Goal: Task Accomplishment & Management: Manage account settings

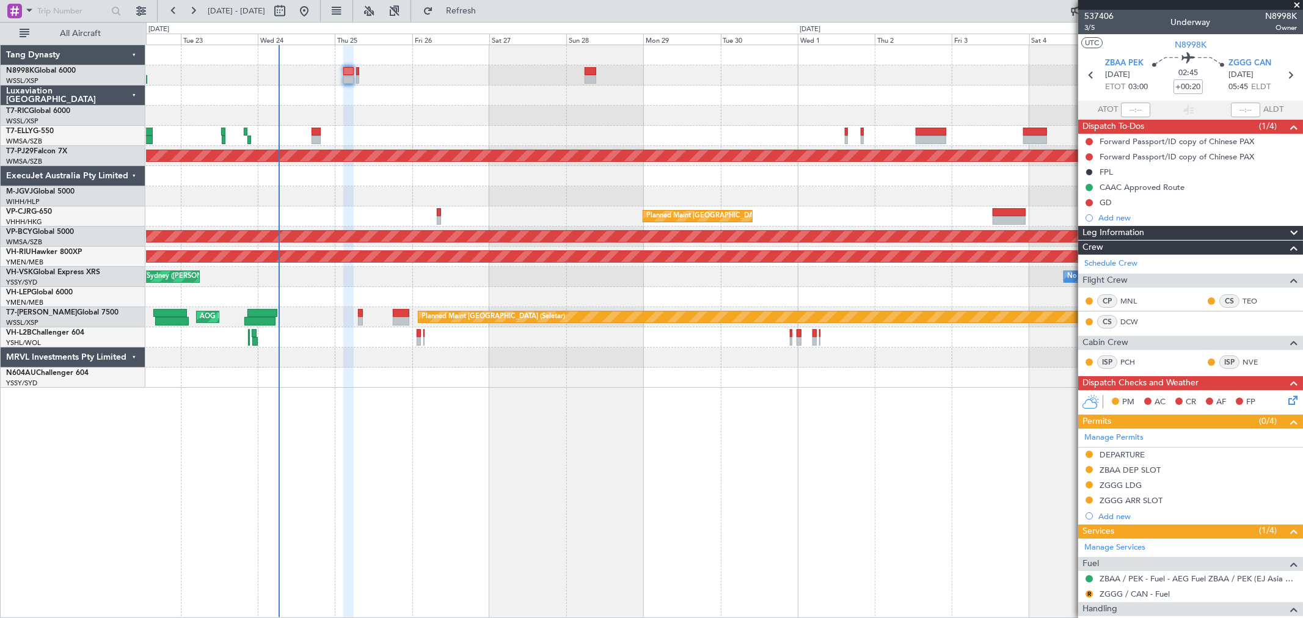
scroll to position [188, 0]
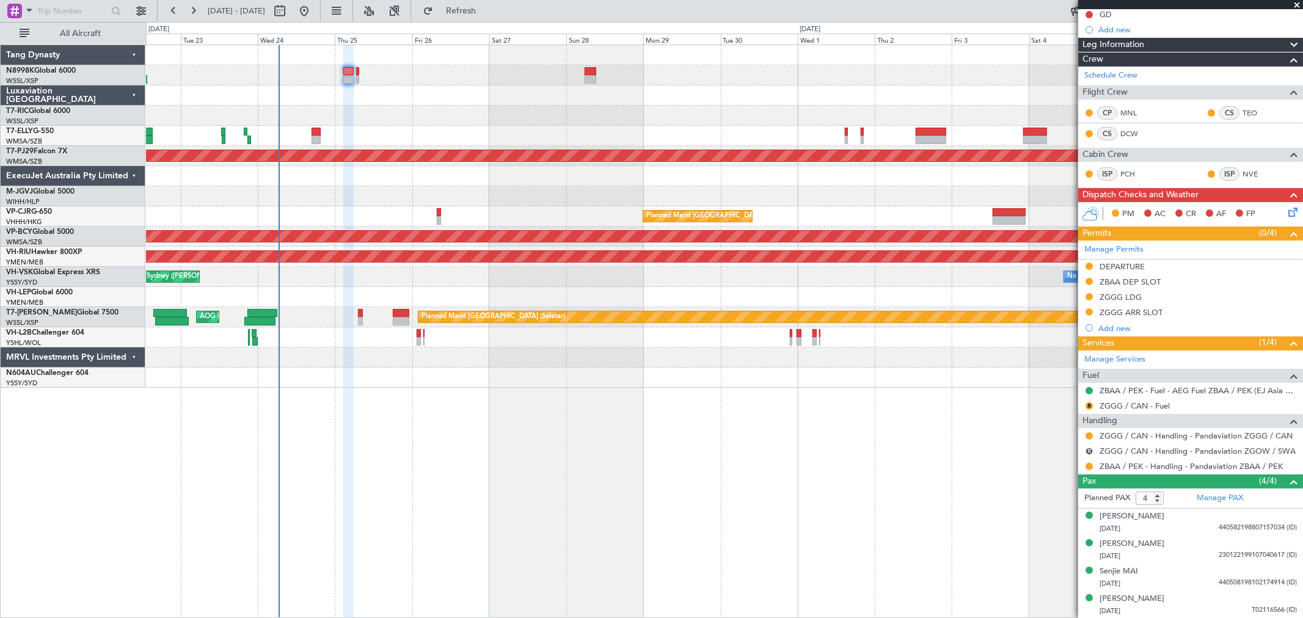
click at [357, 72] on div at bounding box center [724, 75] width 1156 height 20
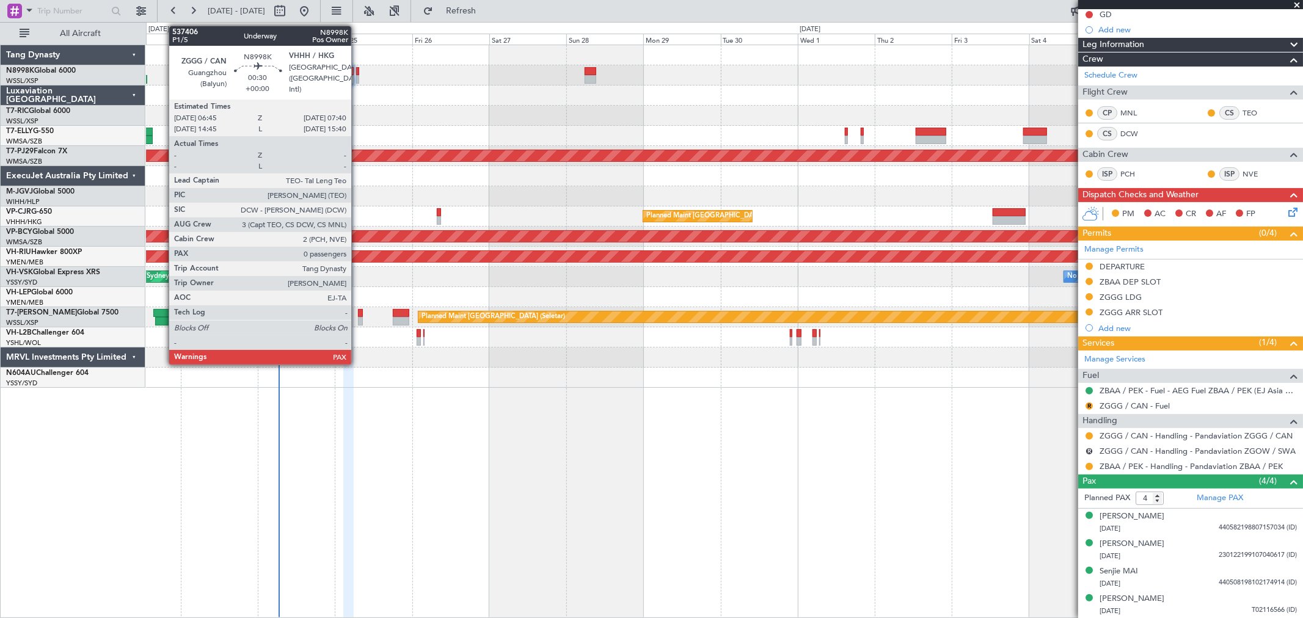
click at [357, 72] on div at bounding box center [357, 71] width 3 height 9
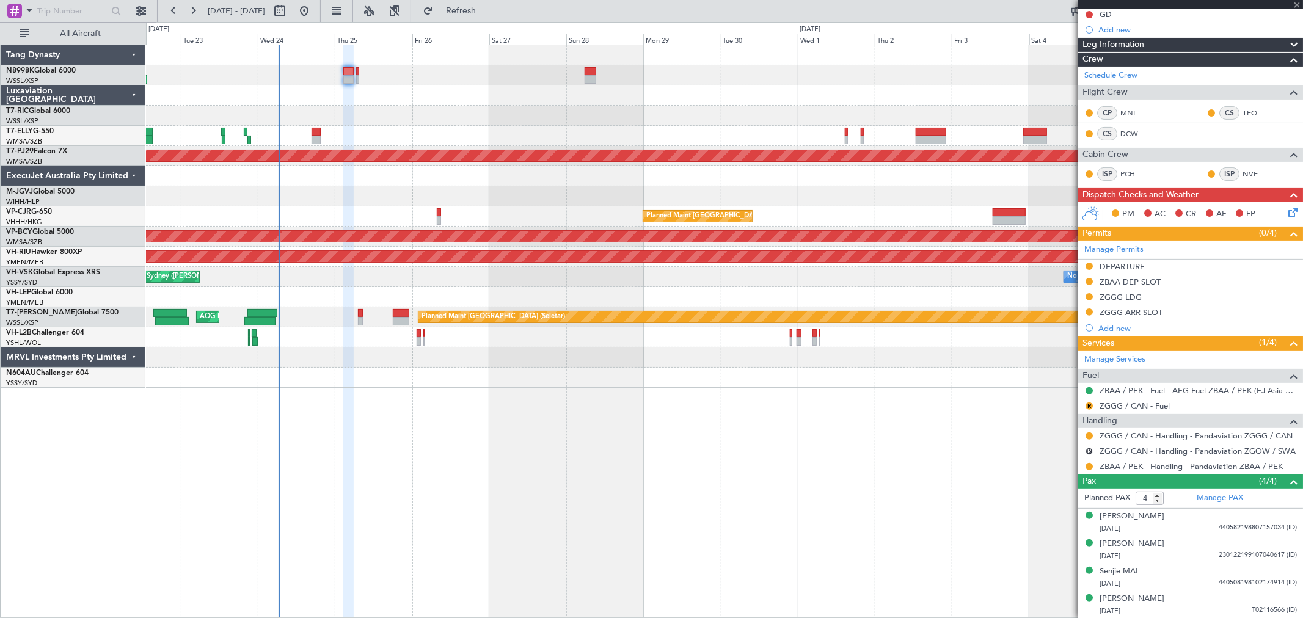
type input "0"
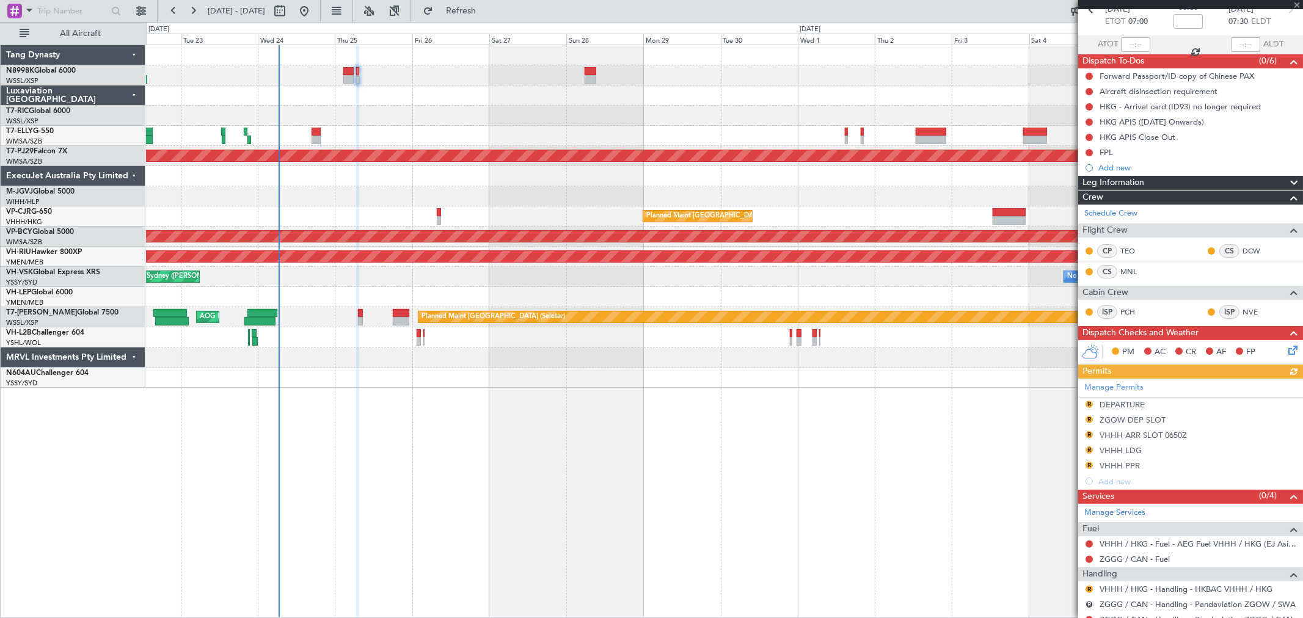
scroll to position [109, 0]
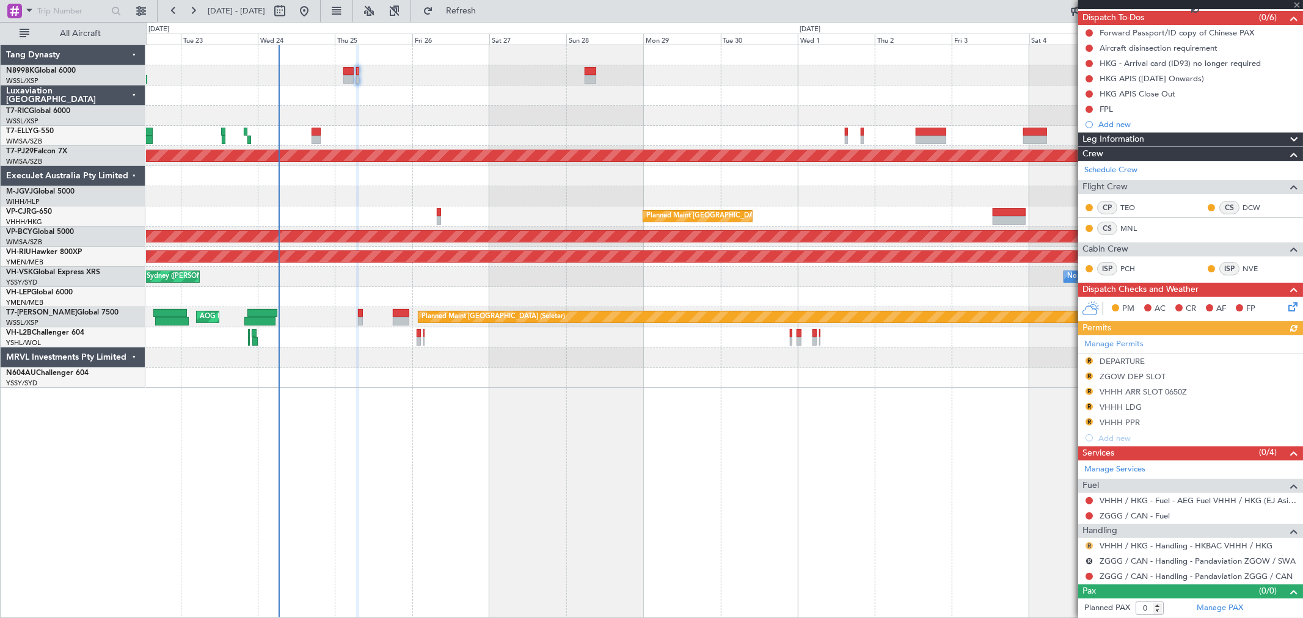
click at [1085, 545] on button "R" at bounding box center [1088, 545] width 7 height 7
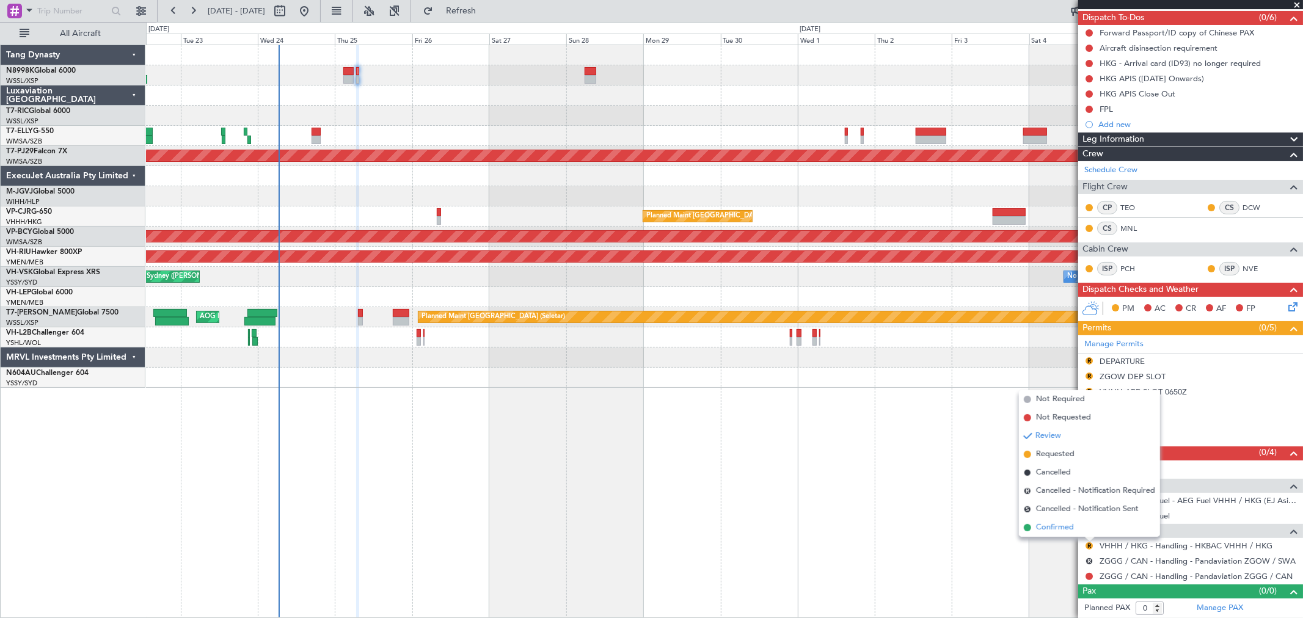
click at [1073, 528] on span "Confirmed" at bounding box center [1055, 528] width 38 height 12
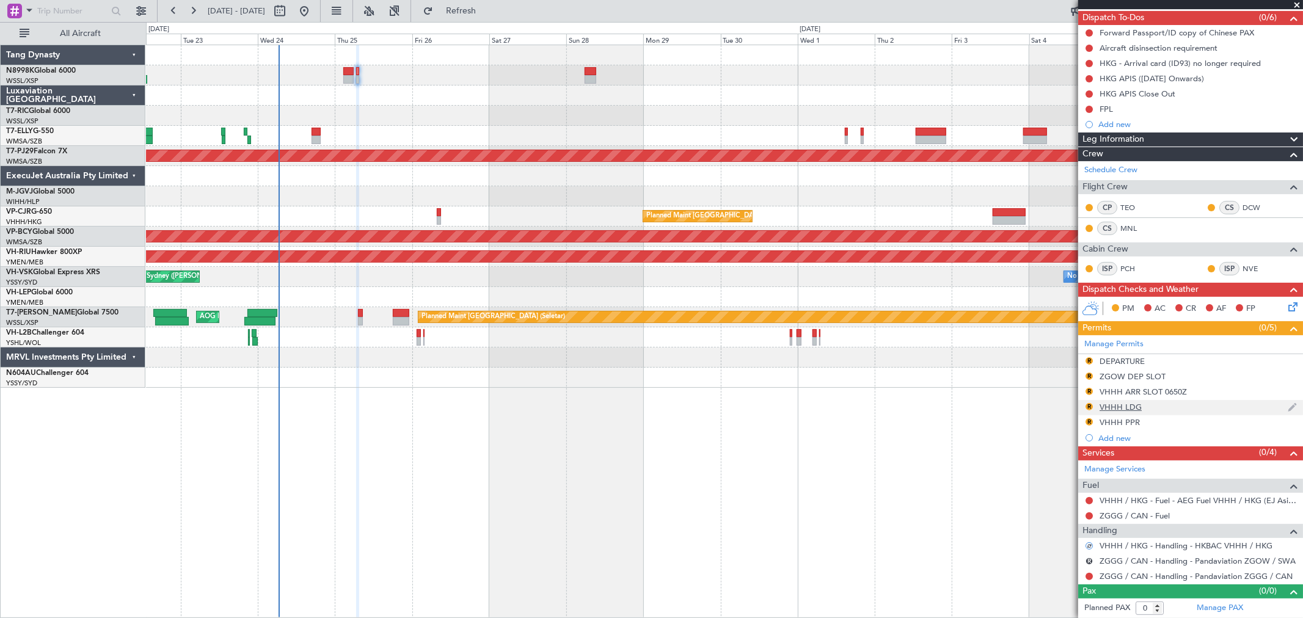
click at [1093, 402] on nimbus-traffic-light "R" at bounding box center [1089, 408] width 10 height 12
click at [1088, 419] on mat-tooltip-component "Review" at bounding box center [1090, 426] width 44 height 32
click at [1088, 406] on button "R" at bounding box center [1088, 406] width 7 height 7
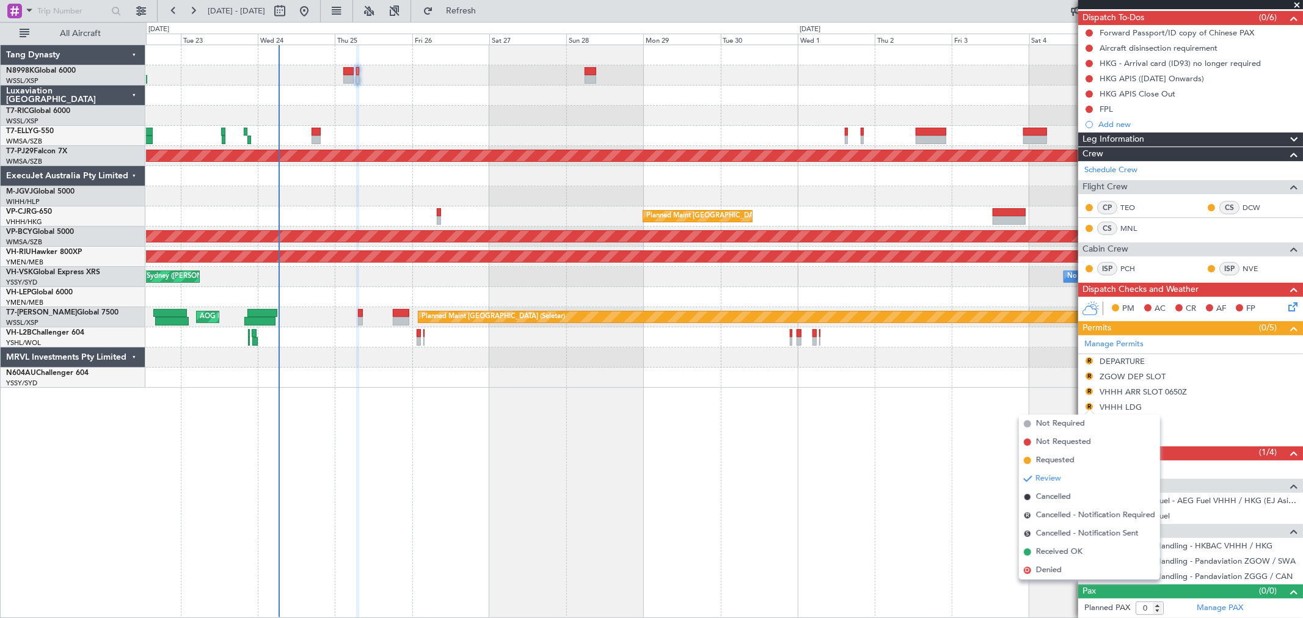
click at [1071, 546] on span "Received OK" at bounding box center [1059, 552] width 46 height 12
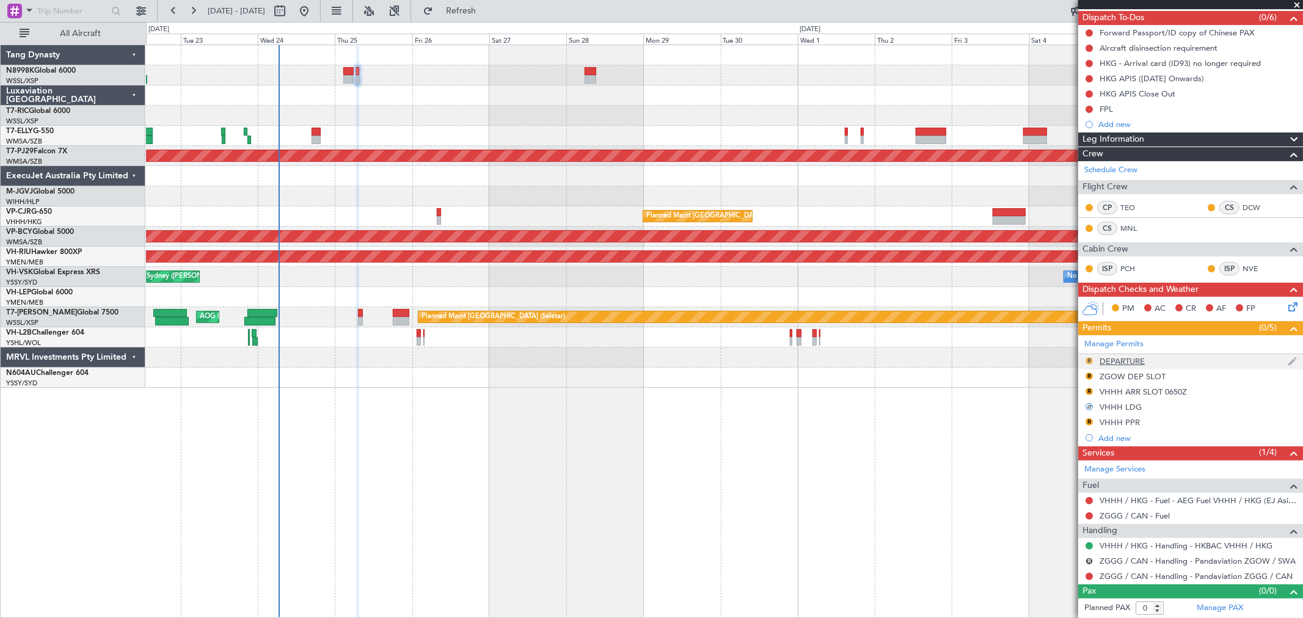
click at [1089, 358] on button "R" at bounding box center [1088, 360] width 7 height 7
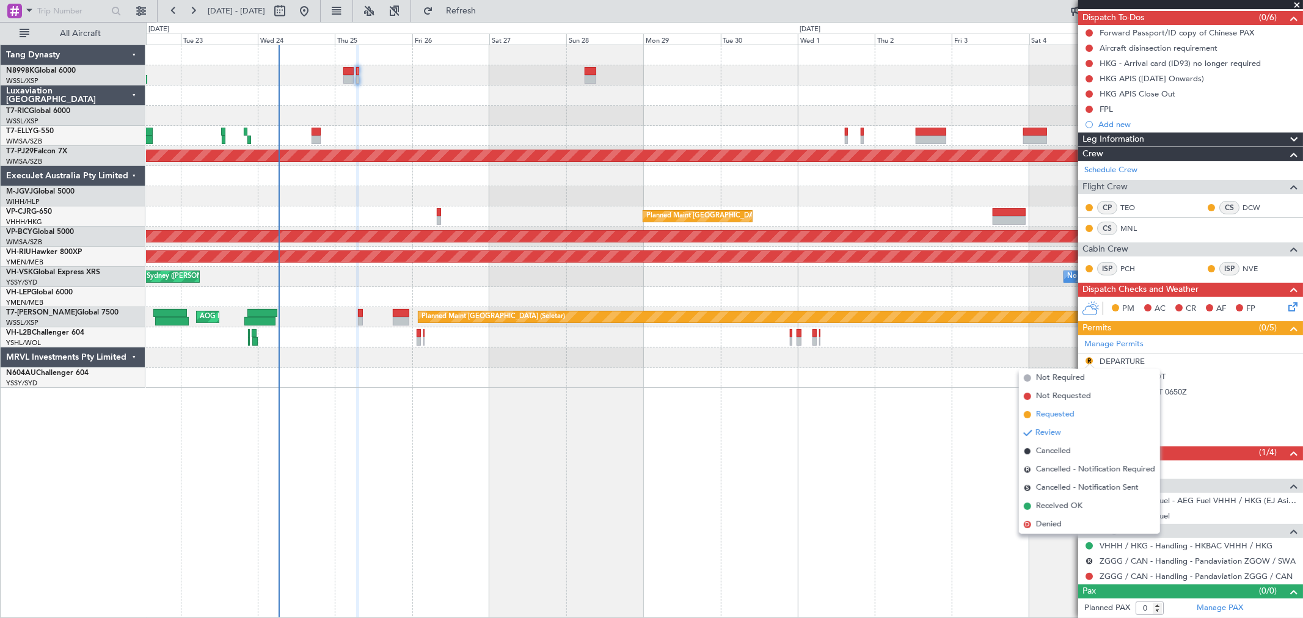
click at [1059, 412] on span "Requested" at bounding box center [1055, 415] width 38 height 12
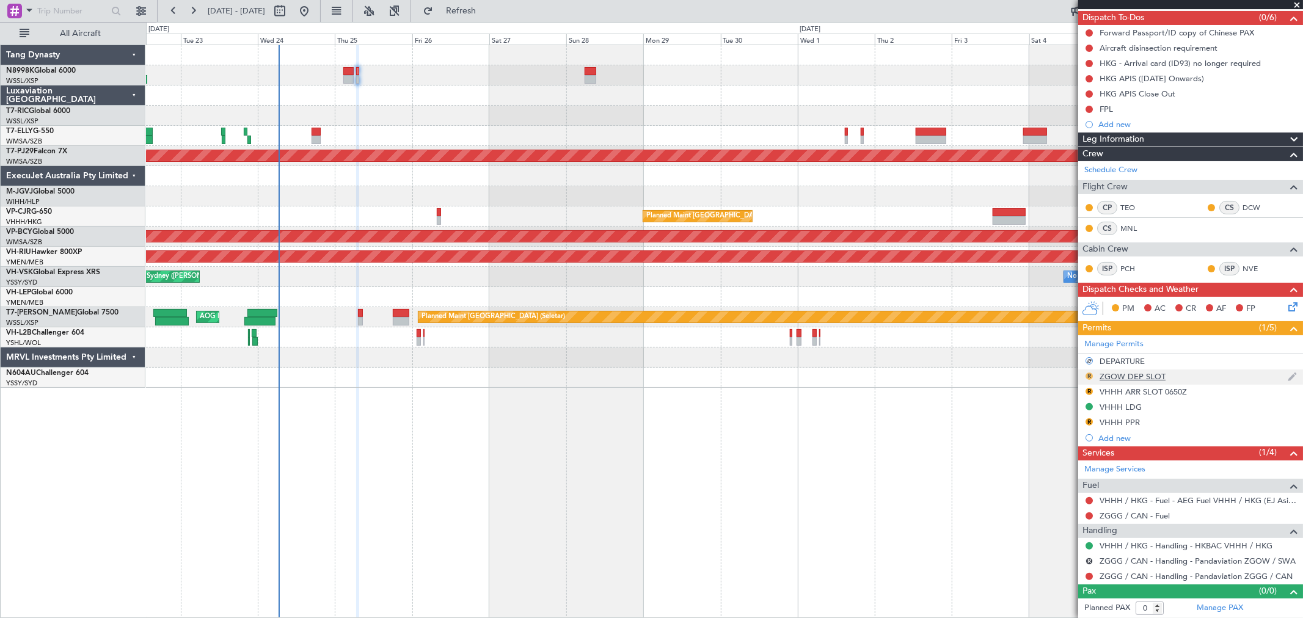
click at [1087, 374] on button "R" at bounding box center [1088, 376] width 7 height 7
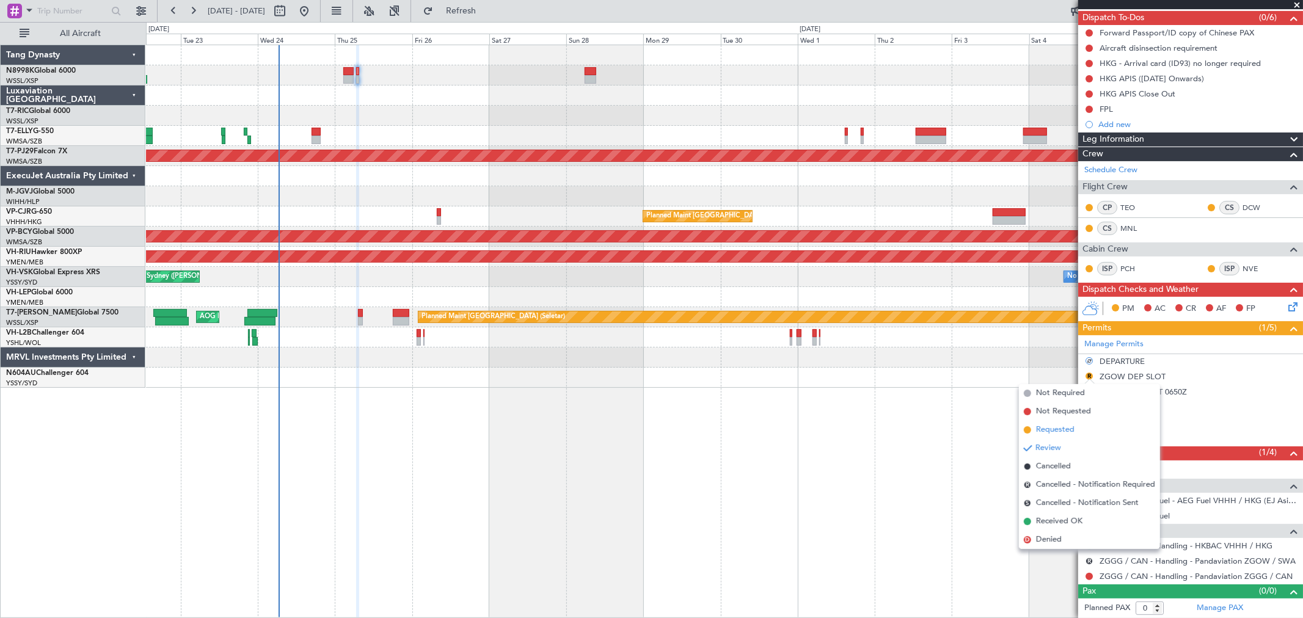
click at [1062, 425] on span "Requested" at bounding box center [1055, 430] width 38 height 12
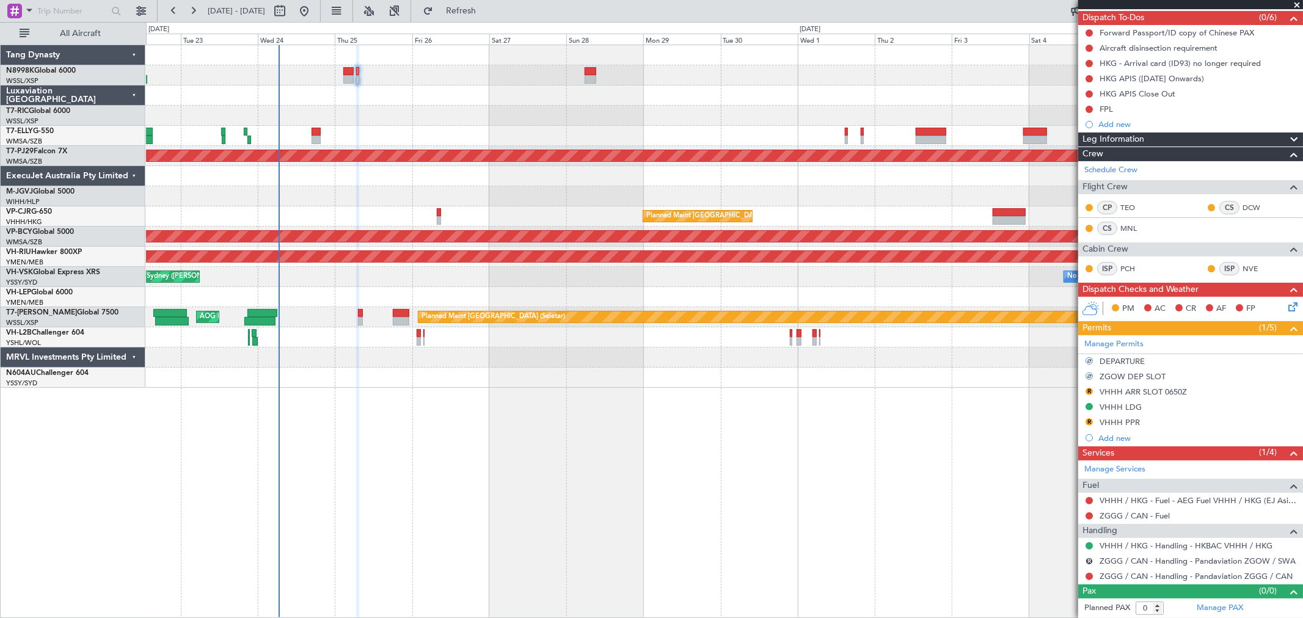
click at [1128, 373] on div "ZGOW DEP SLOT" at bounding box center [1132, 376] width 66 height 10
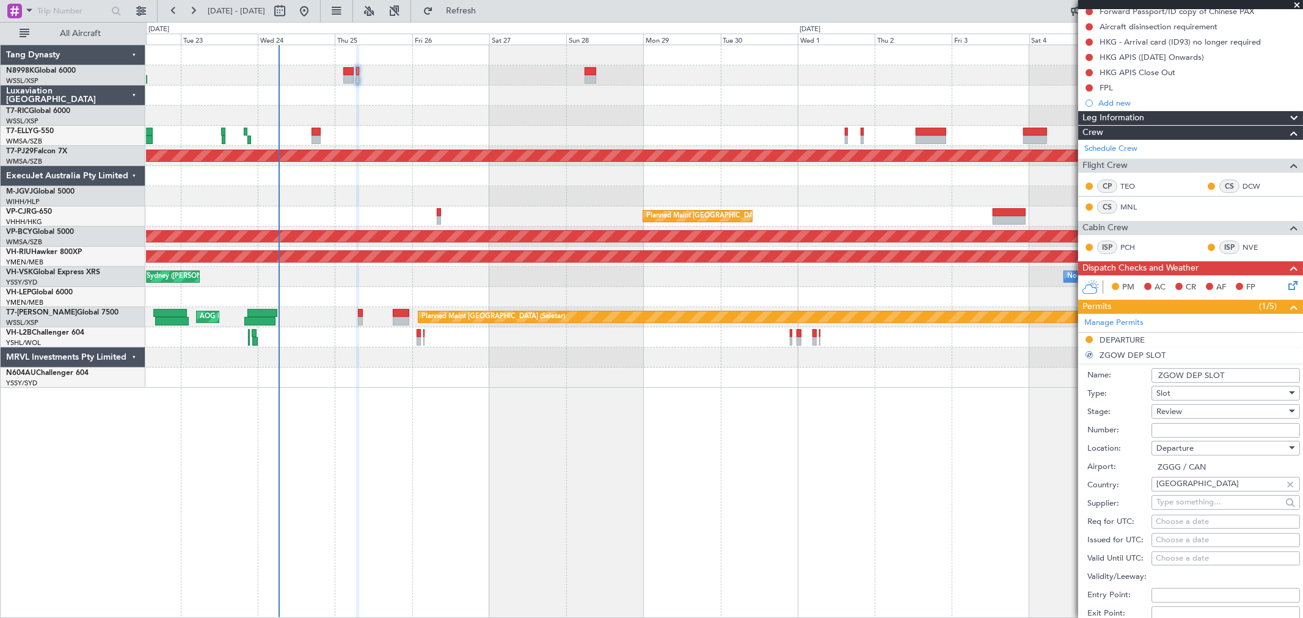
scroll to position [203, 0]
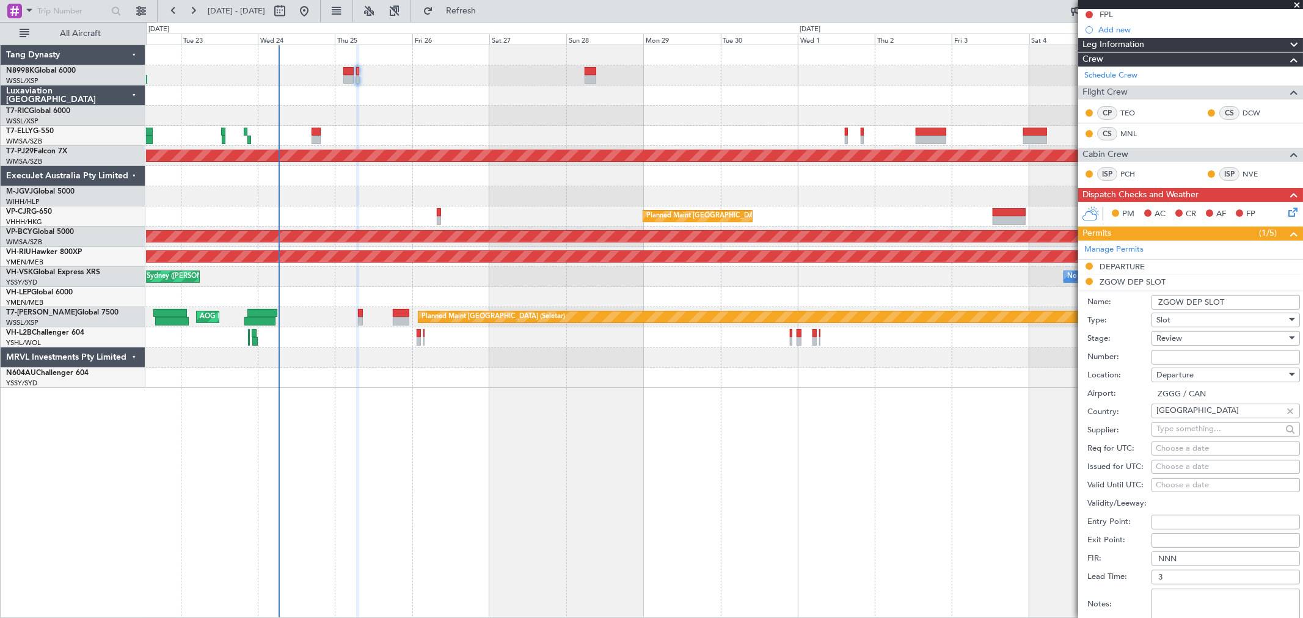
click at [1184, 301] on input "ZGOW DEP SLOT" at bounding box center [1225, 302] width 148 height 15
click at [1165, 301] on input "Z DEP SLOT" at bounding box center [1225, 302] width 148 height 15
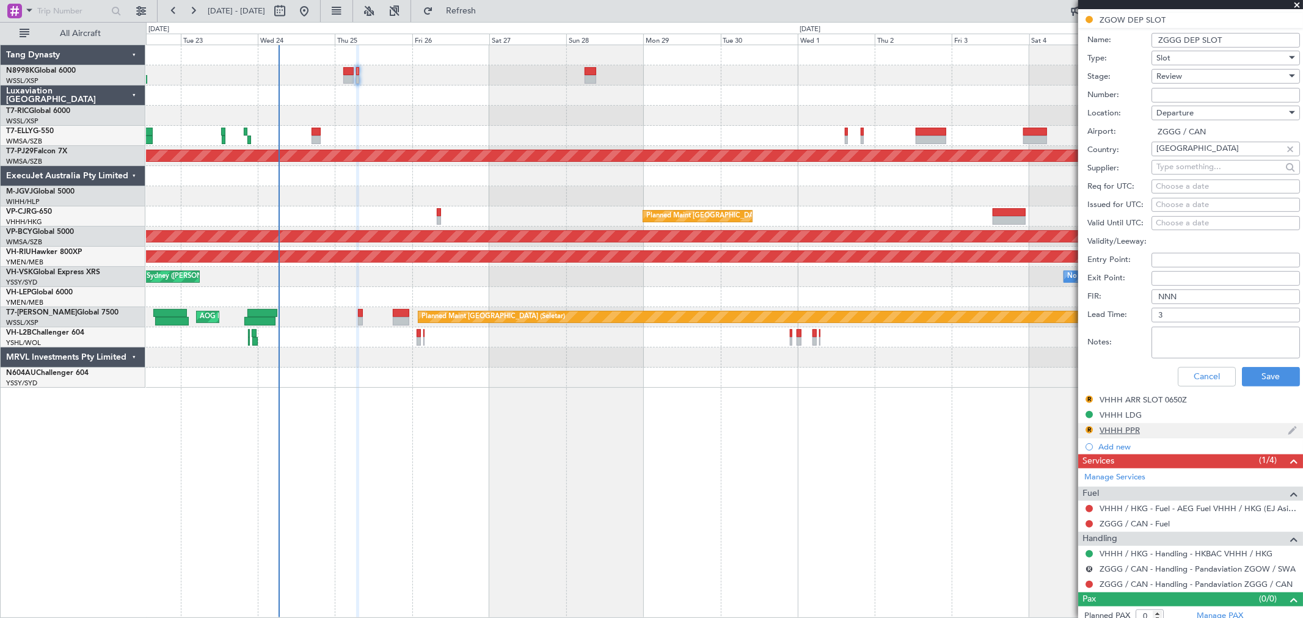
scroll to position [474, 0]
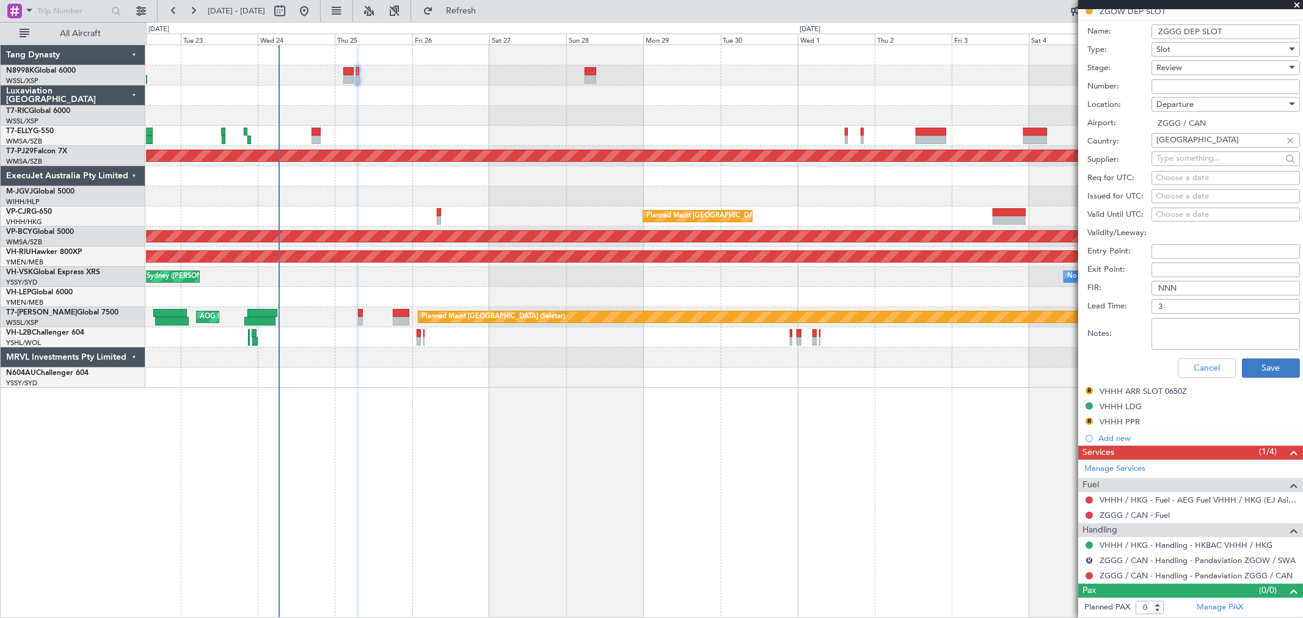
type input "ZGGG DEP SLOT"
click at [1249, 369] on button "Save" at bounding box center [1271, 369] width 58 height 20
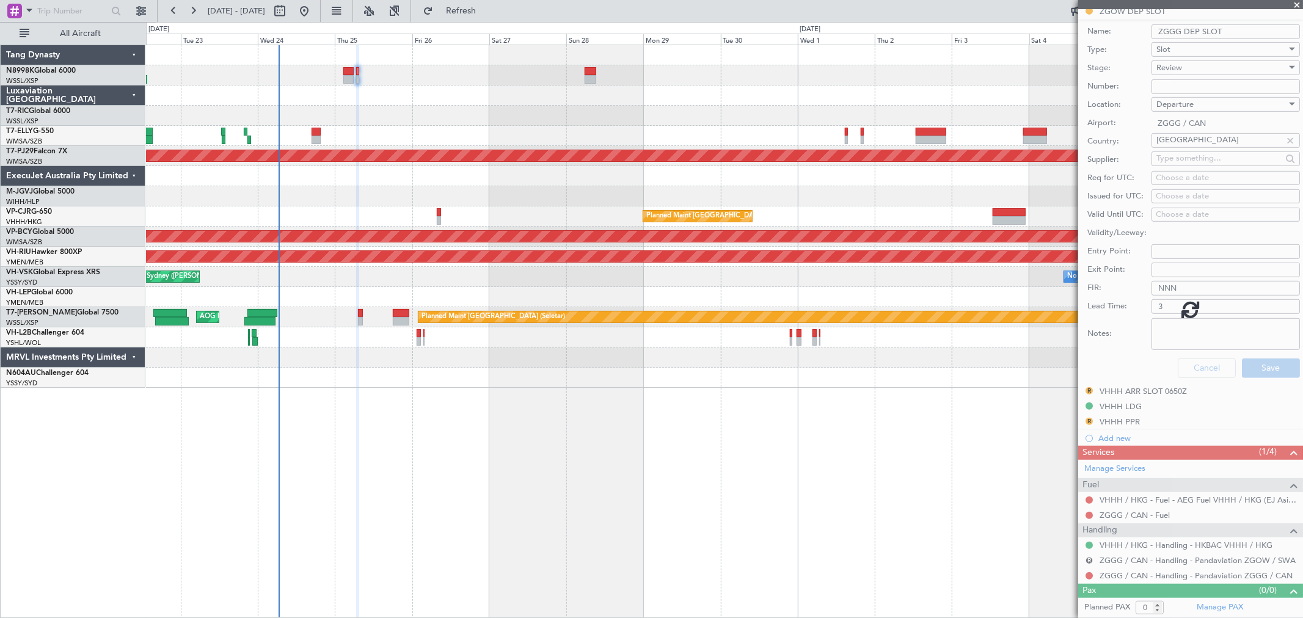
scroll to position [109, 0]
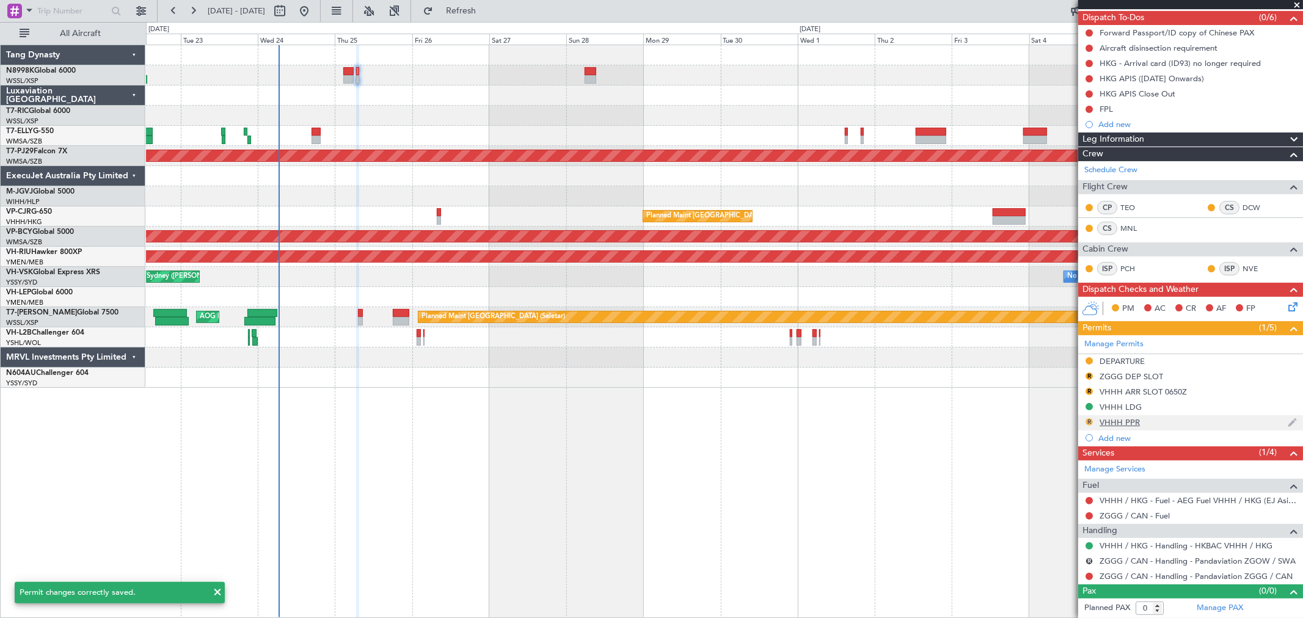
click at [1088, 420] on button "R" at bounding box center [1088, 421] width 7 height 7
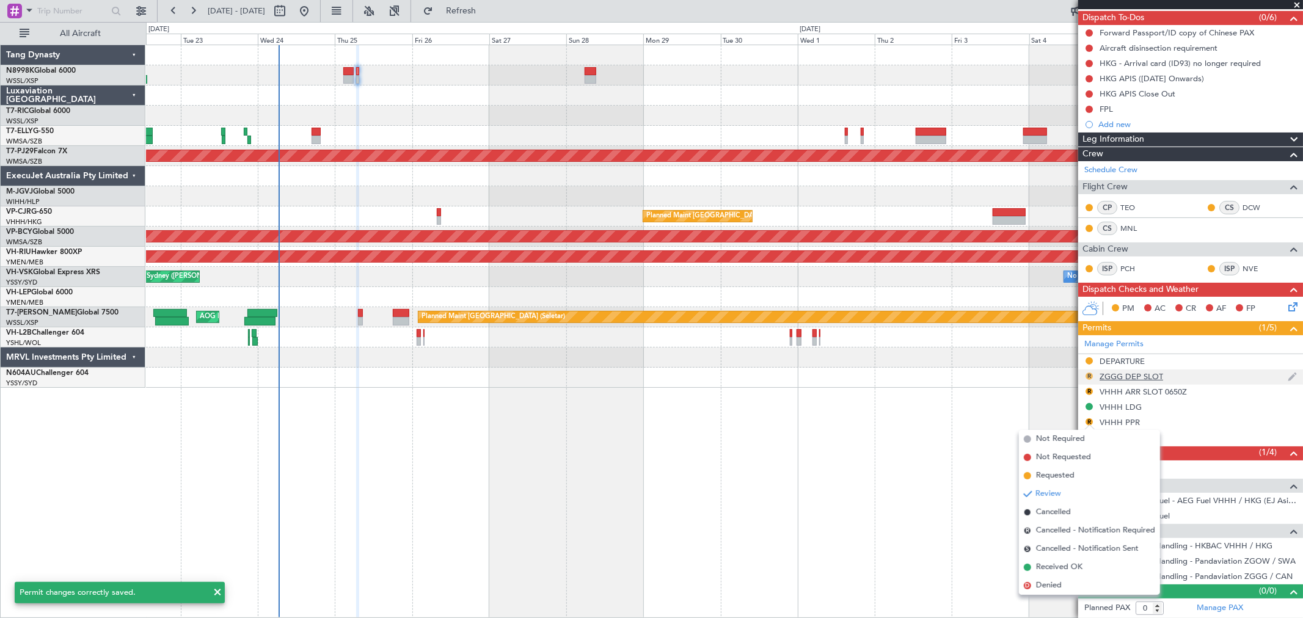
click at [1089, 375] on button "R" at bounding box center [1088, 376] width 7 height 7
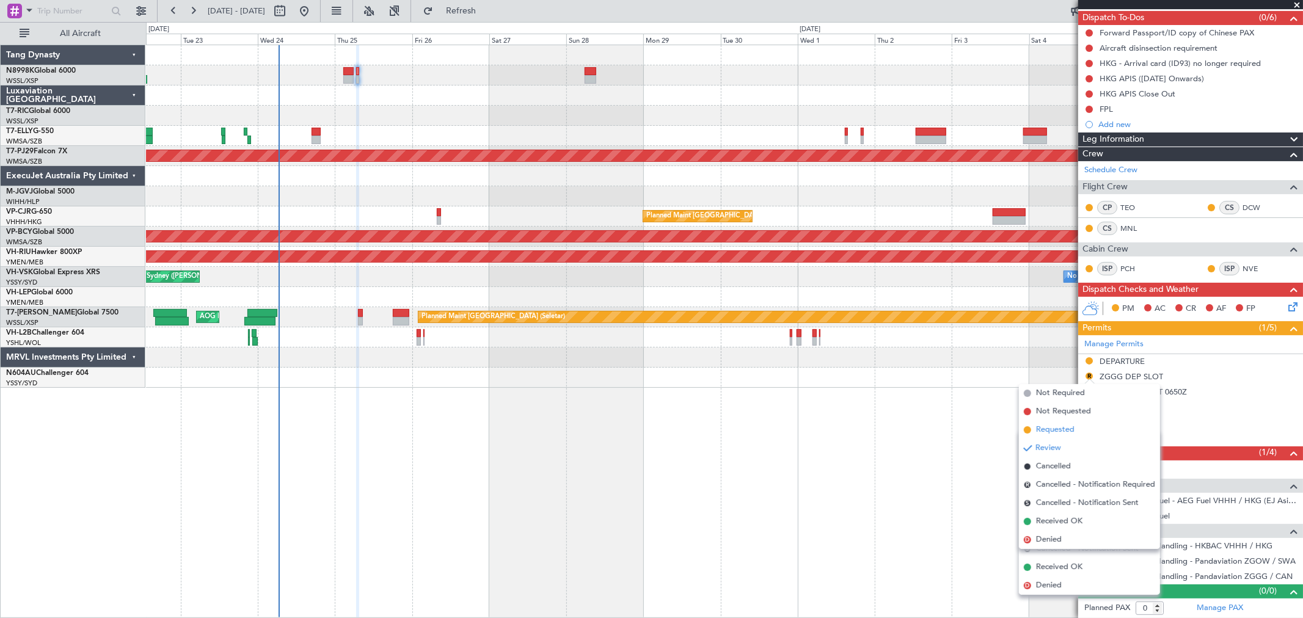
click at [1027, 429] on span at bounding box center [1027, 429] width 7 height 7
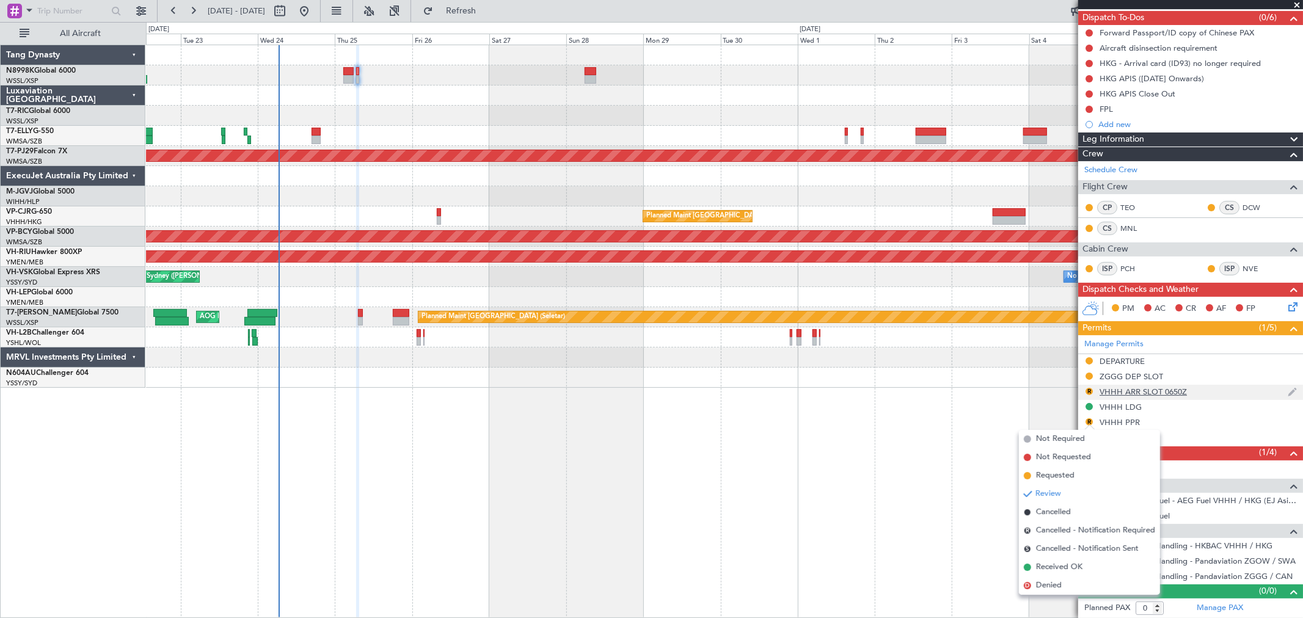
click at [1101, 388] on div "VHHH ARR SLOT 0650Z" at bounding box center [1142, 392] width 87 height 10
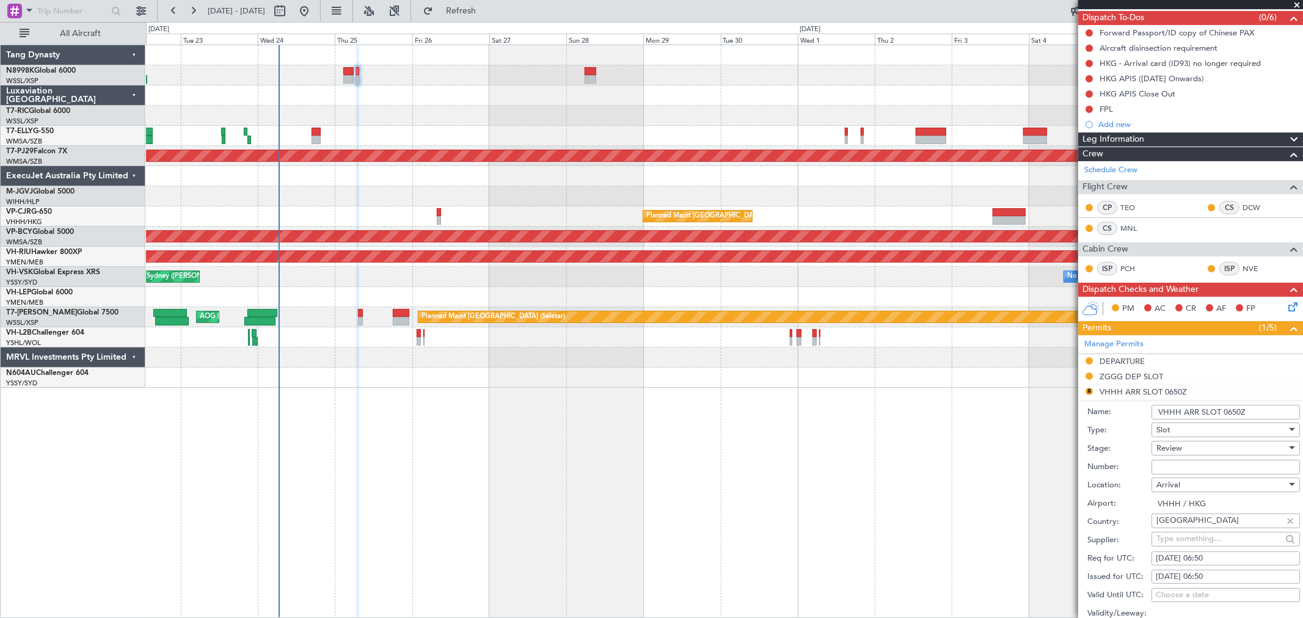
click at [1088, 390] on li "R VHHH ARR SLOT 0650Z Name: VHHH ARR SLOT 0650Z Type: Slot Stage: Review Number…" at bounding box center [1190, 575] width 225 height 380
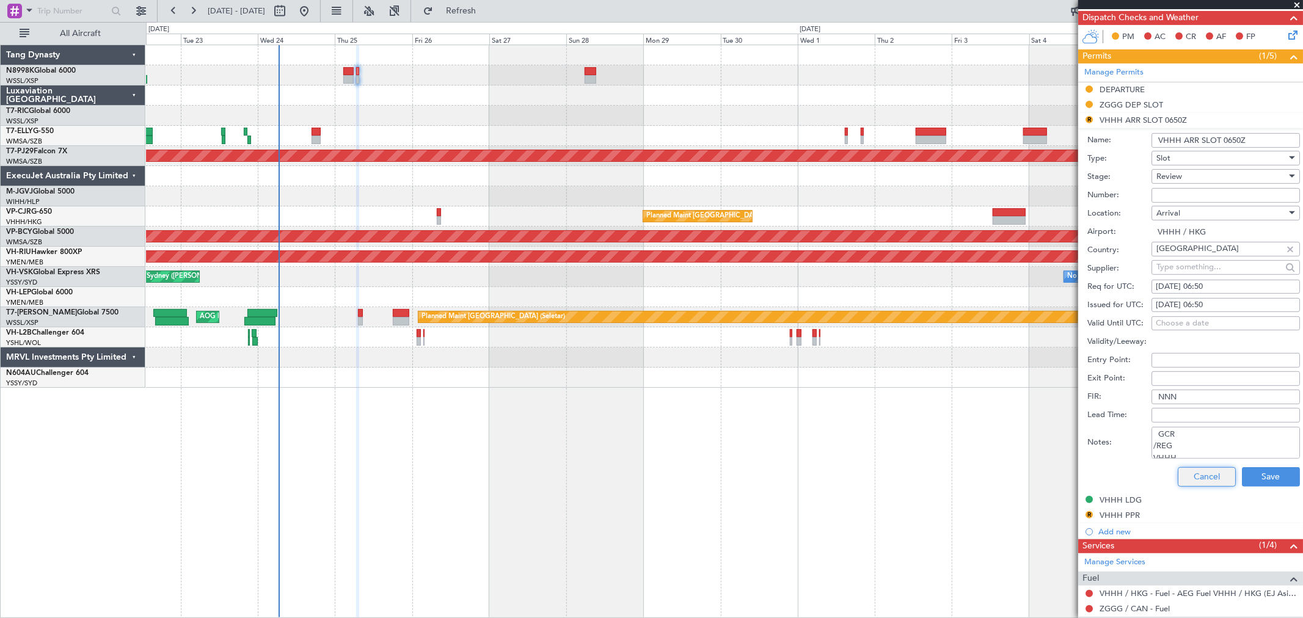
click at [1220, 480] on button "Cancel" at bounding box center [1207, 477] width 58 height 20
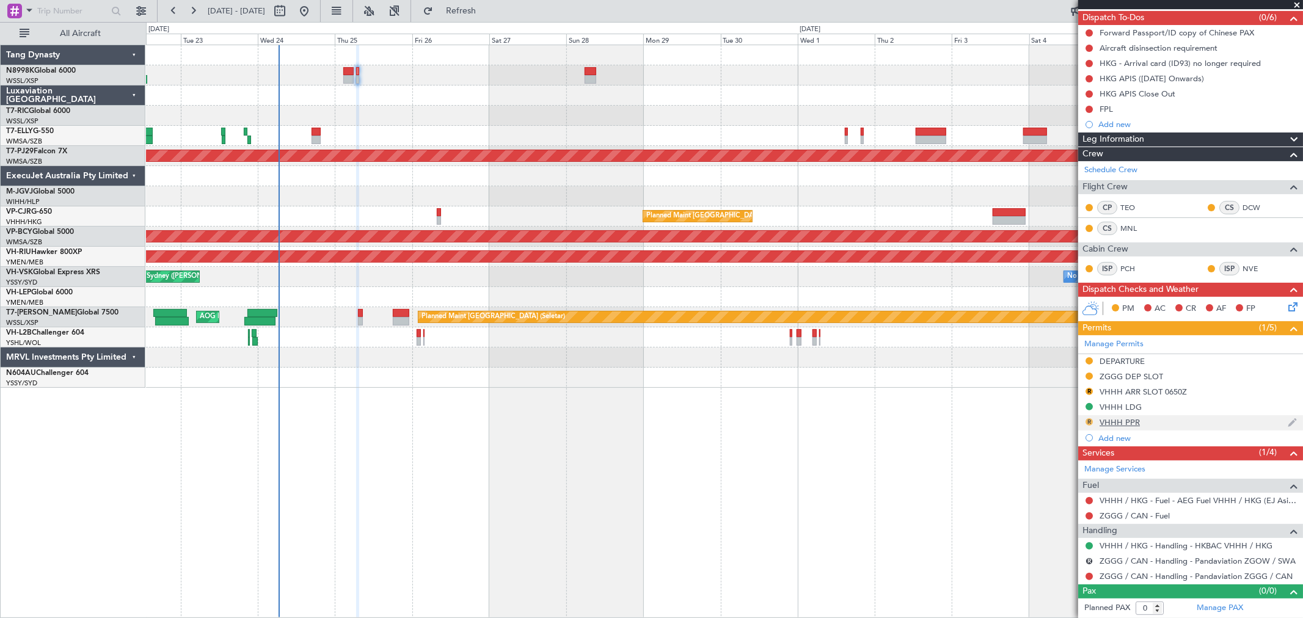
click at [1087, 421] on button "R" at bounding box center [1088, 421] width 7 height 7
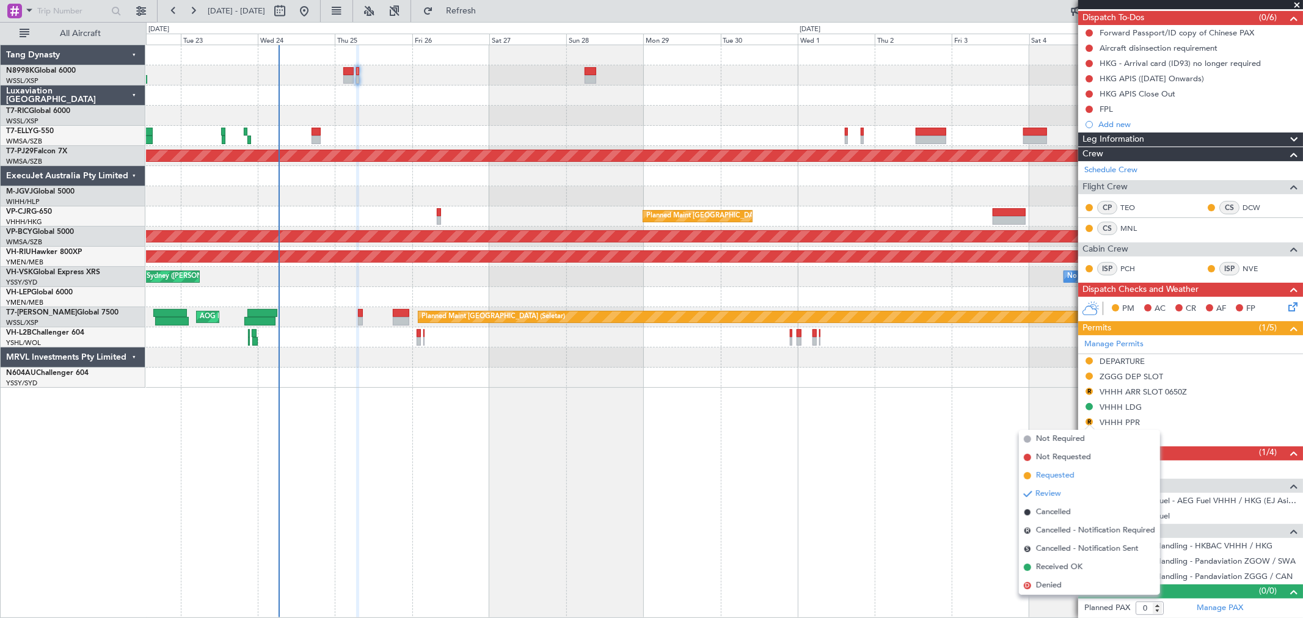
click at [1041, 475] on span "Requested" at bounding box center [1055, 476] width 38 height 12
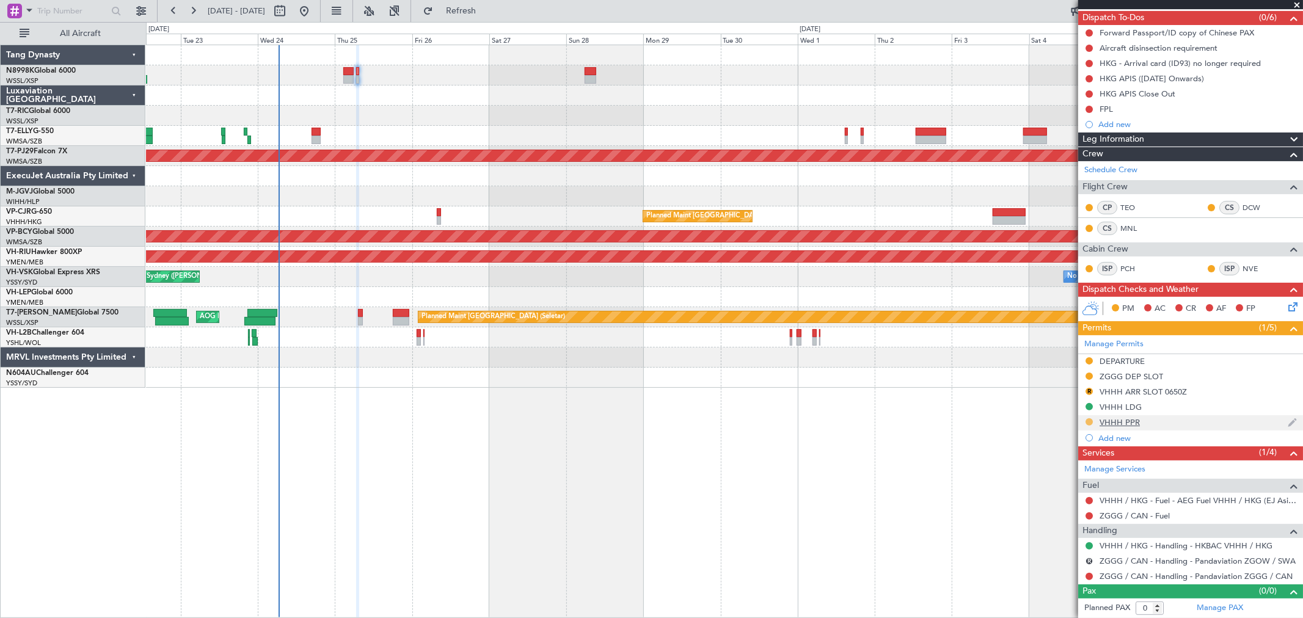
click at [1088, 422] on button at bounding box center [1088, 421] width 7 height 7
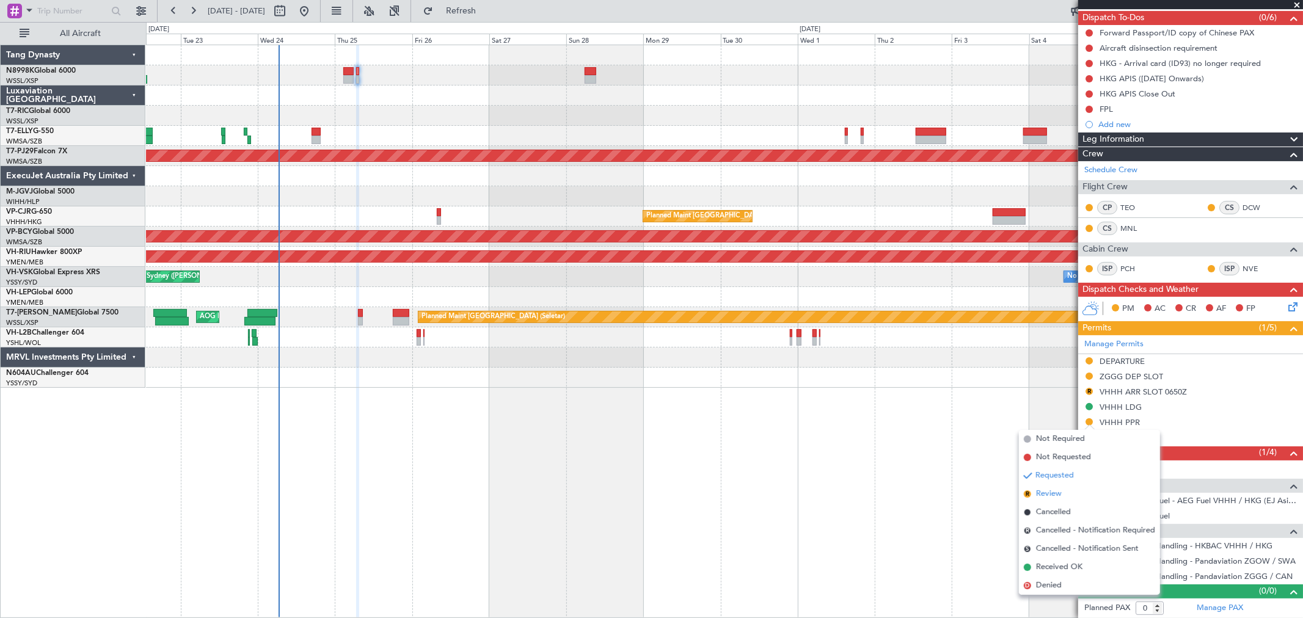
click at [1065, 492] on li "R Review" at bounding box center [1089, 494] width 141 height 18
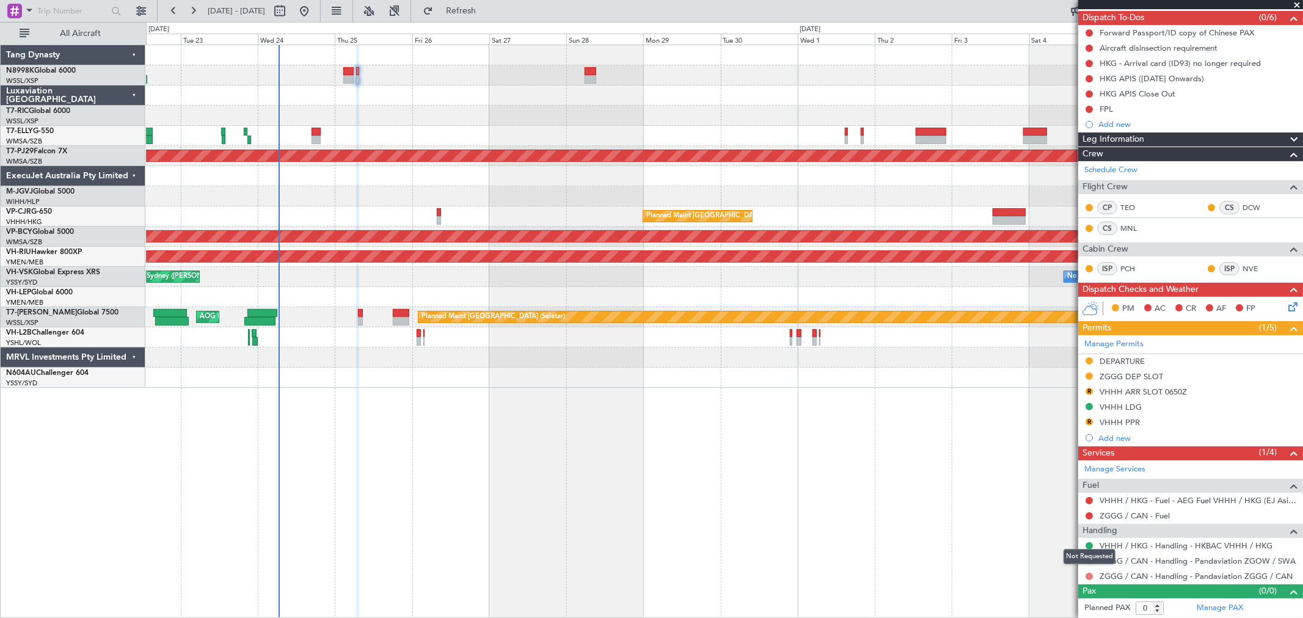
click at [1091, 575] on button at bounding box center [1088, 576] width 7 height 7
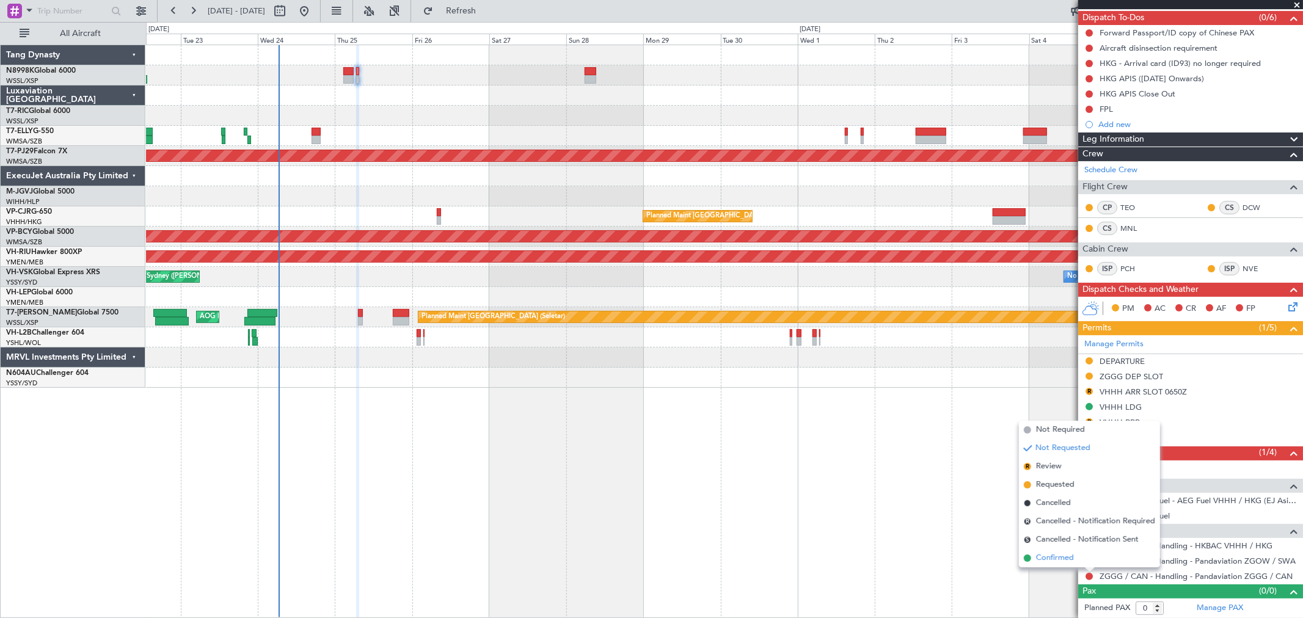
click at [1065, 550] on li "Confirmed" at bounding box center [1089, 558] width 141 height 18
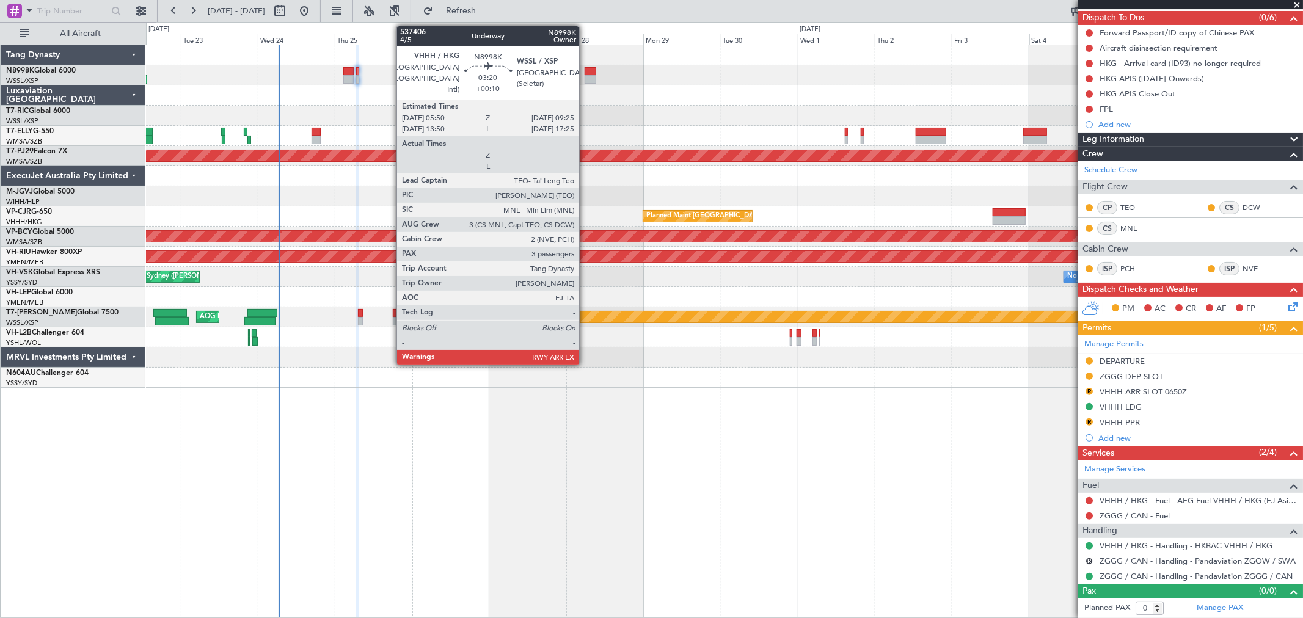
click at [587, 71] on div at bounding box center [591, 71] width 12 height 9
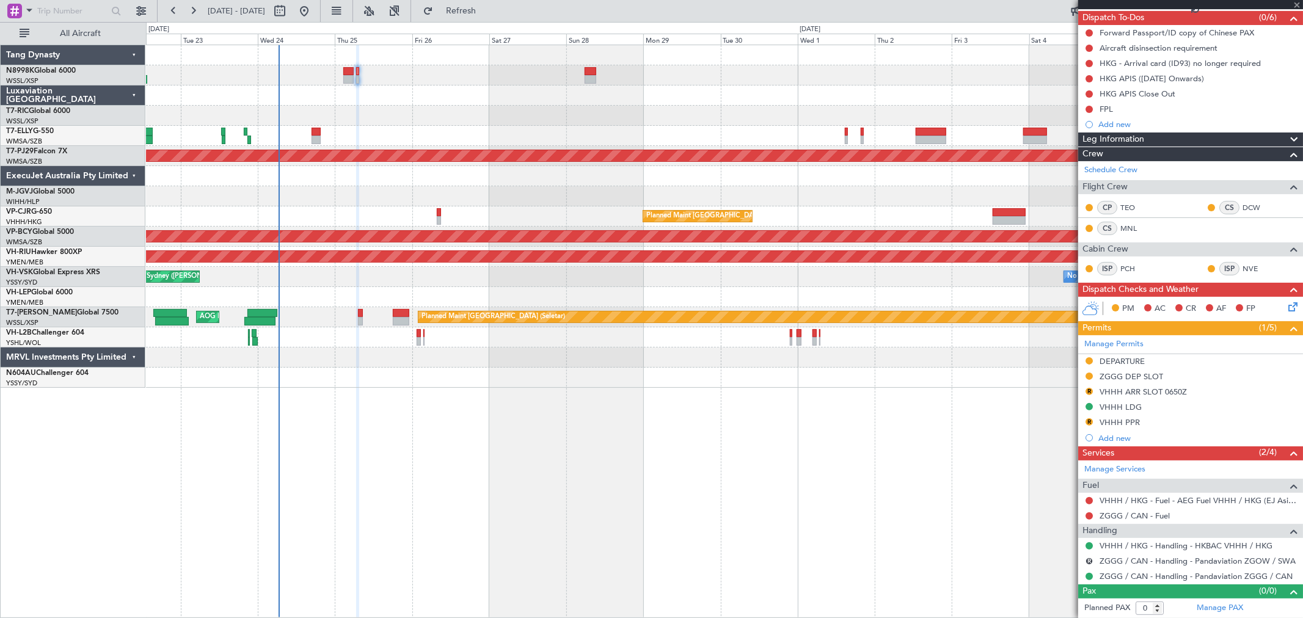
type input "+00:10"
type input "3"
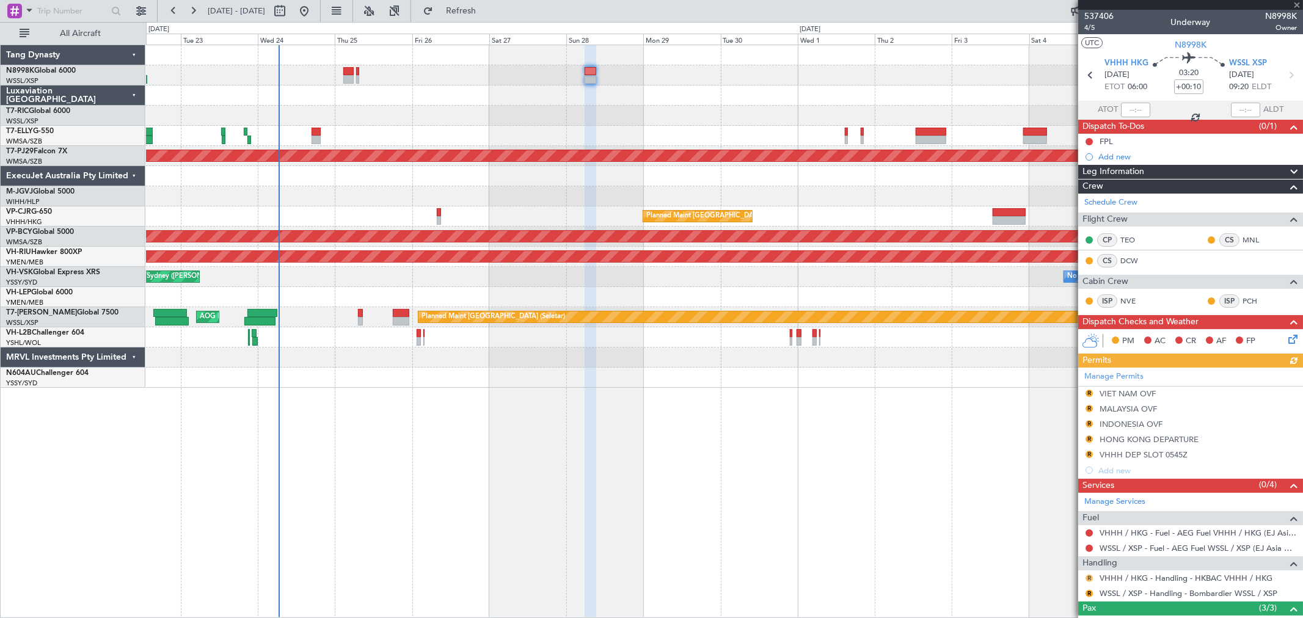
click at [1090, 575] on button "R" at bounding box center [1088, 578] width 7 height 7
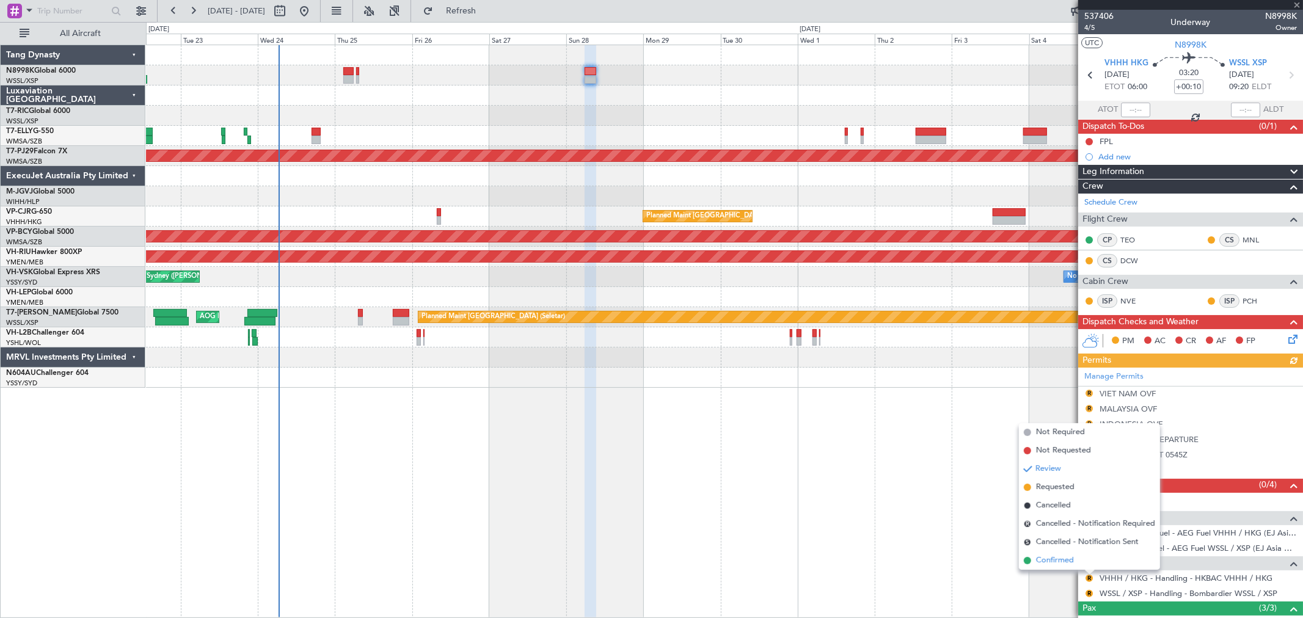
click at [1066, 558] on span "Confirmed" at bounding box center [1055, 561] width 38 height 12
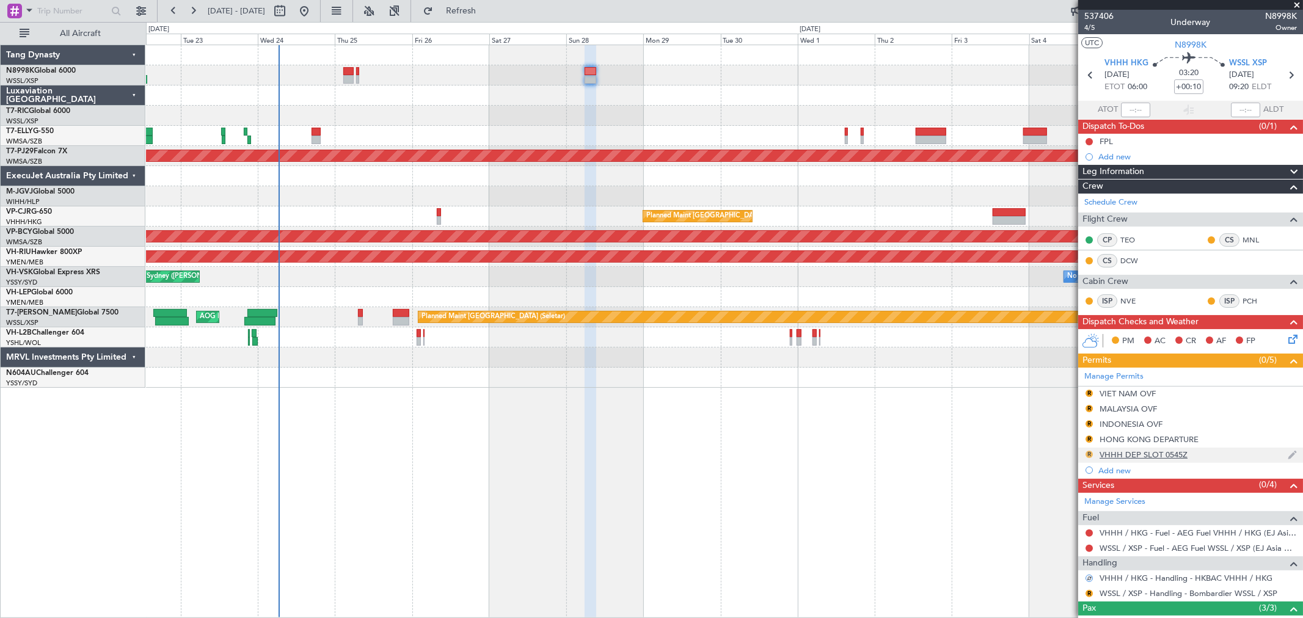
click at [1086, 453] on button "R" at bounding box center [1088, 454] width 7 height 7
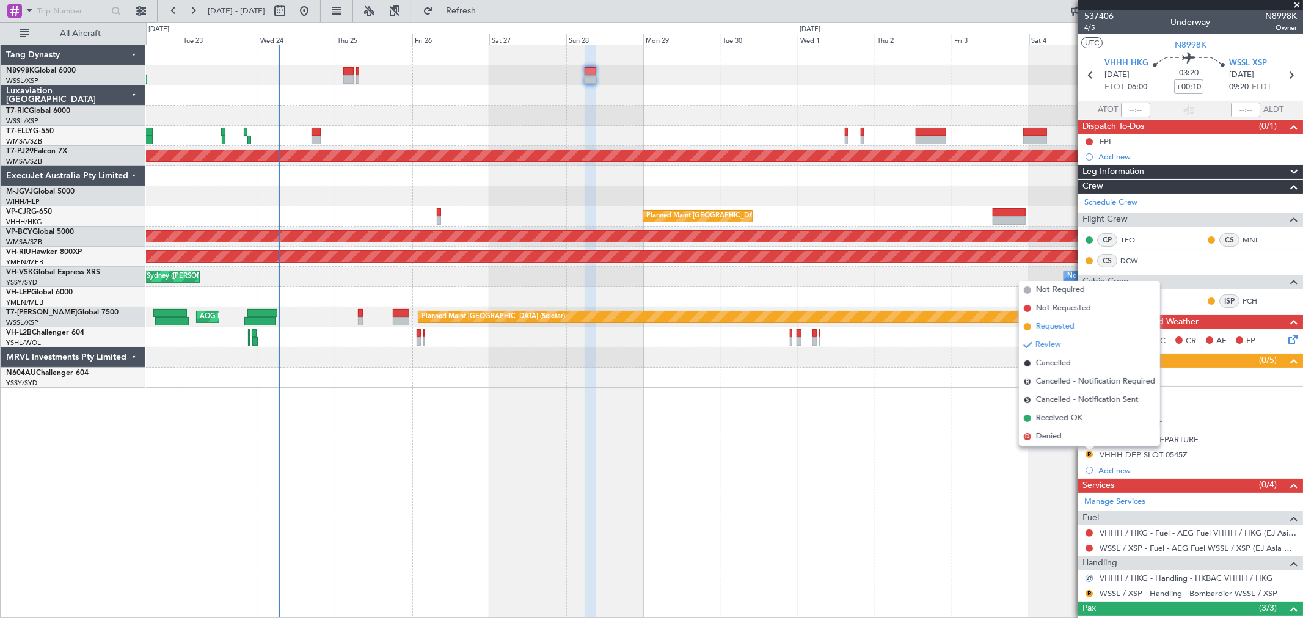
click at [1060, 328] on span "Requested" at bounding box center [1055, 327] width 38 height 12
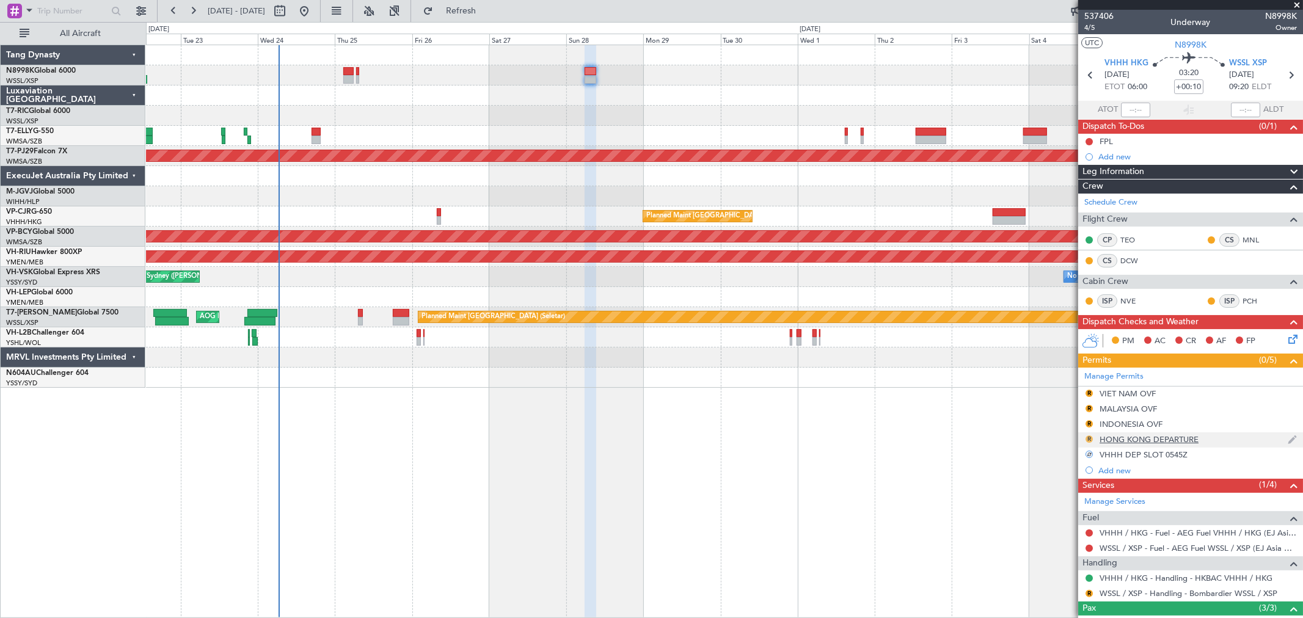
click at [1088, 435] on button "R" at bounding box center [1088, 438] width 7 height 7
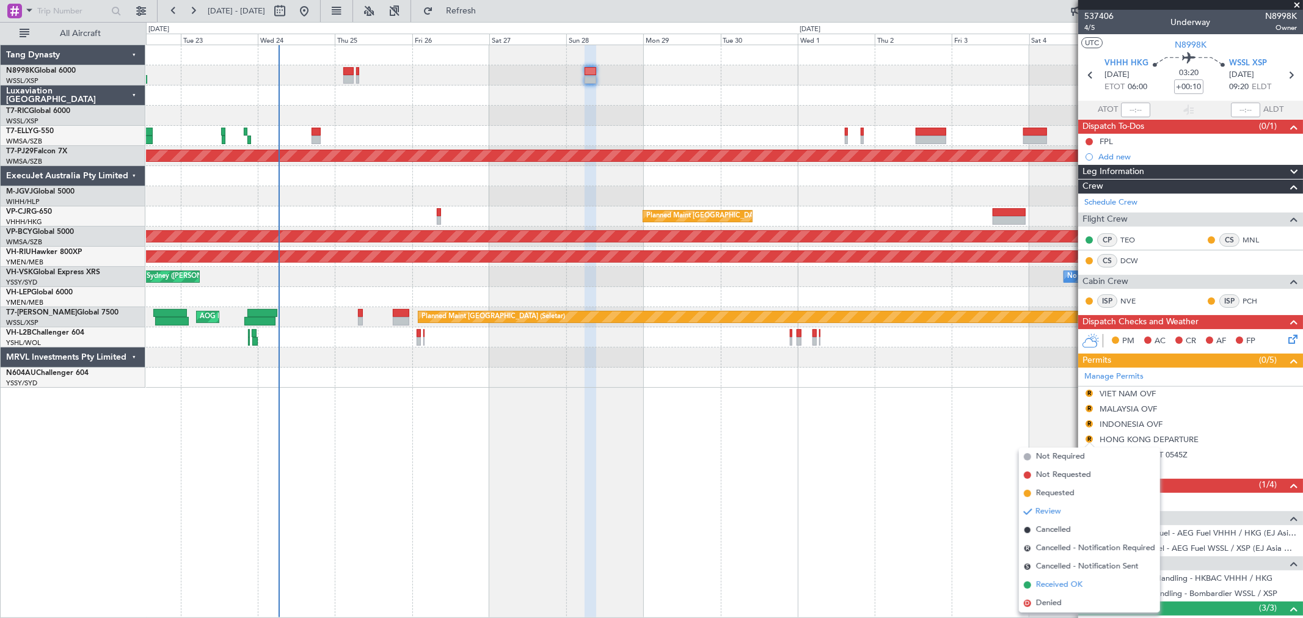
click at [1048, 583] on span "Received OK" at bounding box center [1059, 585] width 46 height 12
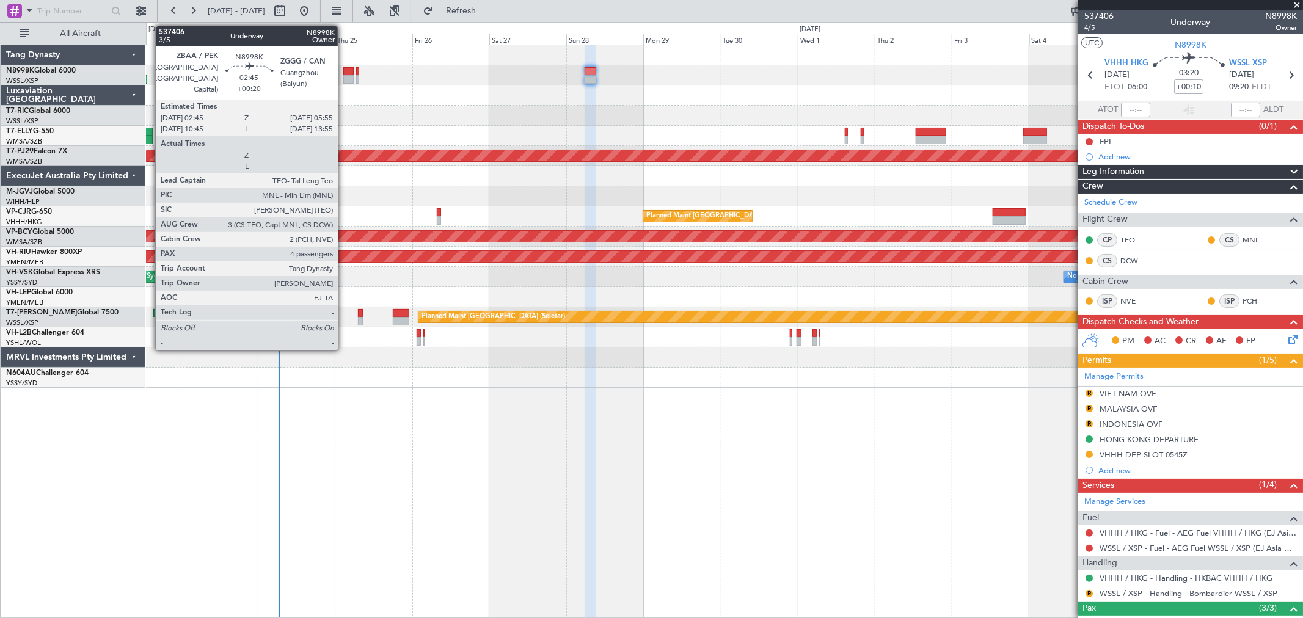
click at [344, 75] on div at bounding box center [348, 79] width 10 height 9
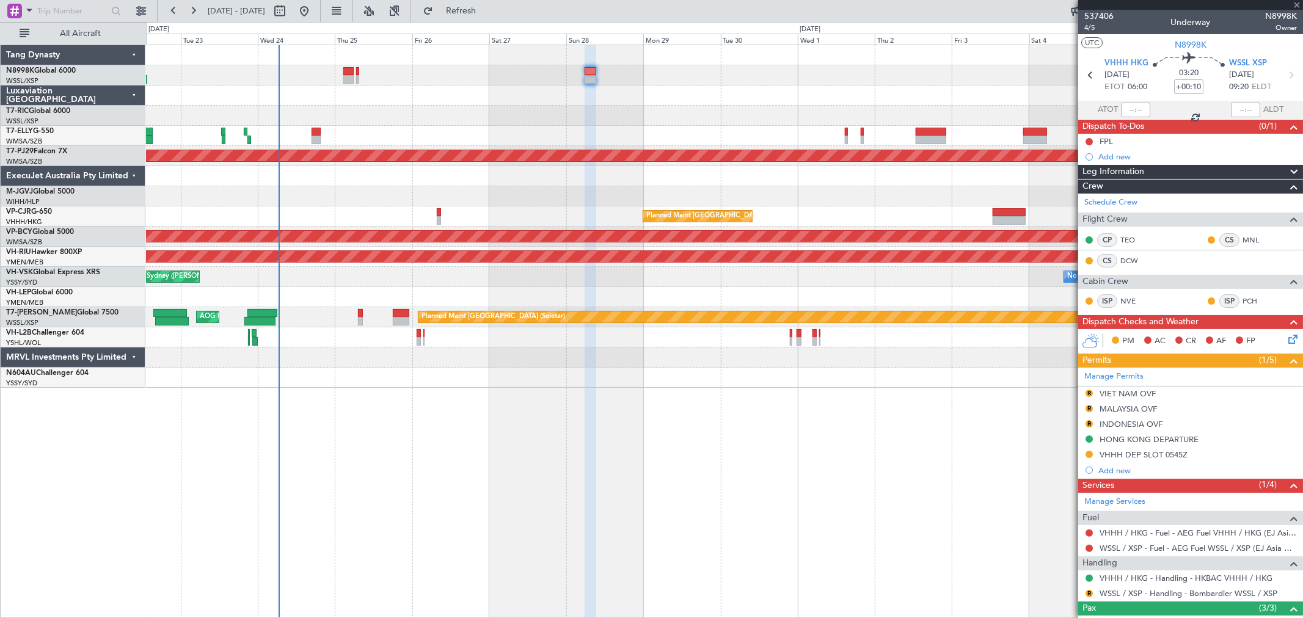
type input "+00:20"
type input "4"
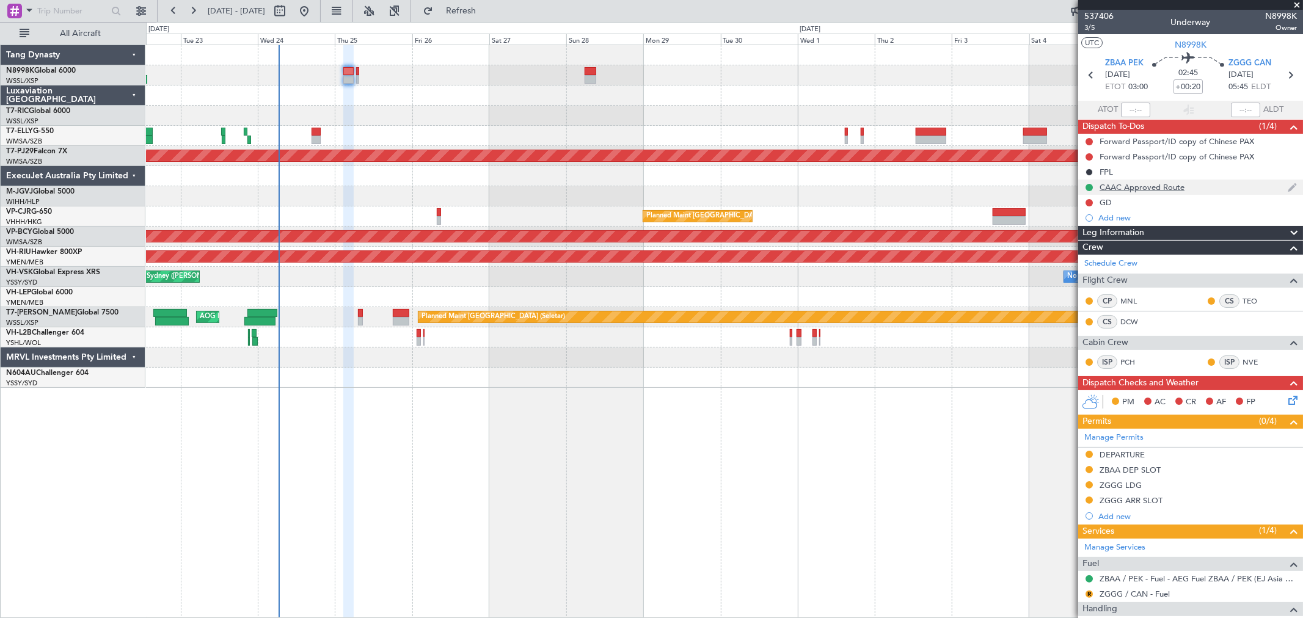
click at [1133, 188] on div "CAAC Approved Route" at bounding box center [1141, 187] width 85 height 10
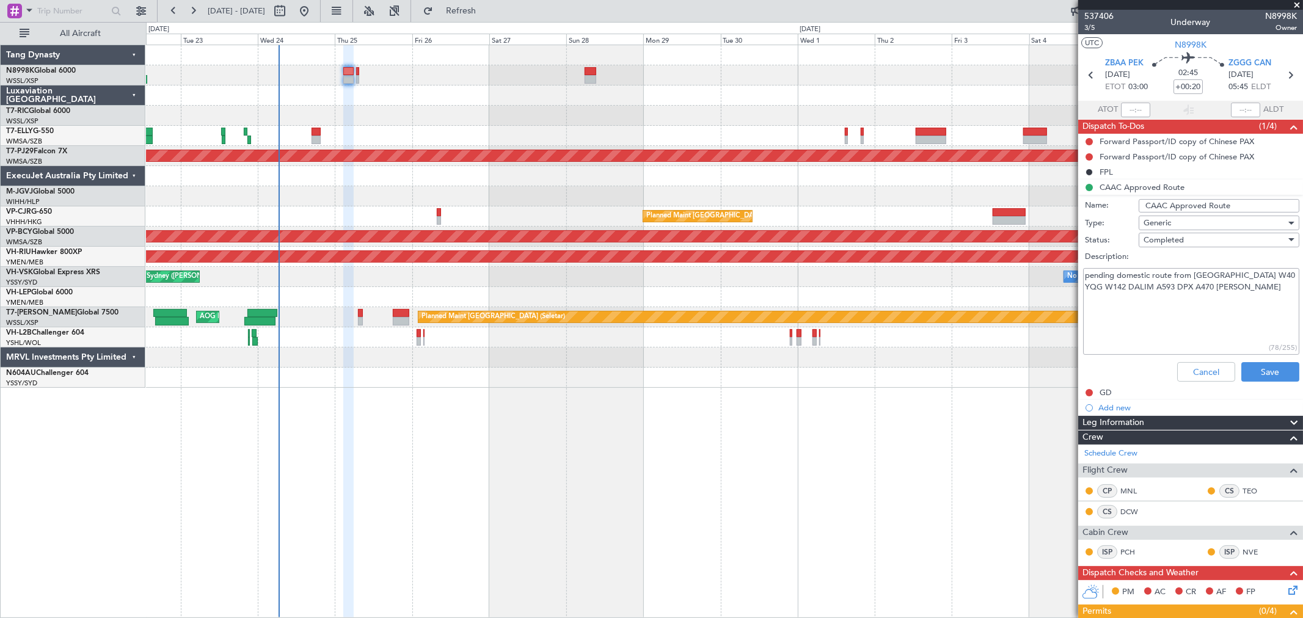
click at [1140, 301] on textarea "pending domestic route from Panda ELKUR W40 YQG W142 DALIM A593 DPX A470 TEBON" at bounding box center [1191, 311] width 216 height 87
click at [1085, 284] on textarea "pending domestic route from Panda ELKUR W40 YQG W142 DALIM A593 DPX A470 TEBON" at bounding box center [1191, 311] width 216 height 87
click at [1104, 283] on textarea "pending domestic route from Panda ELKUR W40 YQG W142 DALIM A593 DPX A470 TEBON" at bounding box center [1191, 311] width 216 height 87
type textarea "pending domestic route from Panda ELKUZR W40 YQG W142 DALIM A593 DPX A470 TEBON"
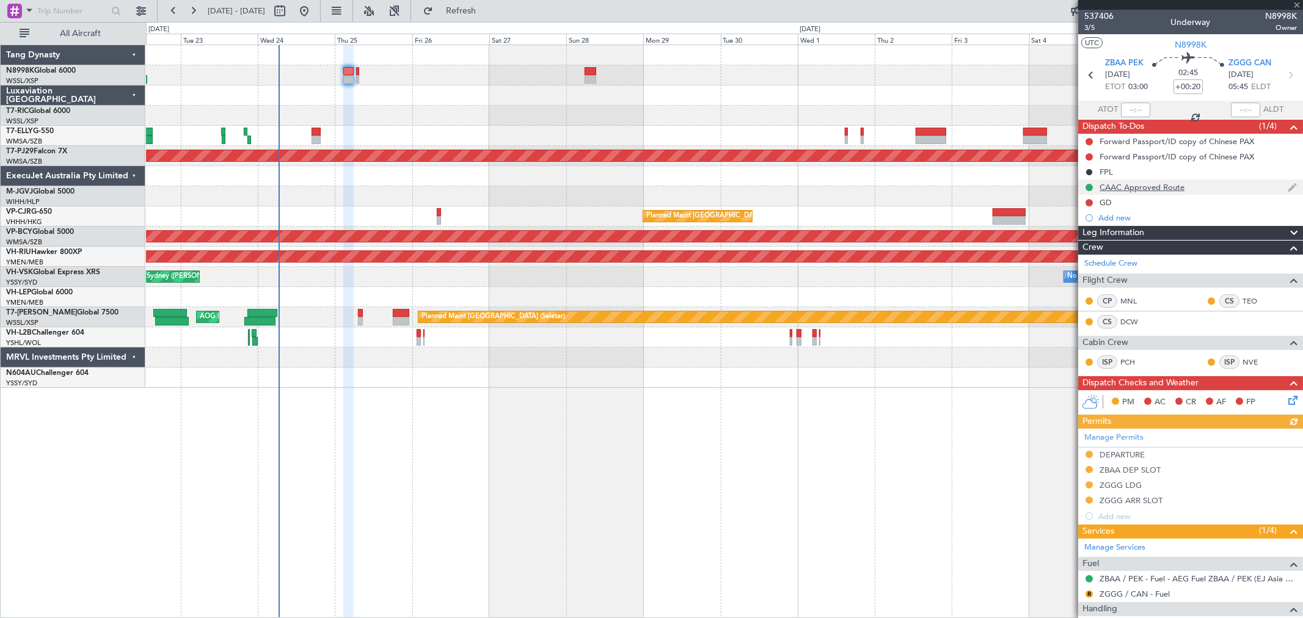
click at [1142, 183] on div "CAAC Approved Route" at bounding box center [1141, 187] width 85 height 10
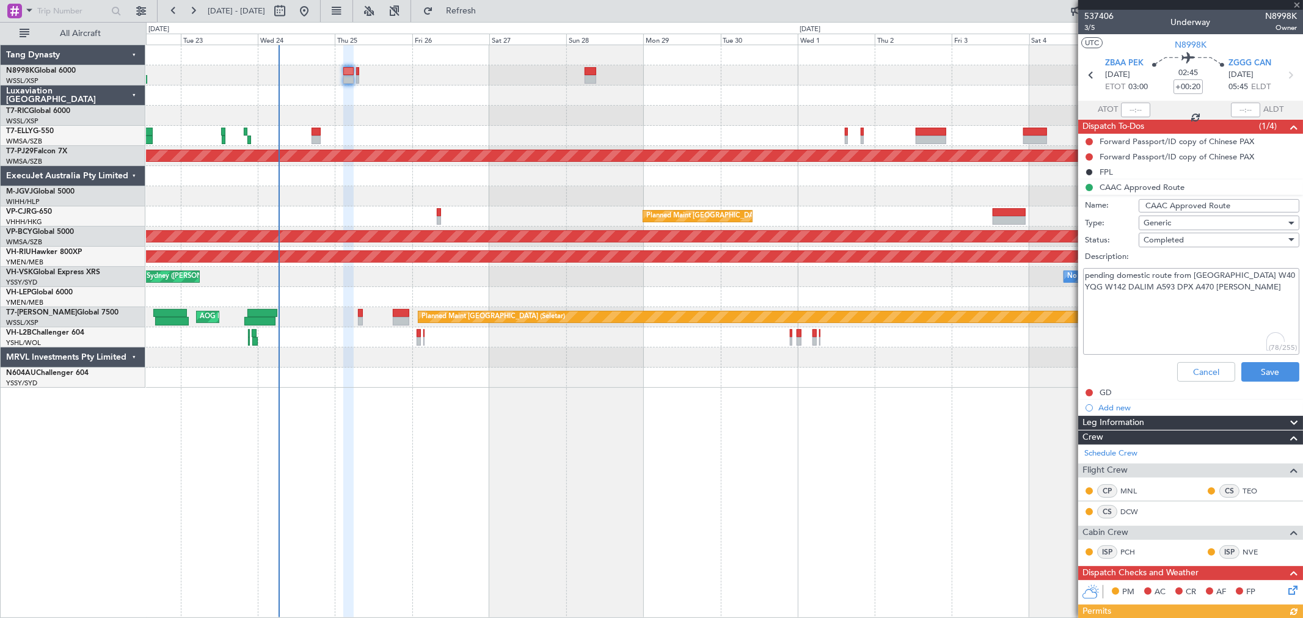
click at [1085, 286] on textarea "pending domestic route from Panda ELKUR W40 YQG W142 DALIM A593 DPX A470 TEBON" at bounding box center [1191, 311] width 216 height 87
click at [1121, 319] on textarea "pending domestic route from Panda ZBAA-ZGOW ELKUR W40 YQG W142 DALIM A593 DPX A…" at bounding box center [1191, 311] width 216 height 87
paste textarea "RUSDO W45 IKAVO"
click at [1107, 326] on textarea "pending domestic route from Panda ZBAA-ZGOW ELKUR W40 YQG W142 DALIM A593 DPX A…" at bounding box center [1191, 311] width 216 height 87
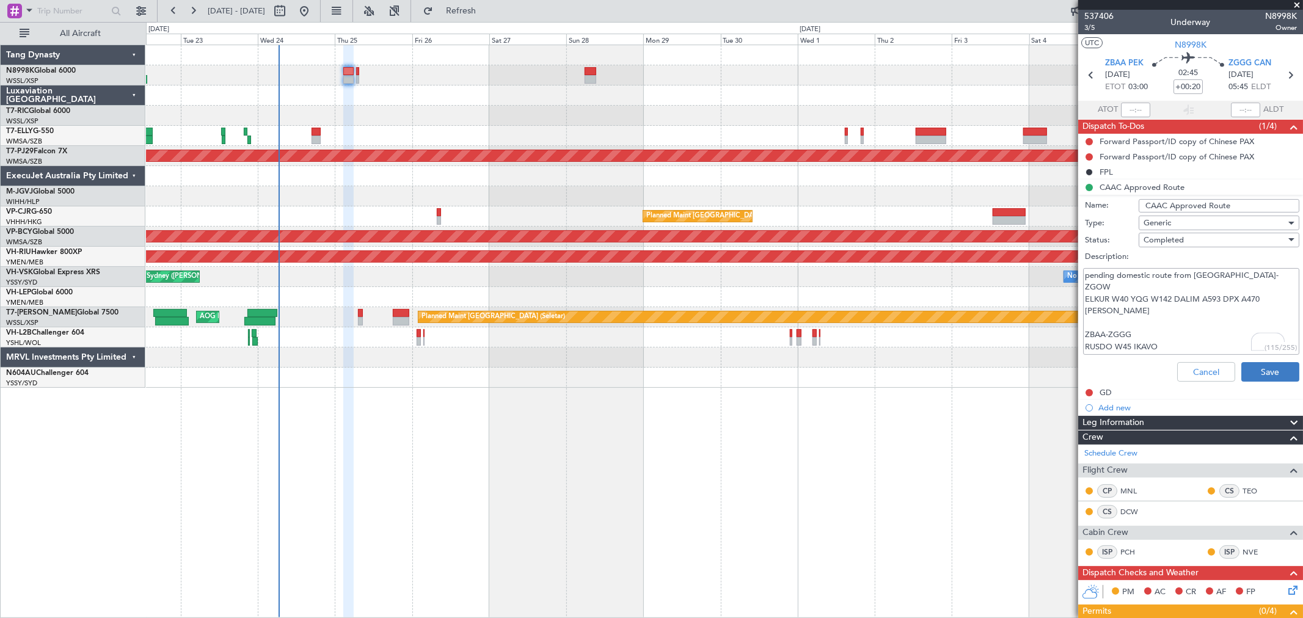
type textarea "pending domestic route from Panda ZBAA-ZGOW ELKUR W40 YQG W142 DALIM A593 DPX A…"
click at [1249, 368] on button "Save" at bounding box center [1270, 372] width 58 height 20
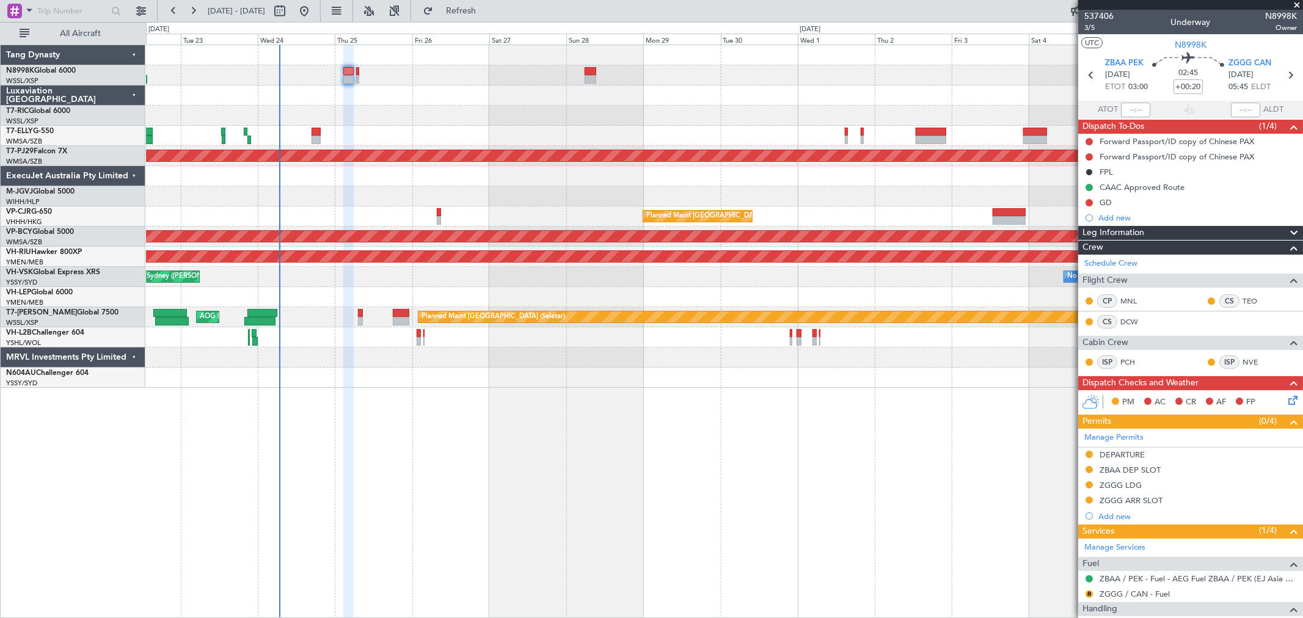
click at [1157, 300] on fb-crew-member "CP MNL" at bounding box center [1122, 300] width 76 height 13
click at [1164, 297] on div "CP MNL CS TEO CS DCW" at bounding box center [1190, 312] width 220 height 42
click at [1161, 315] on div "CP MNL CS TEO CS DCW" at bounding box center [1190, 312] width 220 height 42
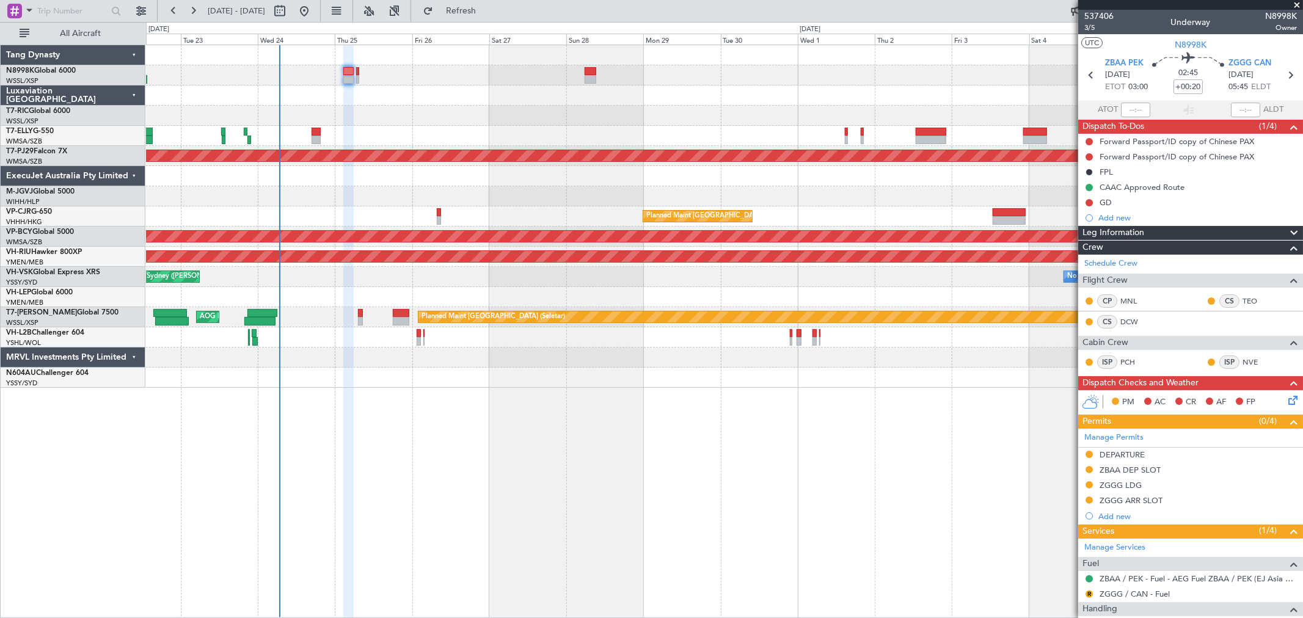
click at [1165, 300] on div "CP MNL CS TEO CS DCW" at bounding box center [1190, 312] width 220 height 42
click at [1115, 264] on link "Schedule Crew" at bounding box center [1110, 264] width 53 height 12
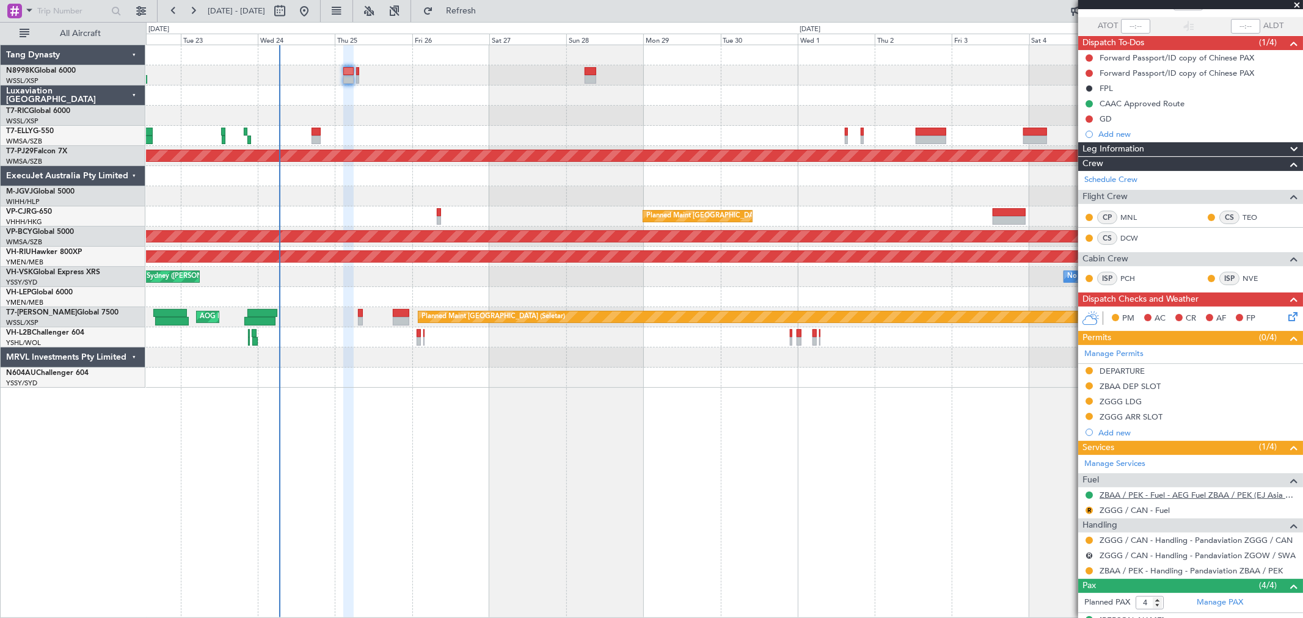
scroll to position [188, 0]
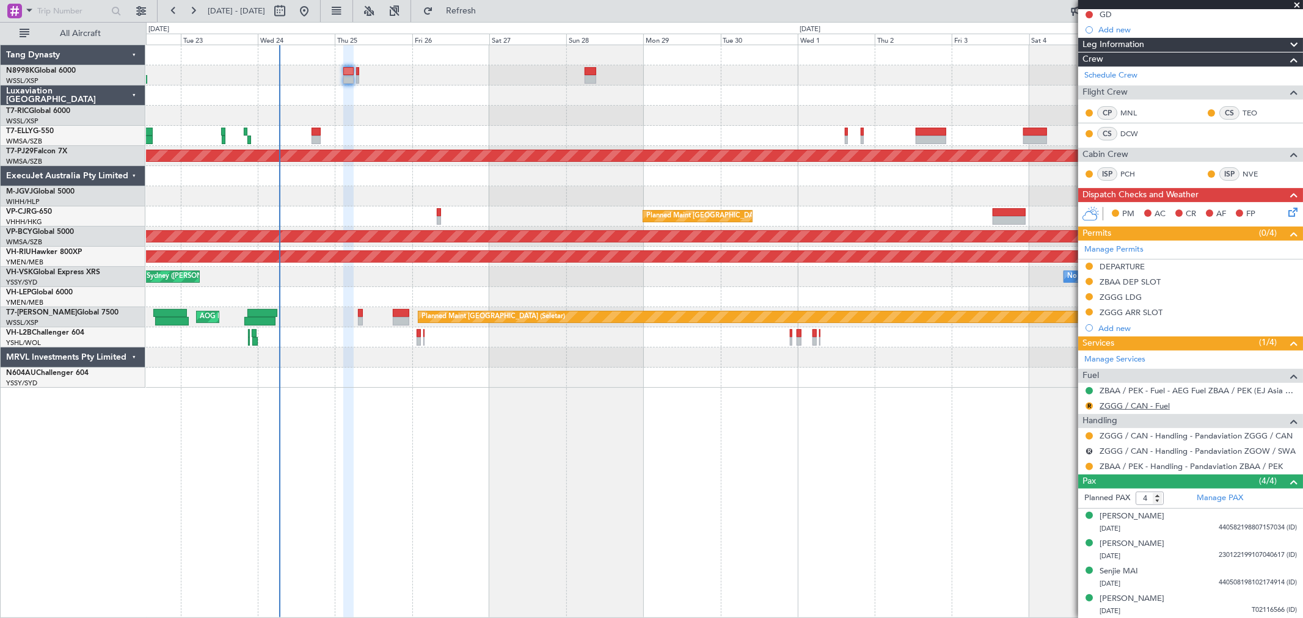
click at [1141, 406] on link "ZGGG / CAN - Fuel" at bounding box center [1134, 406] width 70 height 10
click at [1088, 432] on button at bounding box center [1088, 435] width 7 height 7
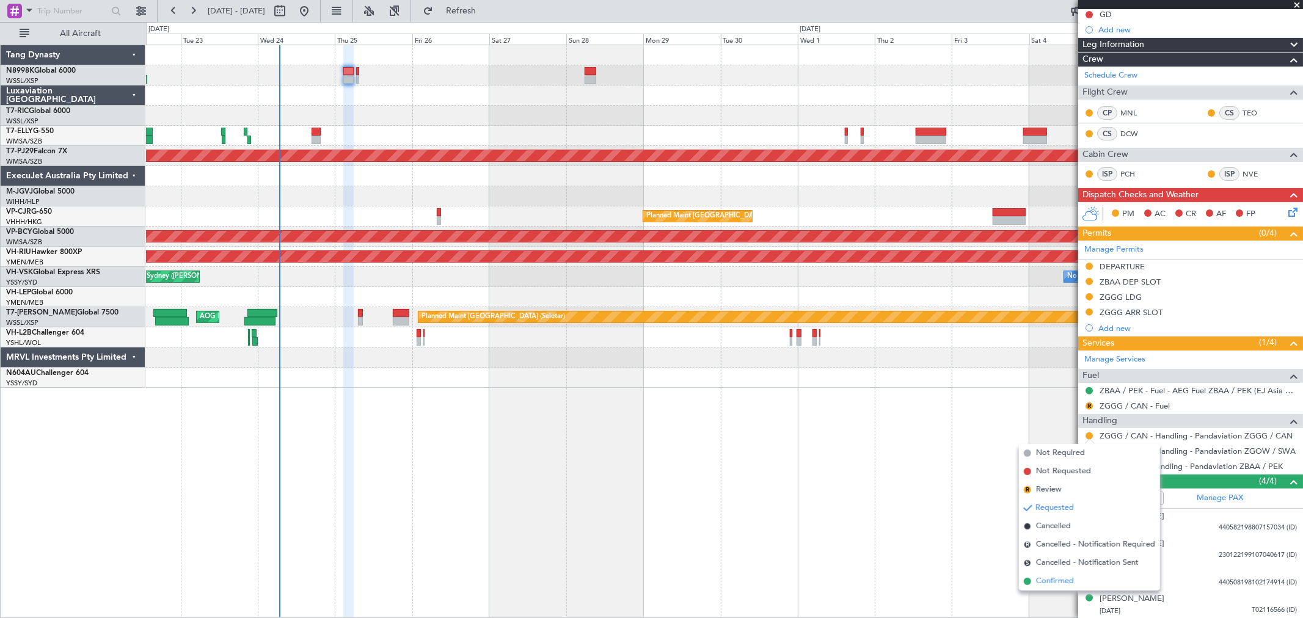
click at [1049, 582] on span "Confirmed" at bounding box center [1055, 581] width 38 height 12
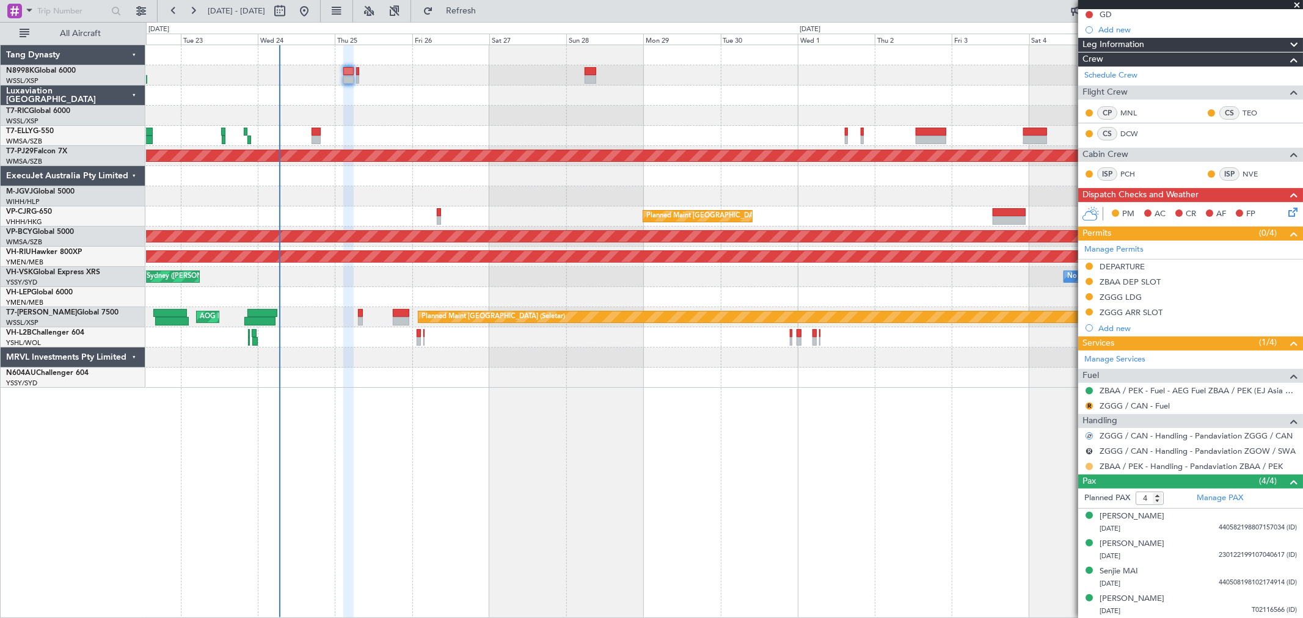
click at [1088, 467] on button at bounding box center [1088, 466] width 7 height 7
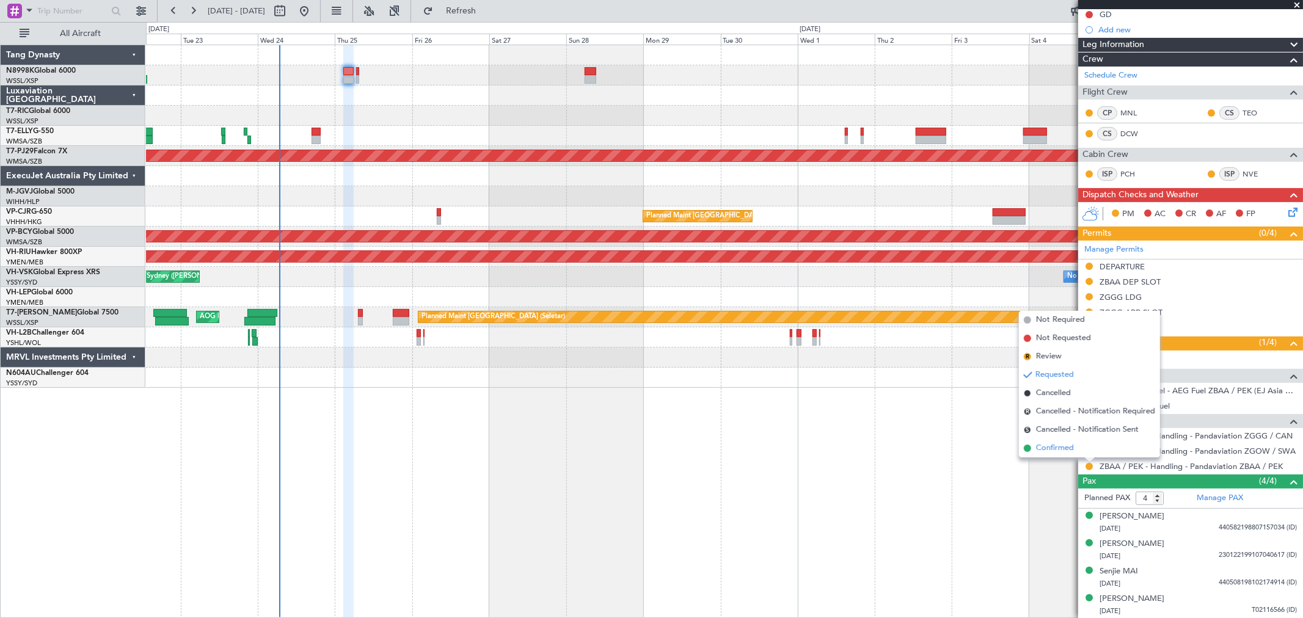
click at [1061, 443] on span "Confirmed" at bounding box center [1055, 448] width 38 height 12
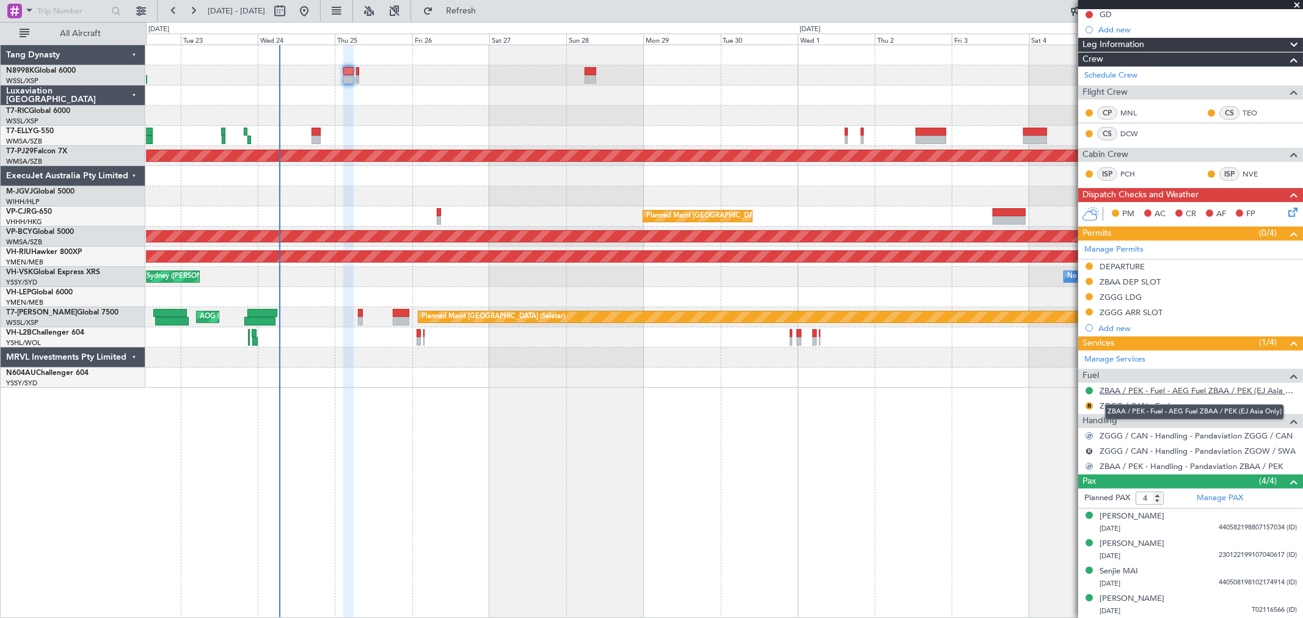
click at [1150, 387] on link "ZBAA / PEK - Fuel - AEG Fuel ZBAA / PEK (EJ Asia Only)" at bounding box center [1197, 390] width 197 height 10
click at [1123, 405] on link "ZGGG / CAN - Fuel" at bounding box center [1134, 406] width 70 height 10
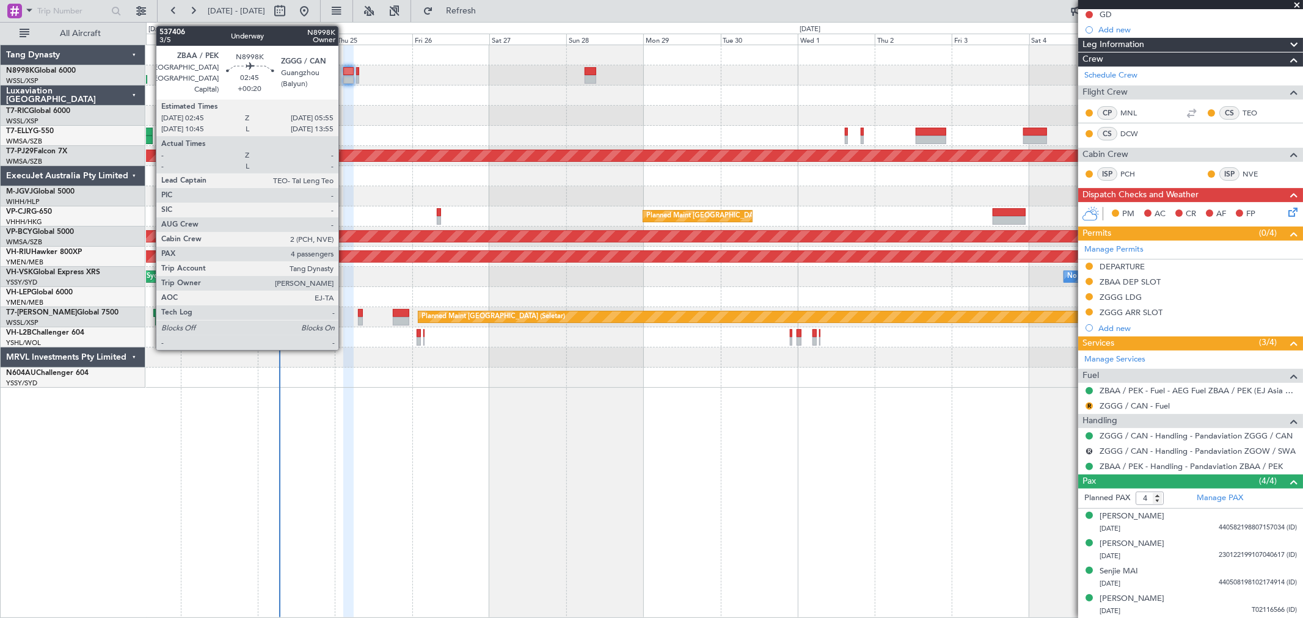
click at [344, 70] on div at bounding box center [348, 71] width 10 height 9
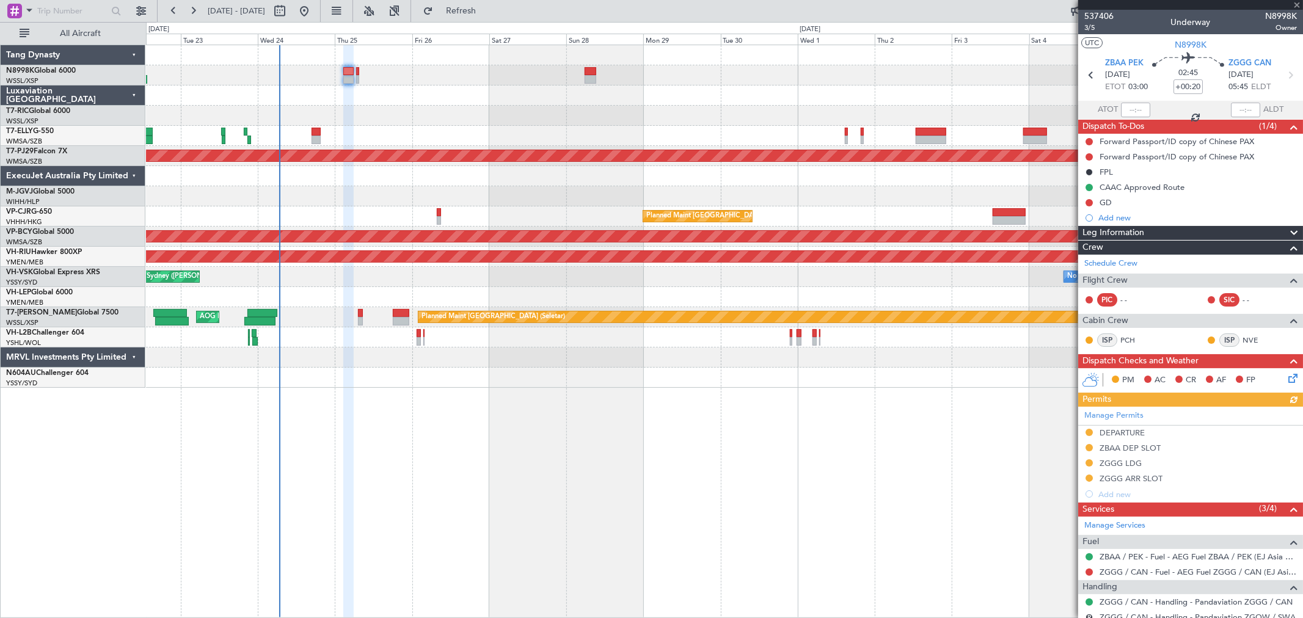
scroll to position [167, 0]
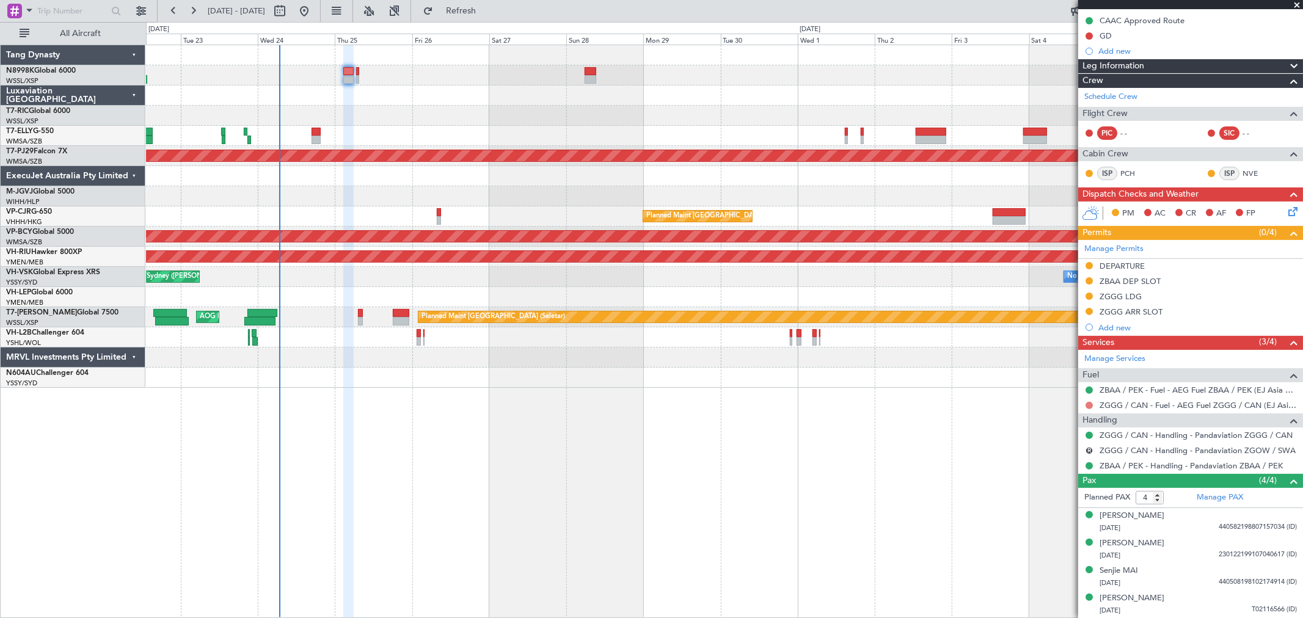
click at [1089, 404] on button at bounding box center [1088, 405] width 7 height 7
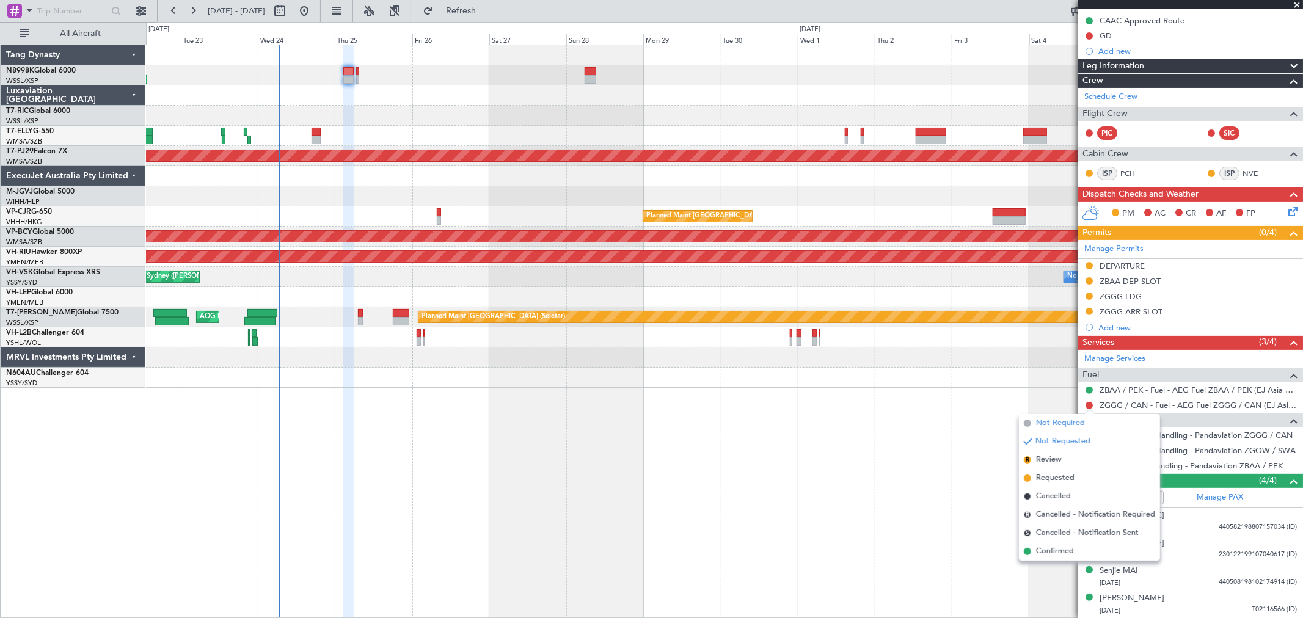
click at [1058, 420] on span "Not Required" at bounding box center [1060, 423] width 49 height 12
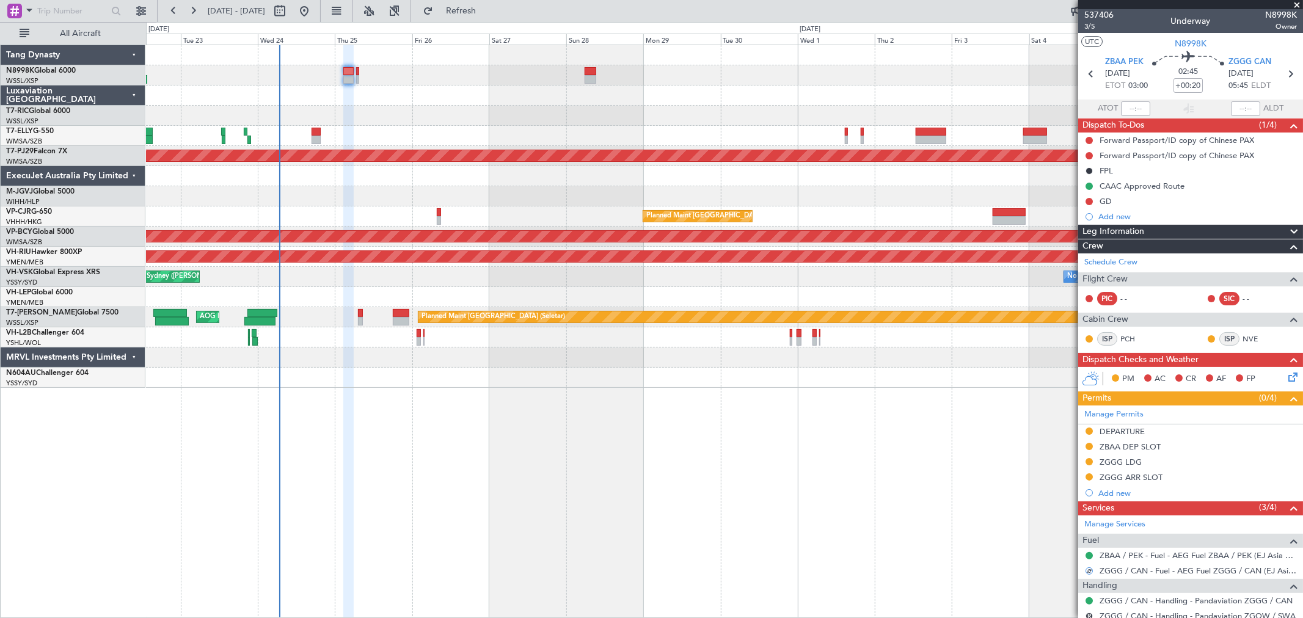
scroll to position [0, 0]
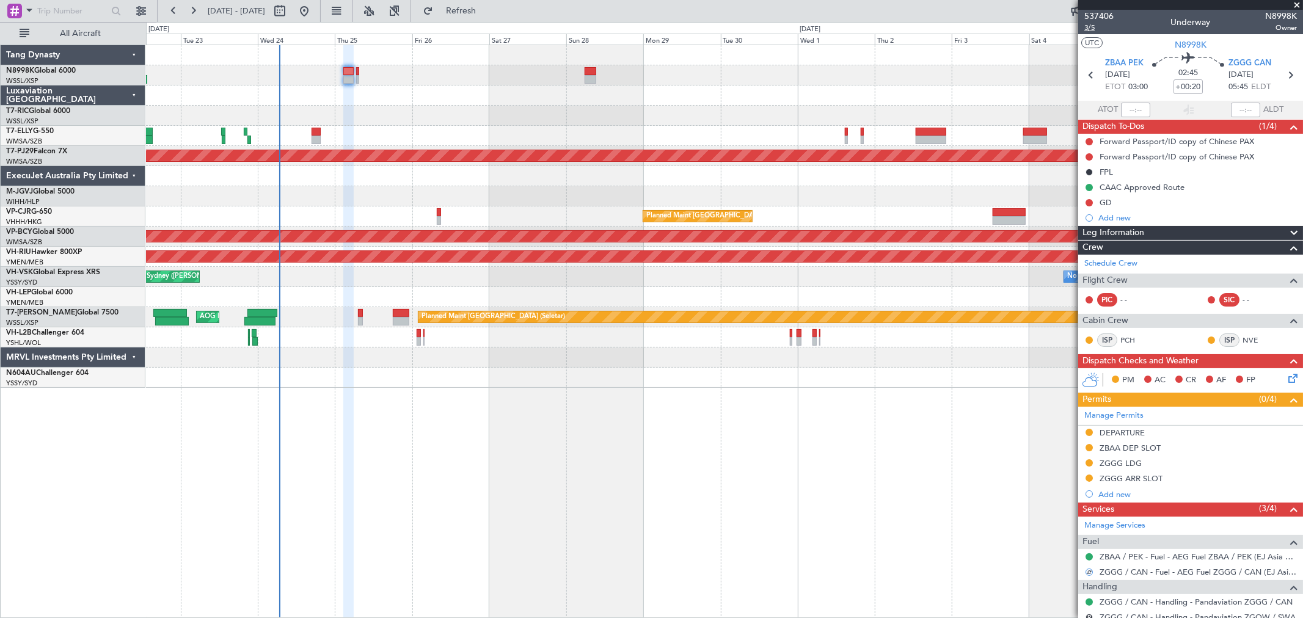
click at [1089, 31] on span "3/5" at bounding box center [1098, 28] width 29 height 10
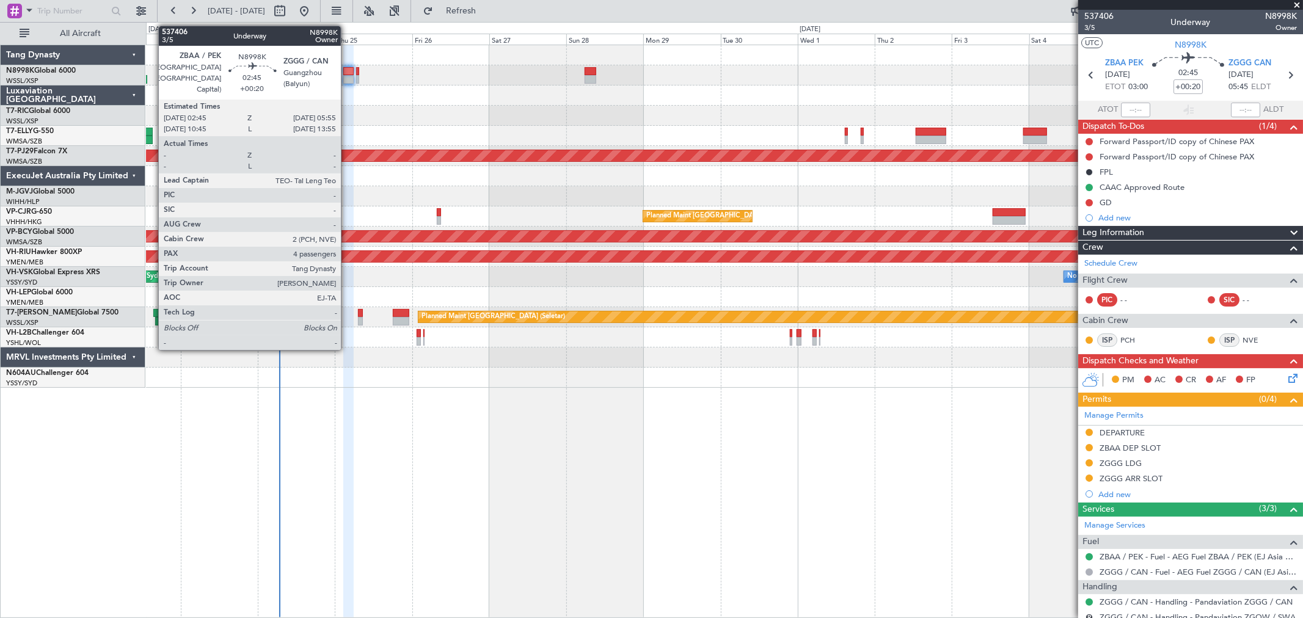
click at [347, 75] on div at bounding box center [348, 71] width 10 height 9
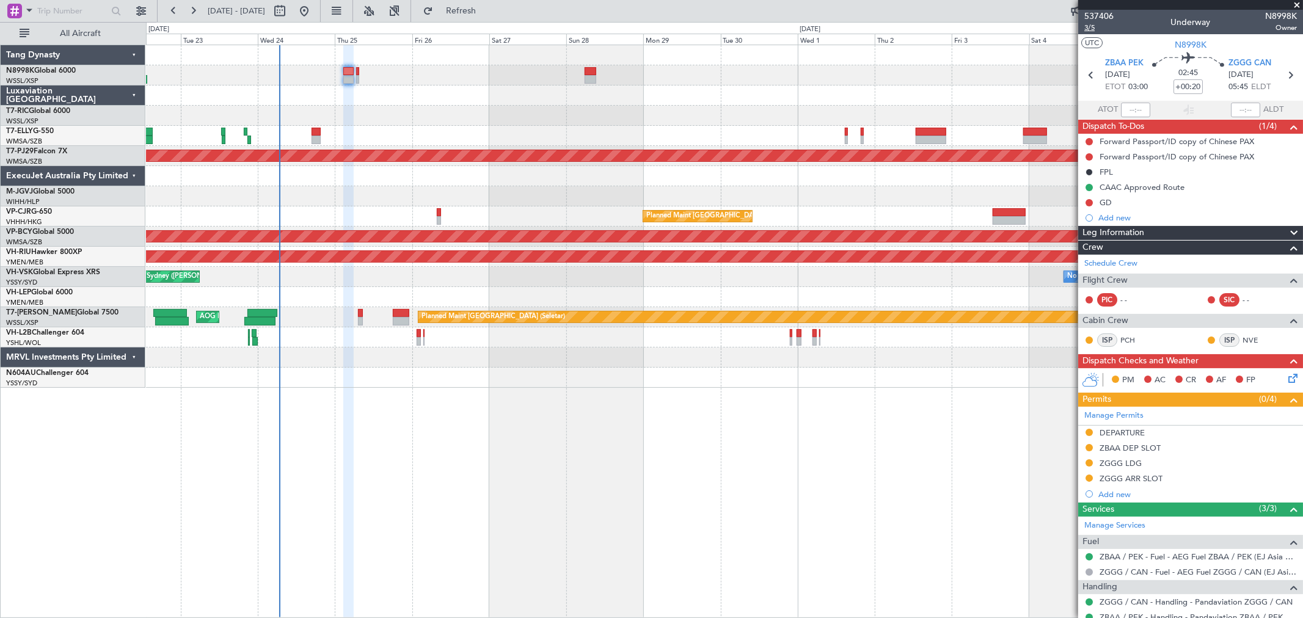
click at [1085, 28] on span "3/5" at bounding box center [1098, 28] width 29 height 10
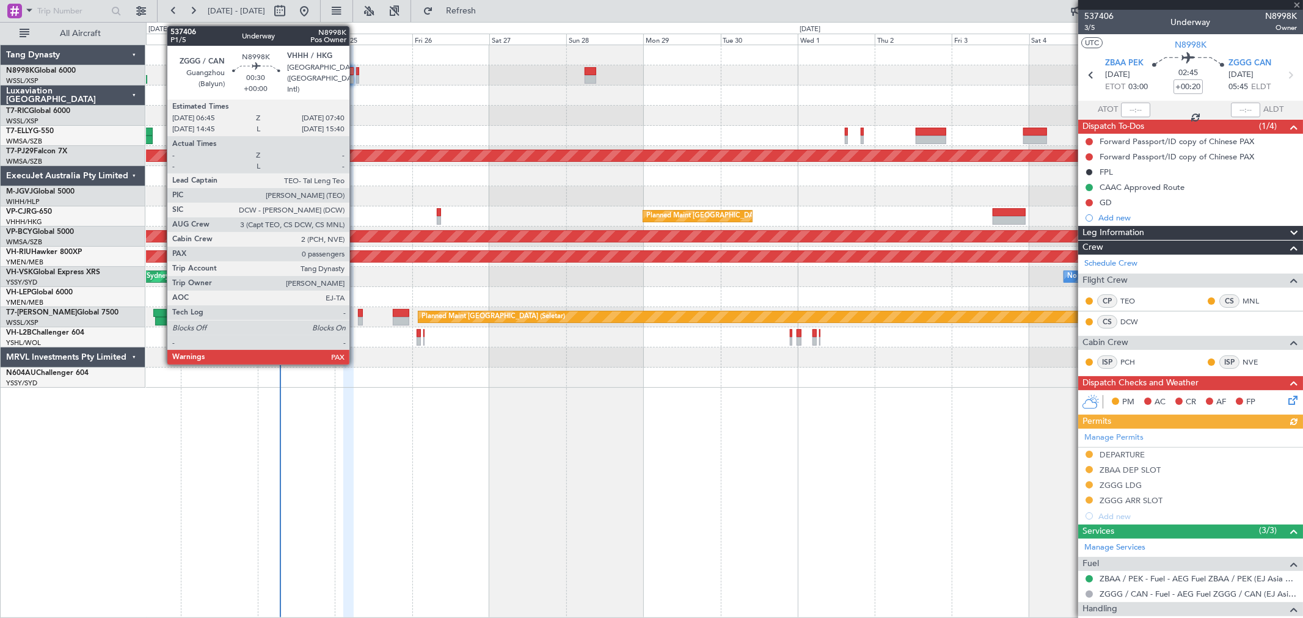
click at [356, 72] on div at bounding box center [357, 71] width 3 height 9
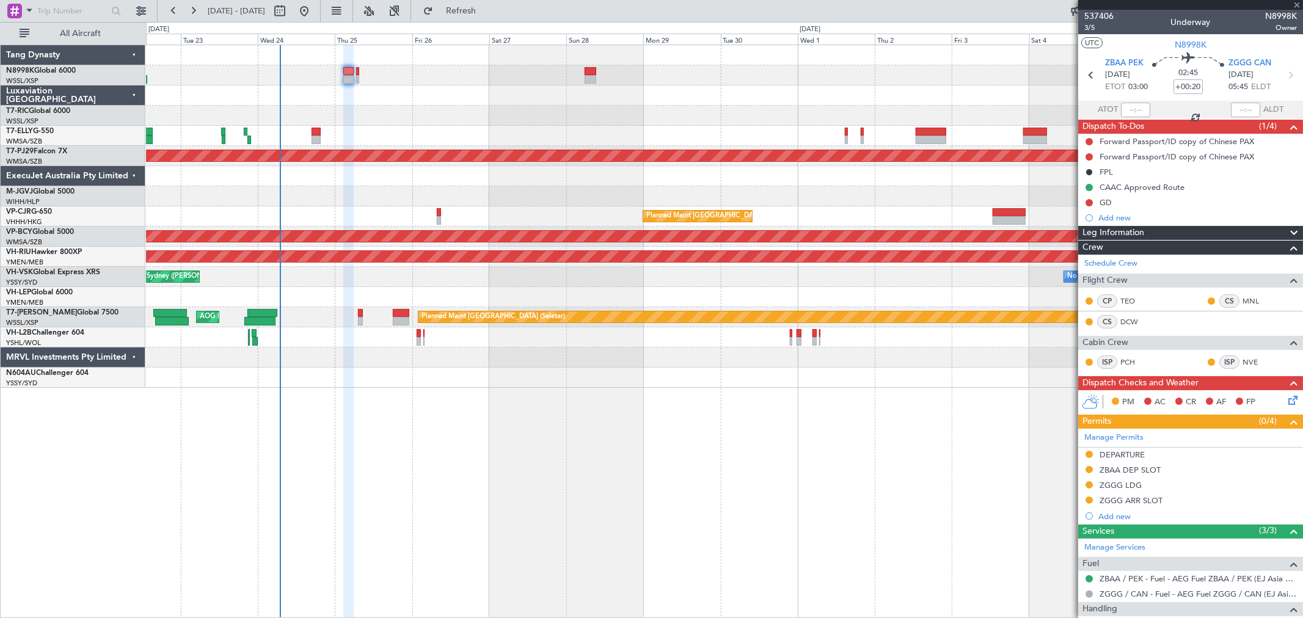
type input "0"
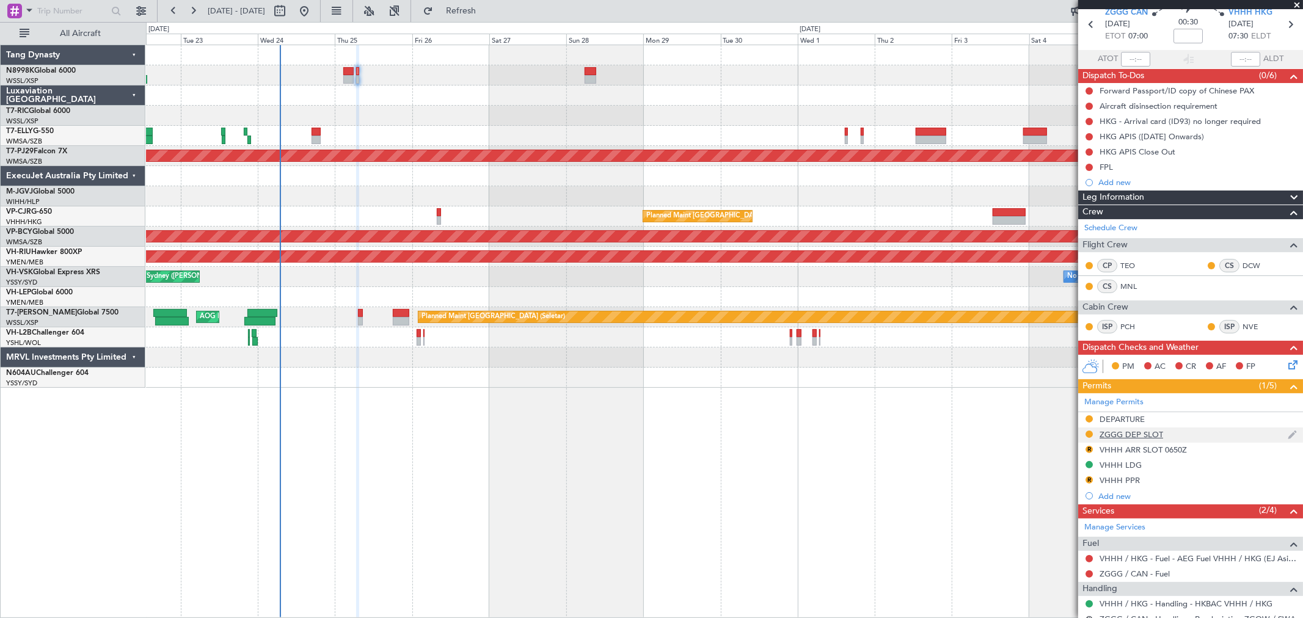
scroll to position [109, 0]
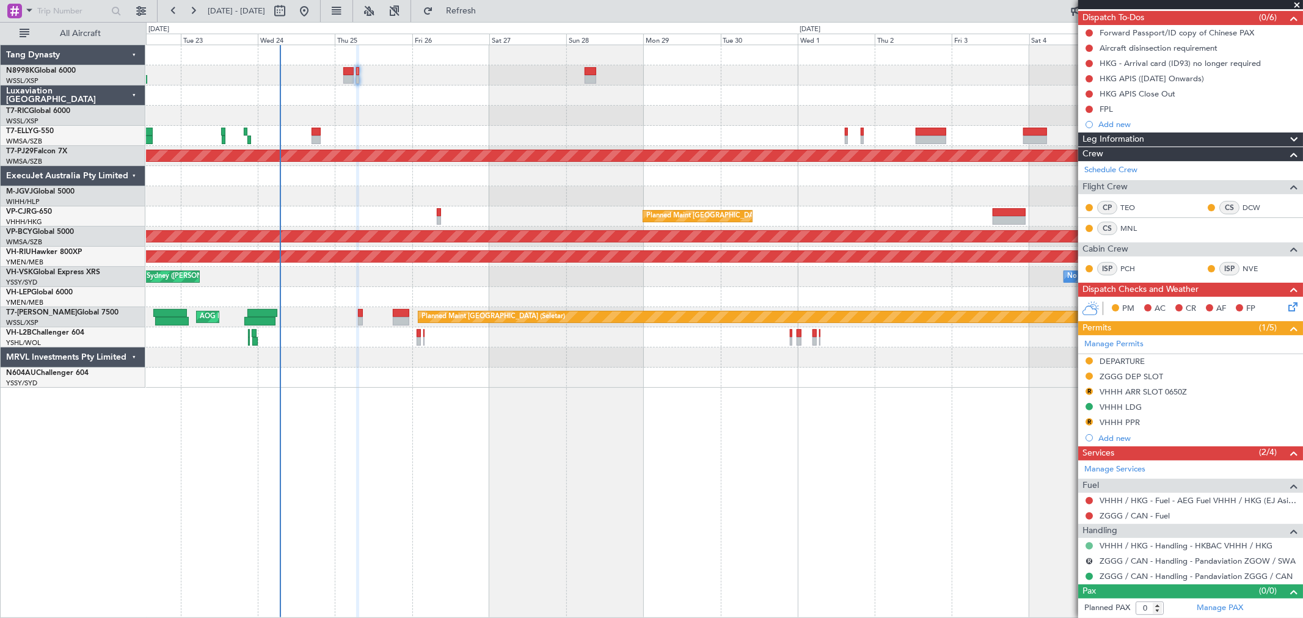
click at [1088, 542] on button at bounding box center [1088, 545] width 7 height 7
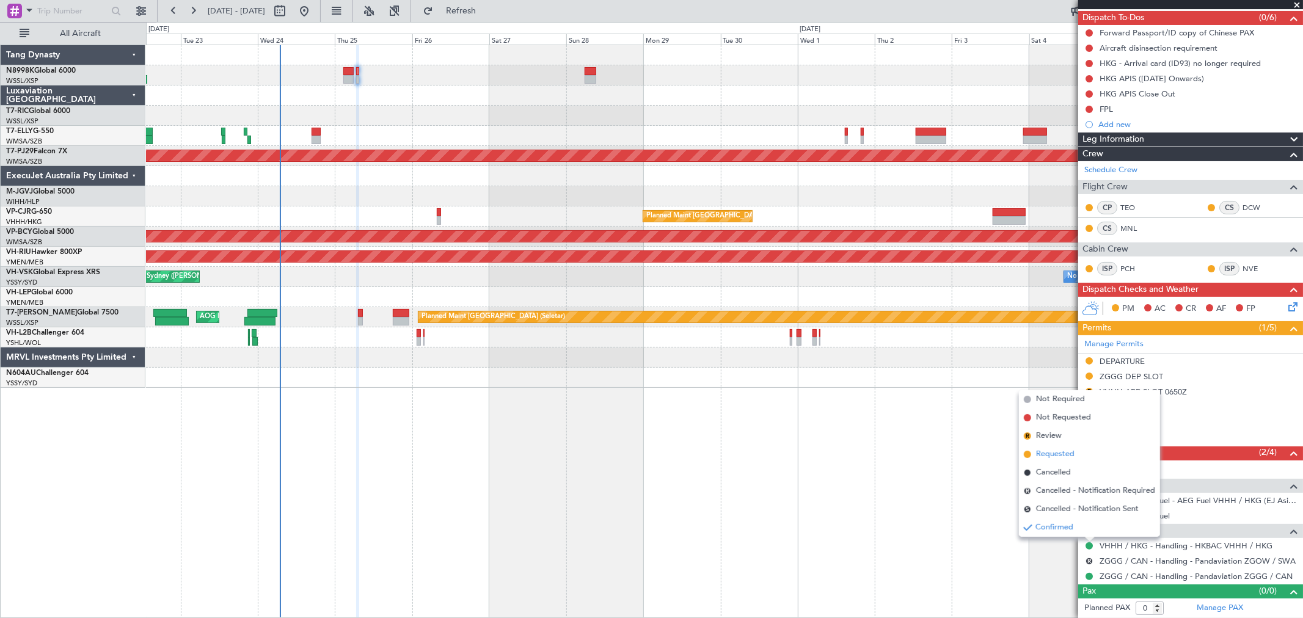
click at [1067, 456] on span "Requested" at bounding box center [1055, 454] width 38 height 12
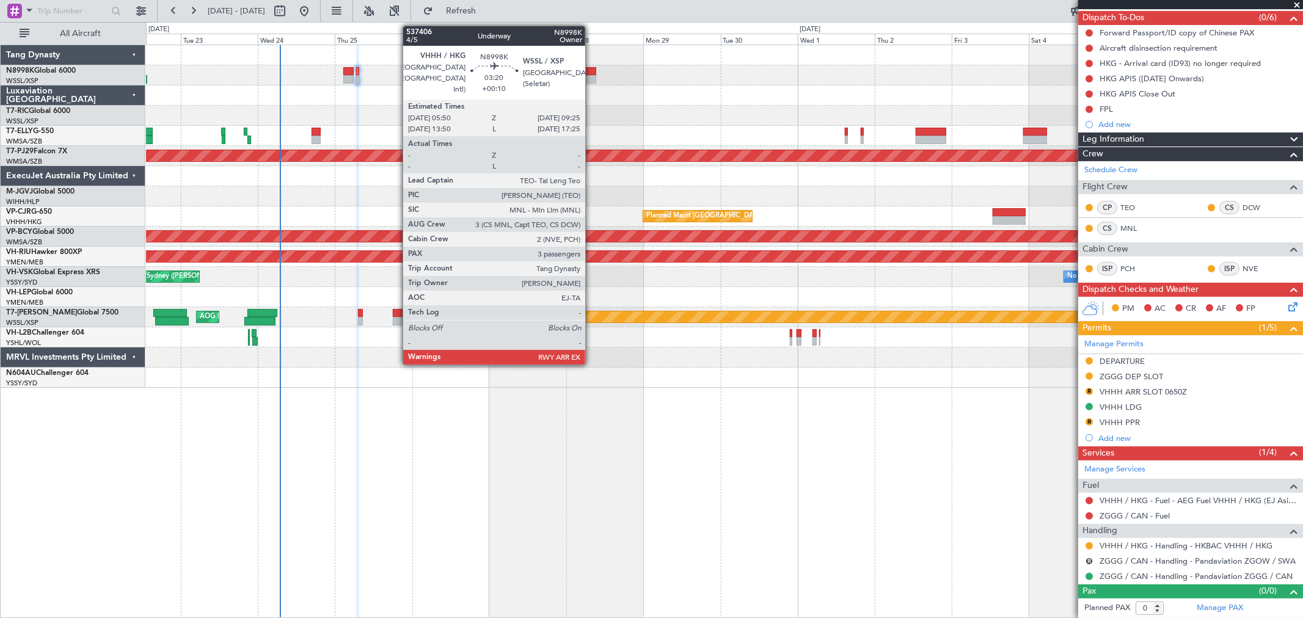
click at [591, 78] on div at bounding box center [591, 79] width 12 height 9
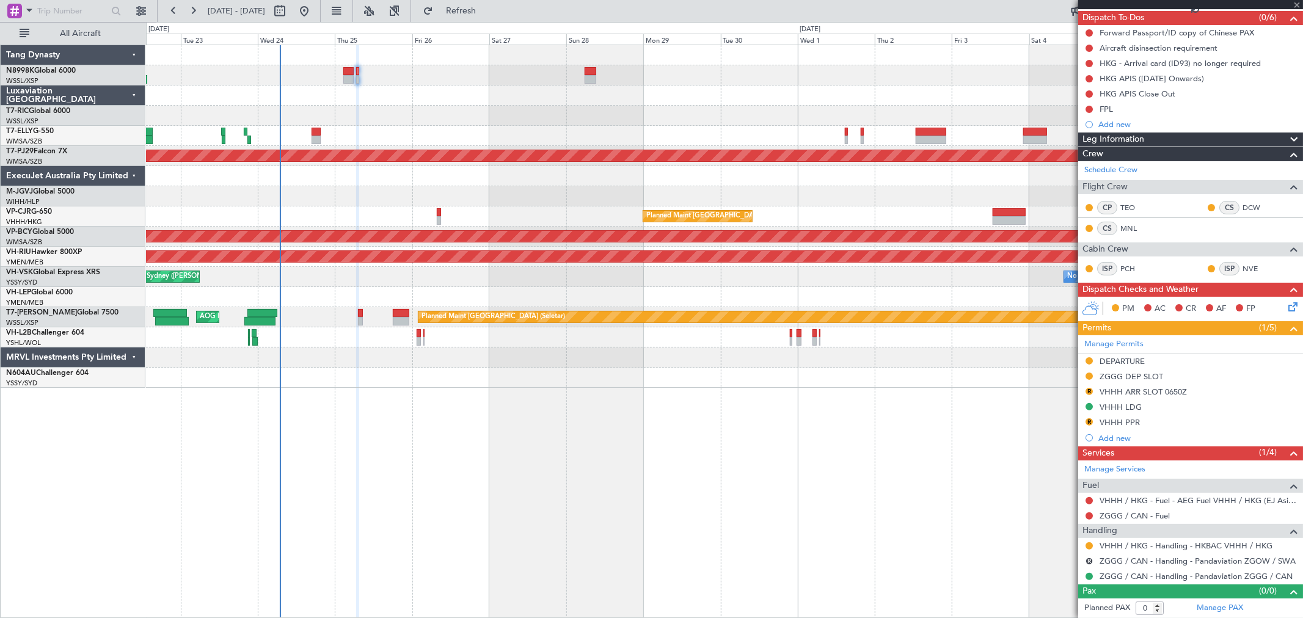
type input "+00:10"
type input "3"
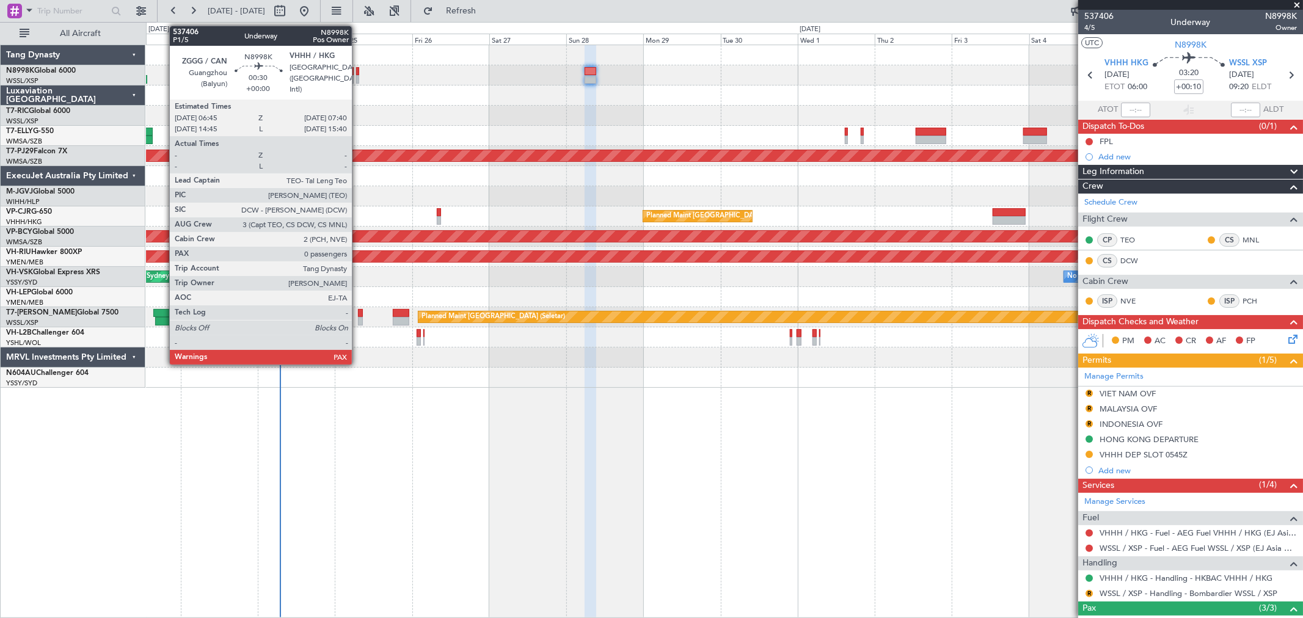
click at [358, 79] on div at bounding box center [357, 79] width 3 height 9
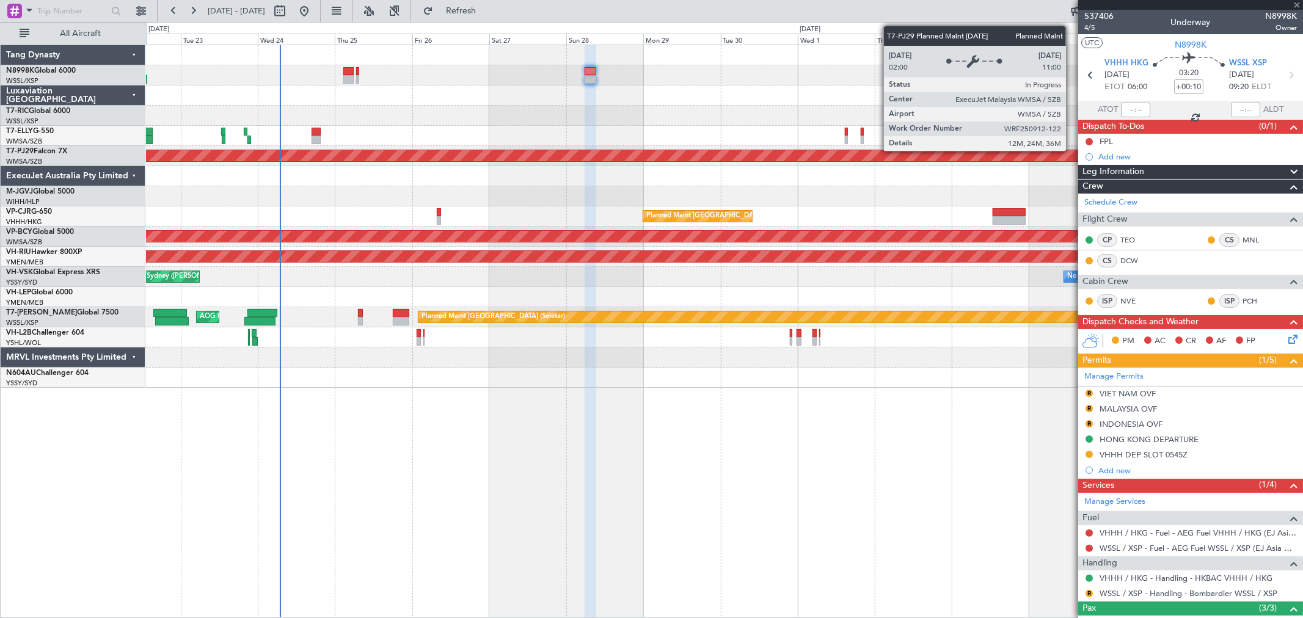
type input "0"
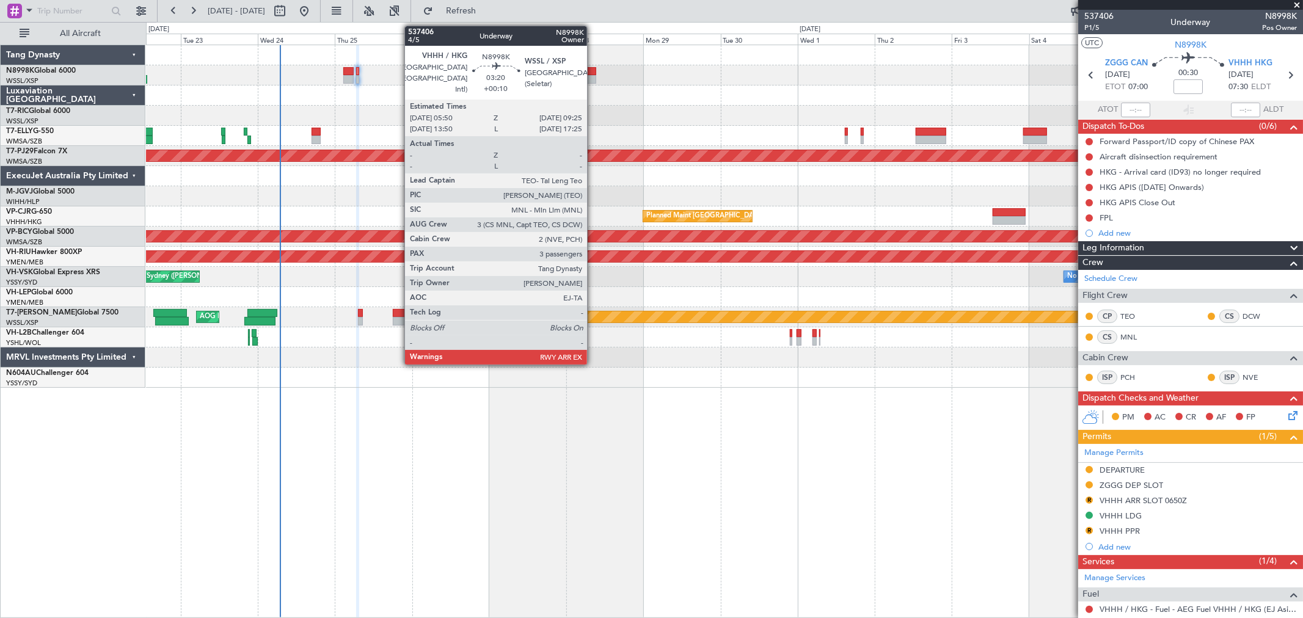
click at [590, 73] on div at bounding box center [591, 71] width 12 height 9
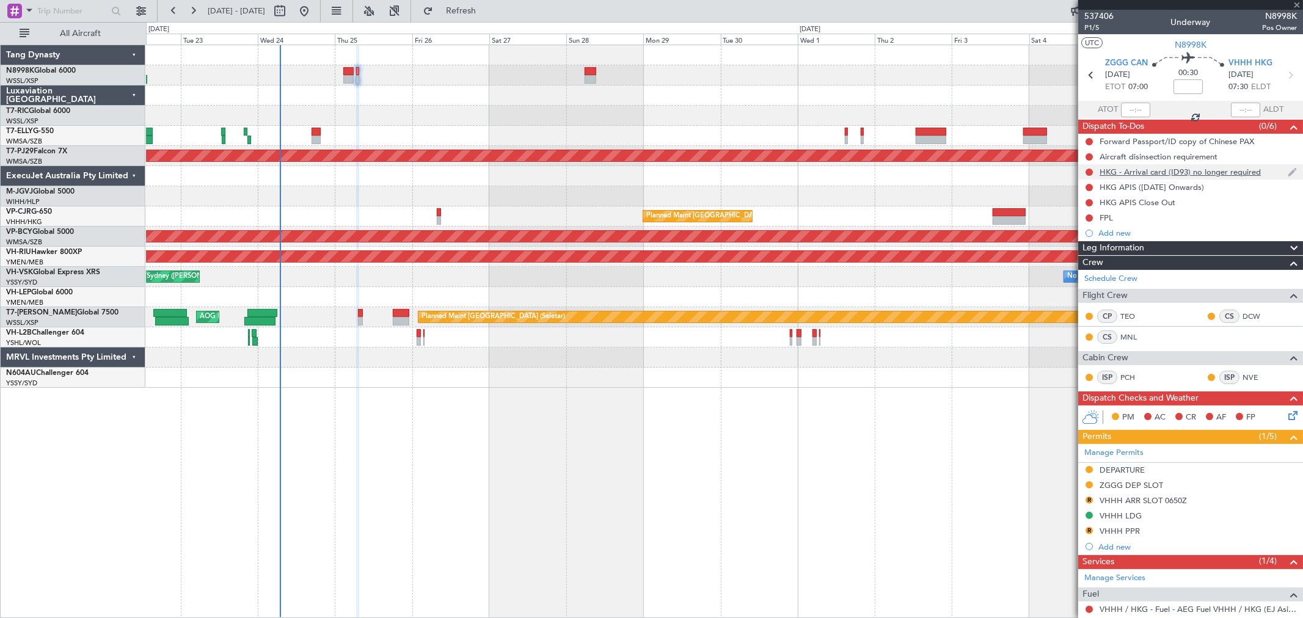
type input "+00:10"
type input "3"
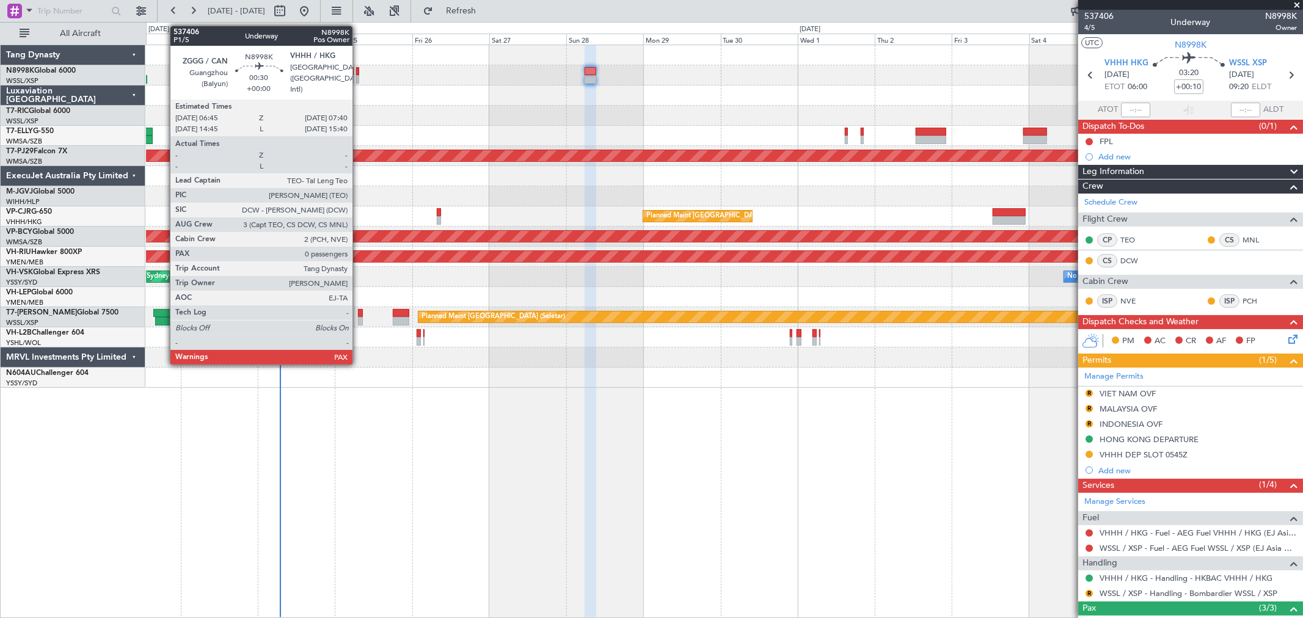
click at [359, 82] on div at bounding box center [357, 79] width 3 height 9
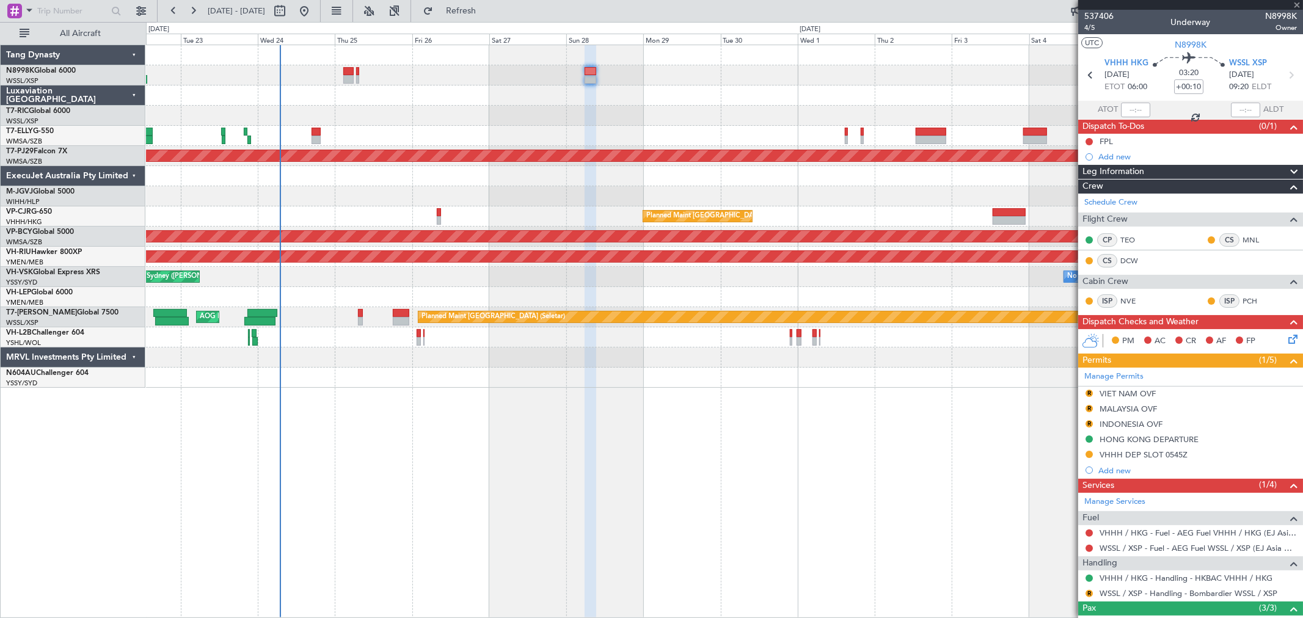
type input "0"
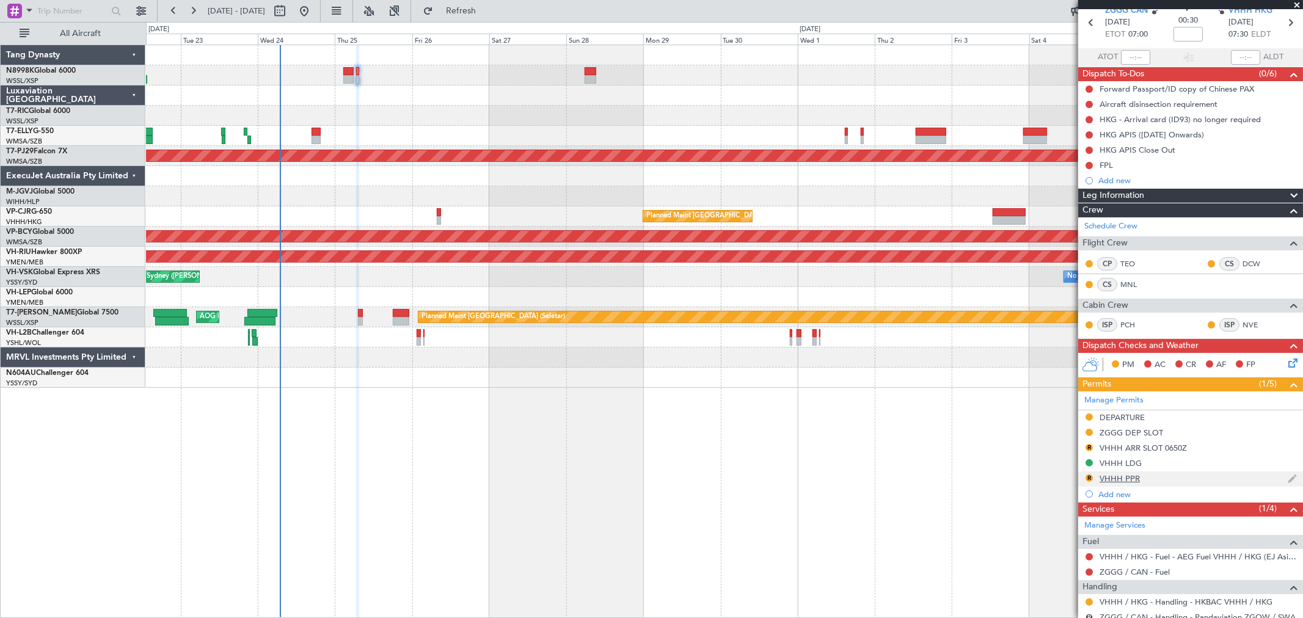
scroll to position [109, 0]
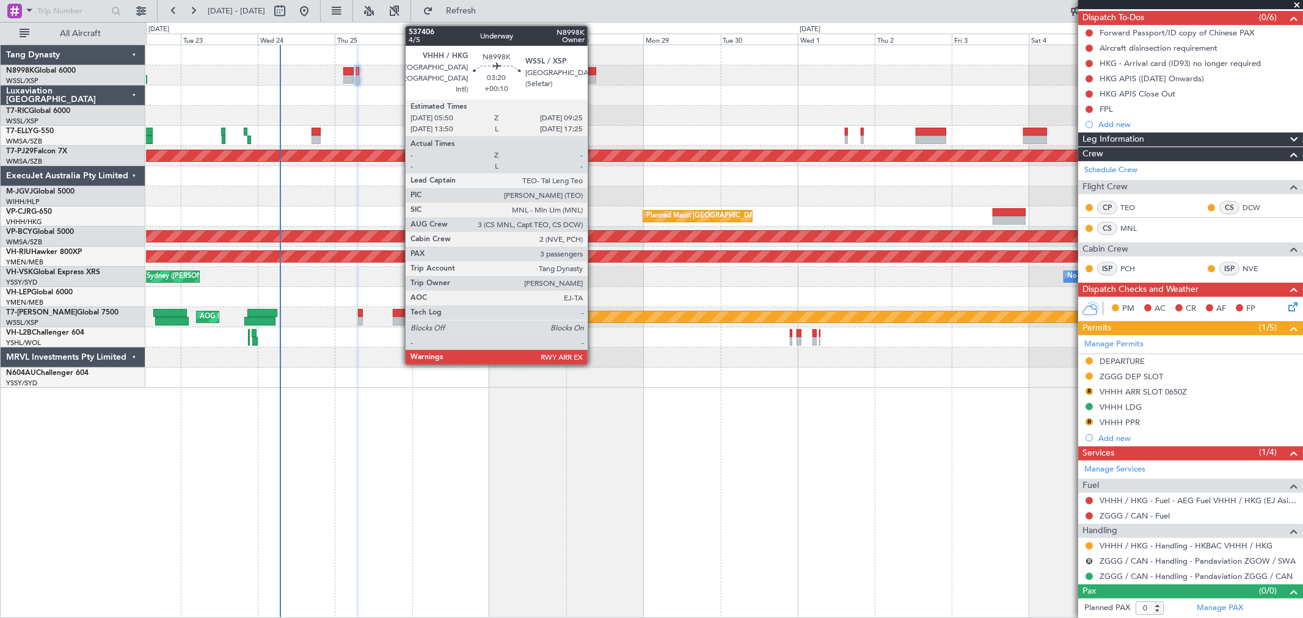
click at [591, 71] on div at bounding box center [591, 71] width 12 height 9
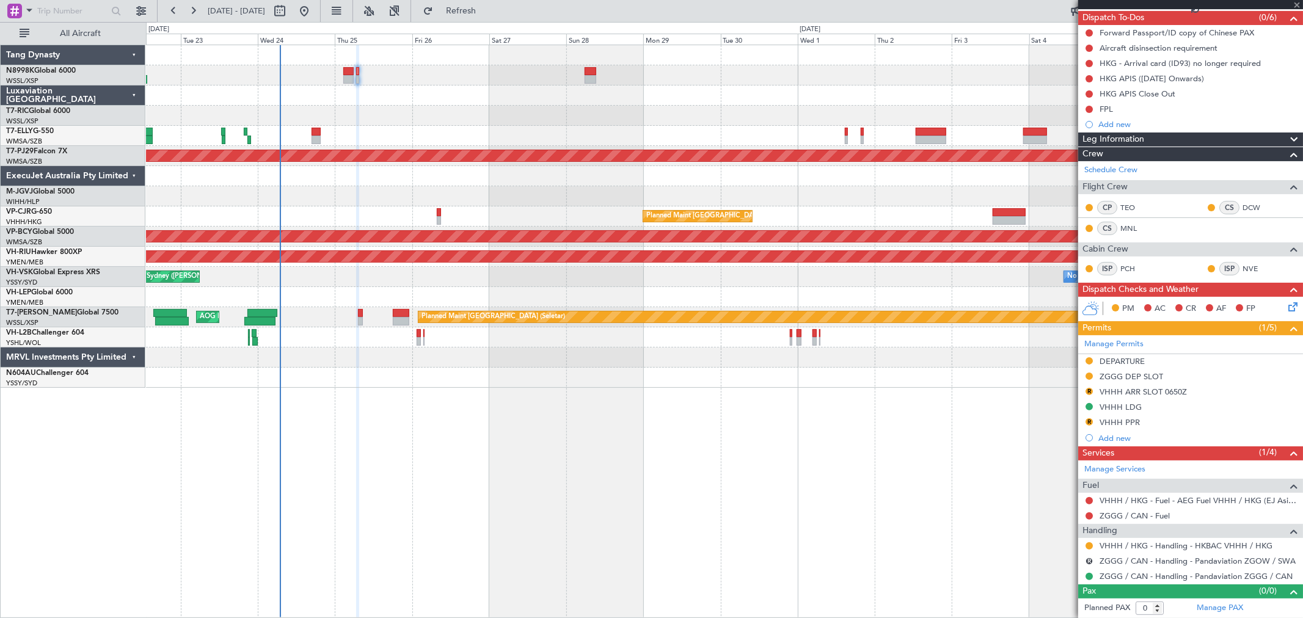
type input "+00:10"
type input "3"
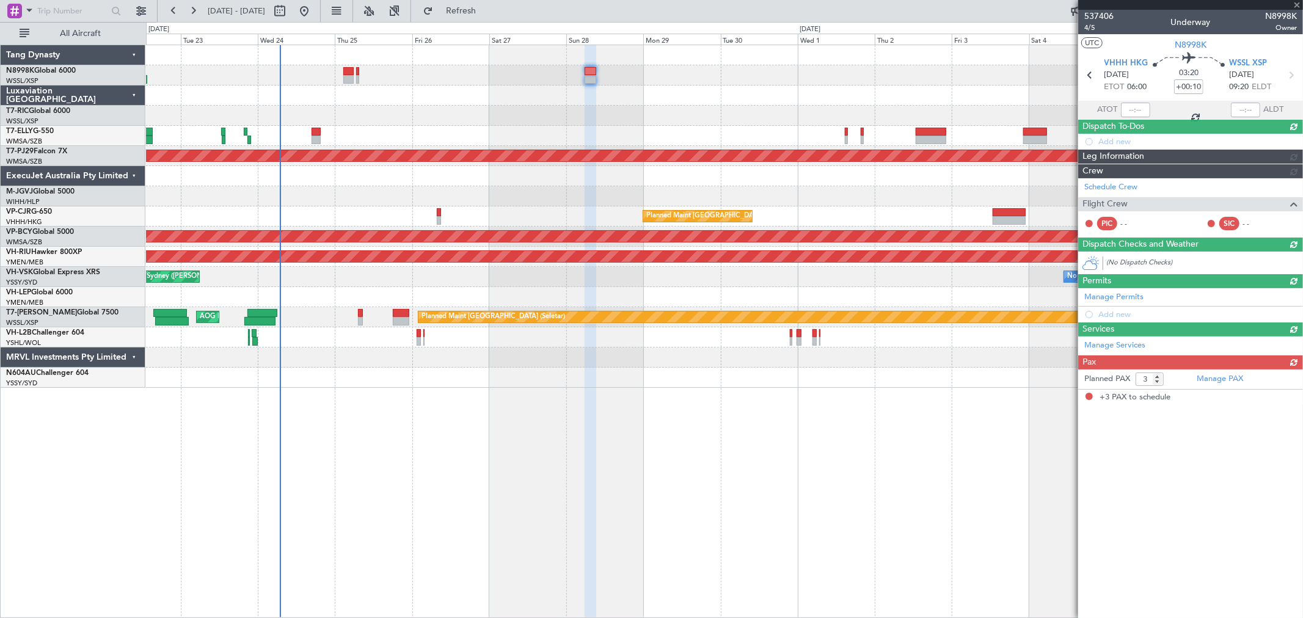
scroll to position [0, 0]
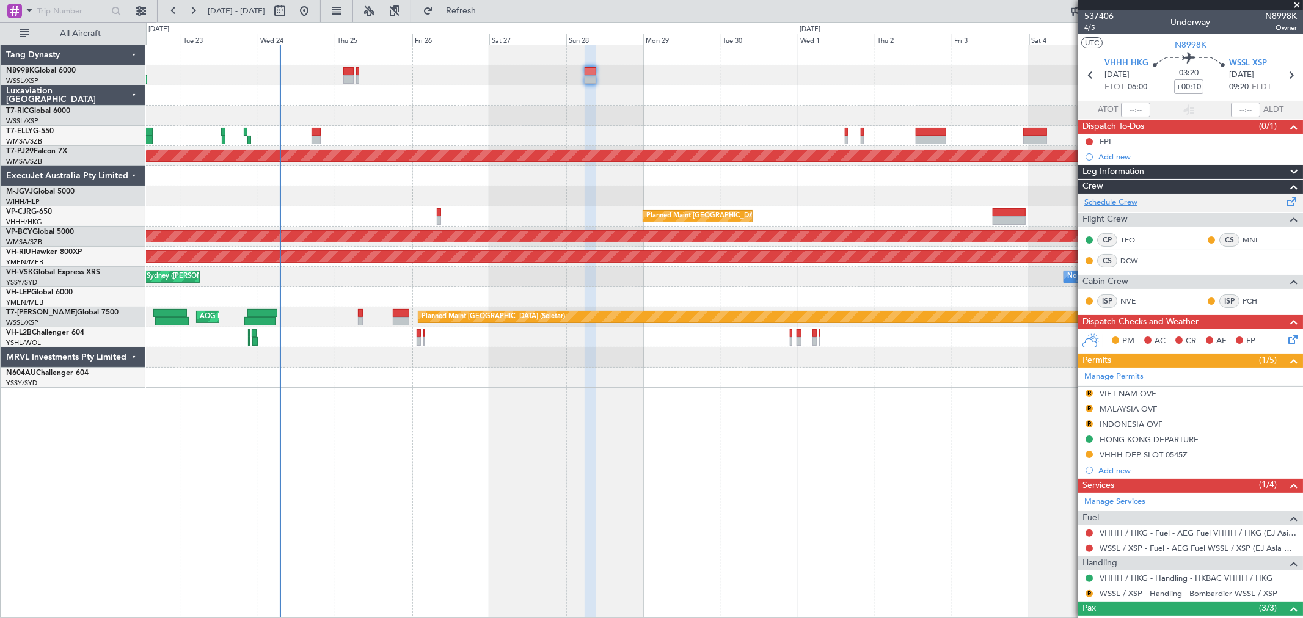
click at [1126, 200] on link "Schedule Crew" at bounding box center [1110, 203] width 53 height 12
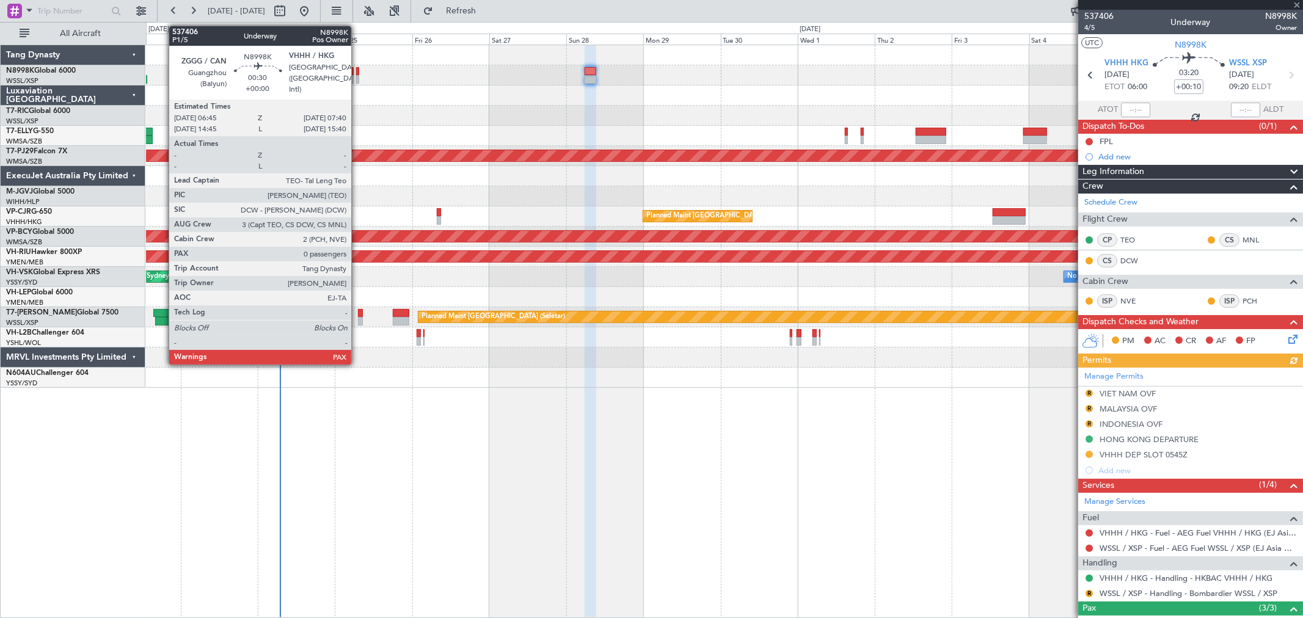
click at [357, 77] on div at bounding box center [357, 79] width 3 height 9
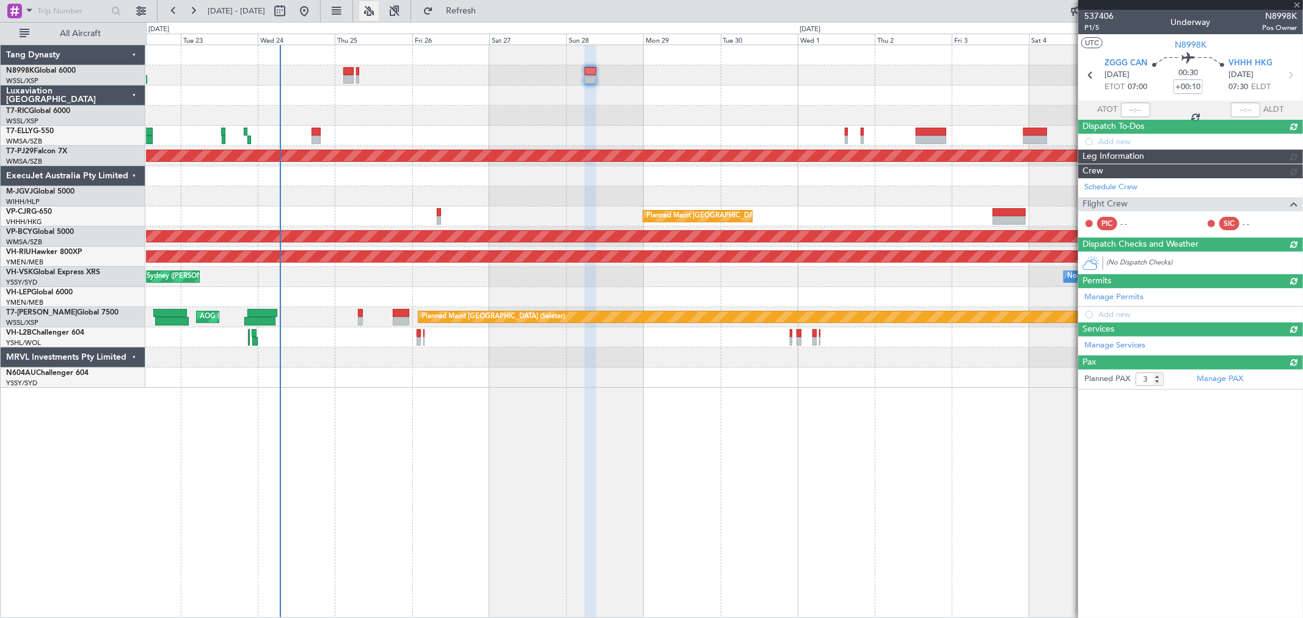
type input "0"
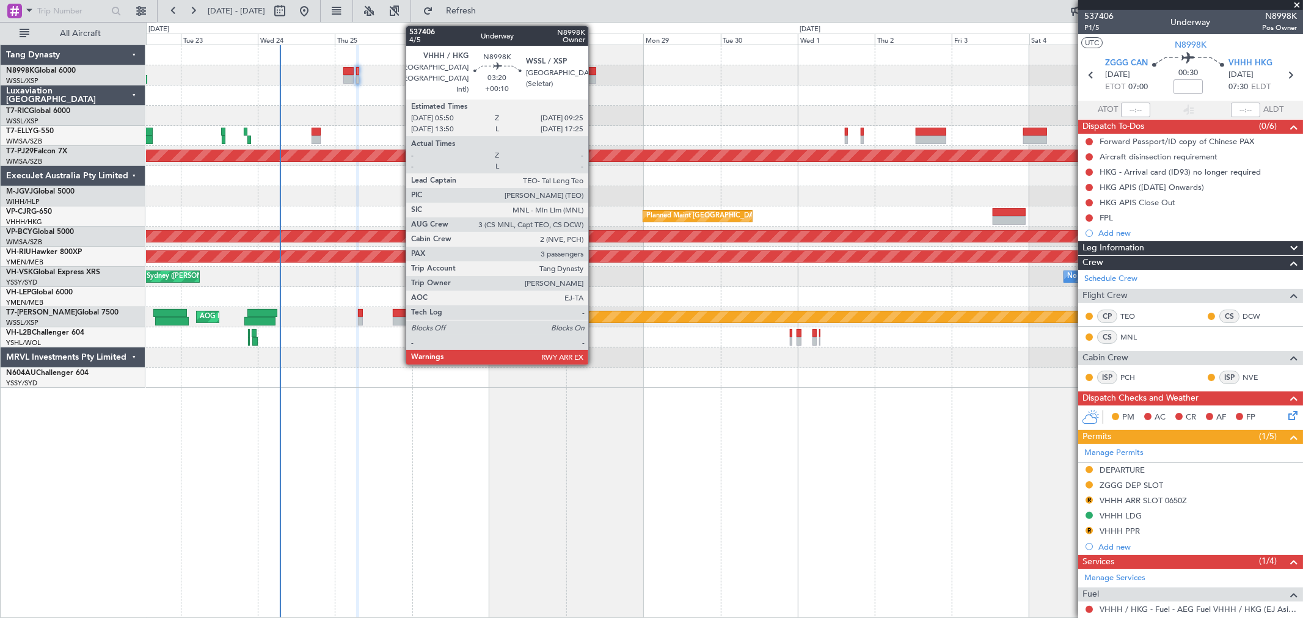
click at [594, 78] on div at bounding box center [591, 79] width 12 height 9
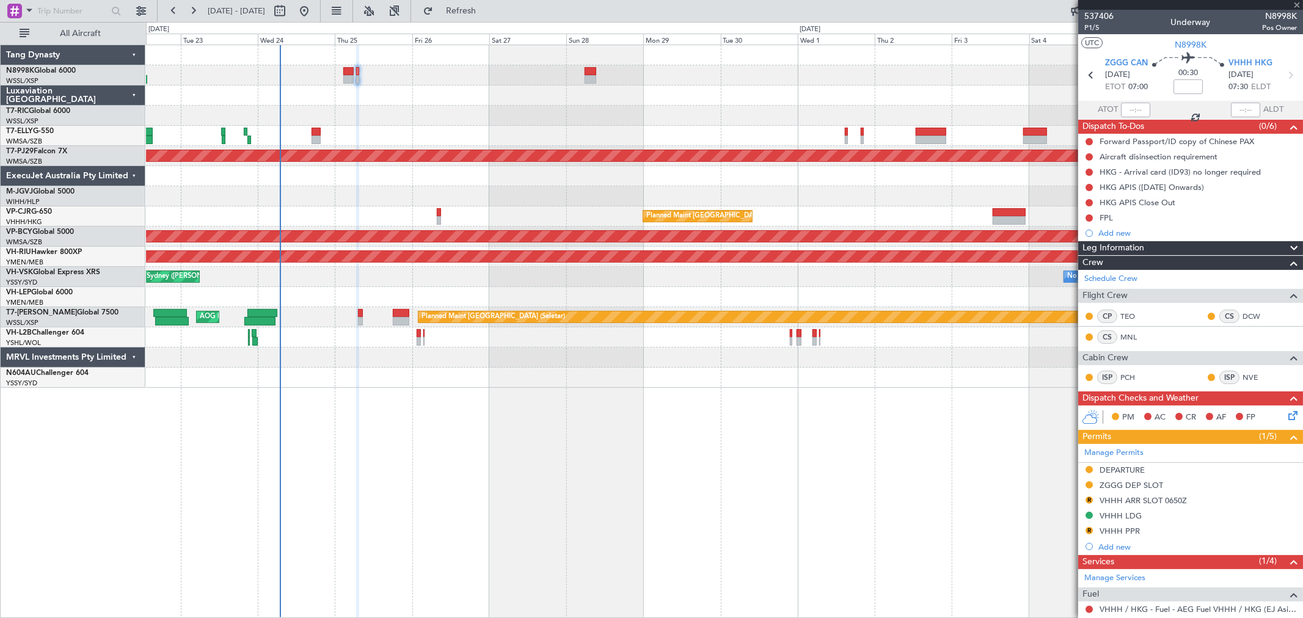
type input "+00:10"
type input "3"
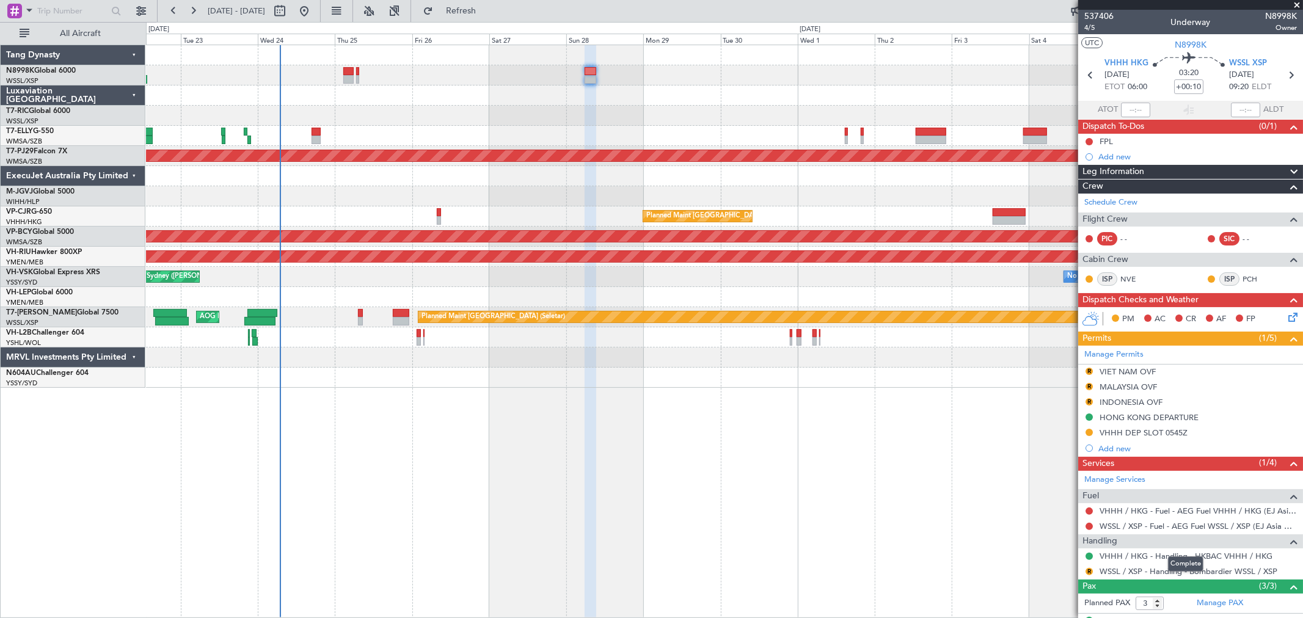
click at [1181, 558] on div "Complete" at bounding box center [1185, 563] width 35 height 15
click at [1118, 555] on link "VHHH / HKG - Handling - HKBAC VHHH / HKG" at bounding box center [1185, 556] width 173 height 10
click at [1118, 373] on div "VIET NAM OVF" at bounding box center [1127, 371] width 56 height 10
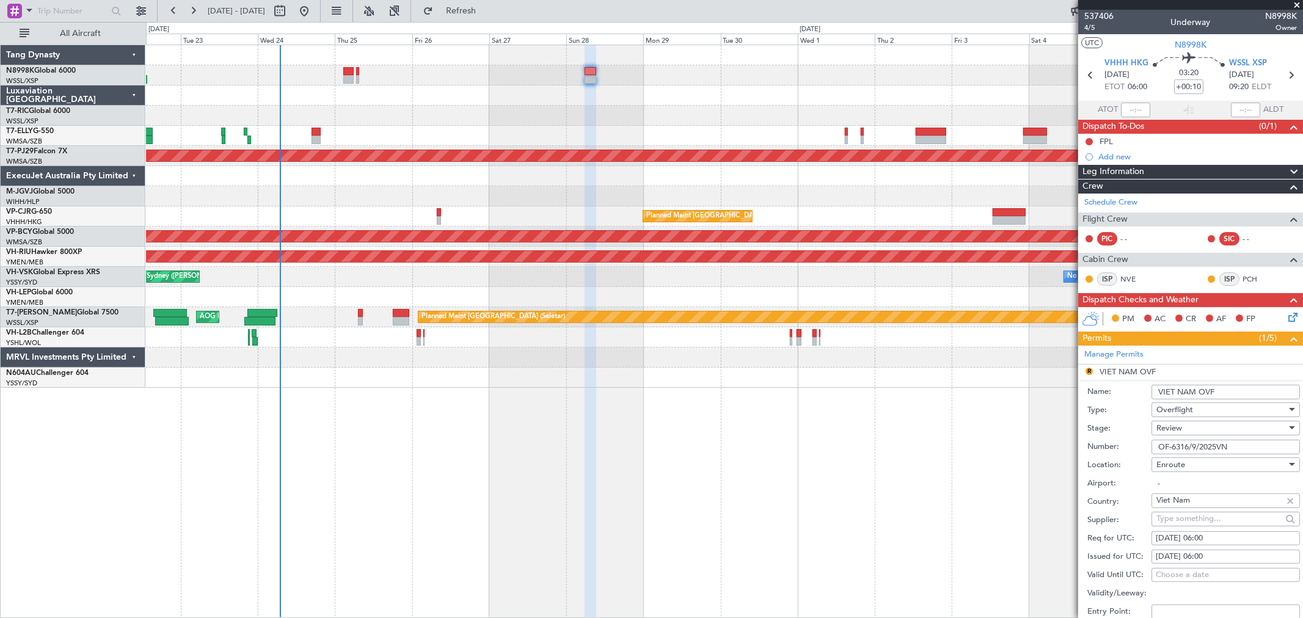
click at [1236, 448] on input "OF-6316/9/2025VN" at bounding box center [1225, 447] width 148 height 15
drag, startPoint x: 1223, startPoint y: 389, endPoint x: 1139, endPoint y: 392, distance: 85.0
click at [1139, 392] on div "Name: VIET NAM OVF" at bounding box center [1193, 392] width 213 height 18
drag, startPoint x: 1231, startPoint y: 443, endPoint x: 1120, endPoint y: 446, distance: 111.2
click at [1120, 446] on div "Number: OF-6316/9/2025VN" at bounding box center [1193, 447] width 213 height 18
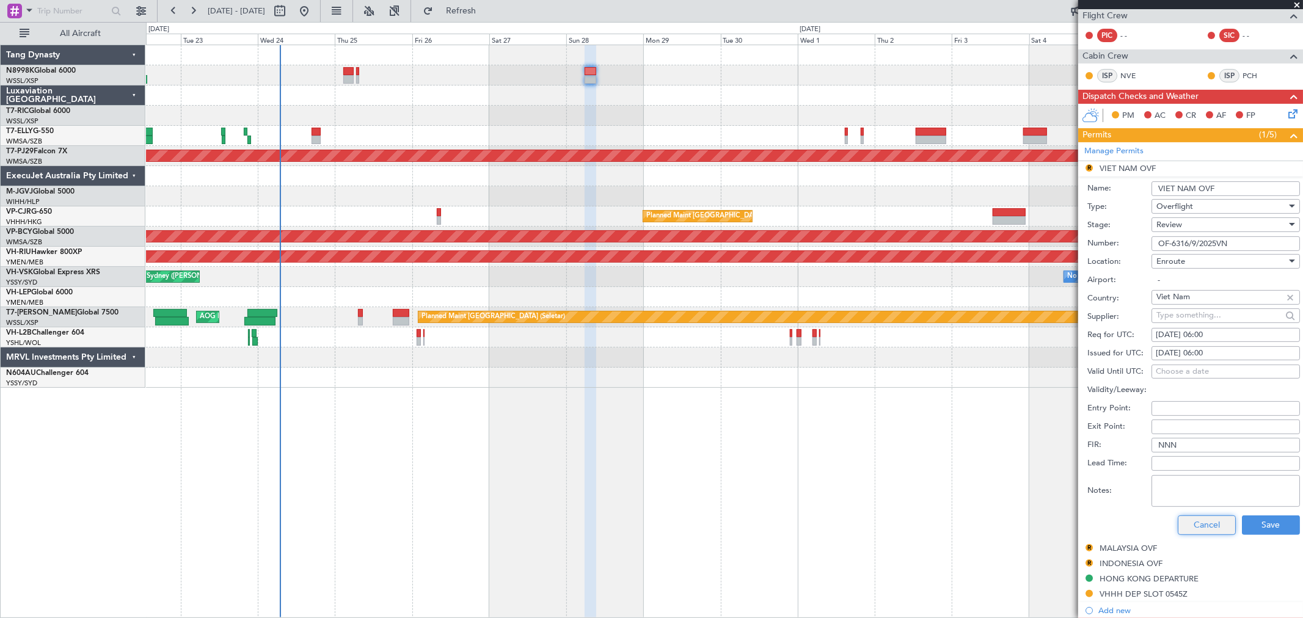
click at [1194, 521] on button "Cancel" at bounding box center [1207, 526] width 58 height 20
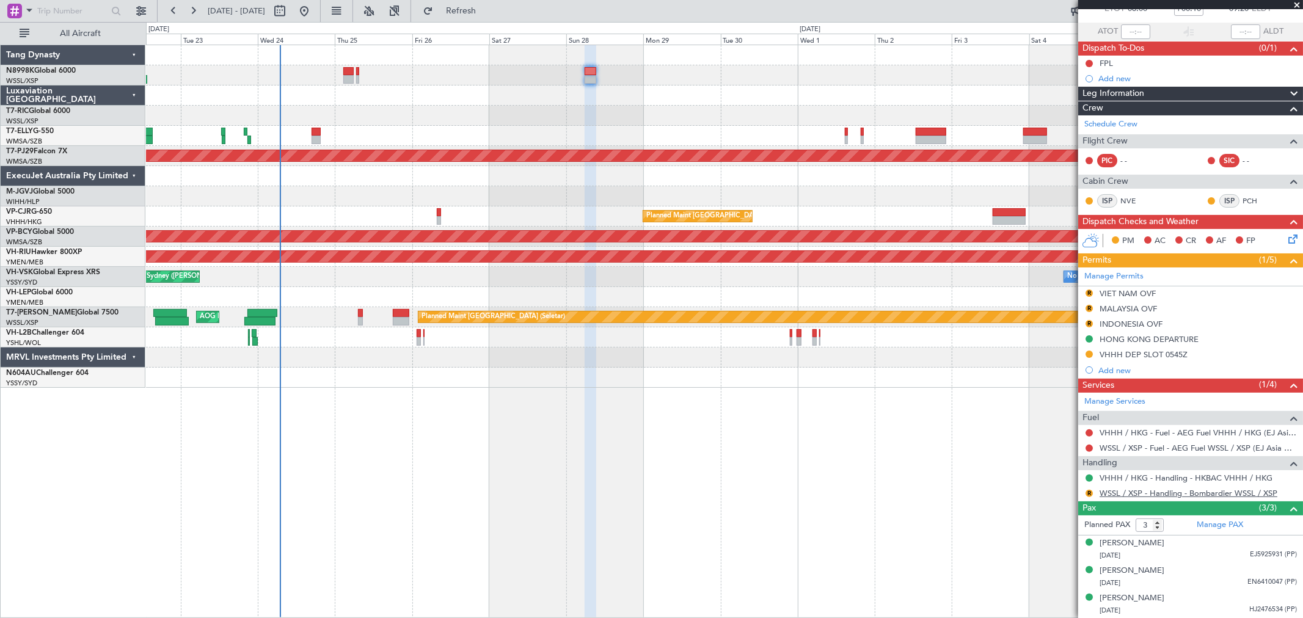
scroll to position [78, 0]
click at [1142, 311] on div "MALAYSIA OVF" at bounding box center [1127, 309] width 57 height 10
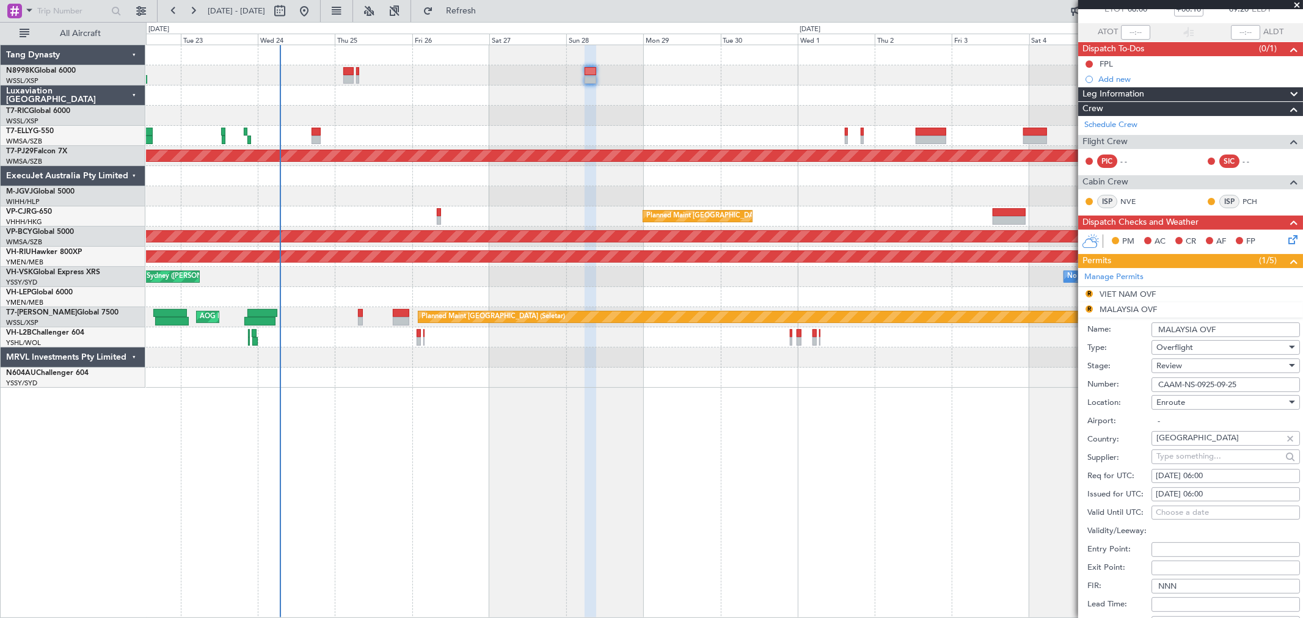
scroll to position [203, 0]
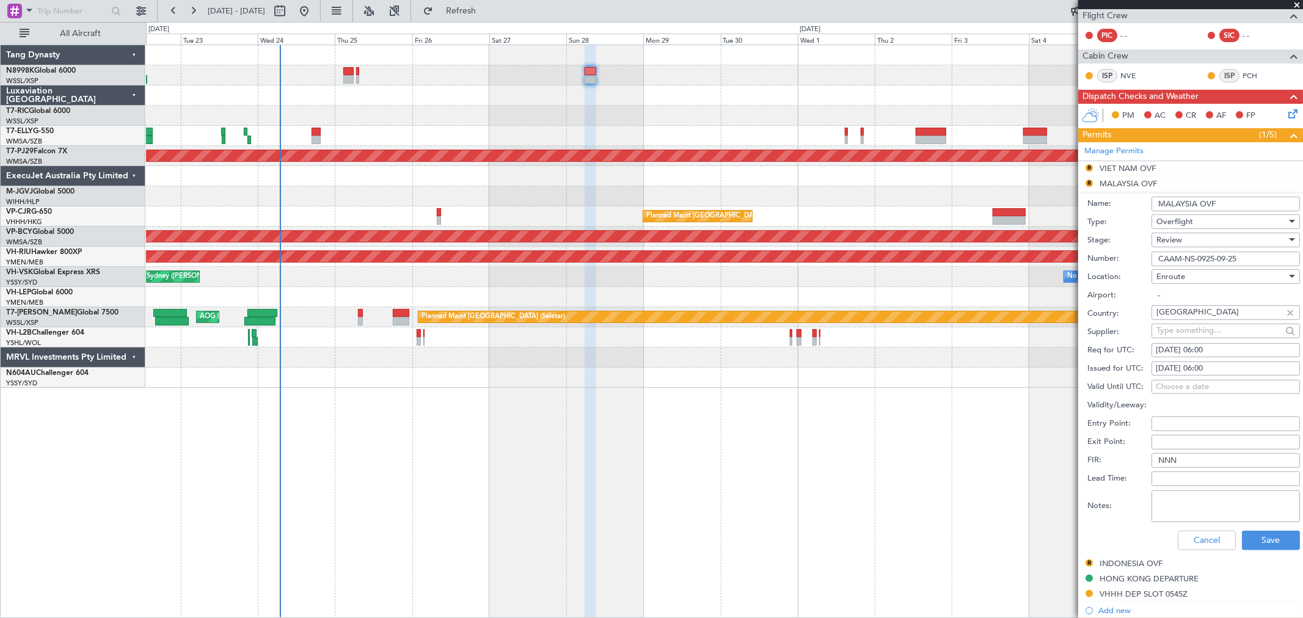
drag, startPoint x: 1226, startPoint y: 203, endPoint x: 1085, endPoint y: 199, distance: 141.8
click at [1088, 199] on div "Name: MALAYSIA OVF" at bounding box center [1193, 204] width 213 height 18
drag, startPoint x: 1241, startPoint y: 259, endPoint x: 1096, endPoint y: 255, distance: 145.4
click at [1099, 255] on div "Number: CAAM-NS-0925-09-25" at bounding box center [1193, 259] width 213 height 18
click at [1190, 541] on button "Cancel" at bounding box center [1207, 541] width 58 height 20
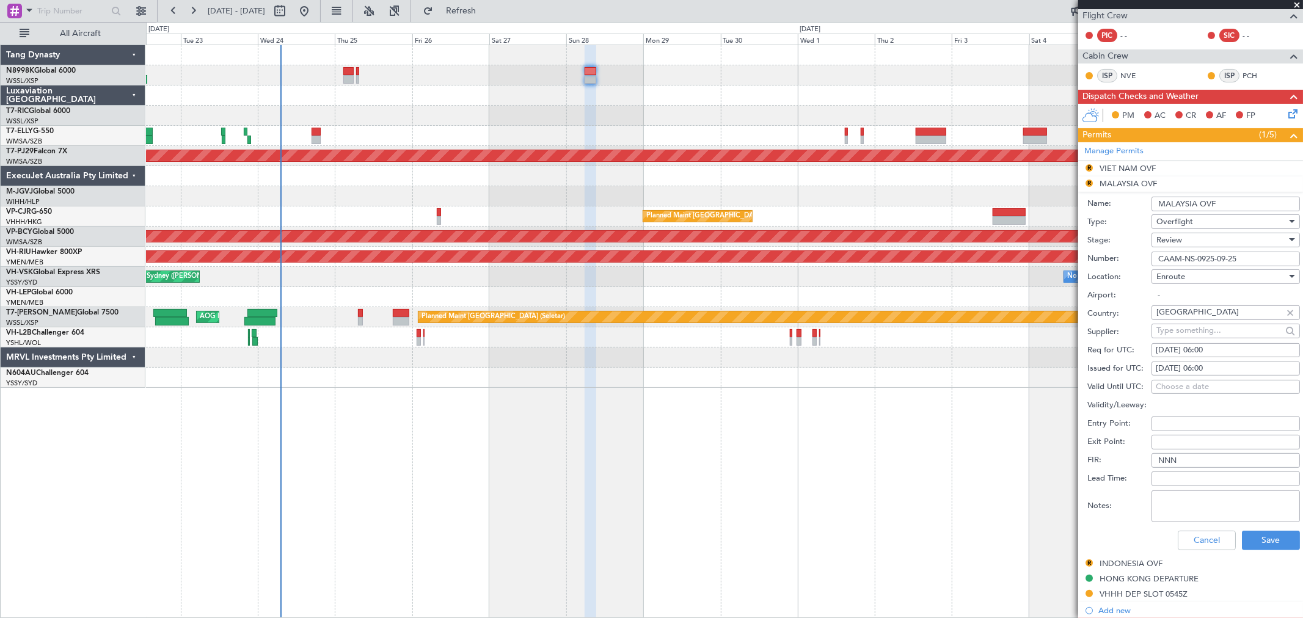
scroll to position [78, 0]
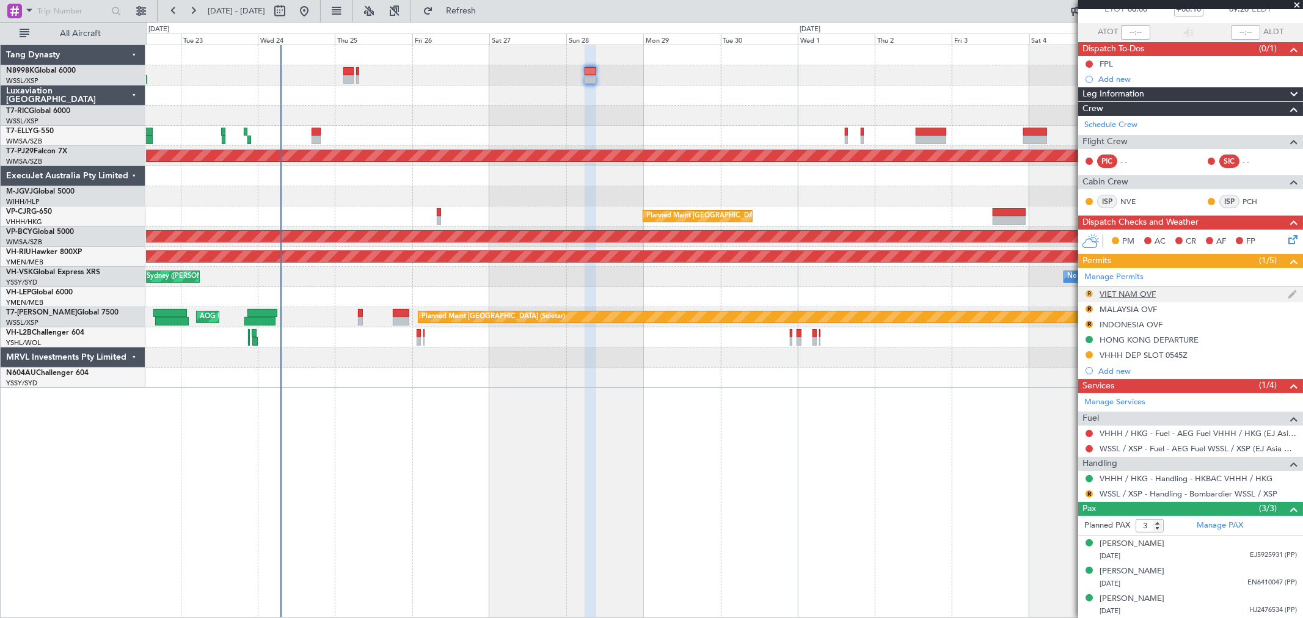
click at [1089, 294] on button "R" at bounding box center [1088, 293] width 7 height 7
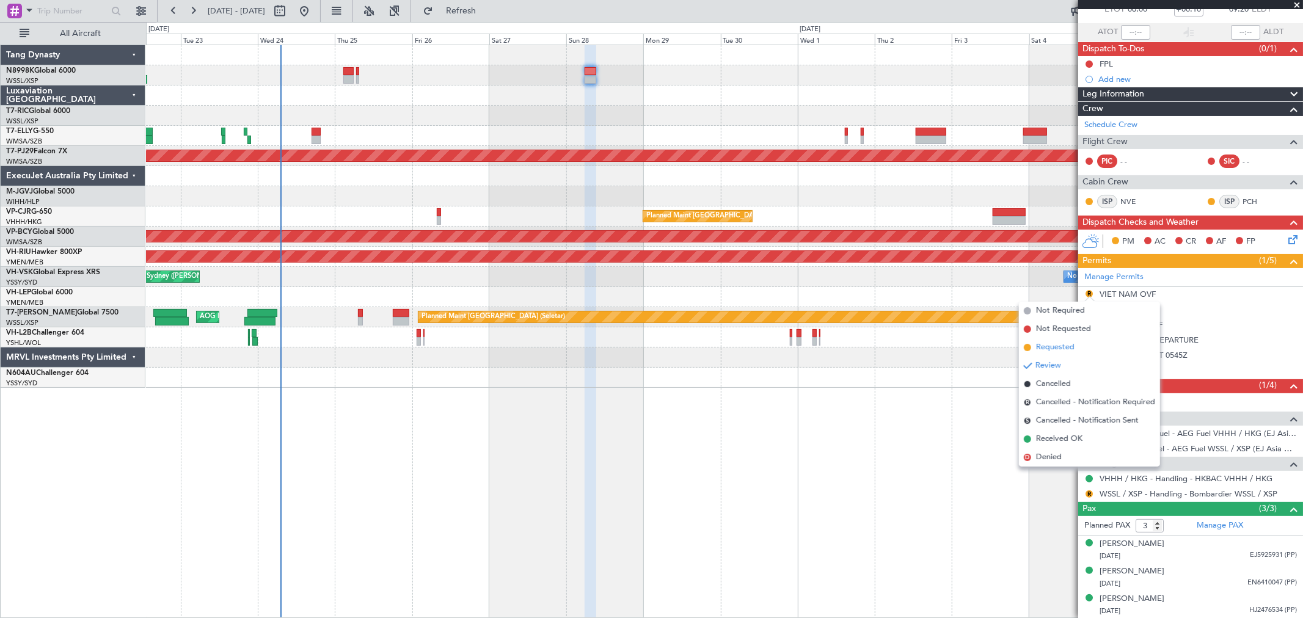
click at [1029, 345] on span at bounding box center [1027, 347] width 7 height 7
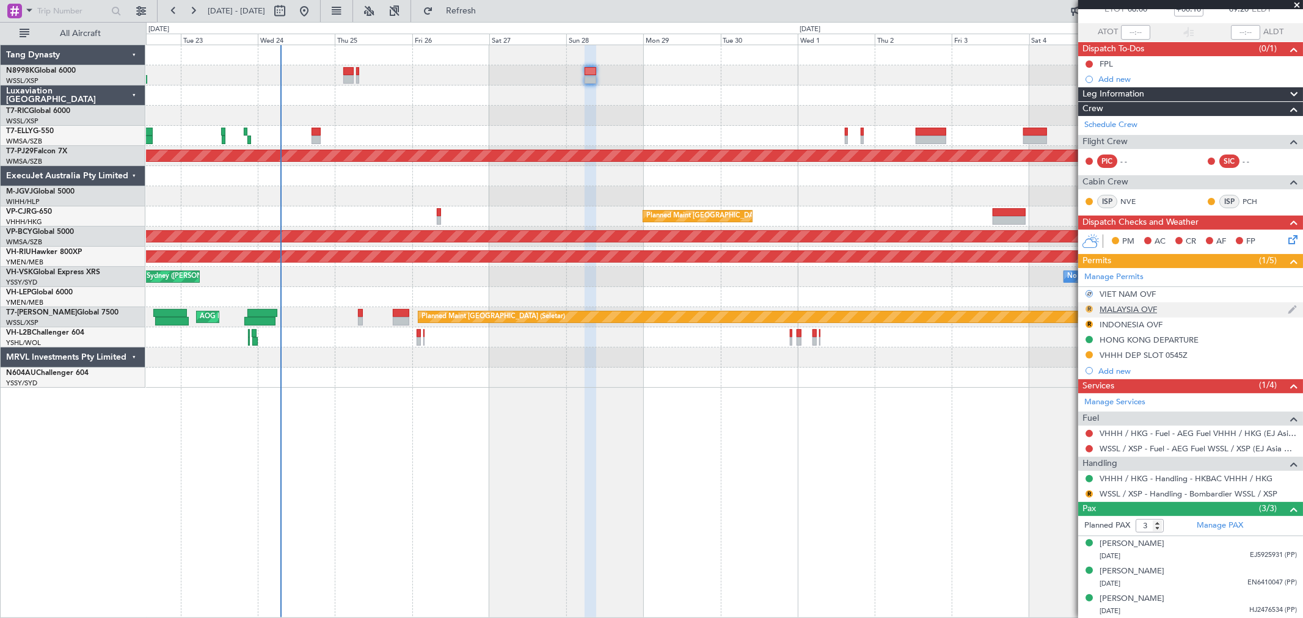
click at [1090, 308] on button "R" at bounding box center [1088, 308] width 7 height 7
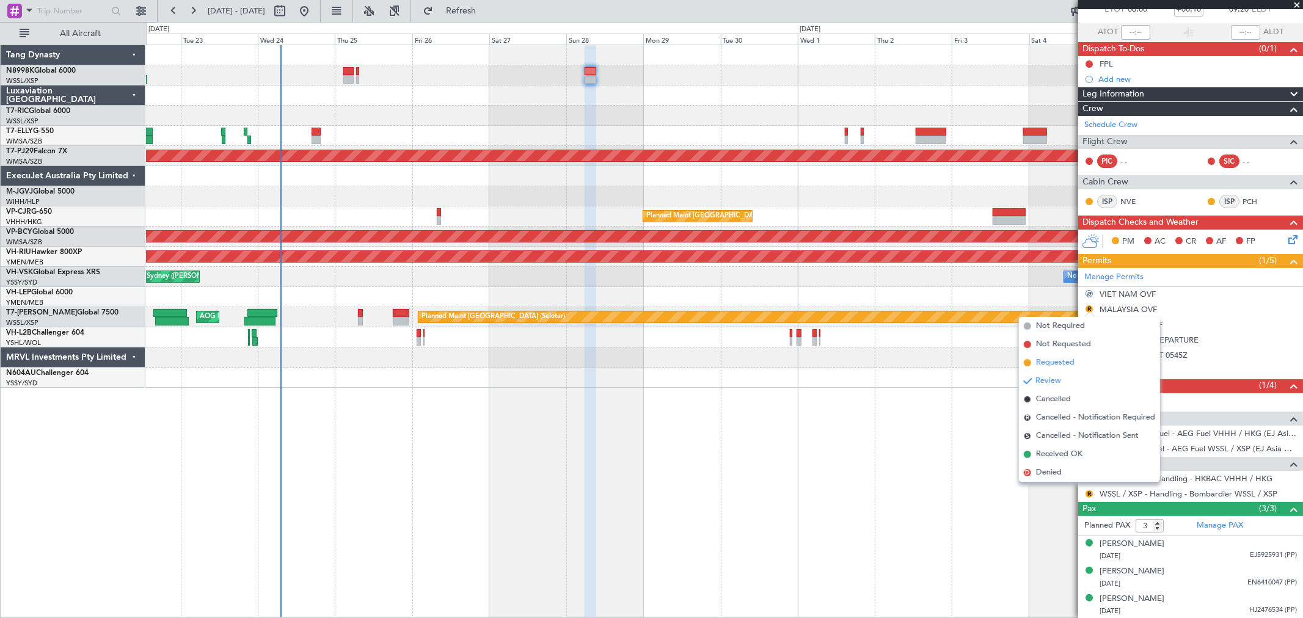
click at [1061, 363] on span "Requested" at bounding box center [1055, 363] width 38 height 12
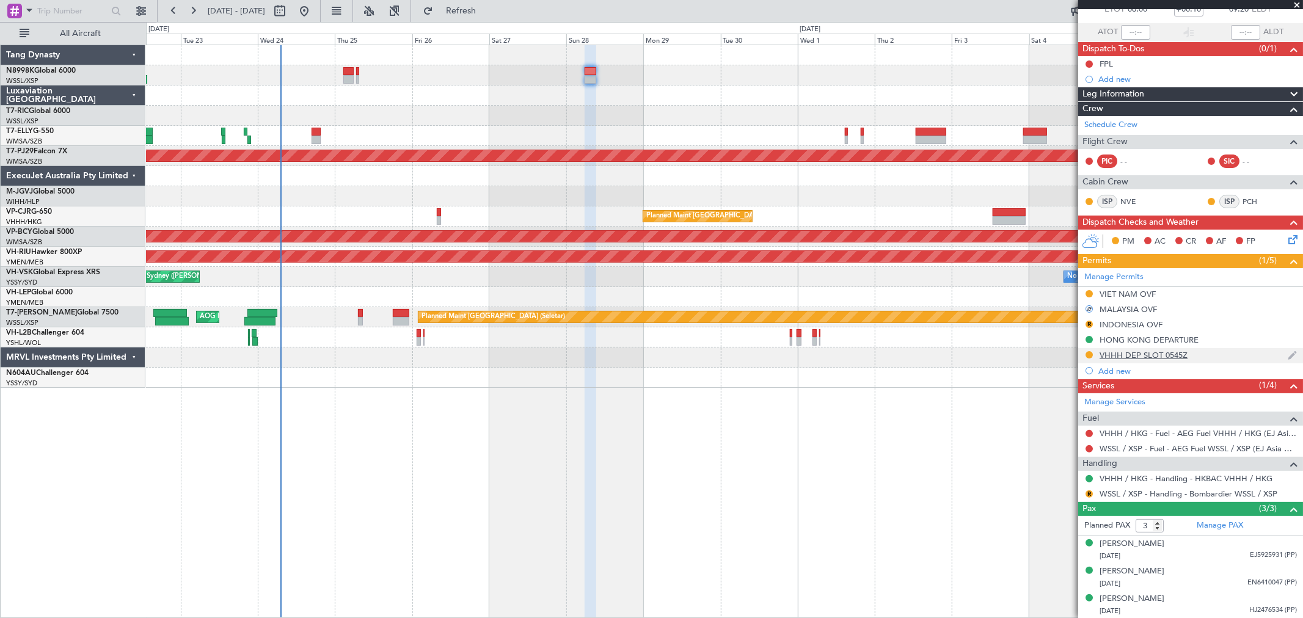
click at [1157, 356] on div "VHHH DEP SLOT 0545Z" at bounding box center [1143, 355] width 88 height 10
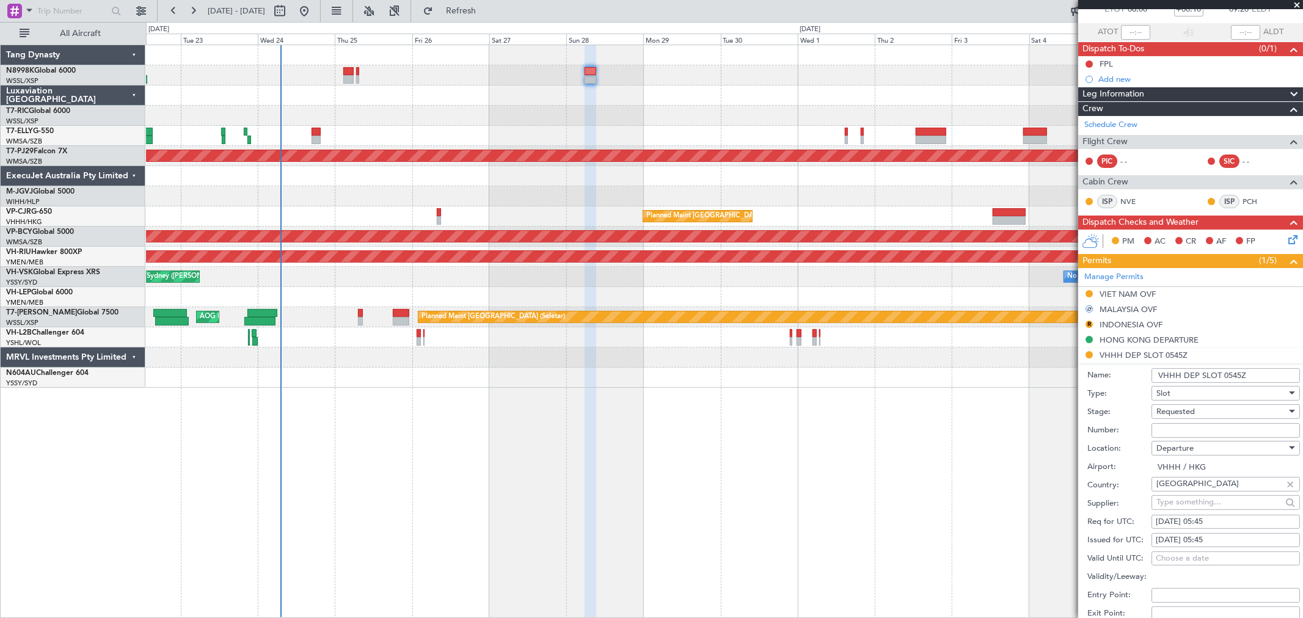
scroll to position [0, 0]
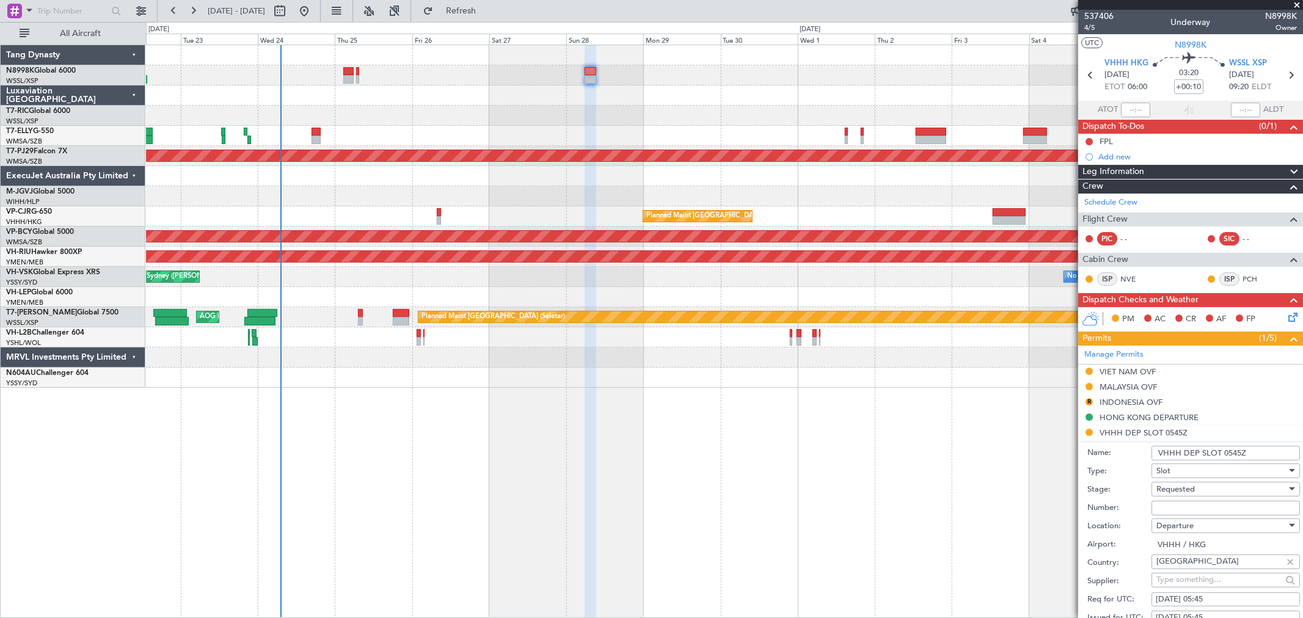
click at [1239, 453] on input "VHHH DEP SLOT 0545Z" at bounding box center [1225, 453] width 148 height 15
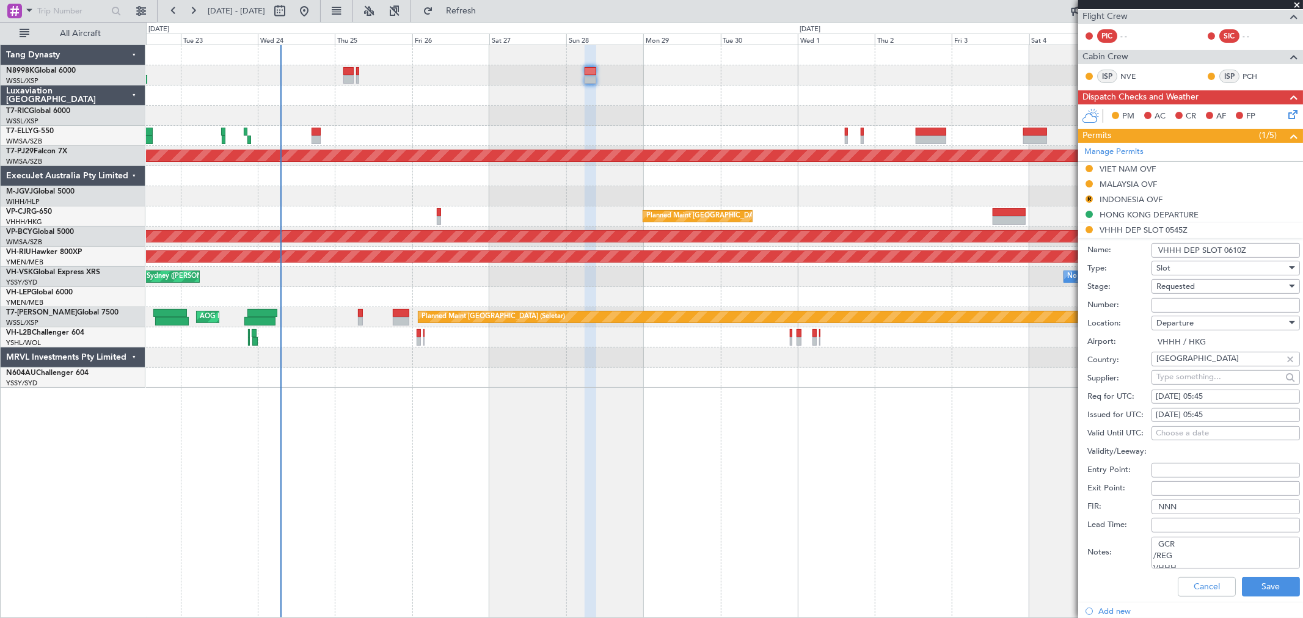
scroll to position [203, 0]
type input "VHHH DEP SLOT 0610Z"
click at [1200, 397] on div "01/10/2025 05:45" at bounding box center [1226, 396] width 140 height 12
select select "10"
select select "2025"
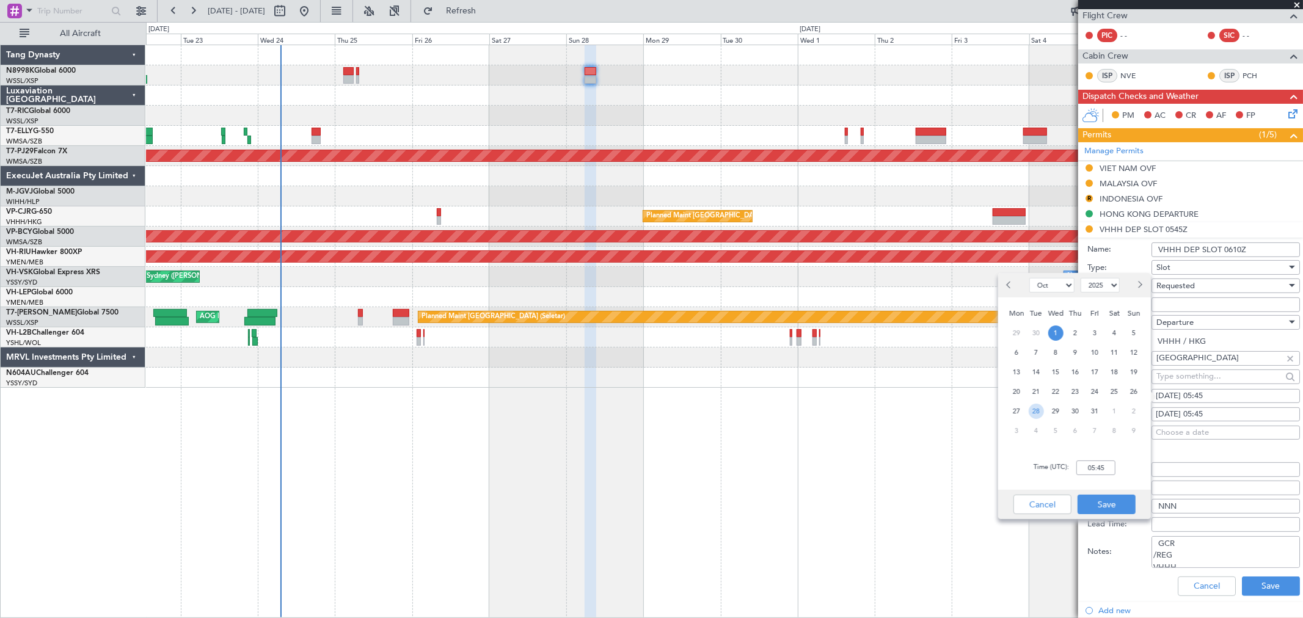
click at [1042, 410] on span "28" at bounding box center [1036, 411] width 15 height 15
click at [1109, 467] on input "00:00" at bounding box center [1095, 468] width 39 height 15
type input "06:10"
click at [1096, 501] on button "Save" at bounding box center [1106, 505] width 58 height 20
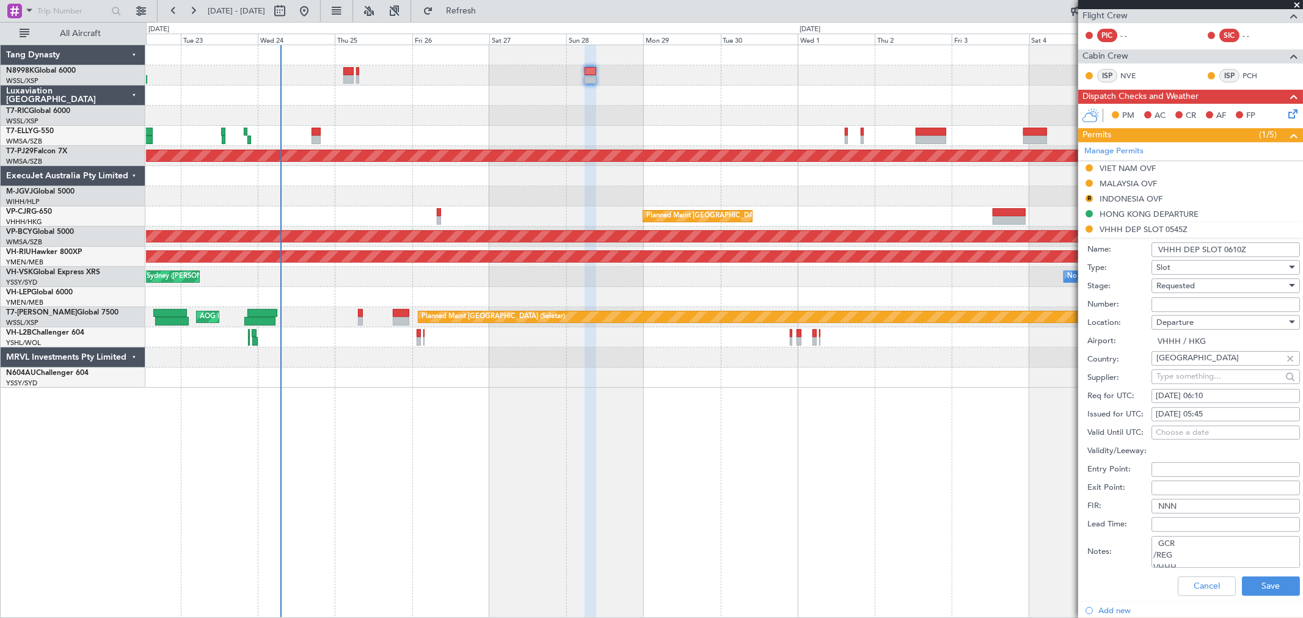
click at [1198, 417] on div "01/10/2025 05:45" at bounding box center [1226, 415] width 140 height 12
select select "10"
select select "2025"
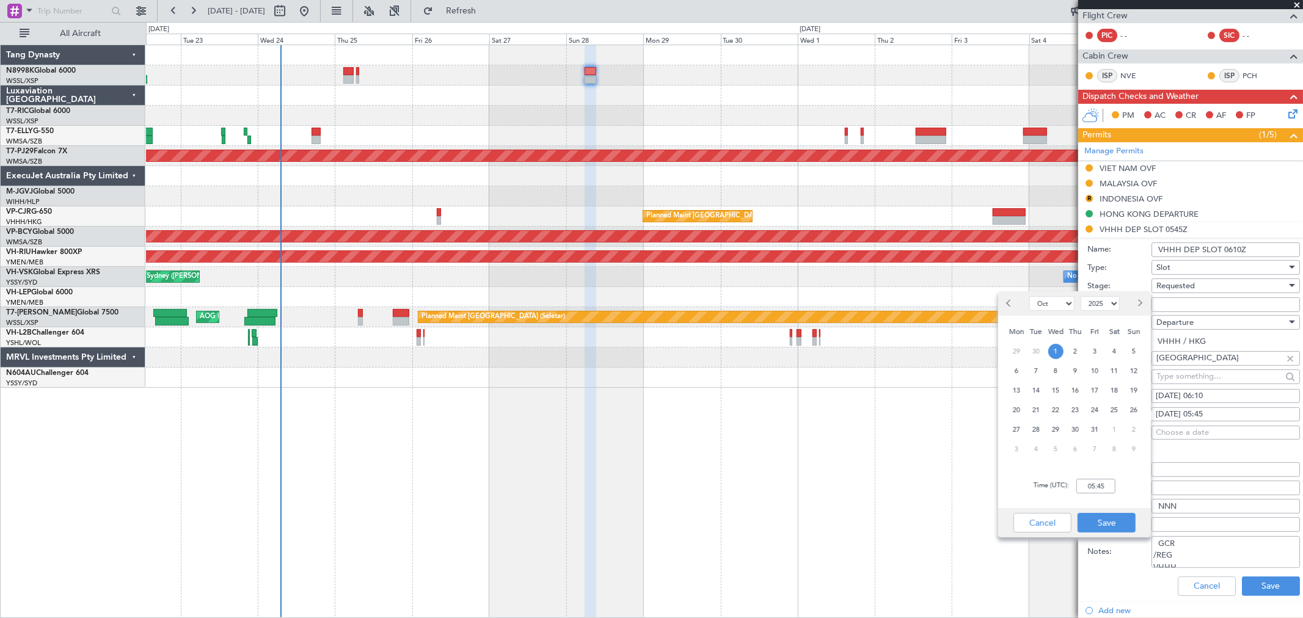
click at [1186, 392] on div "28/10/2025 06:10" at bounding box center [1226, 396] width 140 height 12
select select "10"
select select "2025"
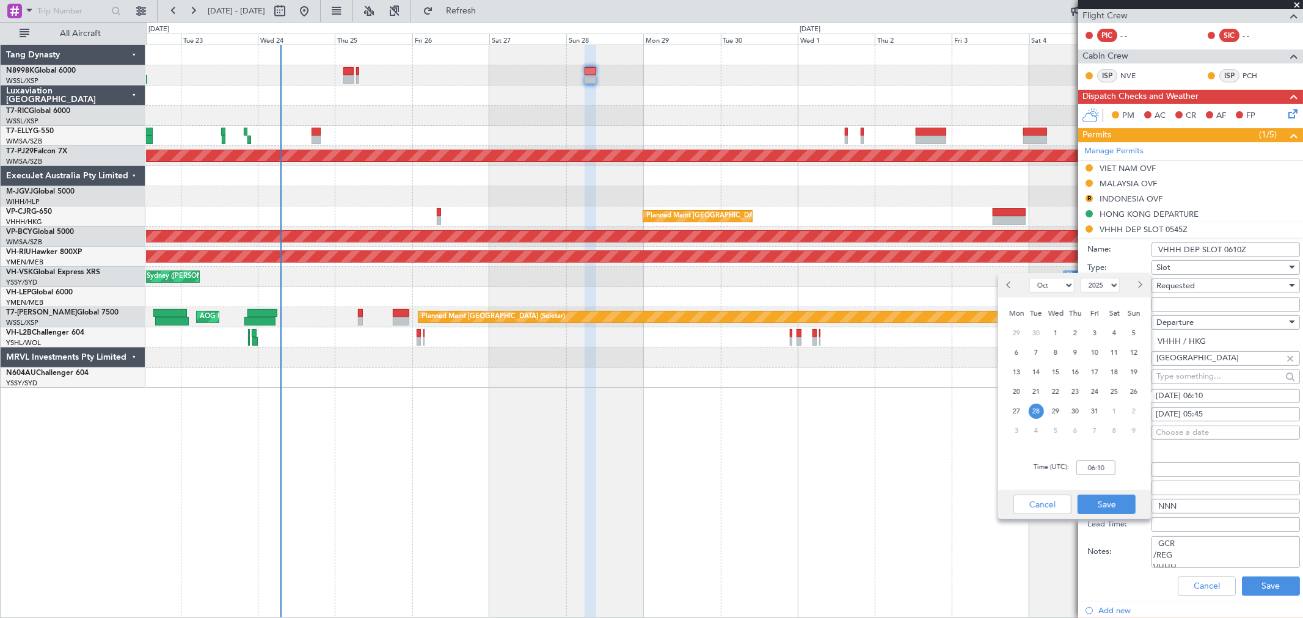
click at [1005, 285] on button "Previous month" at bounding box center [1009, 285] width 13 height 20
select select "9"
click at [1131, 389] on span "28" at bounding box center [1133, 391] width 15 height 15
click at [1106, 468] on input "00:00" at bounding box center [1095, 468] width 39 height 15
type input "06:10"
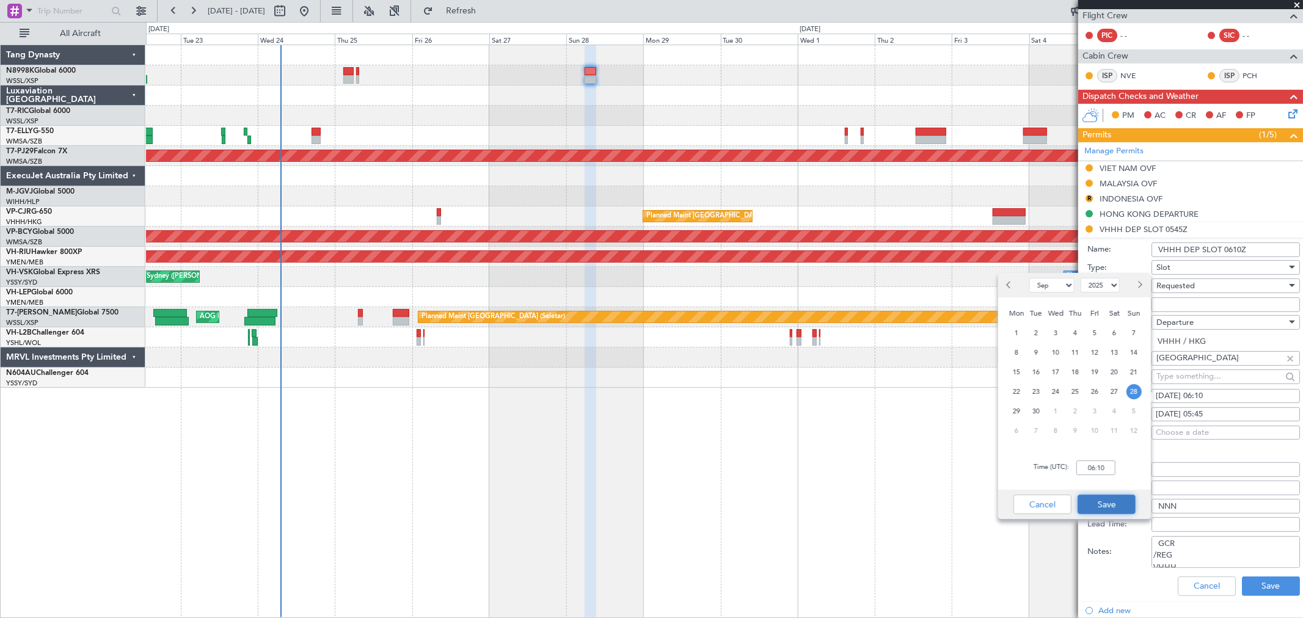
click at [1103, 498] on button "Save" at bounding box center [1106, 505] width 58 height 20
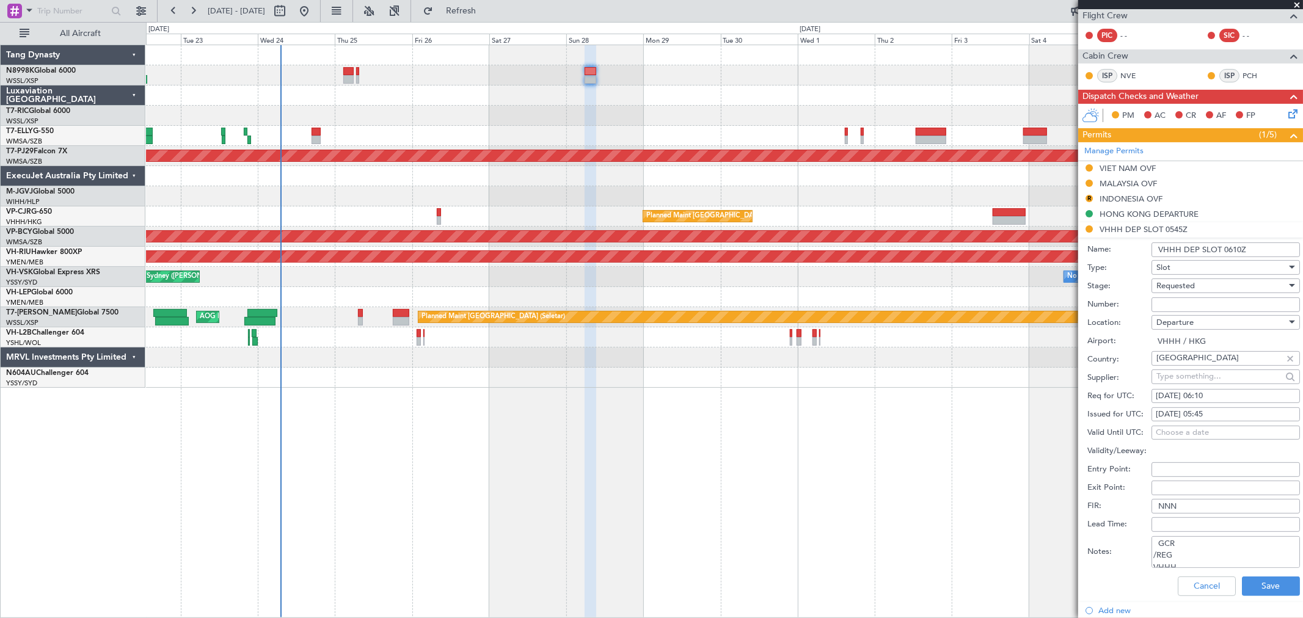
click at [1175, 416] on div "01/10/2025 05:45" at bounding box center [1226, 415] width 140 height 12
select select "10"
select select "2025"
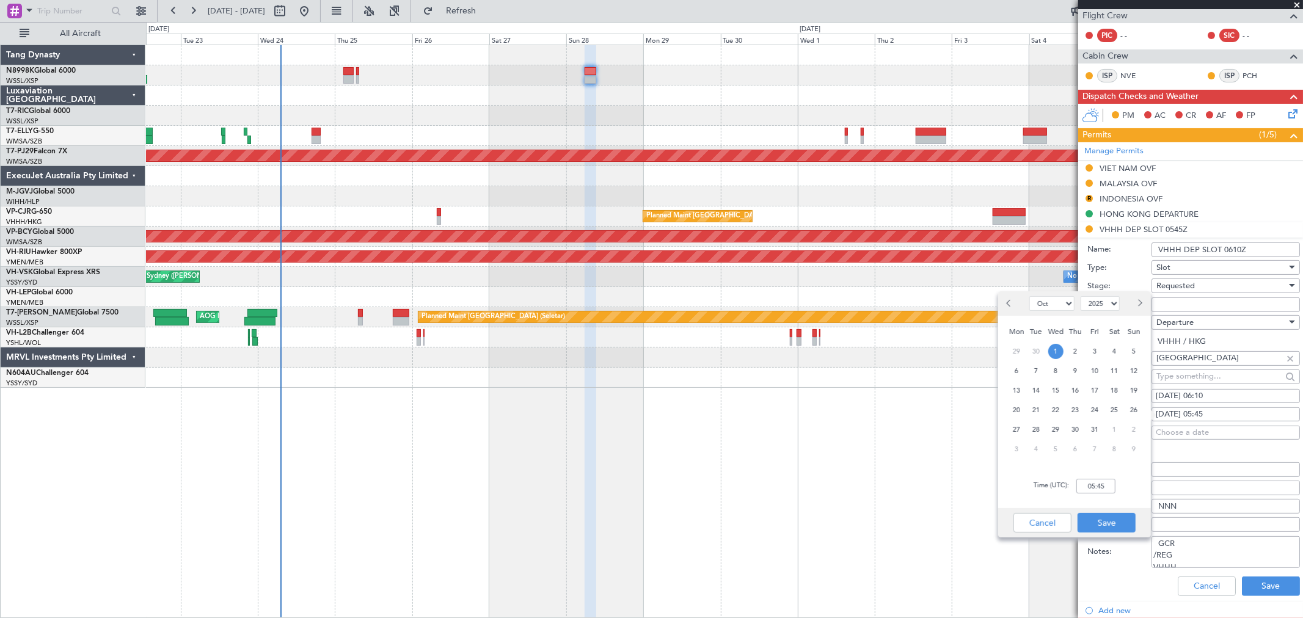
click at [1005, 304] on button "Previous month" at bounding box center [1009, 304] width 13 height 20
select select "9"
click at [1132, 406] on span "28" at bounding box center [1133, 410] width 15 height 15
click at [1106, 486] on input "00:00" at bounding box center [1095, 486] width 39 height 15
type input "06:10"
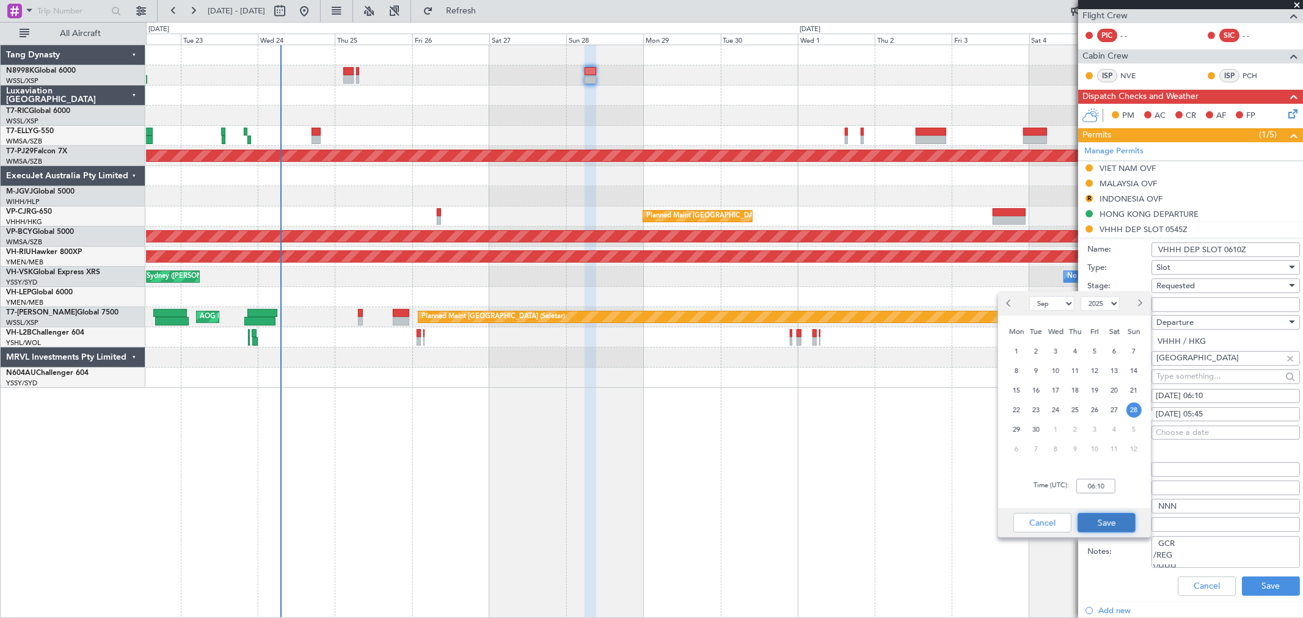
click at [1114, 522] on button "Save" at bounding box center [1106, 523] width 58 height 20
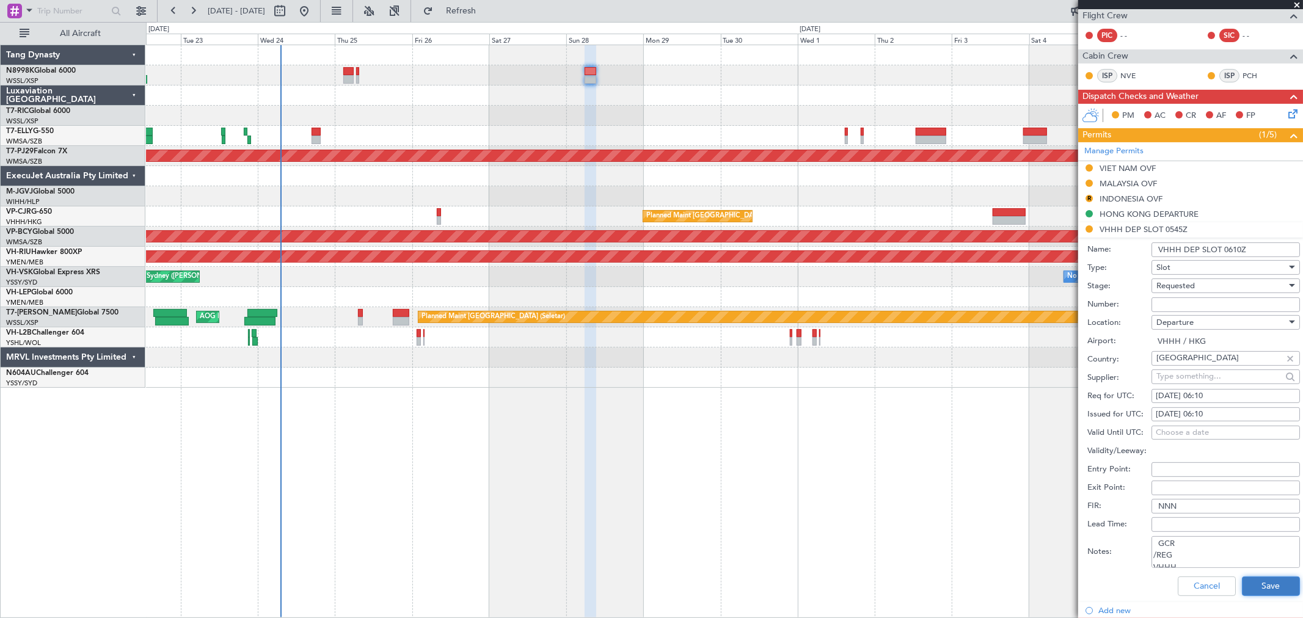
click at [1247, 589] on button "Save" at bounding box center [1271, 587] width 58 height 20
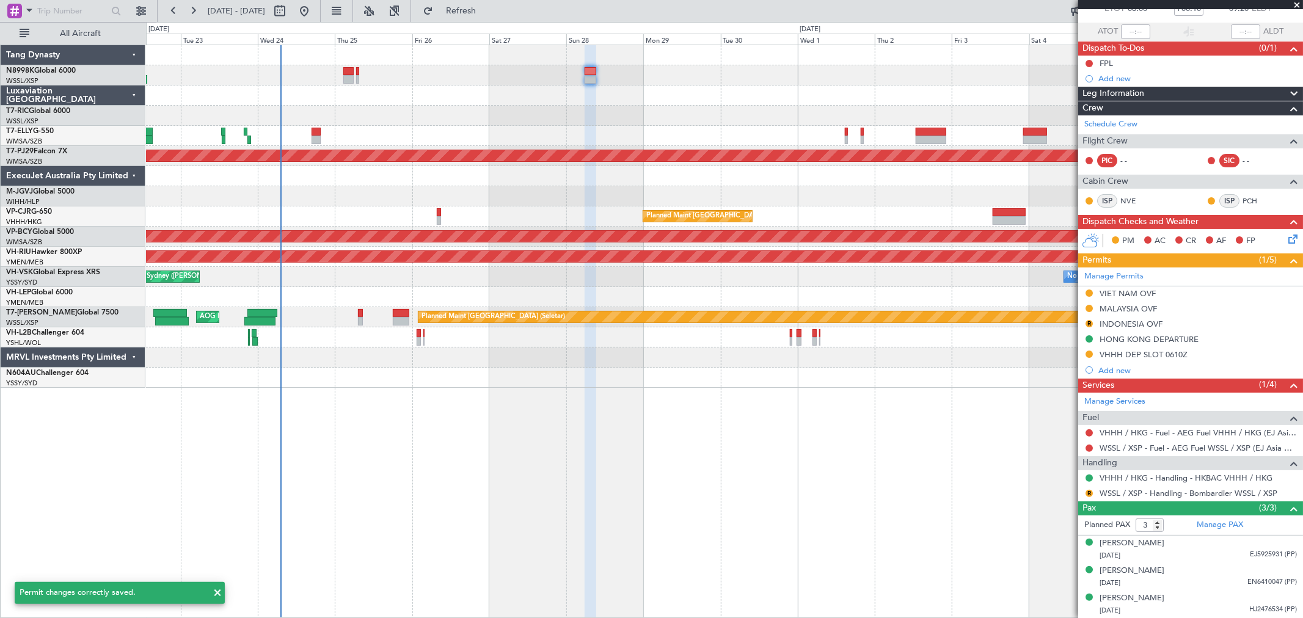
scroll to position [78, 0]
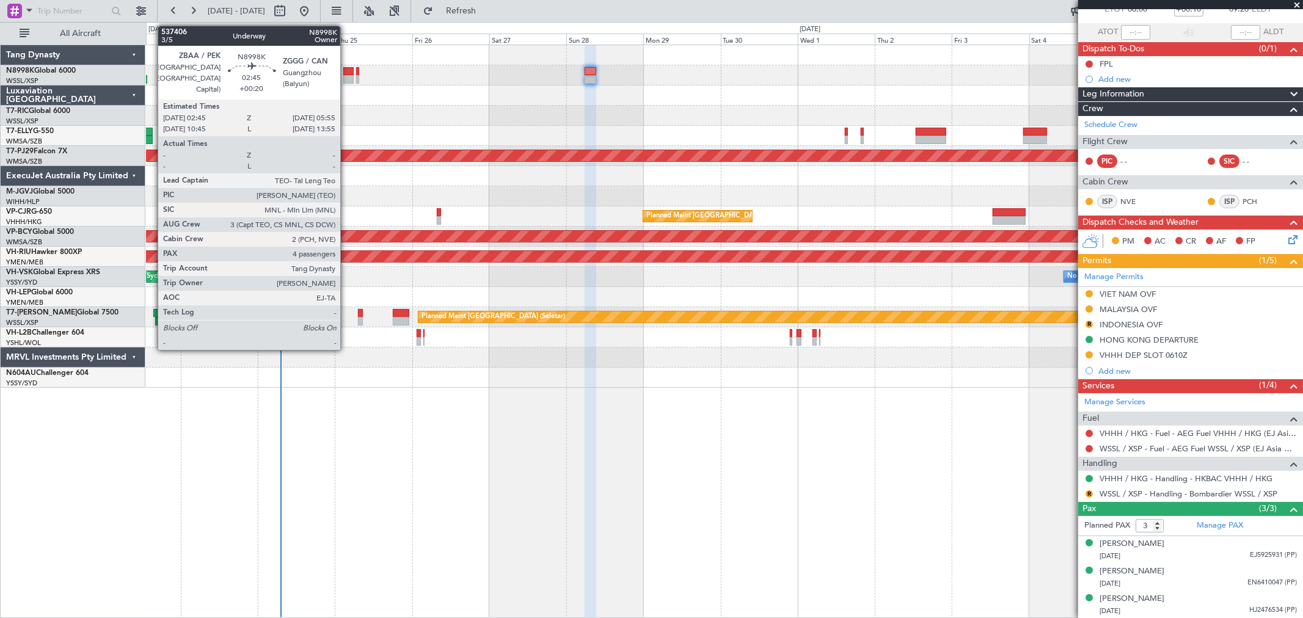
click at [346, 75] on div at bounding box center [348, 79] width 10 height 9
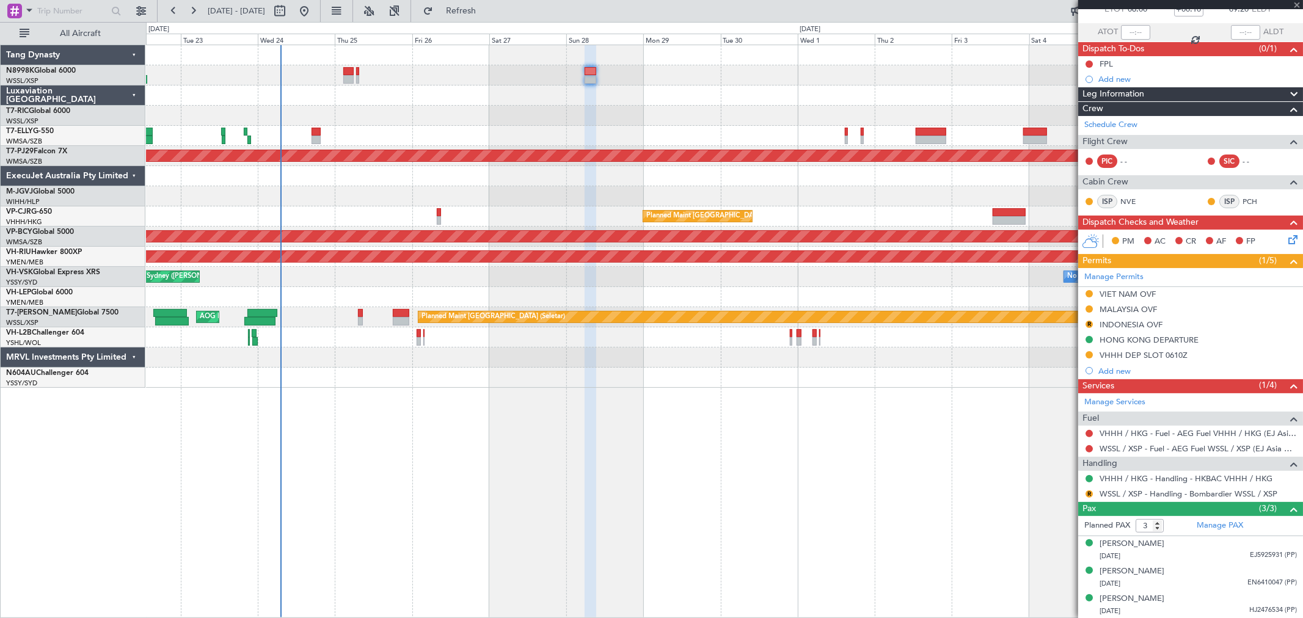
type input "+00:20"
type input "4"
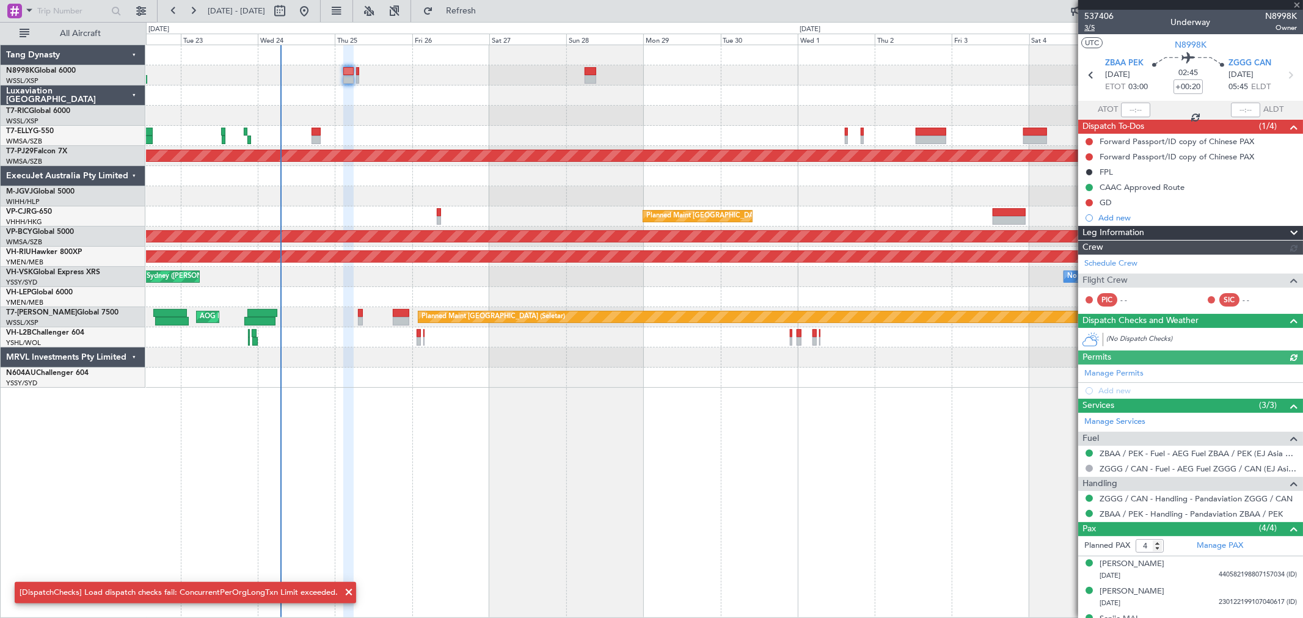
click at [1085, 28] on span "3/5" at bounding box center [1098, 28] width 29 height 10
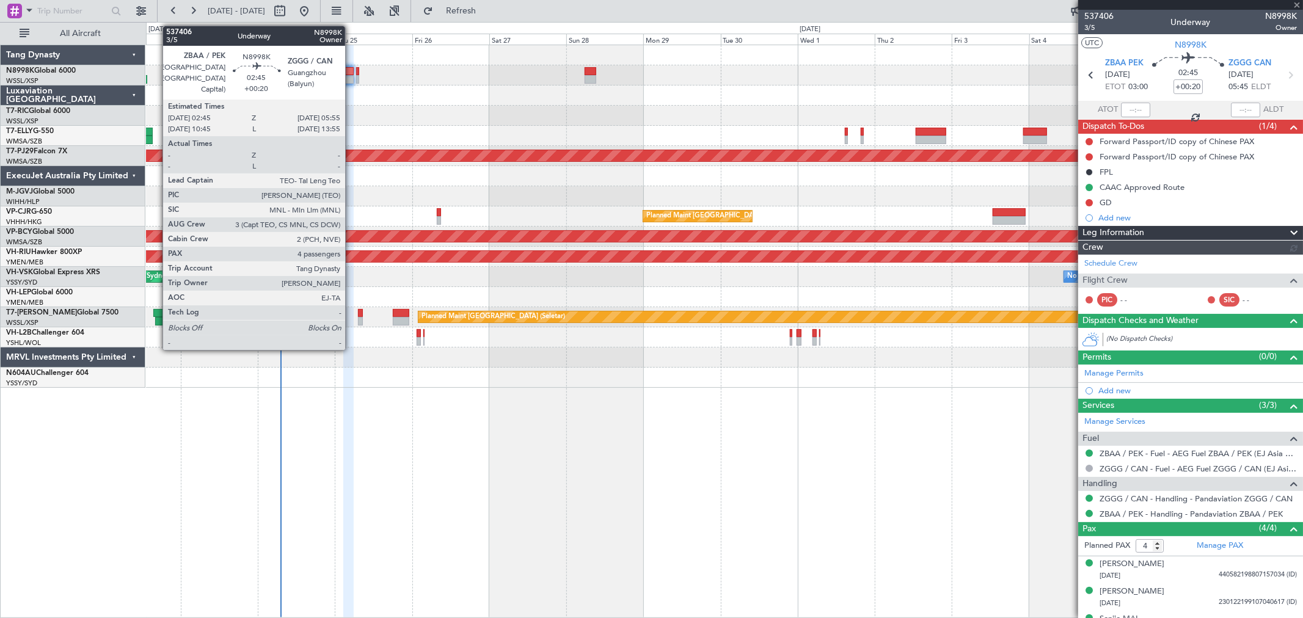
click at [351, 78] on div at bounding box center [348, 79] width 10 height 9
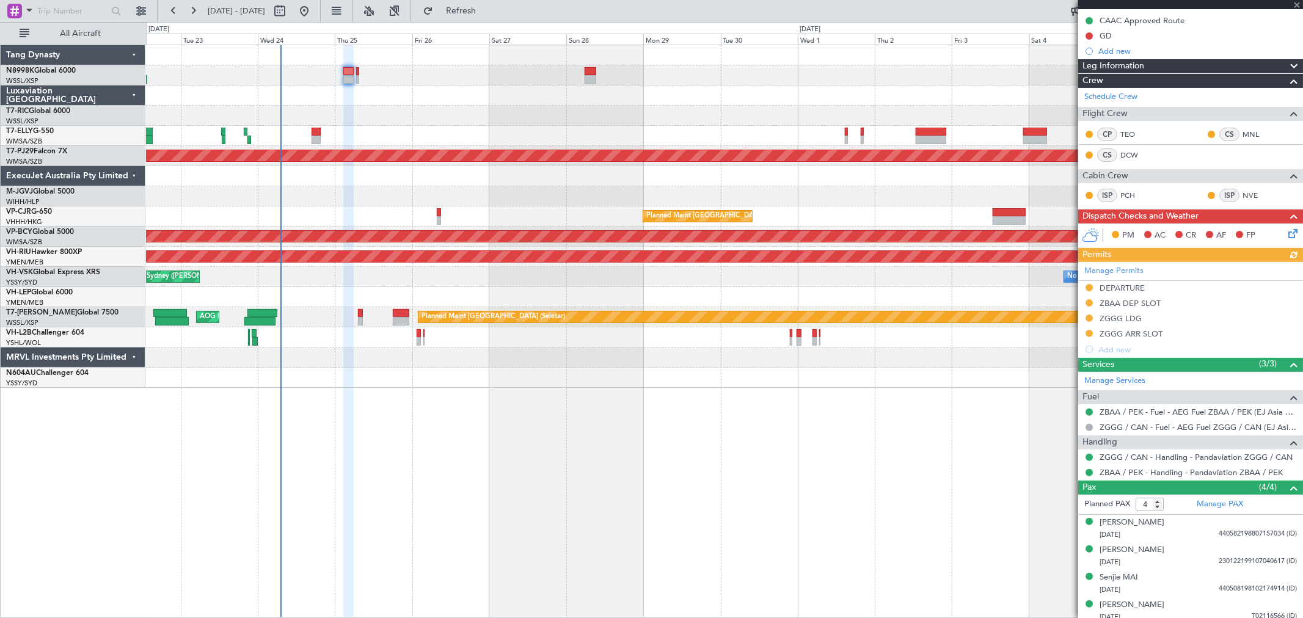
scroll to position [173, 0]
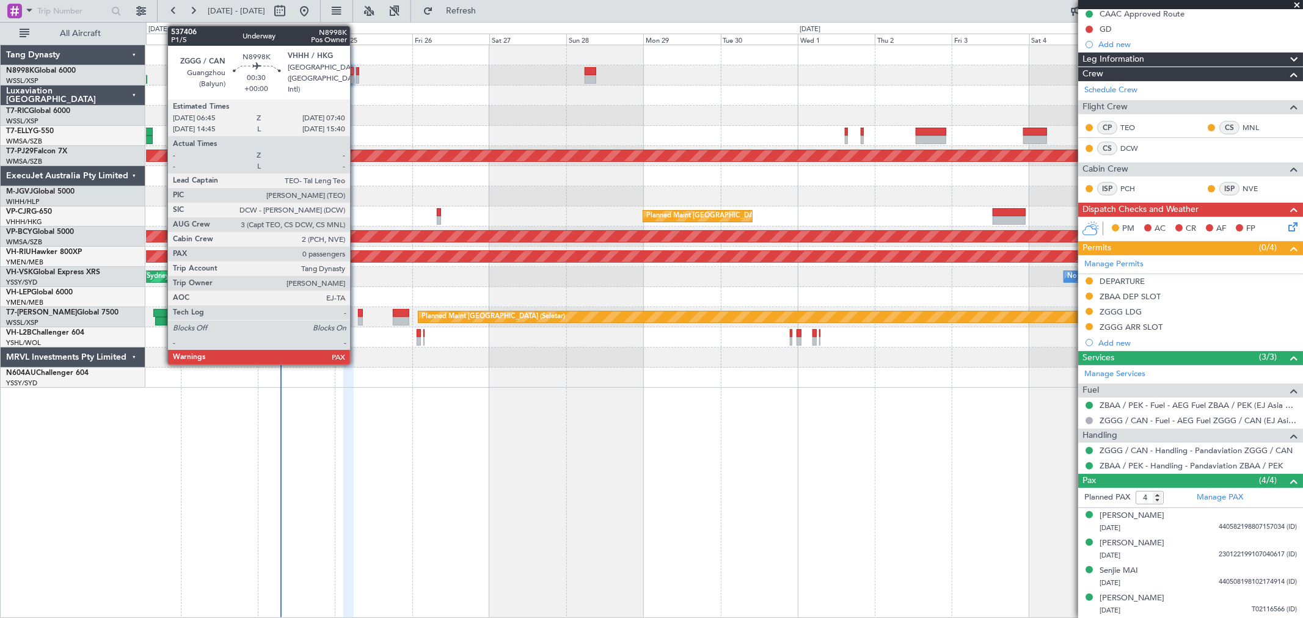
click at [356, 76] on div at bounding box center [357, 79] width 3 height 9
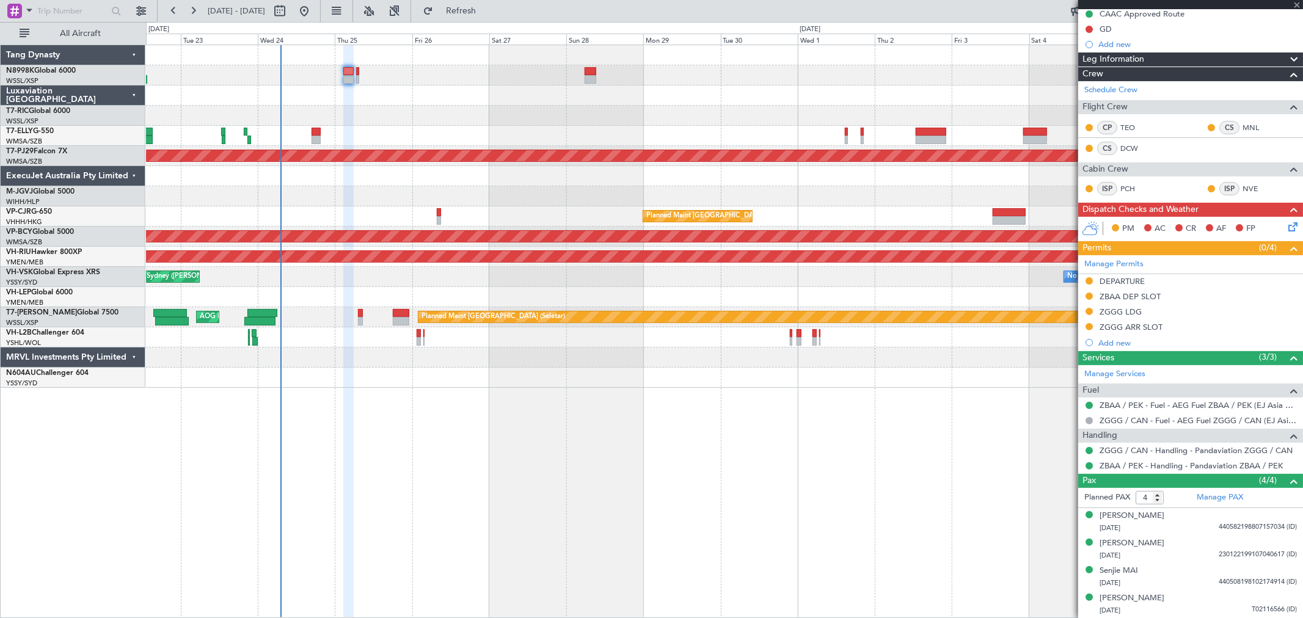
type input "0"
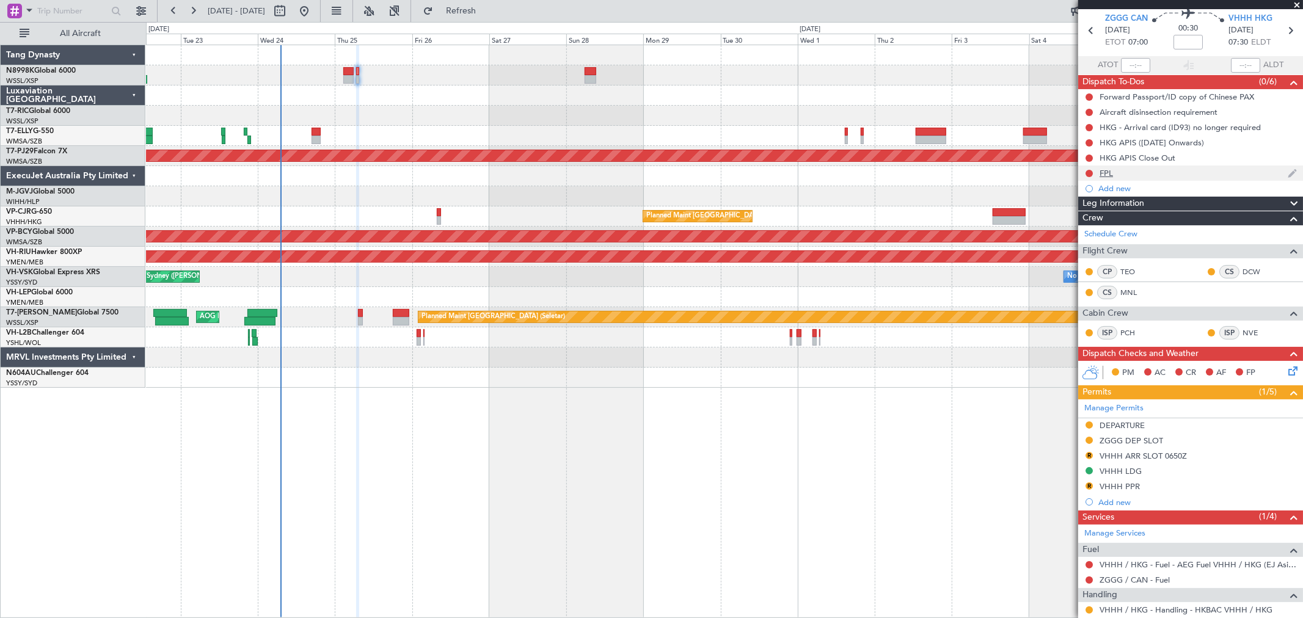
scroll to position [0, 0]
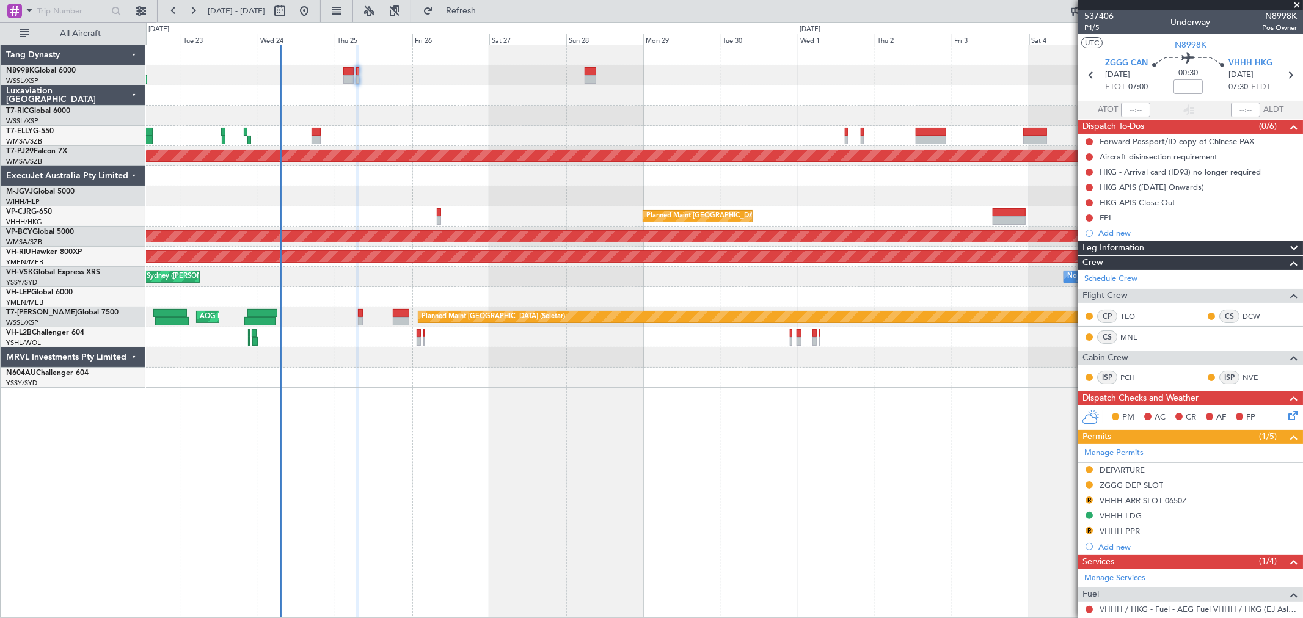
click at [1089, 29] on span "P1/5" at bounding box center [1098, 28] width 29 height 10
click at [1091, 27] on mat-tooltip-component "Trip Number" at bounding box center [1098, 39] width 60 height 32
click at [1095, 26] on mat-tooltip-component "Trip Number" at bounding box center [1098, 39] width 60 height 32
click at [1090, 29] on span "P1/5" at bounding box center [1098, 28] width 29 height 10
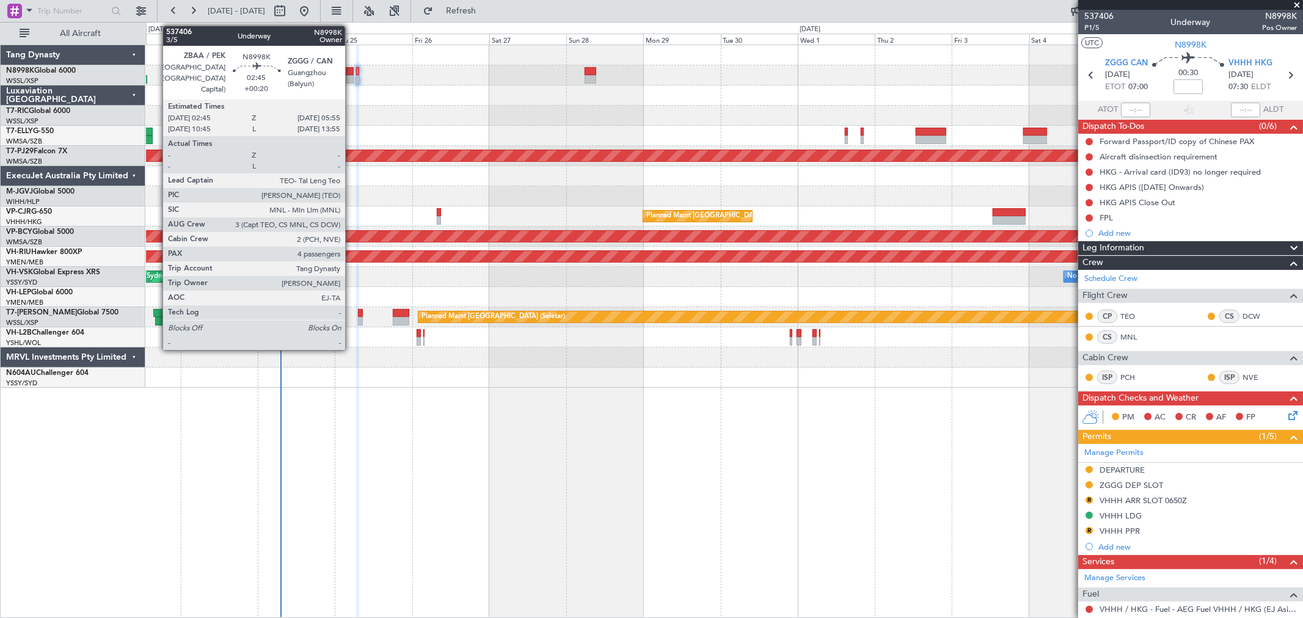
click at [351, 72] on div at bounding box center [348, 71] width 10 height 9
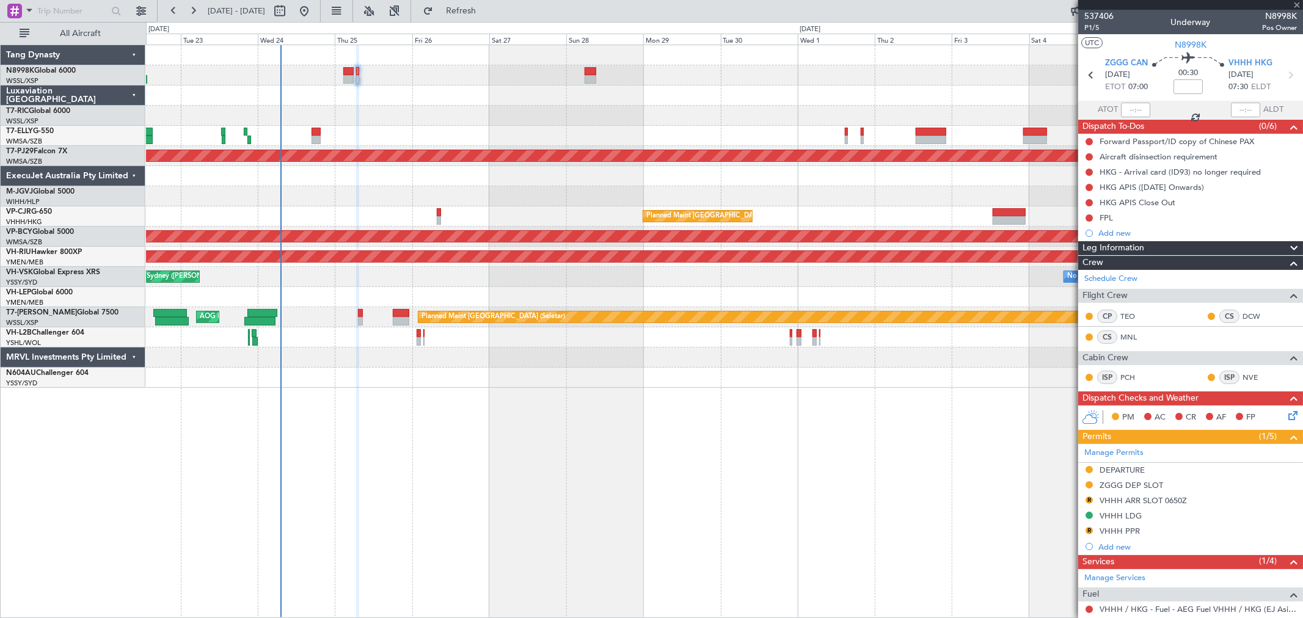
type input "+00:20"
type input "4"
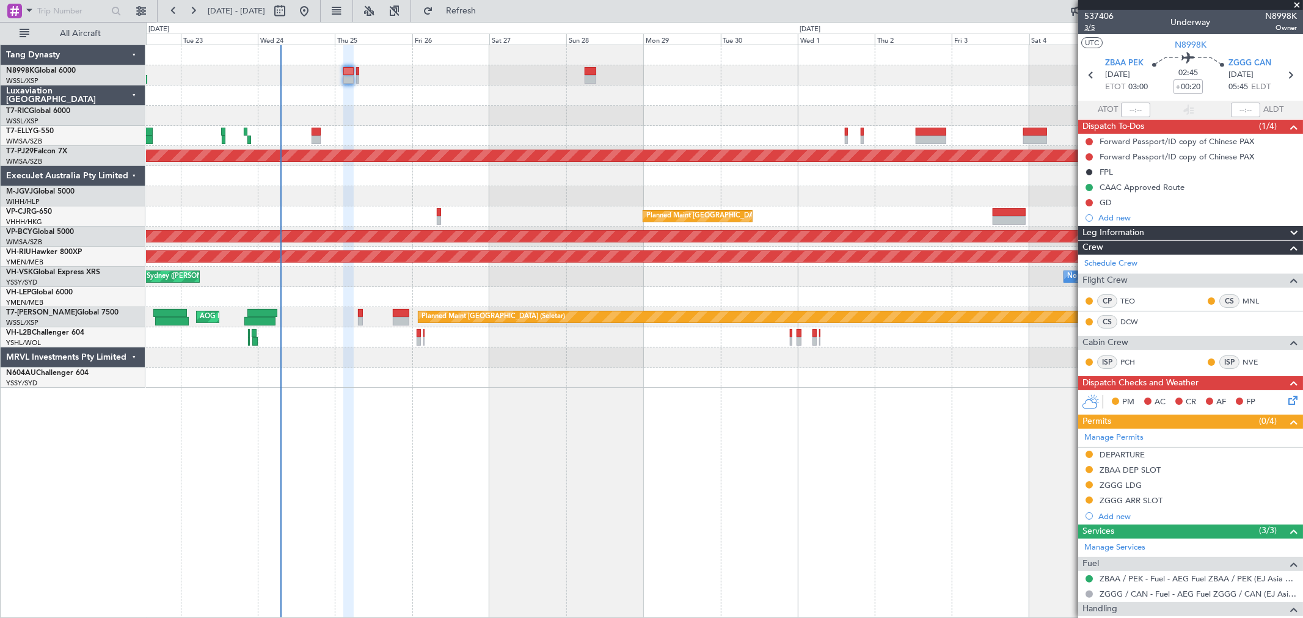
click at [1090, 29] on span "3/5" at bounding box center [1098, 28] width 29 height 10
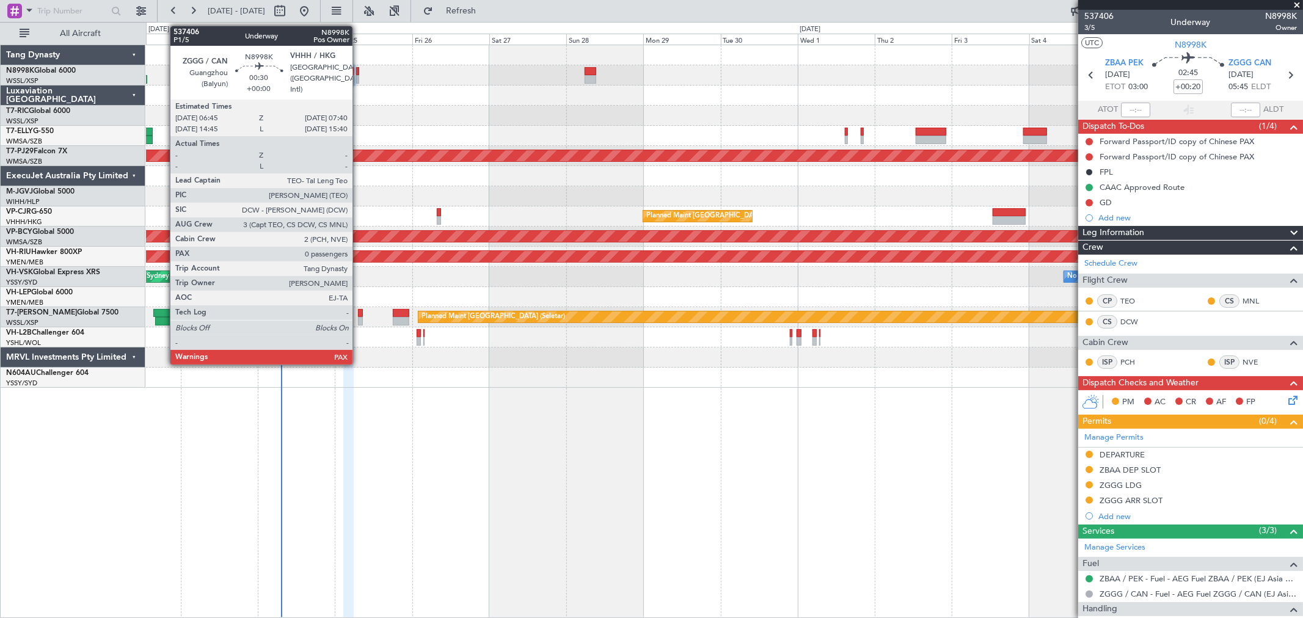
click at [359, 75] on div at bounding box center [357, 79] width 3 height 9
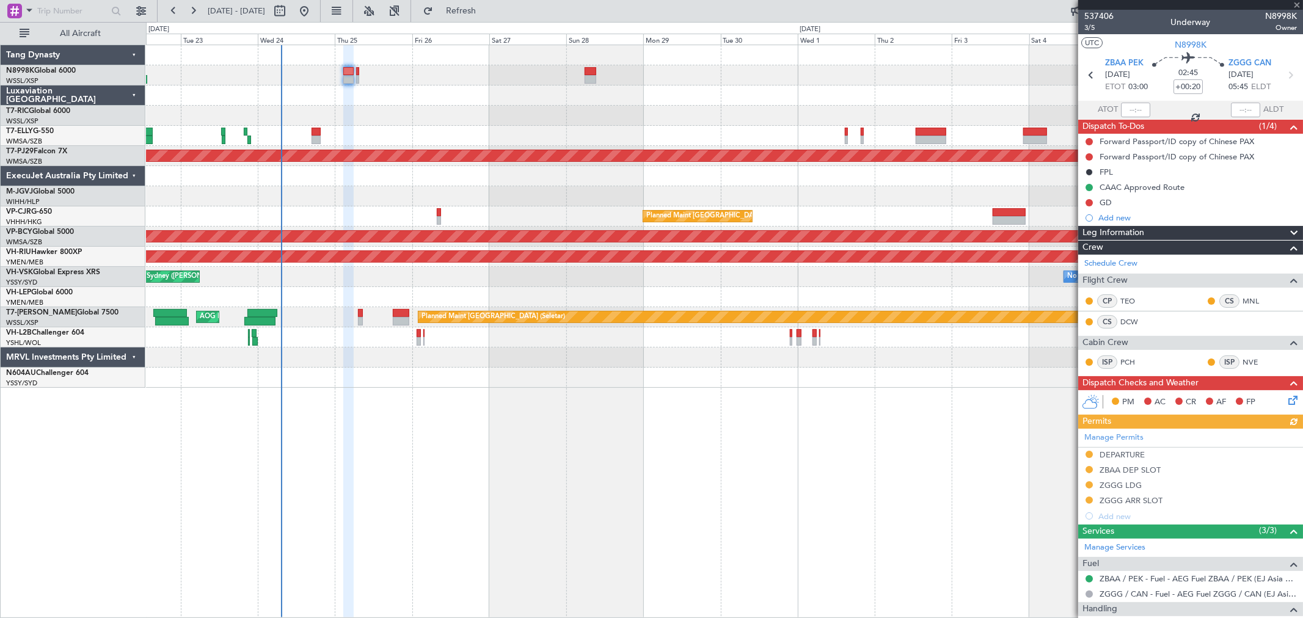
type input "0"
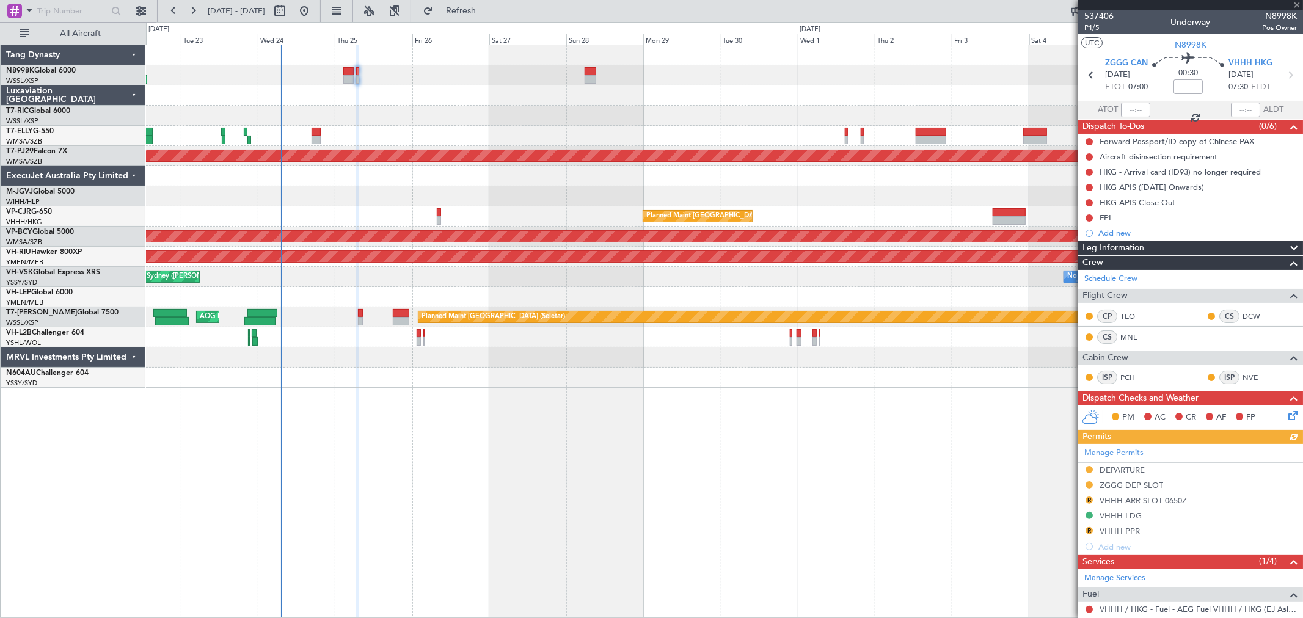
click at [1089, 29] on span "P1/5" at bounding box center [1098, 28] width 29 height 10
click at [468, 5] on button "Refresh" at bounding box center [453, 11] width 73 height 20
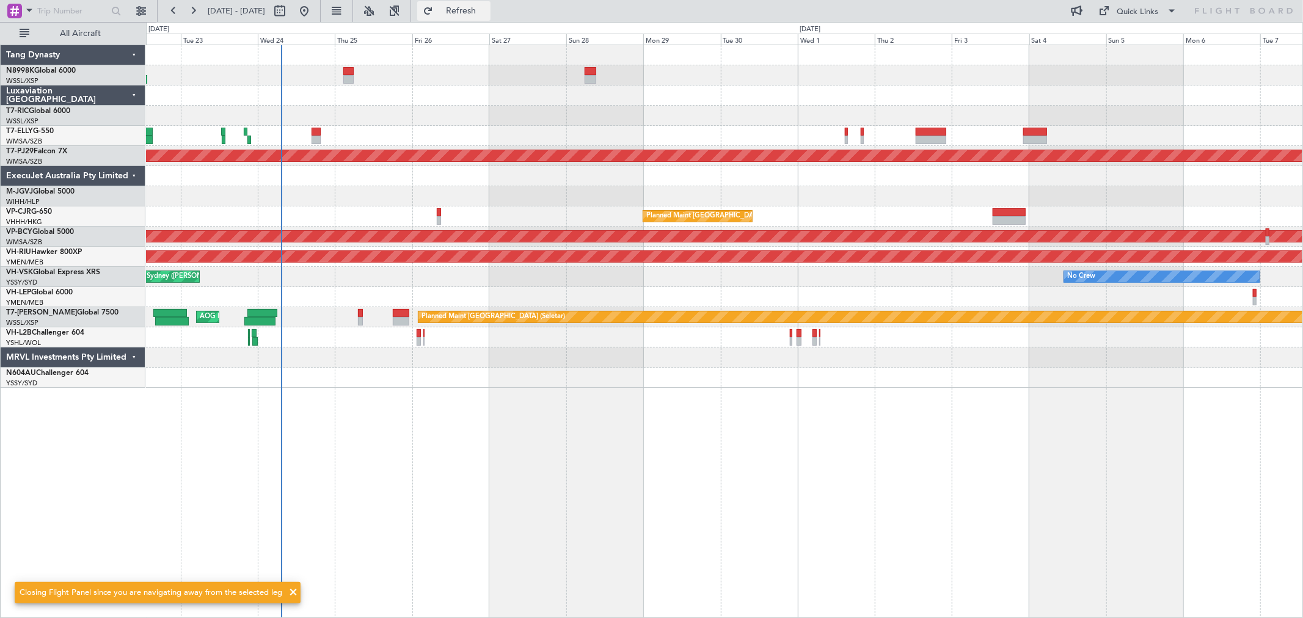
click at [471, 13] on button "Refresh" at bounding box center [453, 11] width 73 height 20
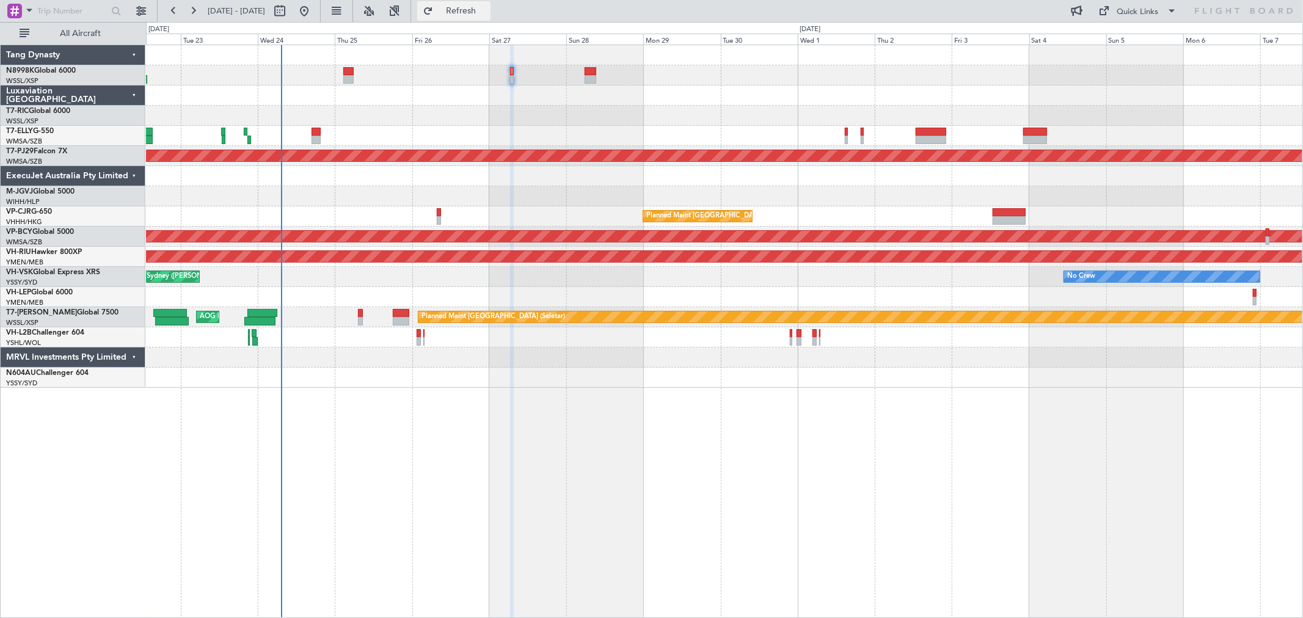
click at [467, 12] on button "Refresh" at bounding box center [453, 11] width 73 height 20
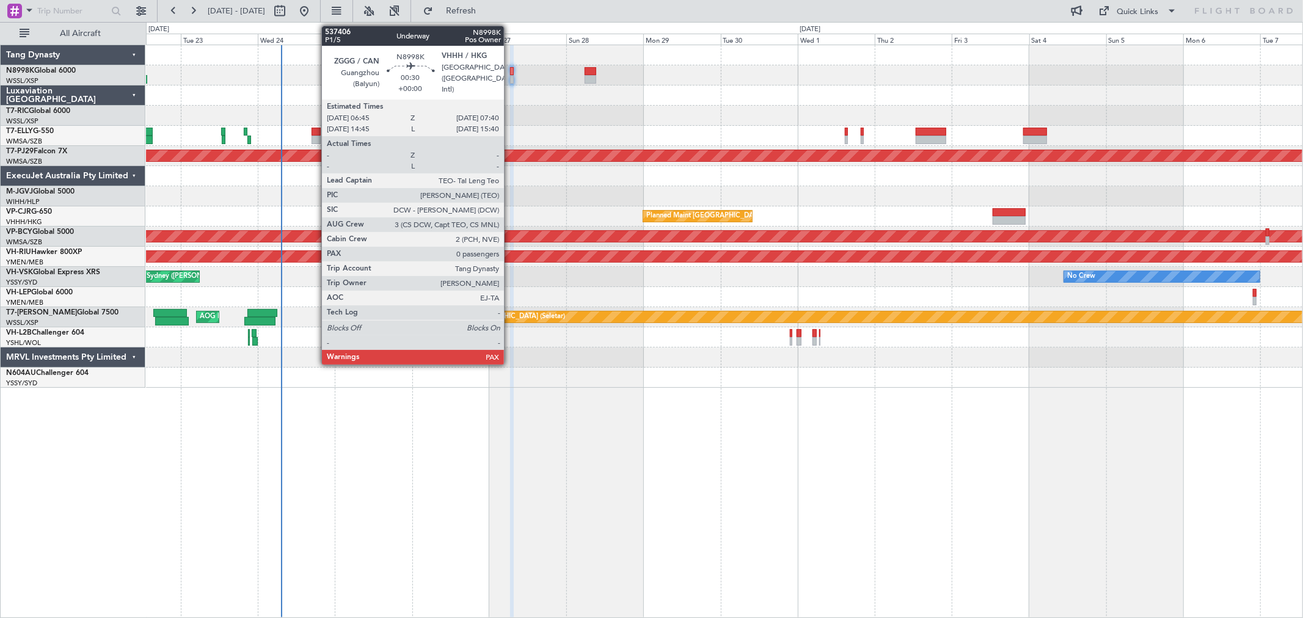
click at [510, 79] on div at bounding box center [511, 79] width 3 height 9
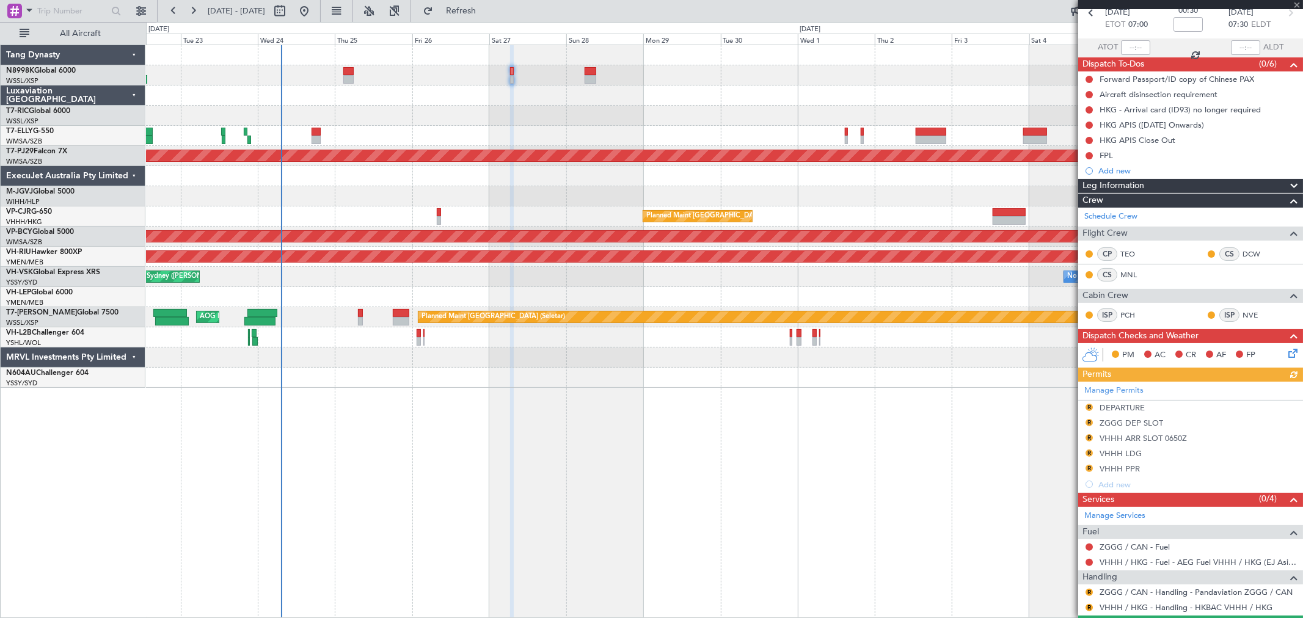
scroll to position [94, 0]
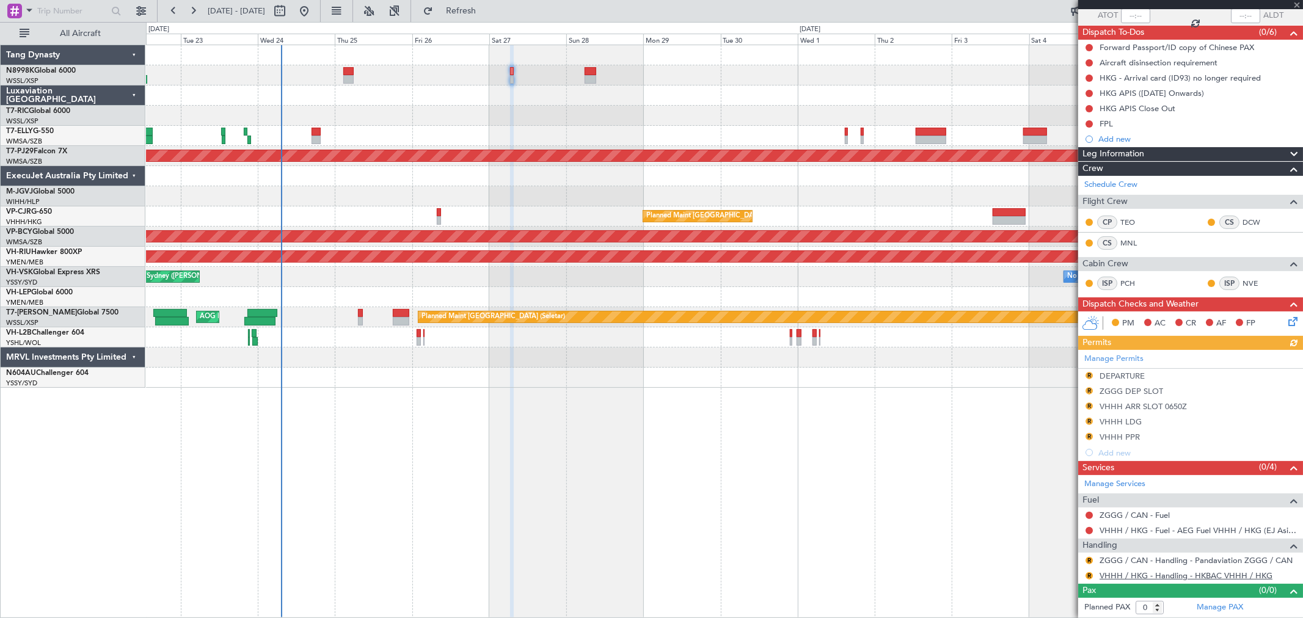
click at [1125, 576] on link "VHHH / HKG - Handling - HKBAC VHHH / HKG" at bounding box center [1185, 575] width 173 height 10
click at [1145, 560] on link "ZGGG / CAN - Handling - Pandaviation ZGGG / CAN" at bounding box center [1195, 560] width 193 height 10
click at [1088, 560] on div "Review" at bounding box center [1089, 555] width 27 height 15
click at [1088, 559] on button "R" at bounding box center [1088, 560] width 7 height 7
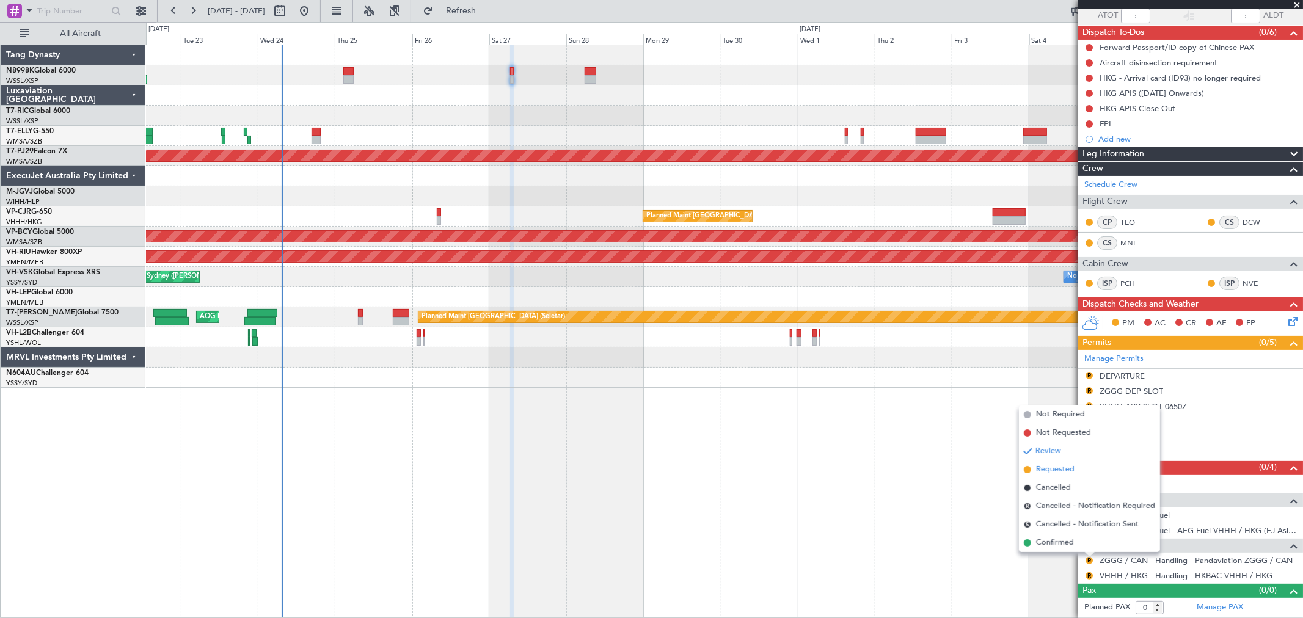
click at [1060, 468] on span "Requested" at bounding box center [1055, 470] width 38 height 12
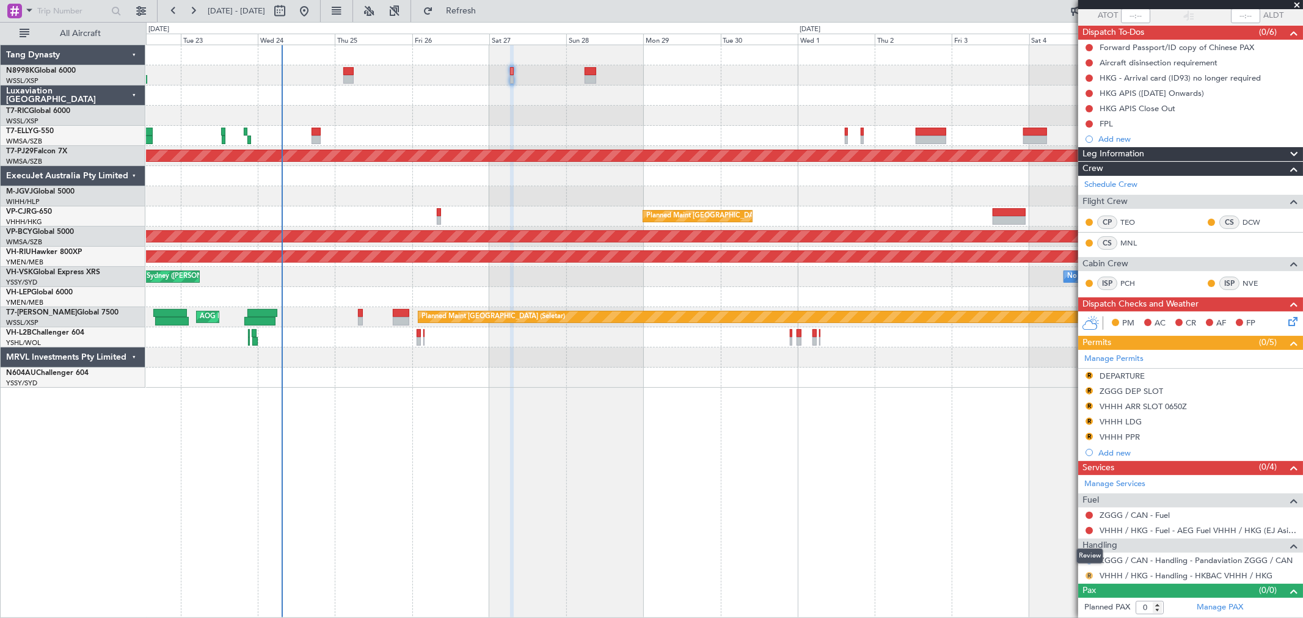
click at [1089, 576] on button "R" at bounding box center [1088, 575] width 7 height 7
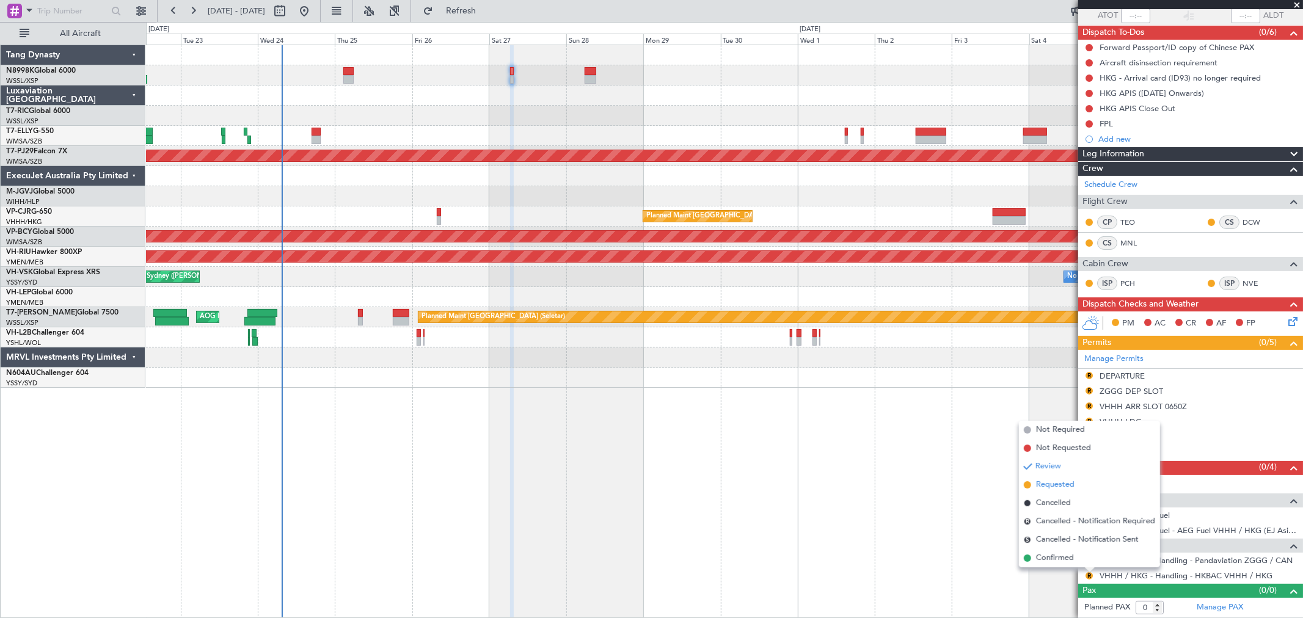
click at [1063, 484] on span "Requested" at bounding box center [1055, 485] width 38 height 12
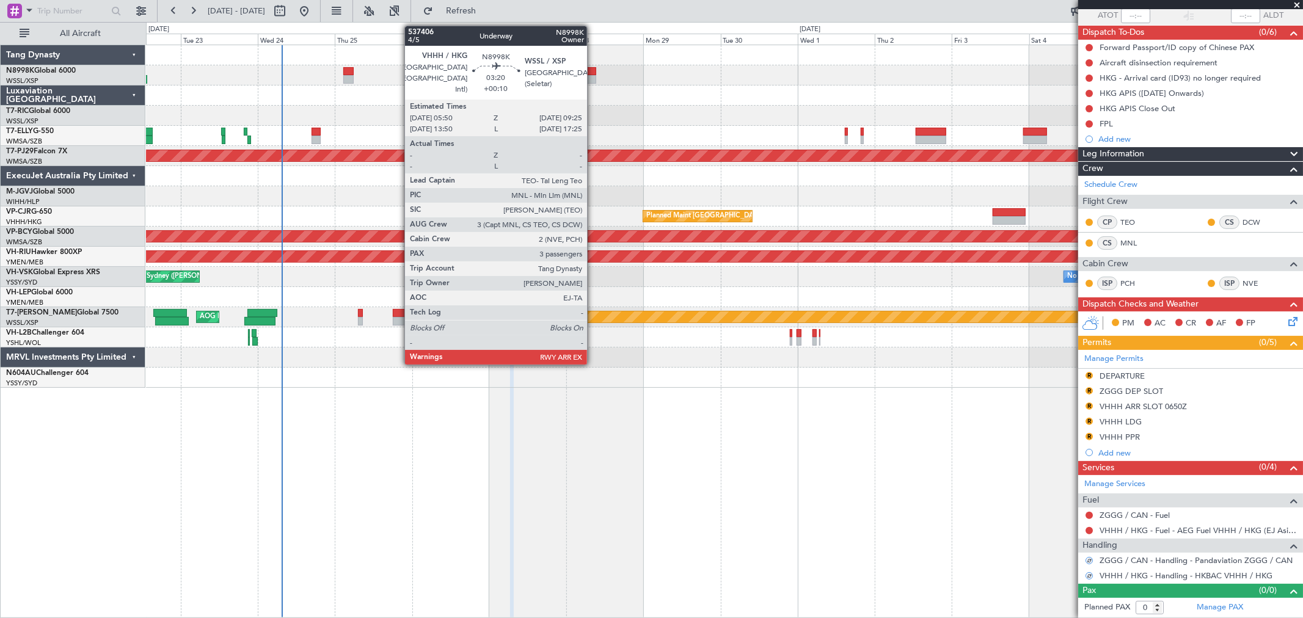
click at [593, 71] on div at bounding box center [591, 71] width 12 height 9
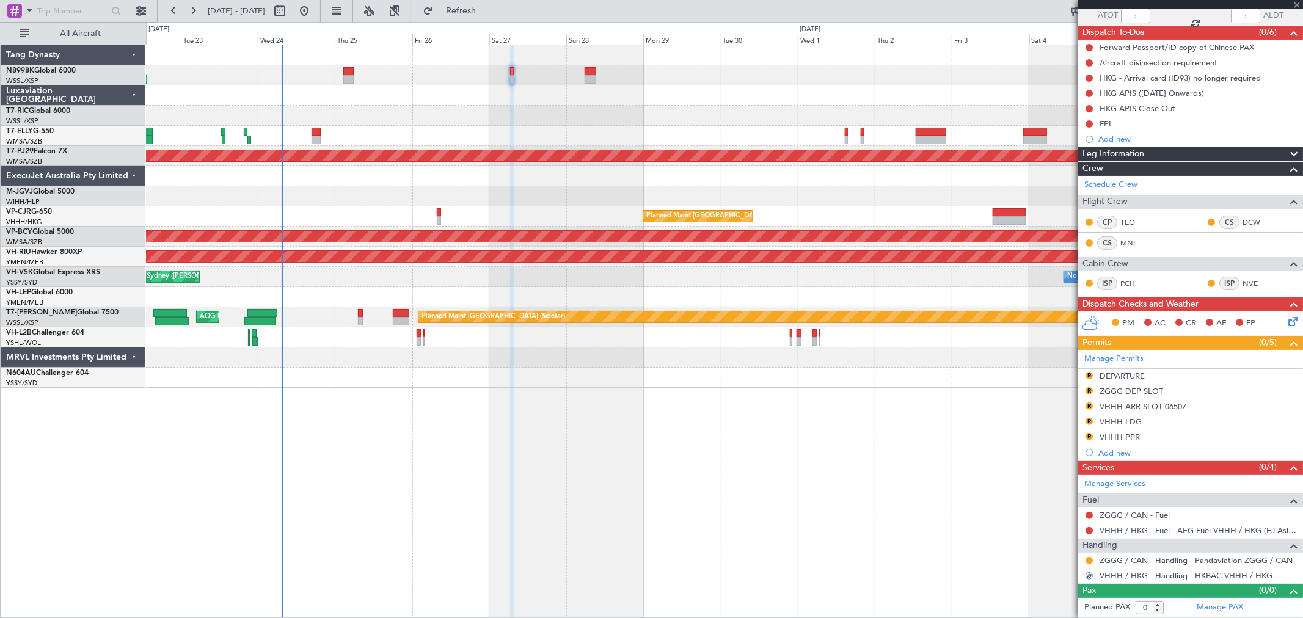
type input "+00:10"
type input "3"
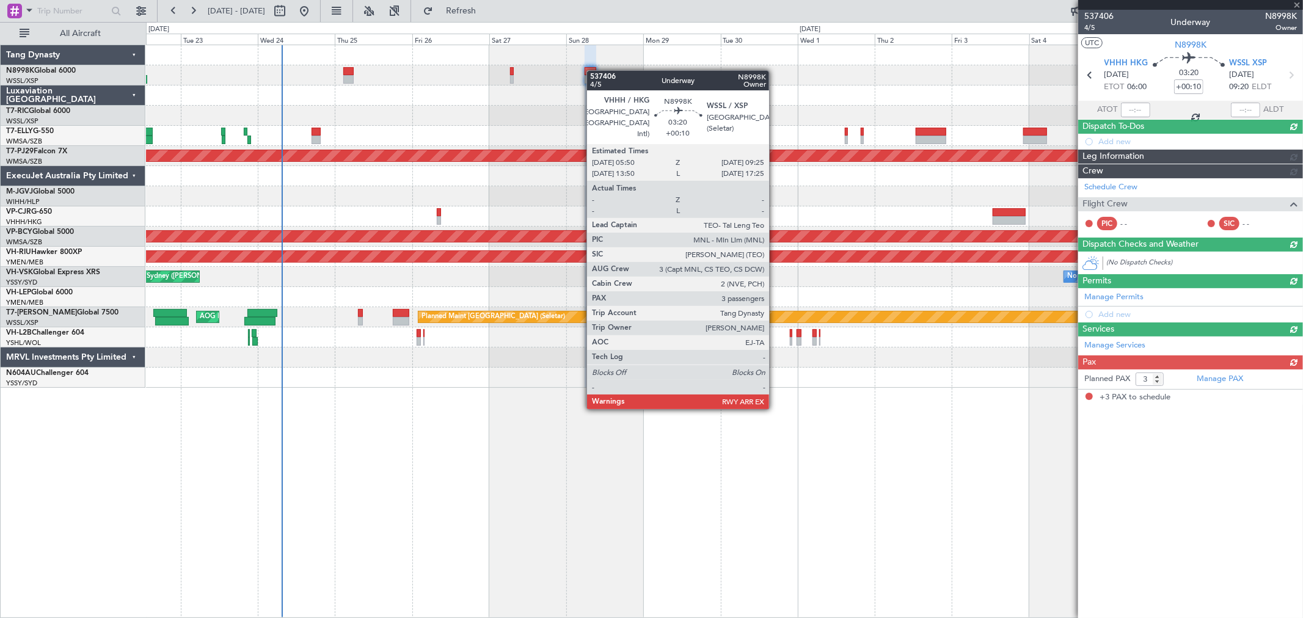
scroll to position [0, 0]
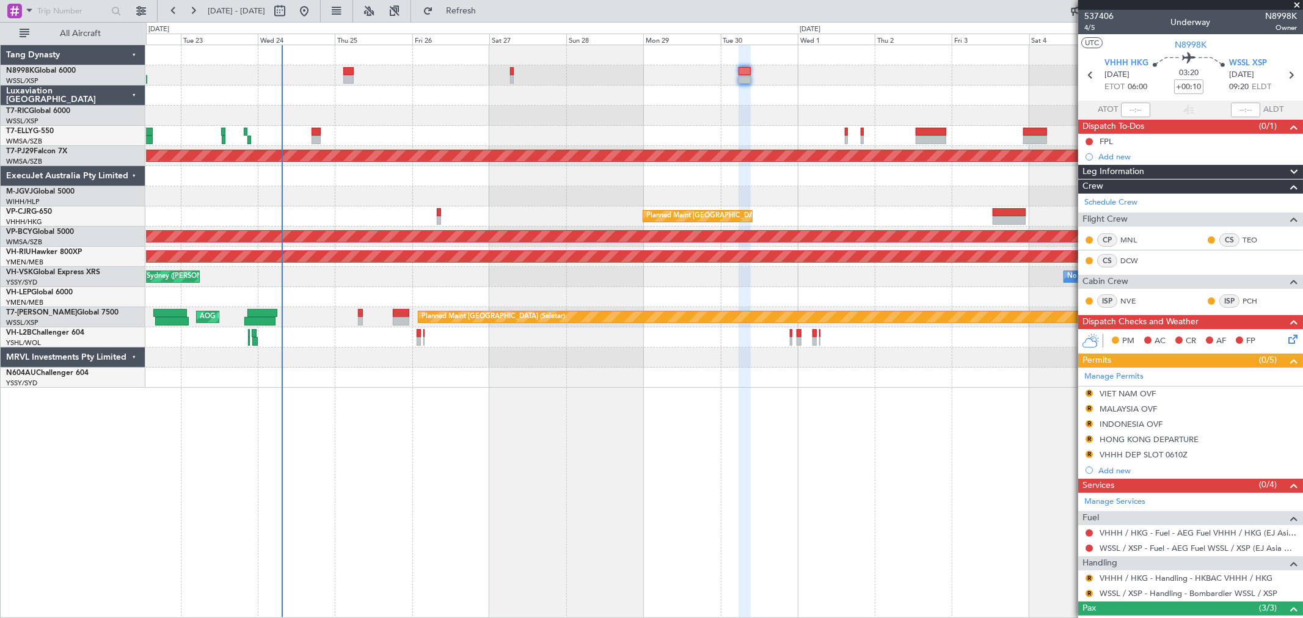
drag, startPoint x: 1090, startPoint y: 576, endPoint x: 1076, endPoint y: 572, distance: 14.5
click at [1090, 576] on button "R" at bounding box center [1088, 578] width 7 height 7
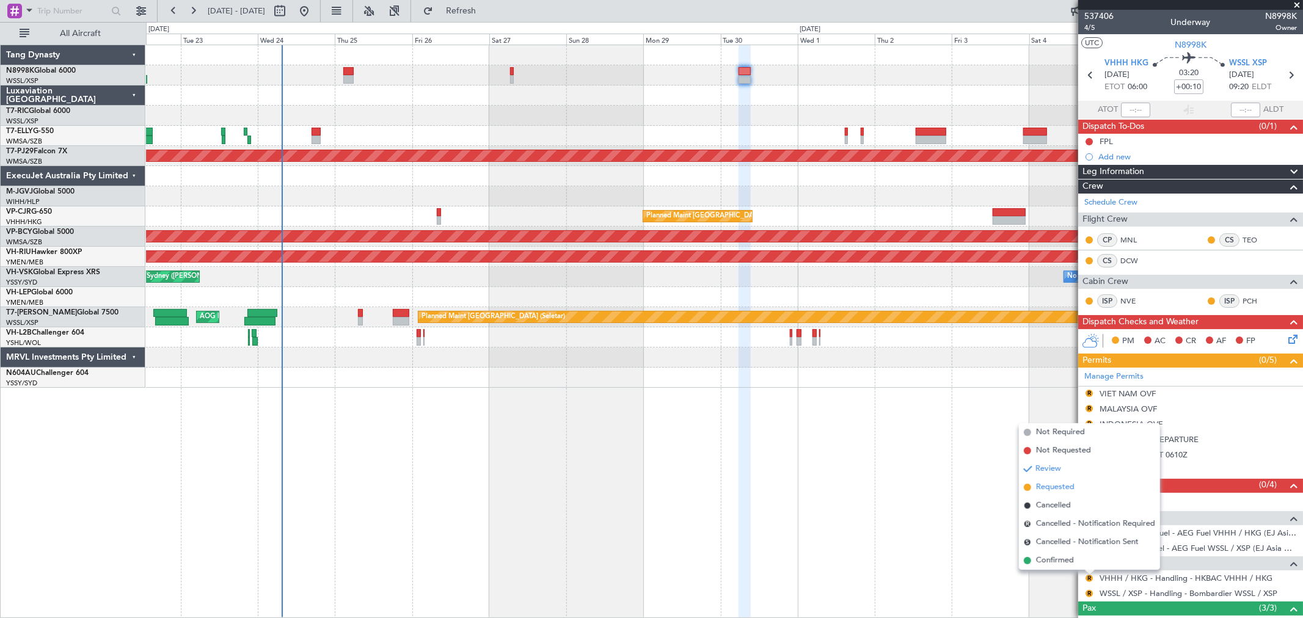
click at [1057, 486] on span "Requested" at bounding box center [1055, 487] width 38 height 12
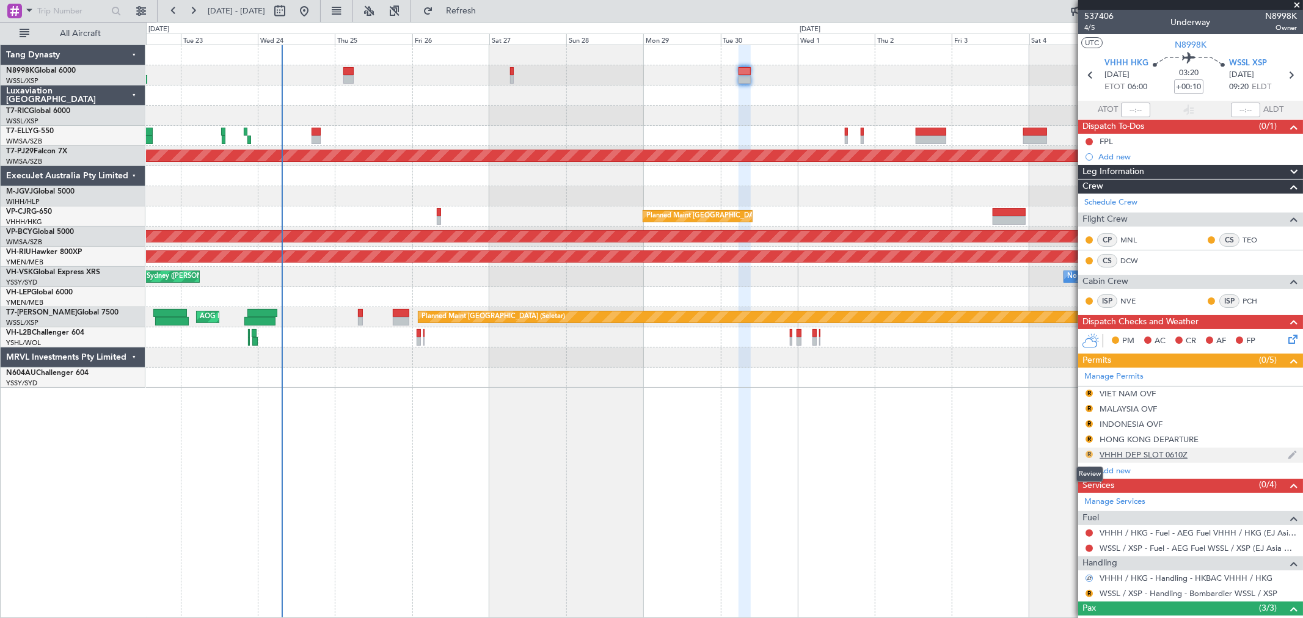
click at [1085, 454] on button "R" at bounding box center [1088, 454] width 7 height 7
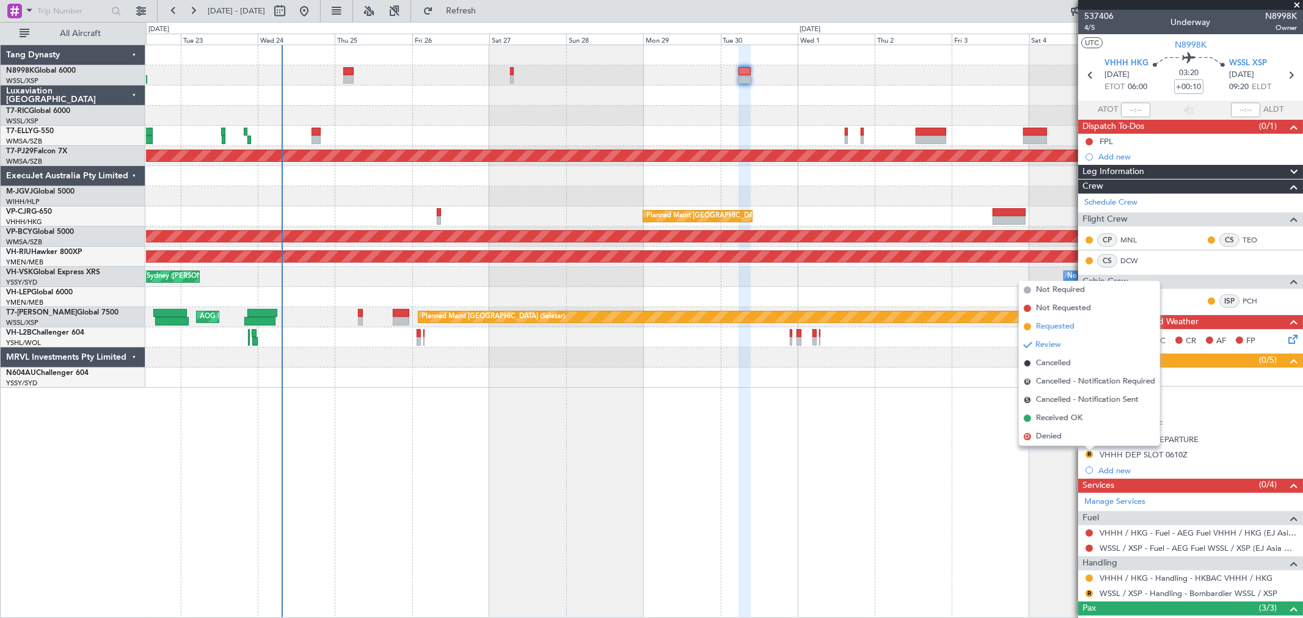
click at [1061, 325] on span "Requested" at bounding box center [1055, 327] width 38 height 12
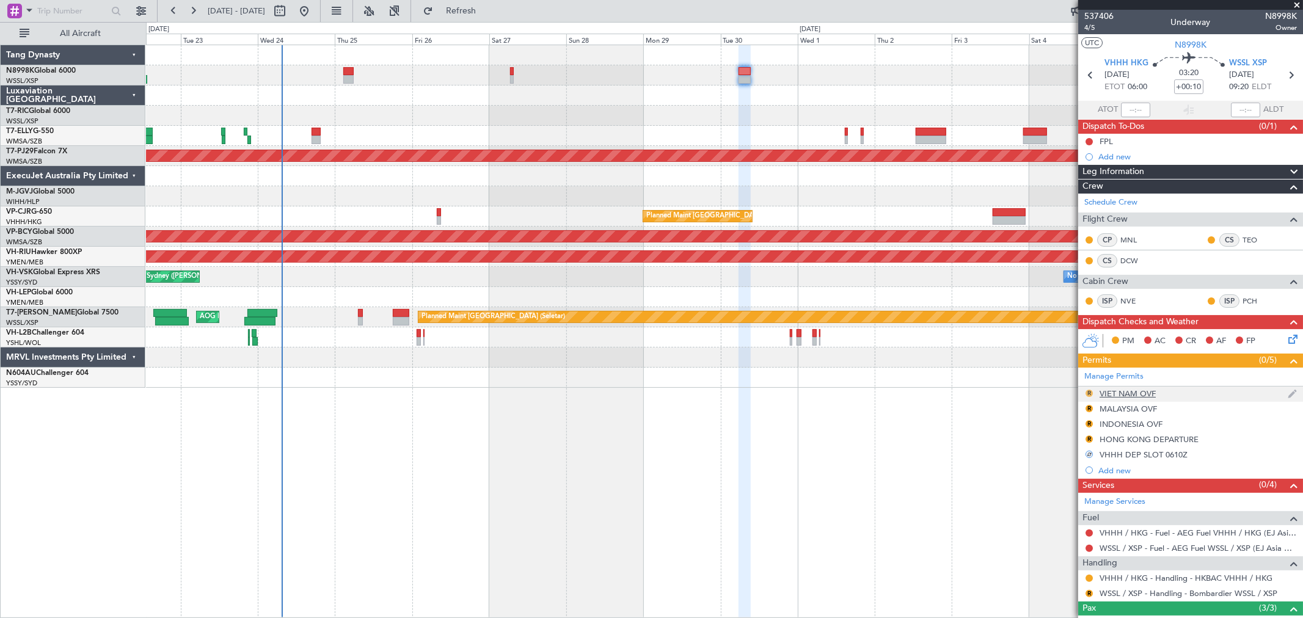
click at [1086, 393] on button "R" at bounding box center [1088, 393] width 7 height 7
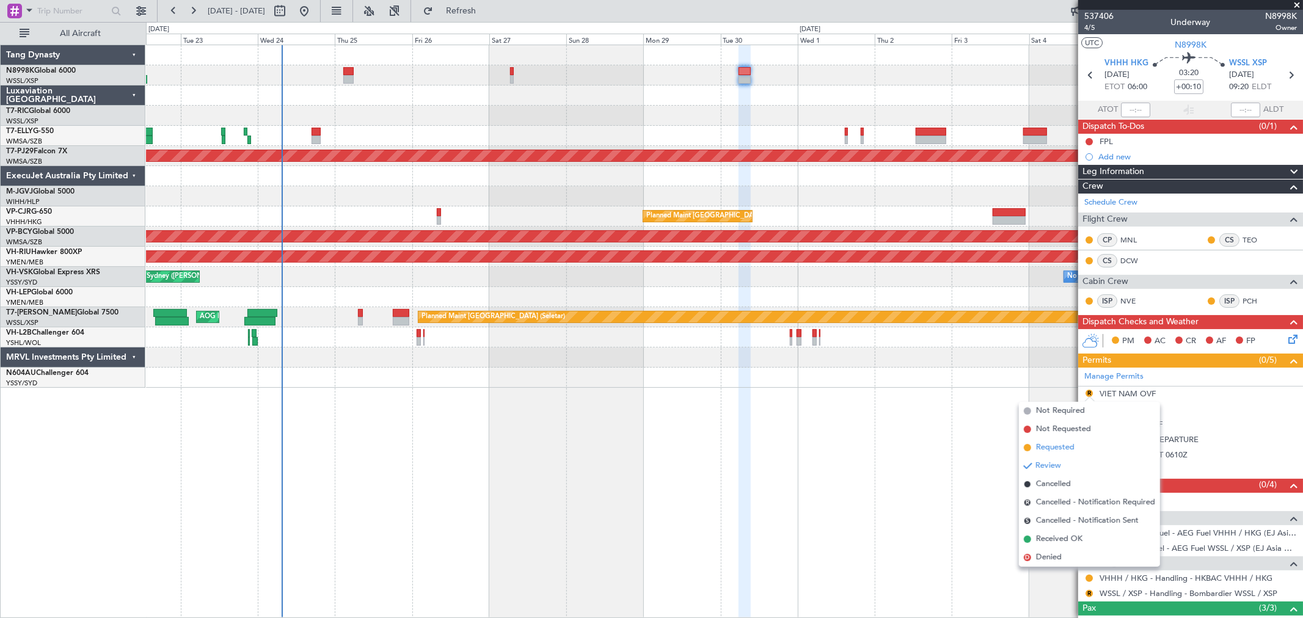
click at [1041, 446] on span "Requested" at bounding box center [1055, 448] width 38 height 12
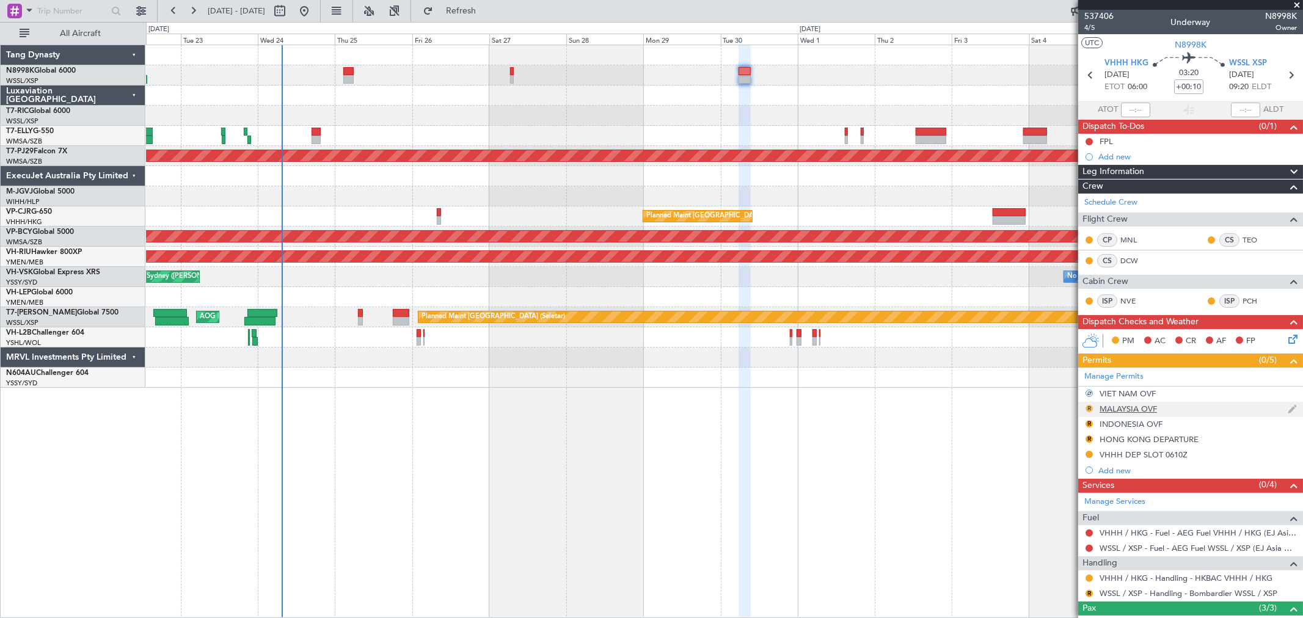
click at [1090, 407] on button "R" at bounding box center [1088, 408] width 7 height 7
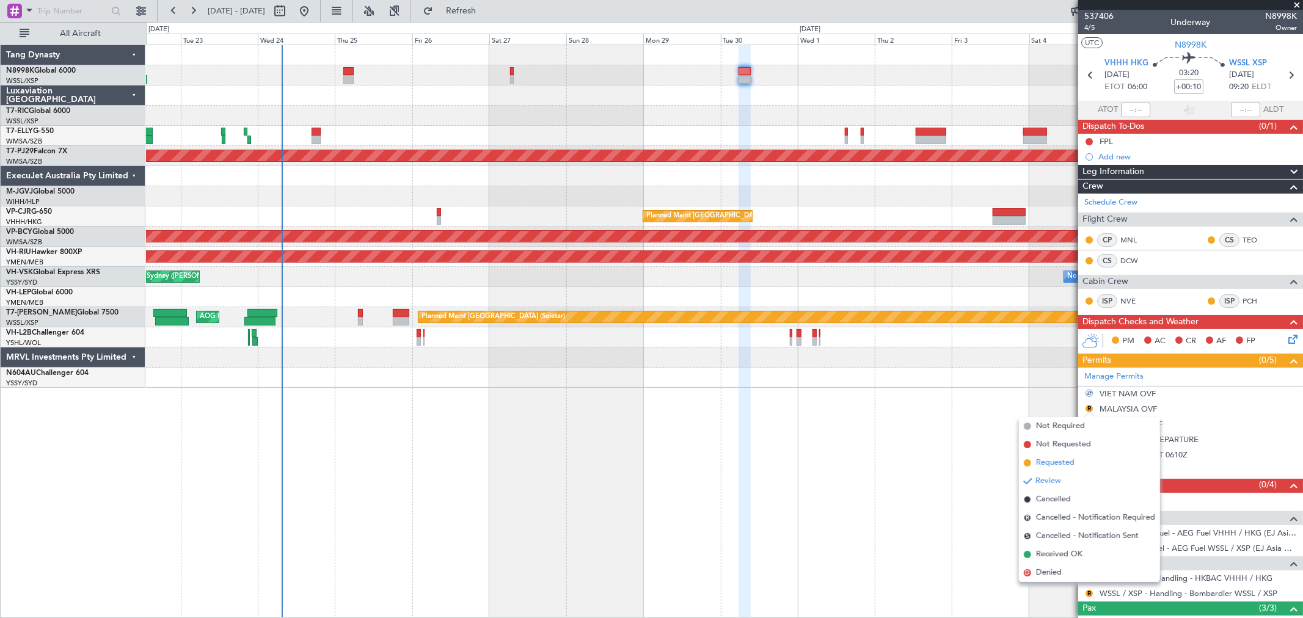
click at [1043, 459] on span "Requested" at bounding box center [1055, 463] width 38 height 12
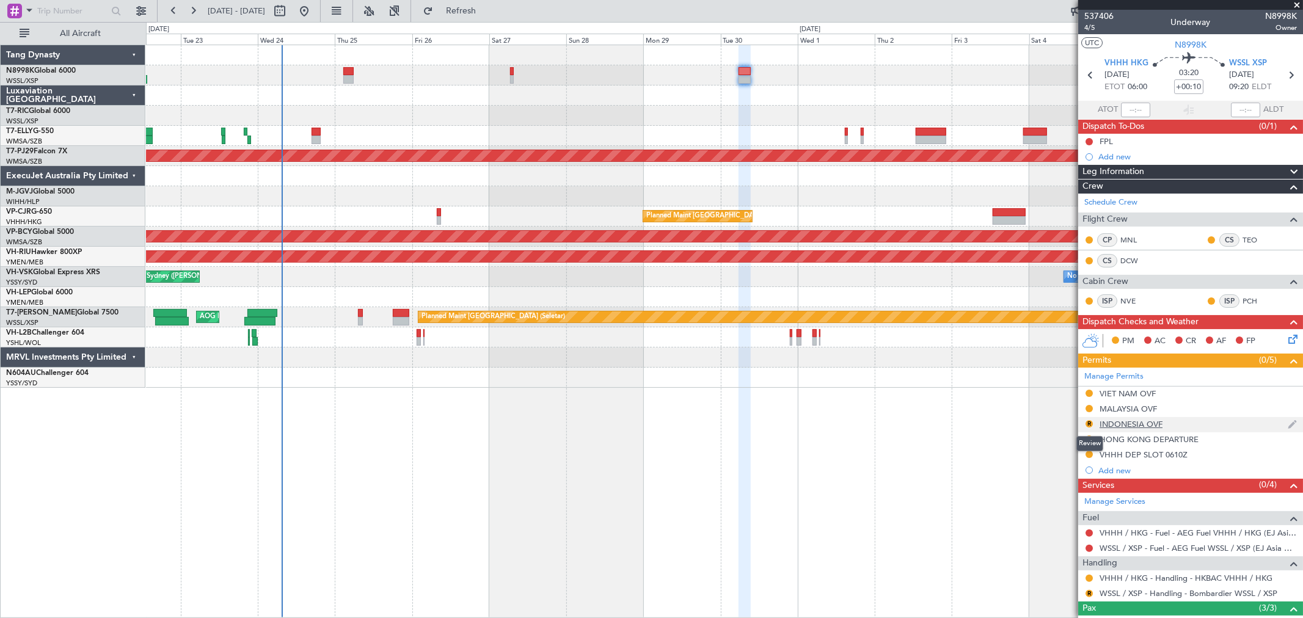
drag, startPoint x: 1088, startPoint y: 423, endPoint x: 1077, endPoint y: 419, distance: 11.2
click at [1088, 423] on button "R" at bounding box center [1088, 423] width 7 height 7
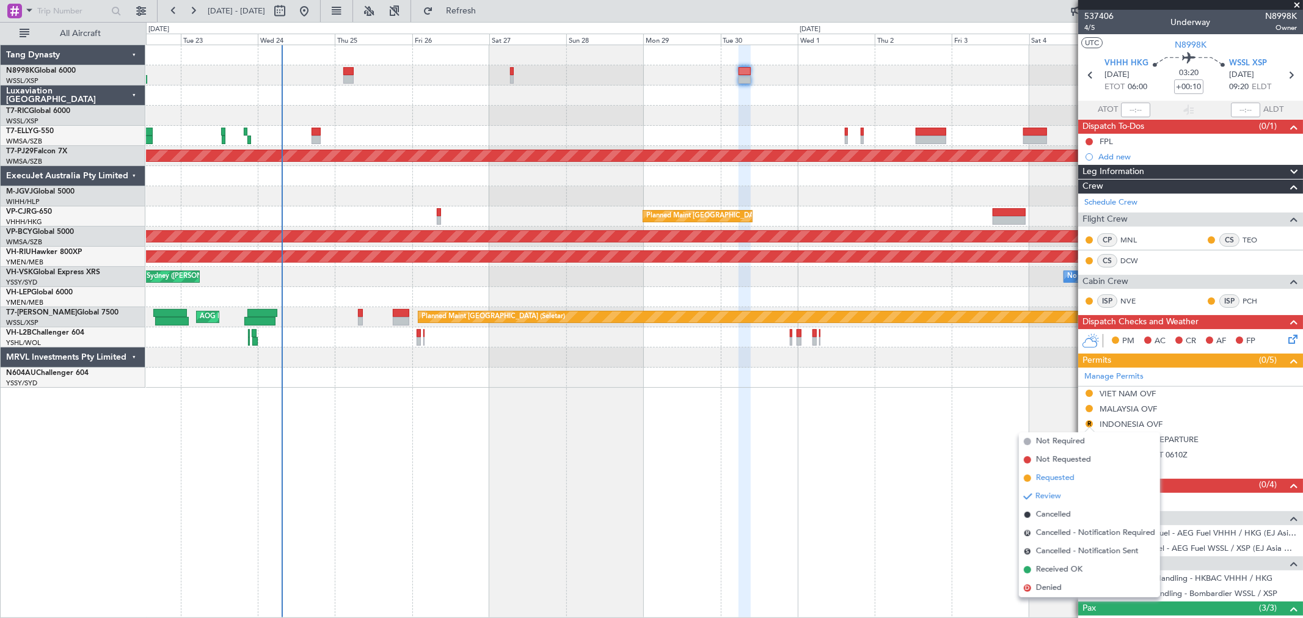
click at [1046, 475] on span "Requested" at bounding box center [1055, 478] width 38 height 12
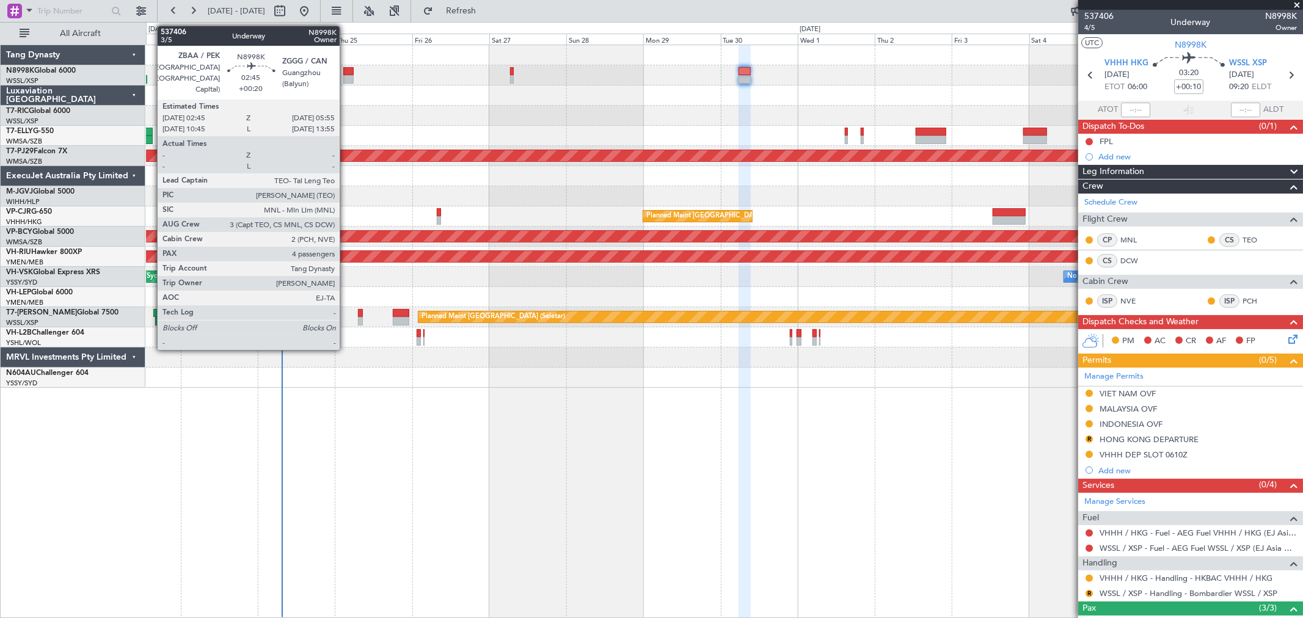
click at [346, 76] on div at bounding box center [348, 79] width 10 height 9
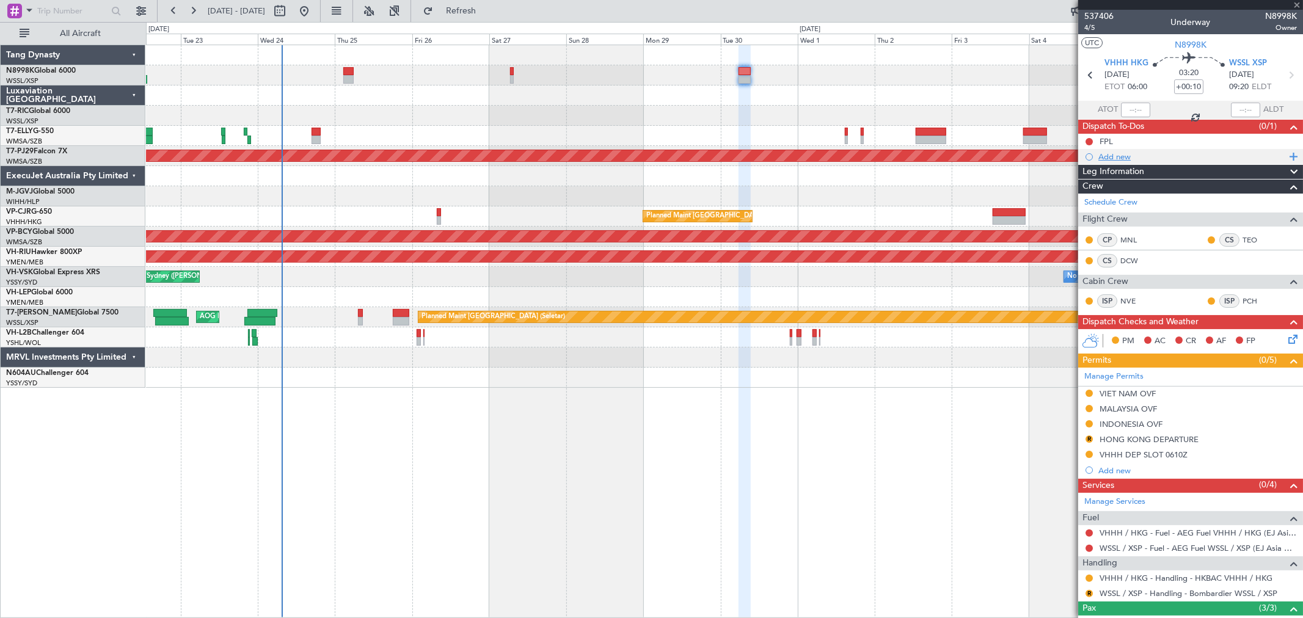
type input "+00:20"
type input "4"
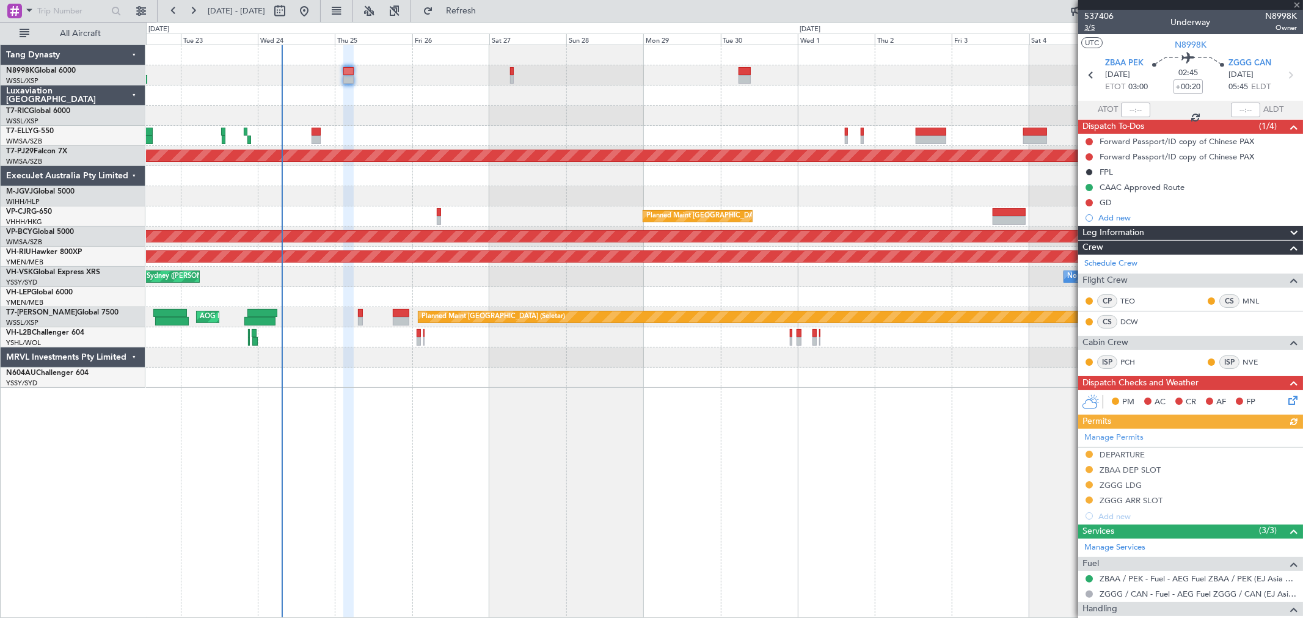
click at [1092, 29] on span "3/5" at bounding box center [1098, 28] width 29 height 10
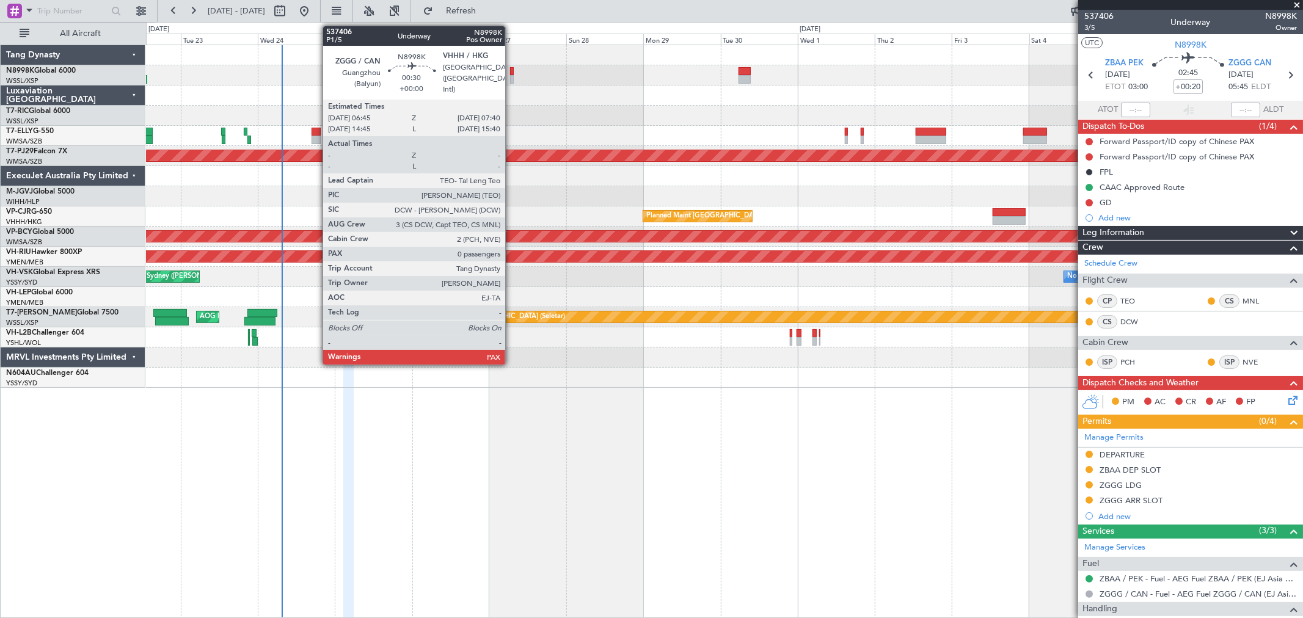
click at [511, 70] on div at bounding box center [511, 71] width 3 height 9
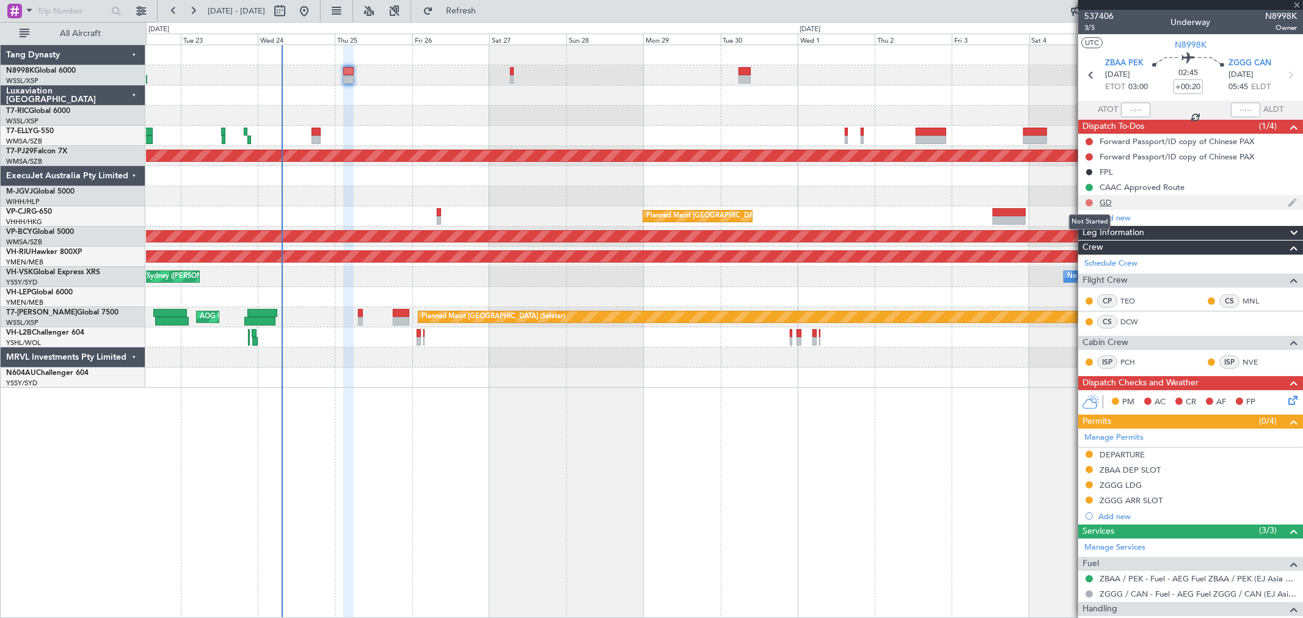
type input "0"
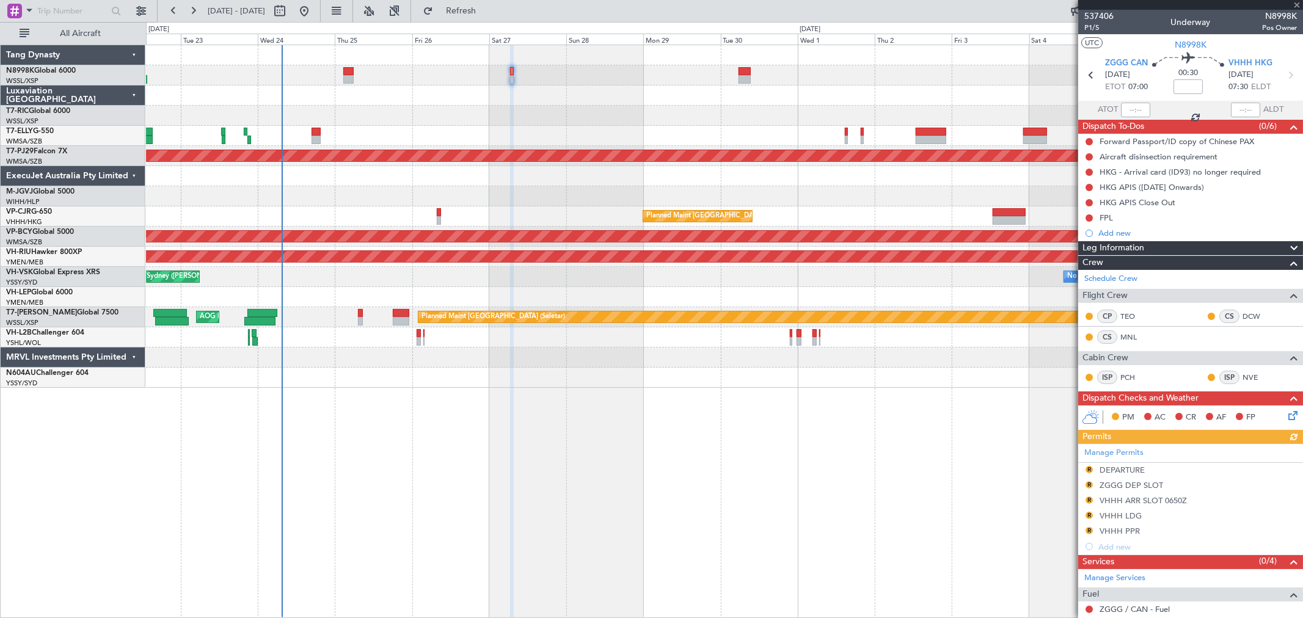
click at [1088, 530] on div "Manage Permits R DEPARTURE R ZGGG DEP SLOT R VHHH ARR SLOT 0650Z R VHHH LDG R V…" at bounding box center [1190, 499] width 225 height 111
click at [1091, 528] on button "R" at bounding box center [1088, 530] width 7 height 7
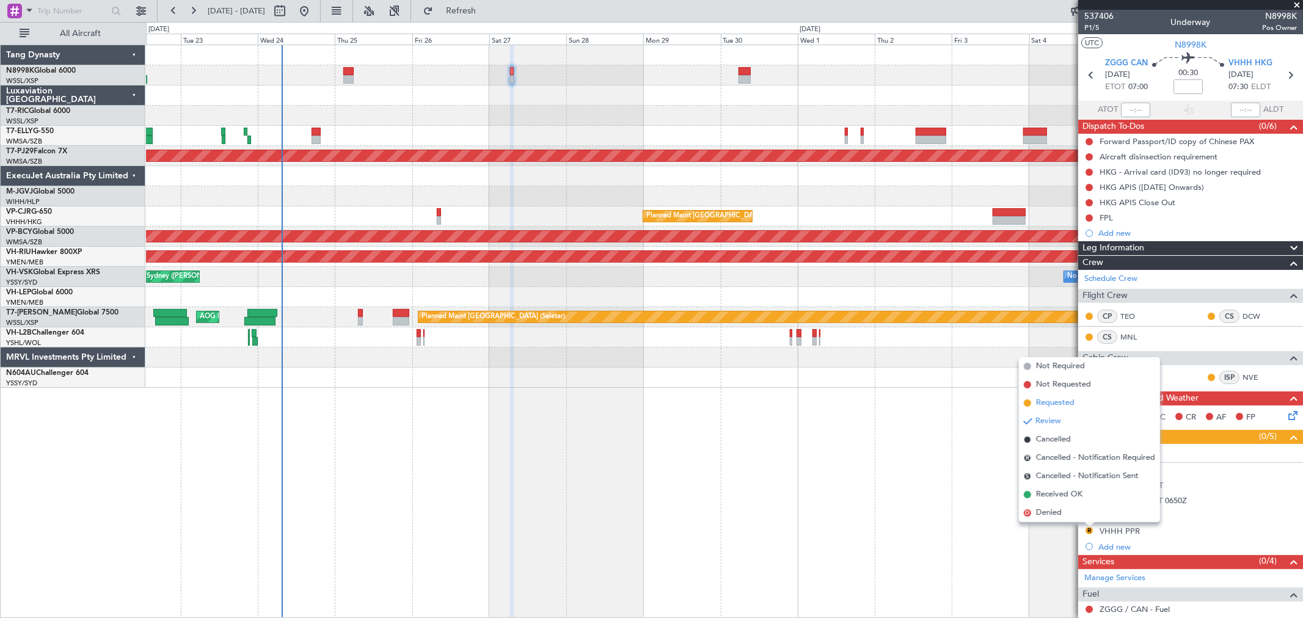
click at [1063, 403] on span "Requested" at bounding box center [1055, 403] width 38 height 12
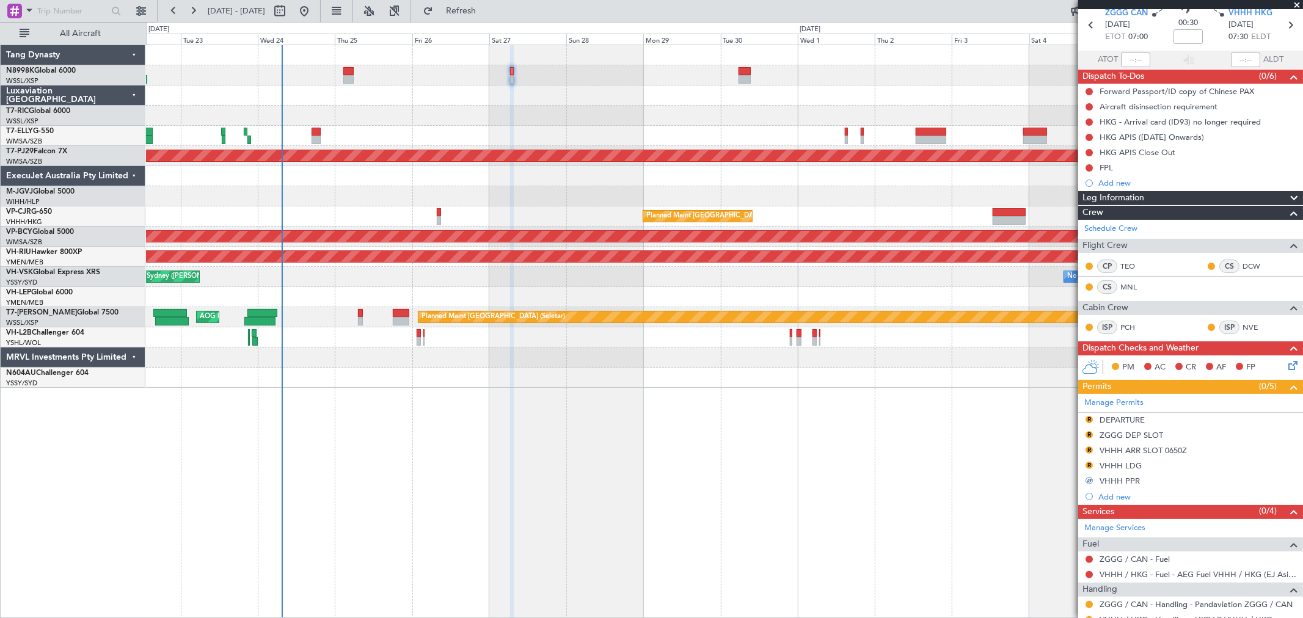
scroll to position [94, 0]
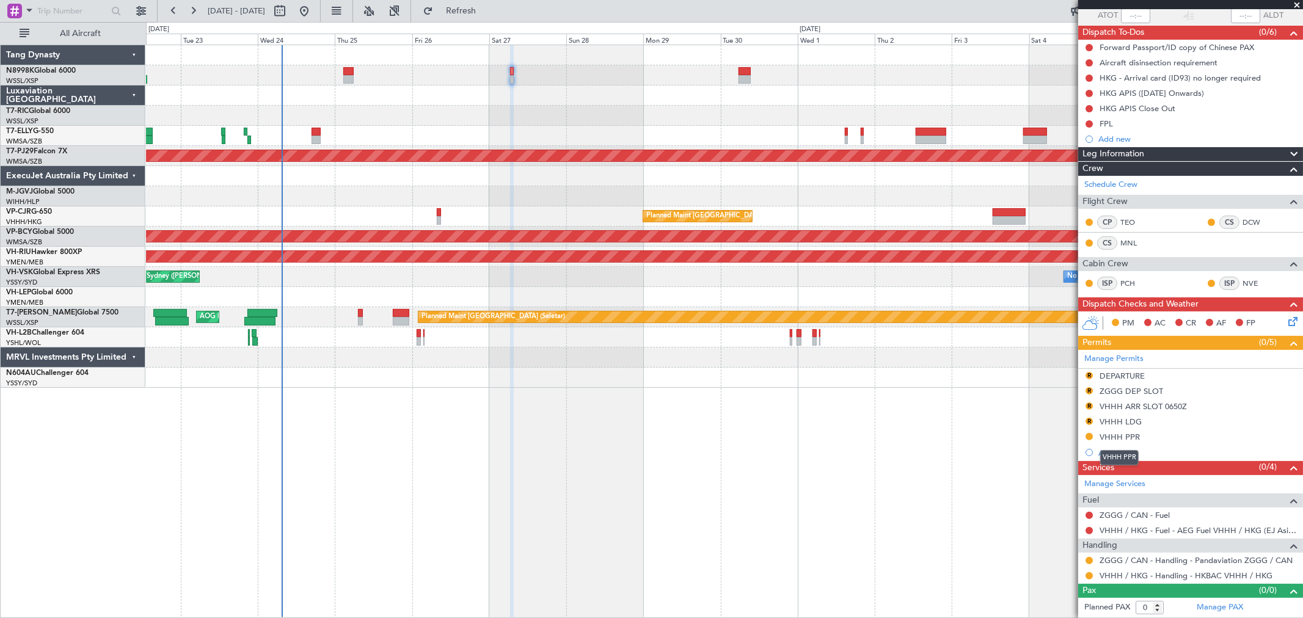
click at [1124, 437] on div "VHHH PPR" at bounding box center [1119, 437] width 40 height 10
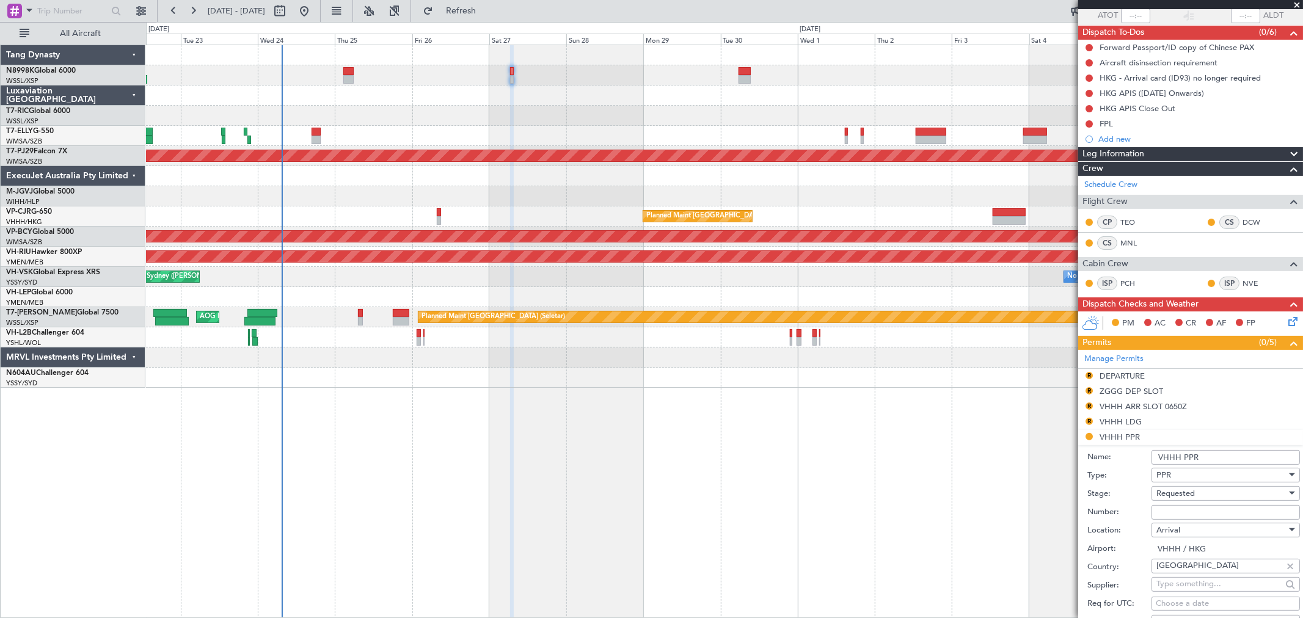
scroll to position [297, 0]
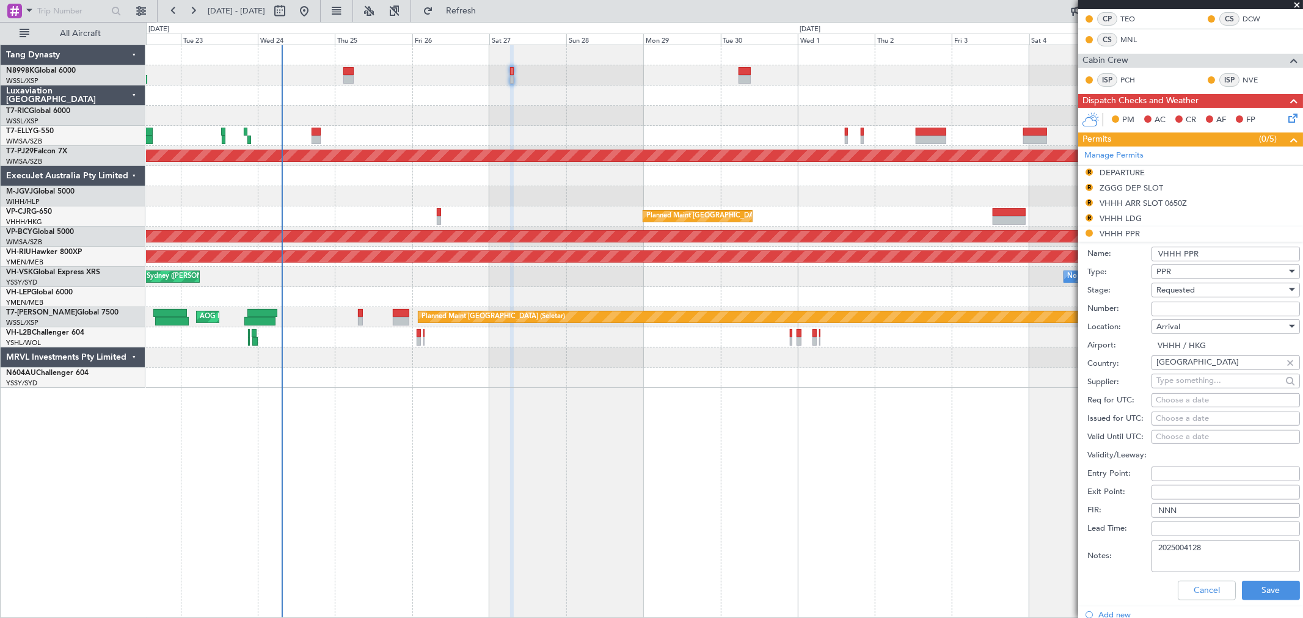
drag, startPoint x: 1208, startPoint y: 548, endPoint x: 1102, endPoint y: 550, distance: 105.7
click at [1106, 550] on div "Notes: 2025004128" at bounding box center [1193, 556] width 213 height 37
paste textarea "44"
type textarea "2025004144"
click at [1253, 589] on button "Save" at bounding box center [1271, 591] width 58 height 20
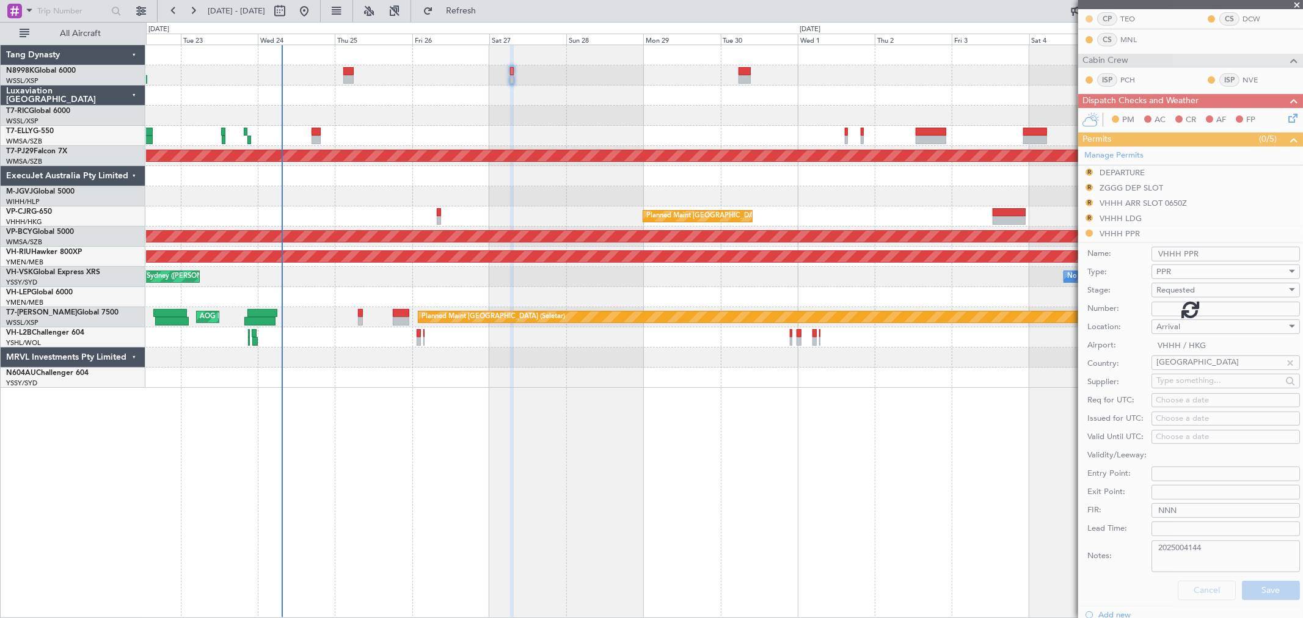
scroll to position [94, 0]
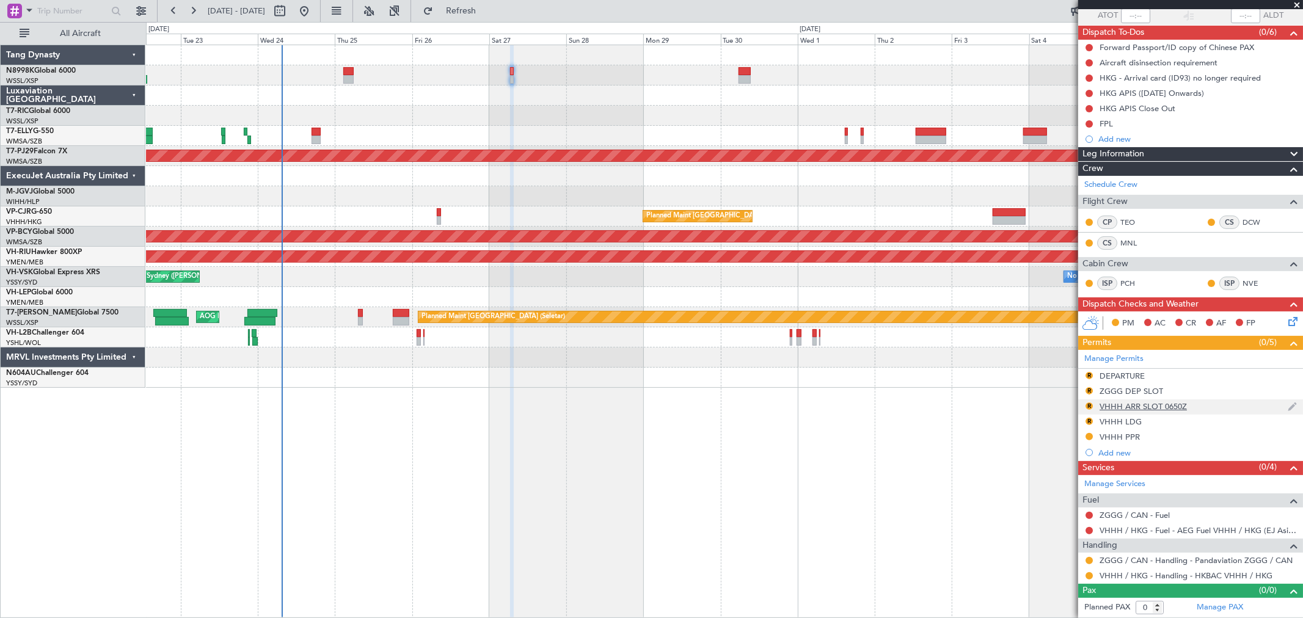
click at [1085, 404] on div "R" at bounding box center [1089, 406] width 10 height 10
click at [1087, 405] on button "R" at bounding box center [1088, 406] width 7 height 7
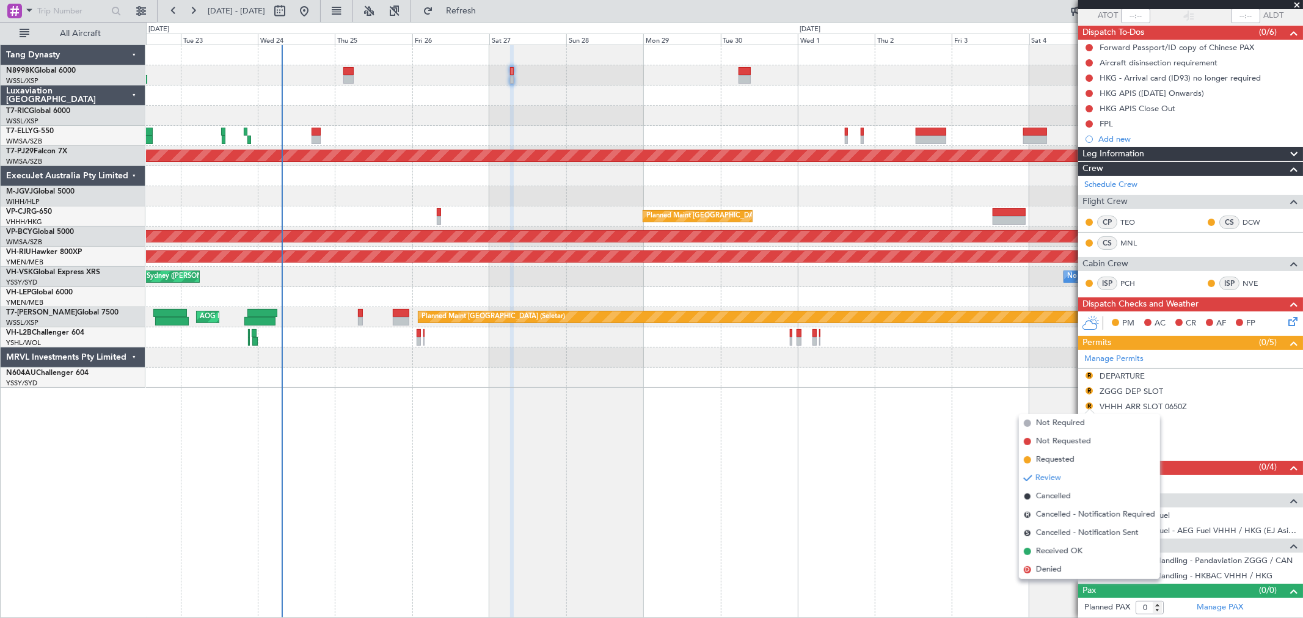
click at [1045, 459] on span "Requested" at bounding box center [1055, 460] width 38 height 12
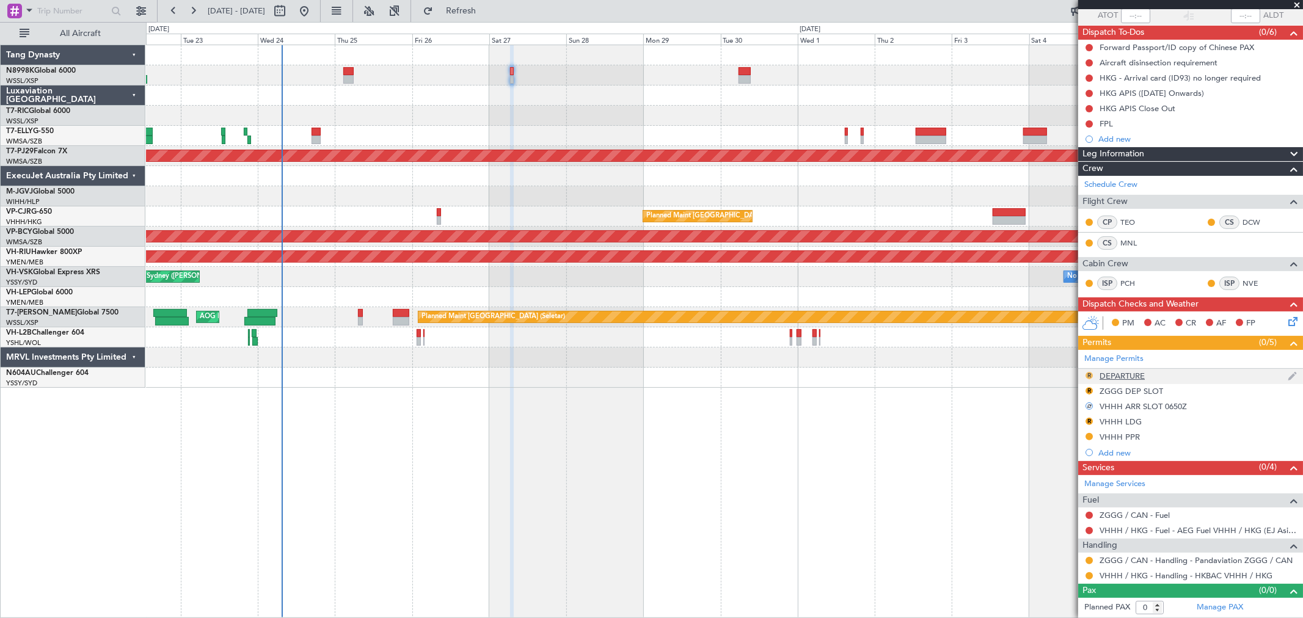
click at [1090, 377] on button "R" at bounding box center [1088, 375] width 7 height 7
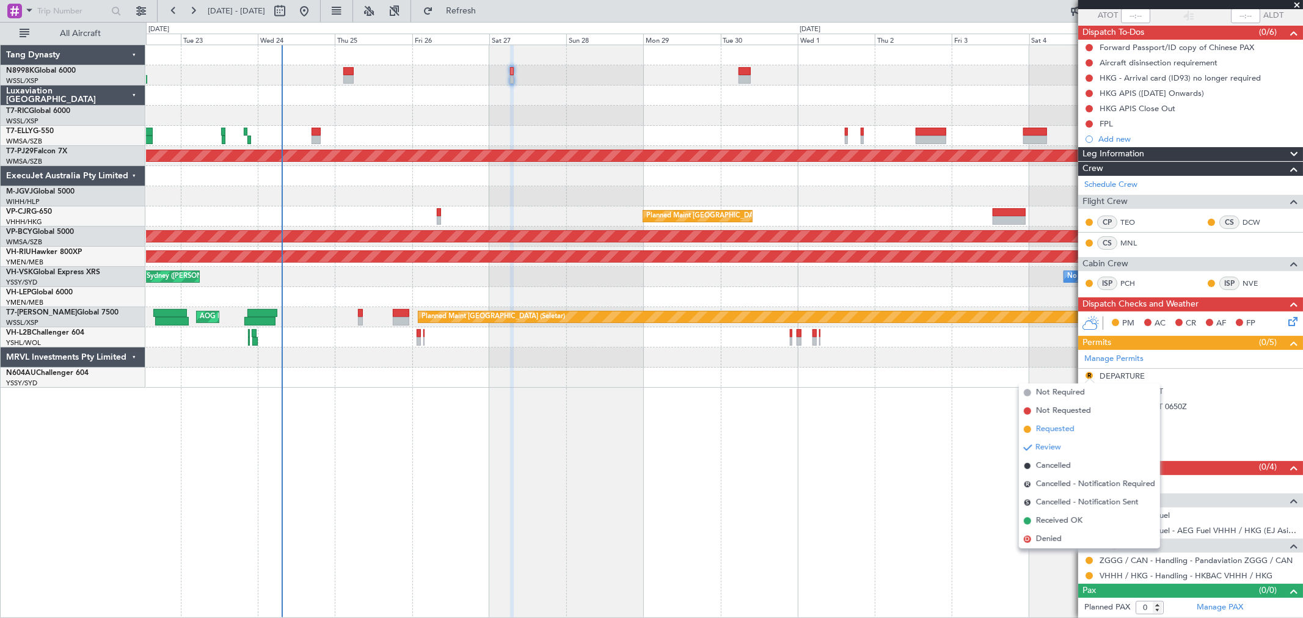
click at [1037, 431] on span "Requested" at bounding box center [1055, 429] width 38 height 12
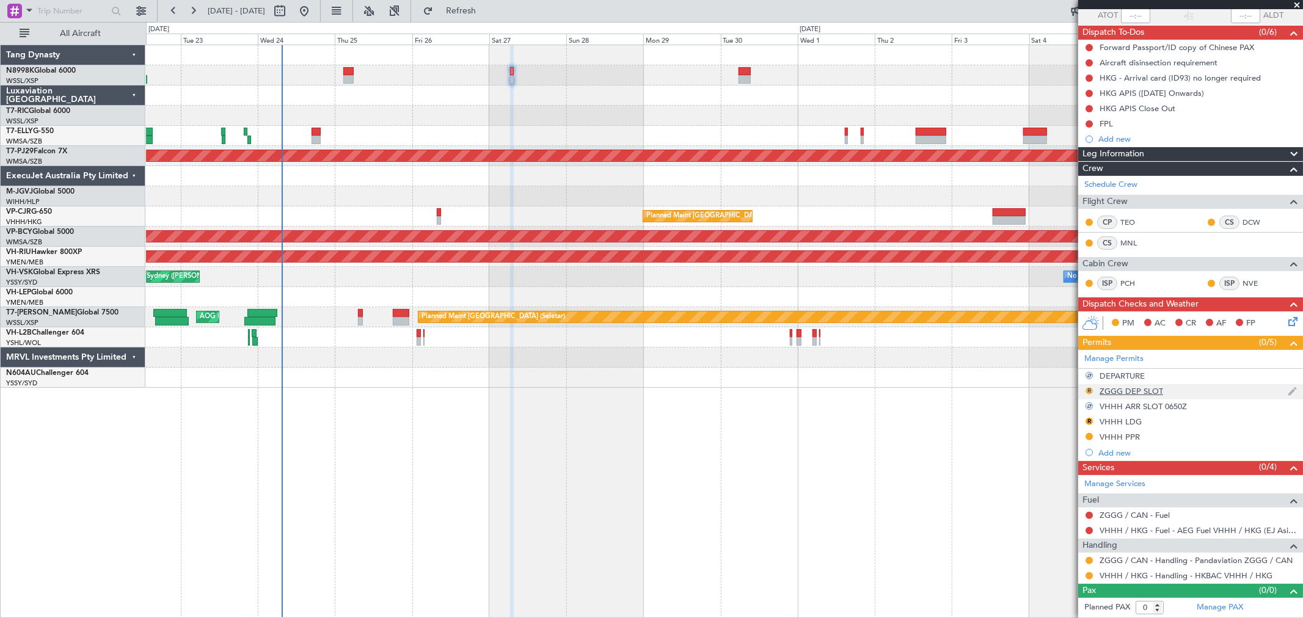
click at [1088, 388] on button "R" at bounding box center [1088, 390] width 7 height 7
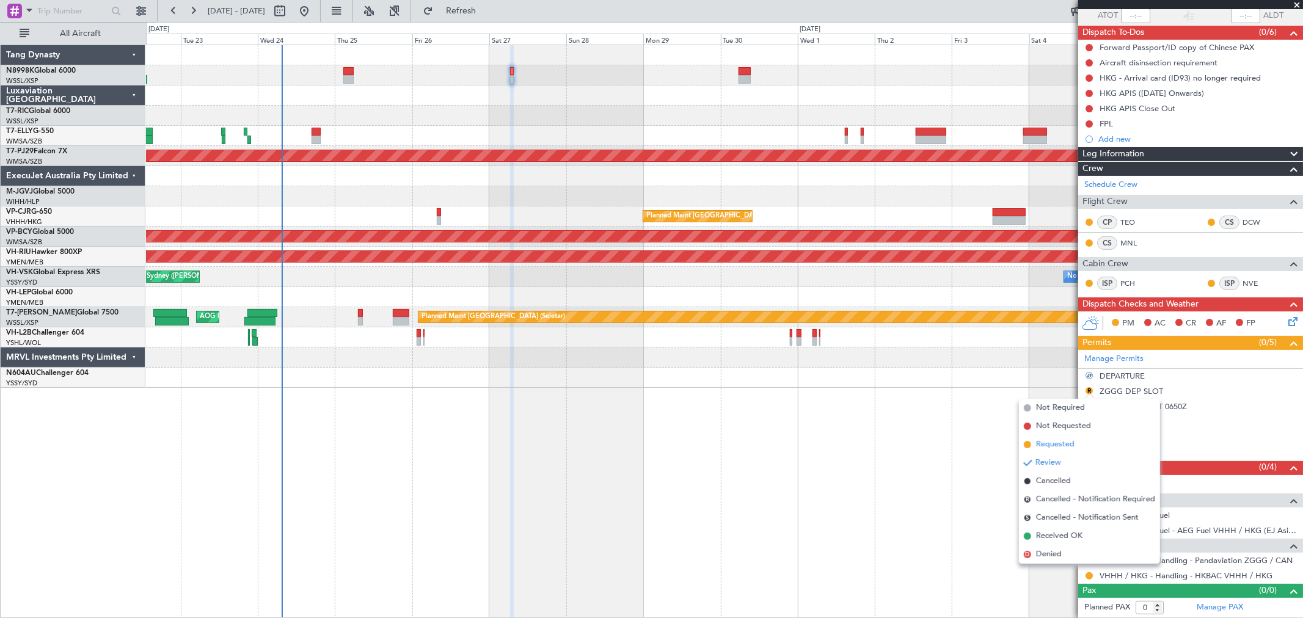
click at [1040, 442] on span "Requested" at bounding box center [1055, 445] width 38 height 12
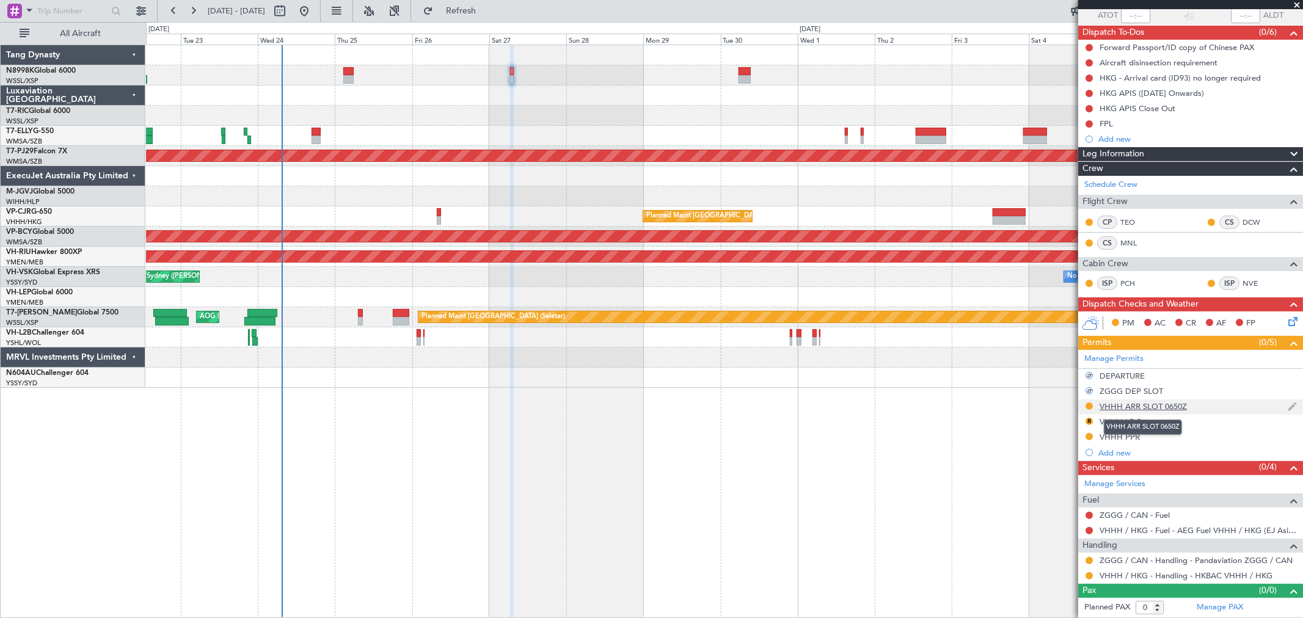
click at [1141, 405] on div "VHHH ARR SLOT 0650Z" at bounding box center [1142, 406] width 87 height 10
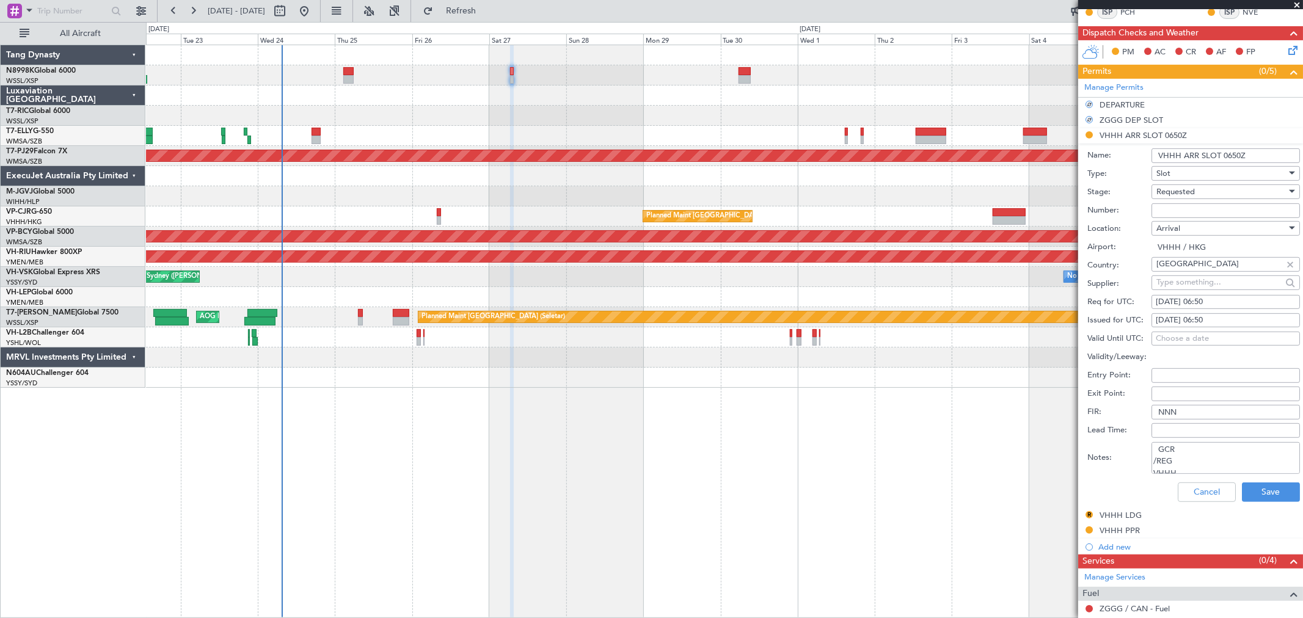
scroll to position [43, 0]
drag, startPoint x: 1153, startPoint y: 446, endPoint x: 1213, endPoint y: 508, distance: 86.0
click at [1213, 508] on ul "DEPARTURE ZGGG DEP SLOT VHHH ARR SLOT 0650Z Name: VHHH ARR SLOT 0650Z Type: Slo…" at bounding box center [1190, 326] width 225 height 456
click at [1212, 505] on div "Cancel Save" at bounding box center [1193, 492] width 213 height 32
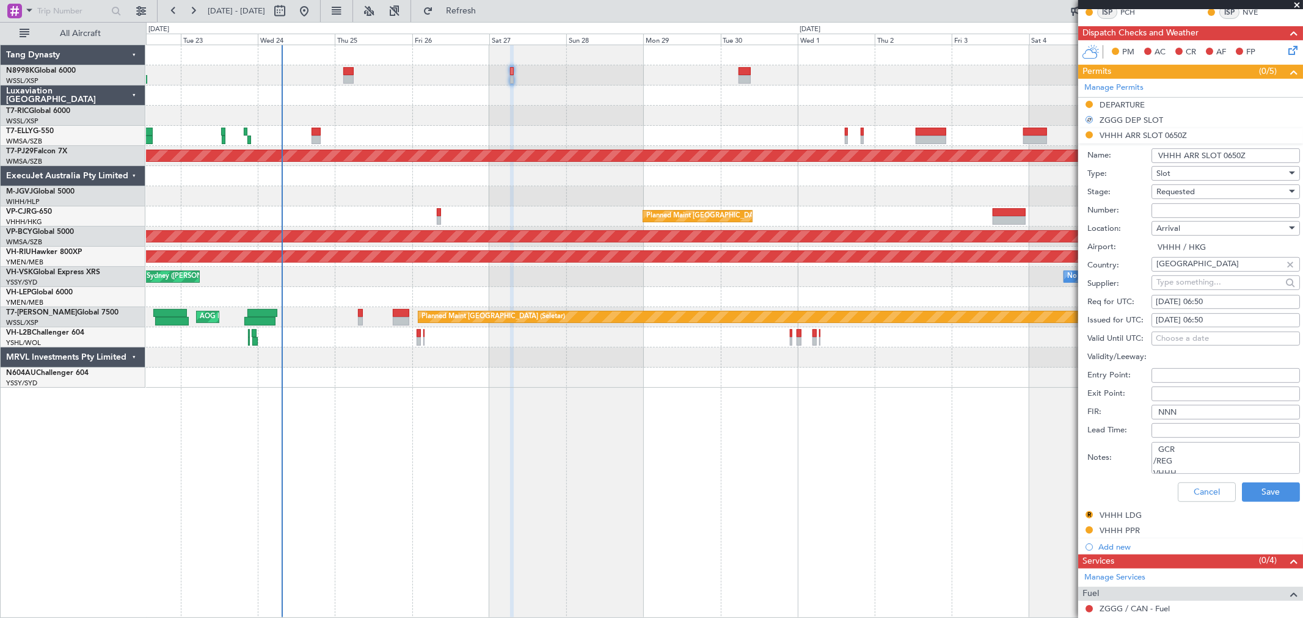
drag, startPoint x: 1251, startPoint y: 467, endPoint x: 1054, endPoint y: 406, distance: 205.8
click at [1054, 406] on fb-app "[DATE] - [DATE] Refresh Quick Links All Aircraft [PERSON_NAME] [GEOGRAPHIC_DATA…" at bounding box center [651, 313] width 1303 height 609
paste textarea "GCR /REG VHHH TN8998K [DATE] 013GLEX ZGGG0730 D / ID.VHHHAGN2794000/"
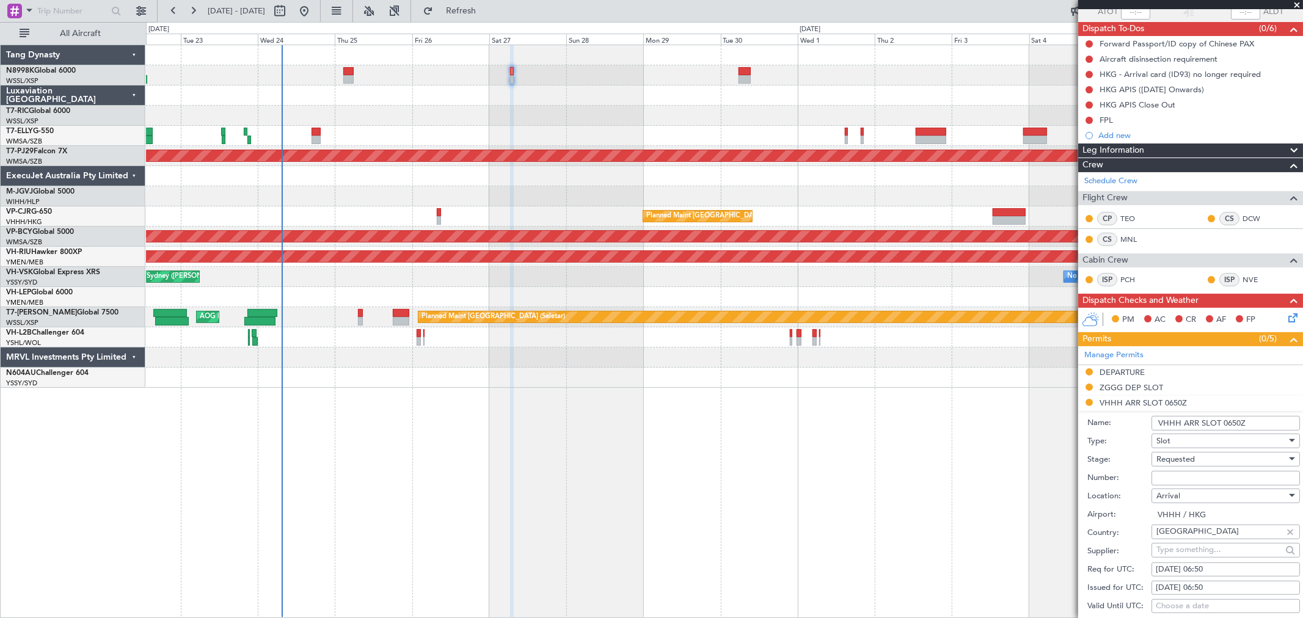
scroll to position [162, 0]
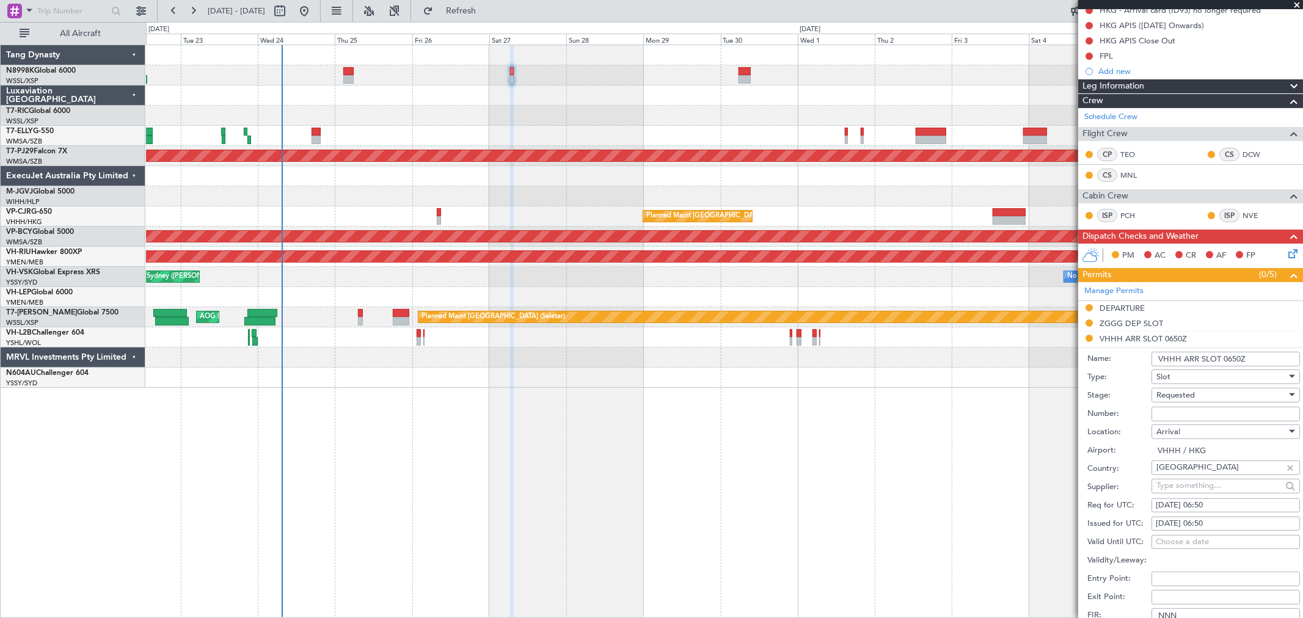
type textarea "GCR /REG VHHH TN8998K [DATE] 013GLEX ZGGG0730 D / ID.VHHHAGN2794000/"
click at [1198, 525] on div "[DATE] 06:50" at bounding box center [1226, 524] width 140 height 12
select select "9"
select select "2025"
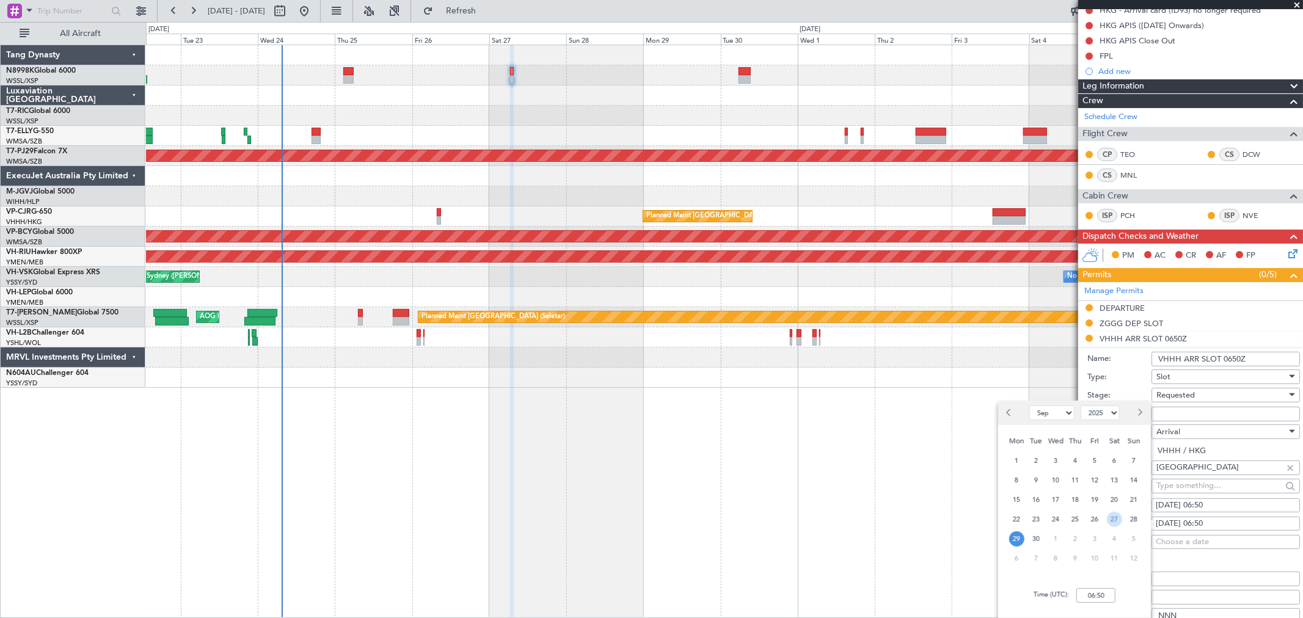
click at [1115, 520] on span "27" at bounding box center [1114, 519] width 15 height 15
click at [1112, 594] on input "00:00" at bounding box center [1095, 595] width 39 height 15
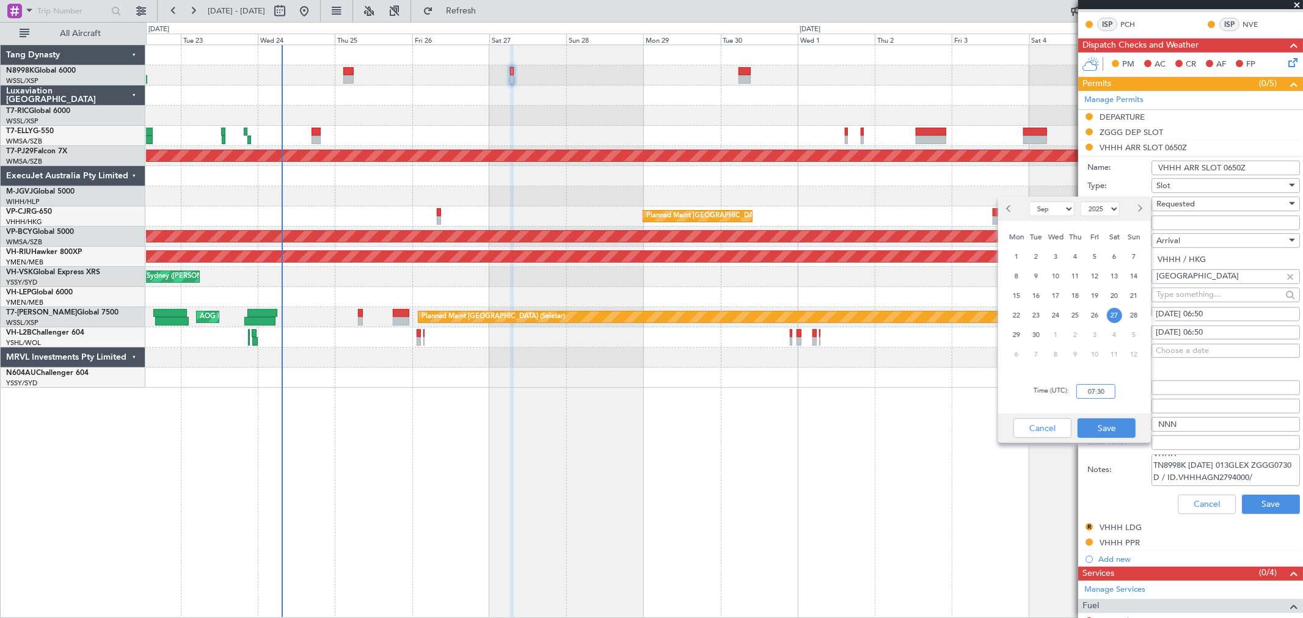
scroll to position [365, 0]
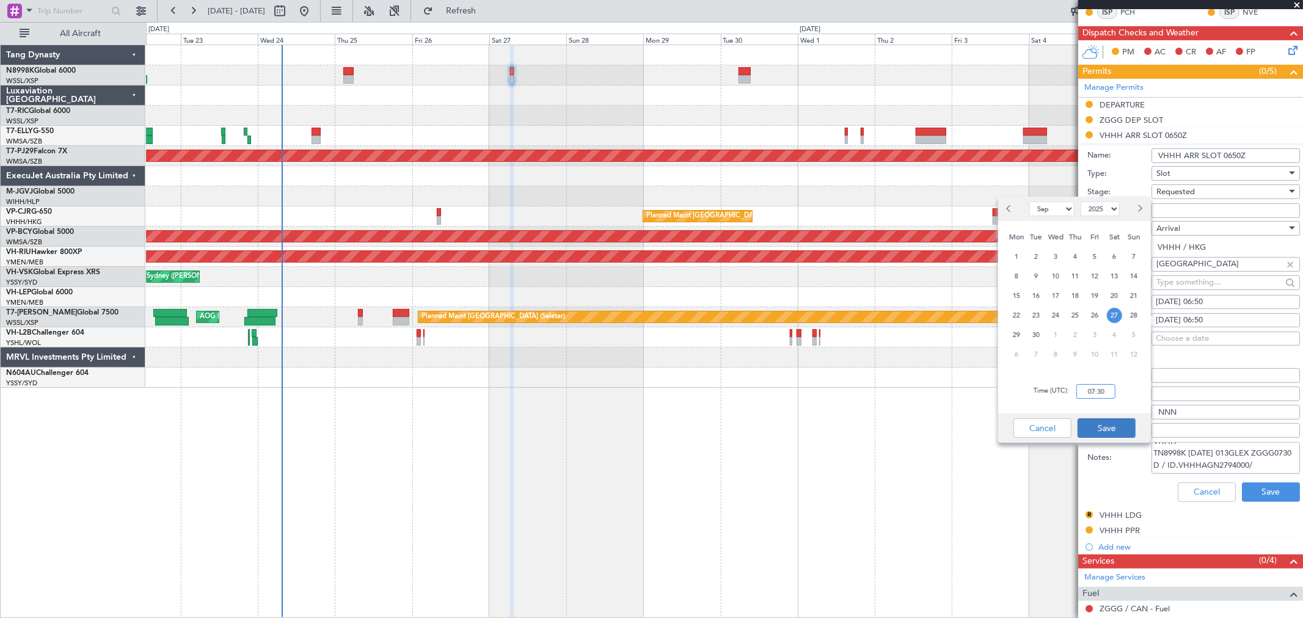
type input "07:30"
click at [1113, 430] on button "Save" at bounding box center [1106, 428] width 58 height 20
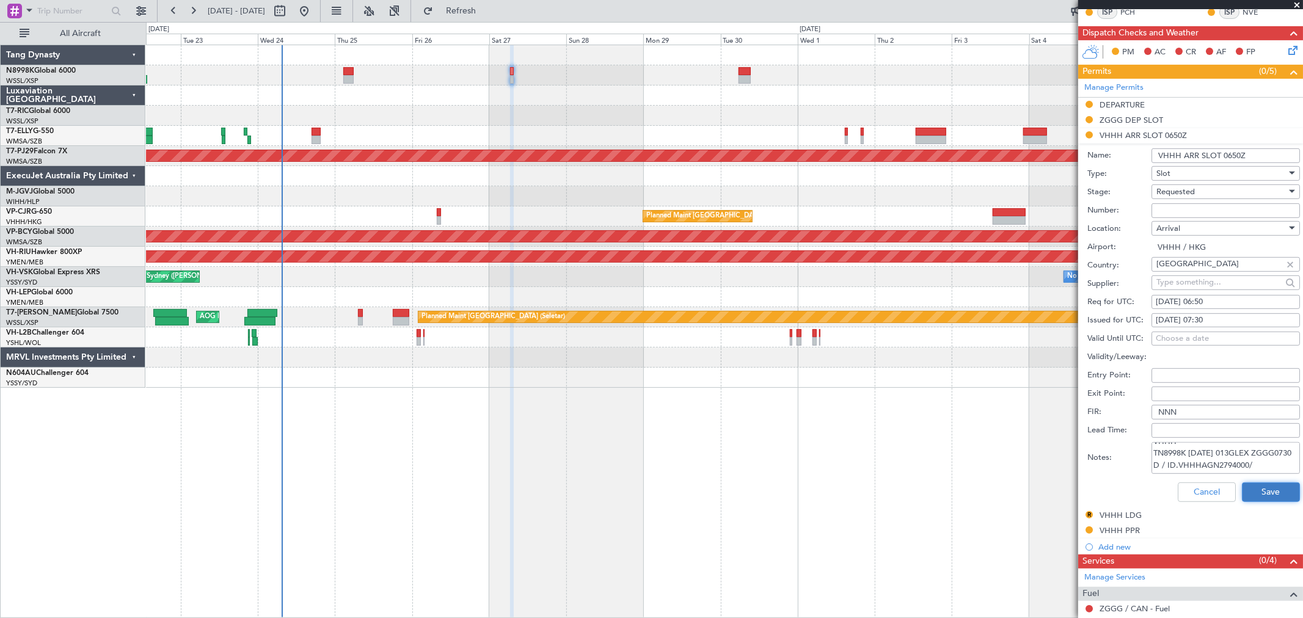
click at [1267, 495] on button "Save" at bounding box center [1271, 493] width 58 height 20
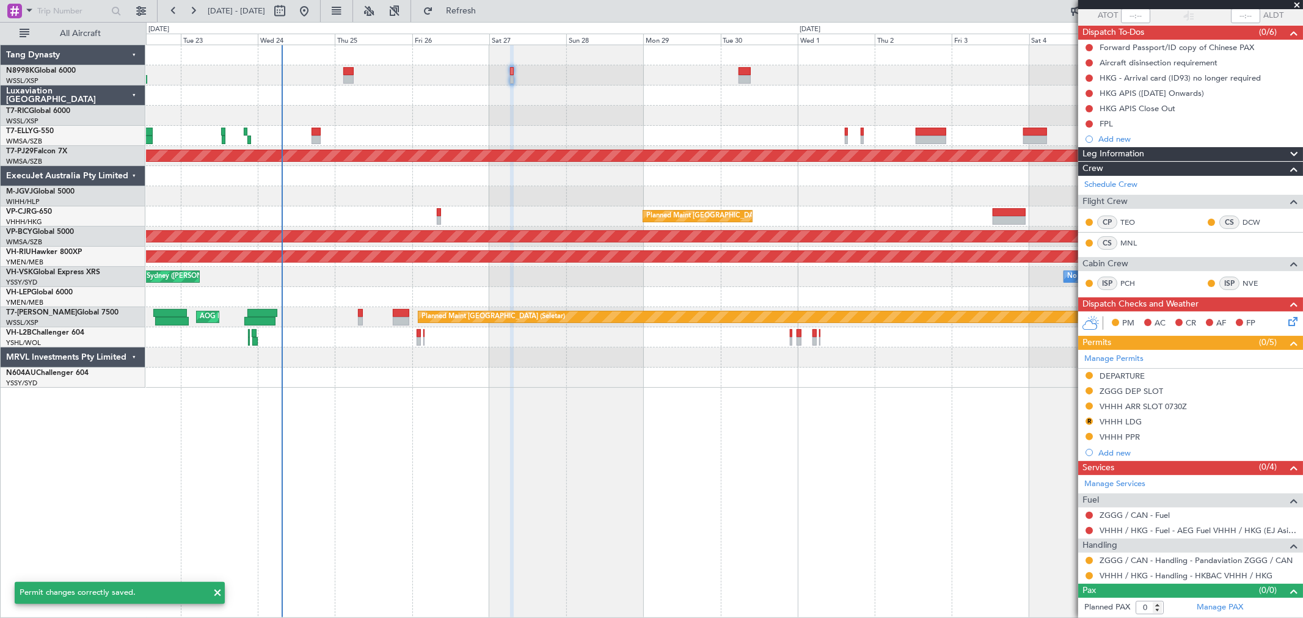
scroll to position [94, 0]
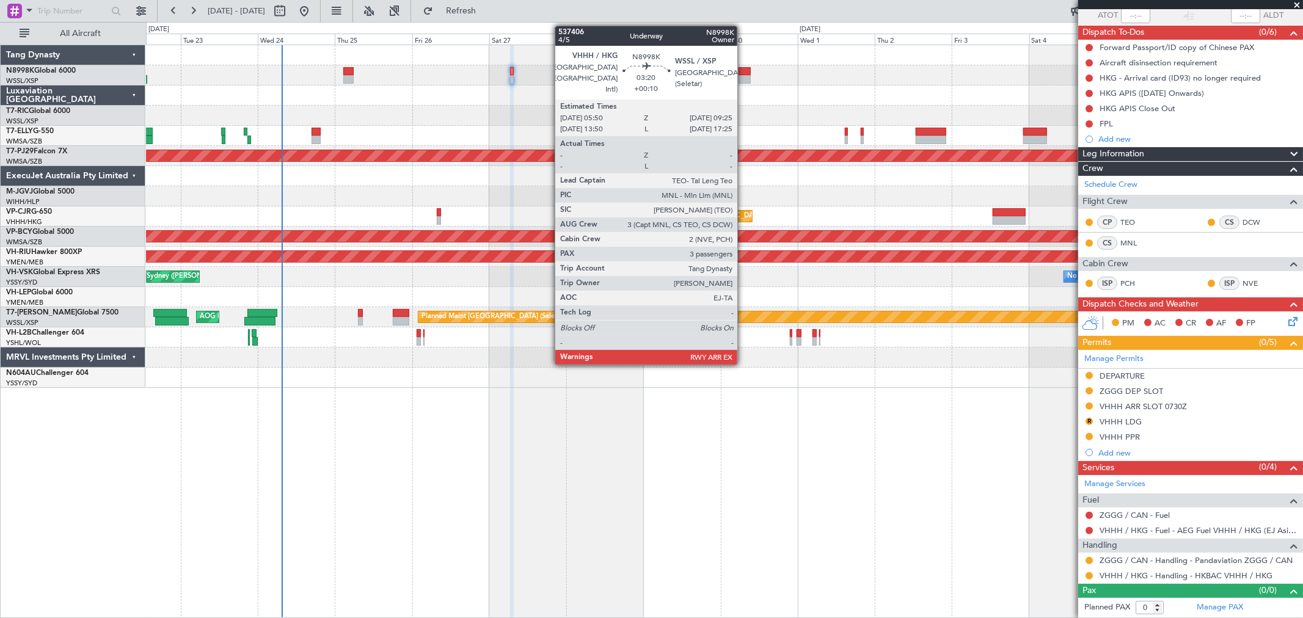
click at [743, 76] on div at bounding box center [744, 79] width 12 height 9
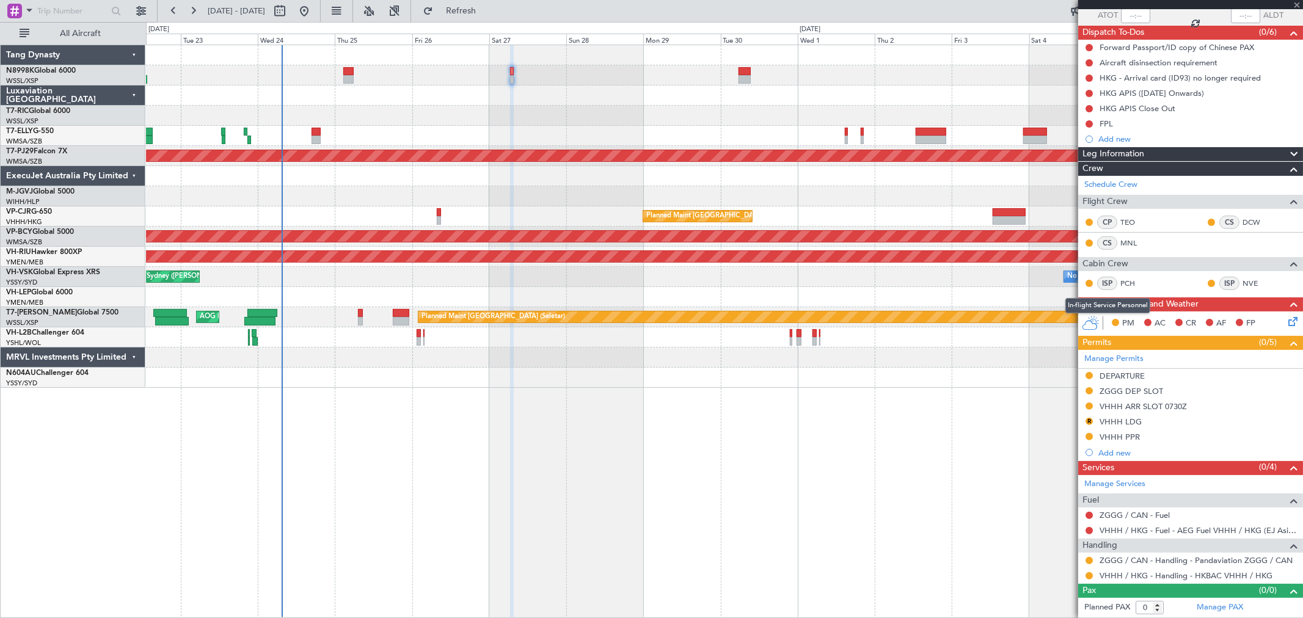
type input "+00:10"
type input "3"
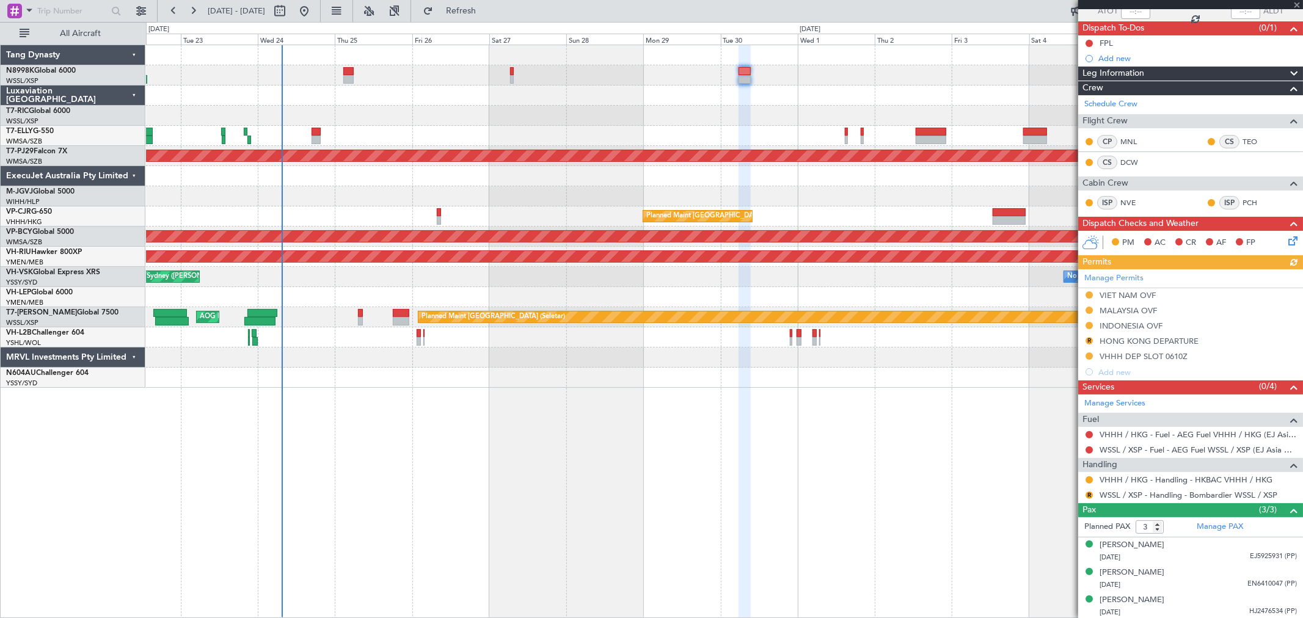
scroll to position [100, 0]
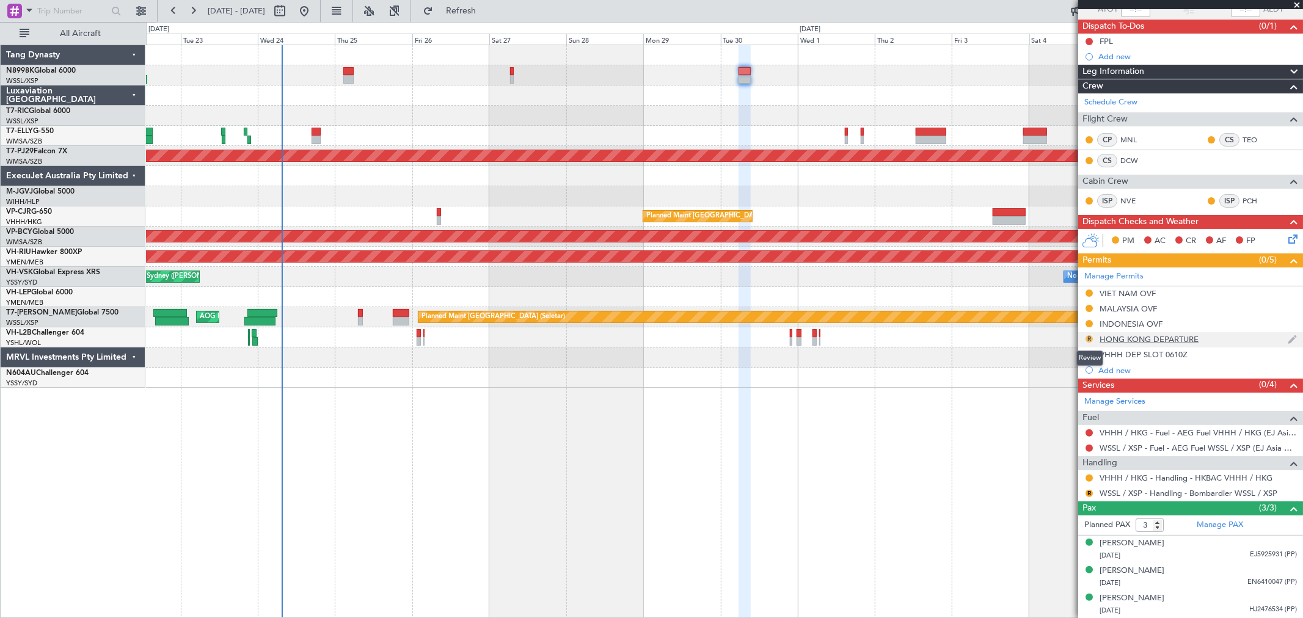
click at [1089, 338] on button "R" at bounding box center [1088, 338] width 7 height 7
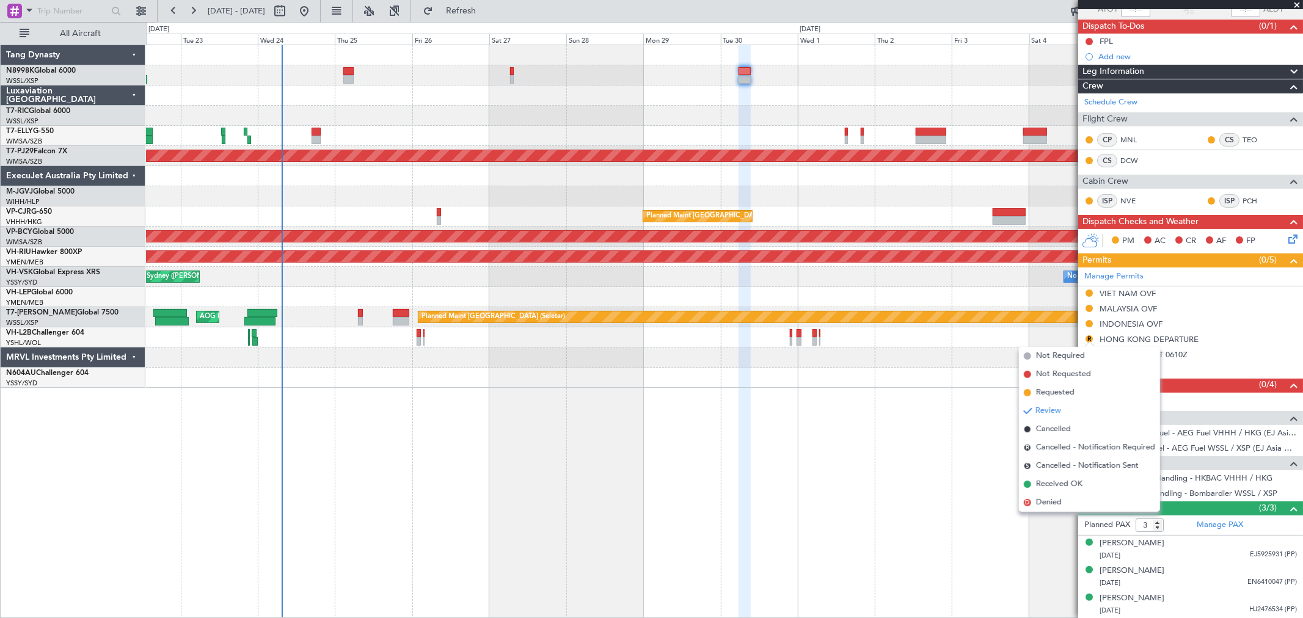
click at [898, 424] on div "MEL Dubai (Dubai Intl) Planned Maint Dubai (Dubai Intl) Planned Maint Kuala Lum…" at bounding box center [724, 332] width 1157 height 574
click at [1178, 352] on div "VHHH DEP SLOT 0610Z" at bounding box center [1143, 354] width 88 height 10
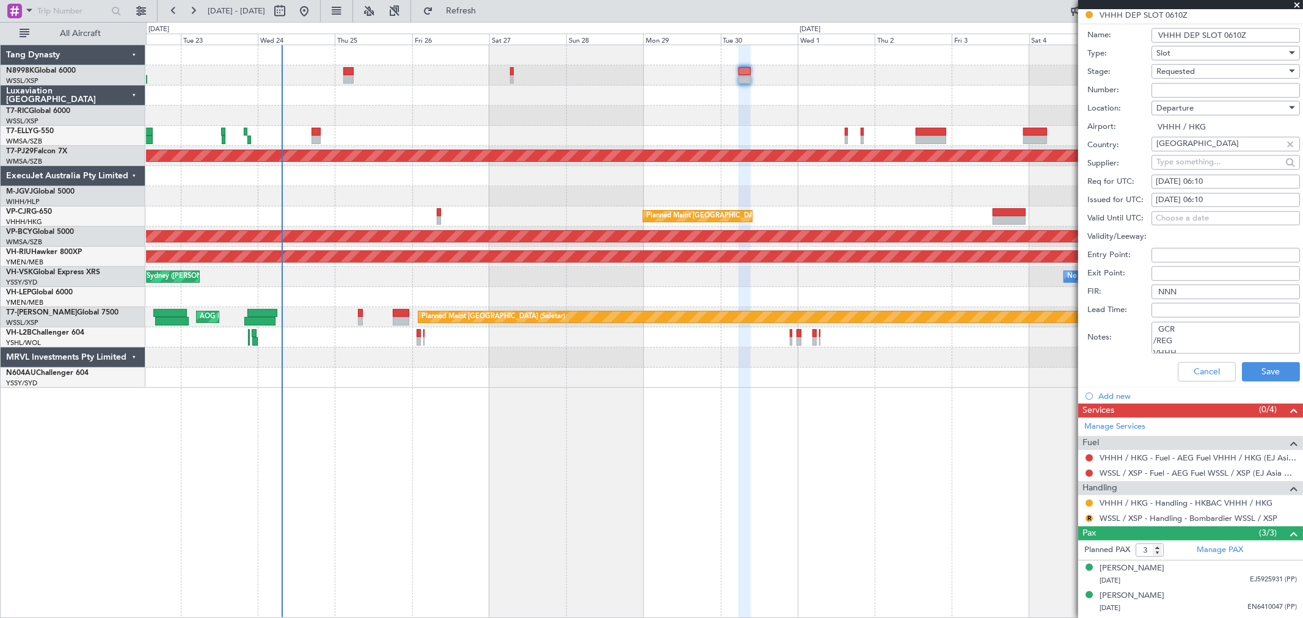
scroll to position [43, 0]
click at [1290, 472] on body "22 Sep 2025 - 07 Oct 2025 Refresh Quick Links All Aircraft MEL Dubai (Dubai Int…" at bounding box center [651, 309] width 1303 height 618
click at [1291, 479] on div "WSSL / XSP - Fuel - AEG Fuel WSSL / XSP (EJ Asia Only)" at bounding box center [1190, 472] width 225 height 15
click at [1161, 328] on textarea "Notes:" at bounding box center [1225, 338] width 148 height 32
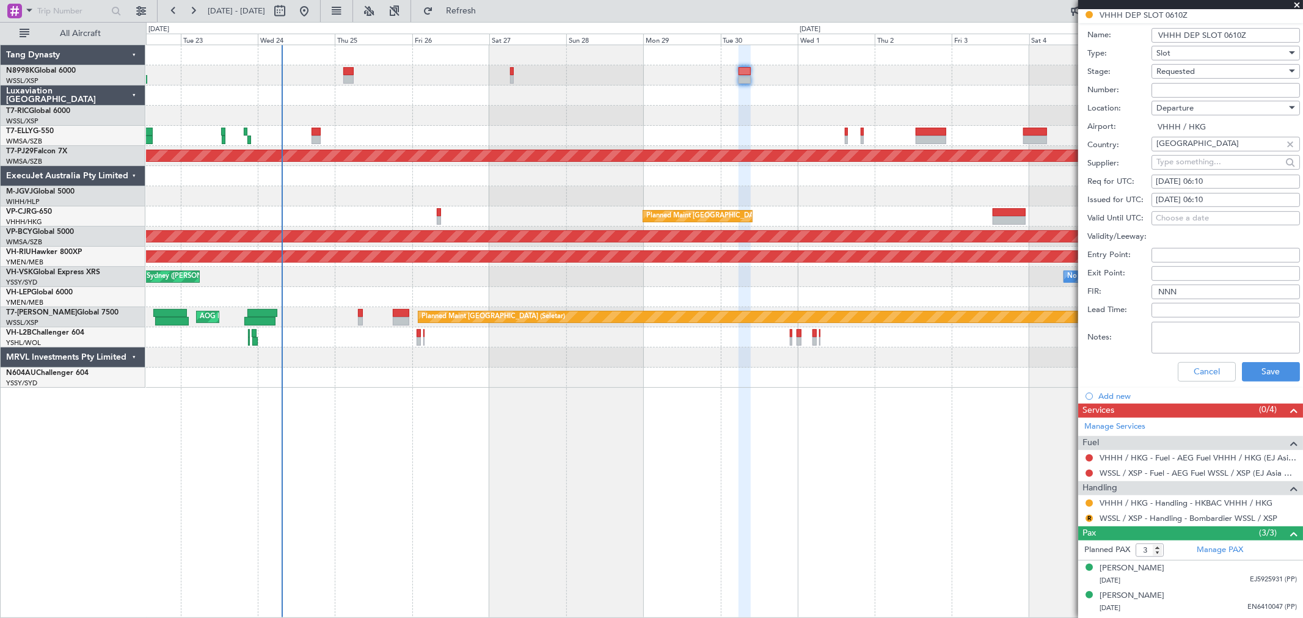
paste textarea "GCR /REG VHHH T N8998K 30SEP 013GLEX 0600WSSL D / ID.VHHHDGN2797000/"
type textarea "GCR /REG VHHH T N8998K 30SEP 013GLEX 0600WSSL D / ID.VHHHDGN2797000/"
click at [1186, 196] on div "28/09/2025 06:10" at bounding box center [1226, 200] width 140 height 12
select select "9"
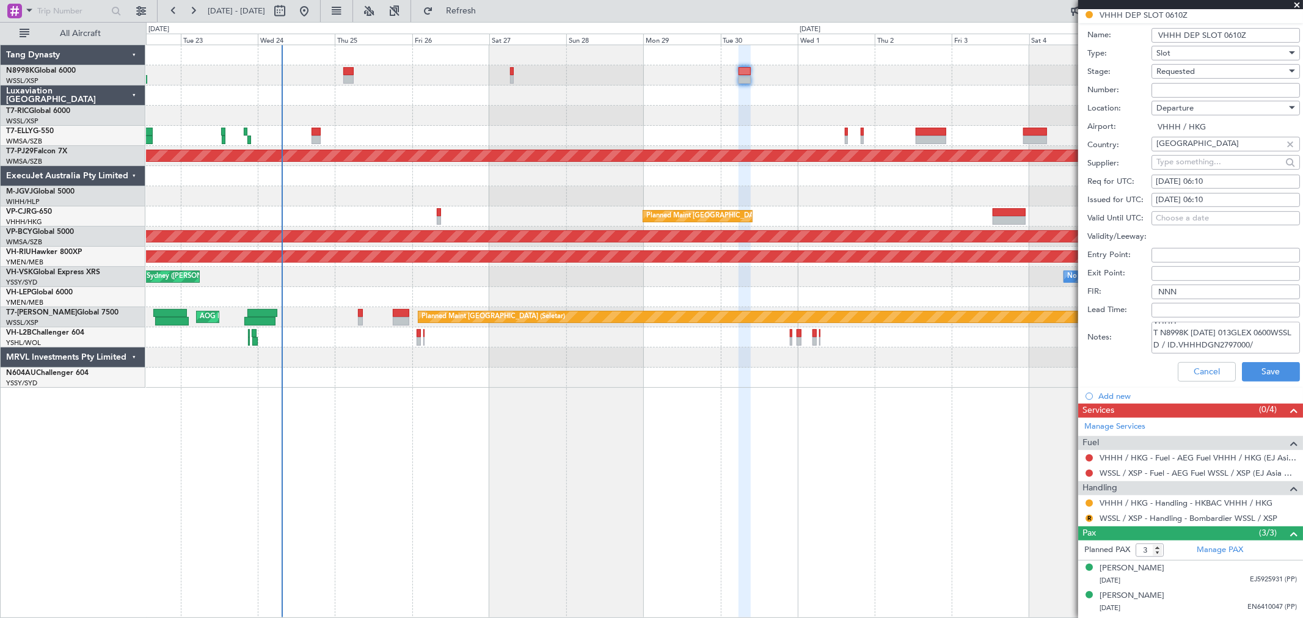
select select "2025"
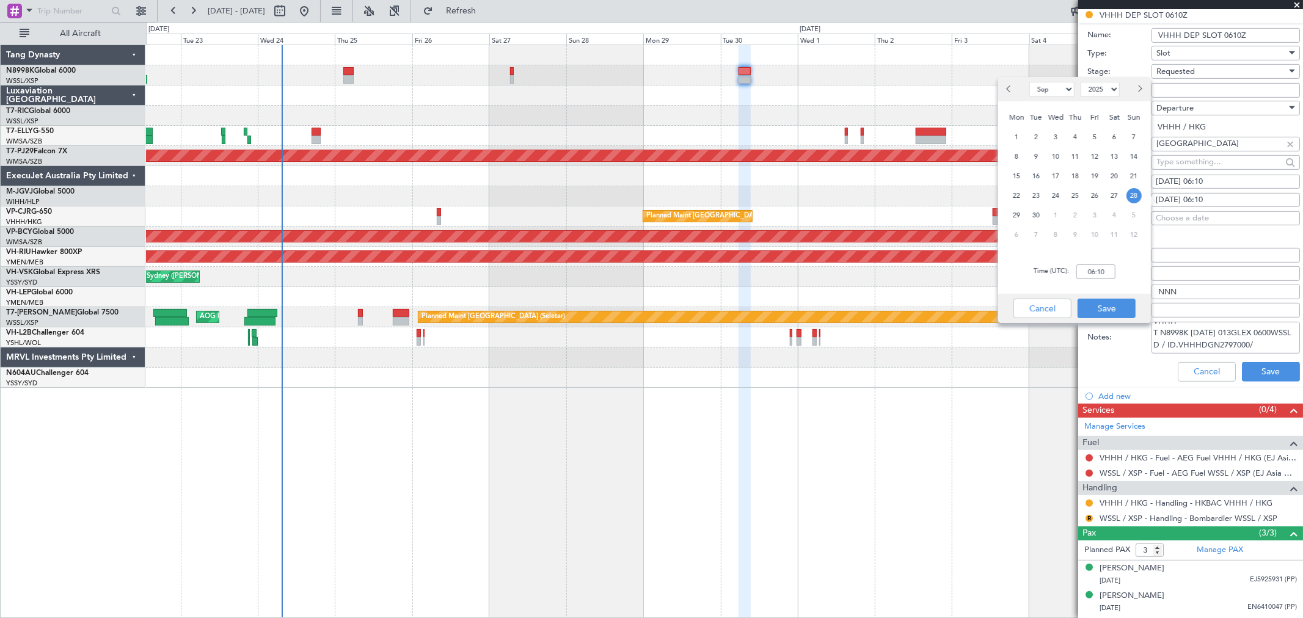
click at [1040, 208] on div "30" at bounding box center [1036, 215] width 20 height 20
click at [1109, 275] on input "00:00" at bounding box center [1095, 271] width 39 height 15
type input "06:00"
click at [1116, 302] on button "Save" at bounding box center [1106, 309] width 58 height 20
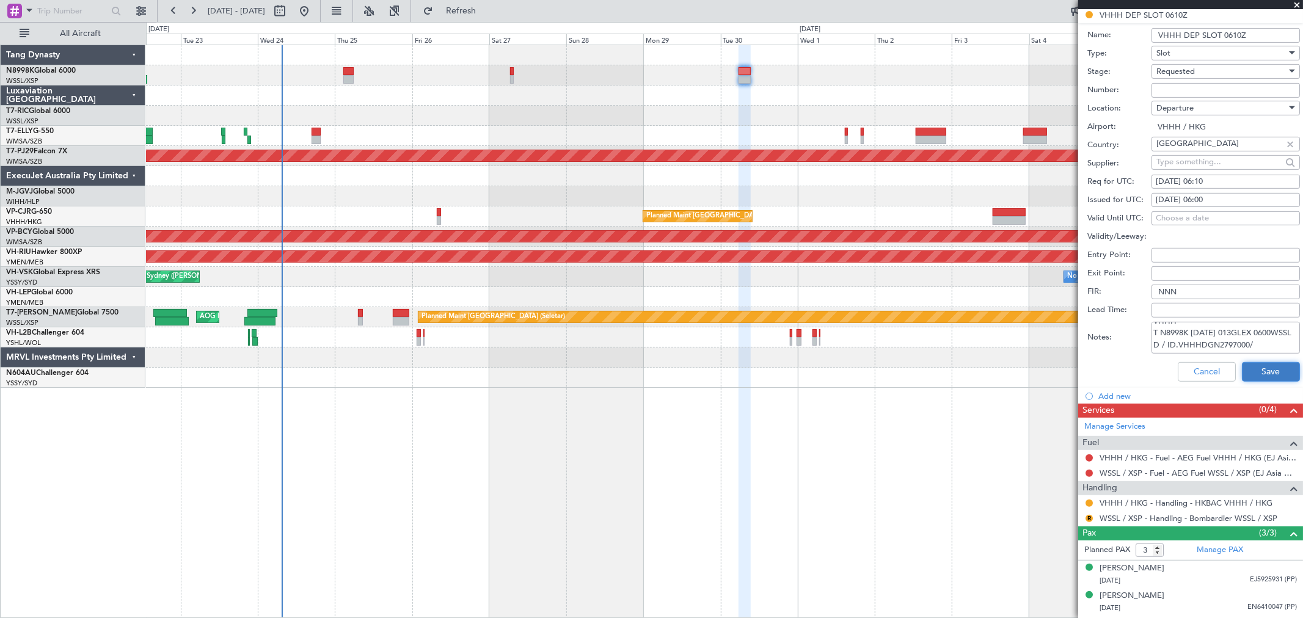
click at [1260, 371] on button "Save" at bounding box center [1271, 372] width 58 height 20
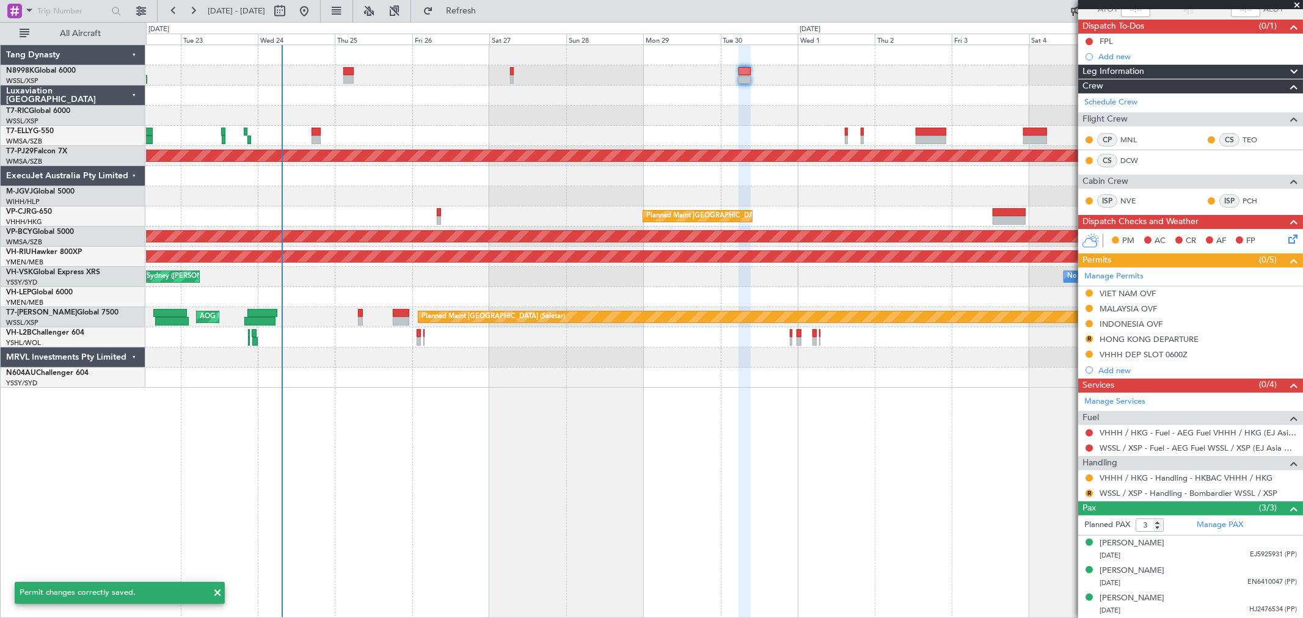
scroll to position [75, 0]
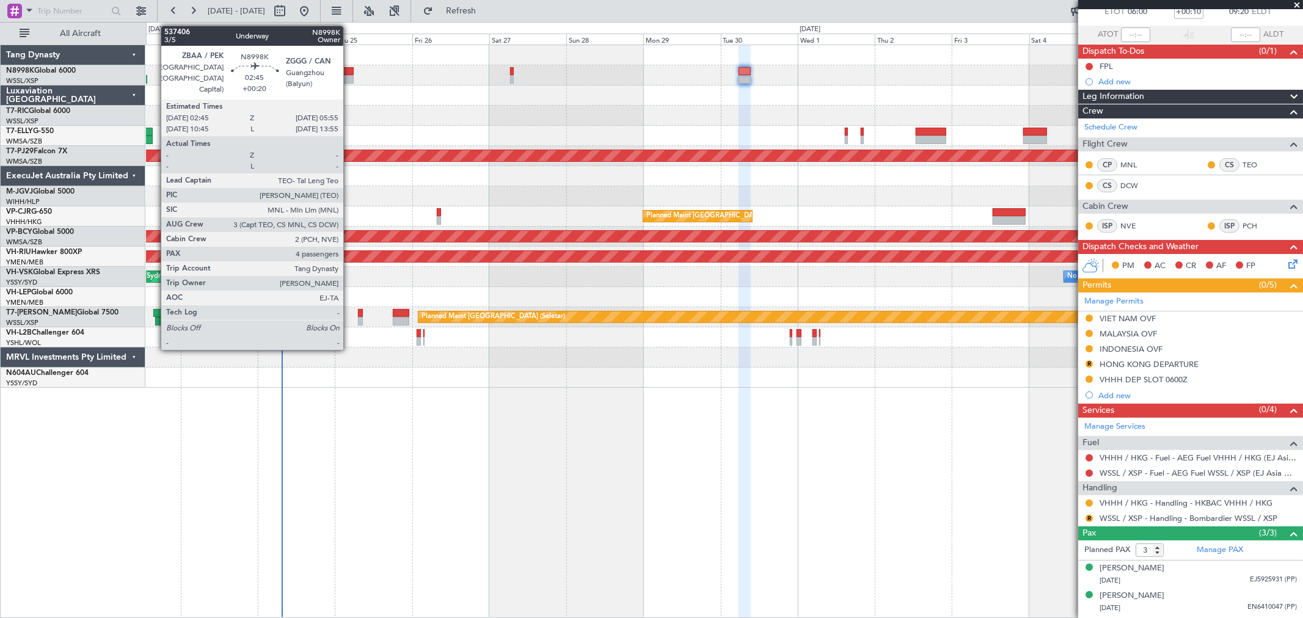
click at [349, 81] on div at bounding box center [348, 79] width 10 height 9
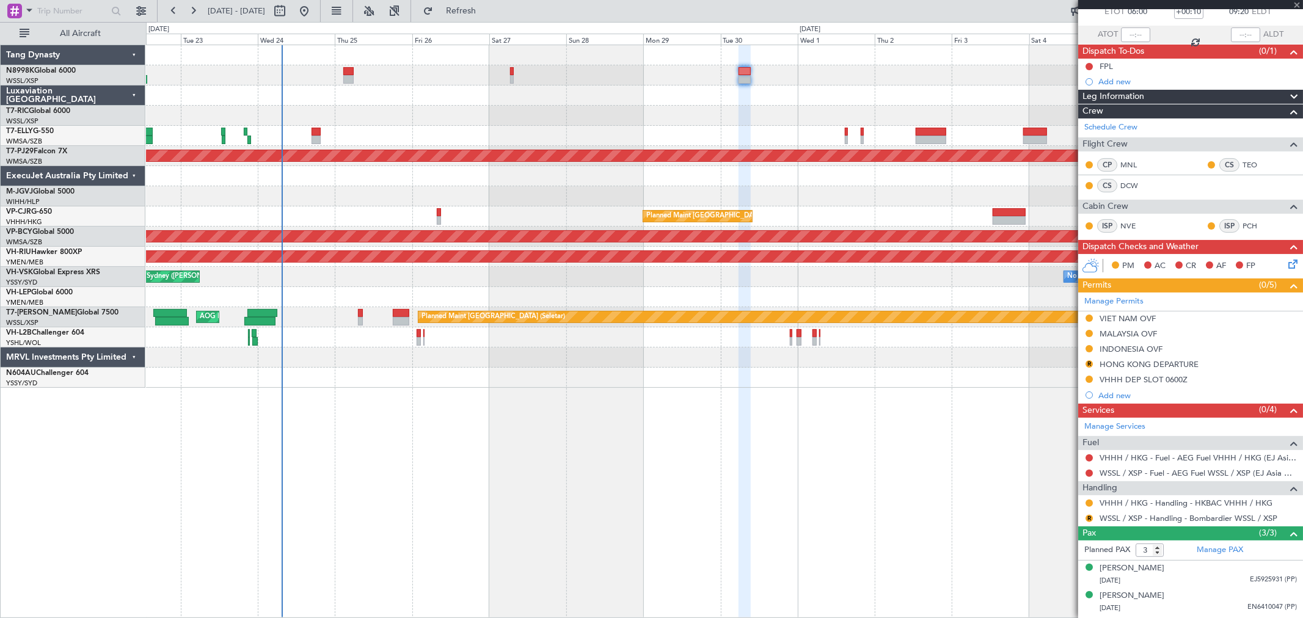
type input "+00:20"
type input "4"
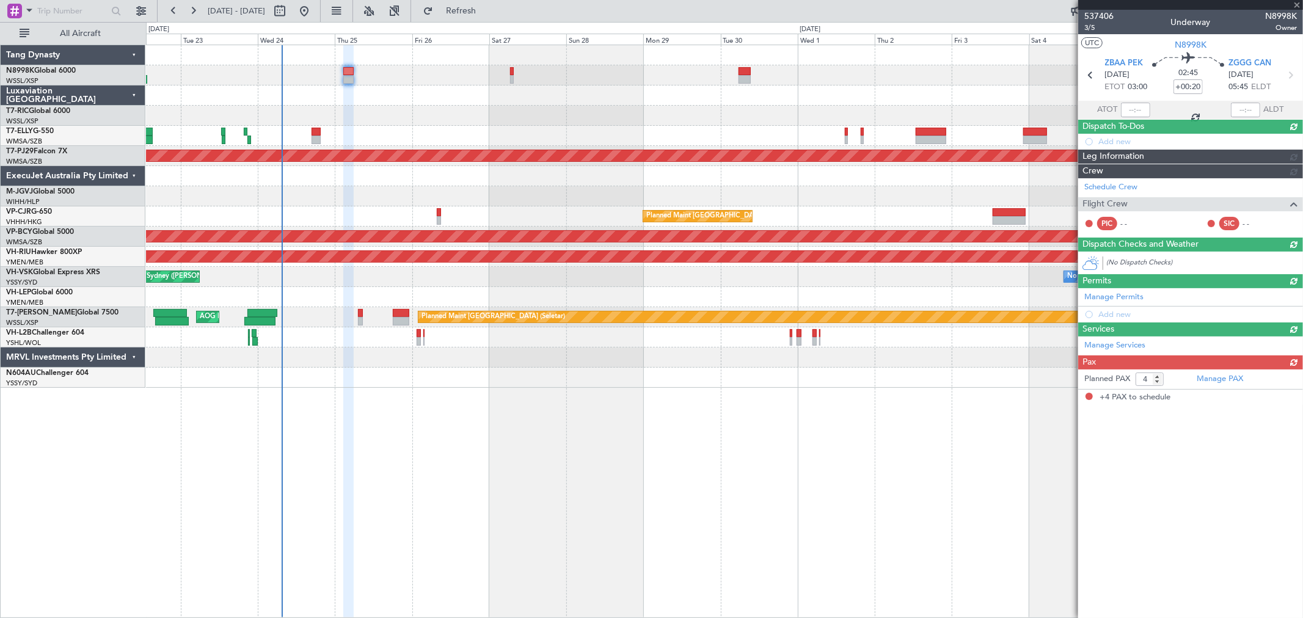
scroll to position [0, 0]
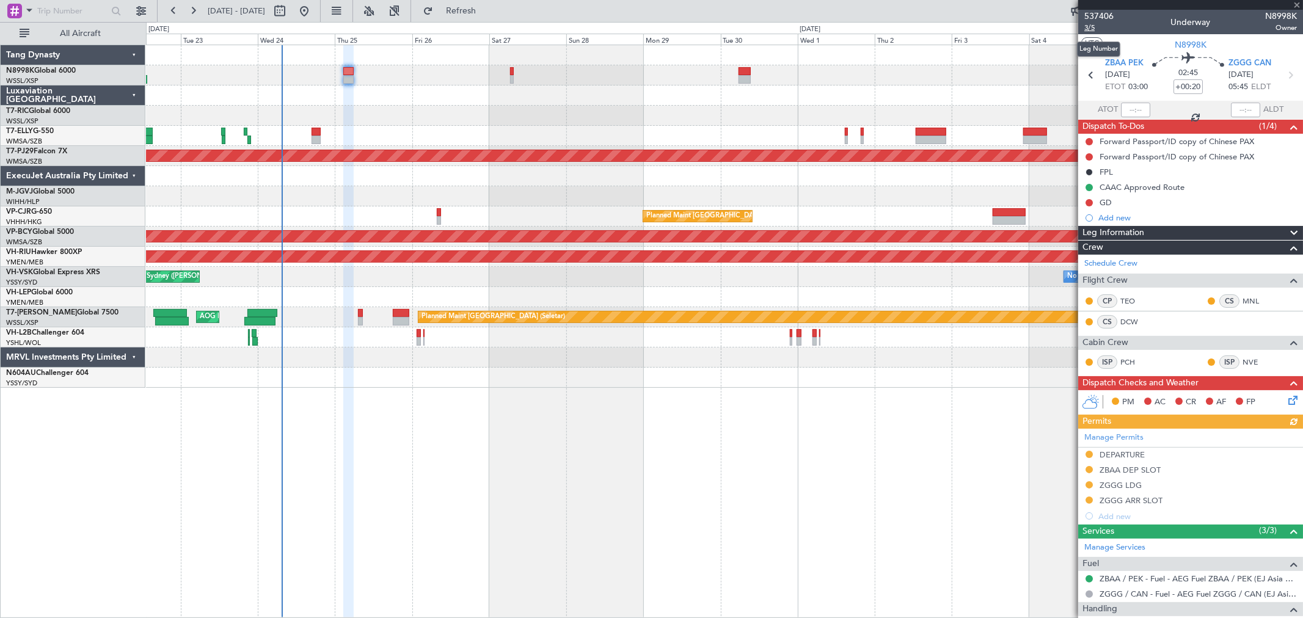
click at [1090, 29] on span "3/5" at bounding box center [1098, 28] width 29 height 10
click at [1090, 27] on mat-tooltip-component "Trip Number" at bounding box center [1098, 39] width 60 height 32
click at [1089, 31] on span "3/5" at bounding box center [1098, 28] width 29 height 10
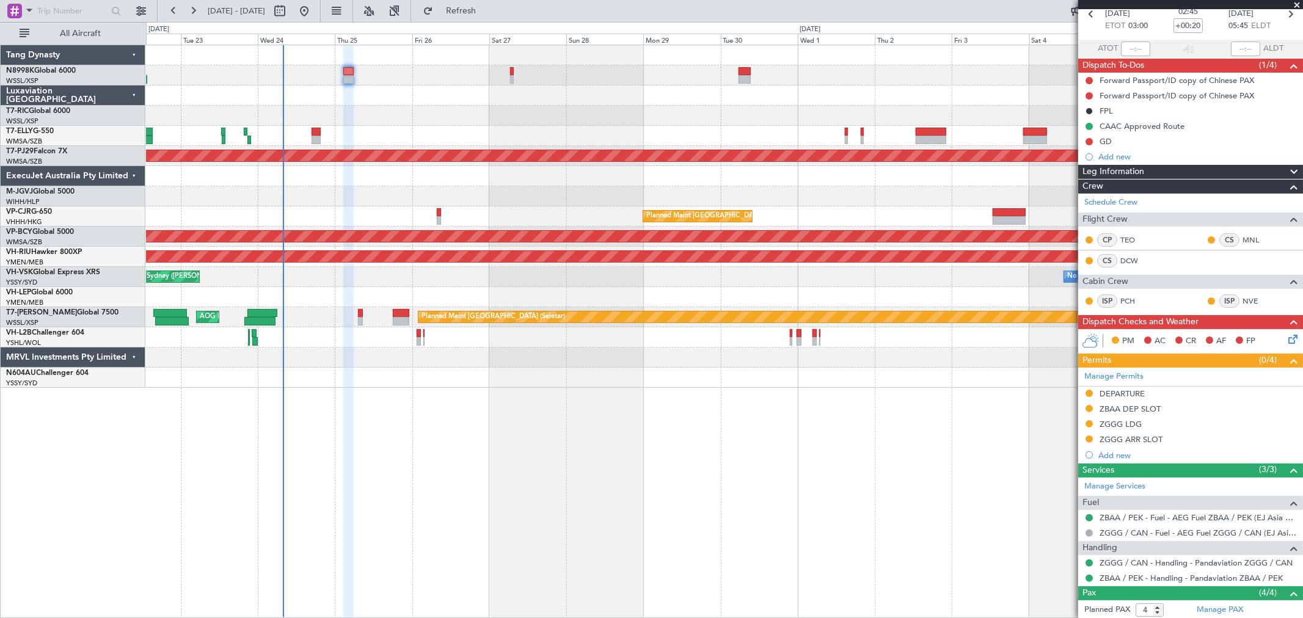
scroll to position [173, 0]
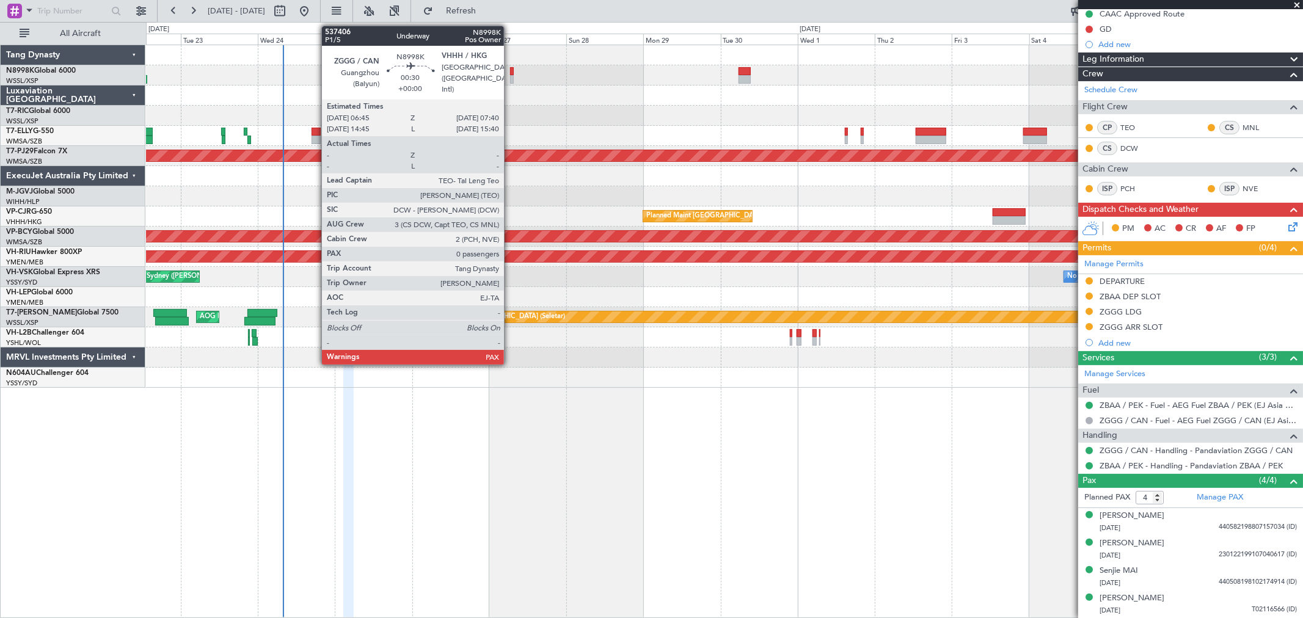
click at [510, 78] on div at bounding box center [511, 79] width 3 height 9
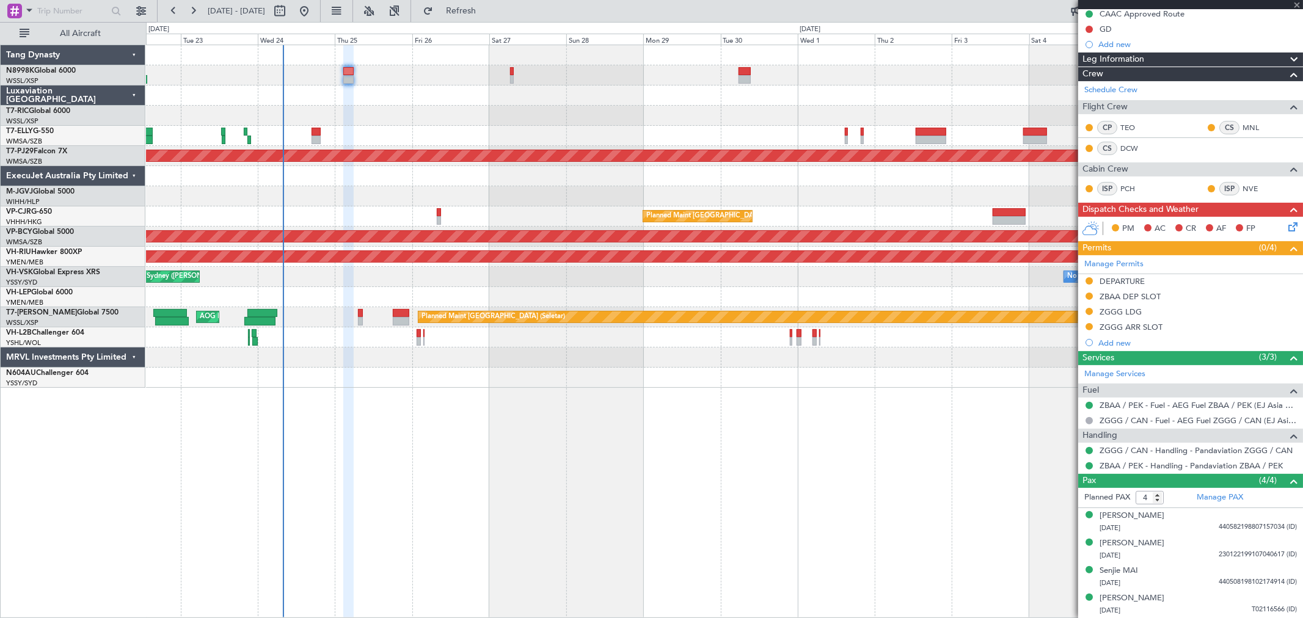
type input "0"
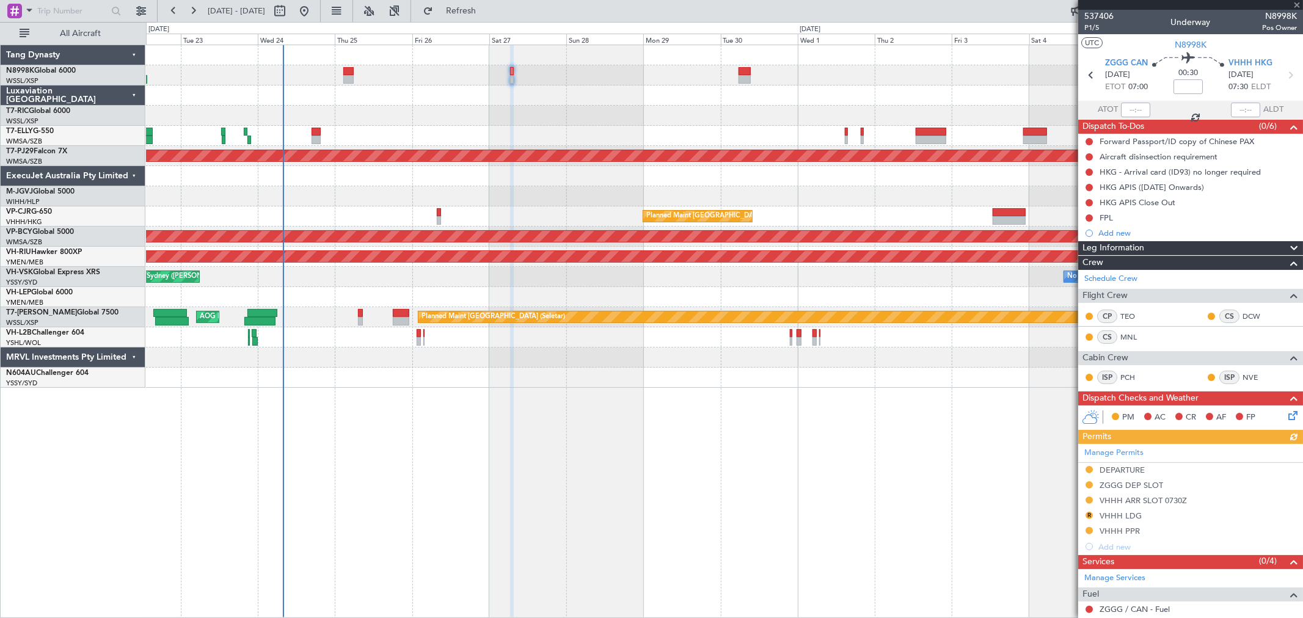
scroll to position [94, 0]
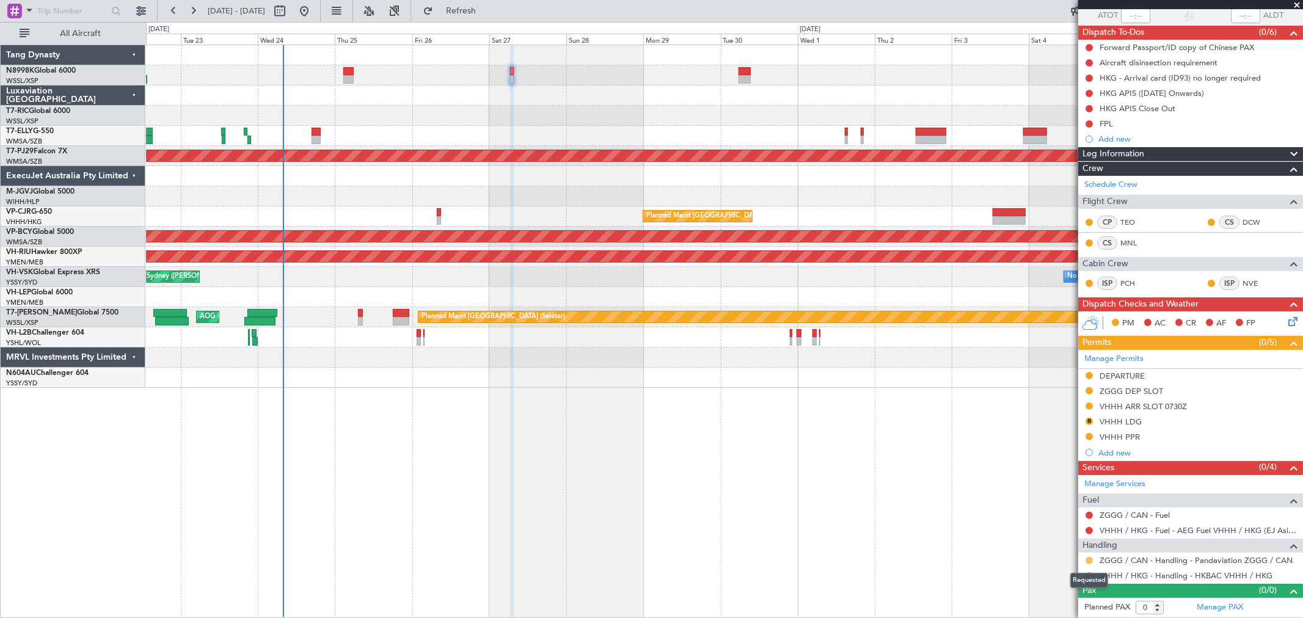
click at [1089, 560] on button at bounding box center [1088, 560] width 7 height 7
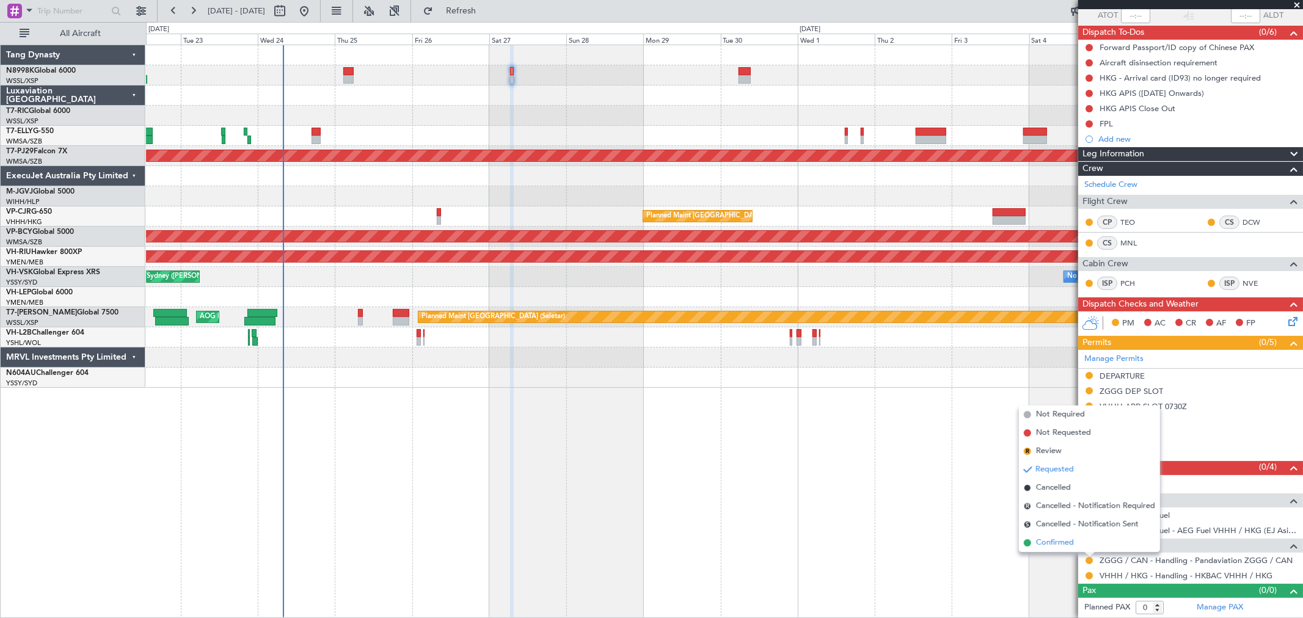
click at [1061, 542] on span "Confirmed" at bounding box center [1055, 543] width 38 height 12
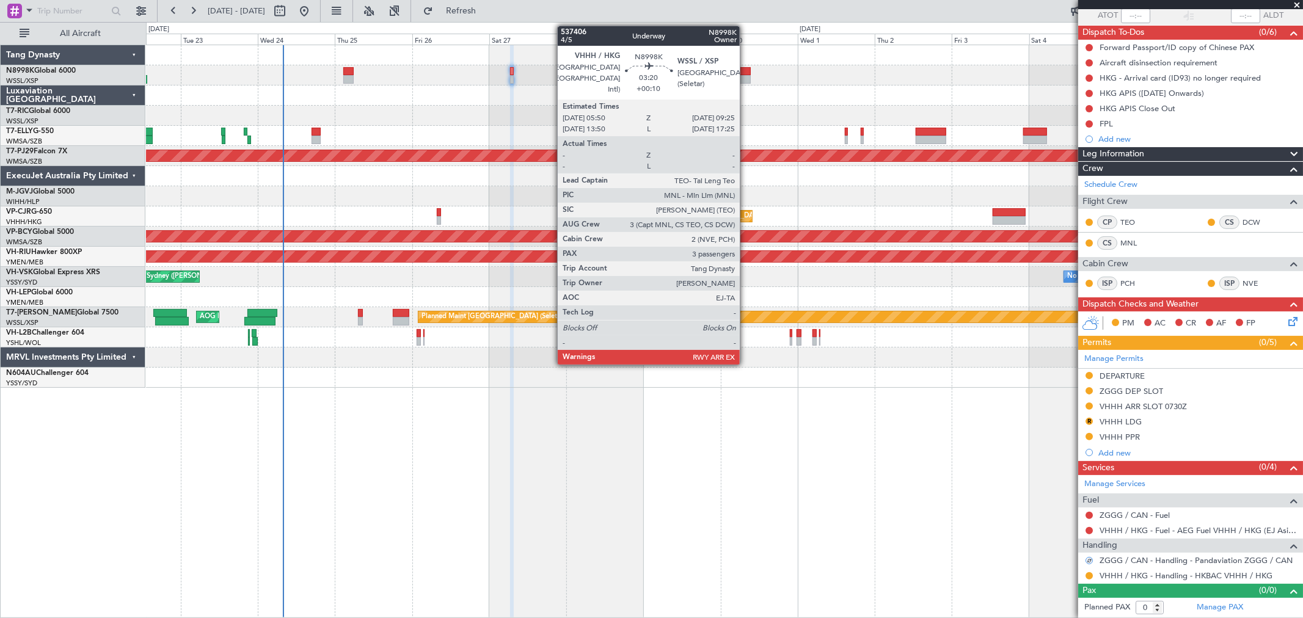
click at [746, 72] on div at bounding box center [744, 71] width 12 height 9
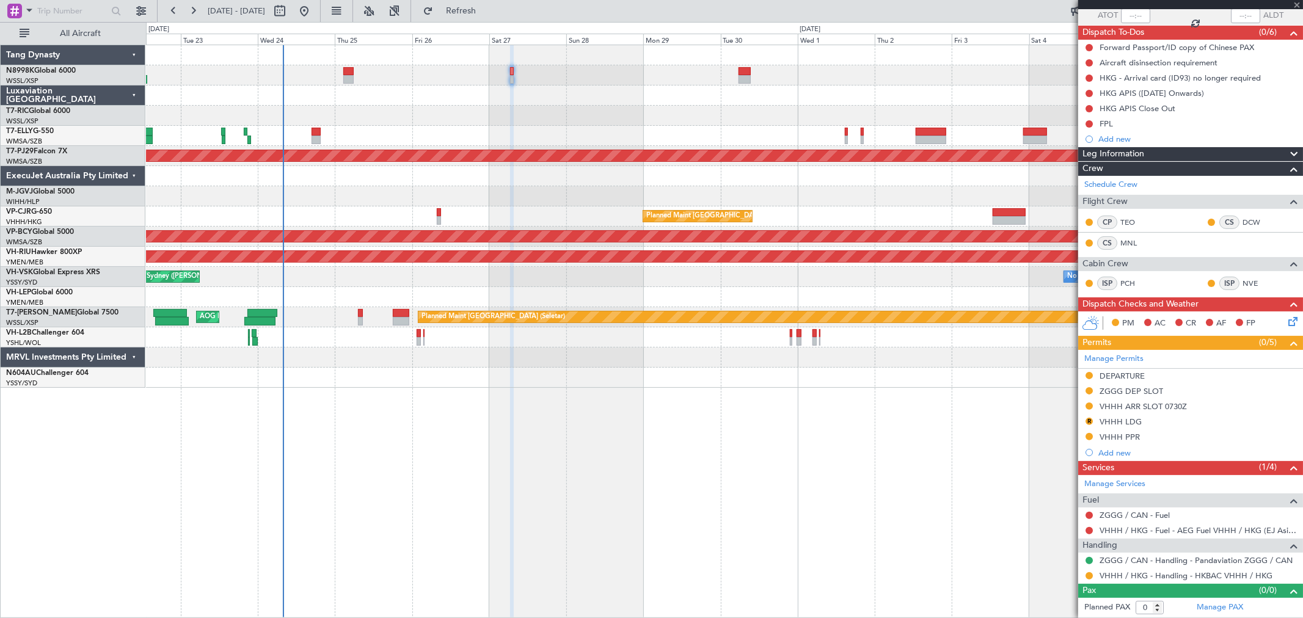
type input "+00:10"
type input "3"
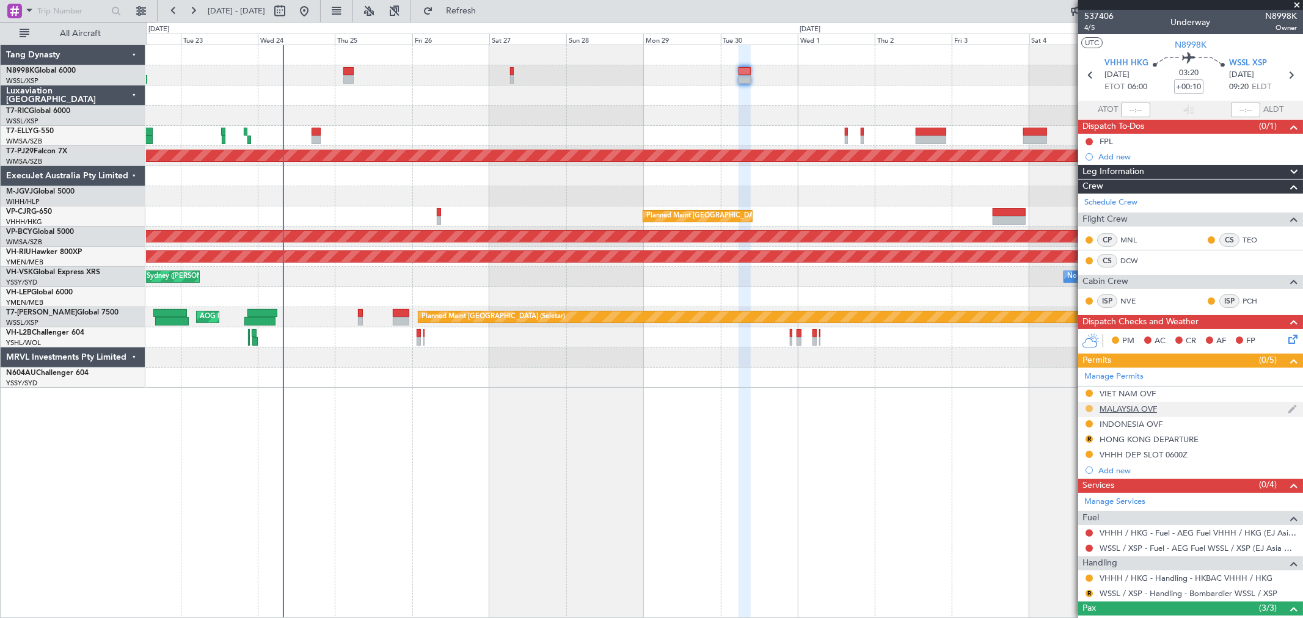
click at [1088, 408] on button at bounding box center [1088, 408] width 7 height 7
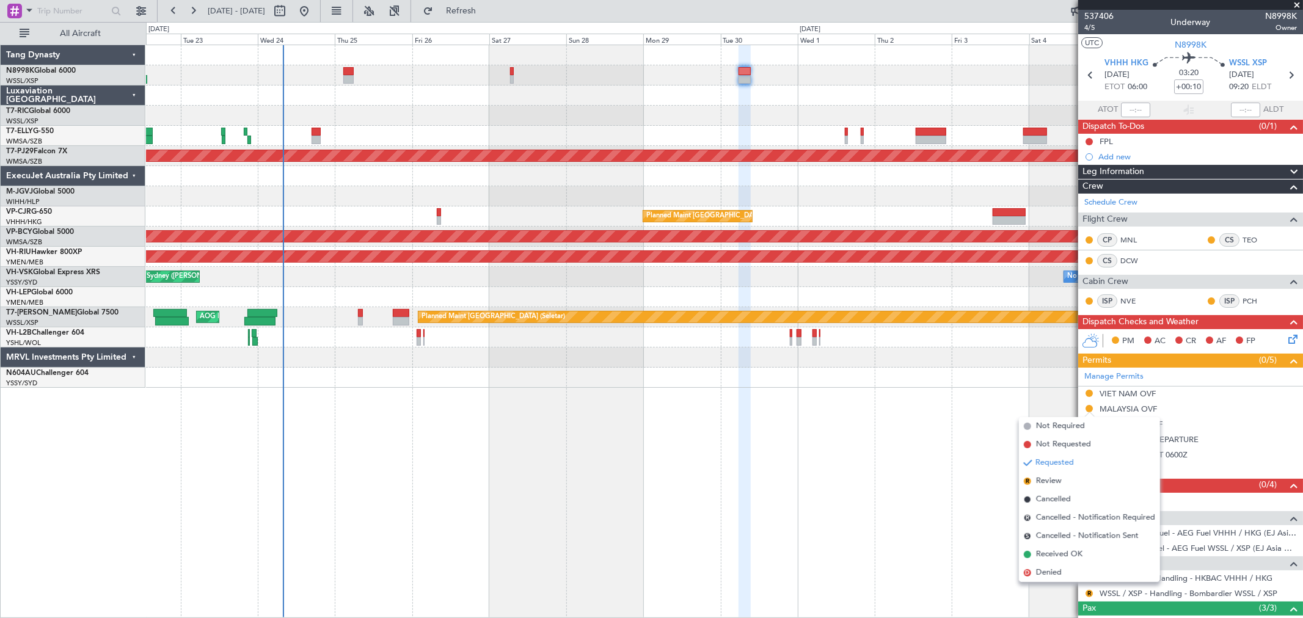
drag, startPoint x: 1041, startPoint y: 555, endPoint x: 1079, endPoint y: 528, distance: 46.9
click at [1041, 555] on span "Received OK" at bounding box center [1059, 554] width 46 height 12
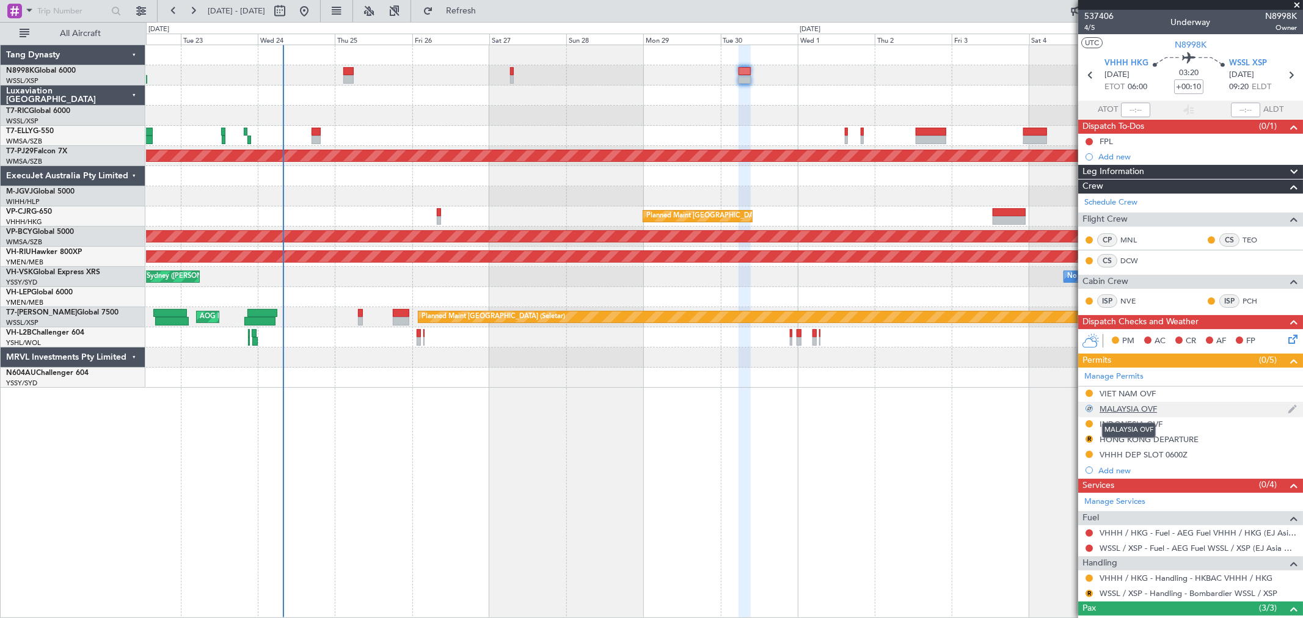
click at [1134, 409] on div "MALAYSIA OVF" at bounding box center [1127, 409] width 57 height 10
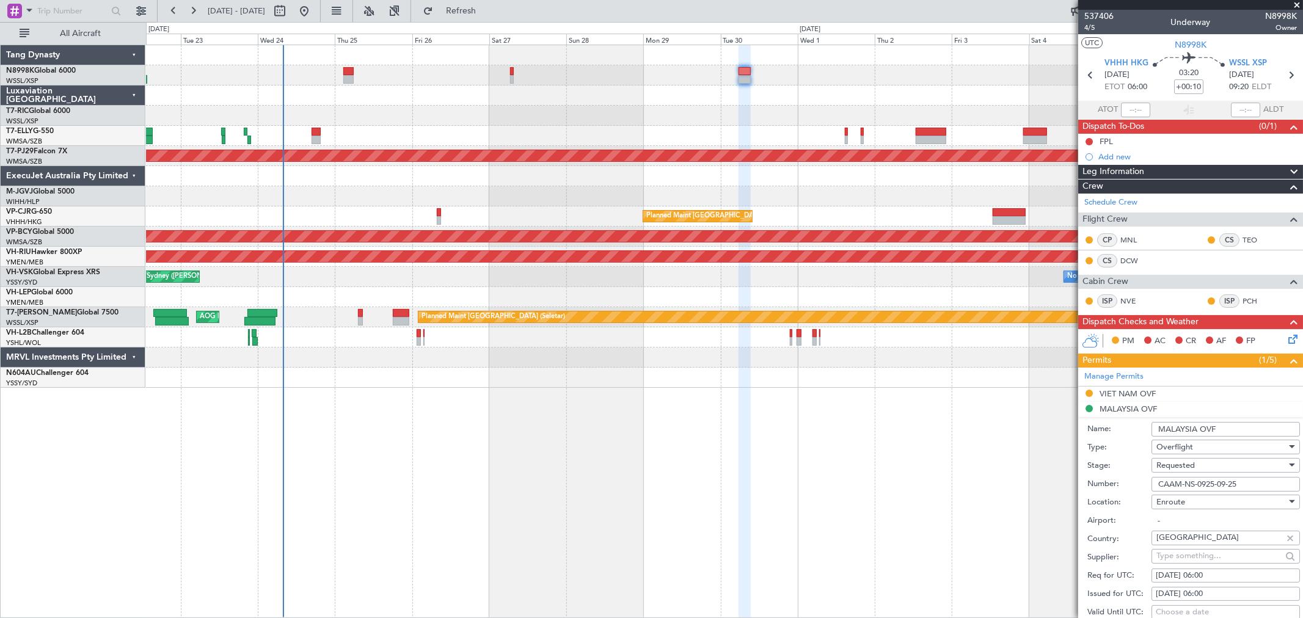
drag, startPoint x: 1245, startPoint y: 481, endPoint x: 1101, endPoint y: 483, distance: 143.6
click at [1106, 483] on div "Number: CAAM-NS-0925-09-25" at bounding box center [1193, 484] width 213 height 18
paste input "1132"
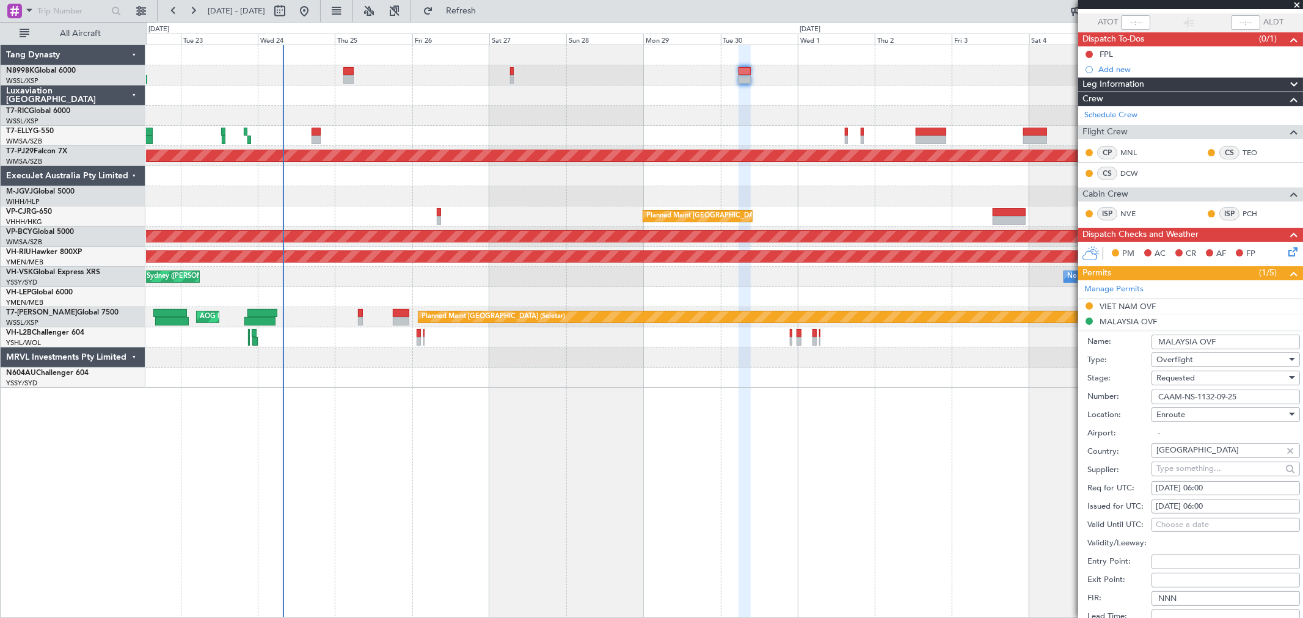
scroll to position [271, 0]
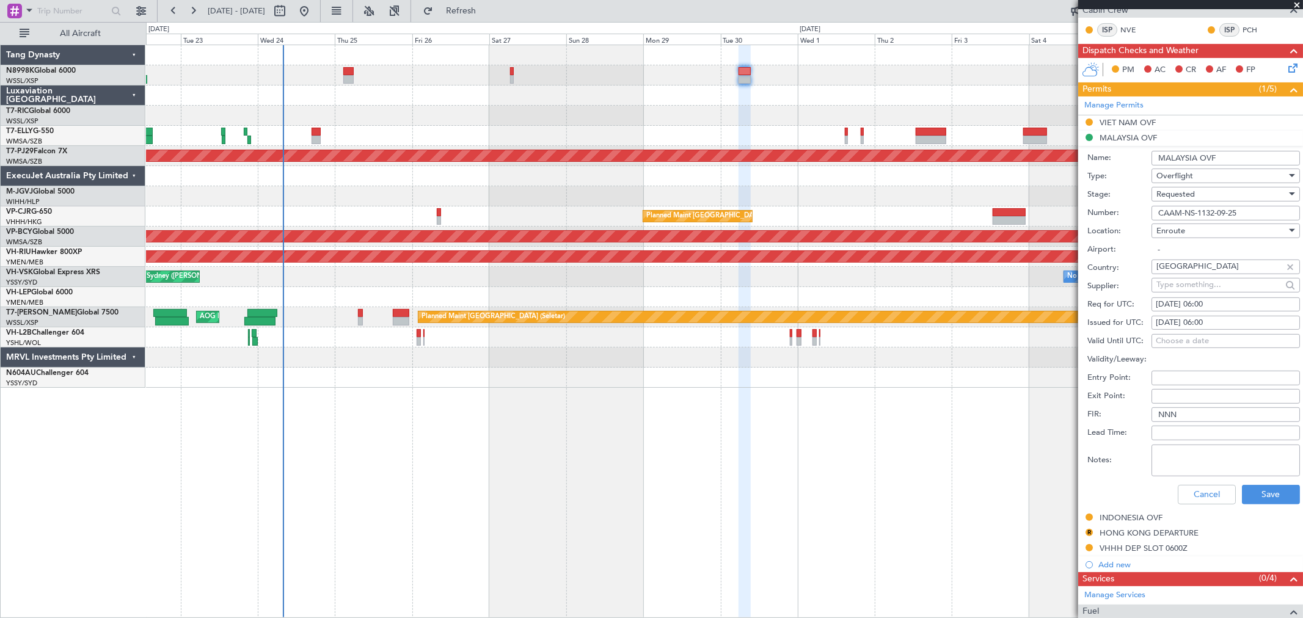
type input "CAAM-NS-1132-09-25"
click at [1175, 324] on div "01/10/2025 06:00" at bounding box center [1226, 323] width 140 height 12
select select "10"
select select "2025"
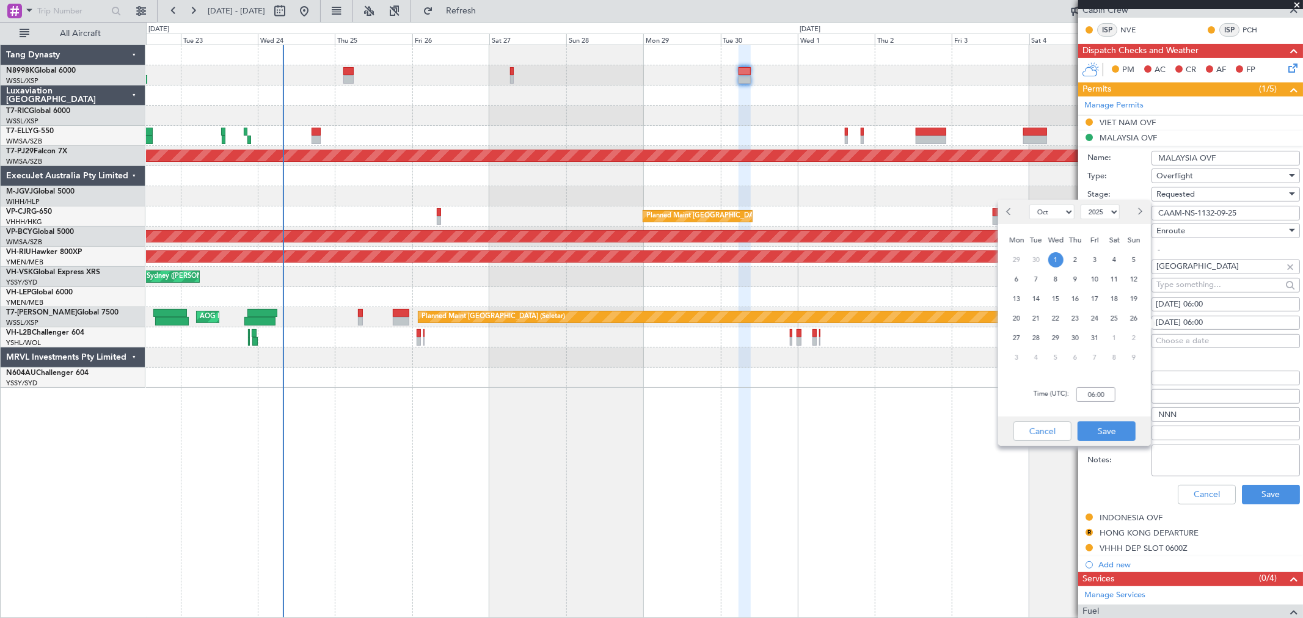
scroll to position [0, 0]
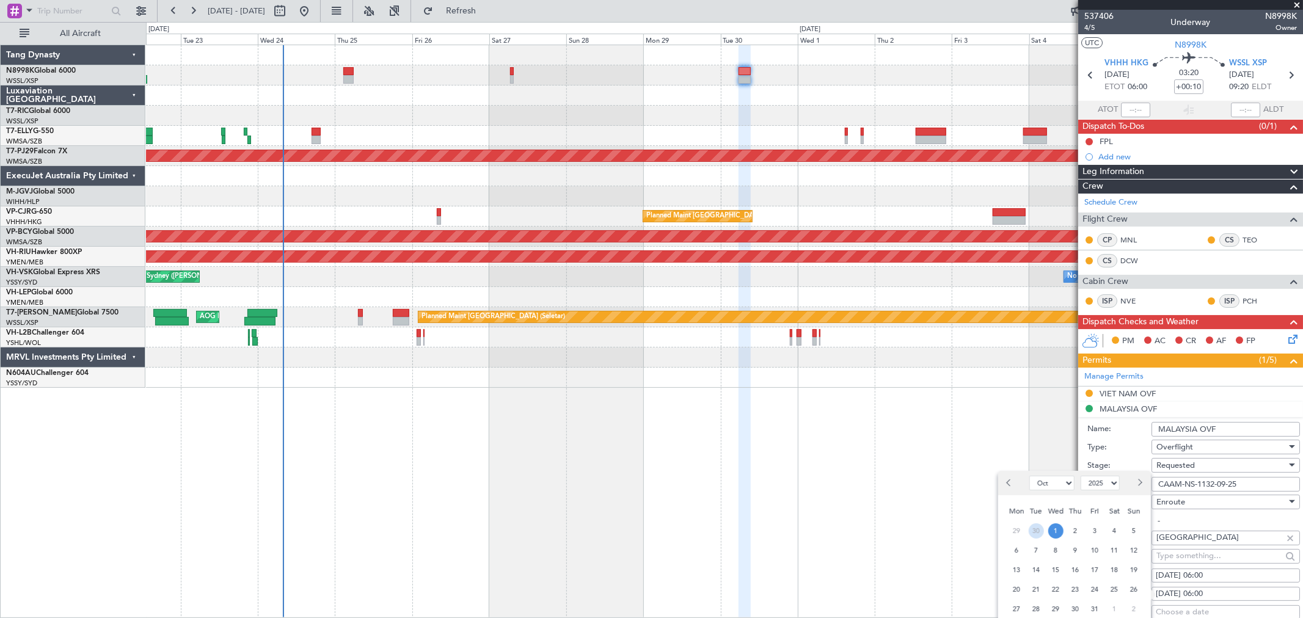
click at [1036, 526] on span "30" at bounding box center [1036, 530] width 15 height 15
select select "9"
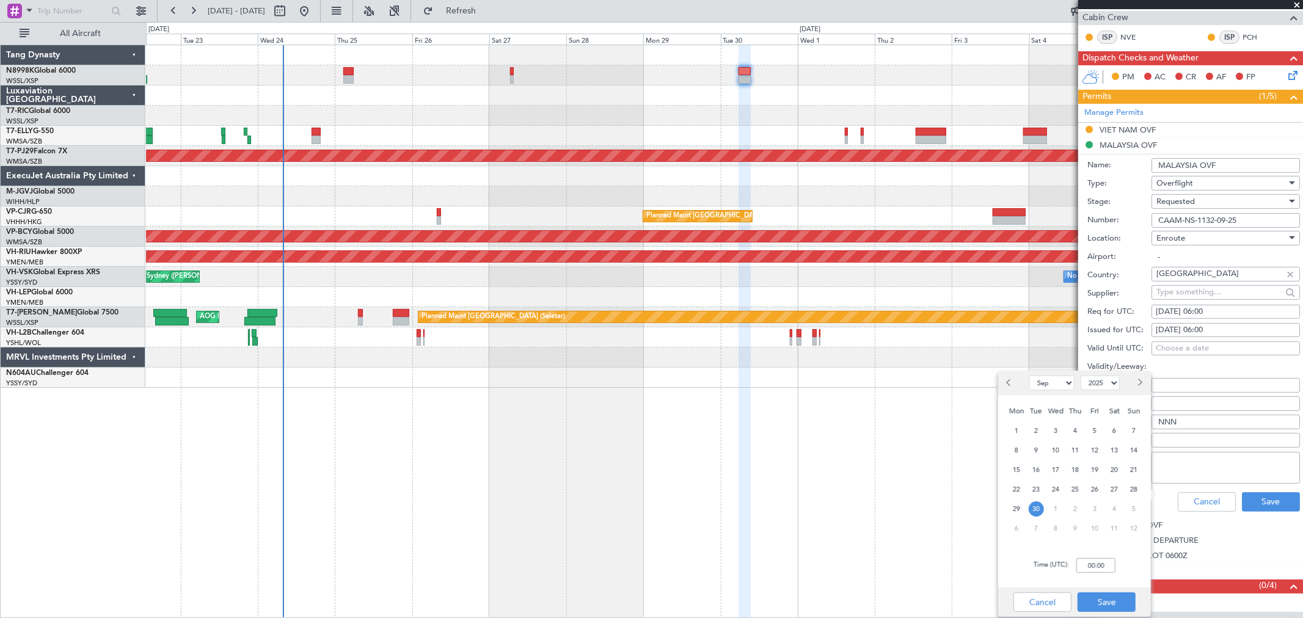
scroll to position [271, 0]
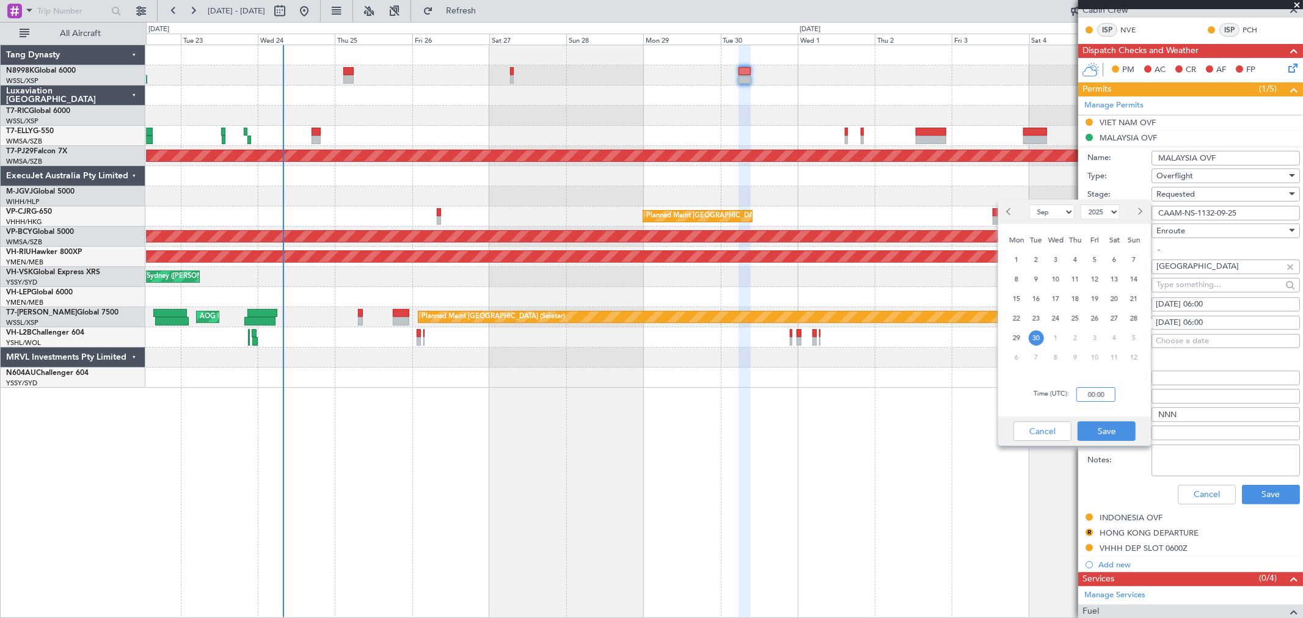
click at [1109, 395] on input "00:00" at bounding box center [1095, 394] width 39 height 15
type input "06:00"
click at [1114, 424] on button "Save" at bounding box center [1106, 431] width 58 height 20
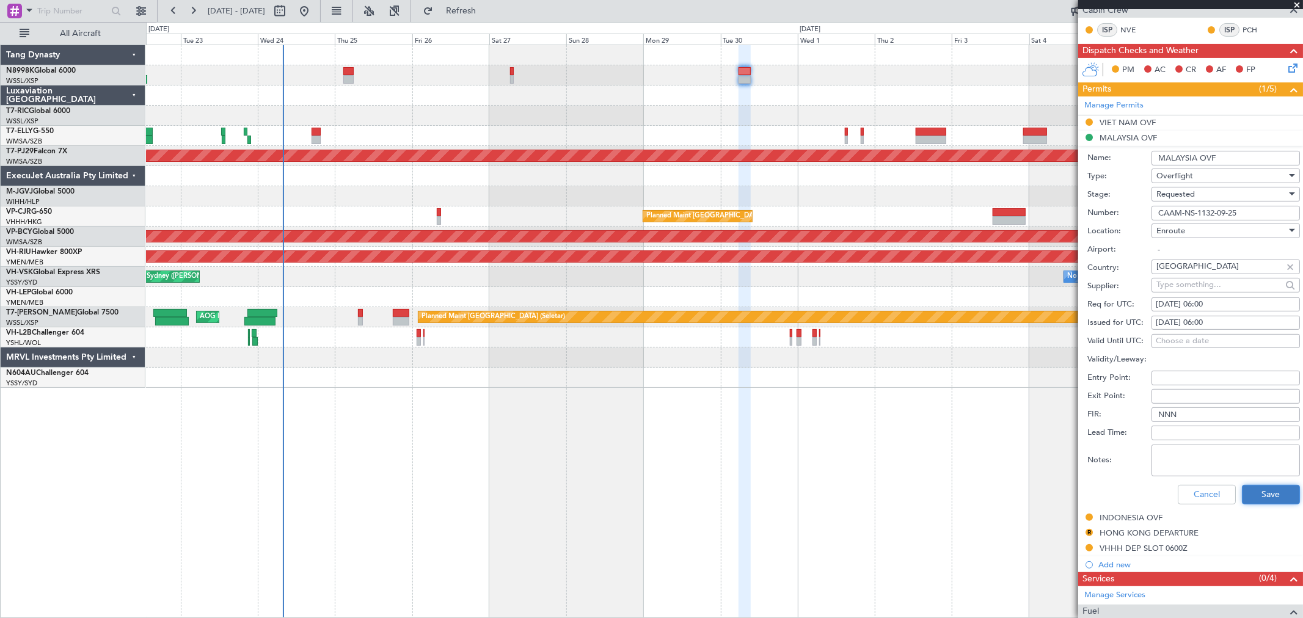
click at [1261, 486] on button "Save" at bounding box center [1271, 495] width 58 height 20
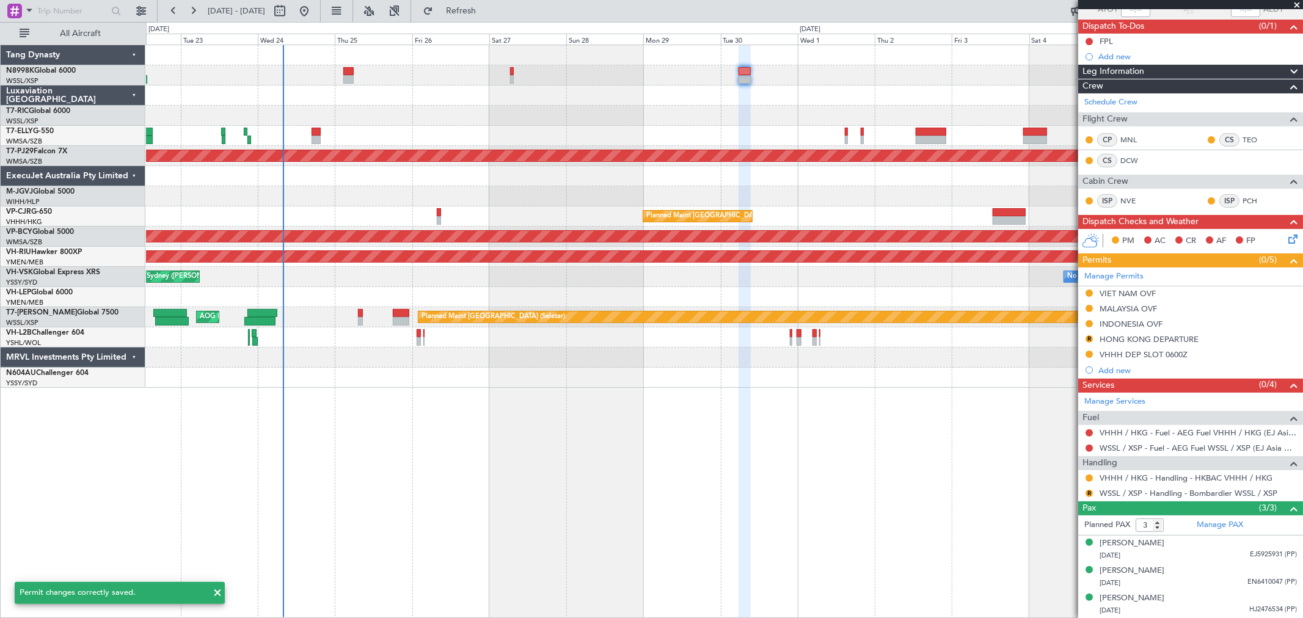
scroll to position [100, 0]
click at [508, 72] on div at bounding box center [724, 75] width 1156 height 20
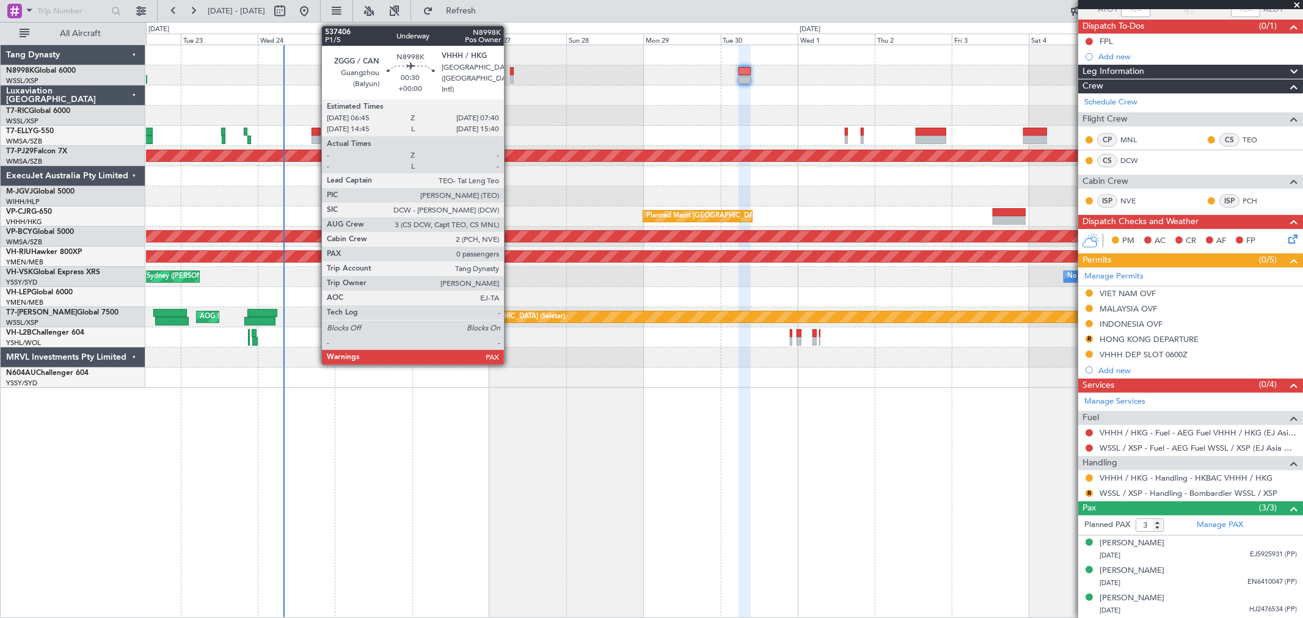
click at [510, 71] on div at bounding box center [511, 71] width 3 height 9
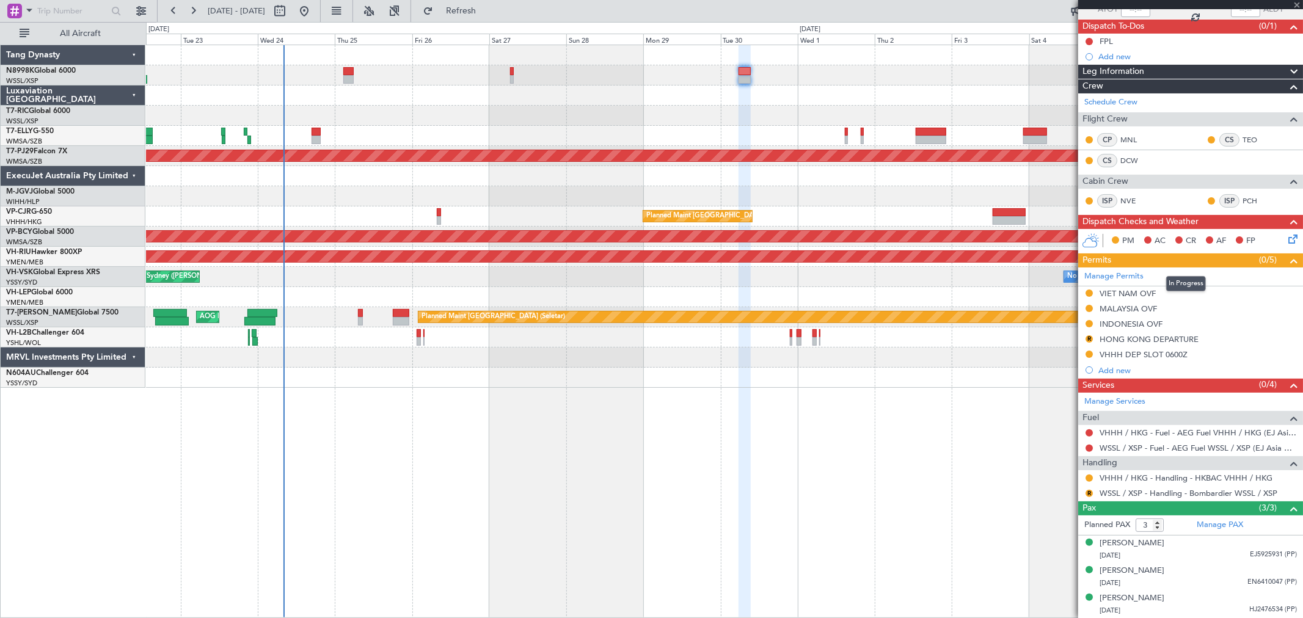
type input "0"
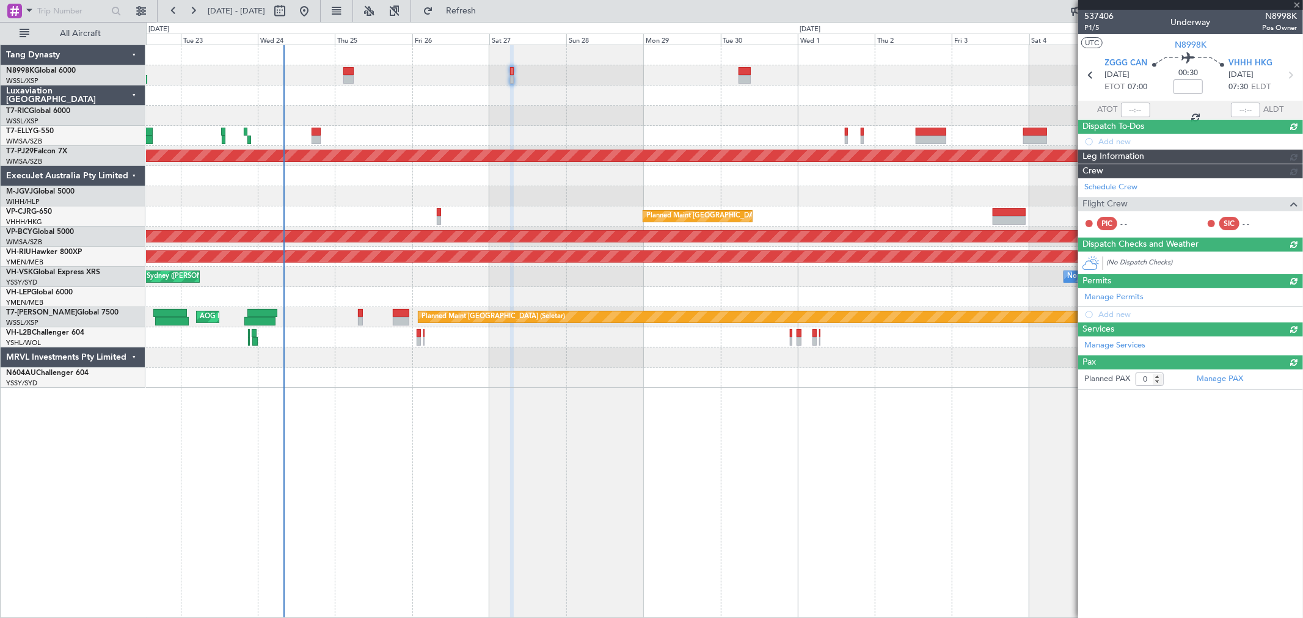
scroll to position [0, 0]
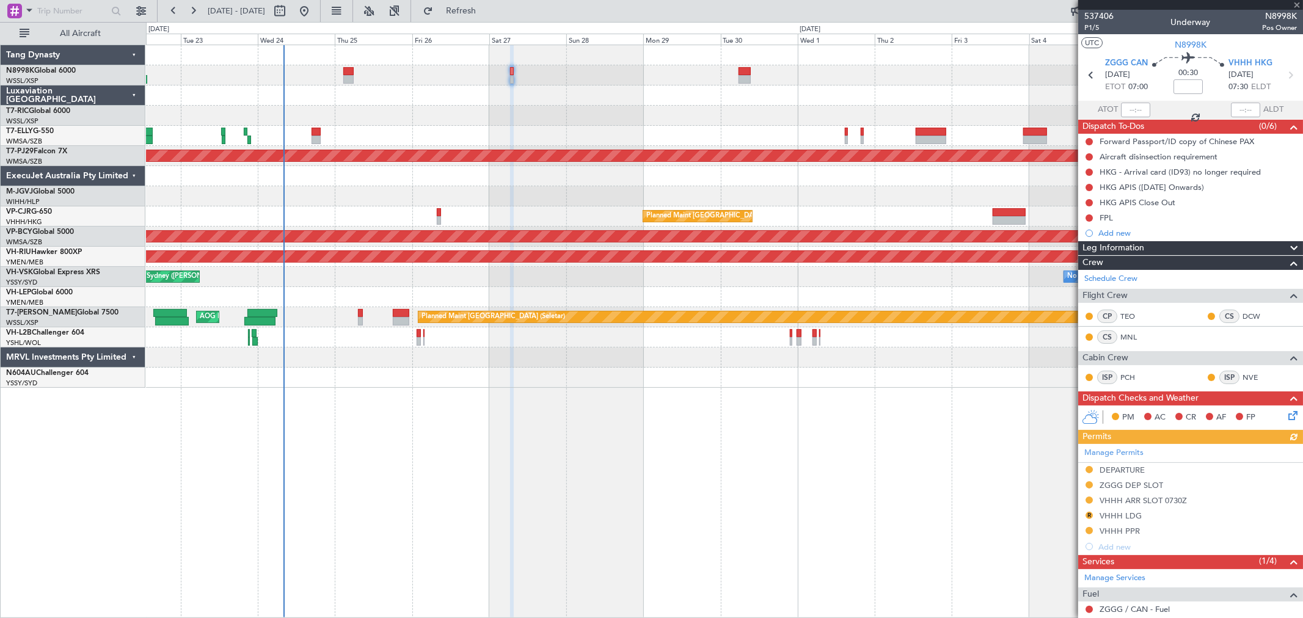
click at [1090, 516] on div "Manage Permits DEPARTURE ZGGG DEP SLOT VHHH ARR SLOT 0730Z R VHHH LDG VHHH PPR …" at bounding box center [1190, 499] width 225 height 111
click at [1087, 514] on div "Manage Permits DEPARTURE ZGGG DEP SLOT VHHH ARR SLOT 0730Z R VHHH LDG VHHH PPR …" at bounding box center [1190, 499] width 225 height 111
click at [1088, 515] on button "R" at bounding box center [1088, 515] width 7 height 7
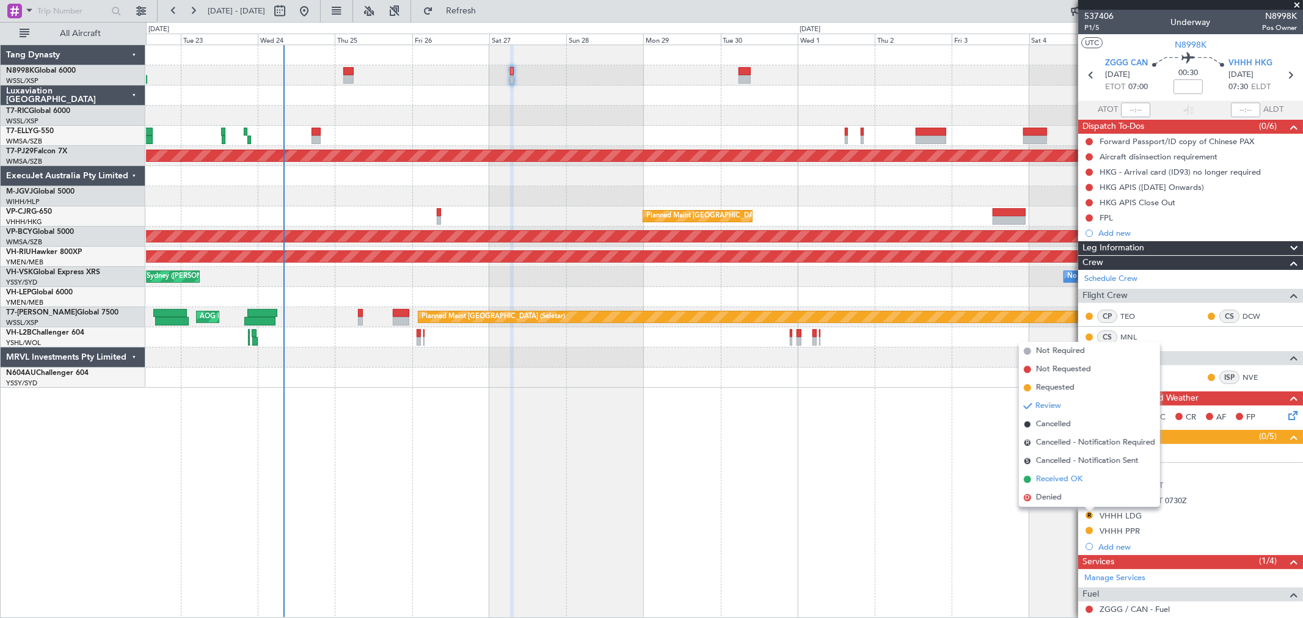
click at [1080, 480] on span "Received OK" at bounding box center [1059, 479] width 46 height 12
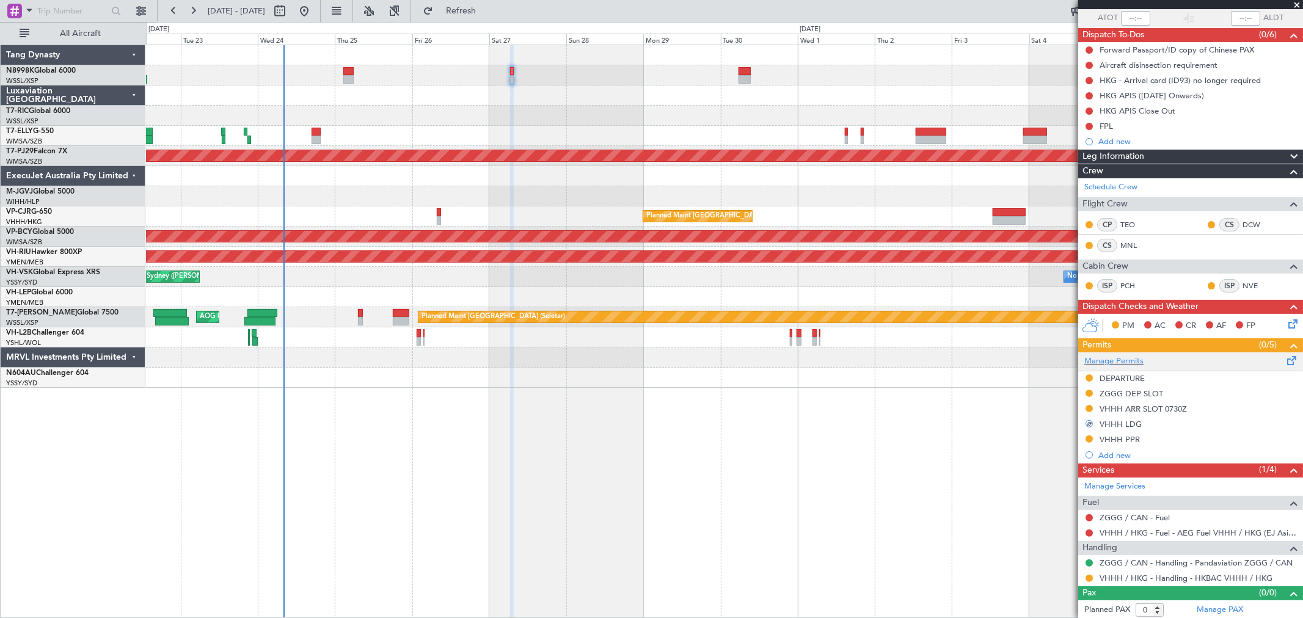
scroll to position [94, 0]
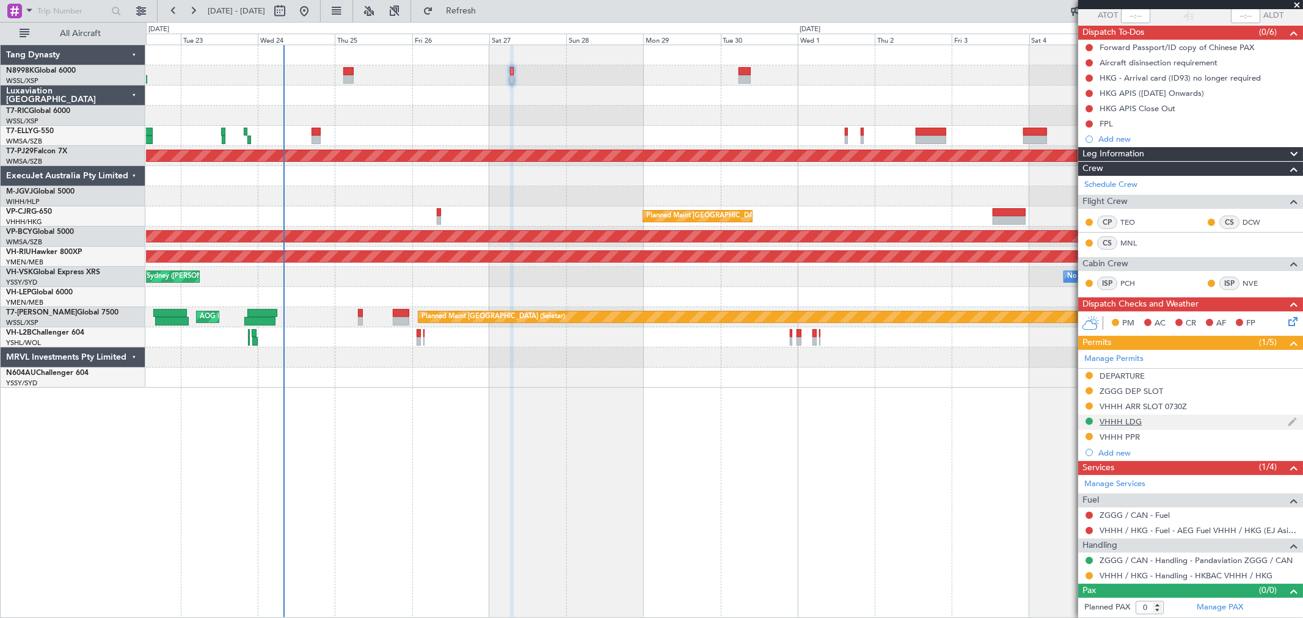
click at [1134, 423] on div "VHHH LDG" at bounding box center [1120, 422] width 42 height 10
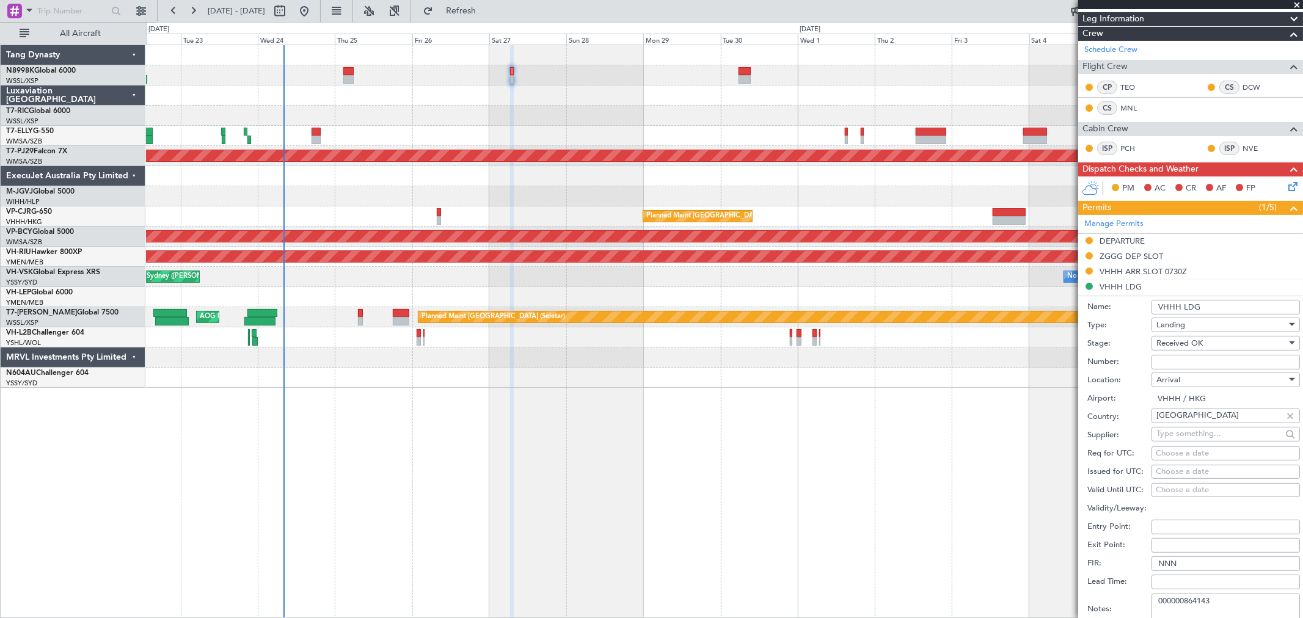
scroll to position [365, 0]
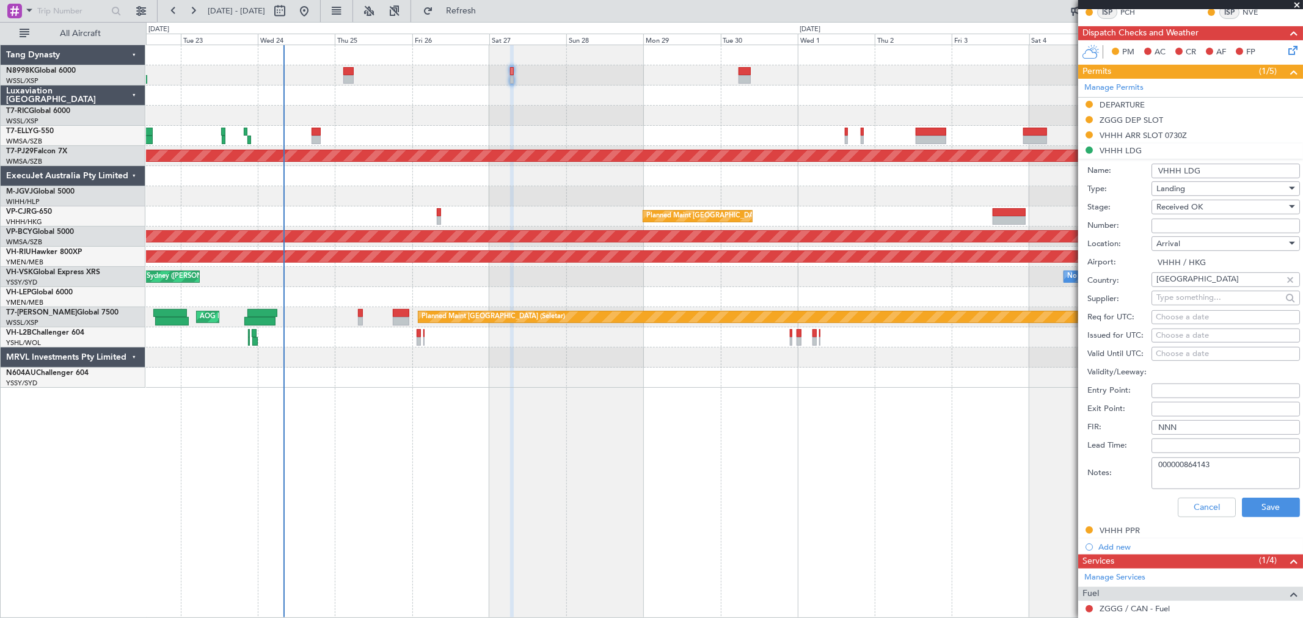
click at [1213, 465] on textarea "000000864143" at bounding box center [1225, 473] width 148 height 32
type textarea "000000864189"
click at [1242, 505] on button "Save" at bounding box center [1271, 508] width 58 height 20
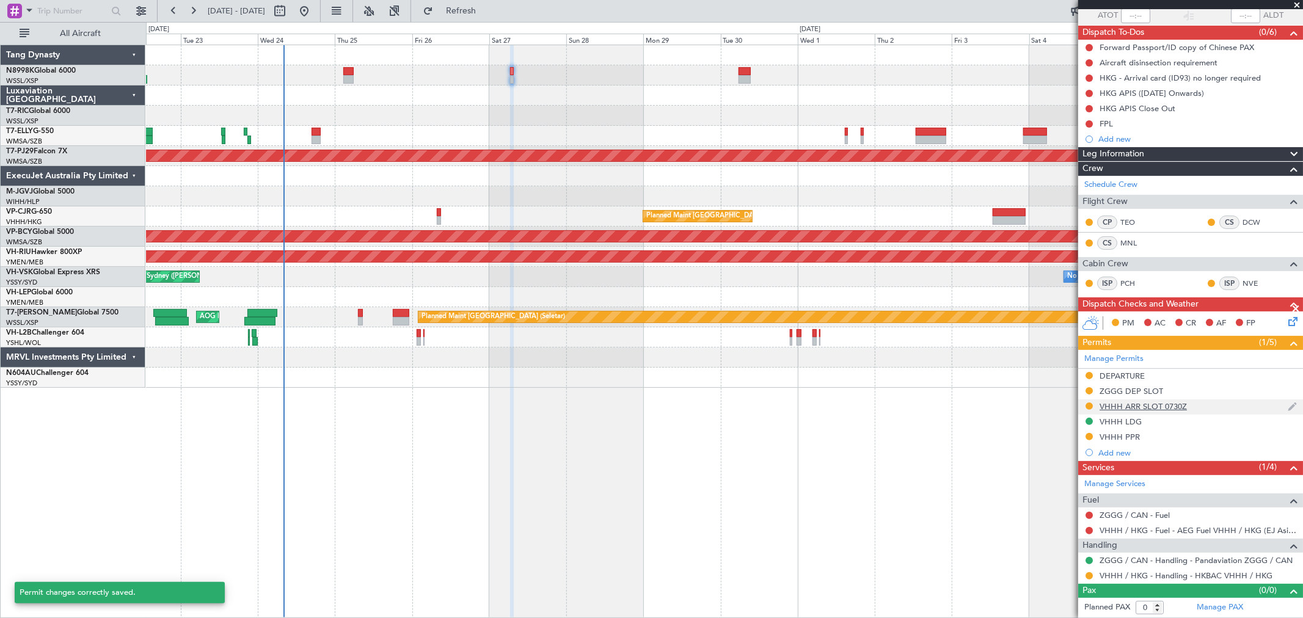
scroll to position [94, 0]
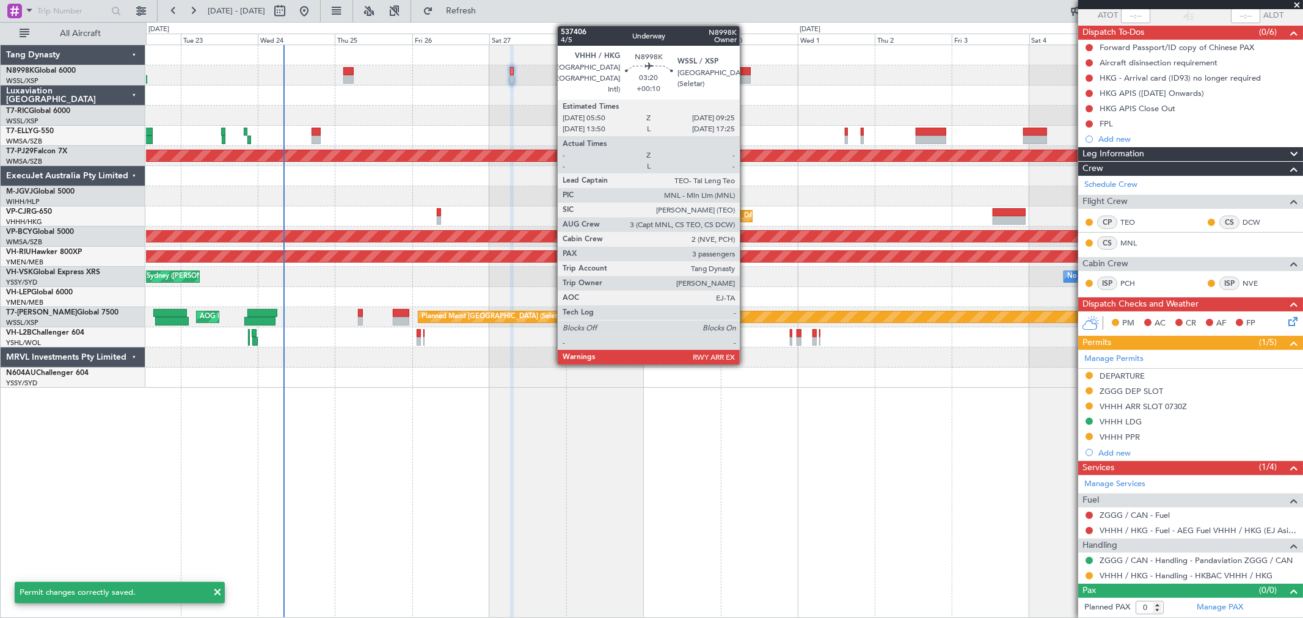
click at [746, 73] on div at bounding box center [744, 71] width 12 height 9
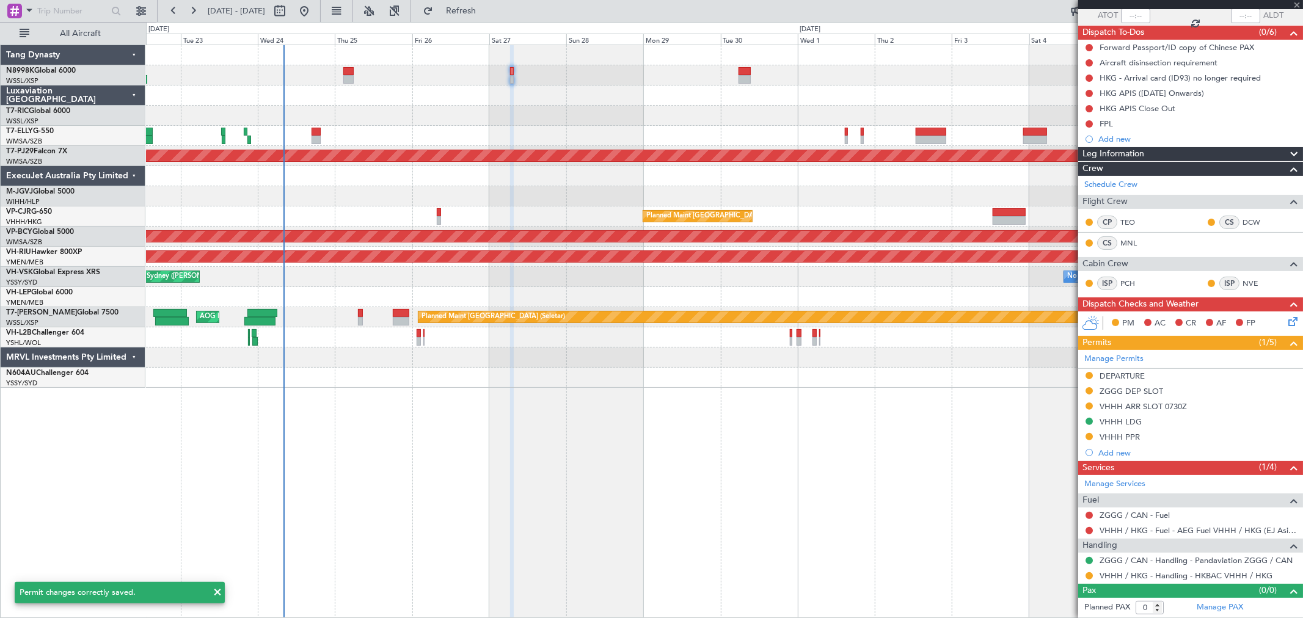
type input "+00:10"
type input "3"
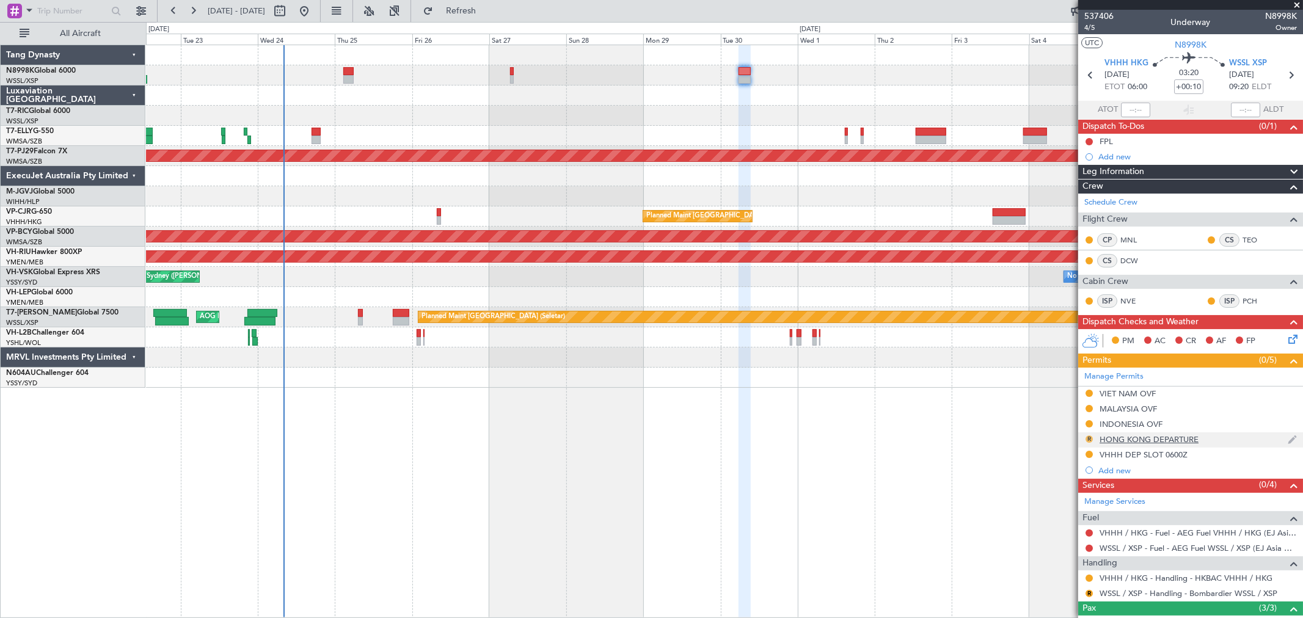
click at [1088, 439] on button "R" at bounding box center [1088, 438] width 7 height 7
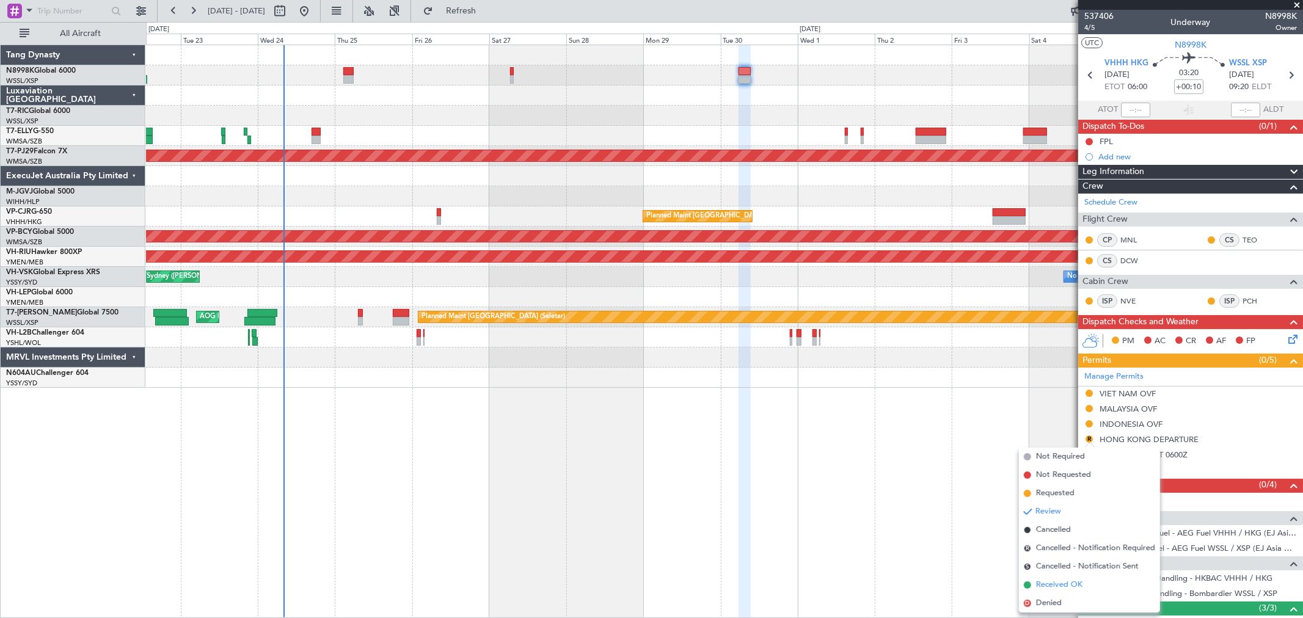
click at [1057, 586] on span "Received OK" at bounding box center [1059, 585] width 46 height 12
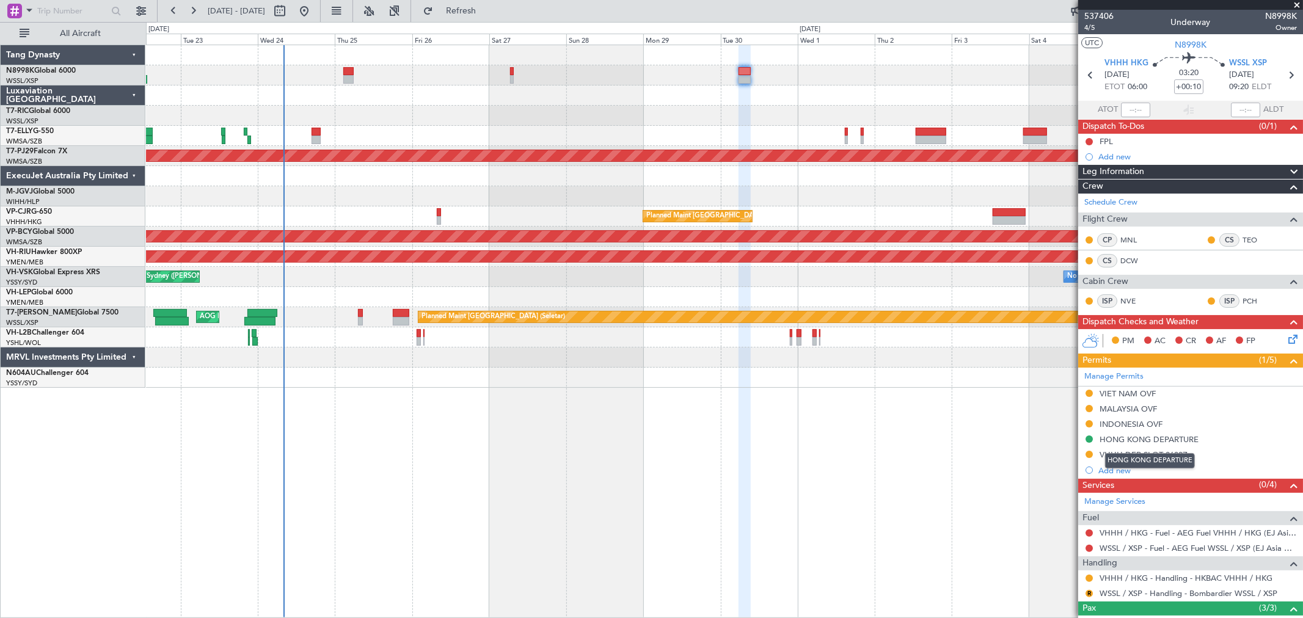
click at [1130, 436] on div "HONG KONG DEPARTURE" at bounding box center [1148, 439] width 99 height 10
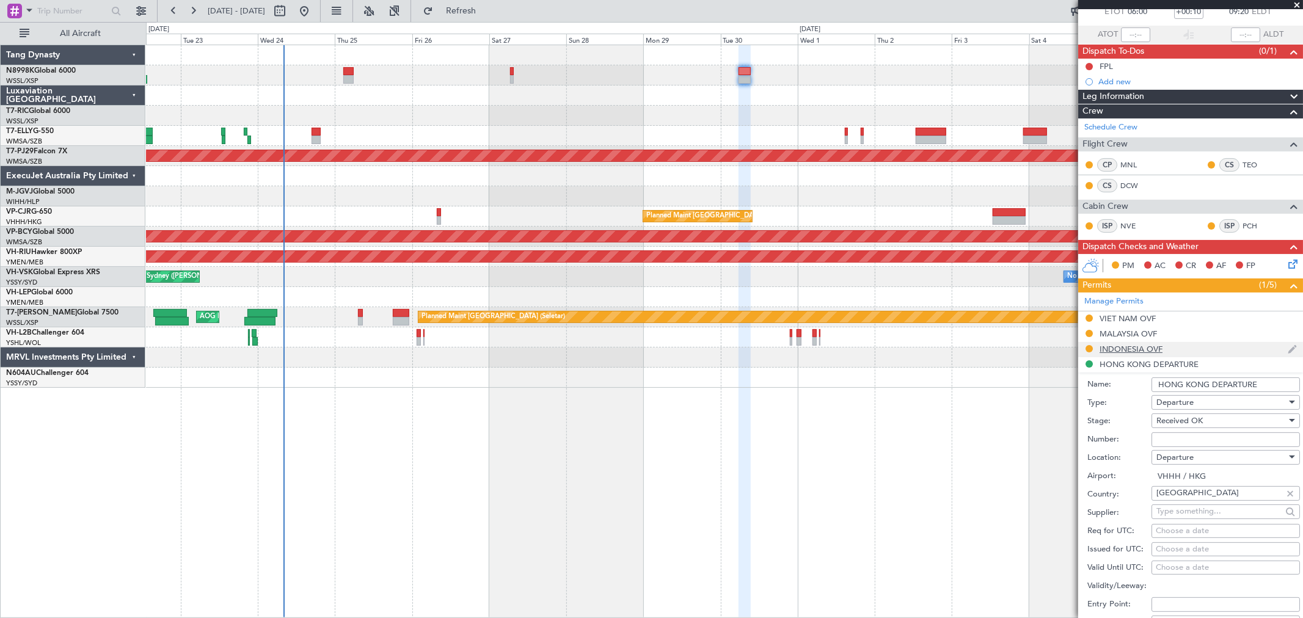
scroll to position [271, 0]
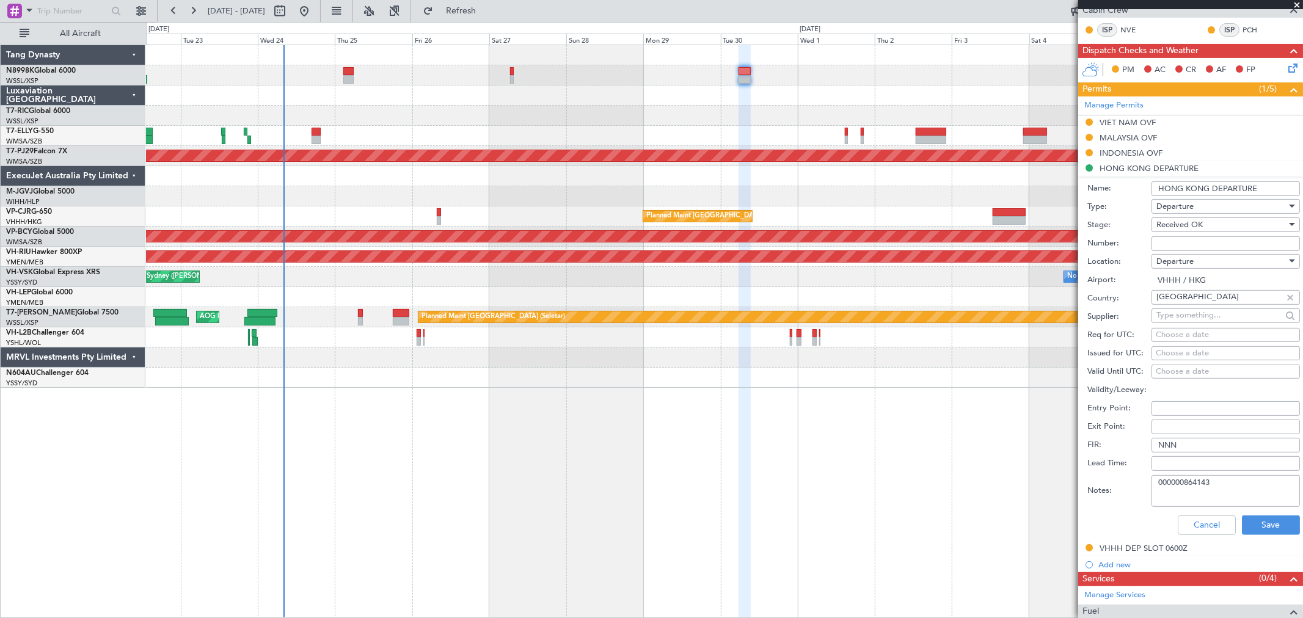
click at [1223, 480] on textarea "000000864143" at bounding box center [1225, 491] width 148 height 32
type textarea "000000864190"
click at [1265, 530] on button "Save" at bounding box center [1271, 526] width 58 height 20
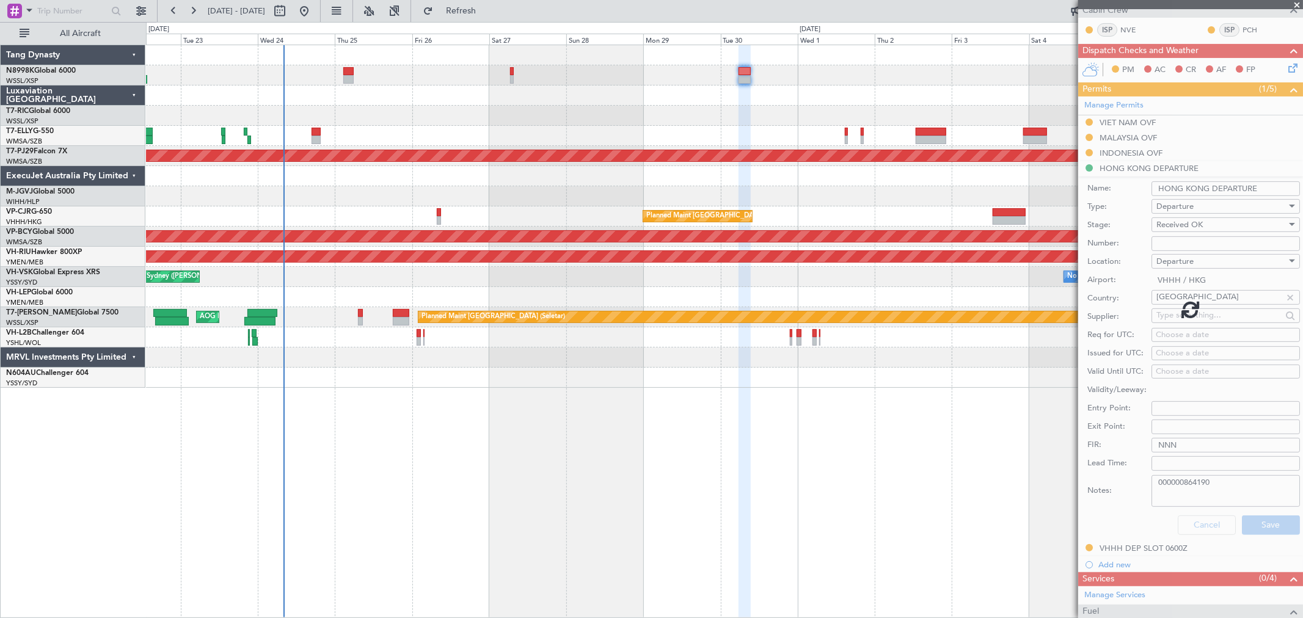
scroll to position [100, 0]
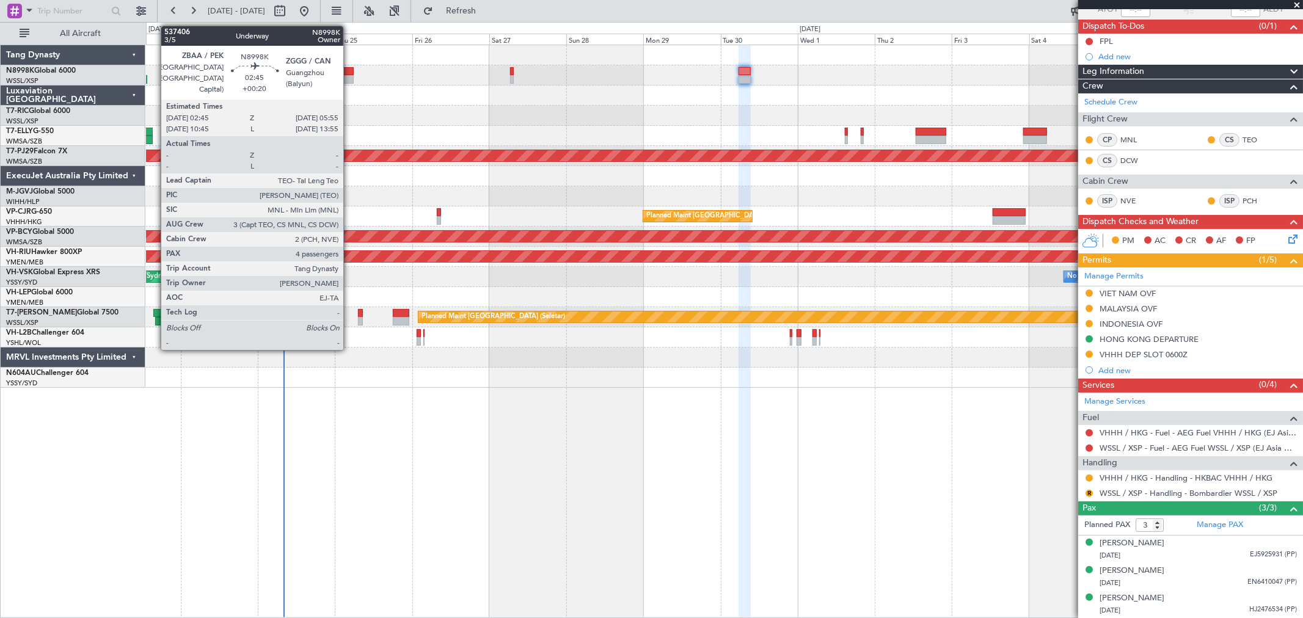
click at [349, 76] on div at bounding box center [348, 79] width 10 height 9
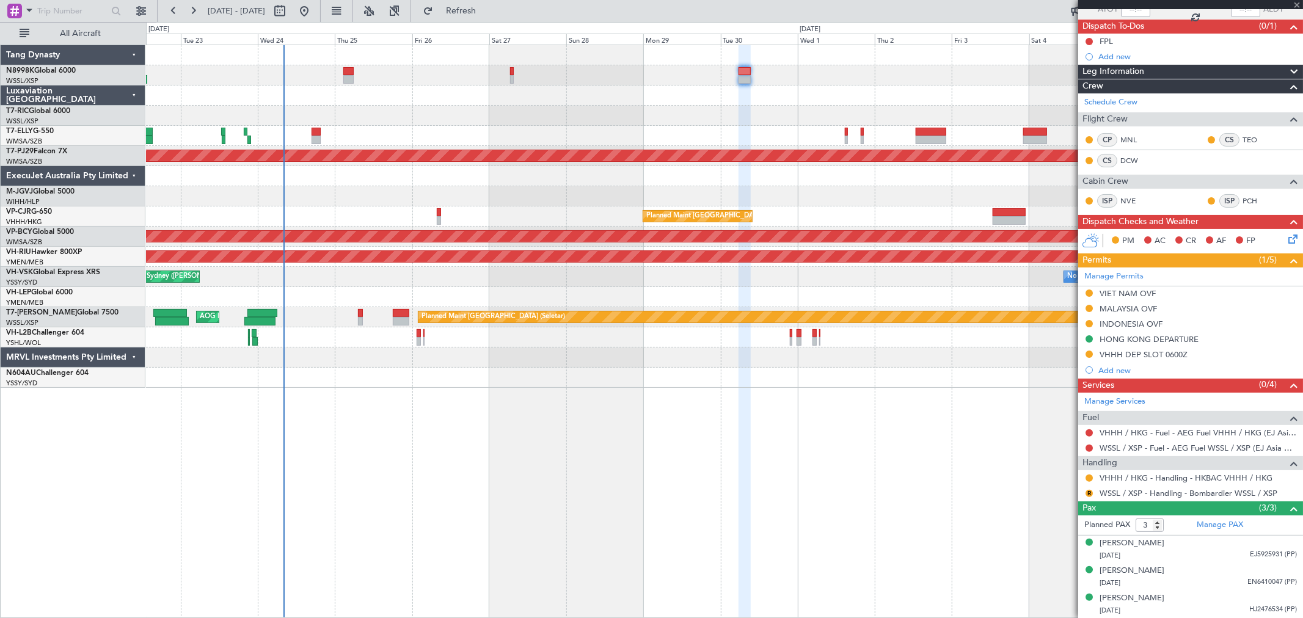
type input "+00:20"
type input "4"
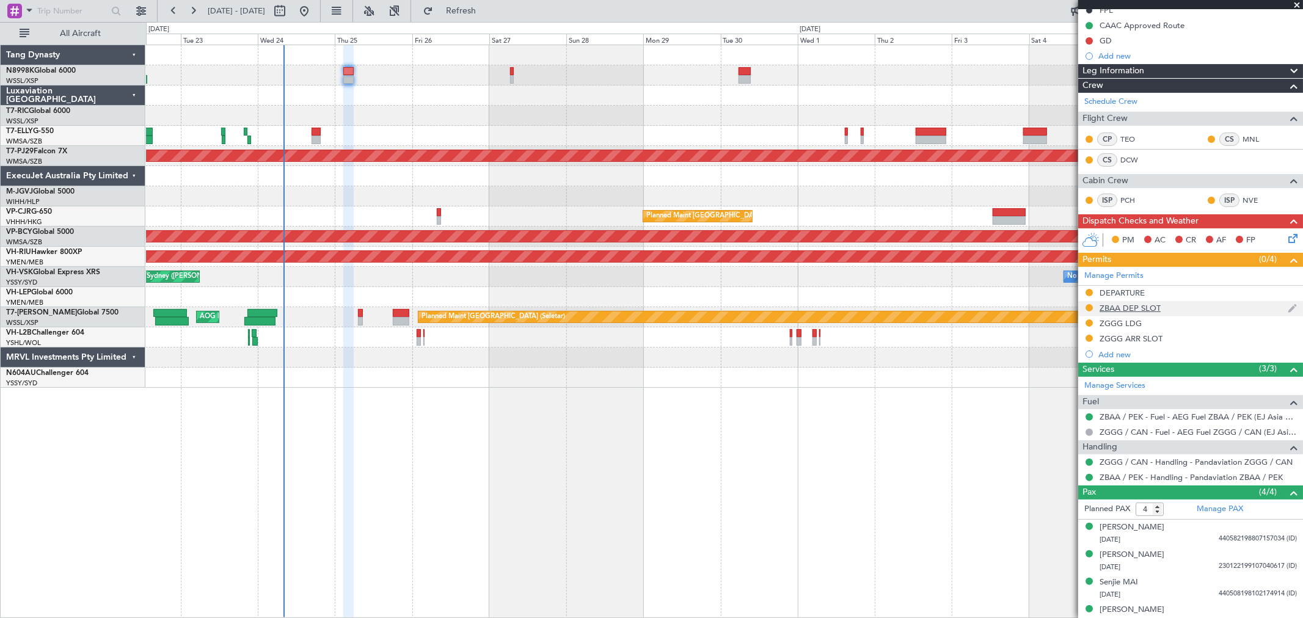
scroll to position [173, 0]
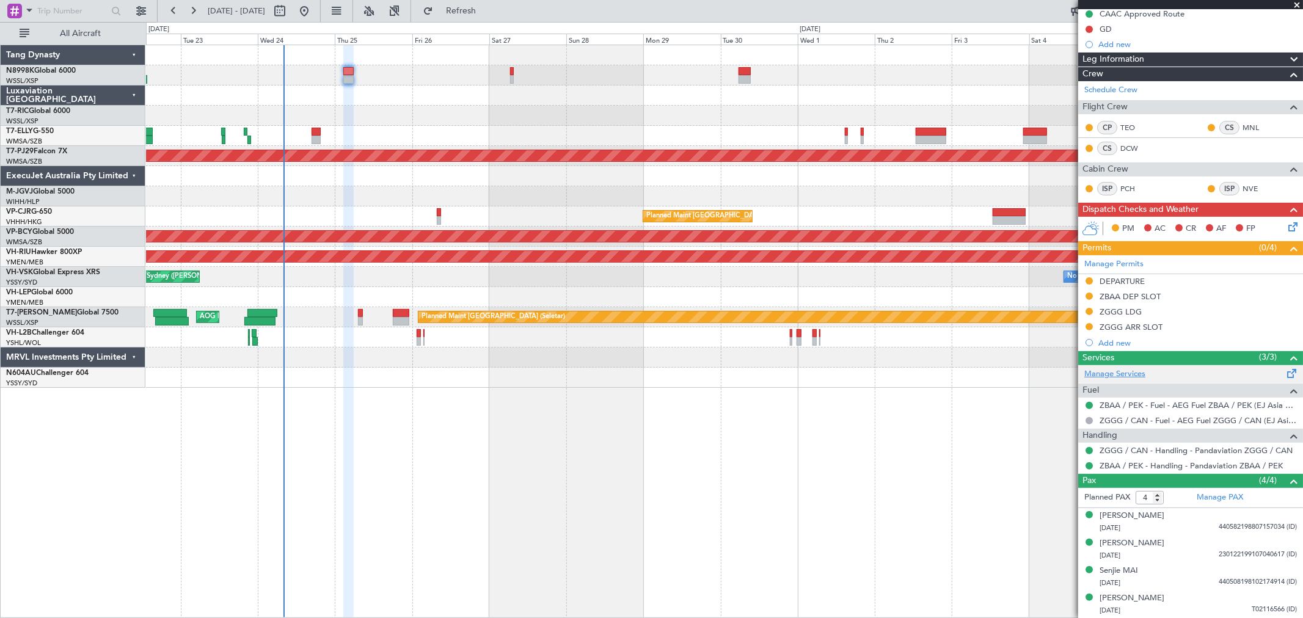
click at [1120, 371] on link "Manage Services" at bounding box center [1114, 374] width 61 height 12
click at [1131, 368] on link "Manage Services" at bounding box center [1114, 374] width 61 height 12
click at [1215, 495] on link "Manage PAX" at bounding box center [1220, 498] width 46 height 12
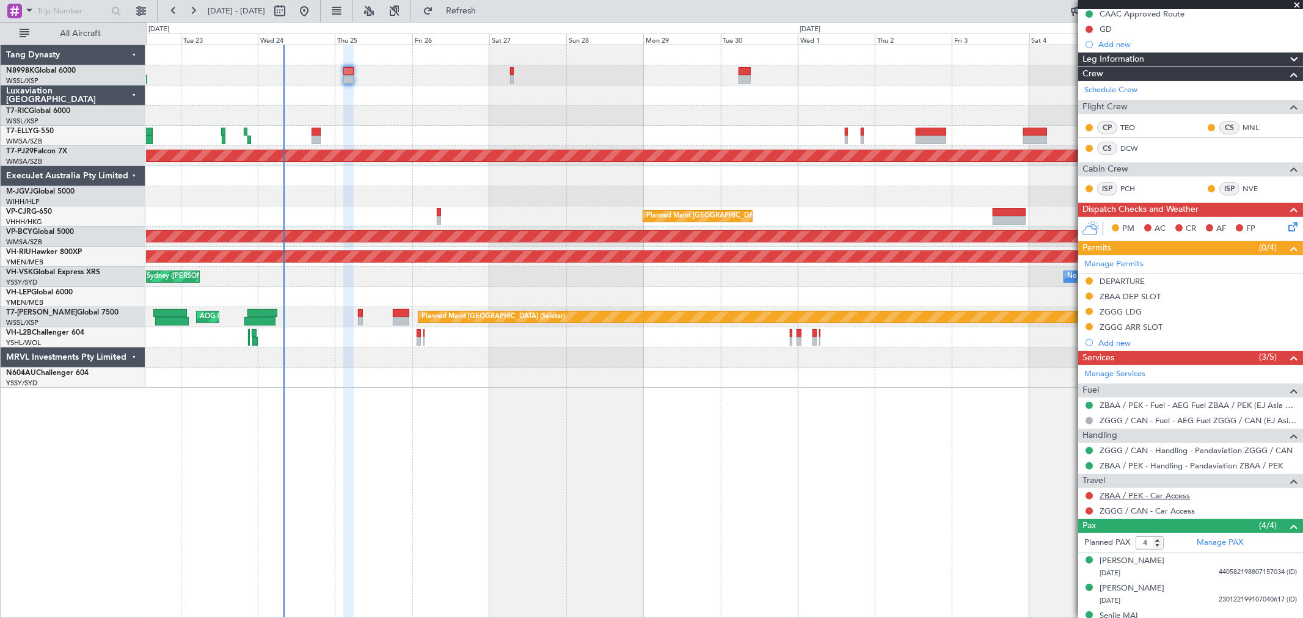
click at [1132, 494] on link "ZBAA / PEK - Car Access" at bounding box center [1144, 495] width 90 height 10
click at [1150, 512] on link "ZGGG / CAN - Car Access" at bounding box center [1146, 511] width 95 height 10
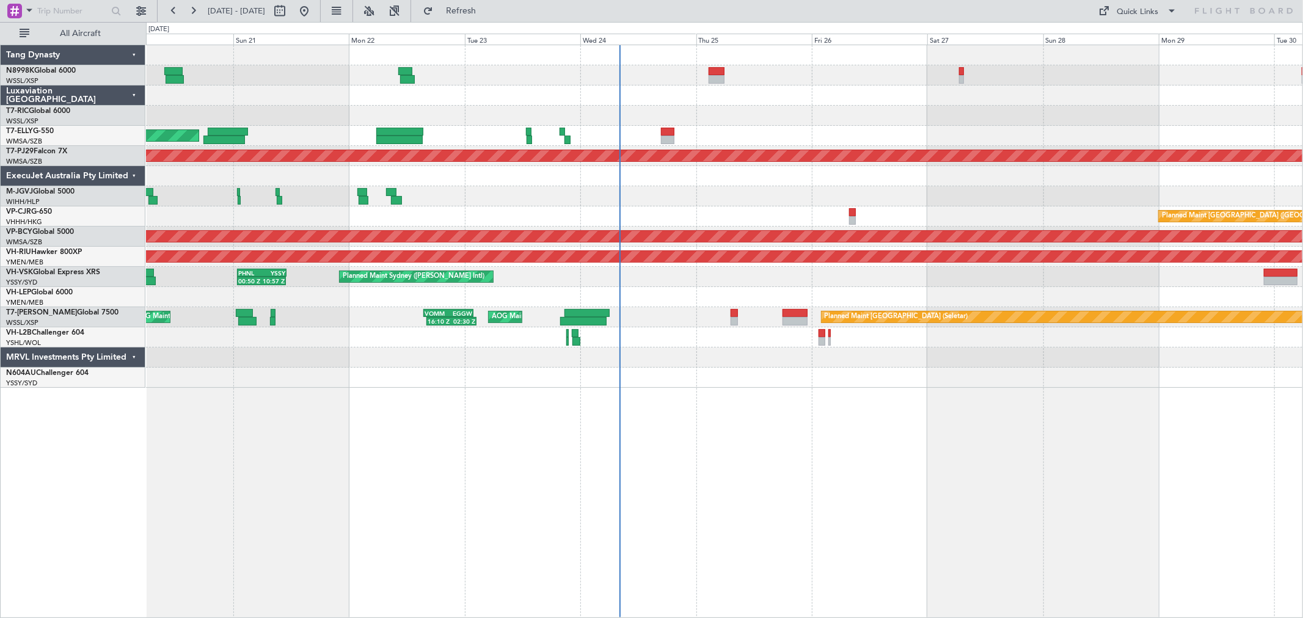
click at [657, 118] on div "Planned Maint [GEOGRAPHIC_DATA] ([GEOGRAPHIC_DATA] Intl) [PERSON_NAME] [GEOGRAP…" at bounding box center [724, 216] width 1156 height 343
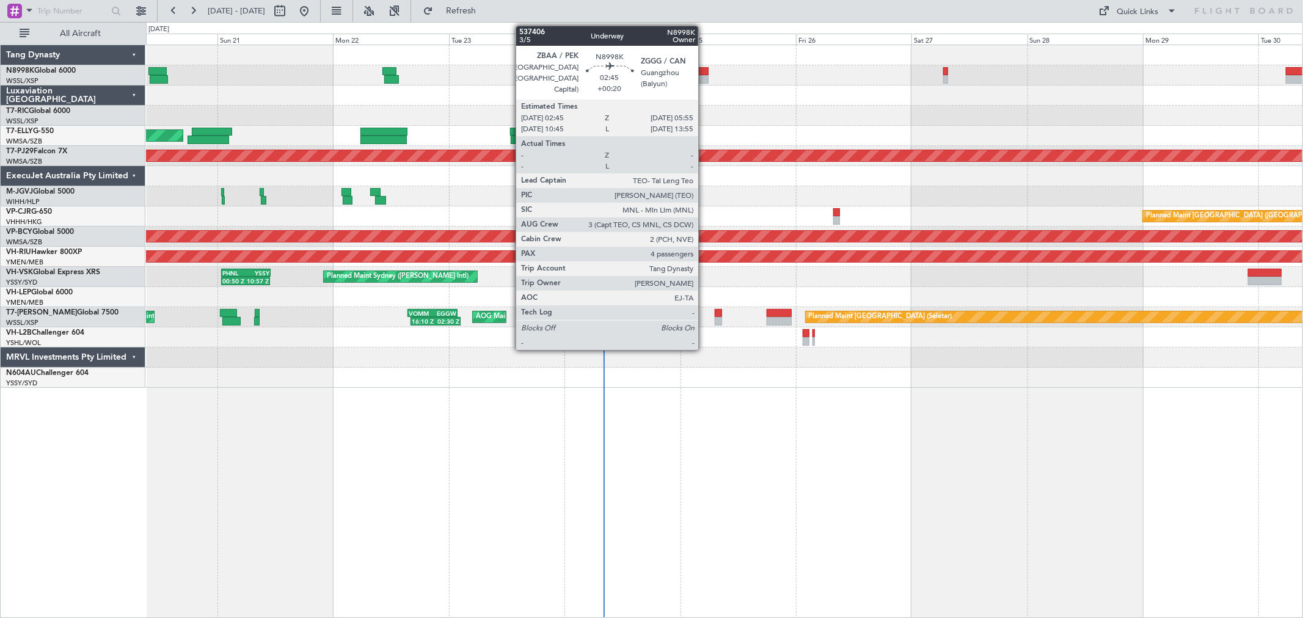
click at [704, 74] on div at bounding box center [700, 71] width 15 height 9
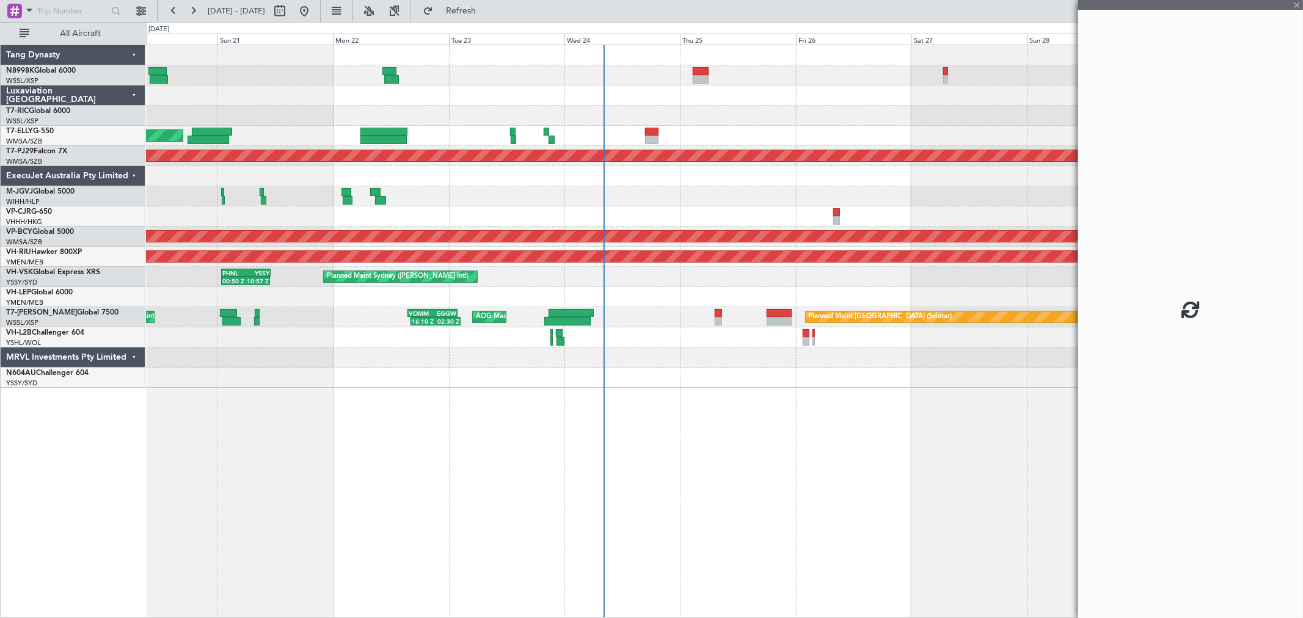
click at [657, 134] on div at bounding box center [651, 132] width 13 height 9
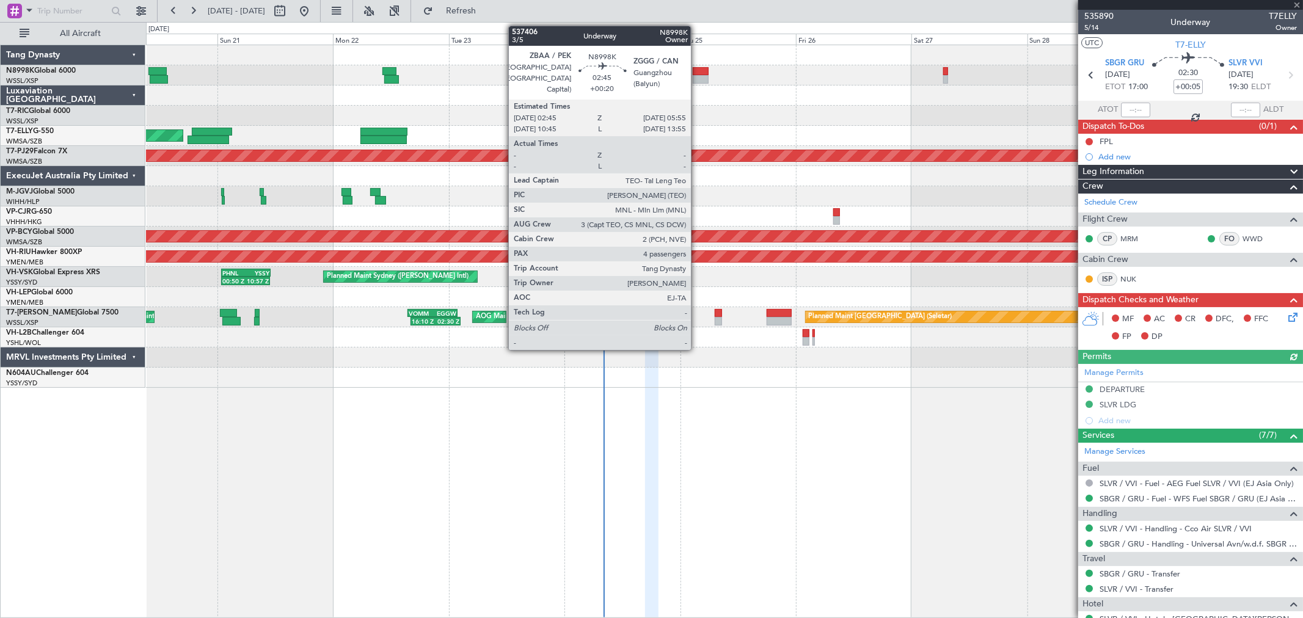
click at [697, 73] on div at bounding box center [700, 71] width 15 height 9
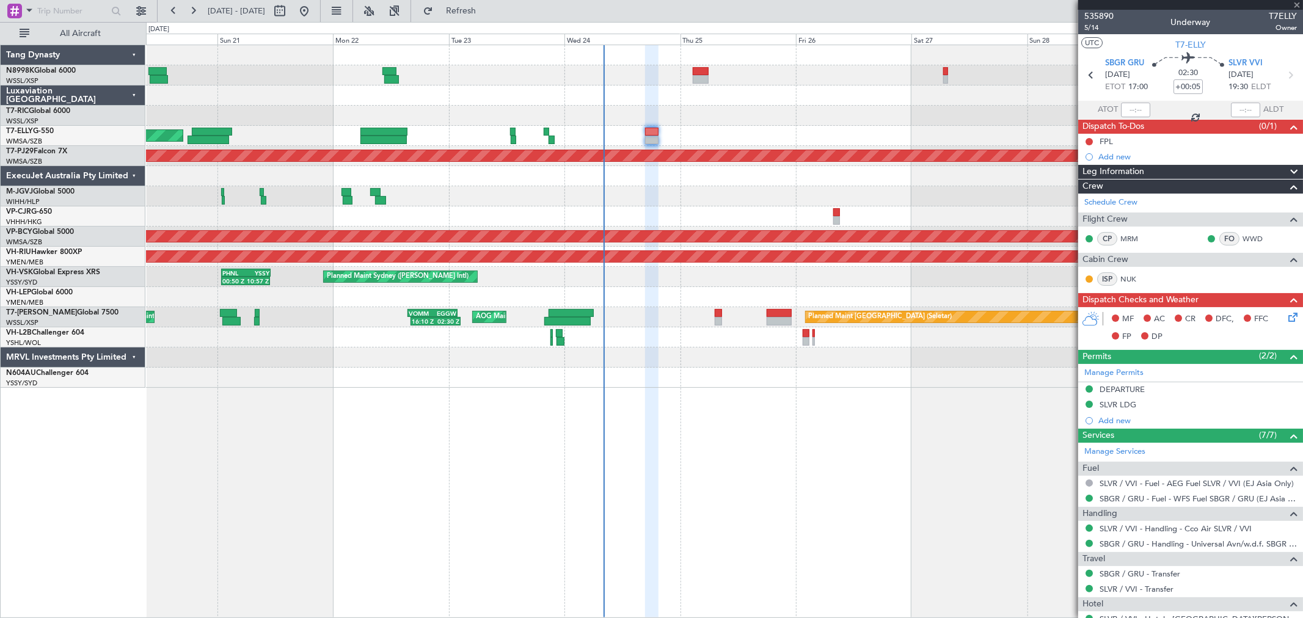
type input "+00:20"
type input "4"
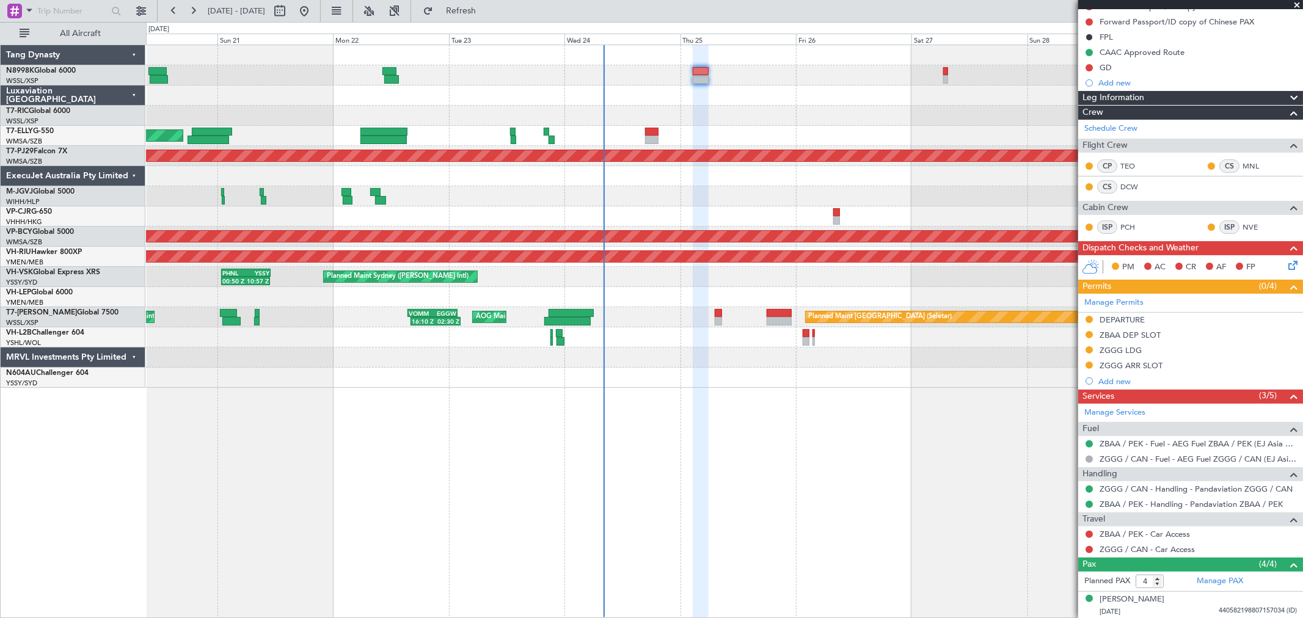
scroll to position [136, 0]
click at [1159, 538] on link "ZBAA / PEK - Car Access" at bounding box center [1144, 533] width 90 height 10
click at [1134, 547] on link "ZGGG / CAN - Car Access" at bounding box center [1146, 549] width 95 height 10
click at [785, 107] on div at bounding box center [724, 116] width 1156 height 20
click at [1086, 319] on button at bounding box center [1088, 318] width 7 height 7
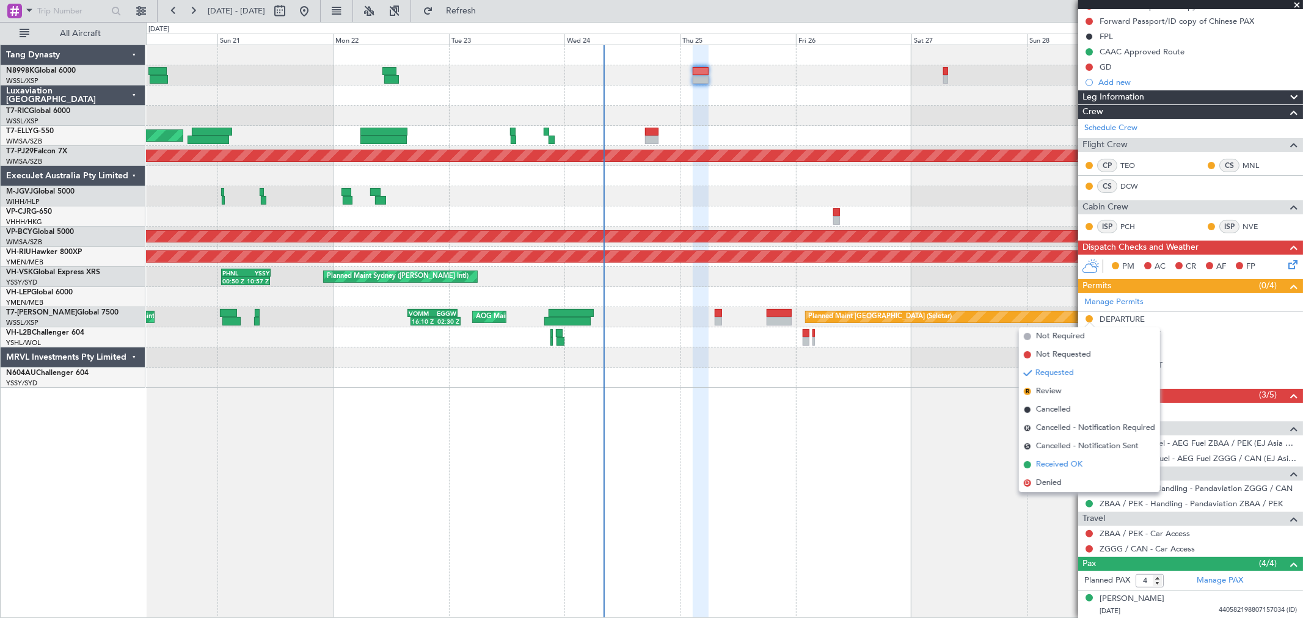
click at [1041, 461] on span "Received OK" at bounding box center [1059, 465] width 46 height 12
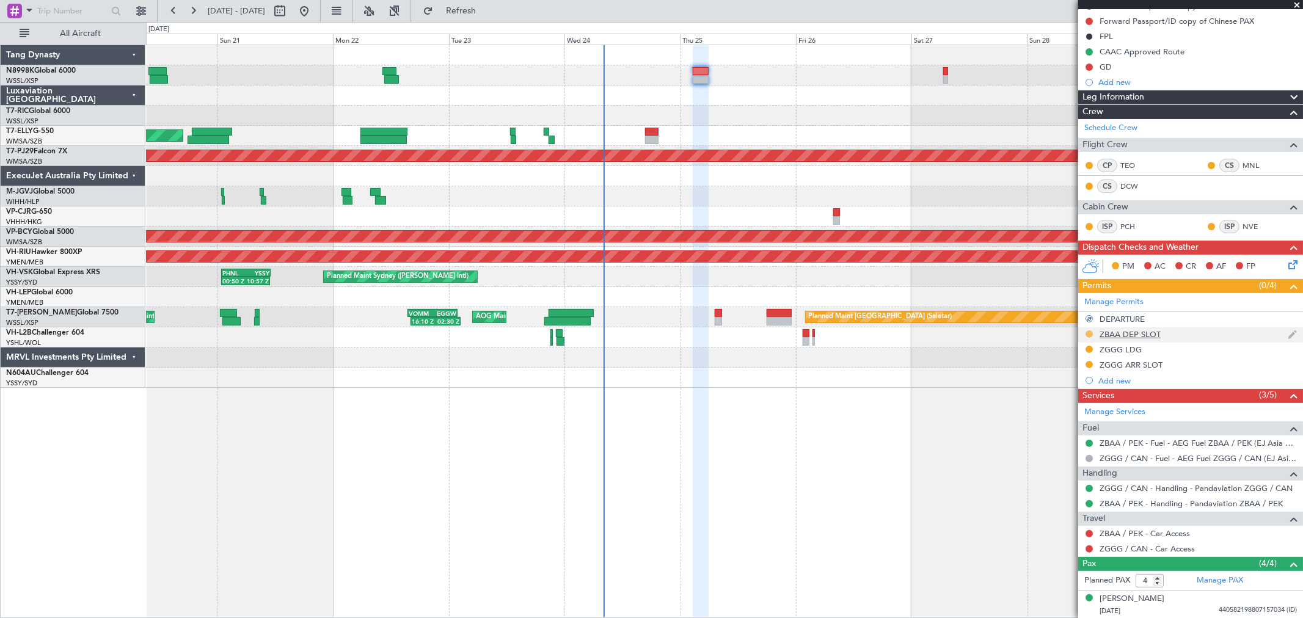
click at [1088, 336] on button at bounding box center [1088, 333] width 7 height 7
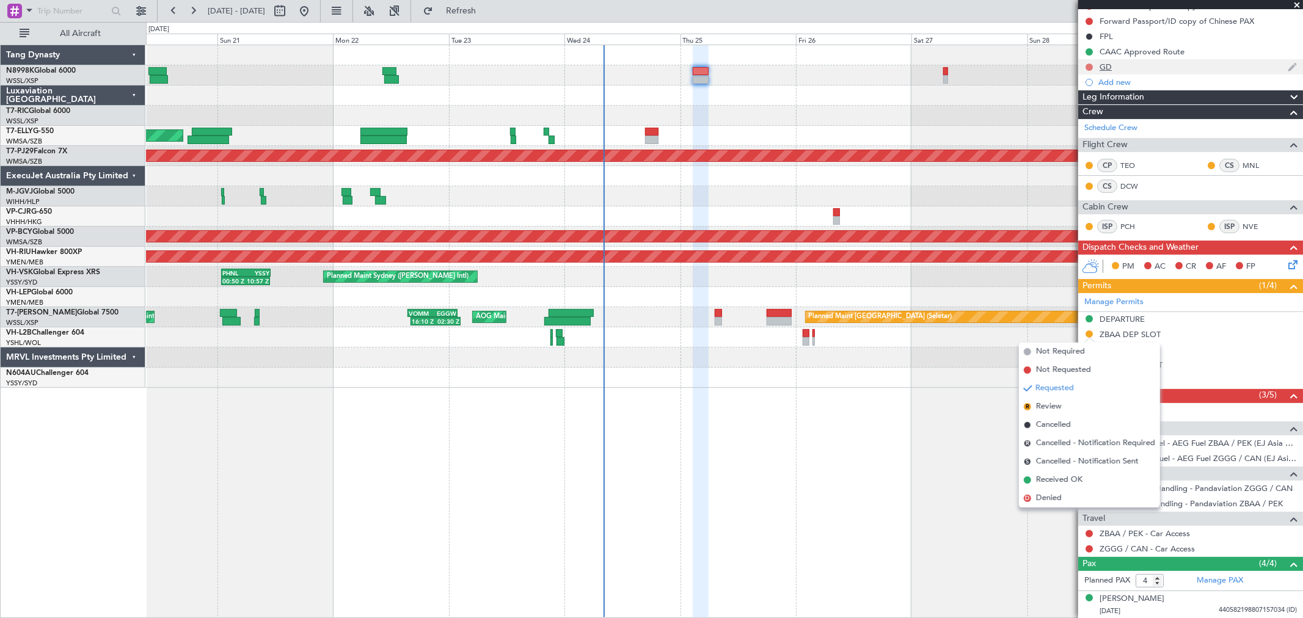
click at [1086, 65] on button at bounding box center [1088, 67] width 7 height 7
click at [1087, 138] on span "Cancelled" at bounding box center [1091, 139] width 35 height 12
click at [1112, 80] on div "Add new" at bounding box center [1192, 82] width 188 height 10
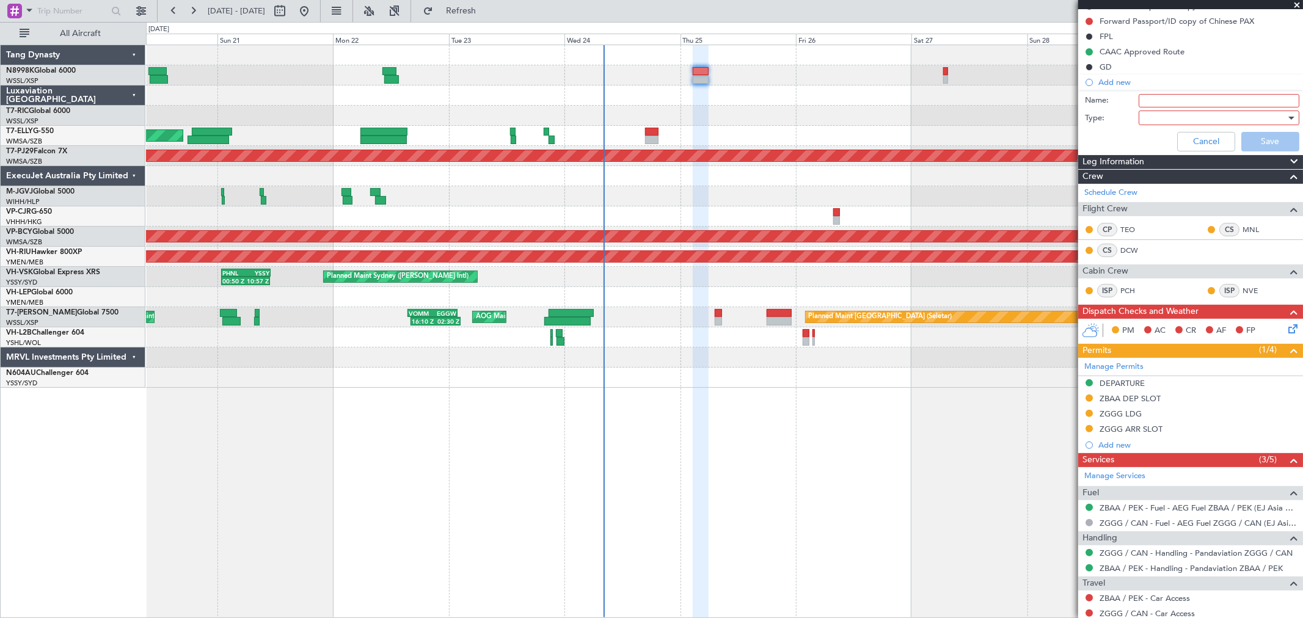
click at [1161, 101] on input "Name:" at bounding box center [1219, 100] width 161 height 13
type input "FPL"
click at [1168, 101] on input "FPL" at bounding box center [1219, 100] width 161 height 13
click at [1161, 120] on div at bounding box center [1214, 118] width 142 height 18
click at [1168, 136] on span "Generic" at bounding box center [1213, 143] width 142 height 18
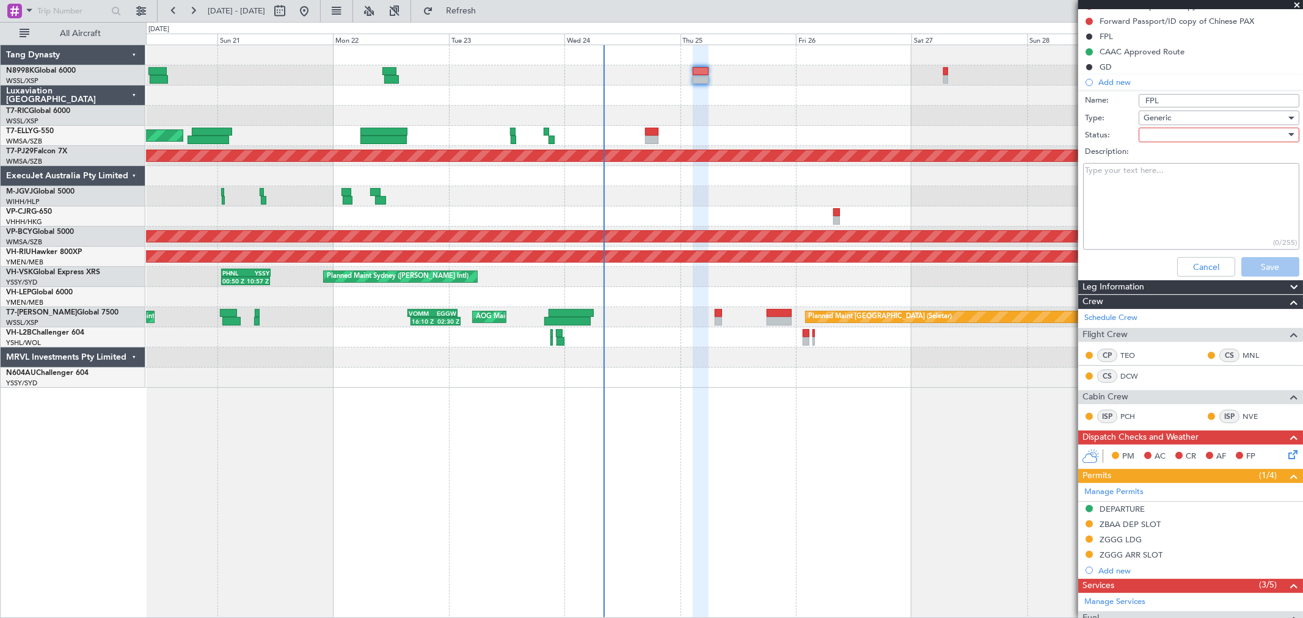
click at [1169, 136] on div at bounding box center [1214, 135] width 142 height 18
click at [1160, 155] on span "Not Started" at bounding box center [1213, 159] width 142 height 18
click at [1135, 175] on textarea "Description:" at bounding box center [1191, 206] width 216 height 87
type textarea "file ETD0300z"
click at [1241, 263] on button "Save" at bounding box center [1270, 267] width 58 height 20
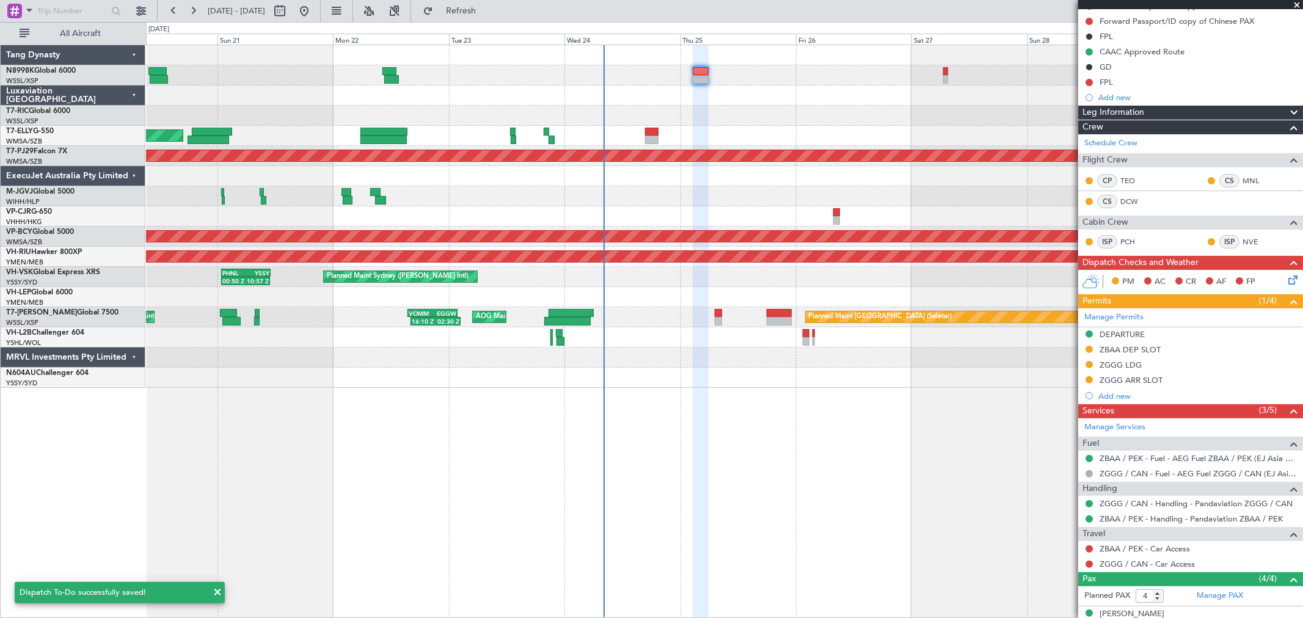
scroll to position [0, 0]
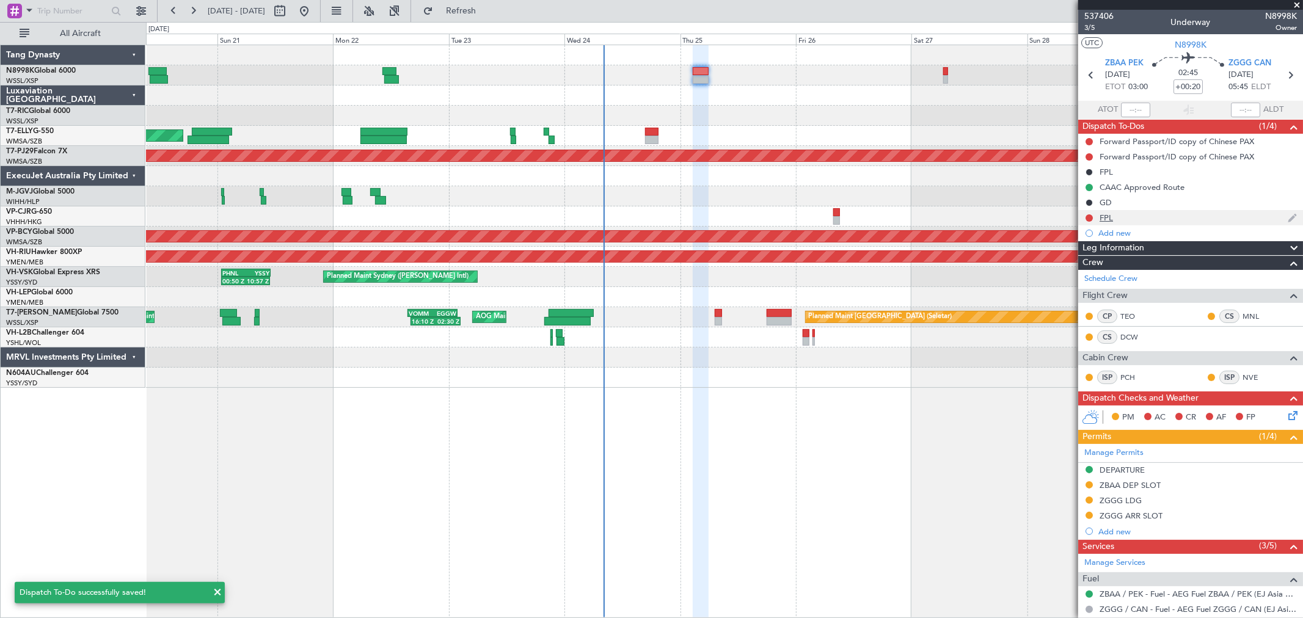
click at [1099, 217] on div "FPL" at bounding box center [1105, 218] width 13 height 10
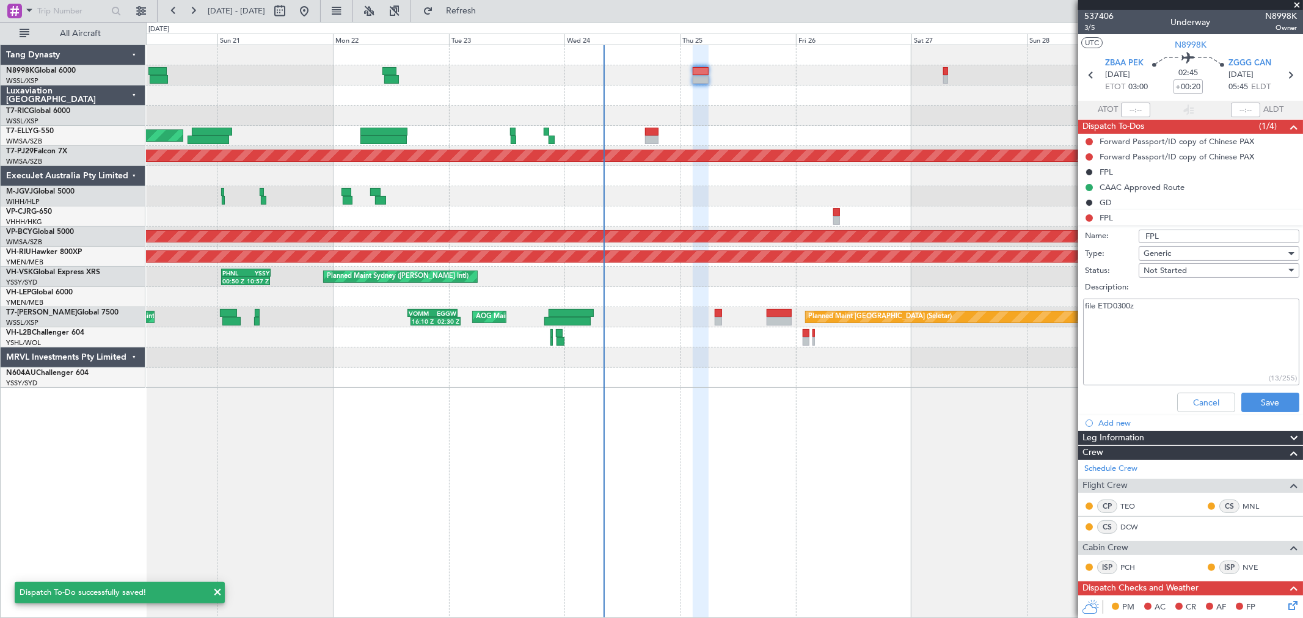
click at [1163, 307] on textarea "file ETD0300z" at bounding box center [1191, 342] width 216 height 87
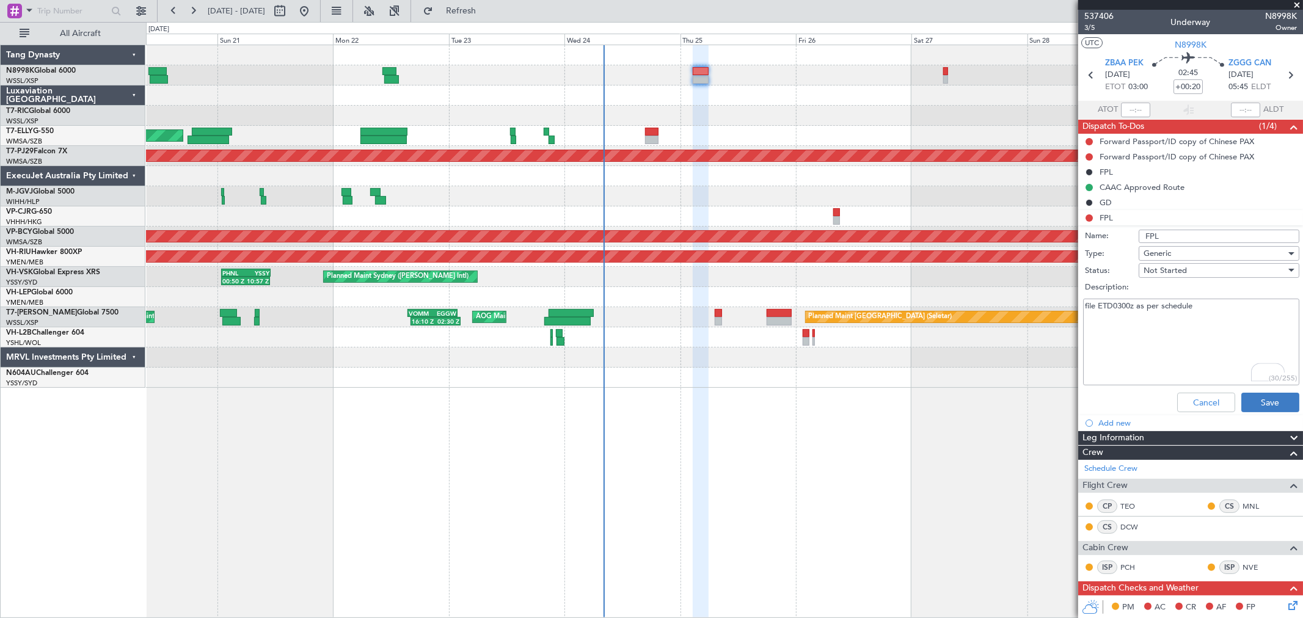
type textarea "file ETD0300z as per schedule"
click at [1247, 393] on button "Save" at bounding box center [1270, 403] width 58 height 20
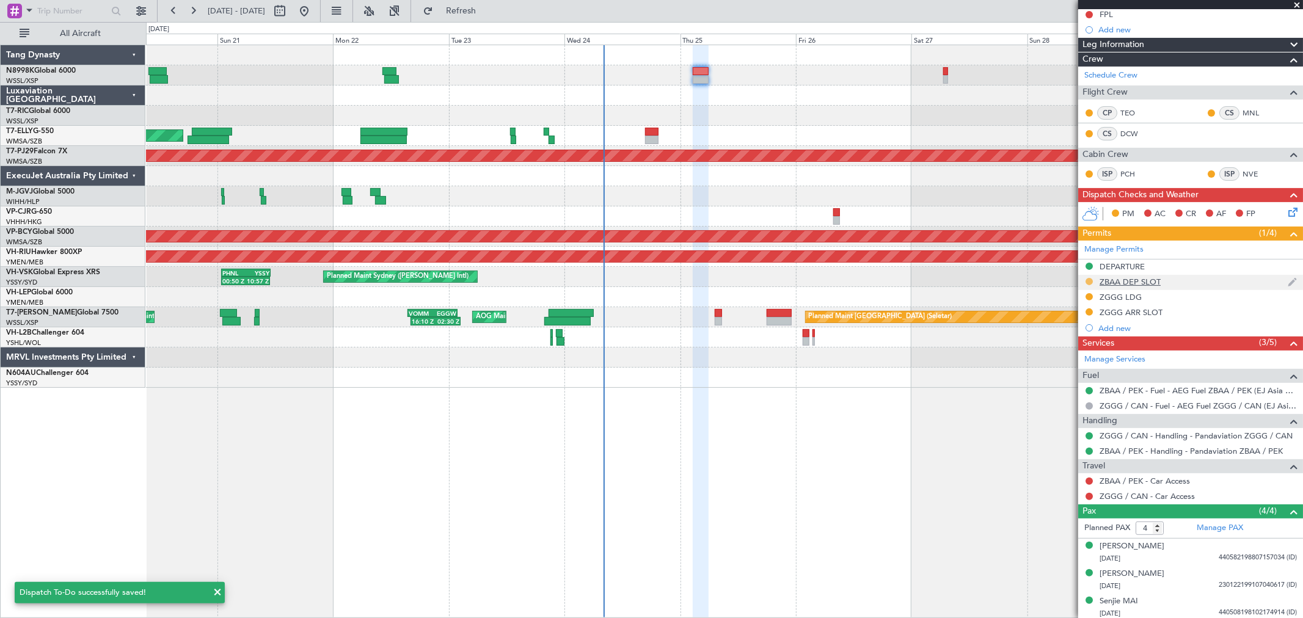
click at [1088, 281] on button at bounding box center [1088, 281] width 7 height 7
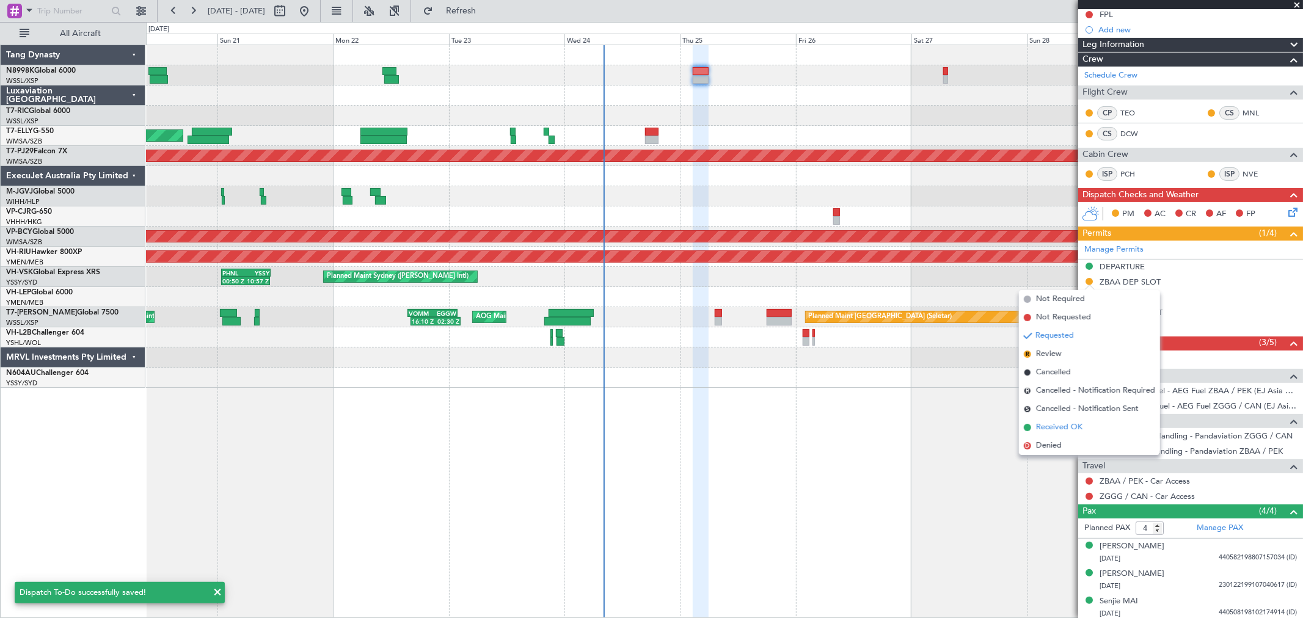
click at [1051, 420] on li "Received OK" at bounding box center [1089, 427] width 141 height 18
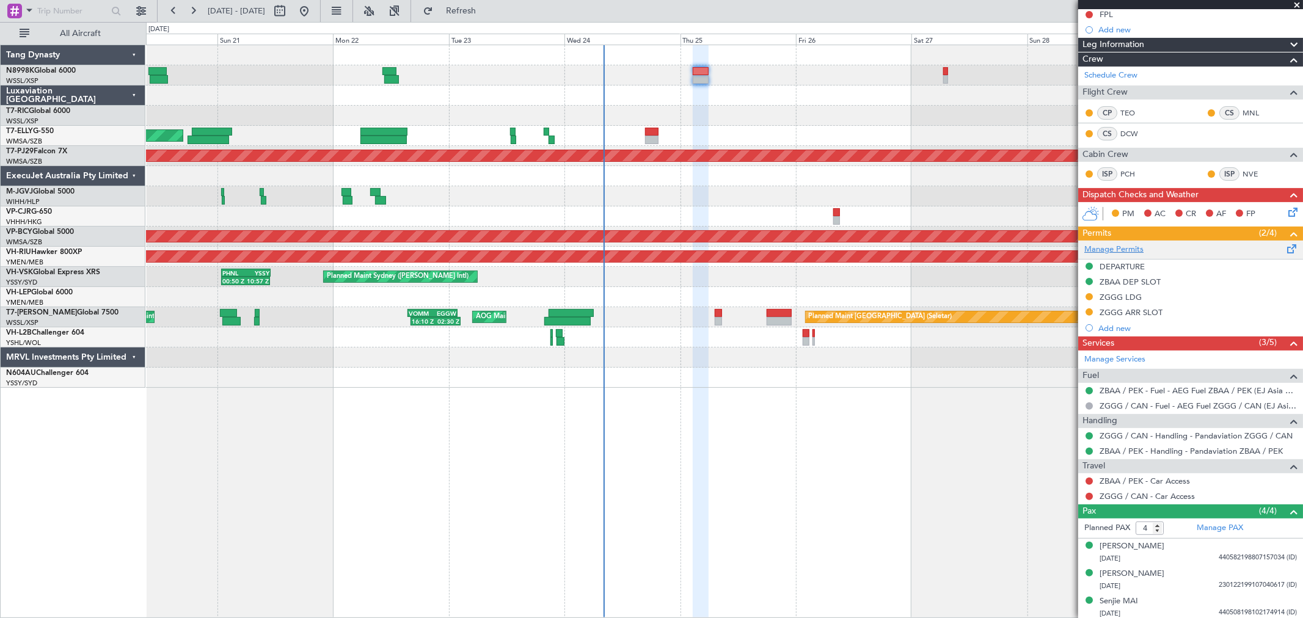
click at [1121, 250] on link "Manage Permits" at bounding box center [1113, 250] width 59 height 12
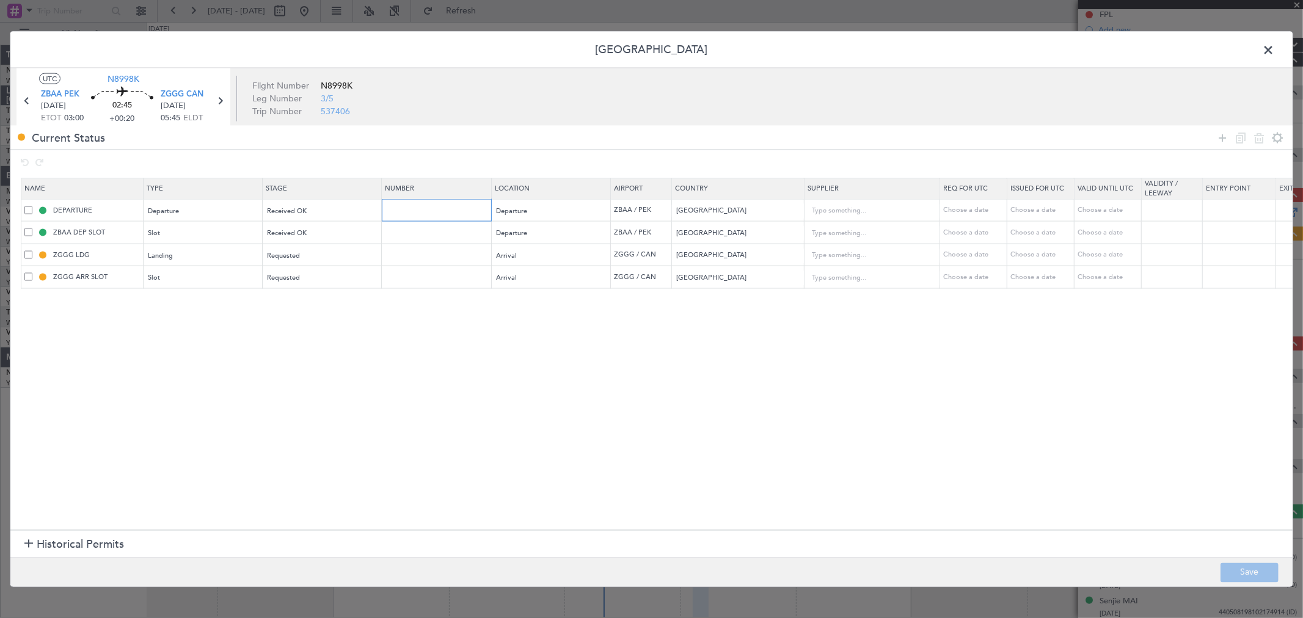
click at [401, 205] on input "text" at bounding box center [438, 210] width 106 height 10
paste input "CAD/D0921CM10"
type input "CAD/D0921CM10"
click at [406, 252] on input "text" at bounding box center [438, 254] width 106 height 10
paste input "CAD/D0921CM10"
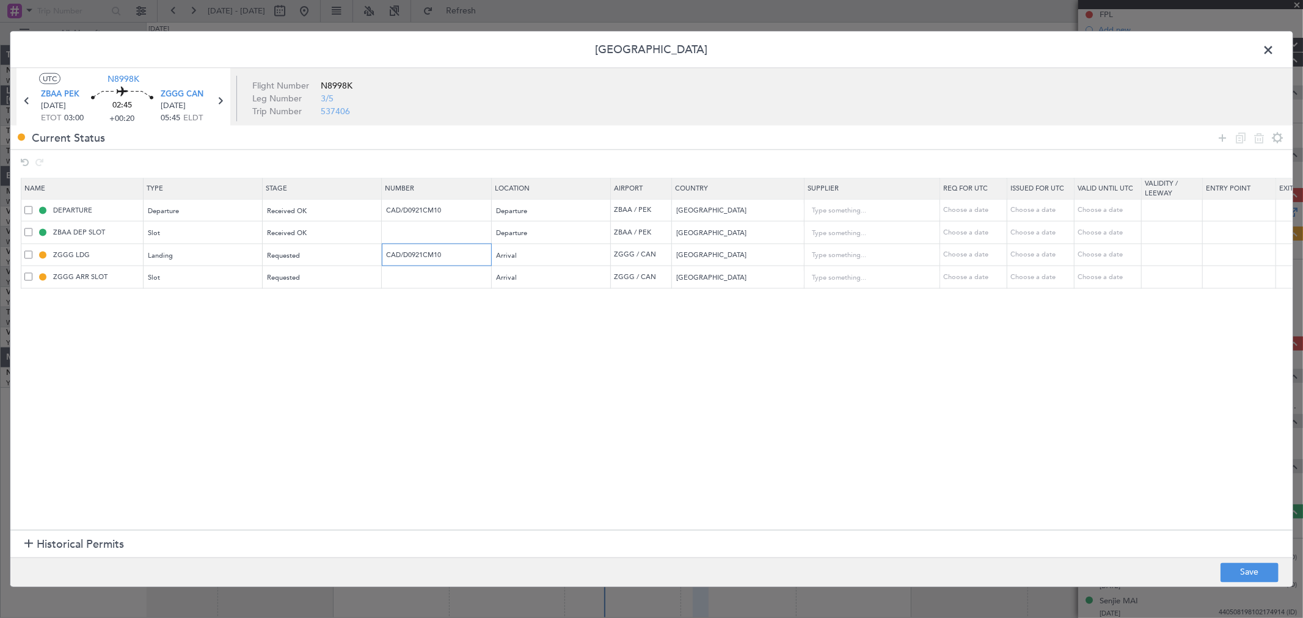
type input "CAD/D0921CM10"
click at [423, 275] on input "text" at bounding box center [438, 277] width 106 height 10
click at [1247, 570] on button "Save" at bounding box center [1249, 573] width 58 height 20
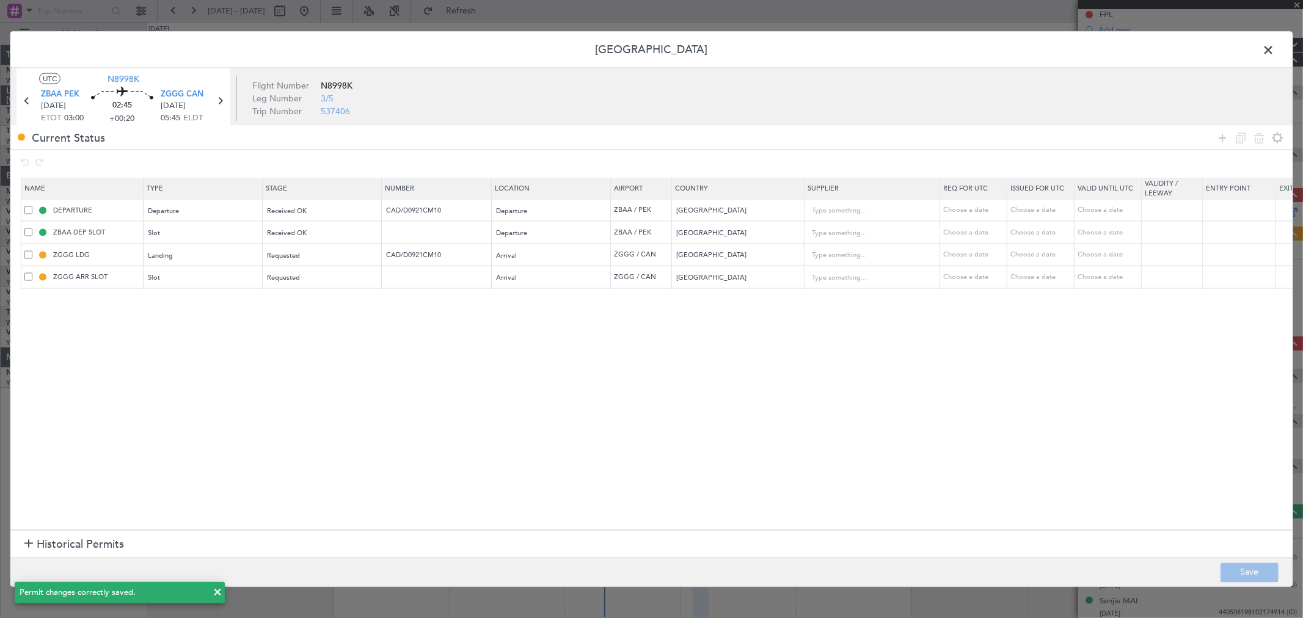
drag, startPoint x: 1270, startPoint y: 45, endPoint x: 1253, endPoint y: 57, distance: 21.5
click at [1274, 45] on span at bounding box center [1274, 53] width 0 height 24
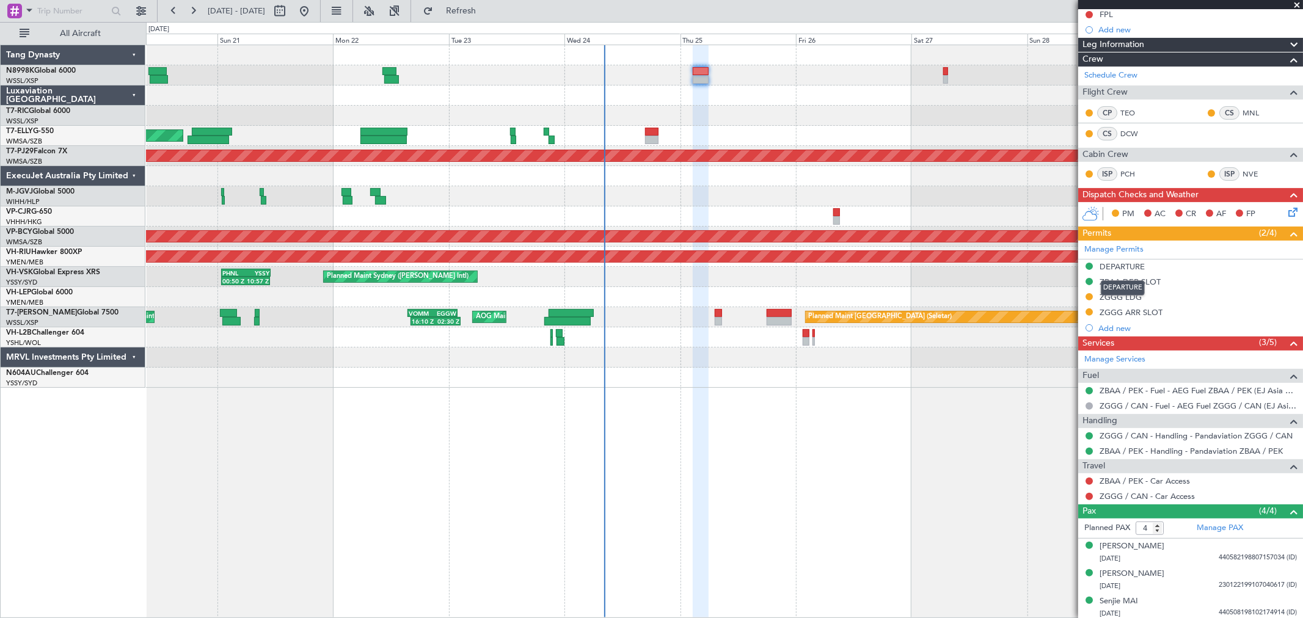
click at [1129, 283] on mat-tooltip-component "DEPARTURE" at bounding box center [1122, 288] width 61 height 32
click at [1120, 280] on div "ZBAA DEP SLOT" at bounding box center [1129, 282] width 61 height 10
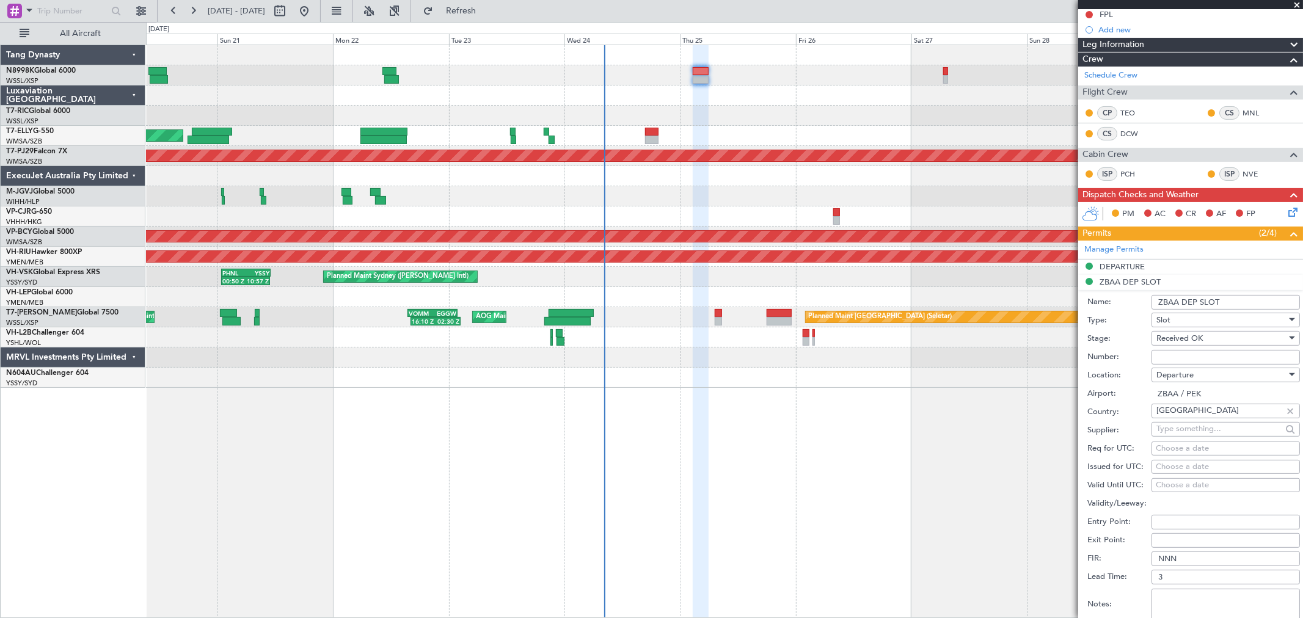
click at [1163, 471] on div "Choose a date" at bounding box center [1226, 467] width 140 height 12
select select "9"
select select "2025"
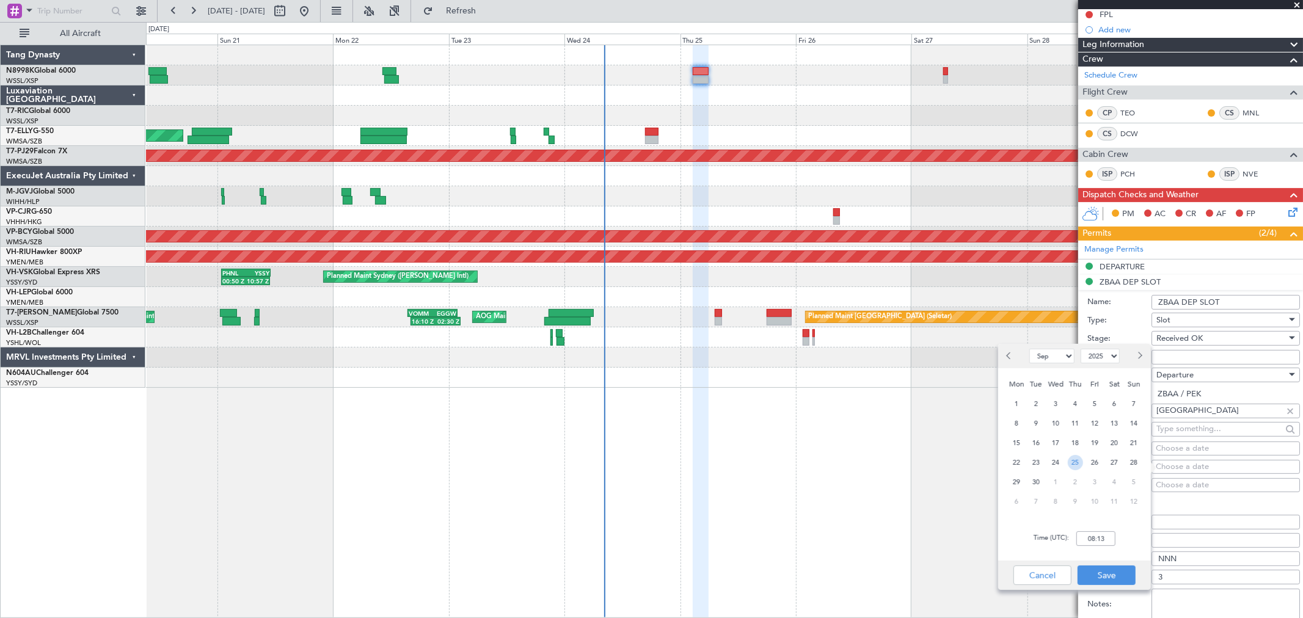
click at [1081, 462] on span "25" at bounding box center [1075, 462] width 15 height 15
click at [1103, 537] on input "00:00" at bounding box center [1095, 538] width 39 height 15
type input "02:00"
click at [1097, 575] on button "Save" at bounding box center [1106, 576] width 58 height 20
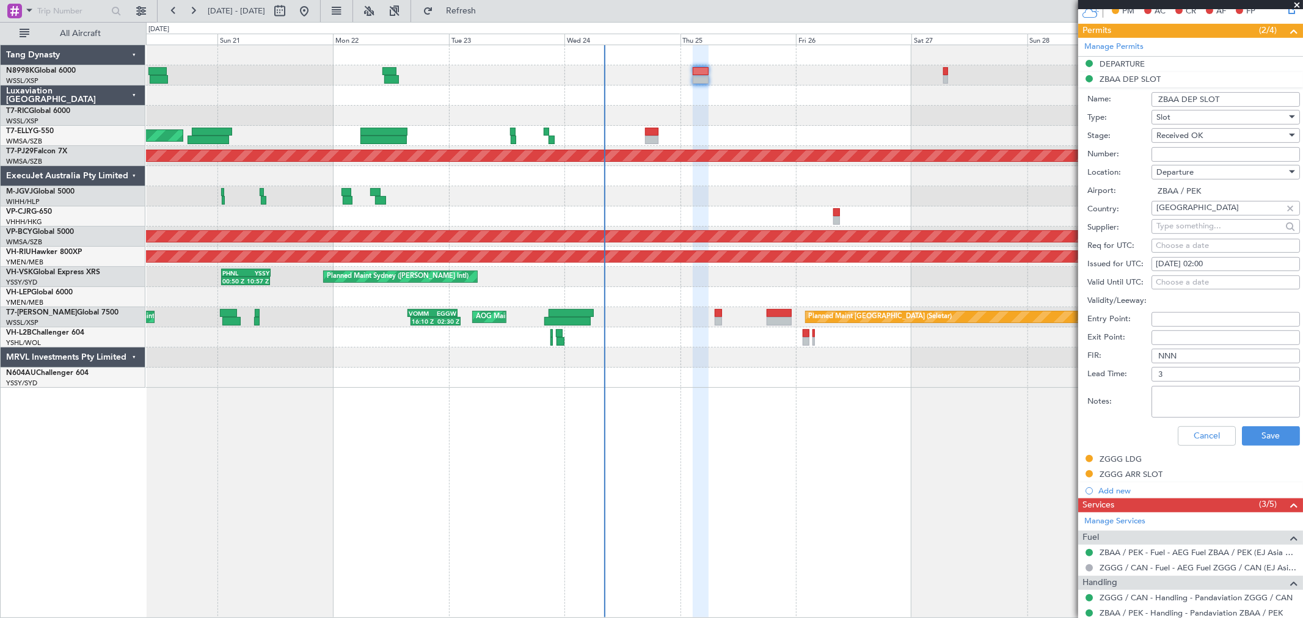
scroll to position [407, 0]
click at [1260, 430] on button "Save" at bounding box center [1271, 436] width 58 height 20
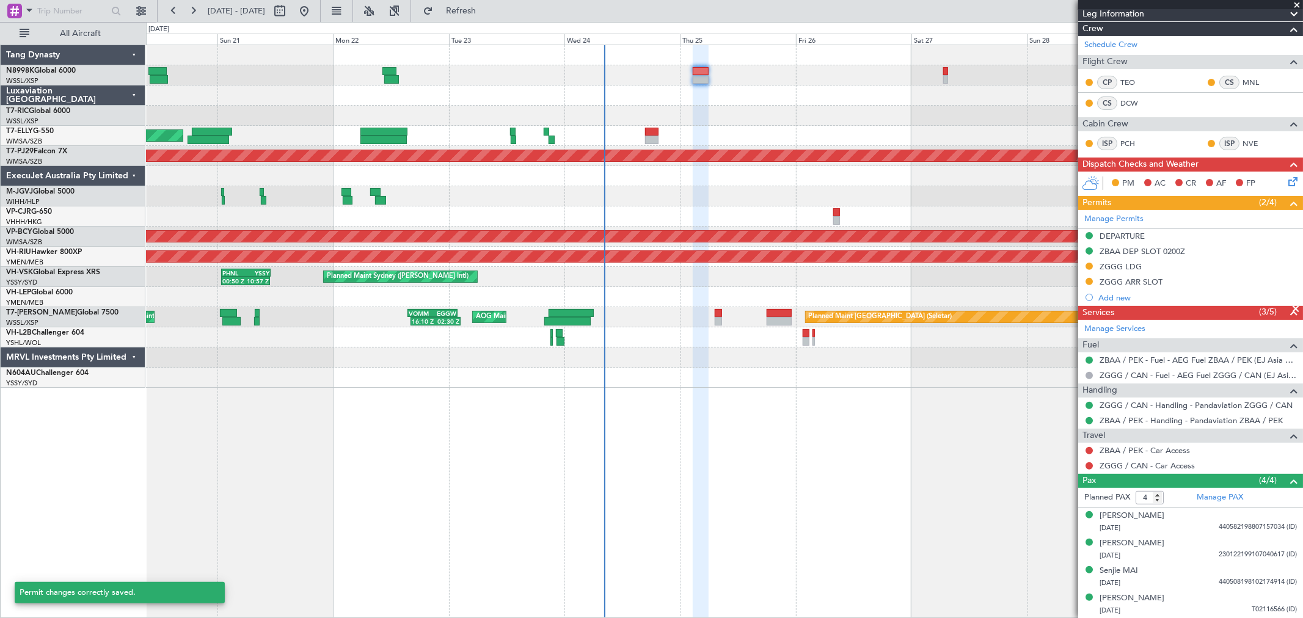
scroll to position [234, 0]
click at [1086, 265] on button at bounding box center [1088, 266] width 7 height 7
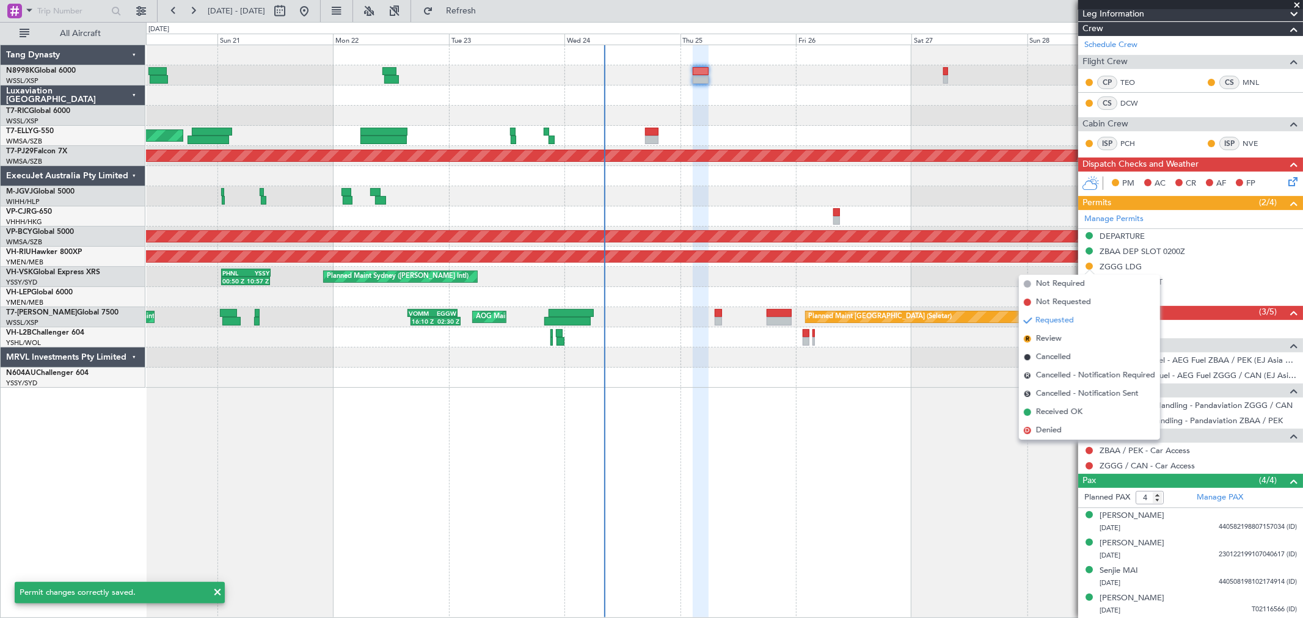
drag, startPoint x: 1039, startPoint y: 414, endPoint x: 1055, endPoint y: 396, distance: 24.2
click at [1040, 412] on span "Received OK" at bounding box center [1059, 412] width 46 height 12
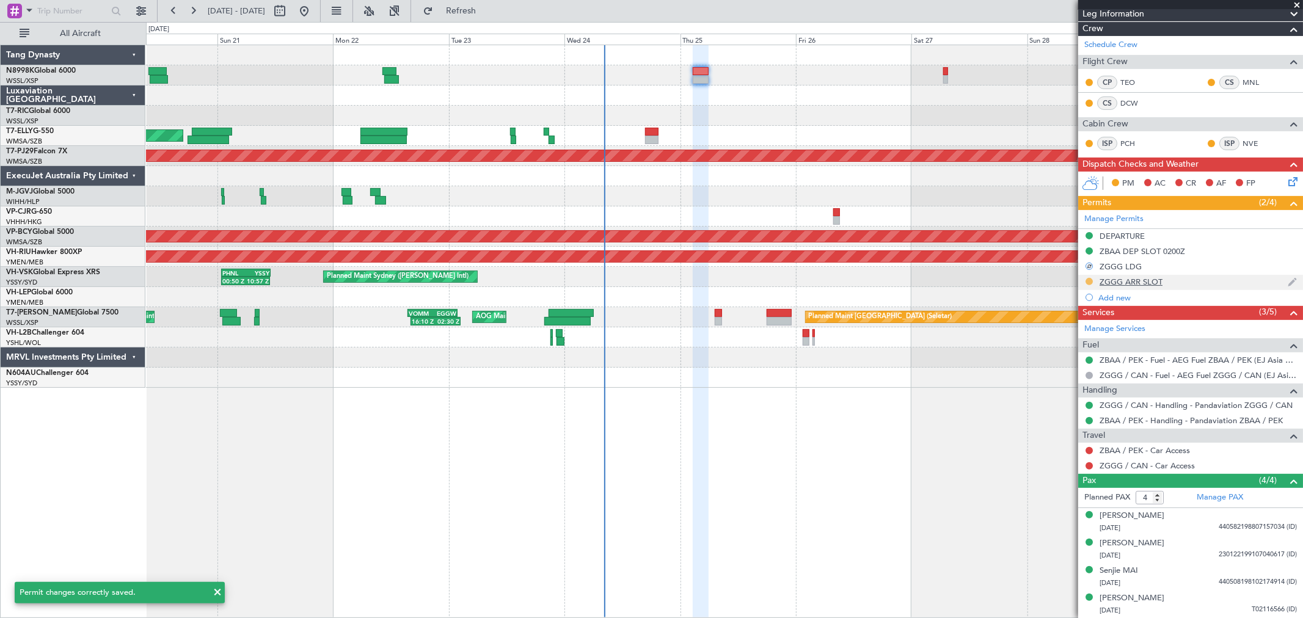
click at [1090, 282] on button at bounding box center [1088, 281] width 7 height 7
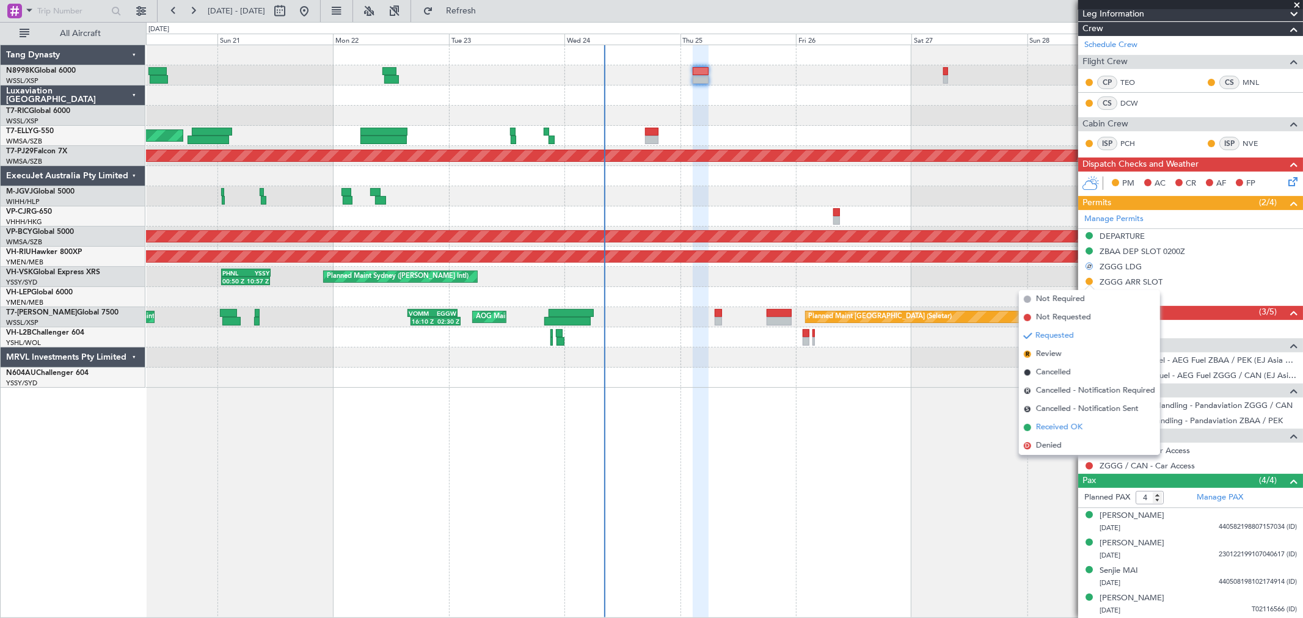
click at [1033, 426] on li "Received OK" at bounding box center [1089, 427] width 141 height 18
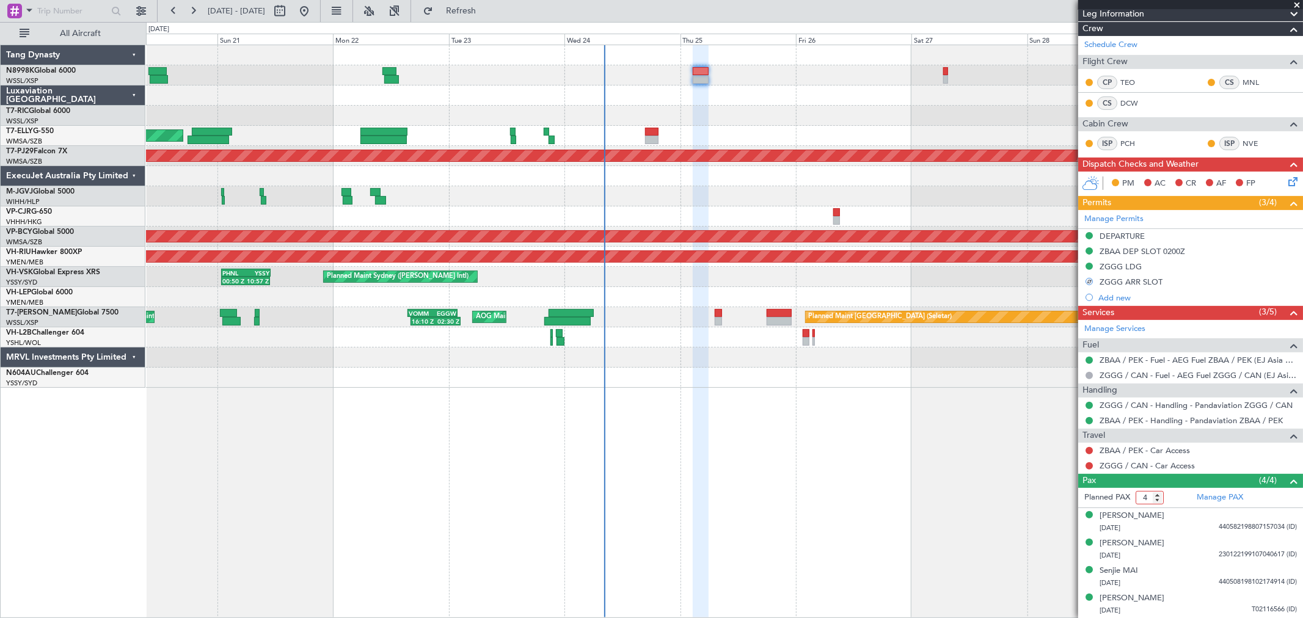
drag, startPoint x: 1148, startPoint y: 500, endPoint x: 1117, endPoint y: 501, distance: 31.8
click at [1117, 501] on form "Planned PAX 4" at bounding box center [1134, 498] width 112 height 20
type input "5"
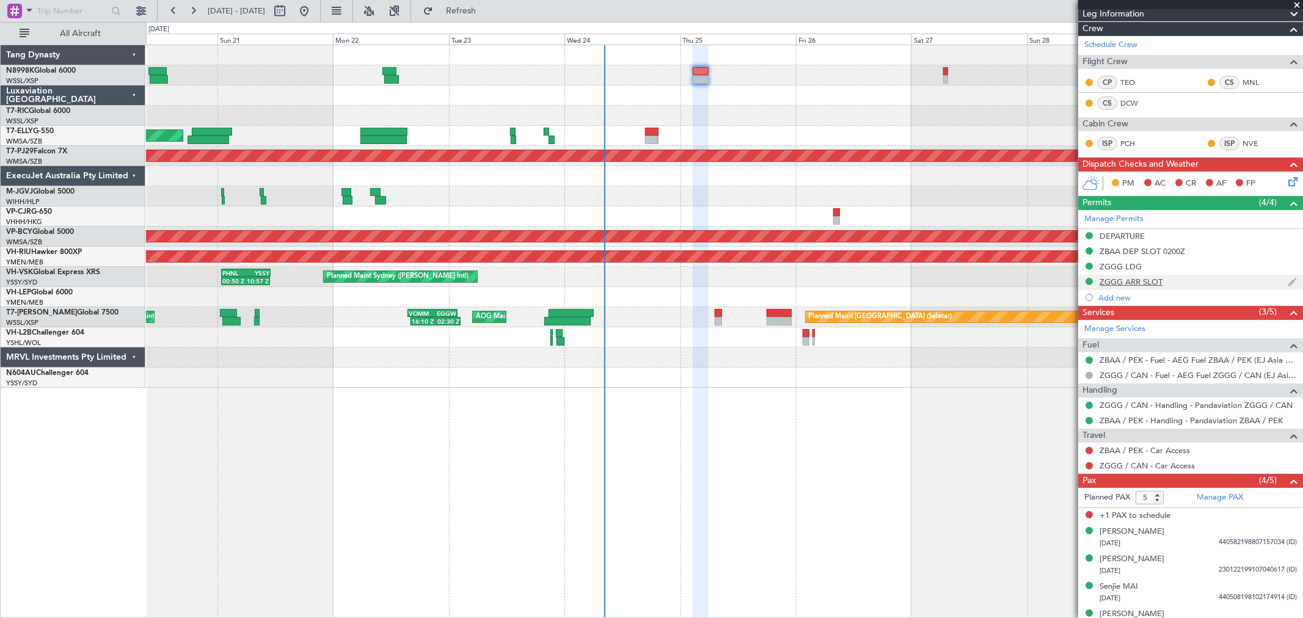
click at [1128, 279] on div "ZGGG ARR SLOT" at bounding box center [1130, 282] width 63 height 10
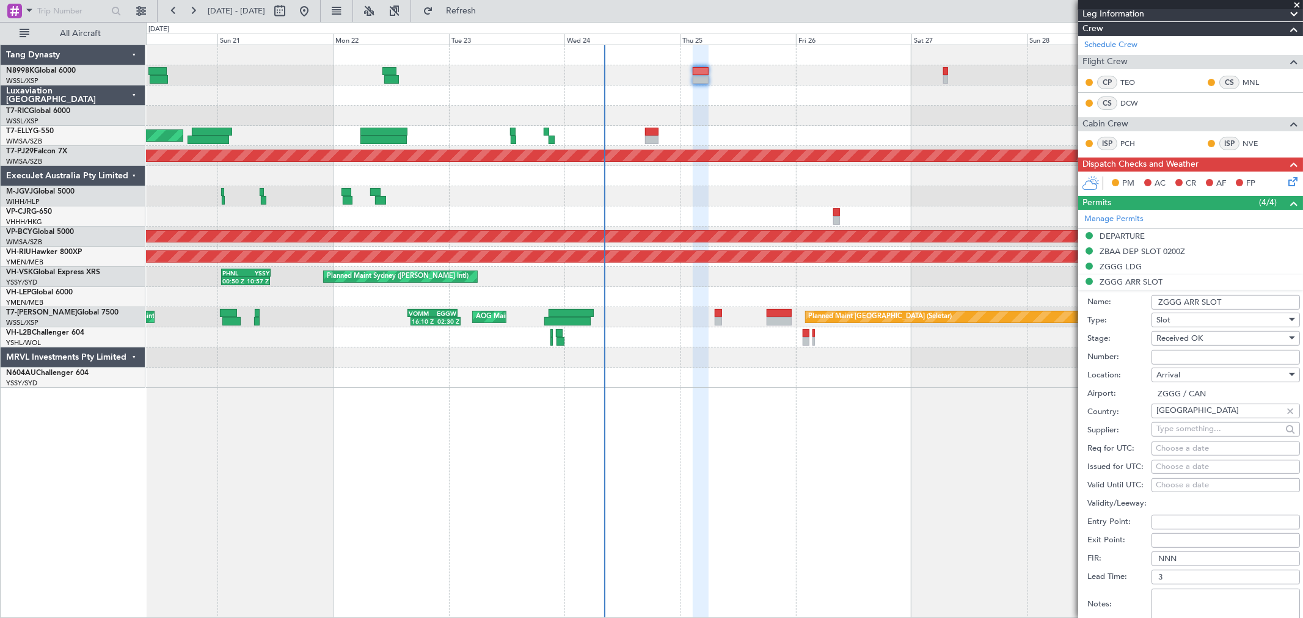
click at [1168, 464] on div "Choose a date" at bounding box center [1226, 467] width 140 height 12
select select "9"
select select "2025"
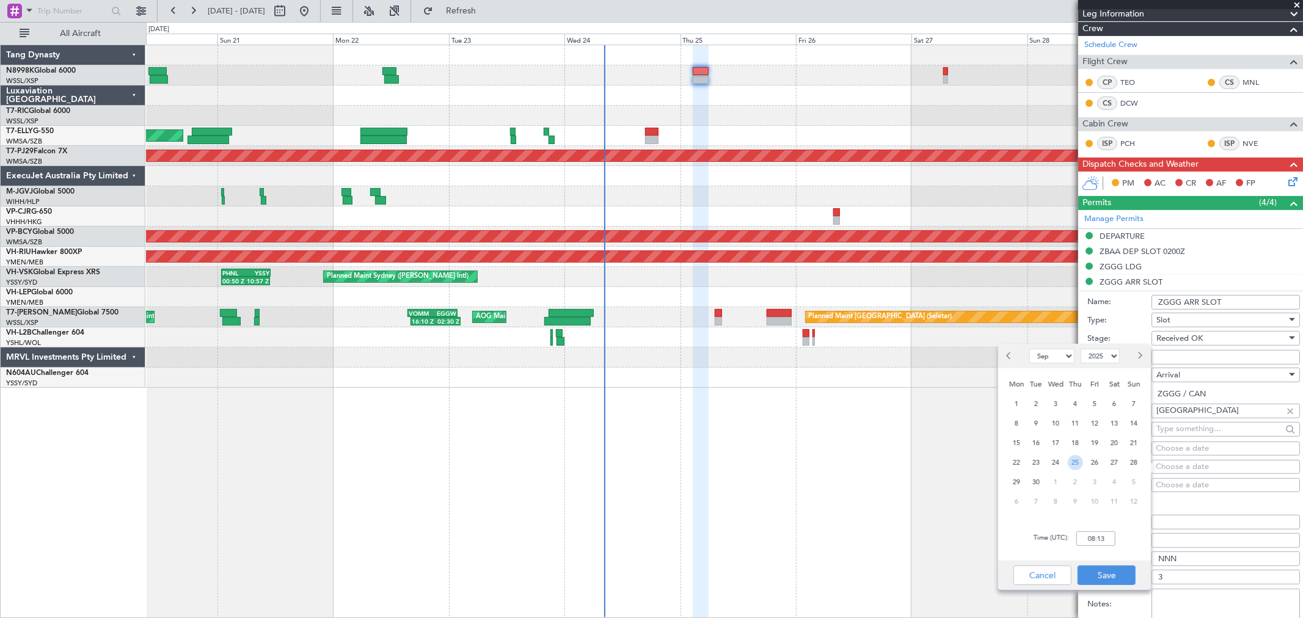
click at [1075, 461] on span "25" at bounding box center [1075, 462] width 15 height 15
click at [1109, 538] on input "00:00" at bounding box center [1095, 538] width 39 height 15
type input "04:30"
click at [1118, 575] on button "Save" at bounding box center [1106, 576] width 58 height 20
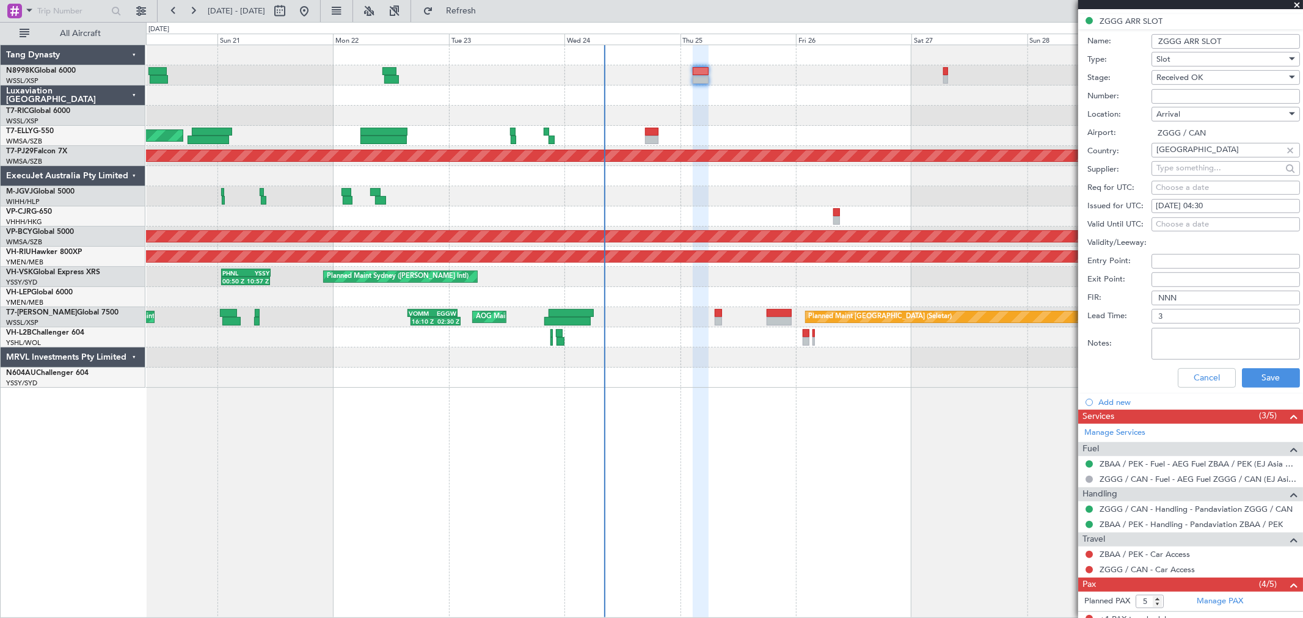
scroll to position [505, 0]
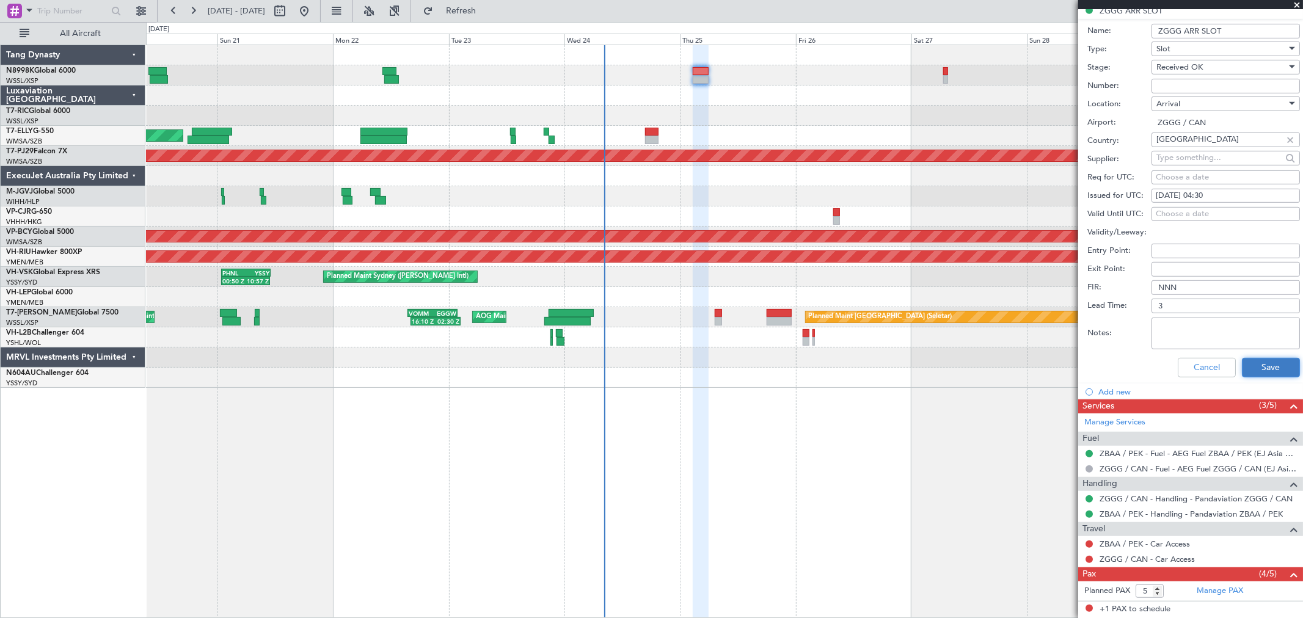
click at [1272, 371] on button "Save" at bounding box center [1271, 368] width 58 height 20
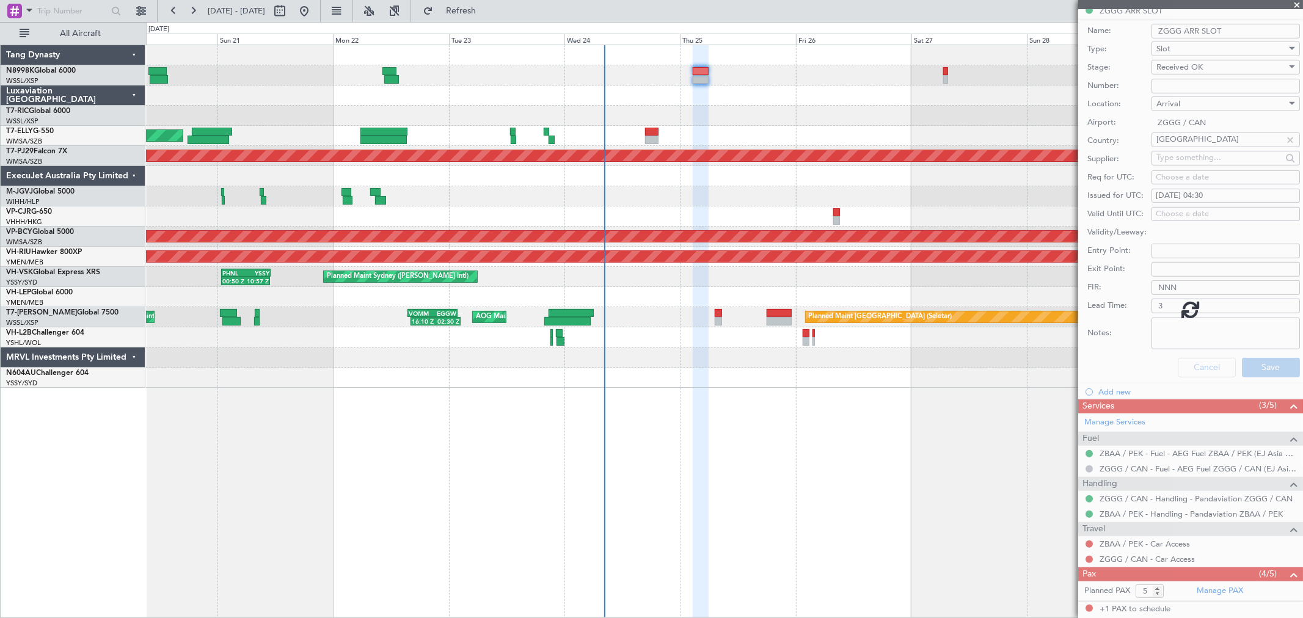
scroll to position [141, 0]
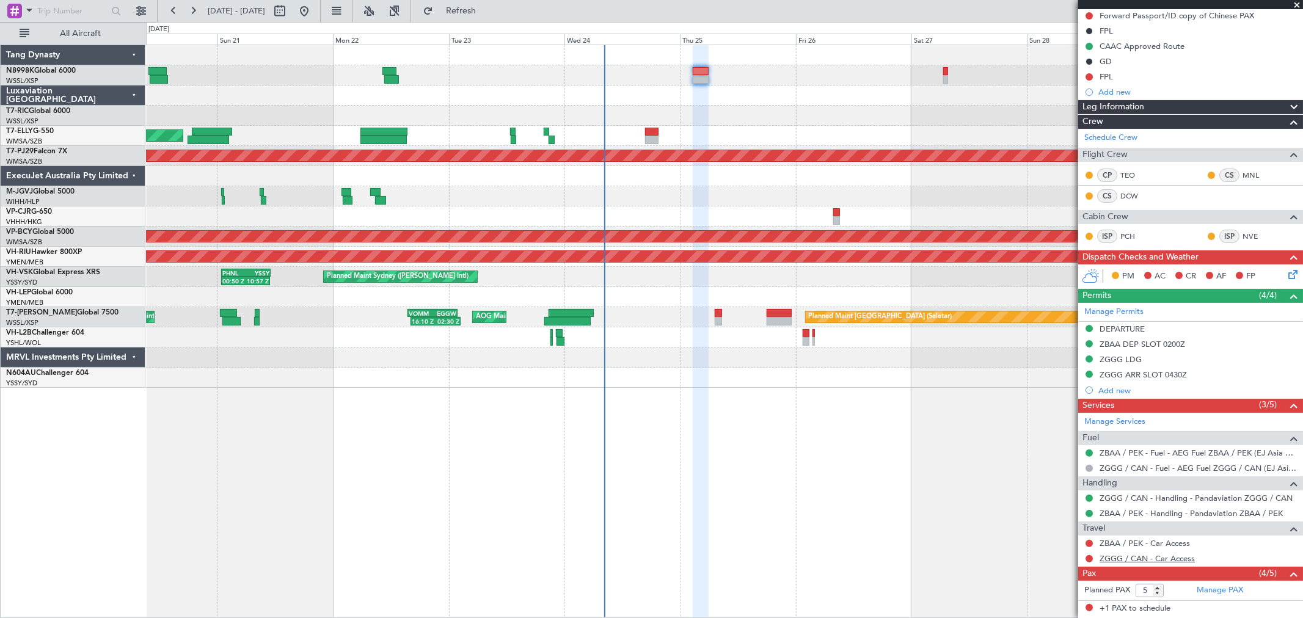
click at [1148, 560] on link "ZGGG / CAN - Car Access" at bounding box center [1146, 558] width 95 height 10
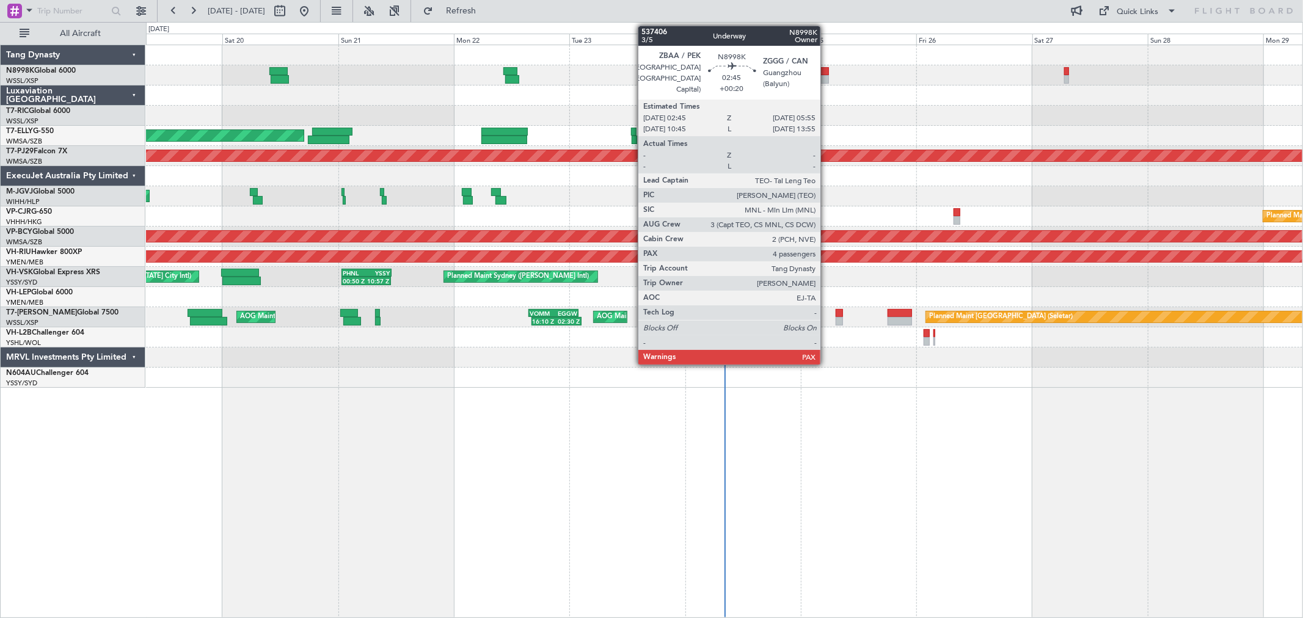
click at [826, 76] on div at bounding box center [821, 79] width 15 height 9
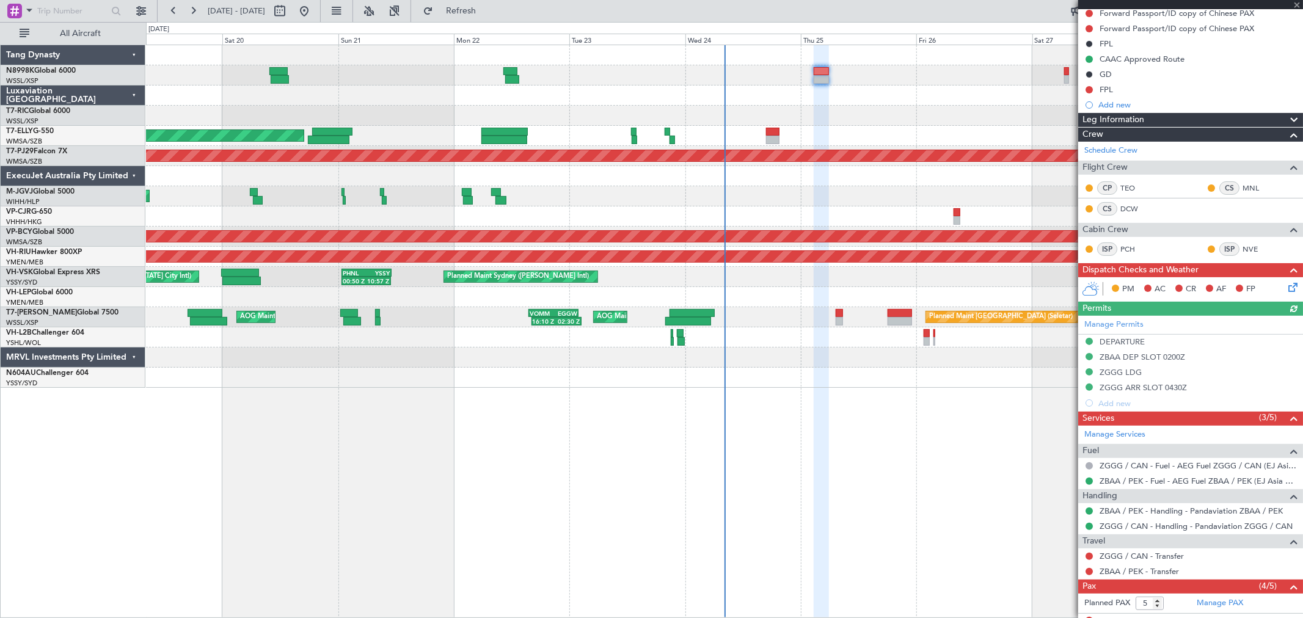
scroll to position [249, 0]
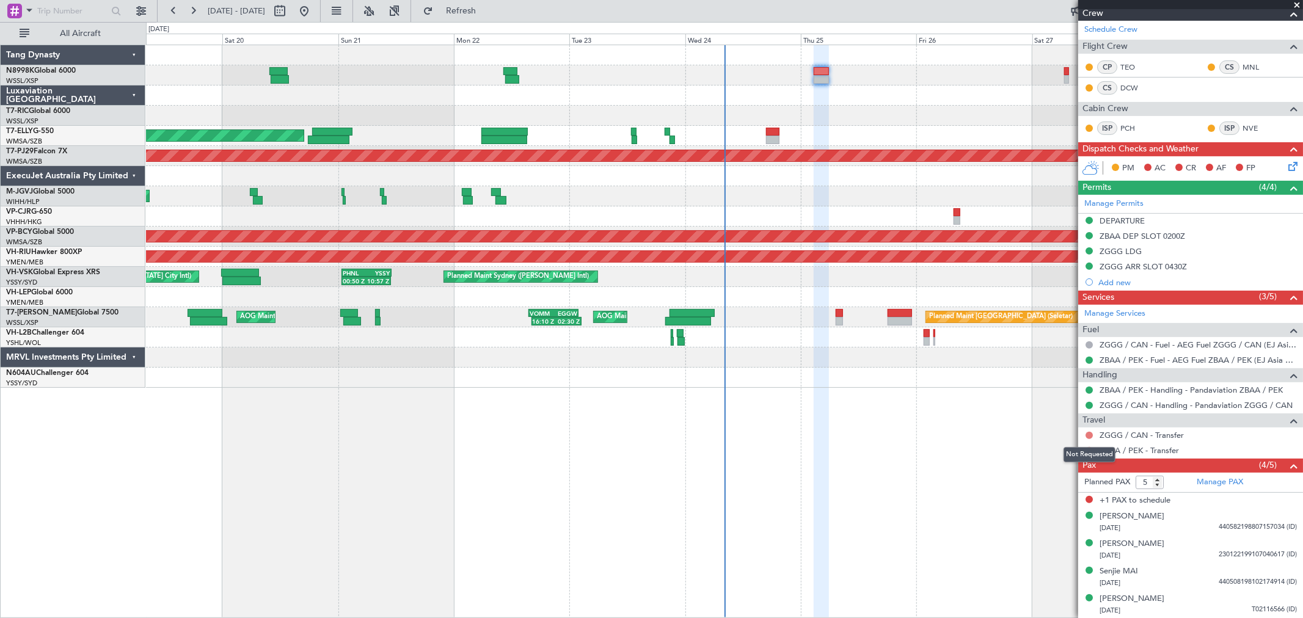
click at [1090, 432] on button at bounding box center [1088, 435] width 7 height 7
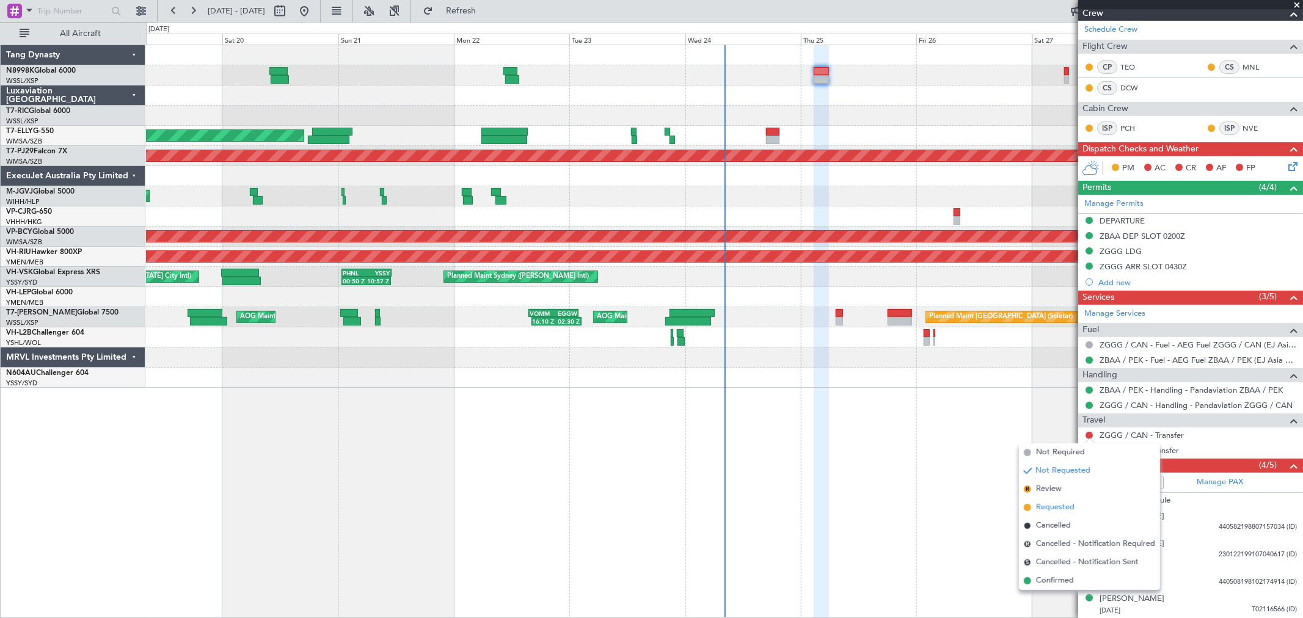
click at [1047, 509] on span "Requested" at bounding box center [1055, 507] width 38 height 12
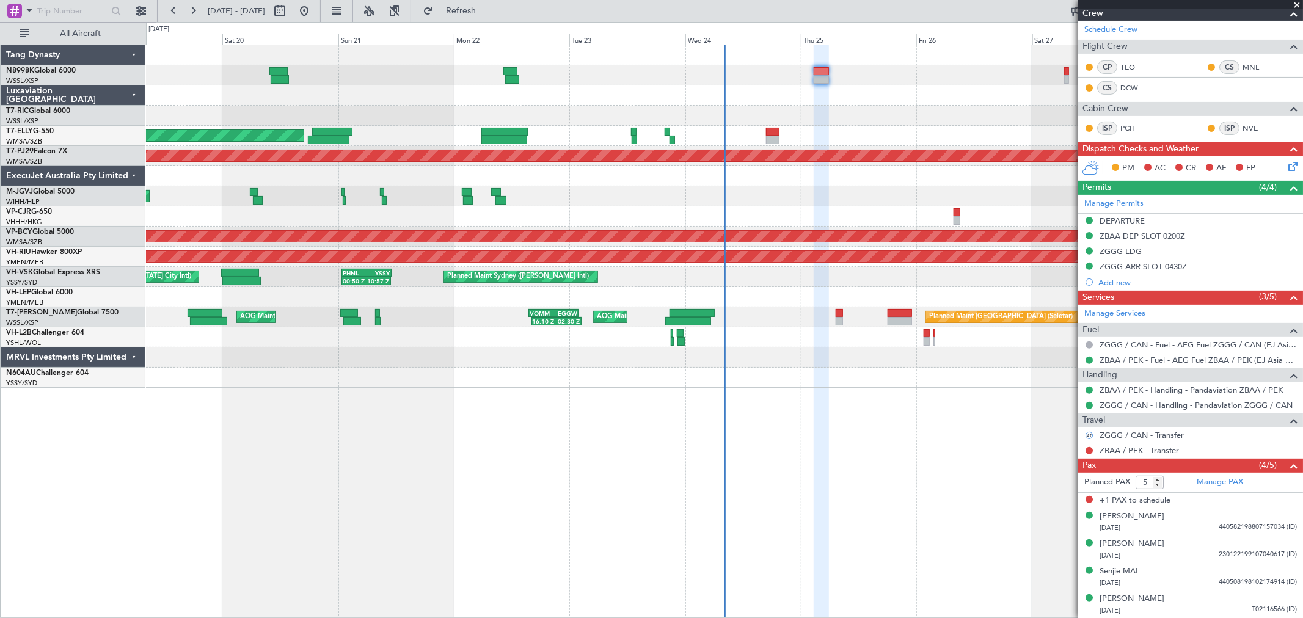
click at [1081, 450] on div "ZBAA / PEK - Transfer" at bounding box center [1190, 450] width 225 height 15
click at [1085, 448] on button at bounding box center [1088, 450] width 7 height 7
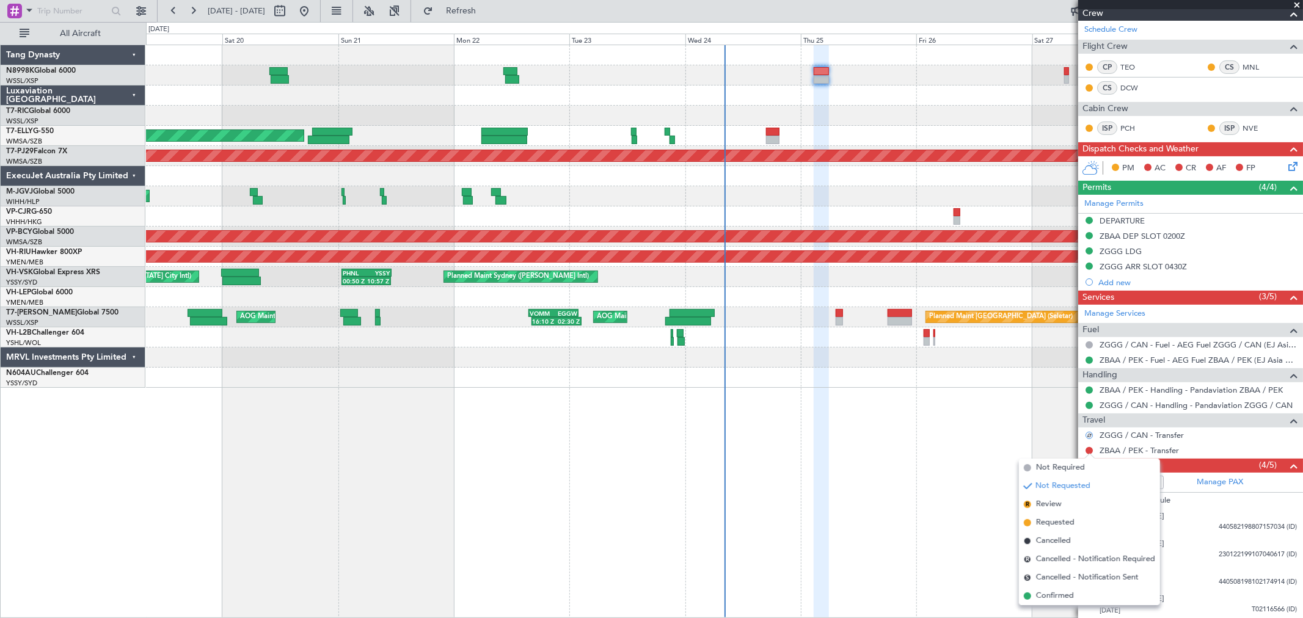
drag, startPoint x: 1037, startPoint y: 524, endPoint x: 1042, endPoint y: 520, distance: 6.5
click at [1037, 523] on span "Requested" at bounding box center [1055, 523] width 38 height 12
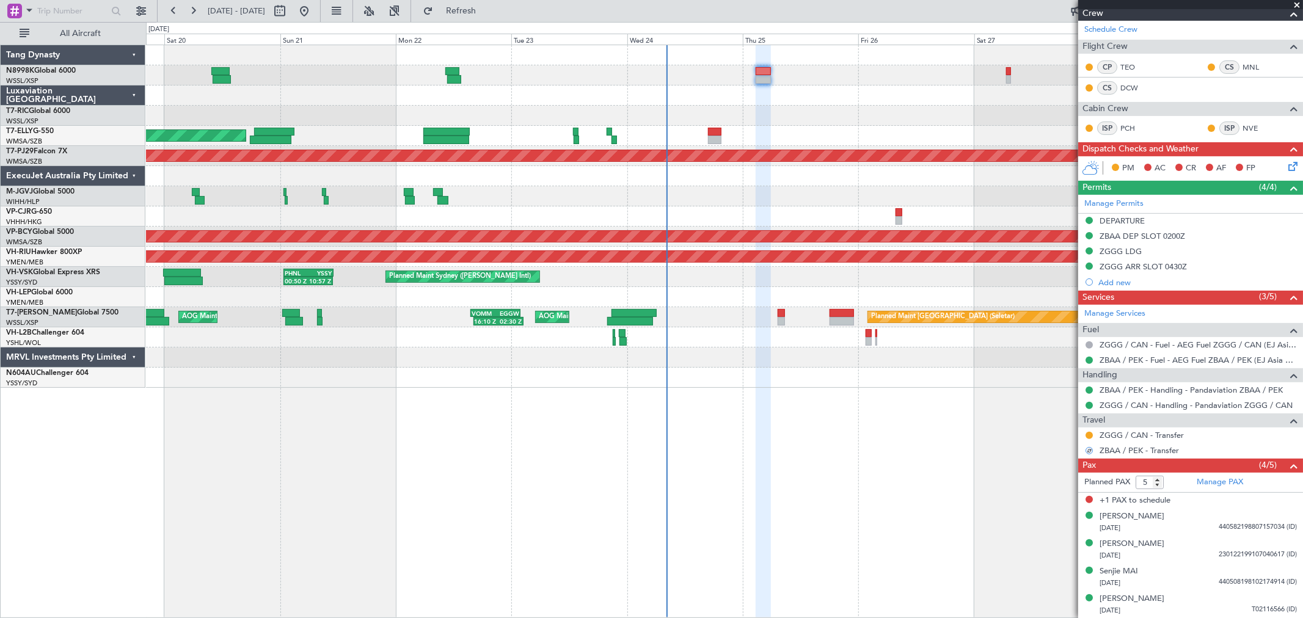
click at [792, 136] on div "Planned Maint Dubai (Dubai Intl) MEL Dubai (Dubai Intl) Planned Maint Kuala Lum…" at bounding box center [724, 216] width 1156 height 343
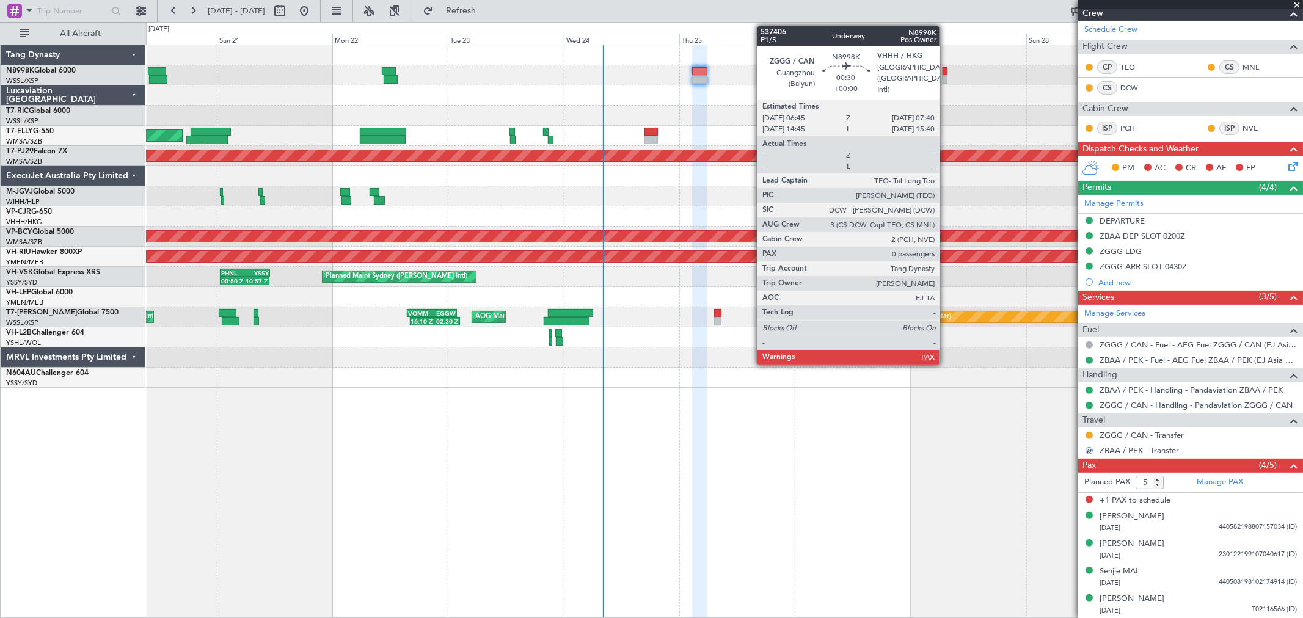
click at [945, 78] on div at bounding box center [944, 79] width 5 height 9
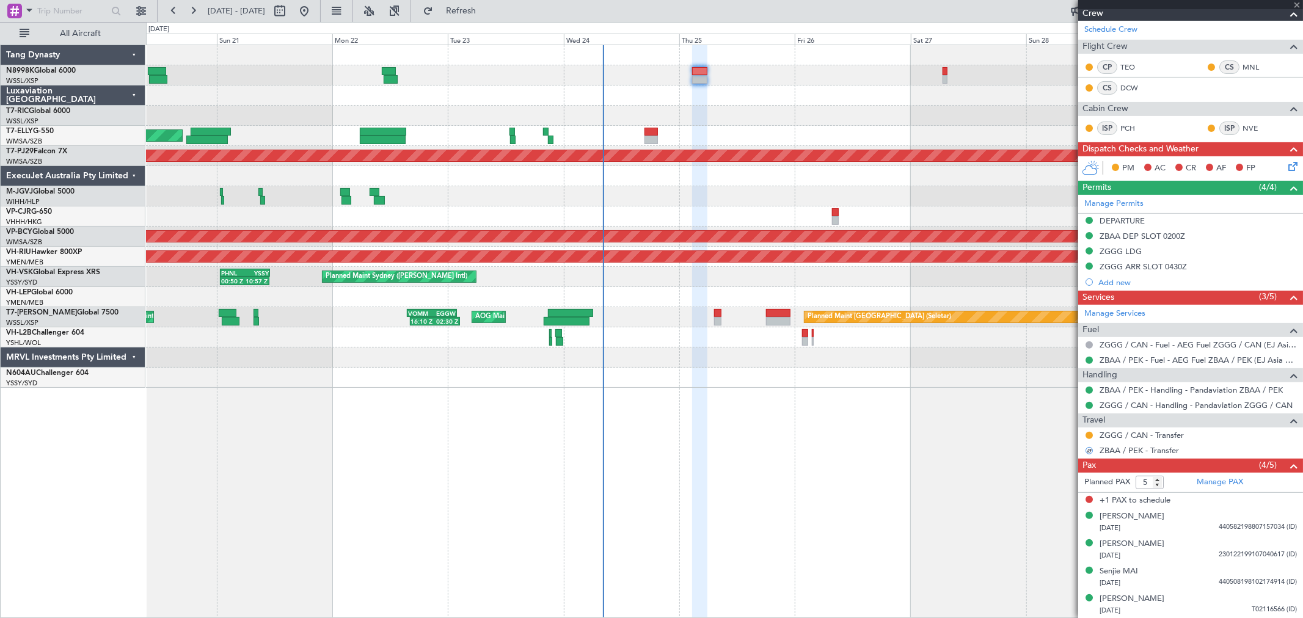
type input "0"
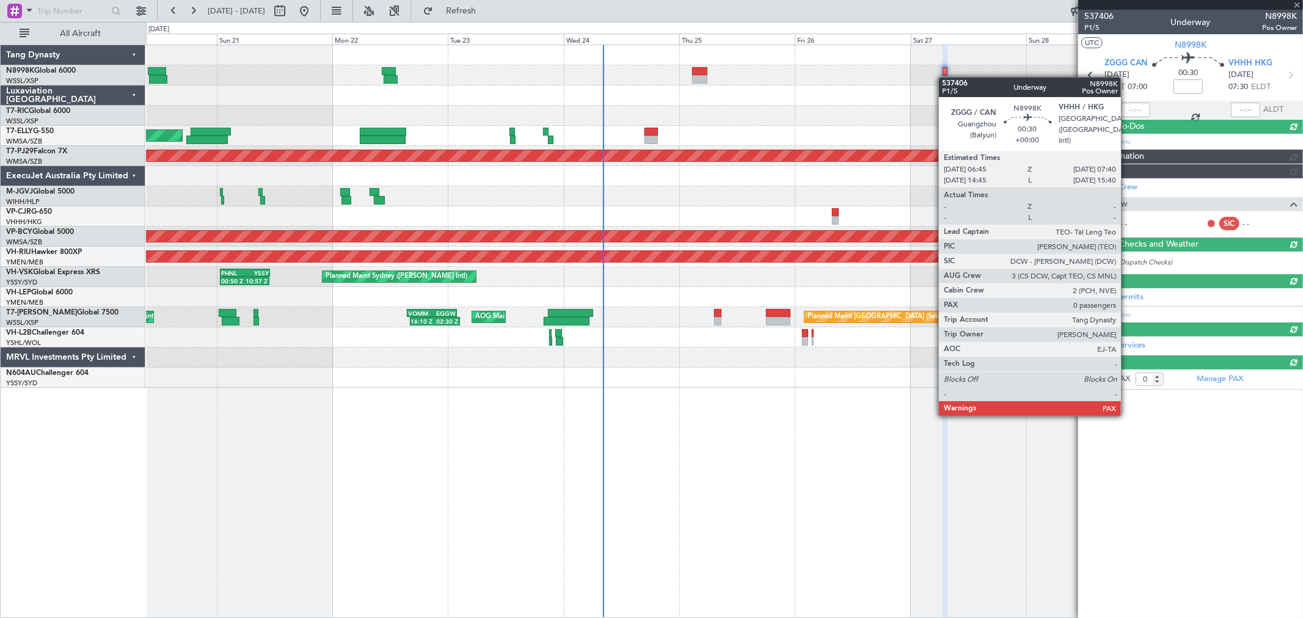
click at [945, 78] on div at bounding box center [944, 79] width 5 height 9
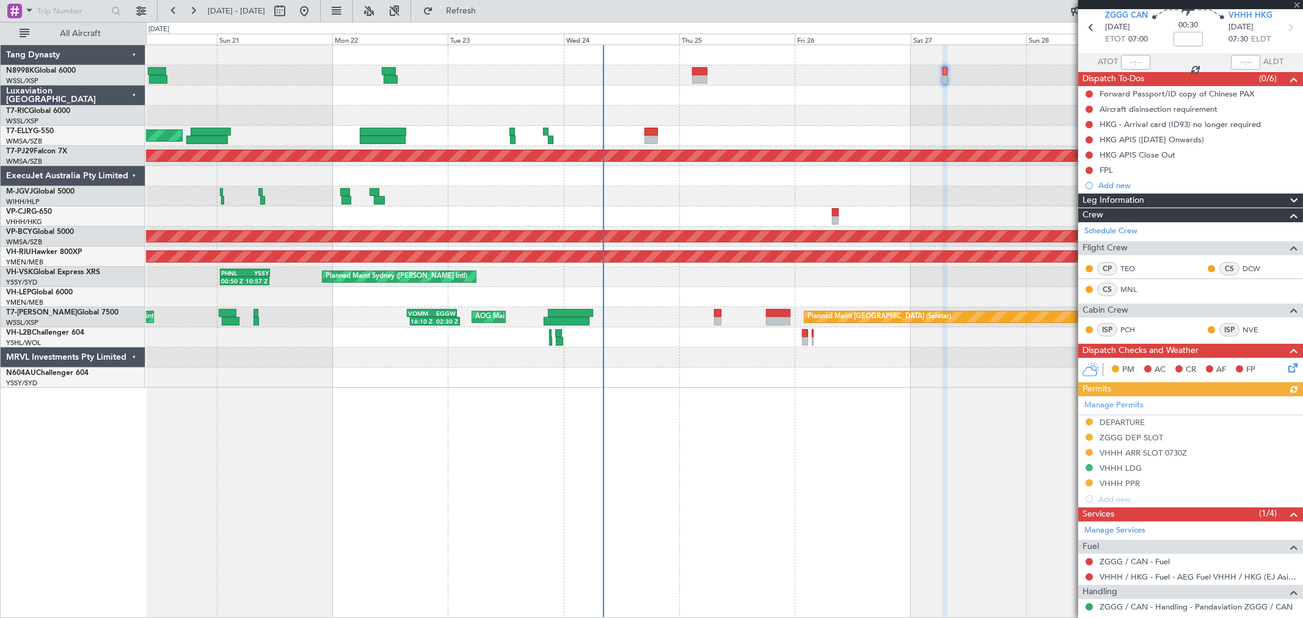
scroll to position [94, 0]
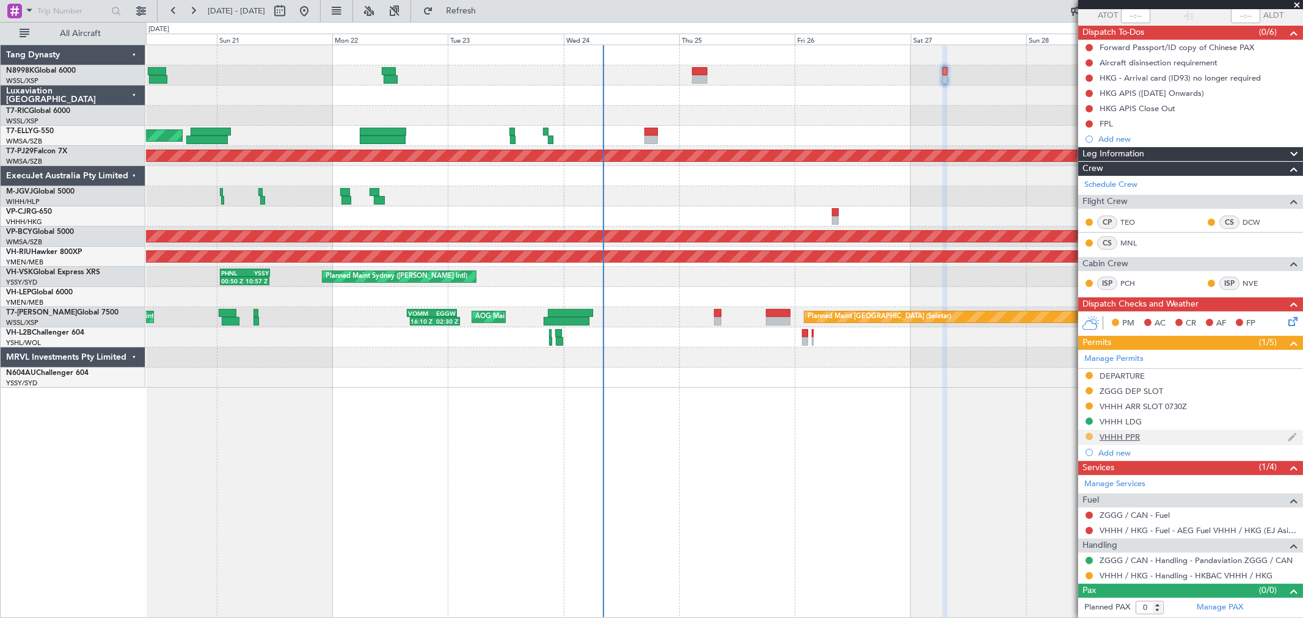
click at [1090, 434] on button at bounding box center [1088, 436] width 7 height 7
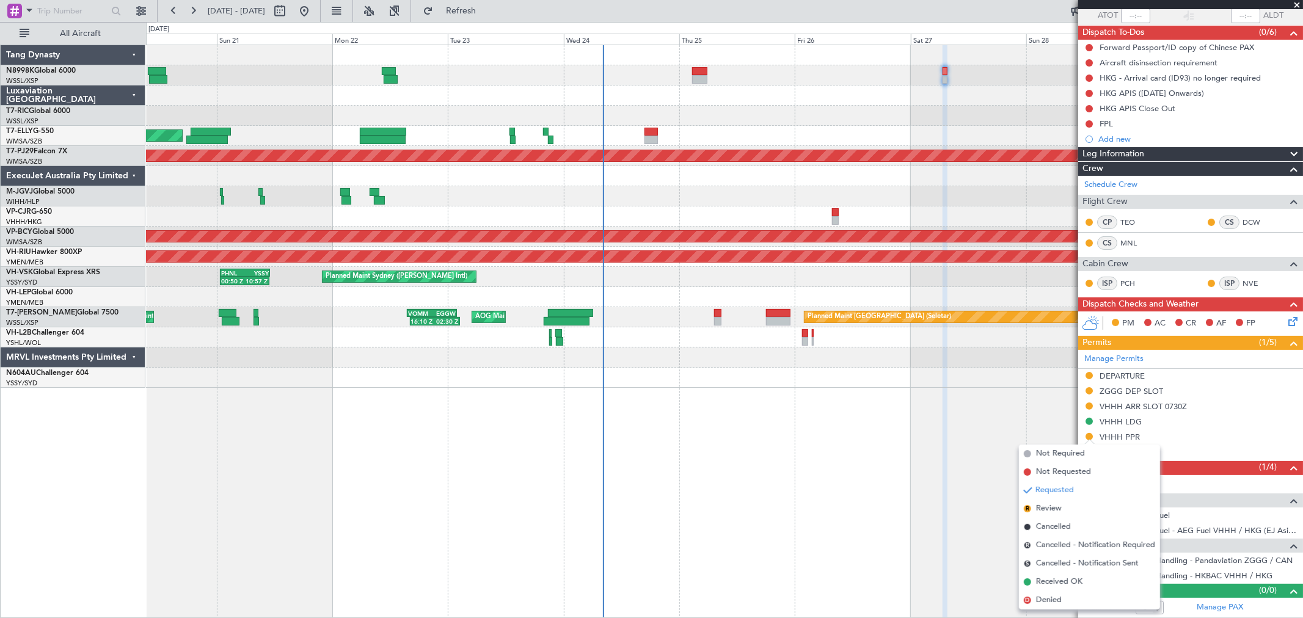
drag, startPoint x: 1046, startPoint y: 578, endPoint x: 1008, endPoint y: 383, distance: 199.1
click at [1015, 385] on body "20 Sep 2025 - 30 Sep 2025 Refresh Quick Links All Aircraft Planned Maint Dubai …" at bounding box center [651, 309] width 1303 height 618
click at [1005, 385] on div at bounding box center [724, 378] width 1156 height 20
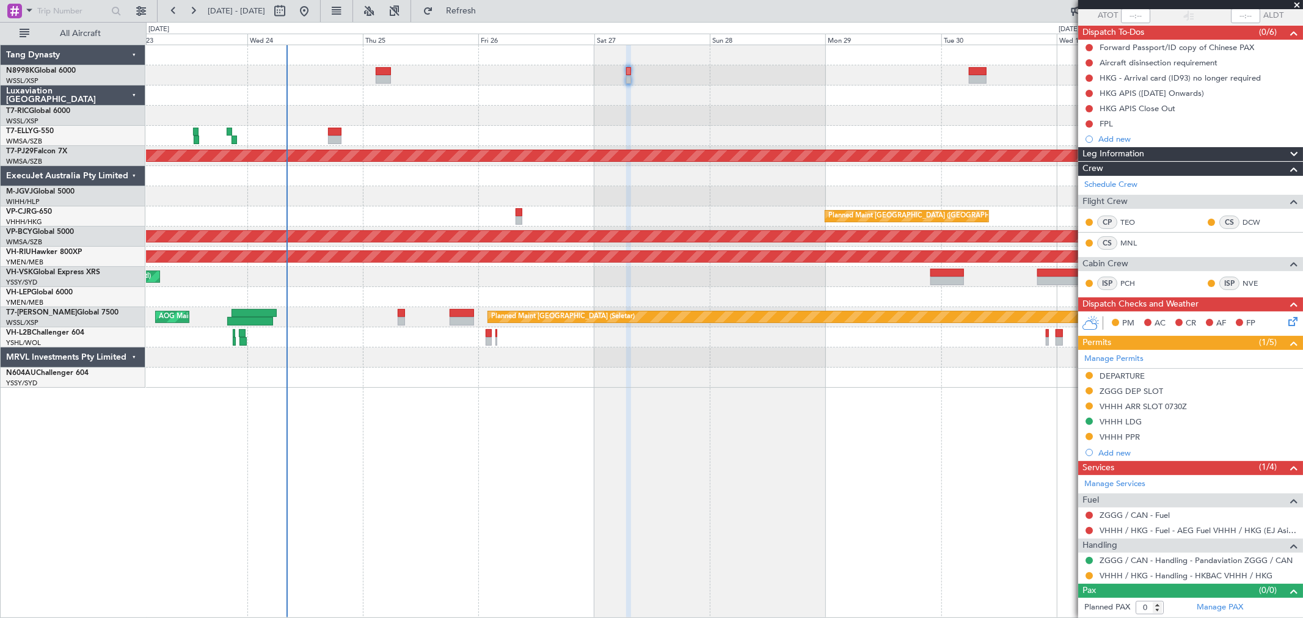
click at [702, 131] on div "MEL Dubai (Dubai Intl) Planned Maint Dubai (Dubai Intl) Planned Maint Kuala Lum…" at bounding box center [724, 216] width 1156 height 343
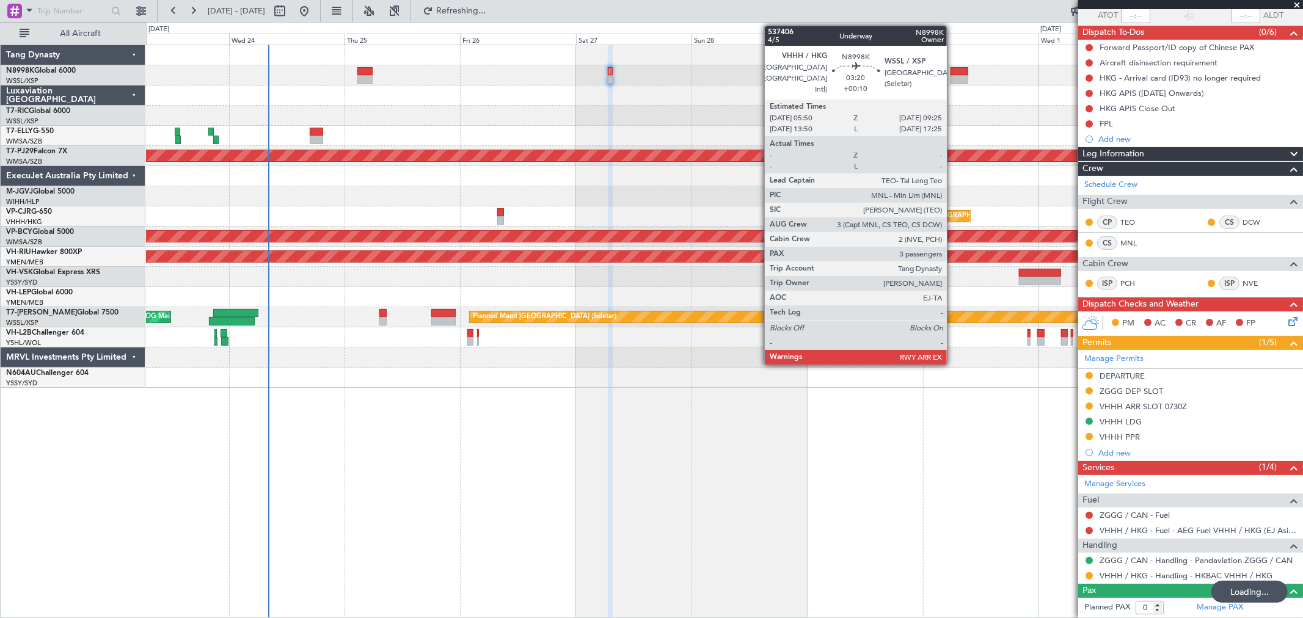
click at [953, 74] on div at bounding box center [959, 71] width 18 height 9
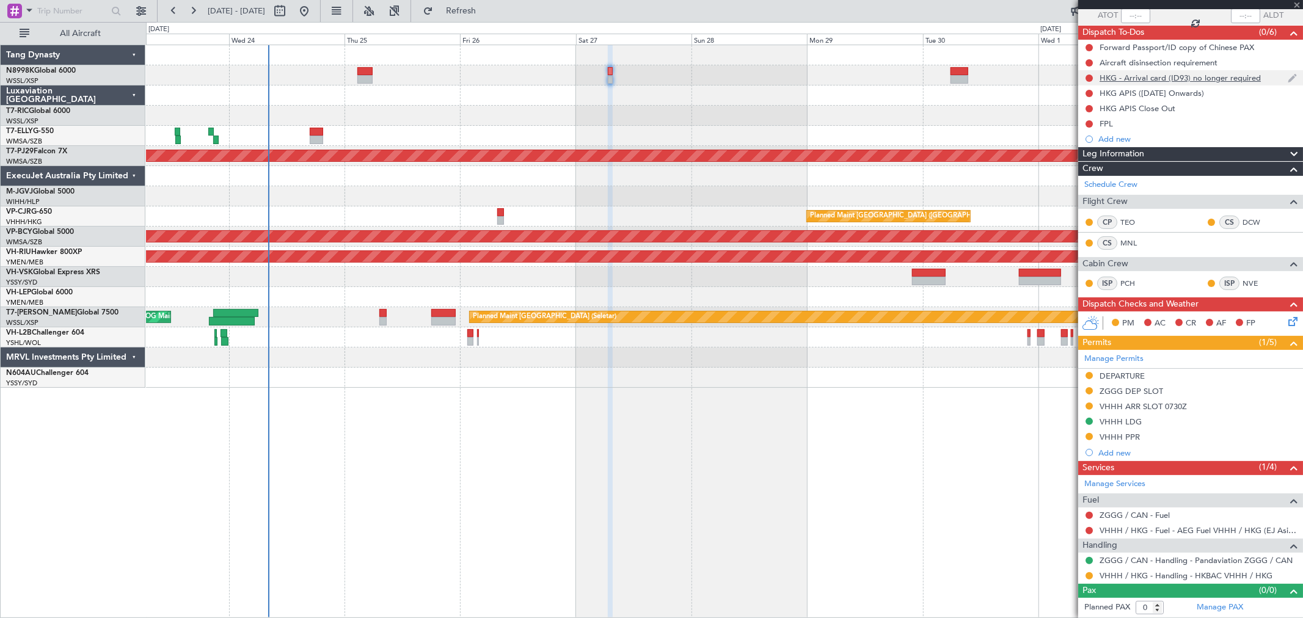
type input "+00:10"
type input "3"
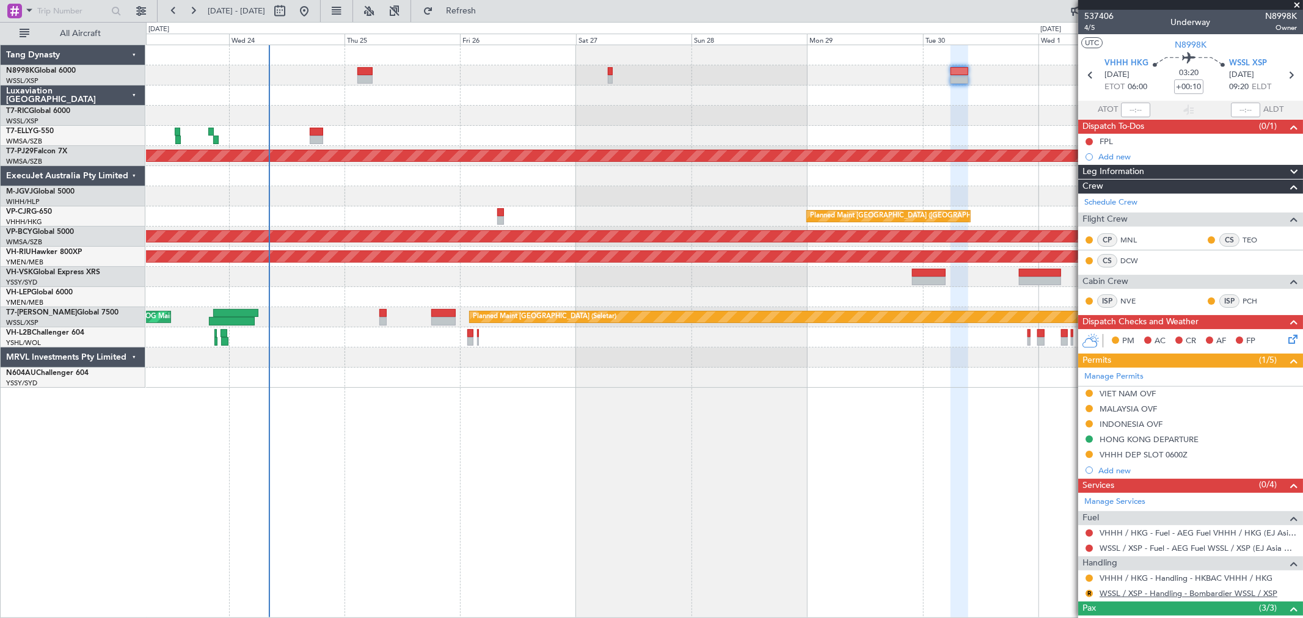
click at [1146, 591] on link "WSSL / XSP - Handling - Bombardier WSSL / XSP" at bounding box center [1188, 593] width 178 height 10
click at [1086, 591] on button "R" at bounding box center [1088, 593] width 7 height 7
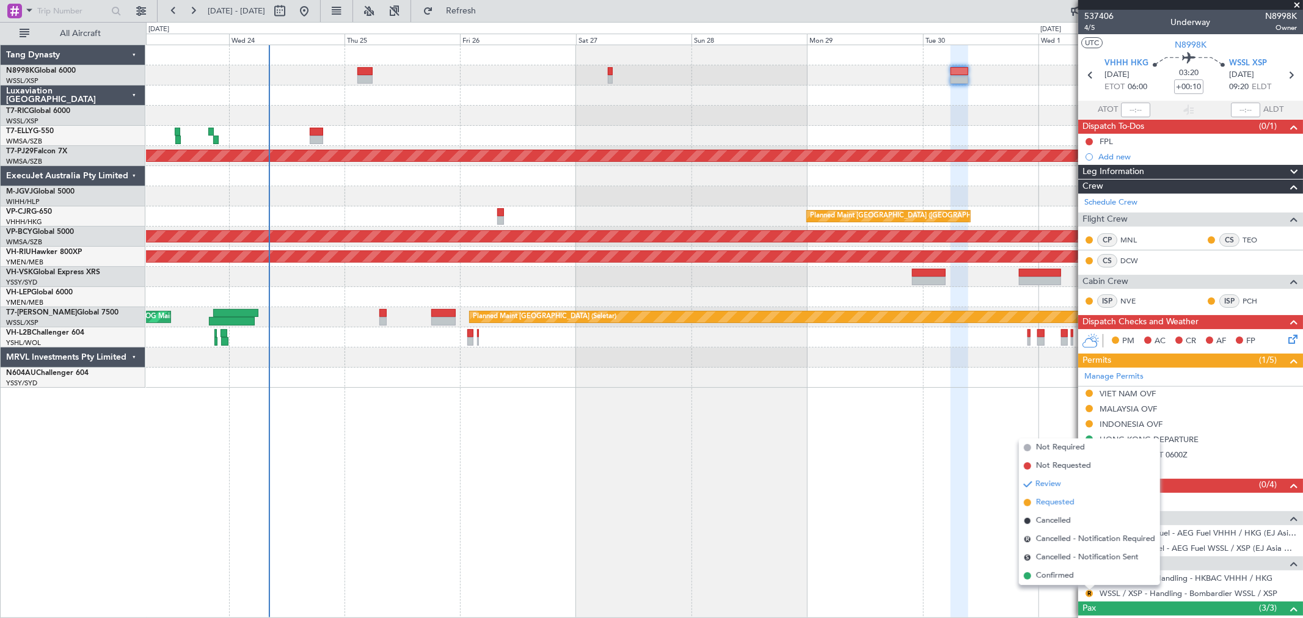
click at [1079, 495] on li "Requested" at bounding box center [1089, 503] width 141 height 18
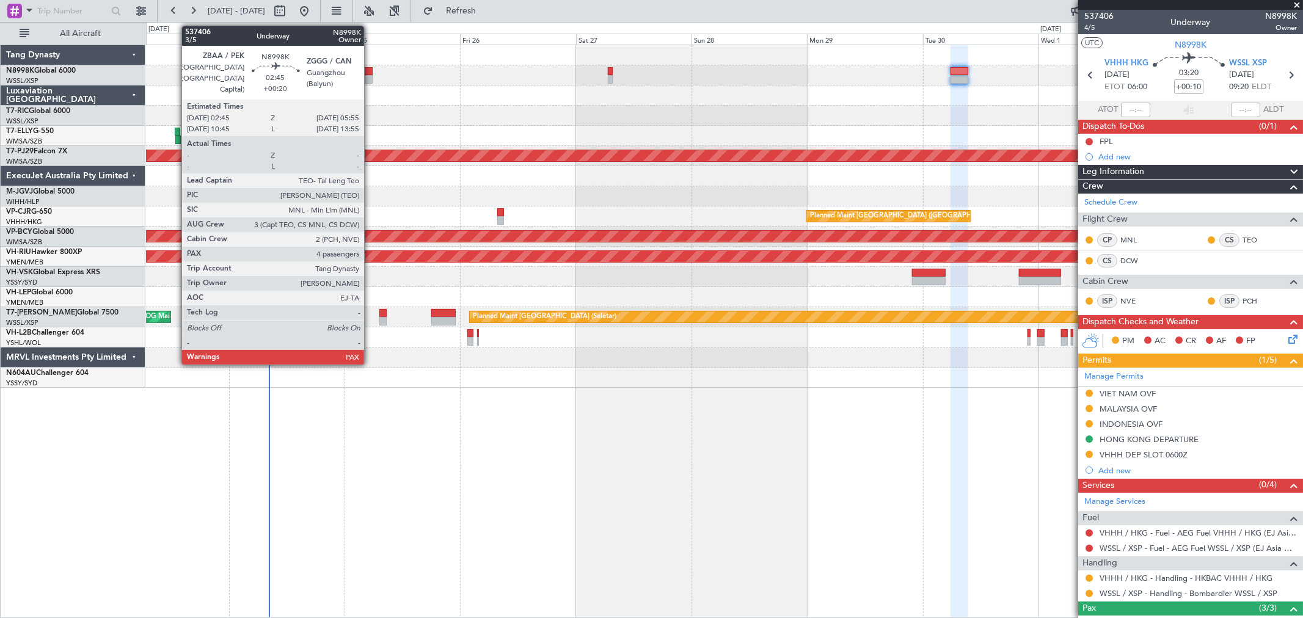
click at [370, 78] on div at bounding box center [364, 79] width 15 height 9
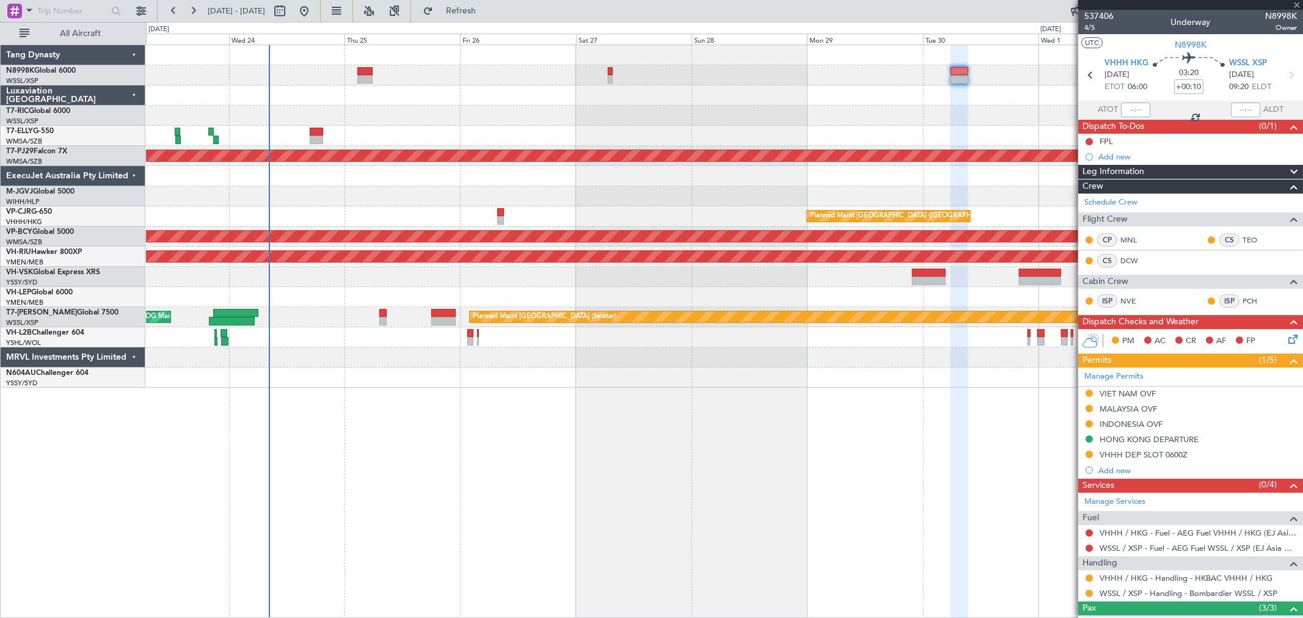
type input "+00:20"
type input "5"
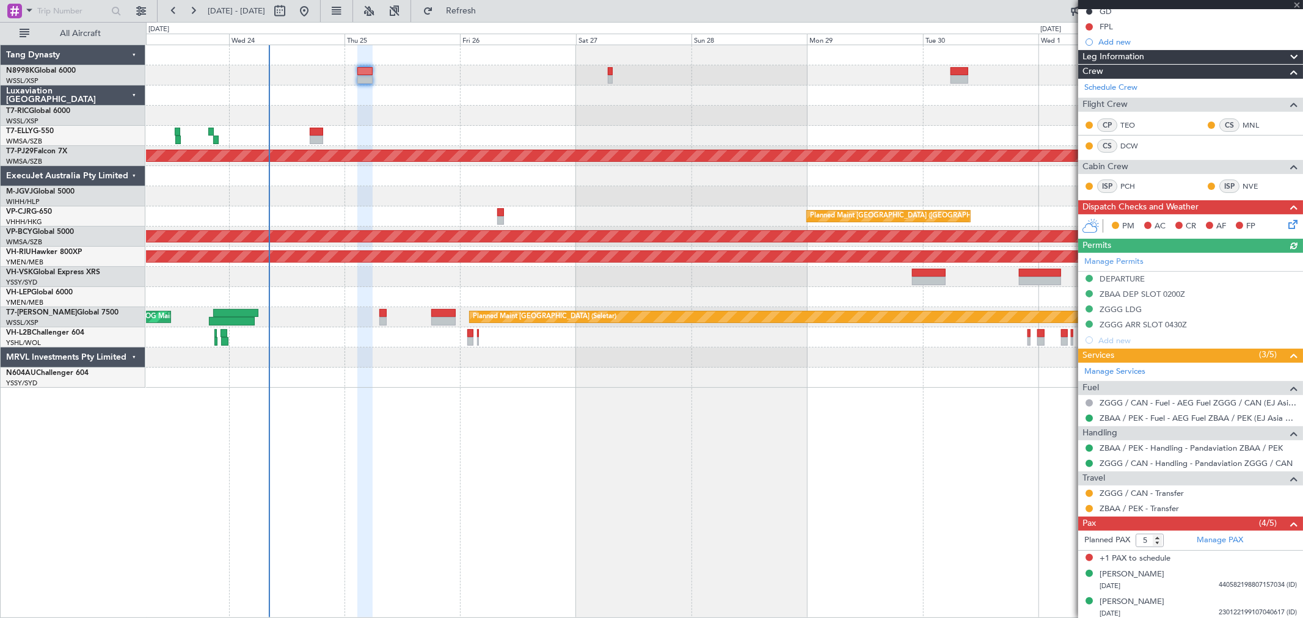
scroll to position [203, 0]
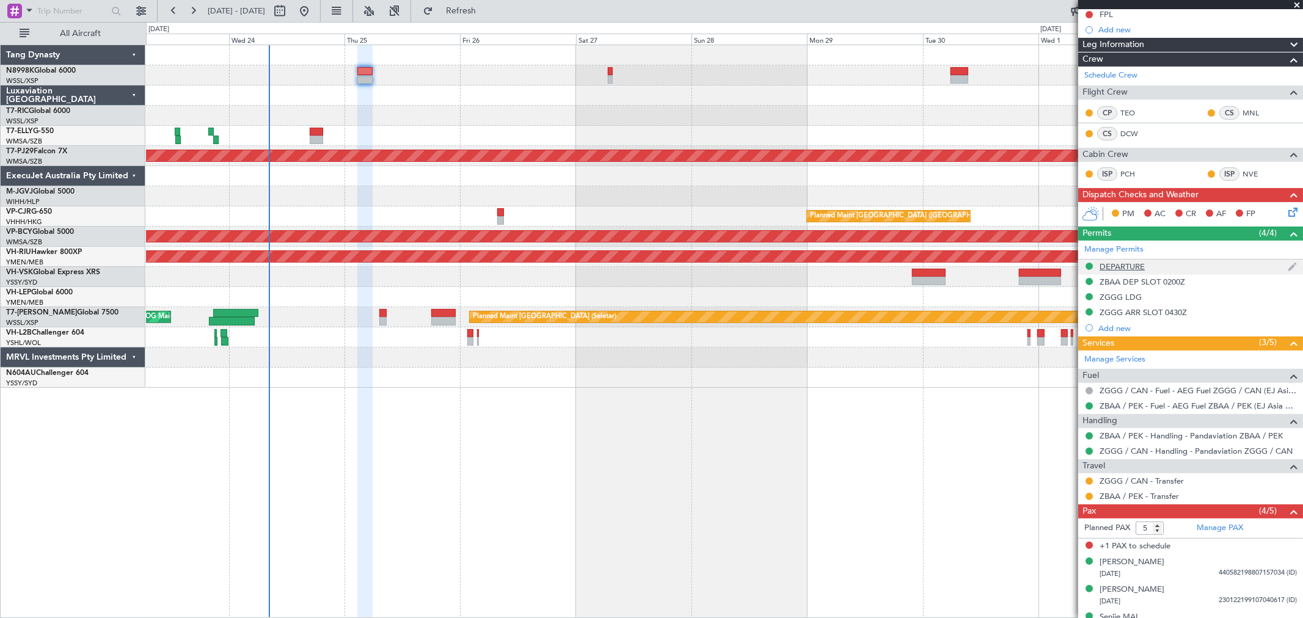
click at [1128, 264] on div "DEPARTURE" at bounding box center [1121, 266] width 45 height 10
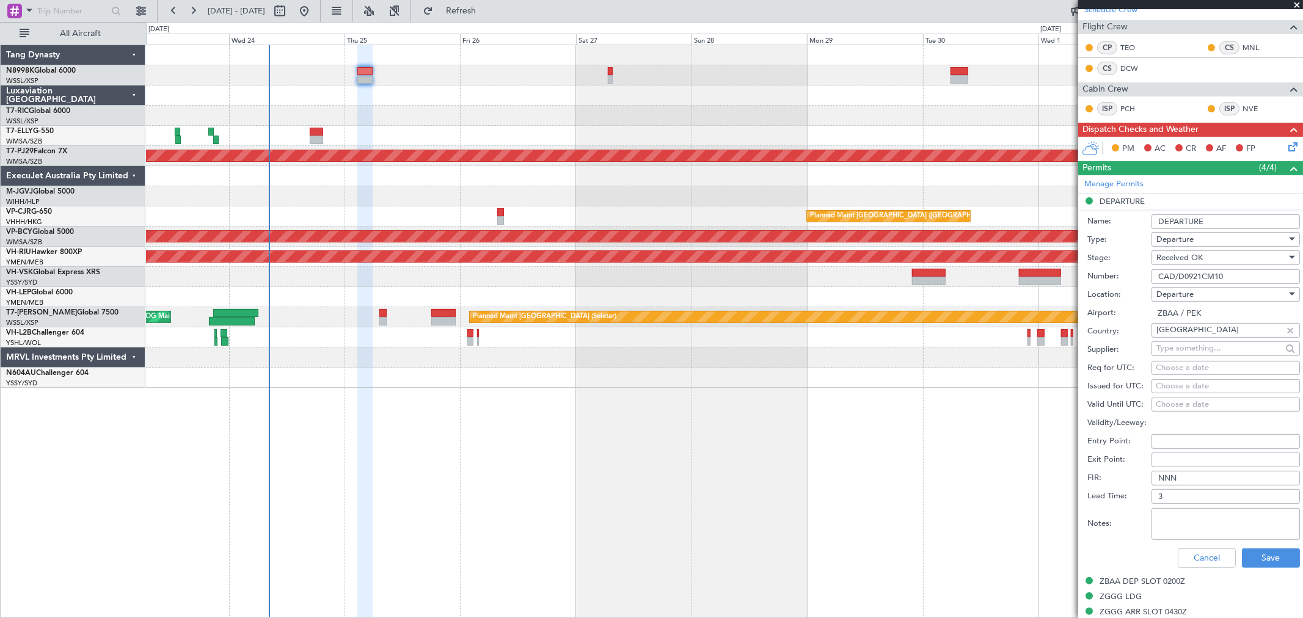
scroll to position [339, 0]
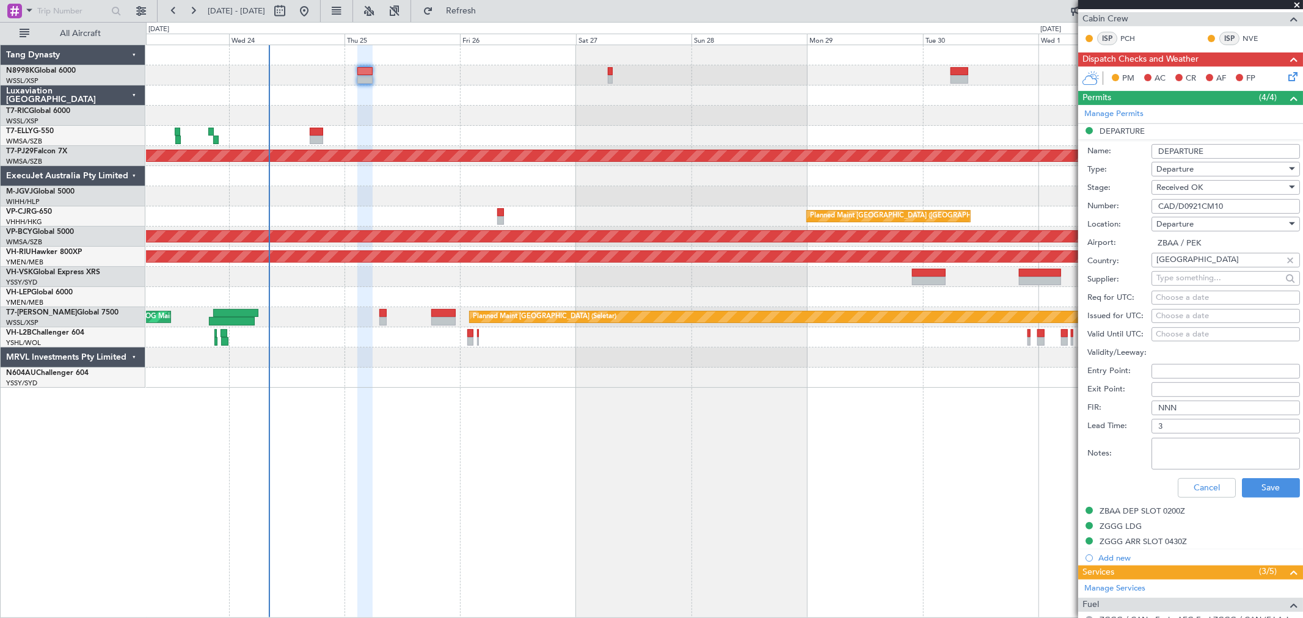
click at [1168, 449] on textarea "Notes:" at bounding box center [1225, 454] width 148 height 32
type textarea "v"
paste textarea "FLIGHT ROUTE:RUSDO W45 IKAVO"
type textarea "FLIGHT ROUTE:RUSDO W45 IKAVO"
click at [1255, 492] on button "Save" at bounding box center [1271, 488] width 58 height 20
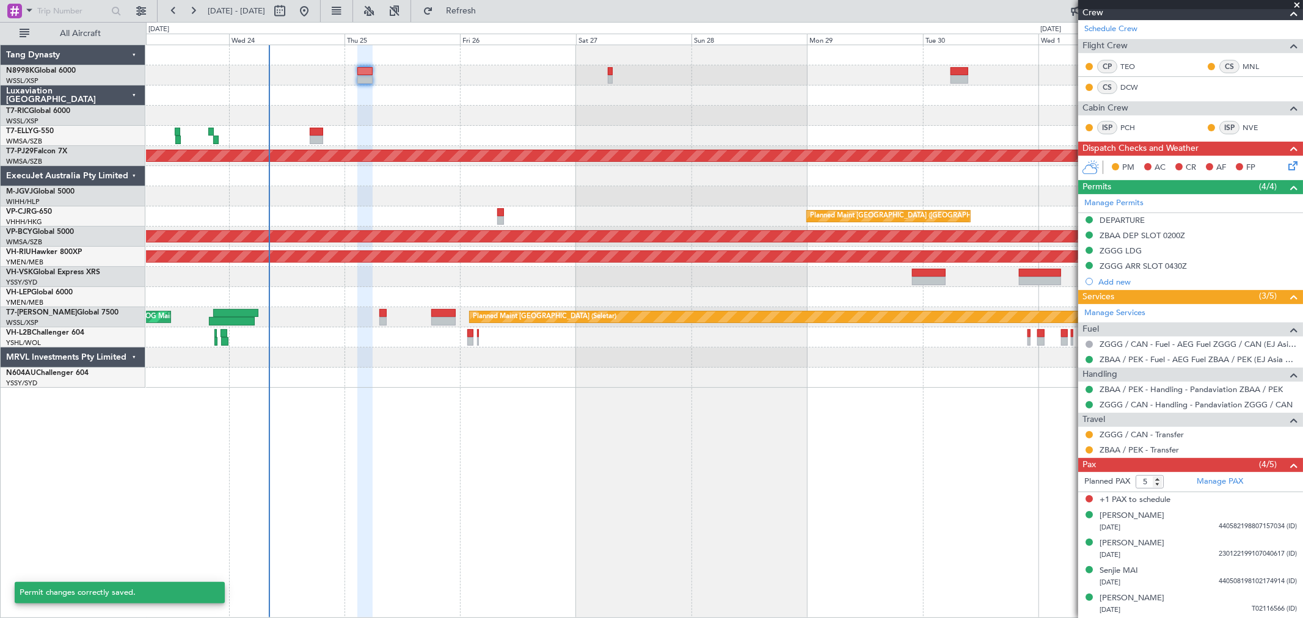
scroll to position [249, 0]
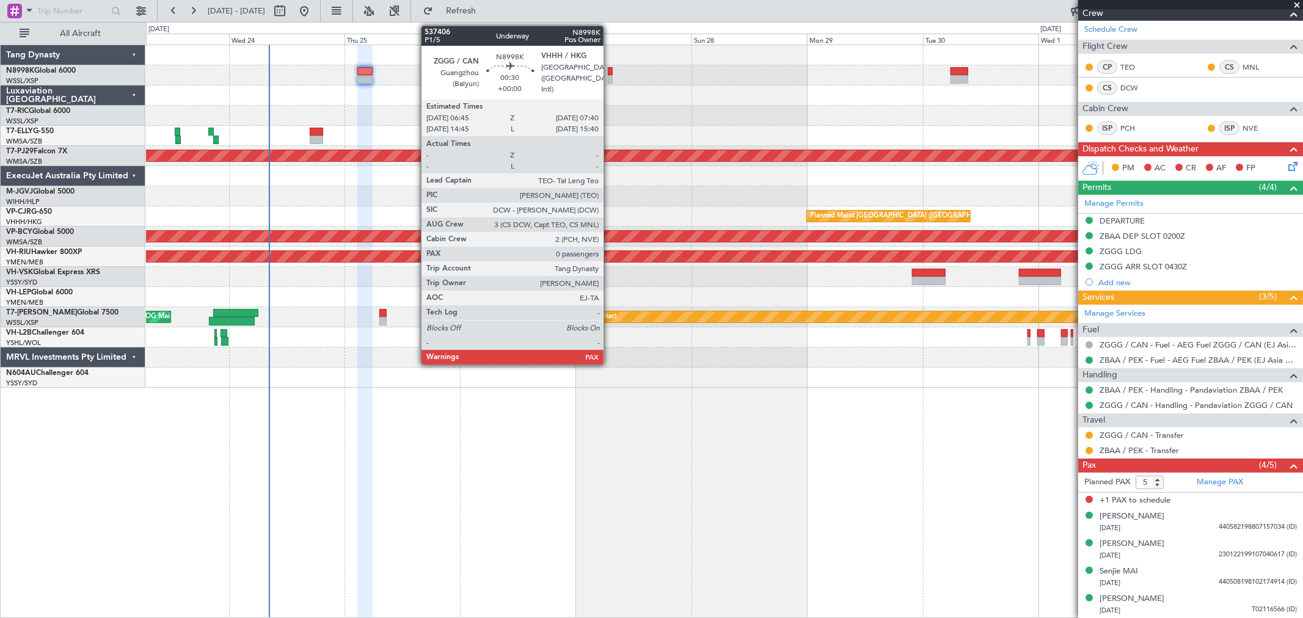
click at [610, 77] on div at bounding box center [610, 79] width 5 height 9
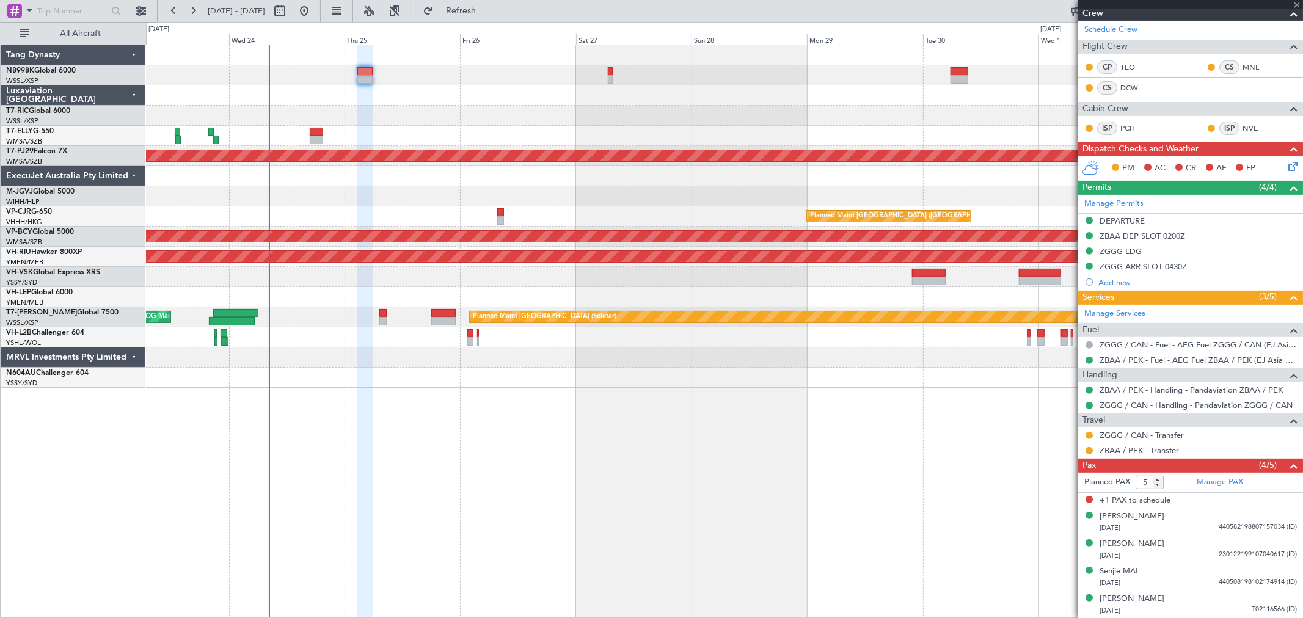
type input "0"
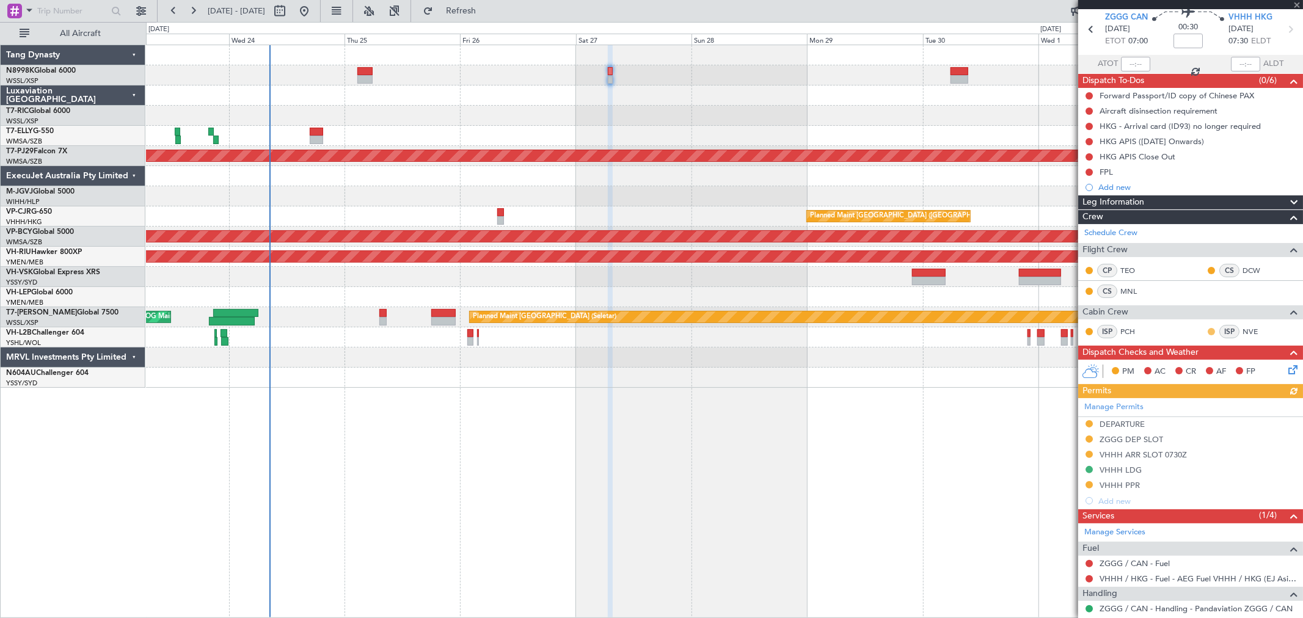
scroll to position [94, 0]
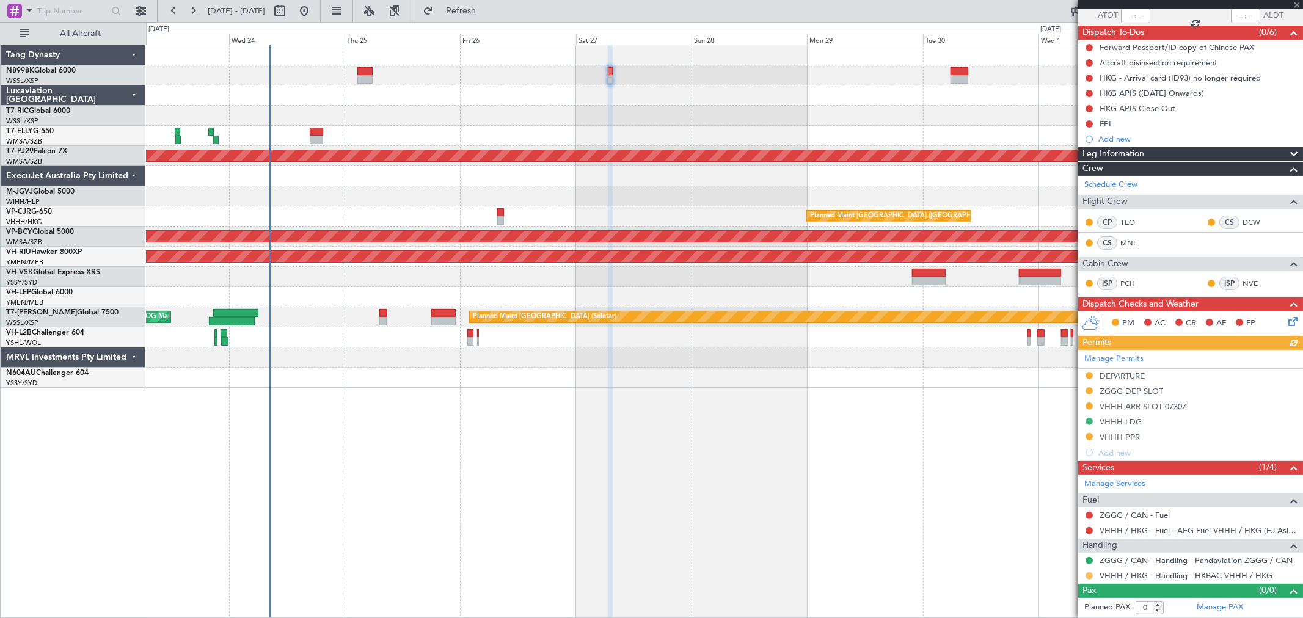
click at [1090, 575] on button at bounding box center [1088, 575] width 7 height 7
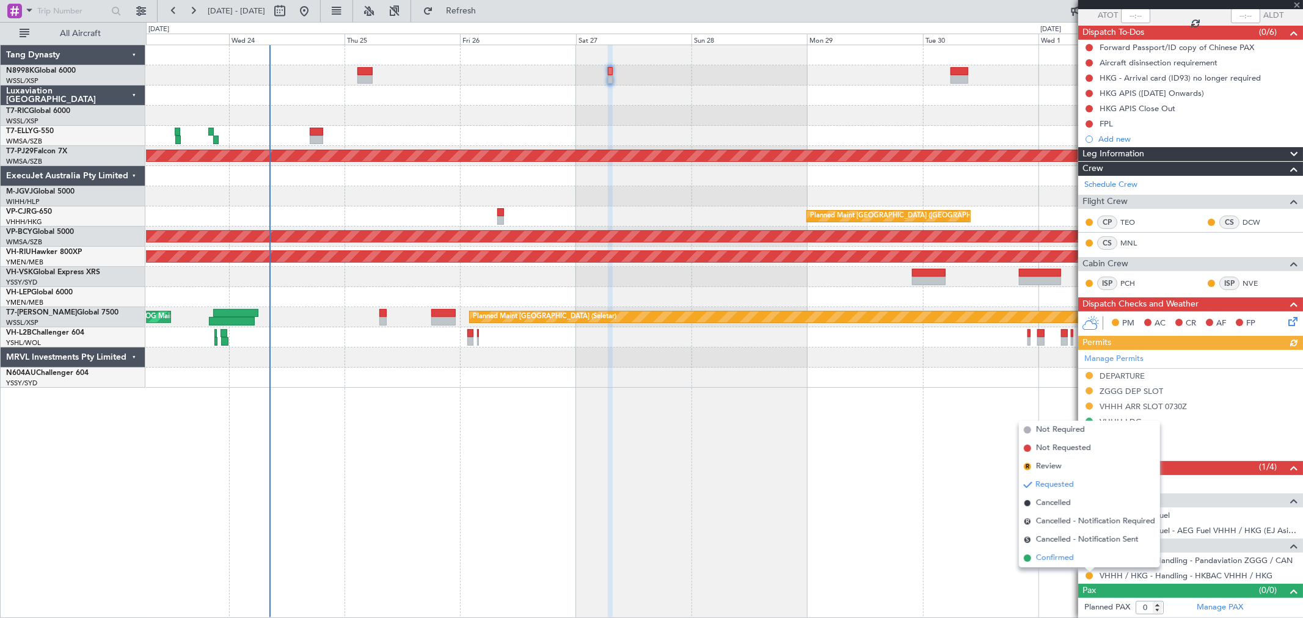
click at [1075, 563] on li "Confirmed" at bounding box center [1089, 558] width 141 height 18
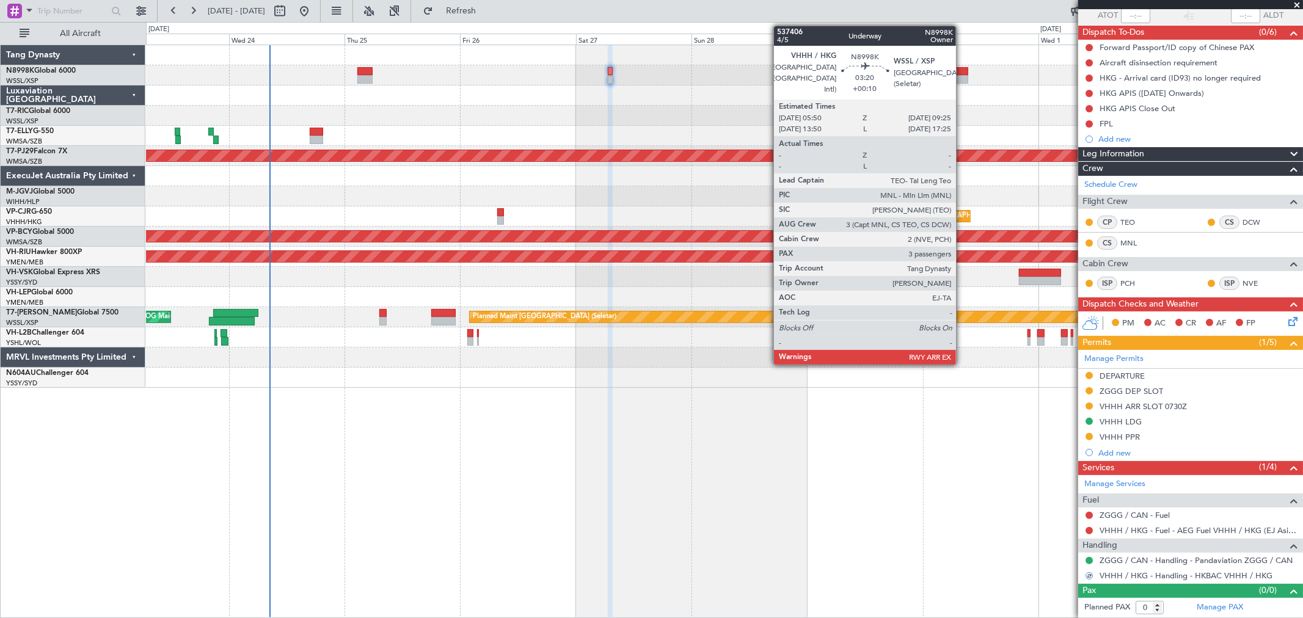
click at [962, 77] on div at bounding box center [959, 79] width 18 height 9
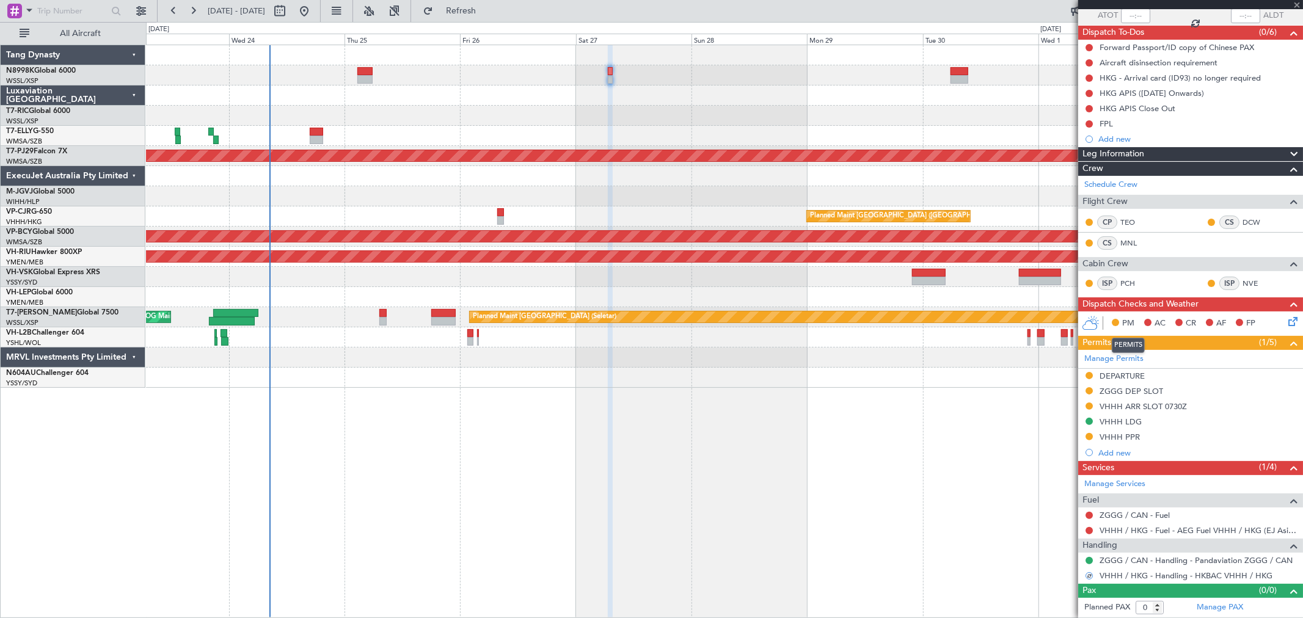
type input "+00:10"
type input "3"
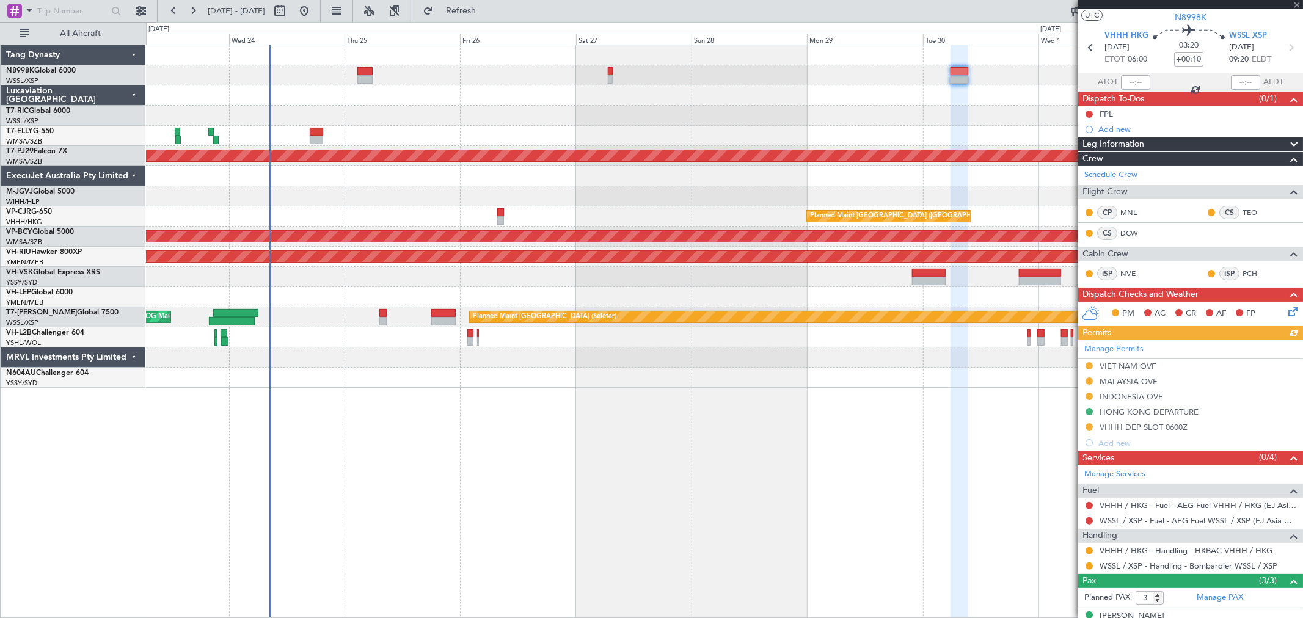
scroll to position [100, 0]
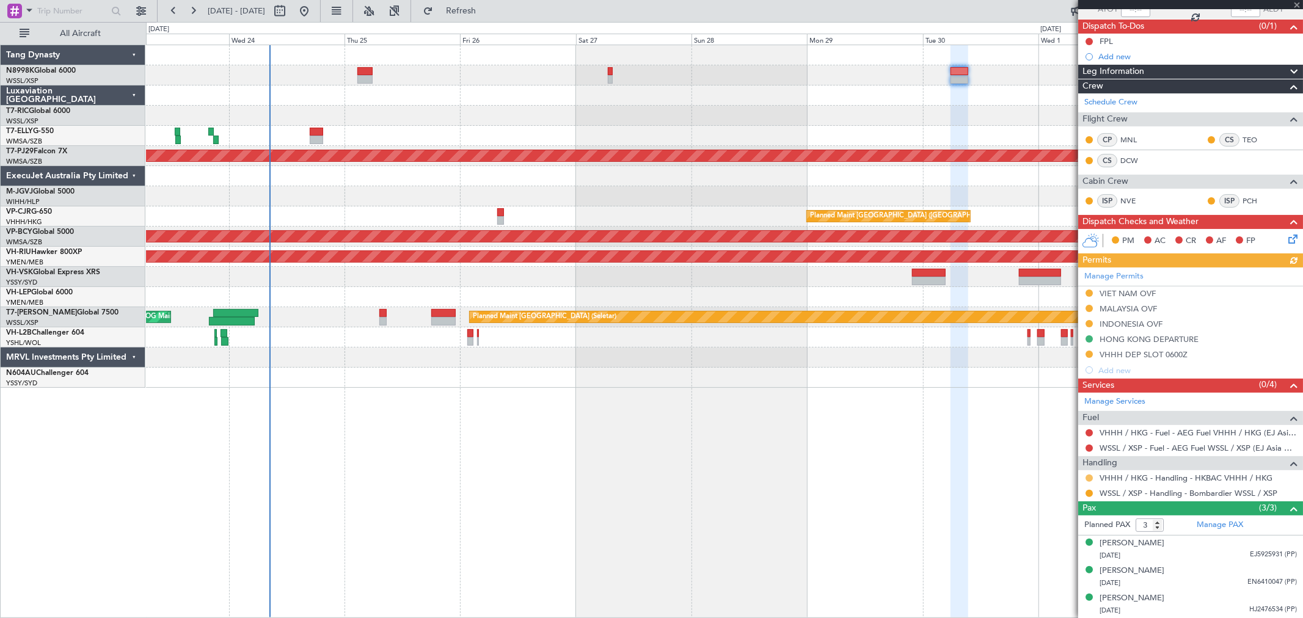
click at [1089, 478] on button at bounding box center [1088, 478] width 7 height 7
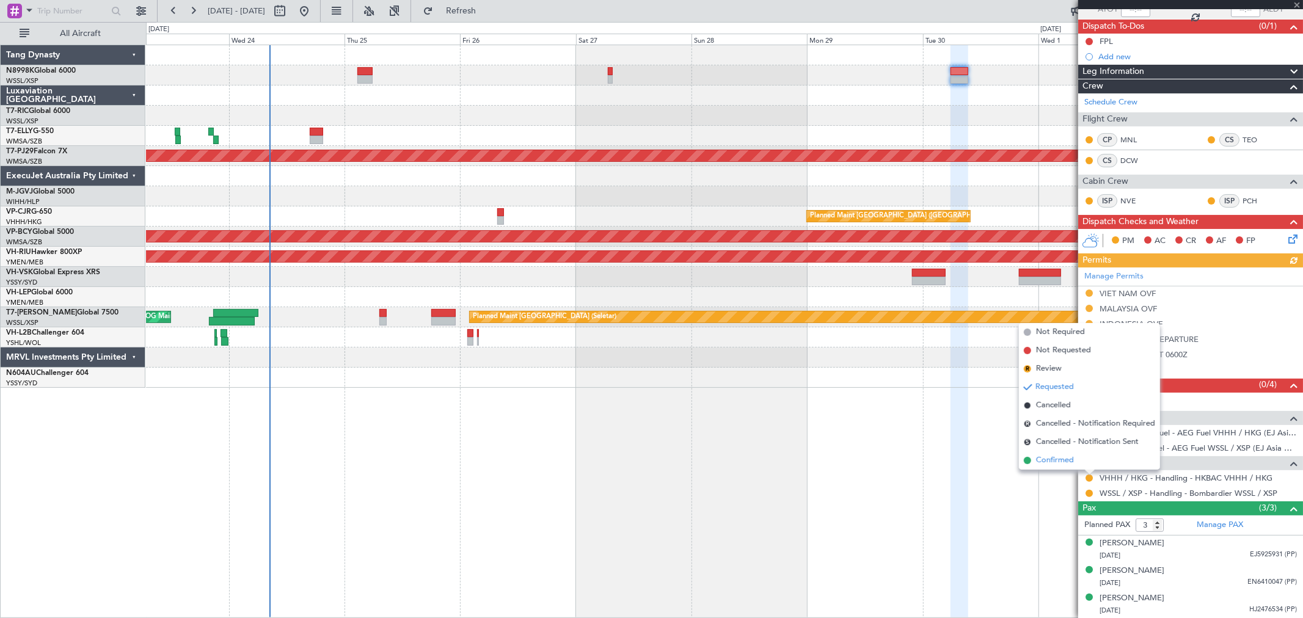
click at [1057, 460] on span "Confirmed" at bounding box center [1055, 460] width 38 height 12
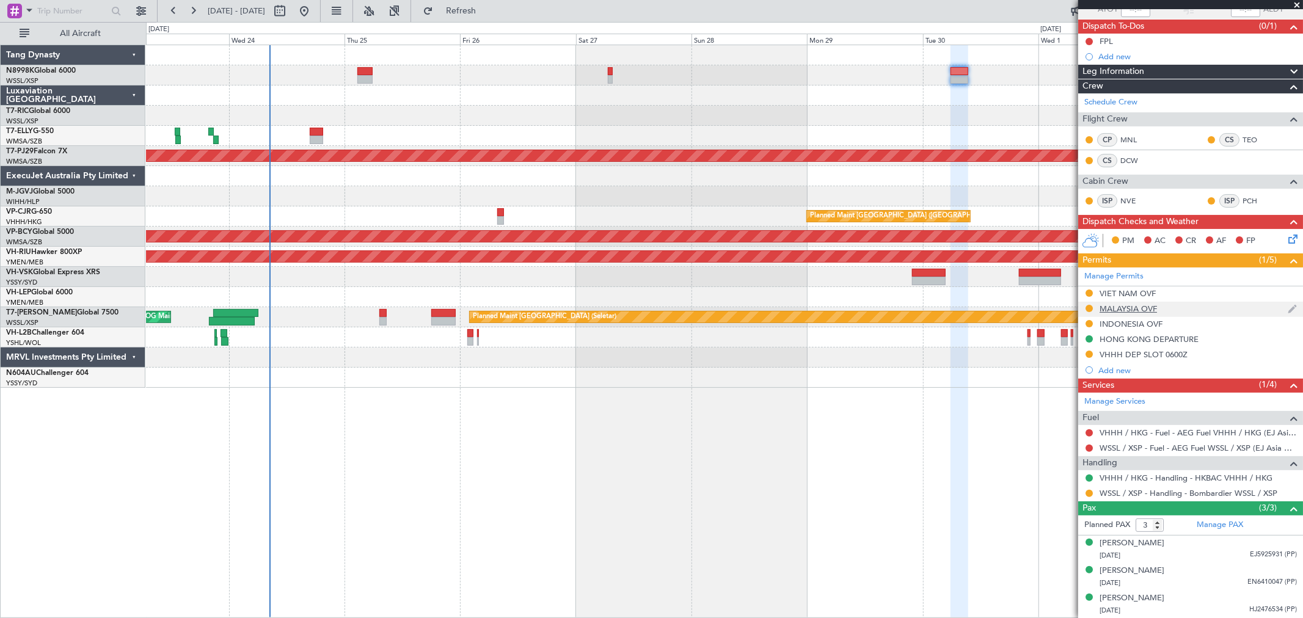
click at [1151, 308] on div "MALAYSIA OVF" at bounding box center [1127, 309] width 57 height 10
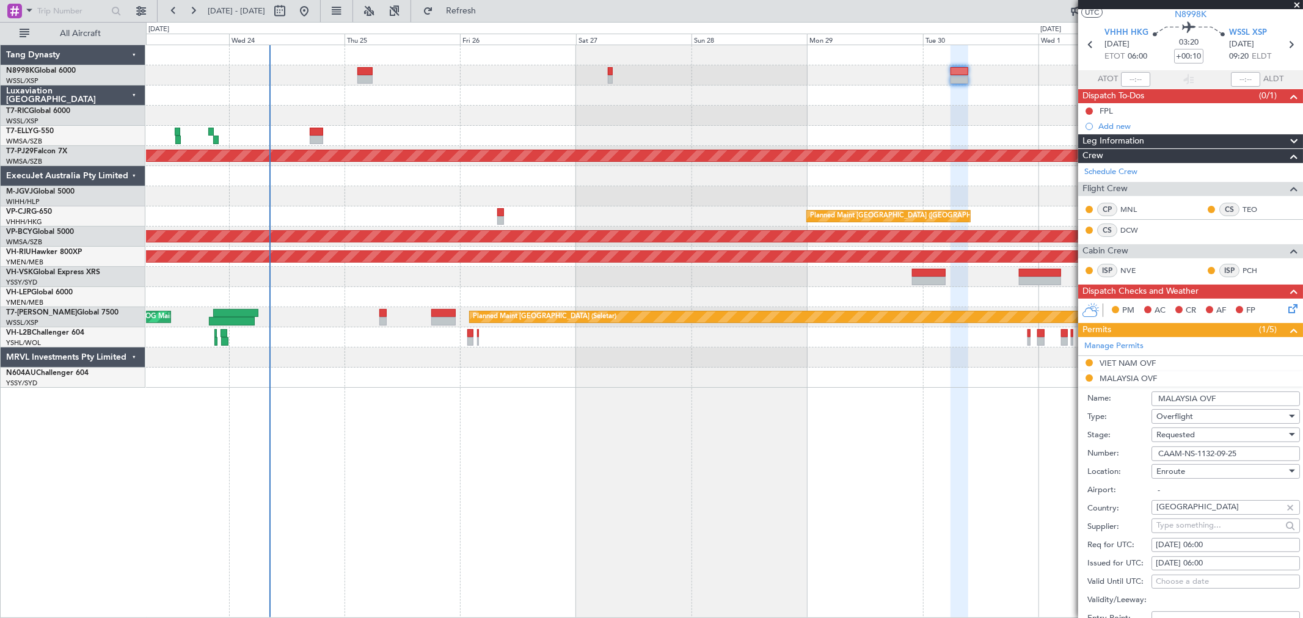
scroll to position [0, 0]
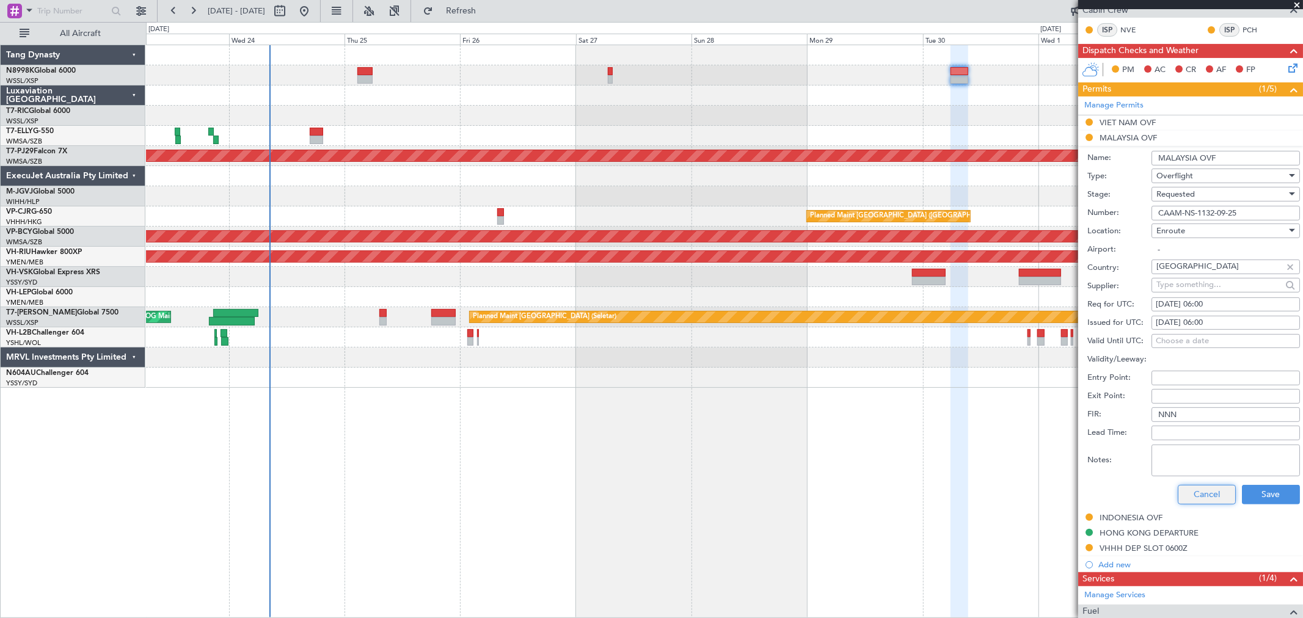
click at [1192, 494] on button "Cancel" at bounding box center [1207, 495] width 58 height 20
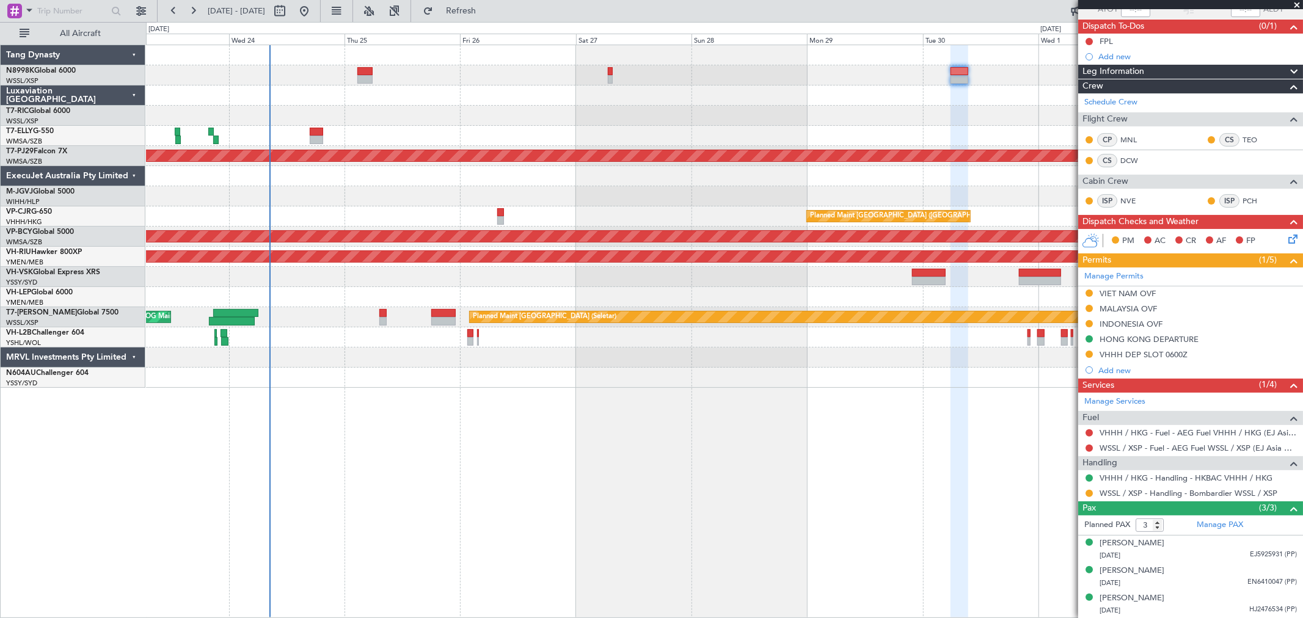
scroll to position [100, 0]
click at [1091, 307] on button at bounding box center [1088, 308] width 7 height 7
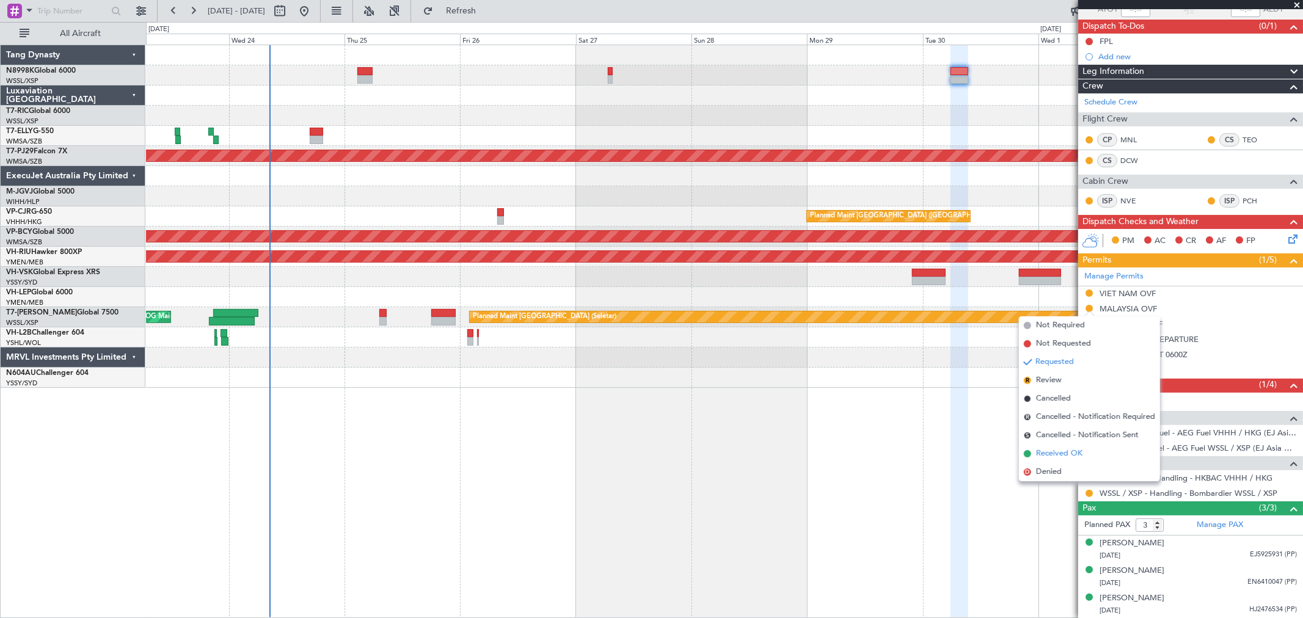
click at [1040, 448] on span "Received OK" at bounding box center [1059, 454] width 46 height 12
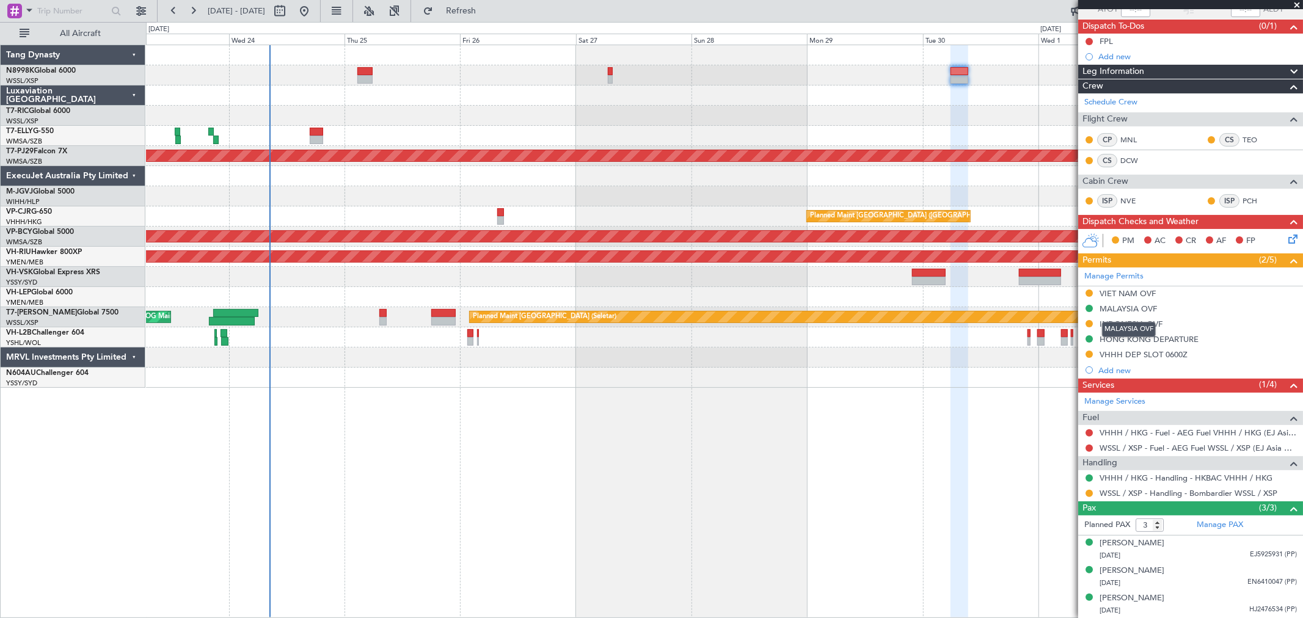
click at [1156, 305] on div "MALAYSIA OVF" at bounding box center [1127, 309] width 57 height 10
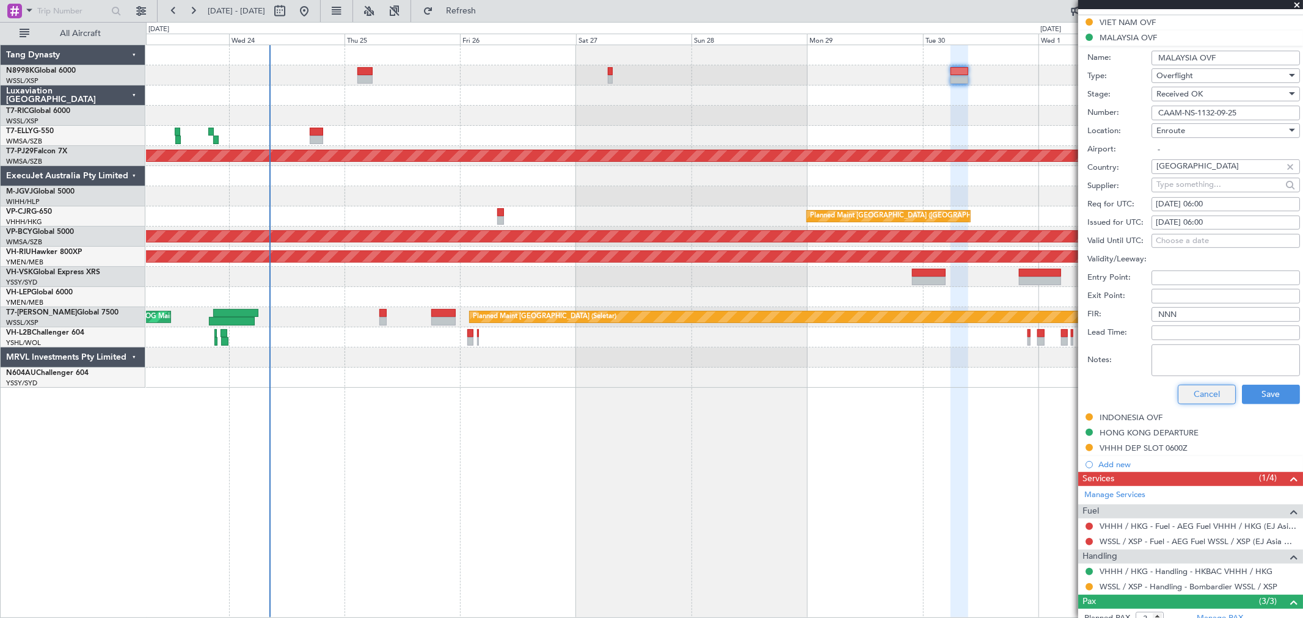
click at [1208, 392] on button "Cancel" at bounding box center [1207, 395] width 58 height 20
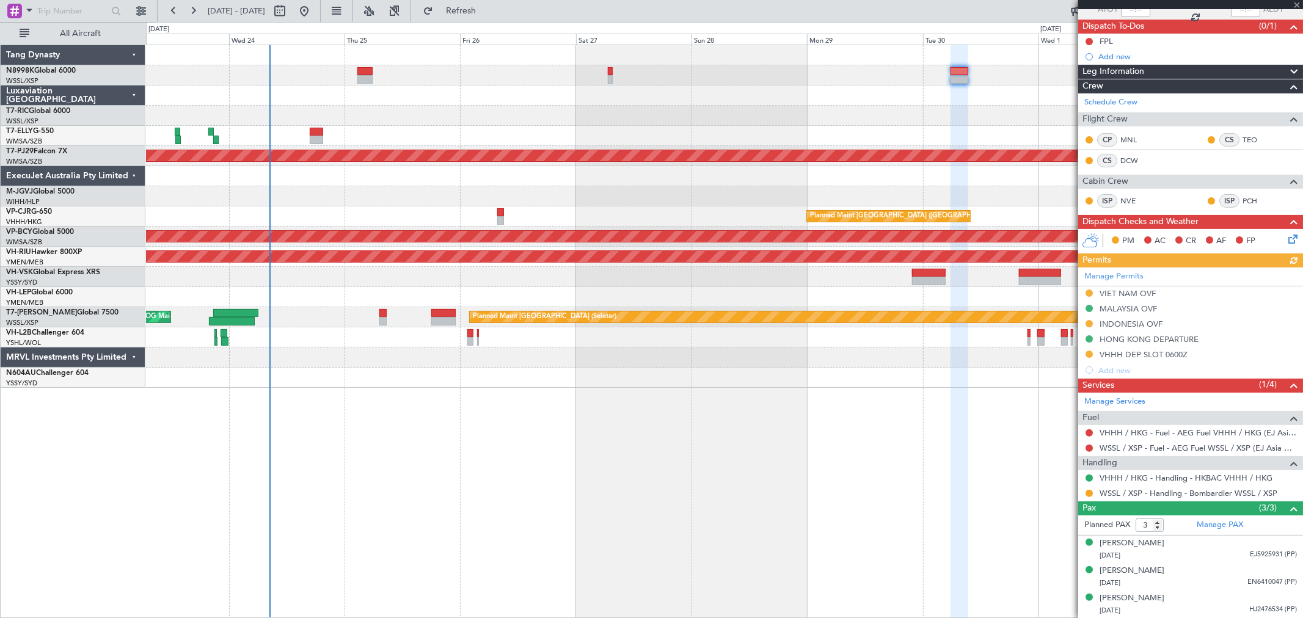
click at [353, 75] on div at bounding box center [724, 75] width 1156 height 20
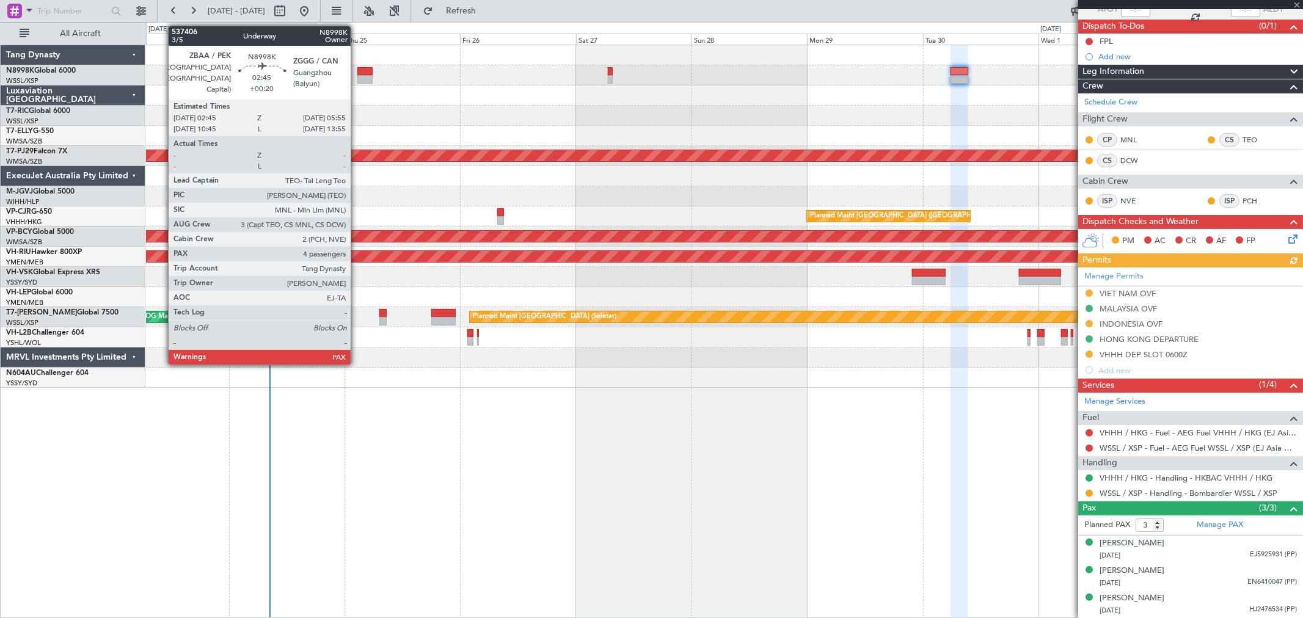
click at [358, 72] on div at bounding box center [364, 71] width 15 height 9
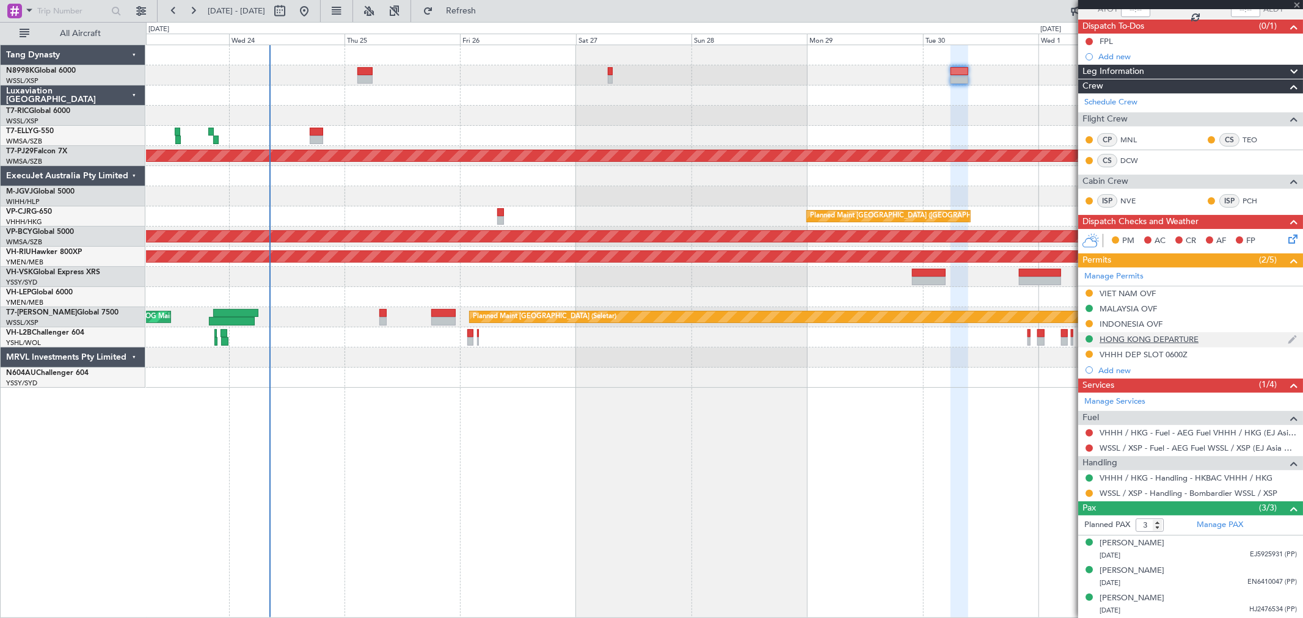
type input "+00:20"
type input "5"
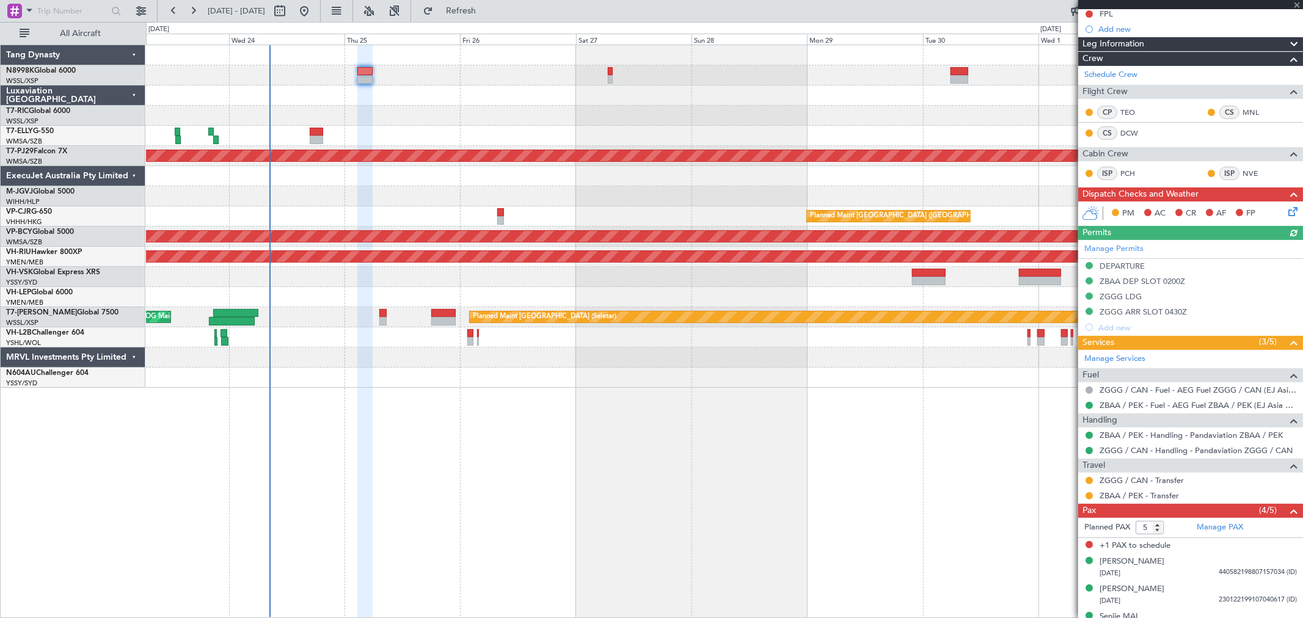
scroll to position [249, 0]
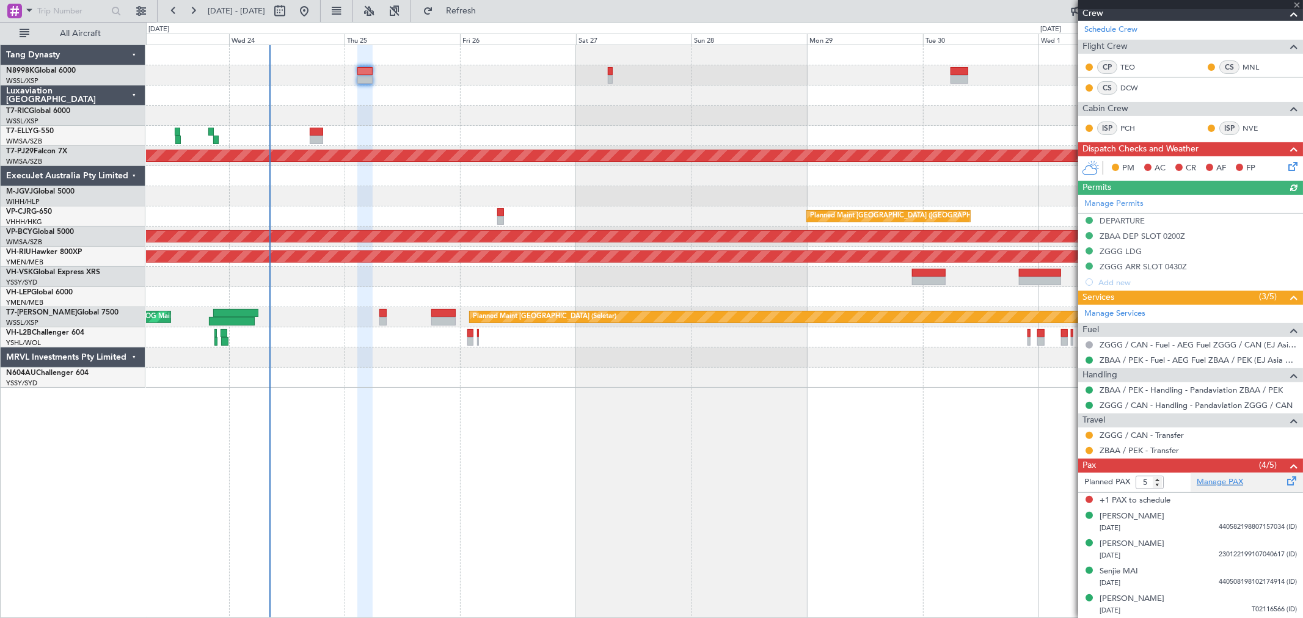
click at [1217, 483] on link "Manage PAX" at bounding box center [1220, 482] width 46 height 12
click at [1201, 477] on mat-tooltip-component "Incomplete" at bounding box center [1185, 489] width 56 height 32
click at [1203, 481] on div "Incomplete" at bounding box center [1185, 488] width 39 height 15
click at [1223, 473] on div "Manage PAX" at bounding box center [1246, 483] width 112 height 20
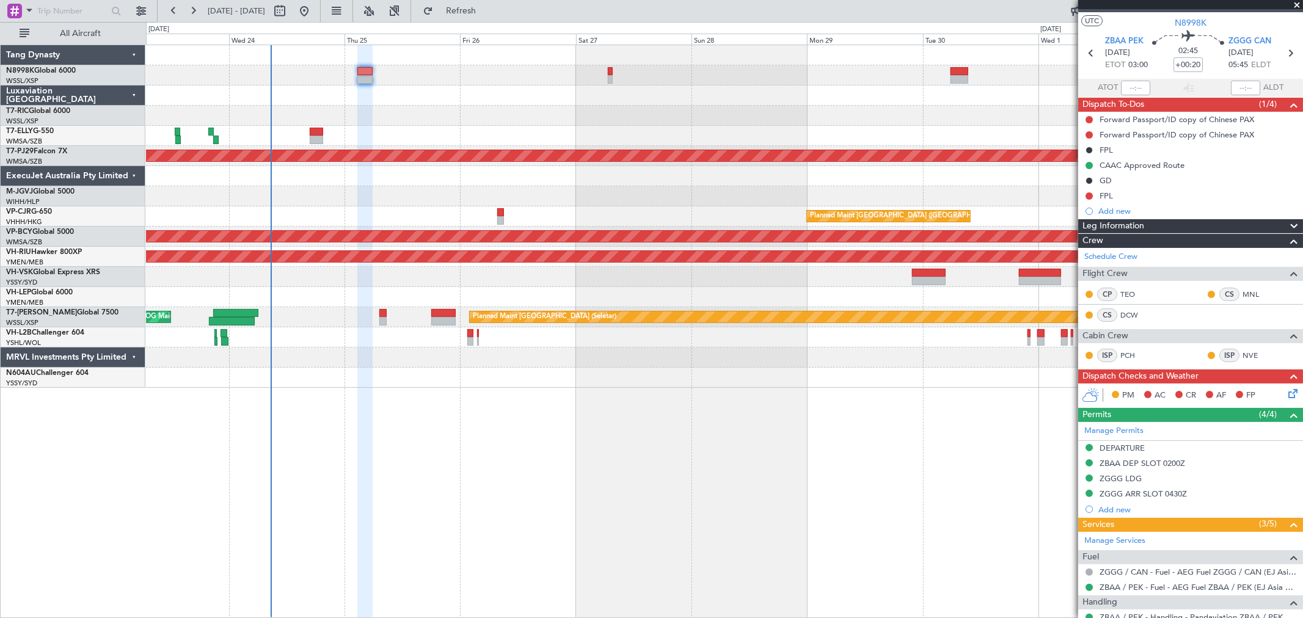
scroll to position [0, 0]
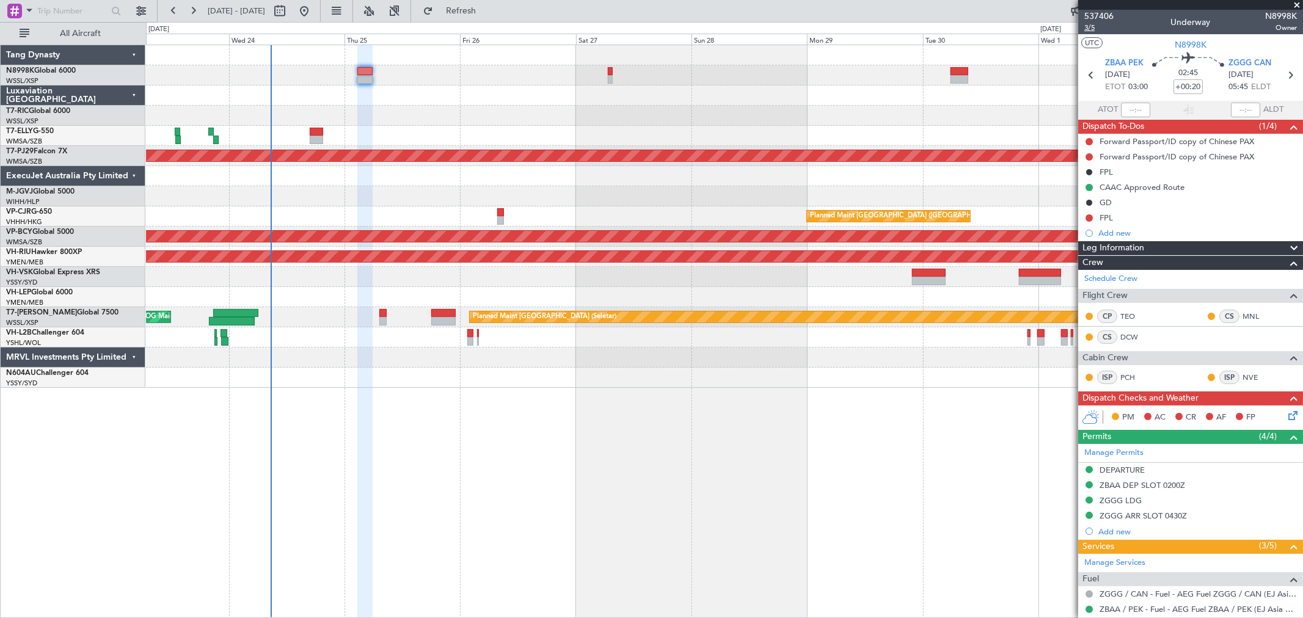
click at [1088, 28] on span "3/5" at bounding box center [1098, 28] width 29 height 10
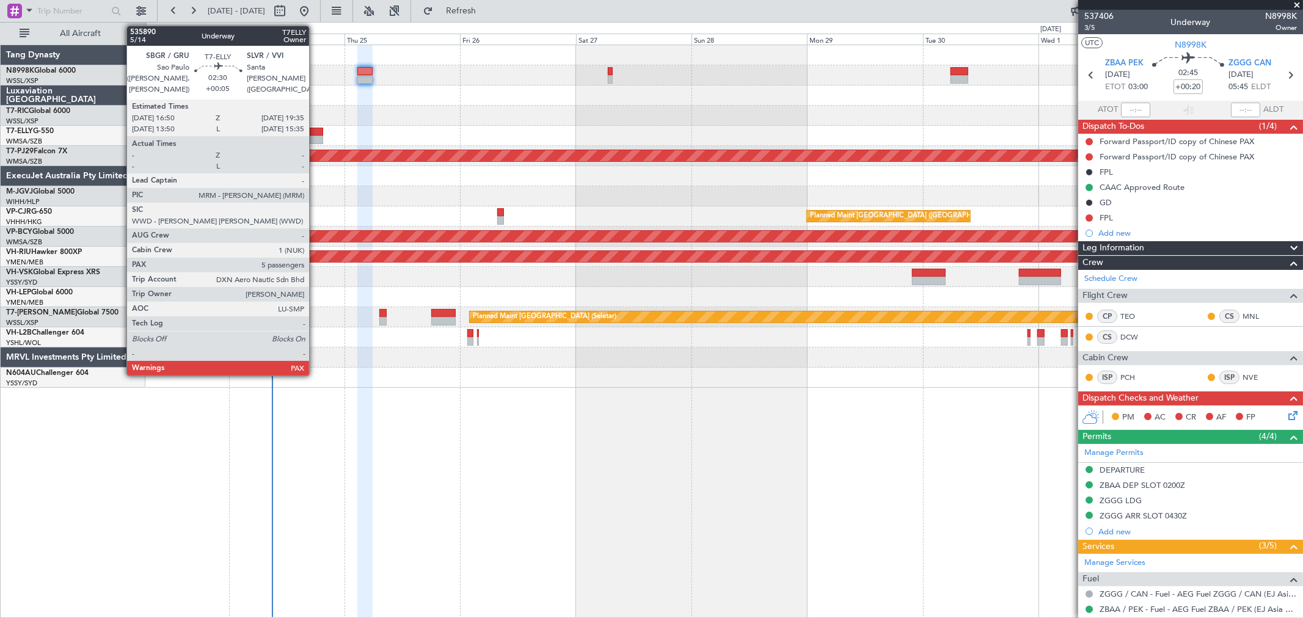
click at [316, 131] on div at bounding box center [316, 132] width 13 height 9
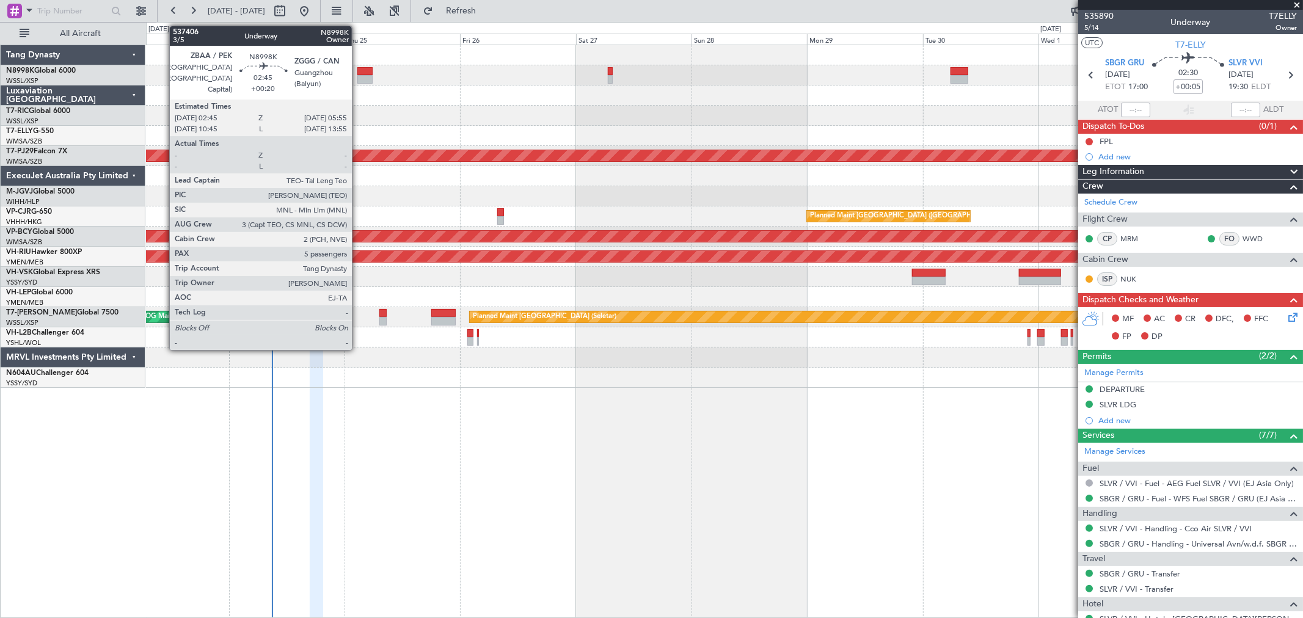
click at [363, 74] on div at bounding box center [364, 71] width 15 height 9
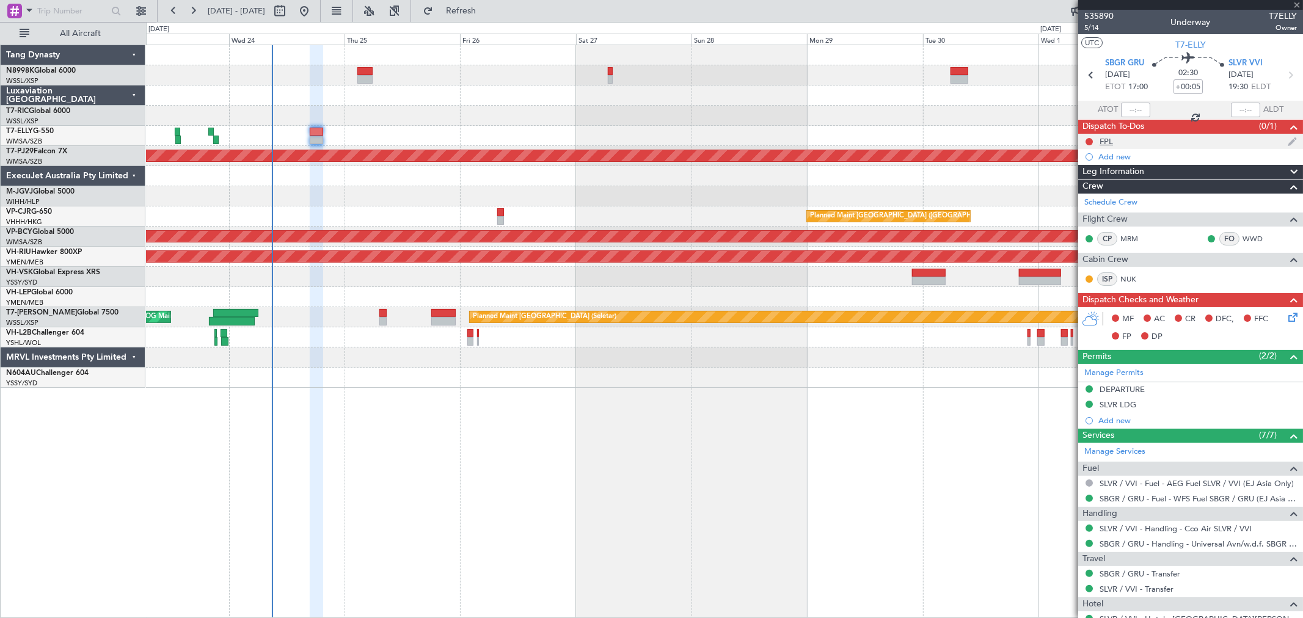
type input "+00:20"
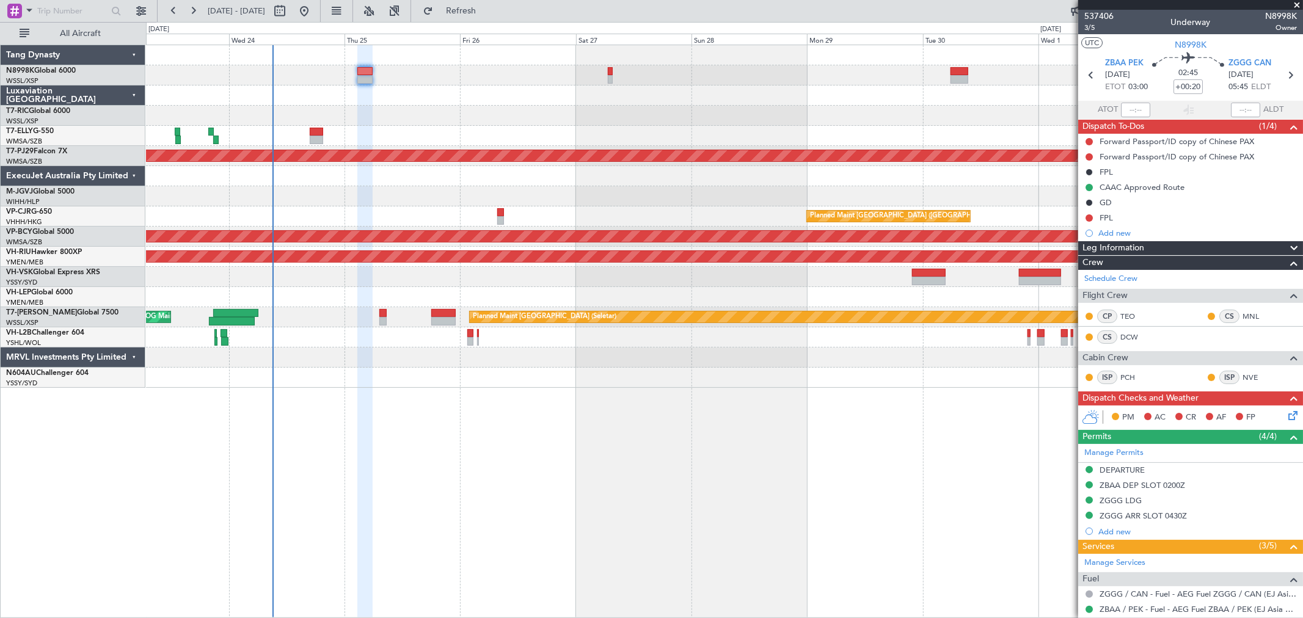
click at [648, 199] on div at bounding box center [724, 196] width 1156 height 20
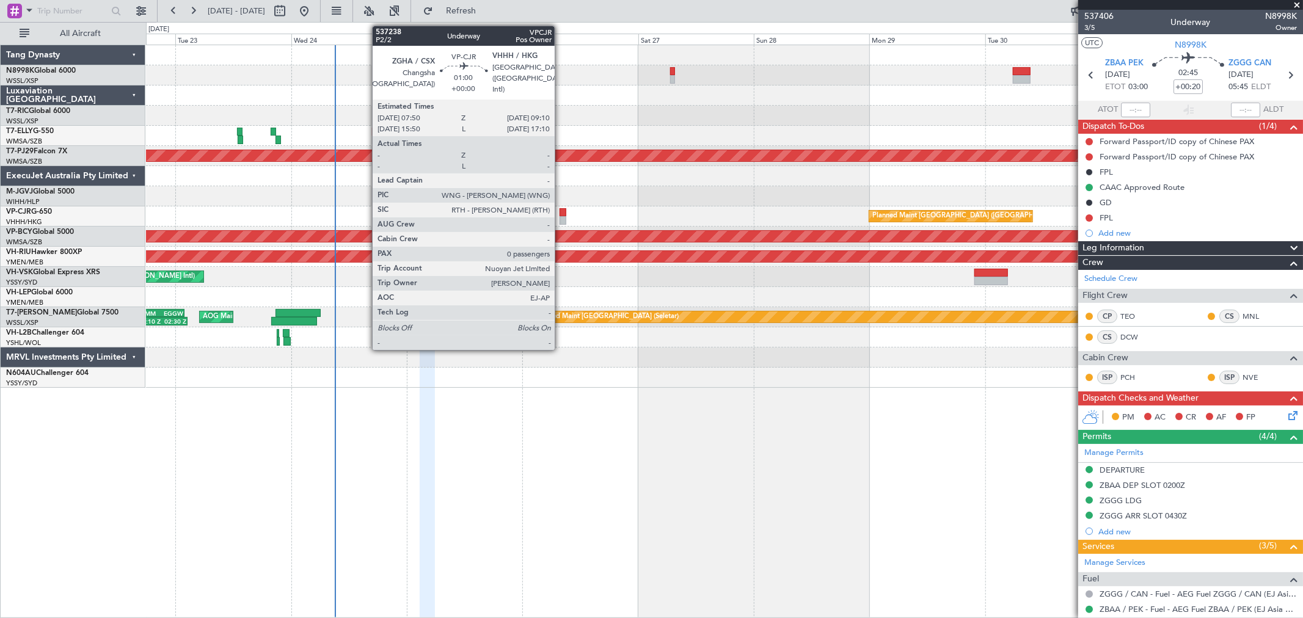
click at [561, 220] on div at bounding box center [562, 220] width 7 height 9
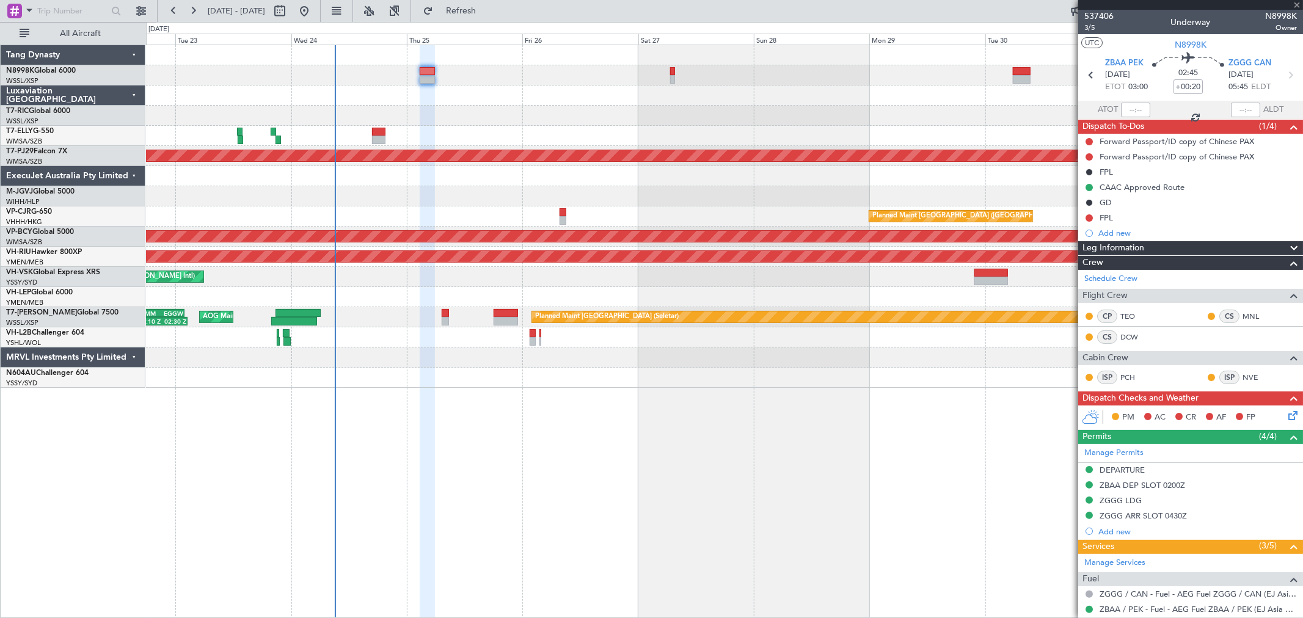
type input "0"
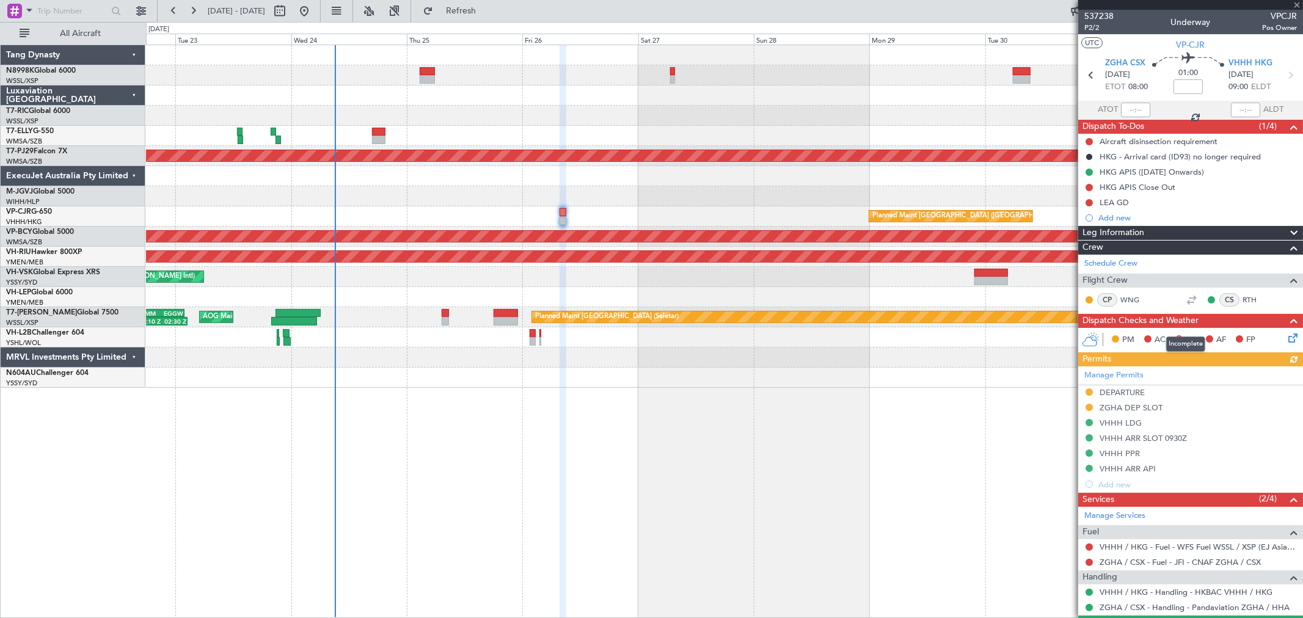
scroll to position [32, 0]
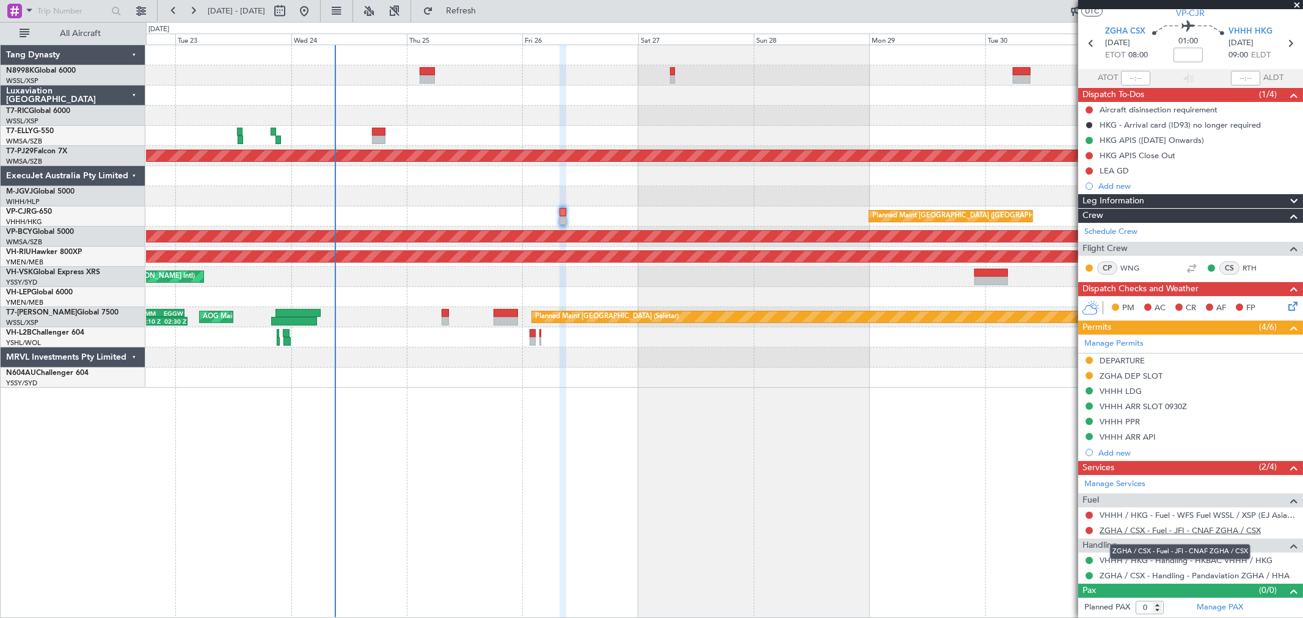
click at [1148, 531] on link "ZGHA / CSX - Fuel - JFI - CNAF ZGHA / CSX" at bounding box center [1179, 530] width 161 height 10
click at [1156, 516] on link "VHHH / HKG - Fuel - WFS Fuel WSSL / XSP (EJ Asia Only)" at bounding box center [1197, 515] width 197 height 10
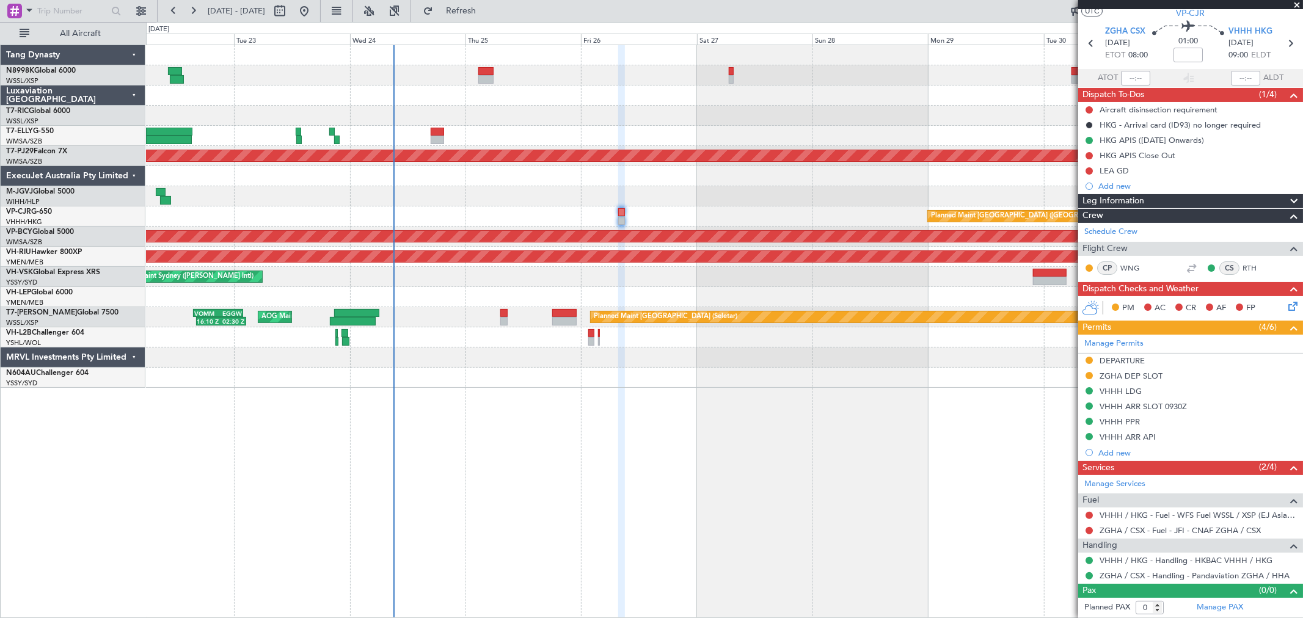
click at [509, 194] on div at bounding box center [724, 196] width 1156 height 20
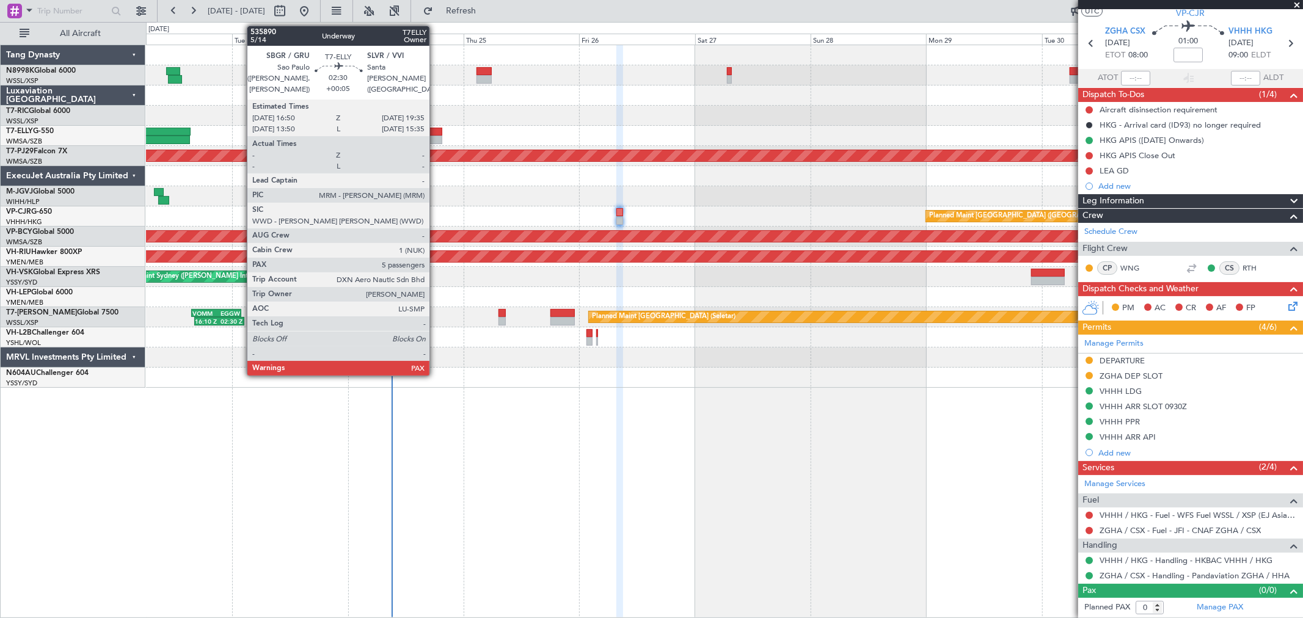
click at [435, 134] on div at bounding box center [435, 132] width 13 height 9
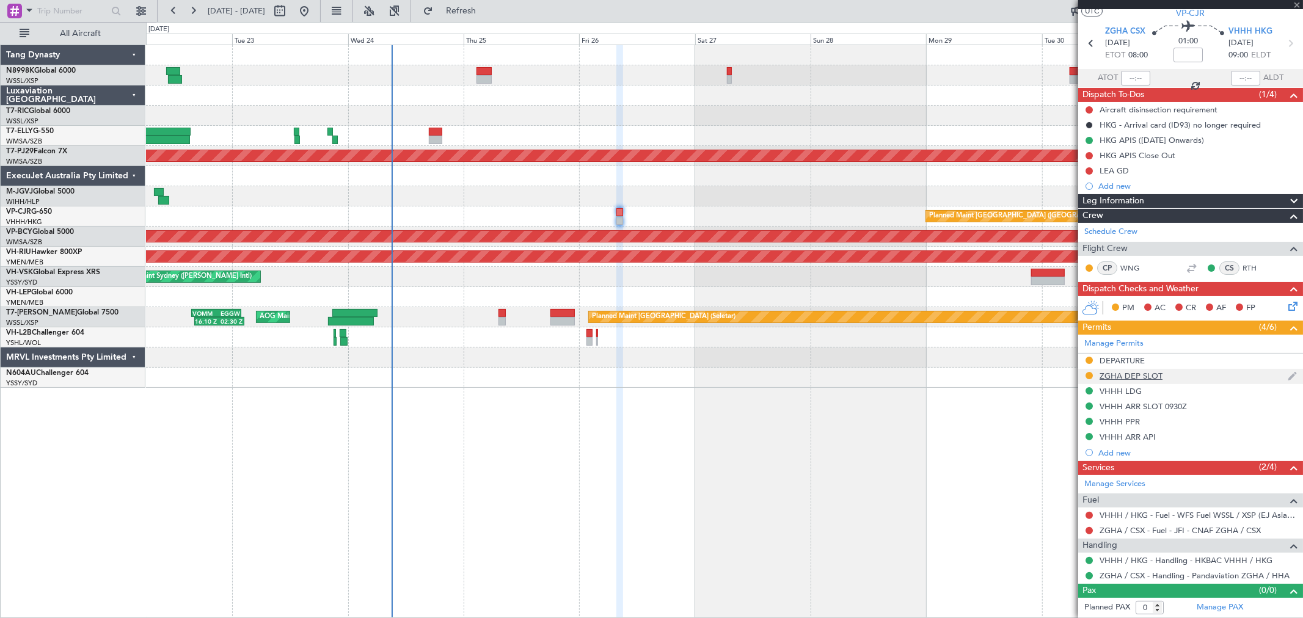
type input "+00:05"
type input "5"
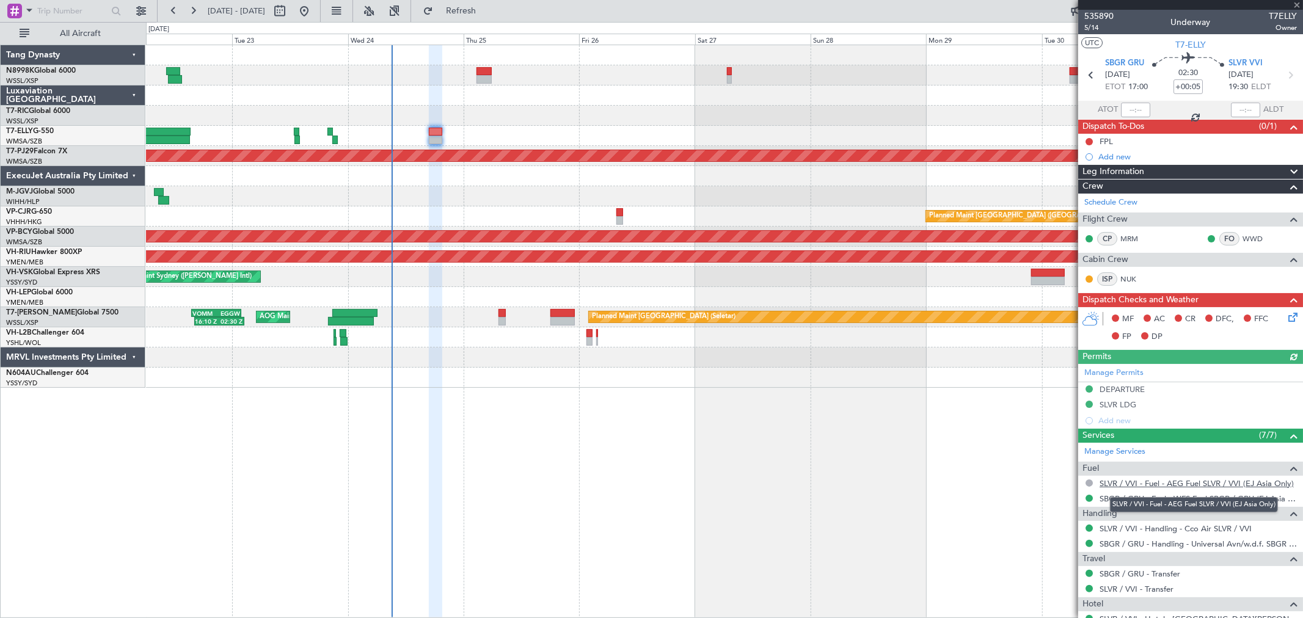
click at [1176, 483] on link "SLVR / VVI - Fuel - AEG Fuel SLVR / VVI (EJ Asia Only)" at bounding box center [1196, 483] width 194 height 10
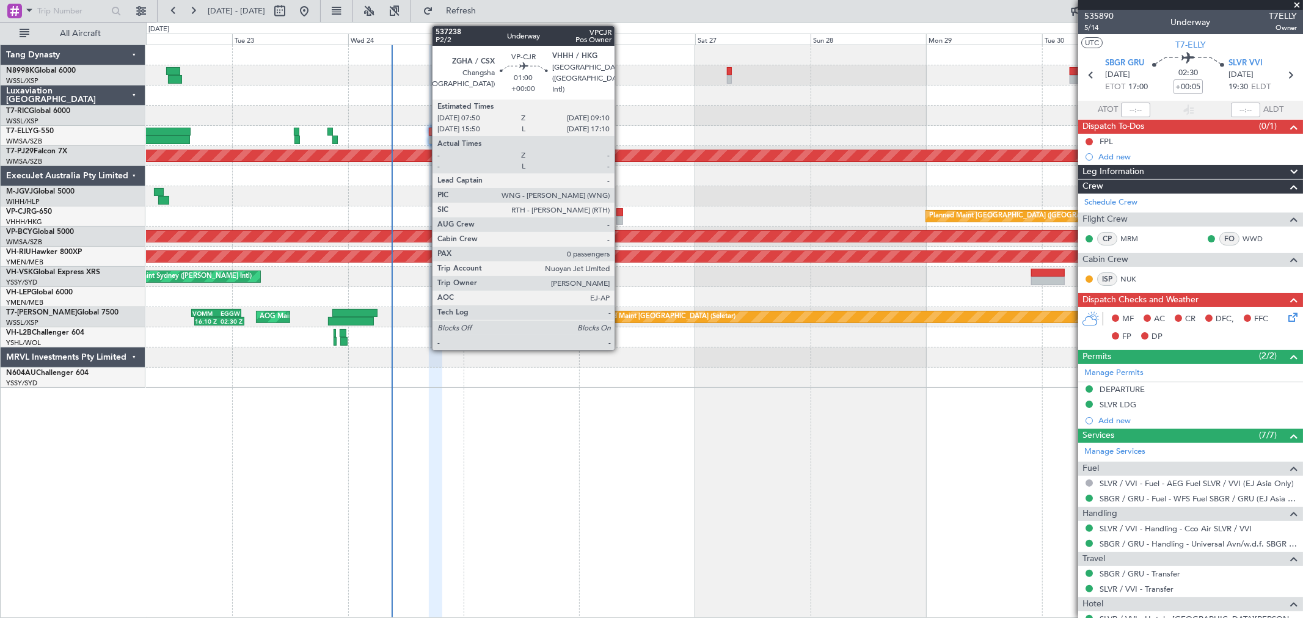
click at [621, 213] on div at bounding box center [619, 212] width 7 height 9
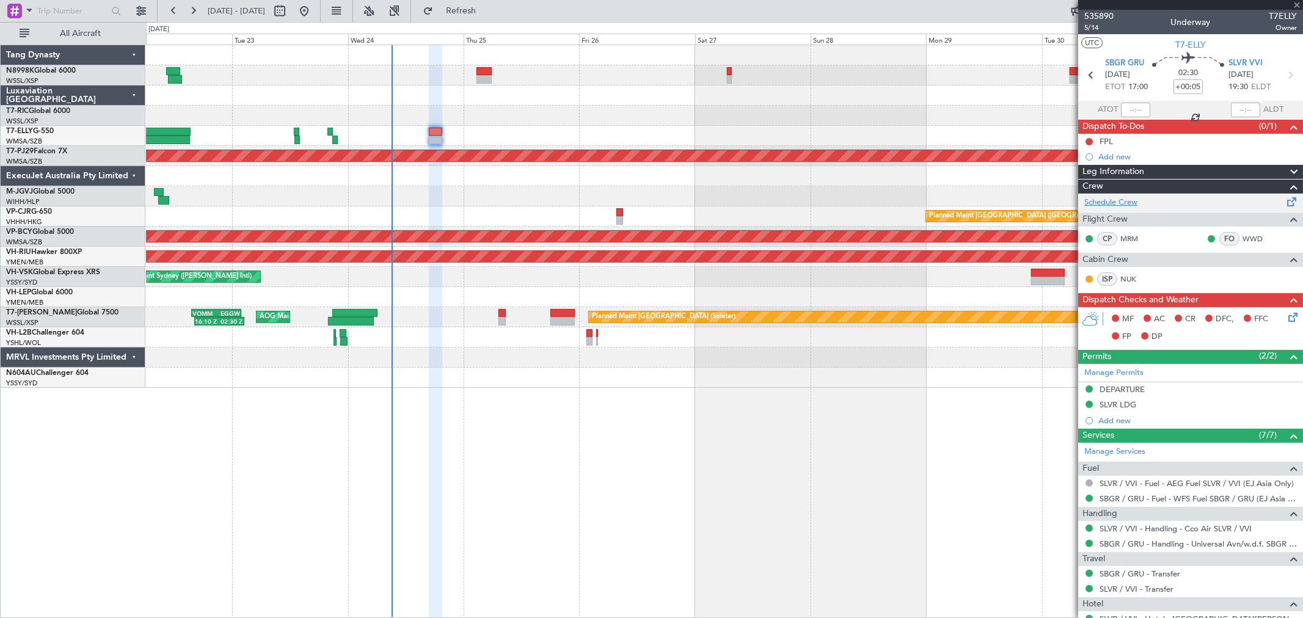
type input "0"
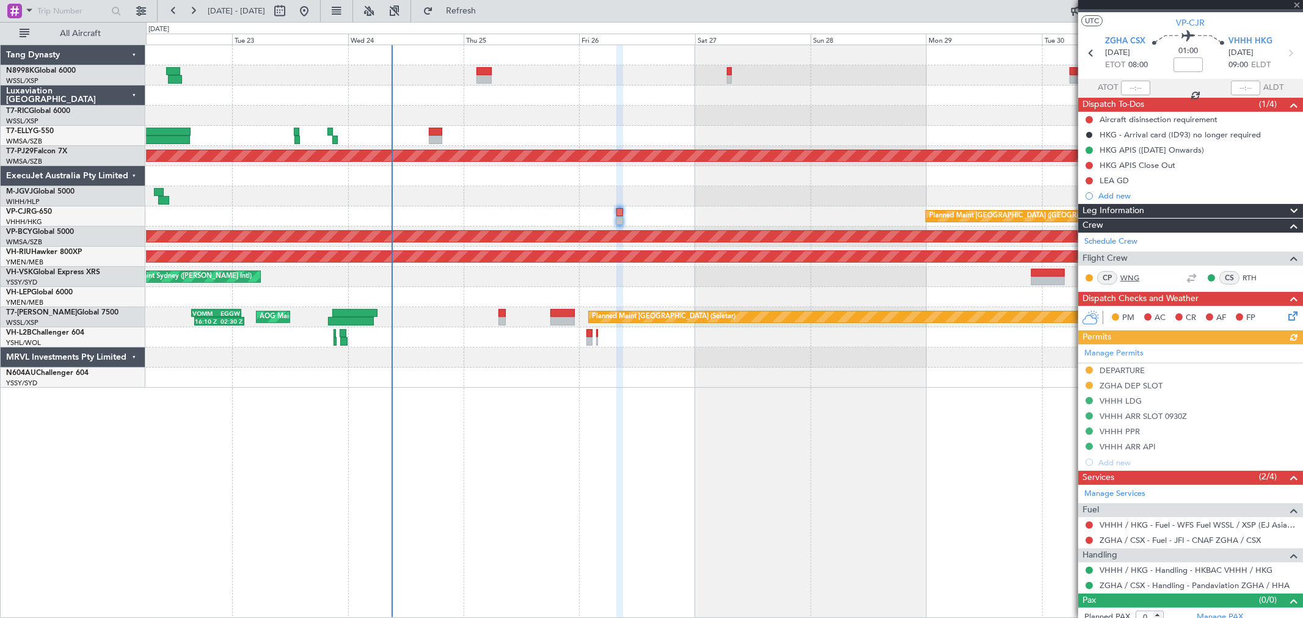
scroll to position [32, 0]
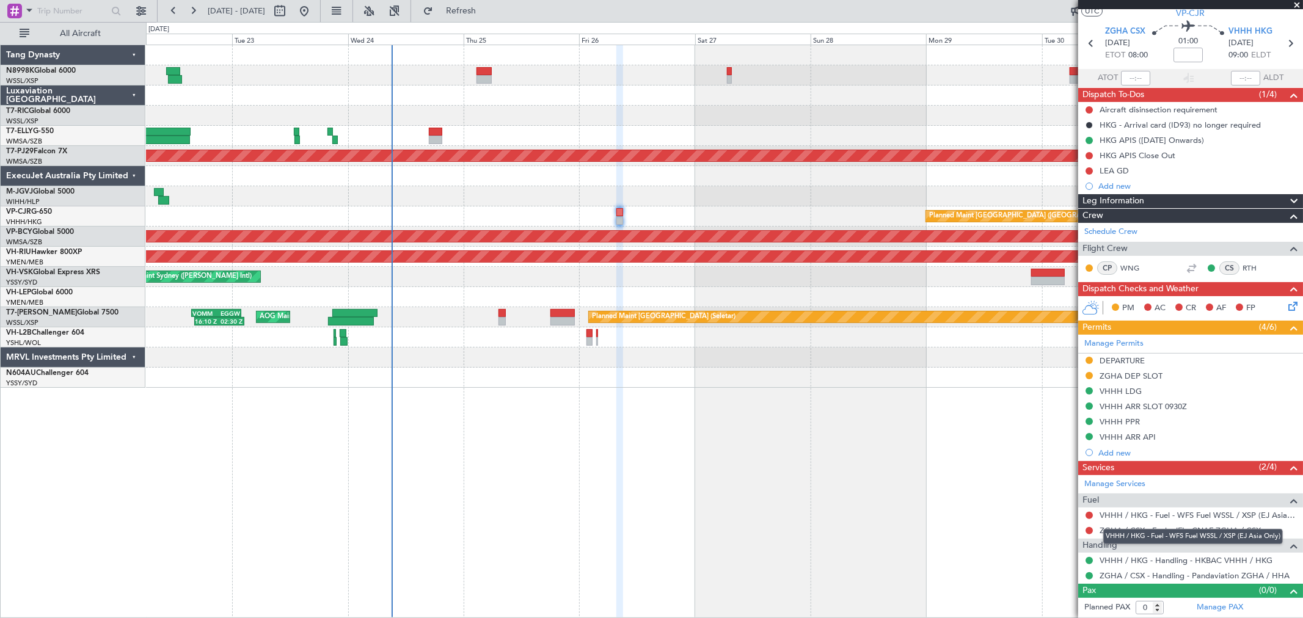
click at [1153, 530] on div "VHHH / HKG - Fuel - WFS Fuel WSSL / XSP (EJ Asia Only)" at bounding box center [1193, 536] width 180 height 15
click at [1138, 528] on link "ZGHA / CSX - Fuel - JFI - CNAF ZGHA / CSX" at bounding box center [1179, 530] width 161 height 10
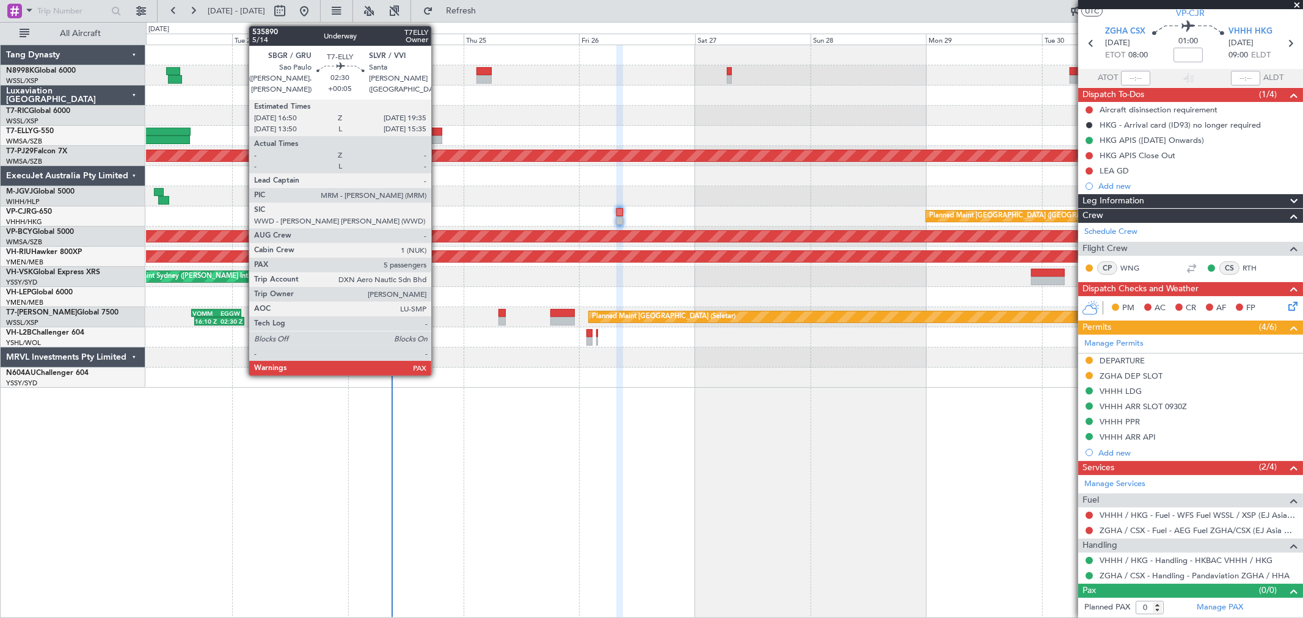
click at [437, 134] on div at bounding box center [435, 132] width 13 height 9
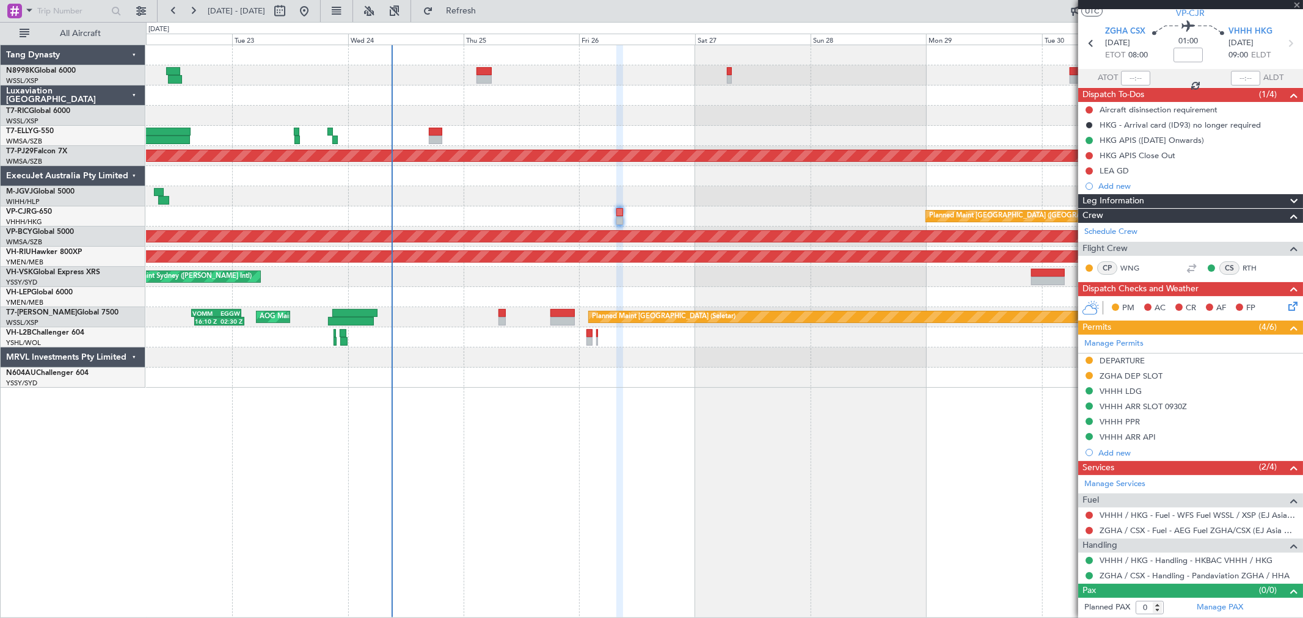
type input "+00:05"
type input "5"
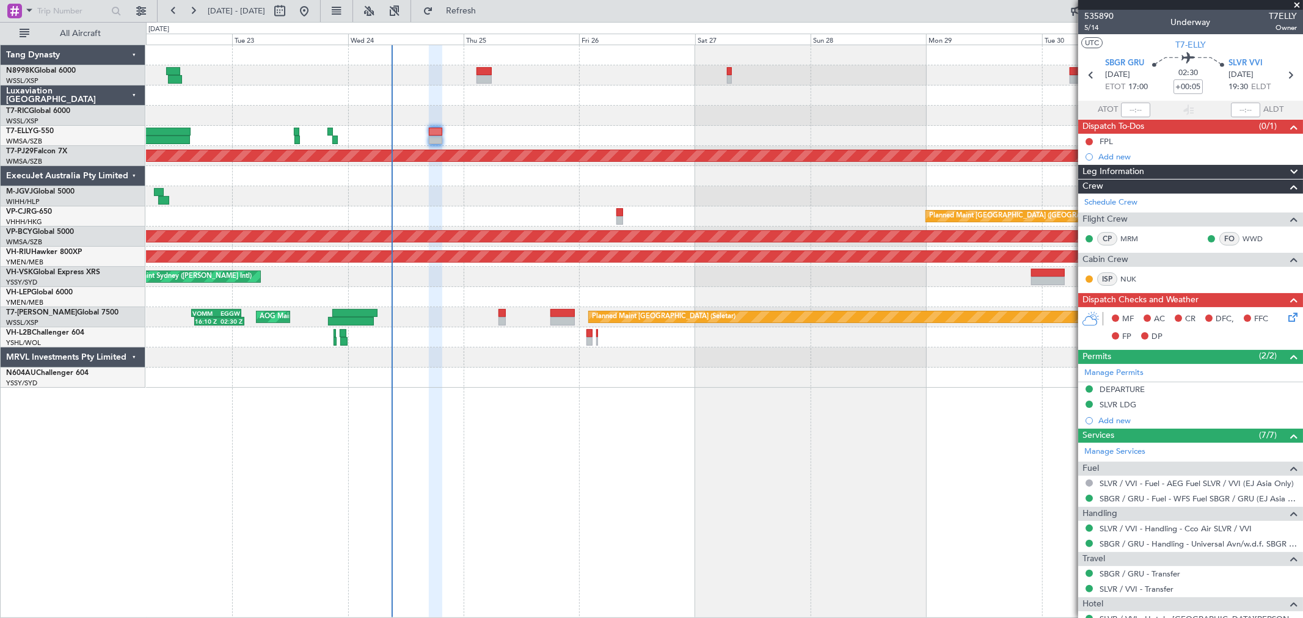
click at [742, 81] on div "Planned Maint Dubai (Dubai Intl) MEL Dubai (Dubai Intl) Planned Maint Kuala Lum…" at bounding box center [724, 216] width 1156 height 343
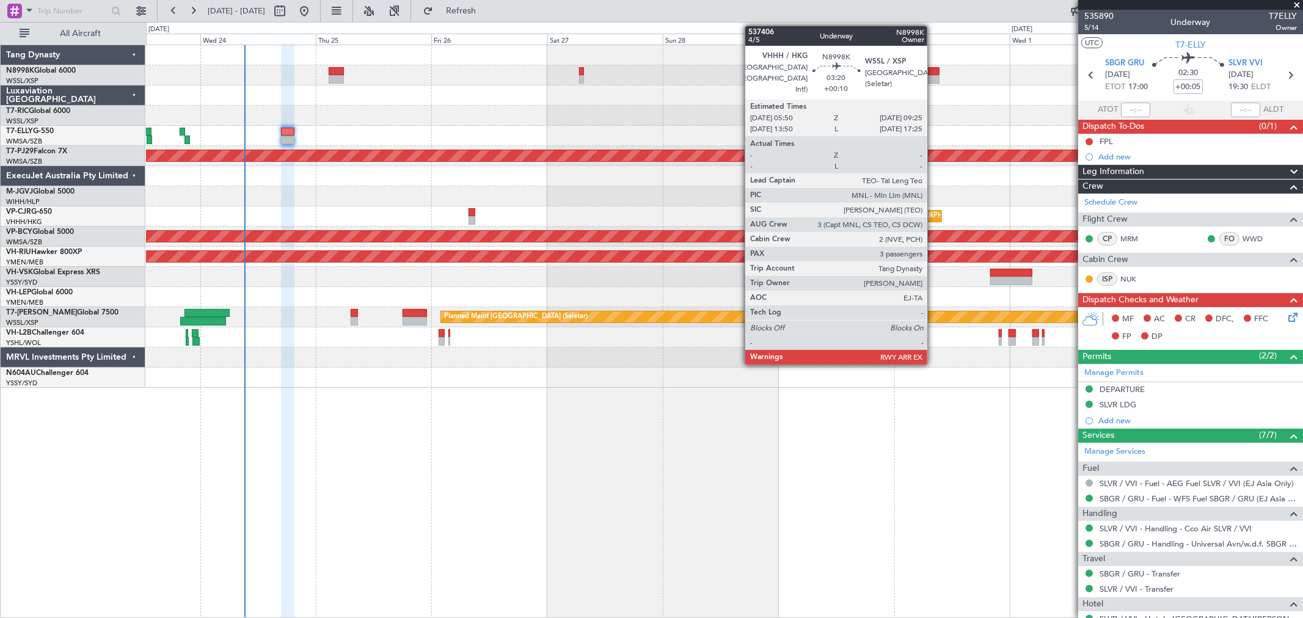
click at [933, 73] on div at bounding box center [931, 71] width 18 height 9
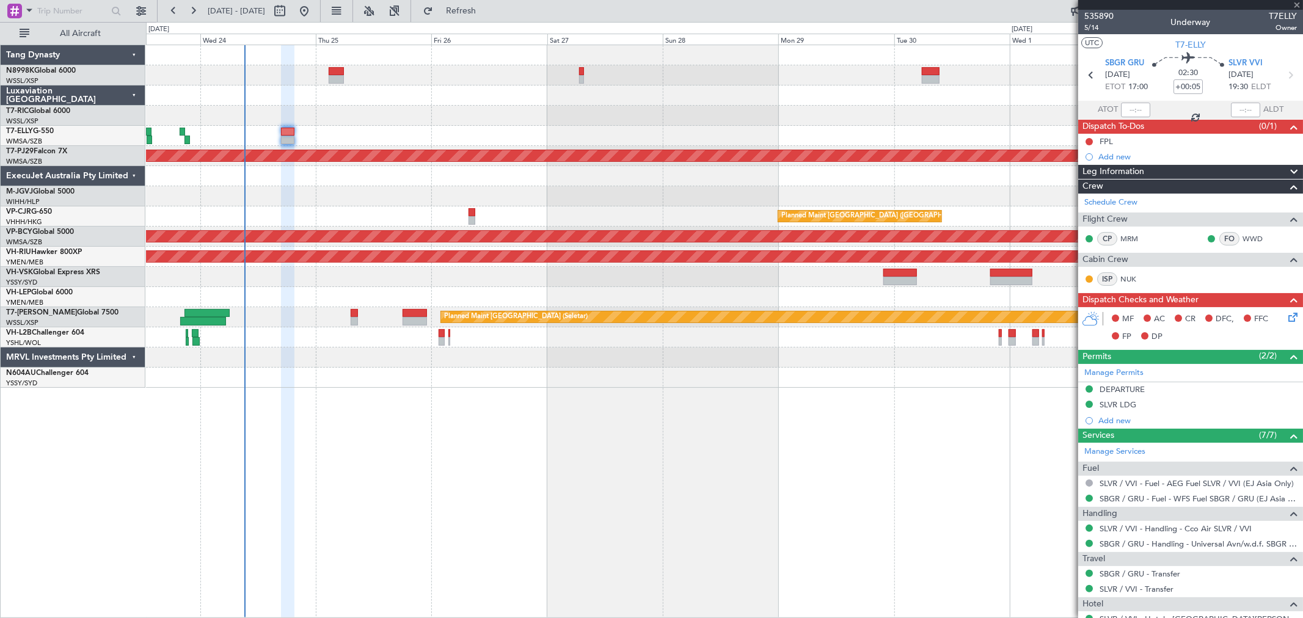
type input "+00:10"
type input "3"
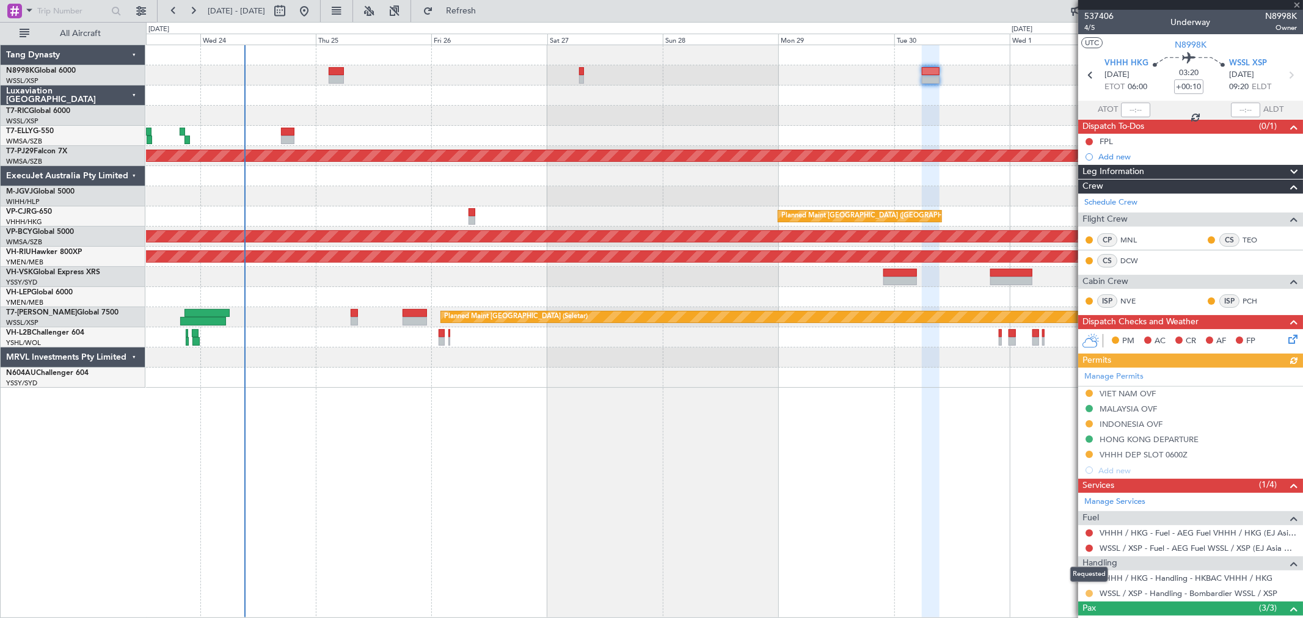
click at [1087, 593] on button at bounding box center [1088, 593] width 7 height 7
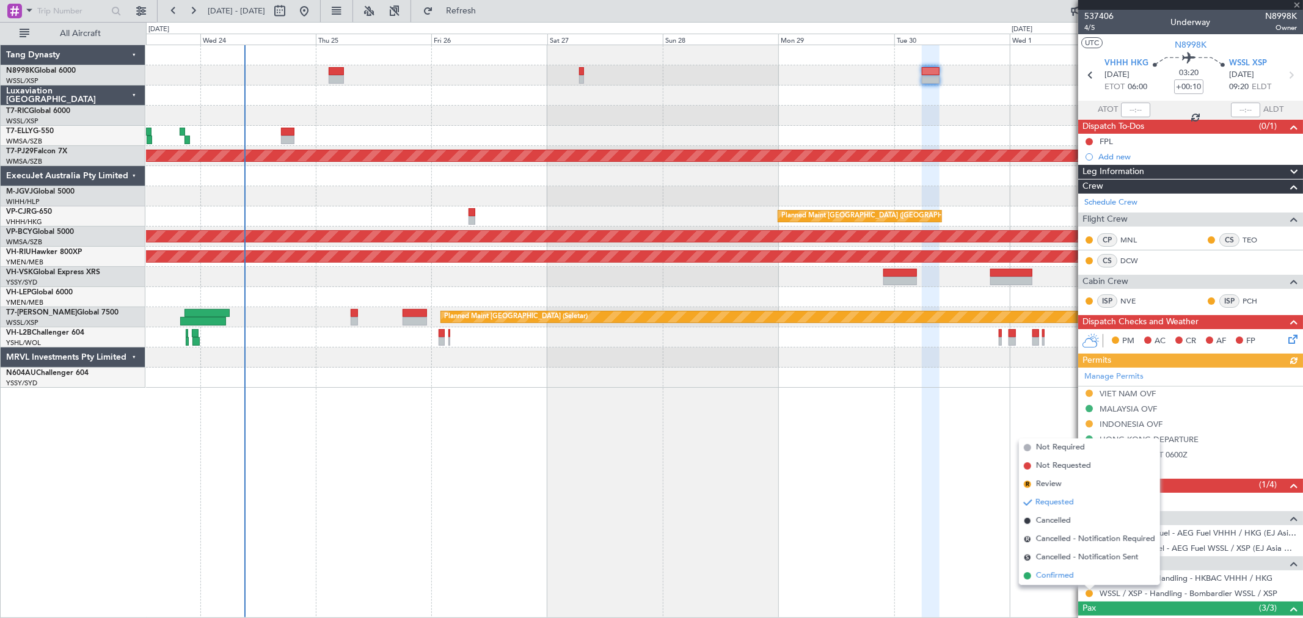
click at [1067, 573] on span "Confirmed" at bounding box center [1055, 576] width 38 height 12
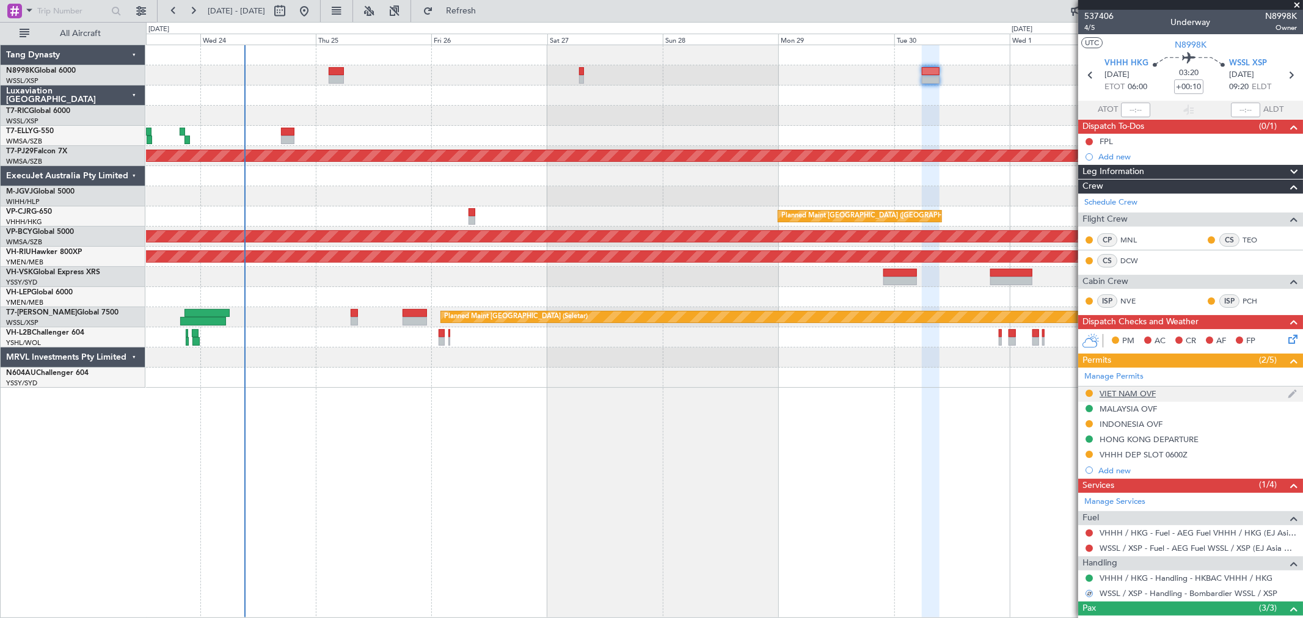
click at [1125, 394] on div "VIET NAM OVF" at bounding box center [1127, 393] width 56 height 10
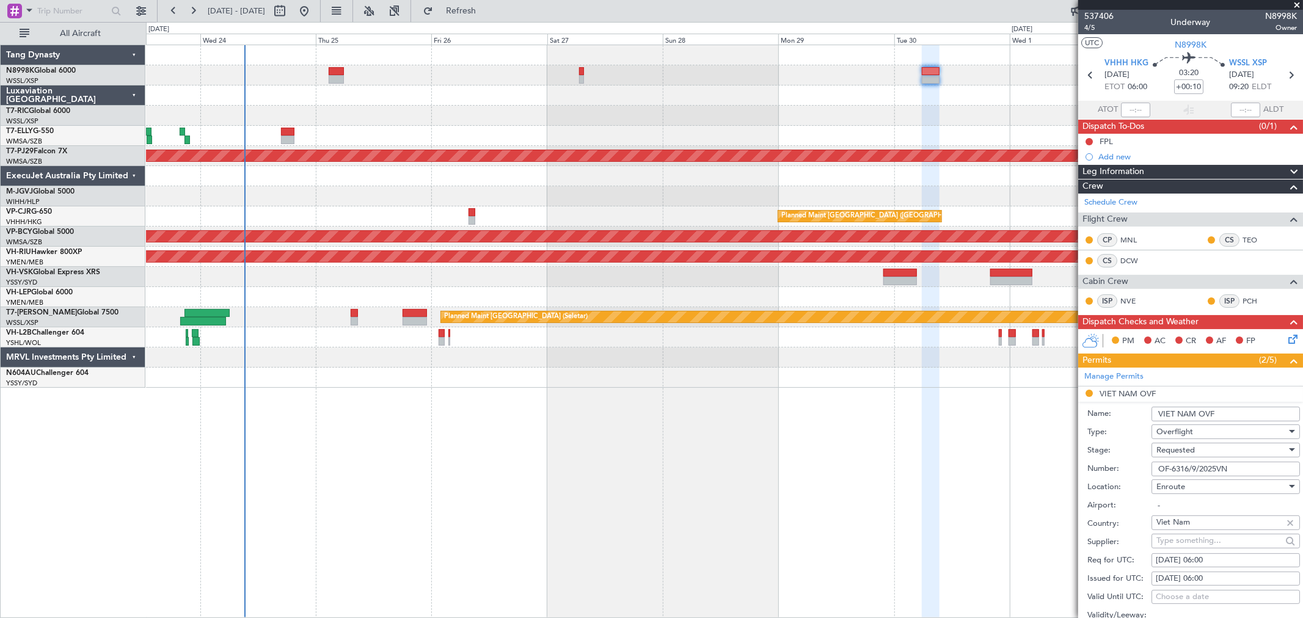
drag, startPoint x: 1241, startPoint y: 470, endPoint x: 1086, endPoint y: 479, distance: 155.4
click at [1095, 478] on form "Name: VIET NAM OVF Type: Overflight Stage: Requested Number: OF-6316/9/2025VN L…" at bounding box center [1190, 584] width 225 height 365
click at [1087, 479] on form "Name: VIET NAM OVF Type: Overflight Stage: Requested Number: OF-6316/9/2025VN L…" at bounding box center [1190, 584] width 225 height 365
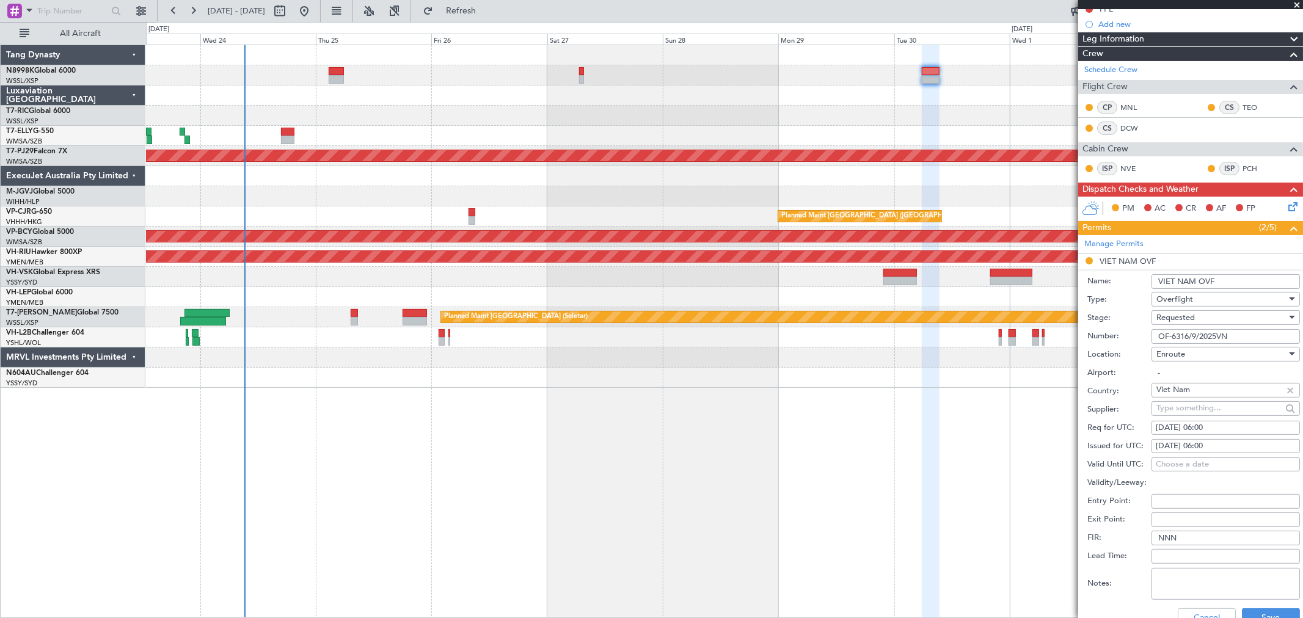
scroll to position [136, 0]
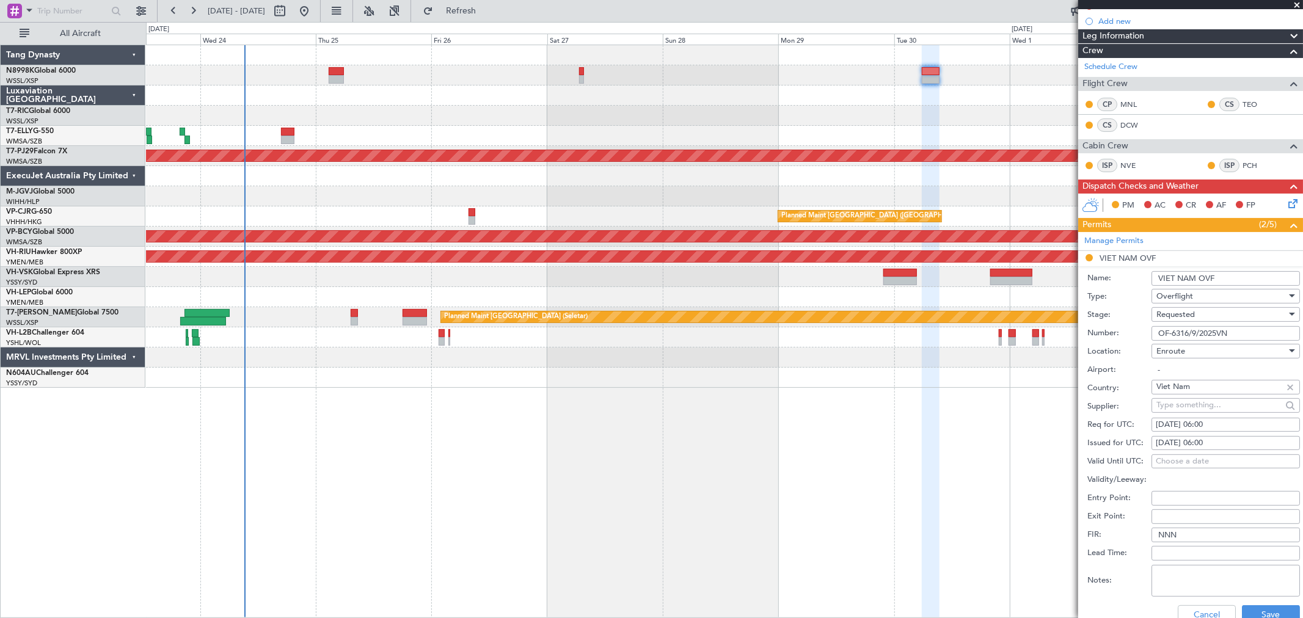
click at [1187, 446] on div "01/10/2025 06:00" at bounding box center [1226, 443] width 140 height 12
select select "10"
select select "2025"
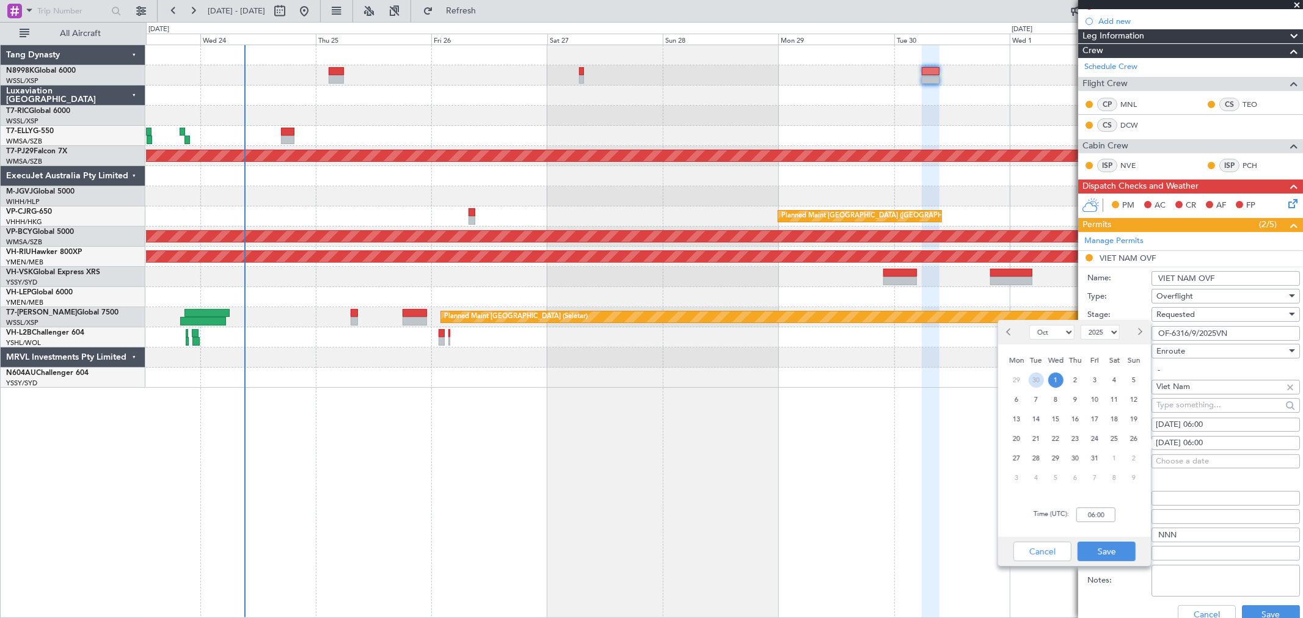
click at [1035, 377] on span "30" at bounding box center [1036, 380] width 15 height 15
select select "9"
click at [1112, 516] on input "00:00" at bounding box center [1095, 515] width 39 height 15
type input "06:00"
click at [1110, 552] on button "Save" at bounding box center [1106, 552] width 58 height 20
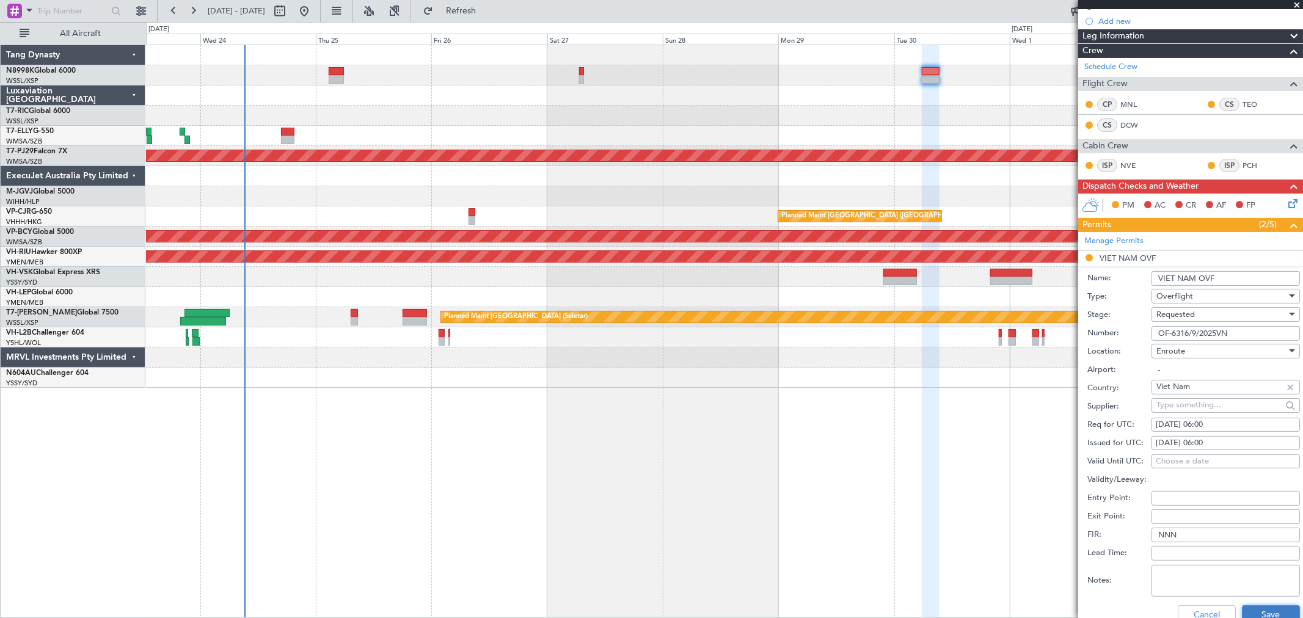
click at [1245, 611] on button "Save" at bounding box center [1271, 615] width 58 height 20
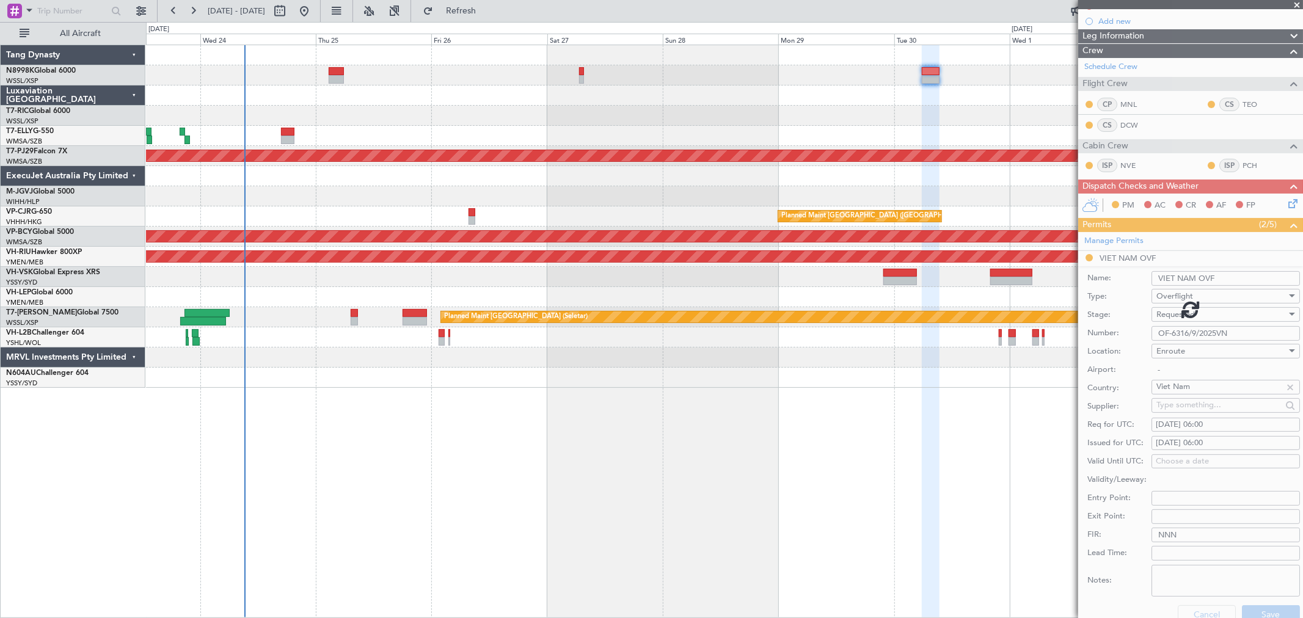
scroll to position [100, 0]
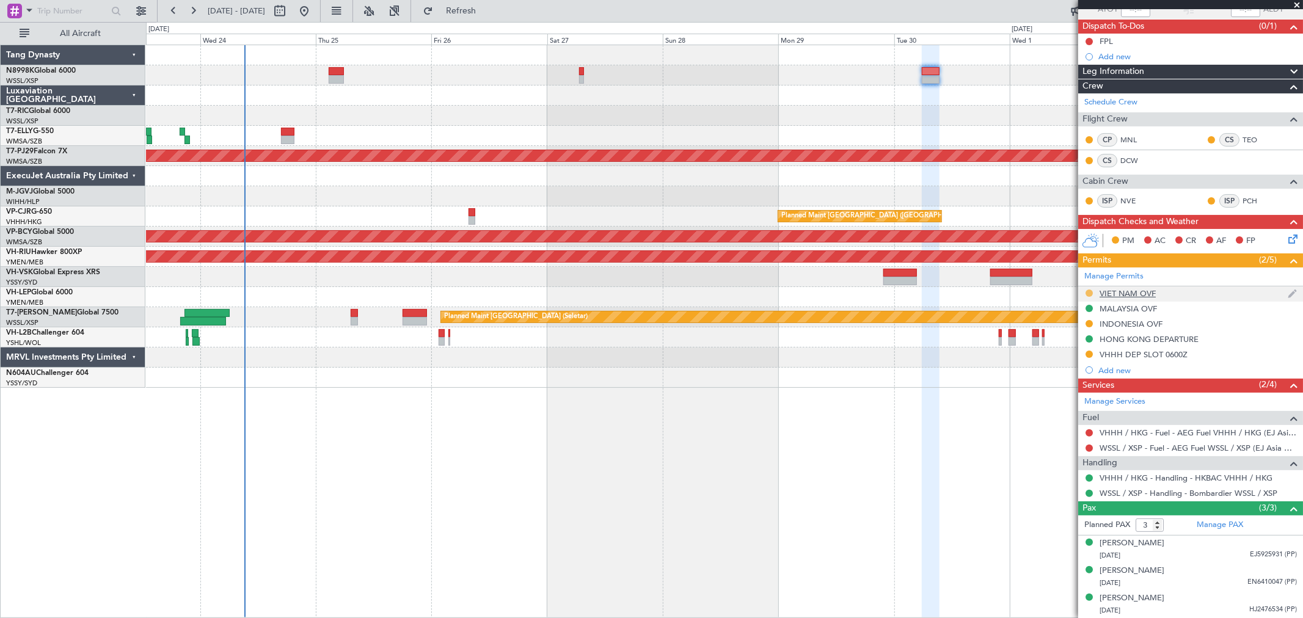
click at [1090, 292] on button at bounding box center [1088, 293] width 7 height 7
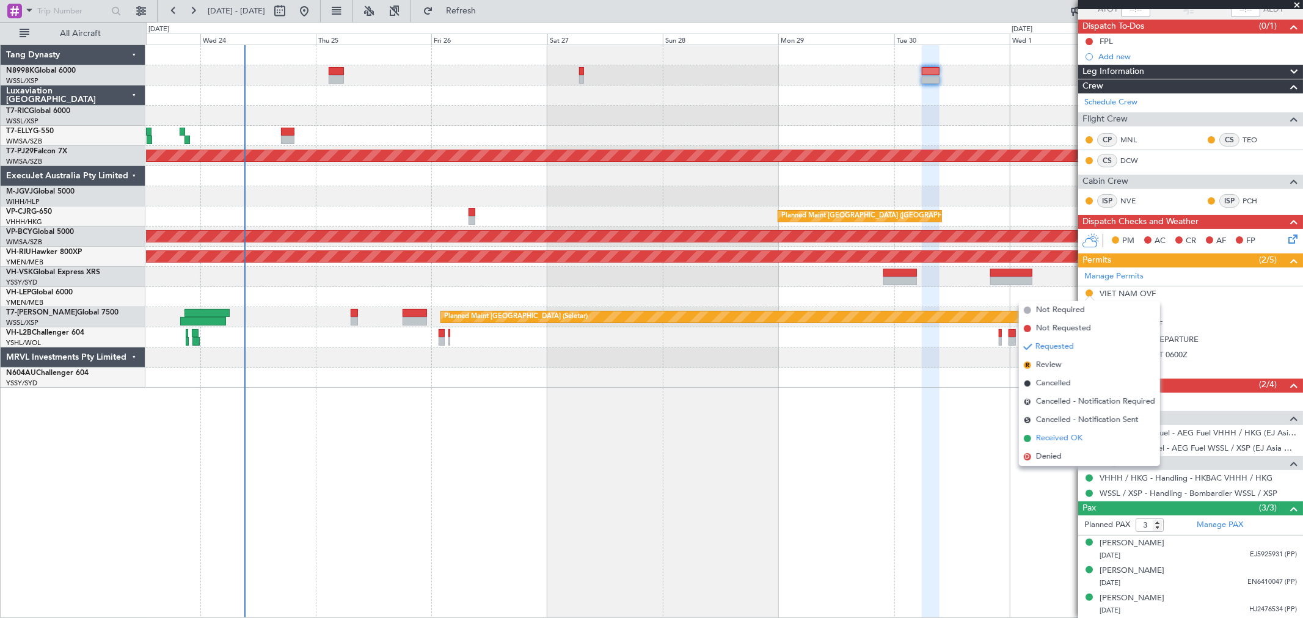
click at [1051, 431] on li "Received OK" at bounding box center [1089, 438] width 141 height 18
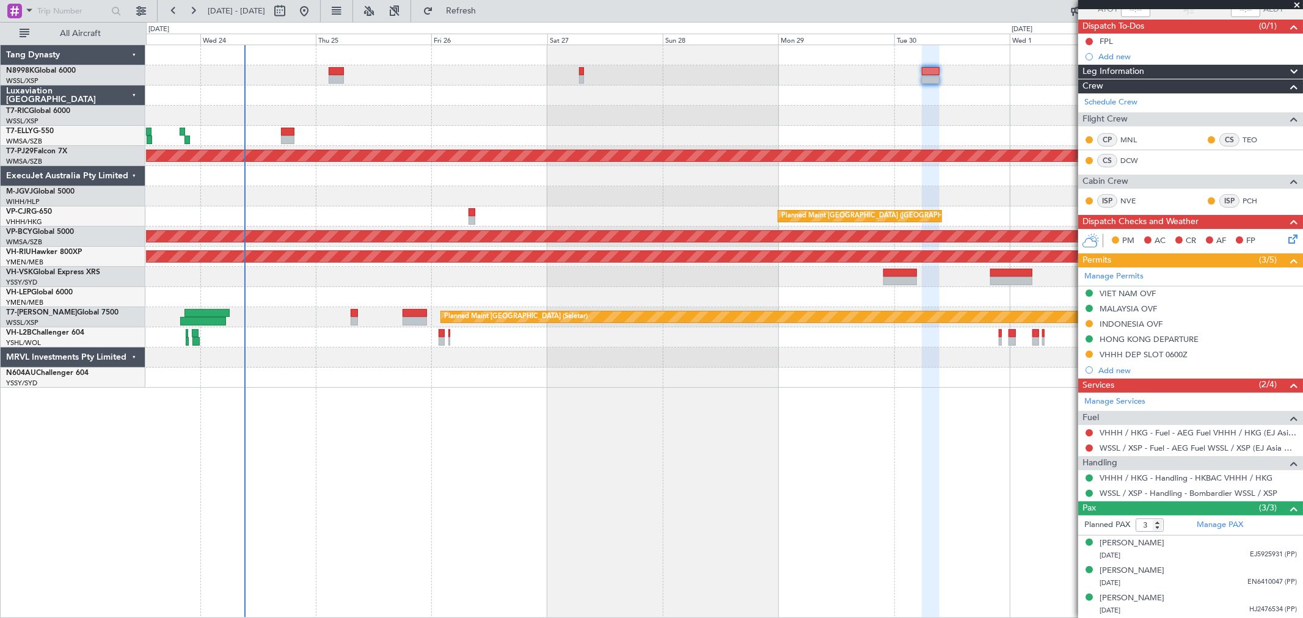
click at [1118, 290] on div "VIET NAM OVF" at bounding box center [1127, 293] width 56 height 10
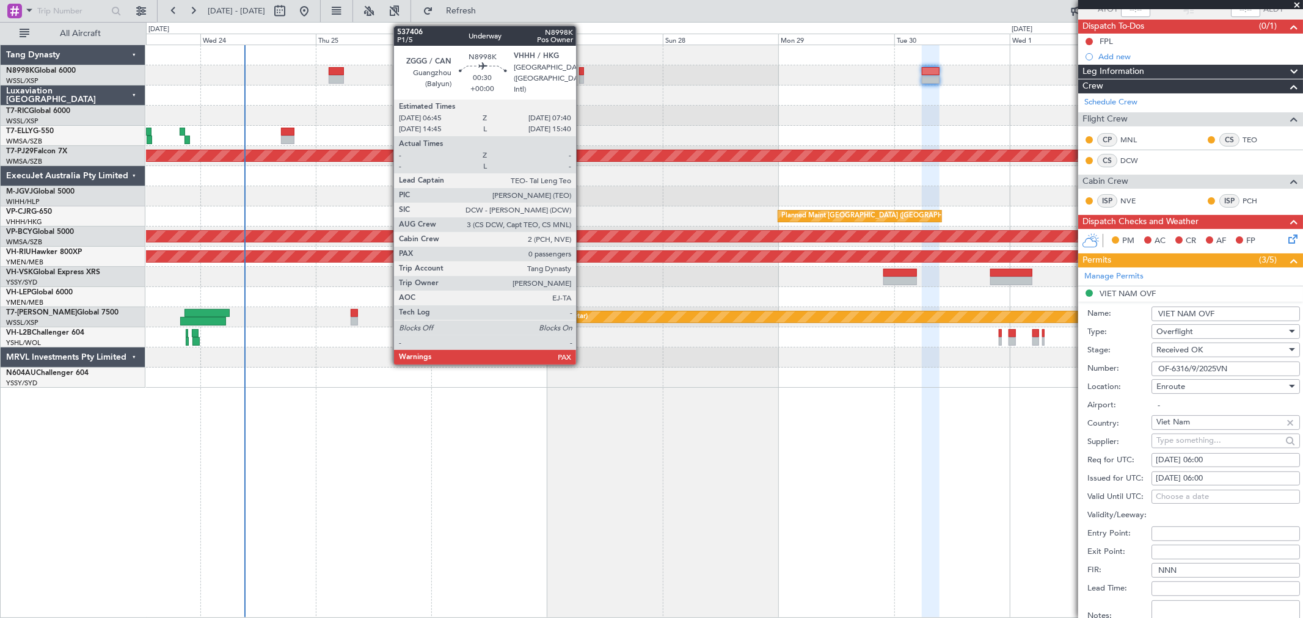
click at [582, 75] on div at bounding box center [581, 79] width 5 height 9
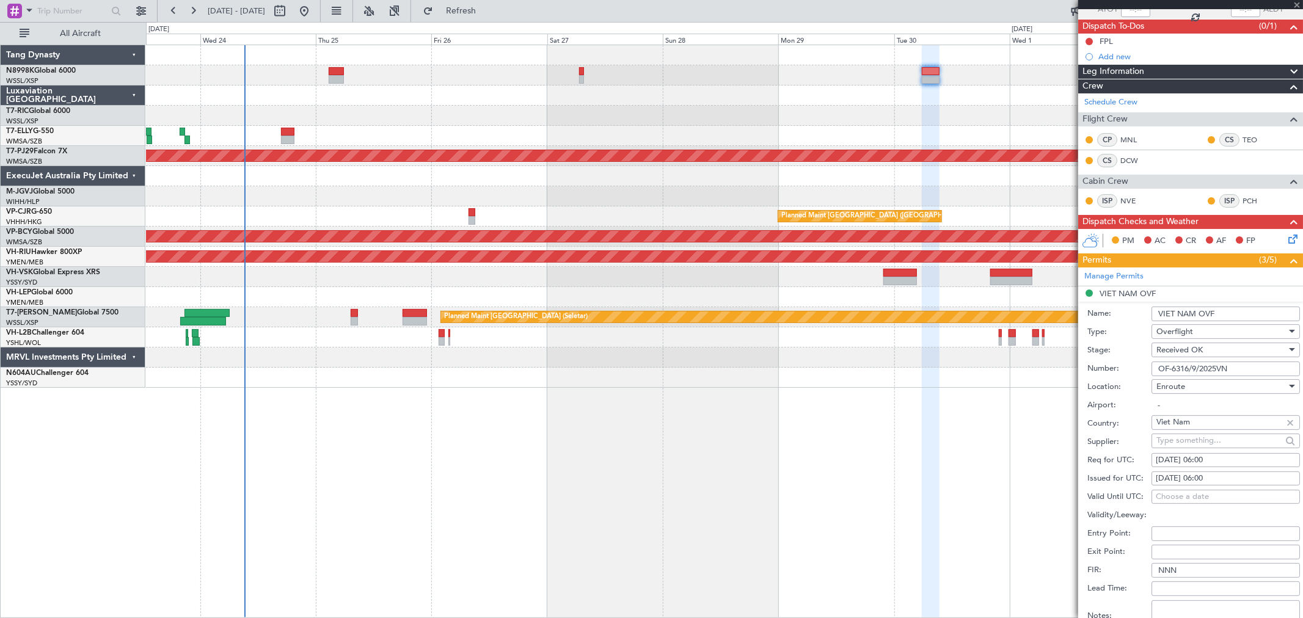
type input "0"
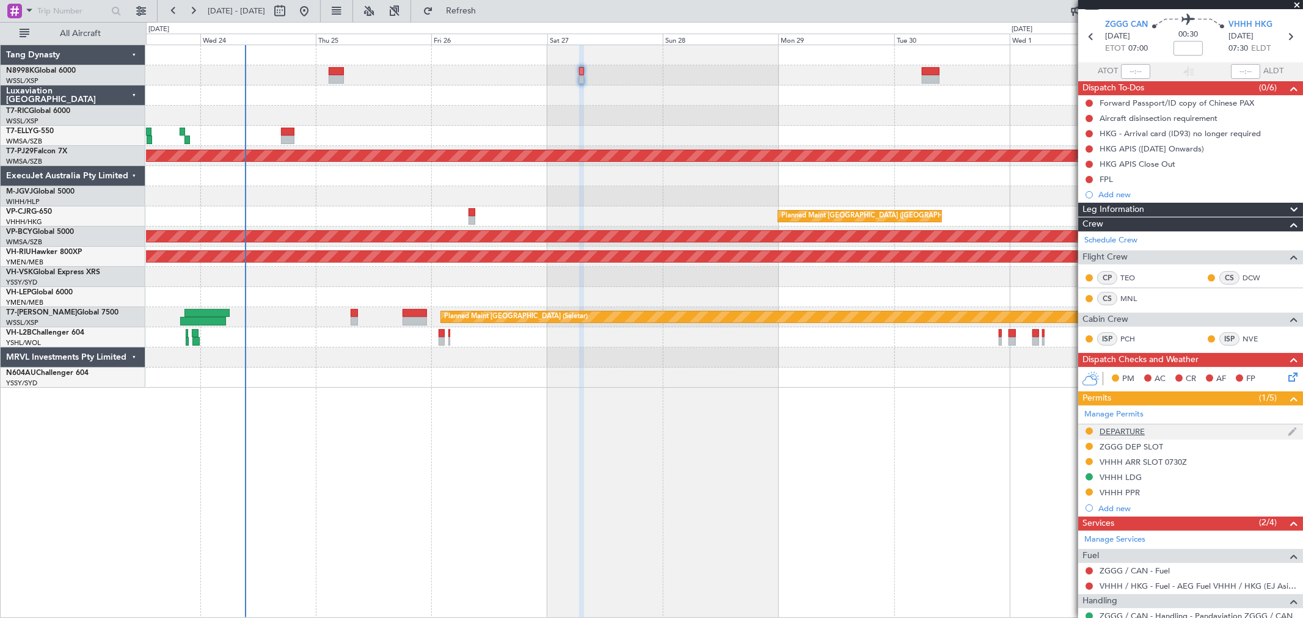
scroll to position [94, 0]
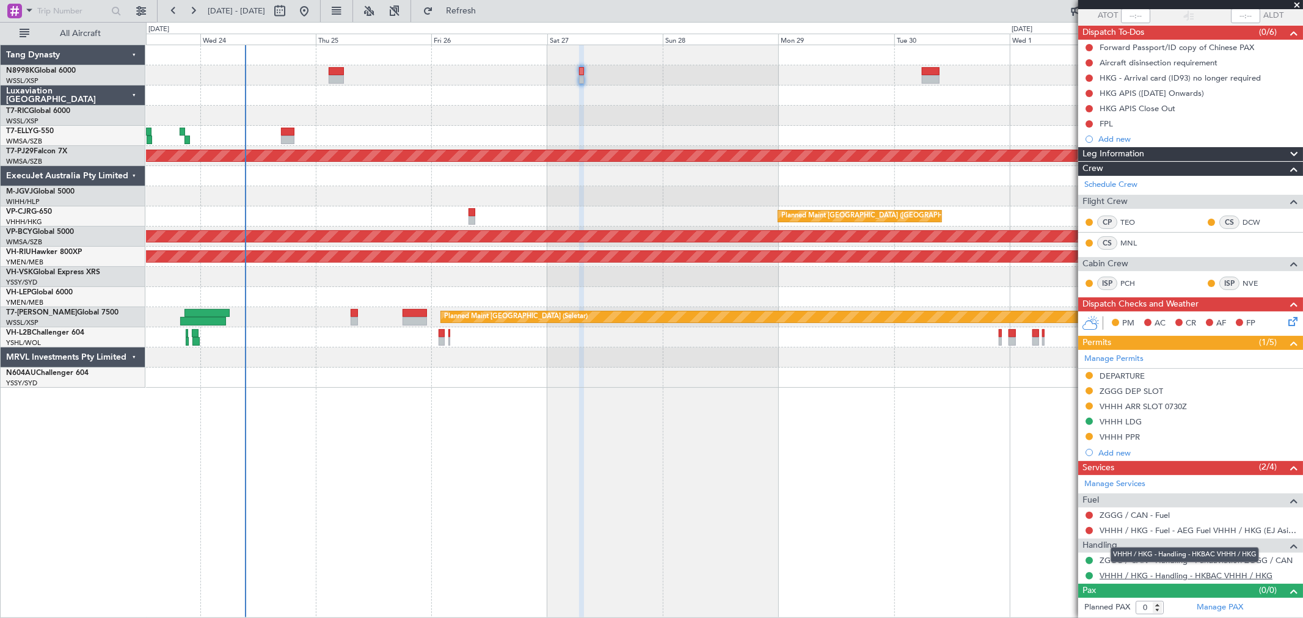
click at [1142, 572] on link "VHHH / HKG - Handling - HKBAC VHHH / HKG" at bounding box center [1185, 575] width 173 height 10
click at [1128, 578] on link "VHHH / HKG - Handling - HKBAC VHHH / HKG" at bounding box center [1185, 575] width 173 height 10
click at [1118, 357] on link "Manage Permits" at bounding box center [1113, 359] width 59 height 12
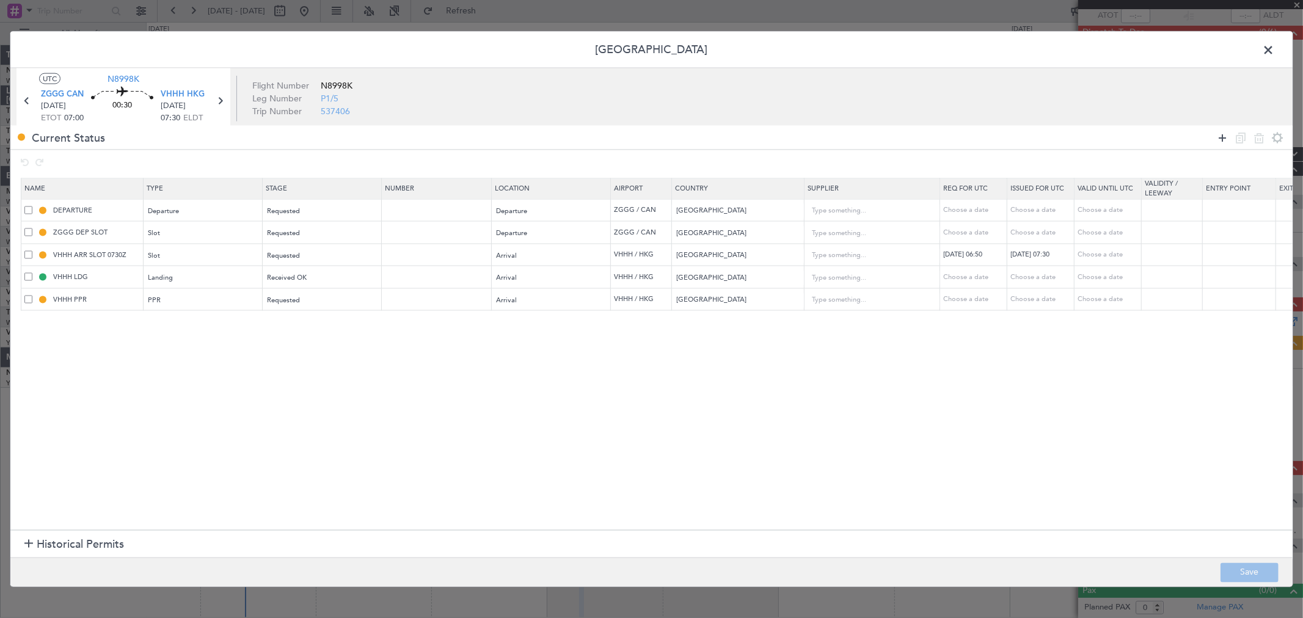
click at [1222, 136] on icon at bounding box center [1222, 137] width 15 height 15
click at [214, 316] on div "Type" at bounding box center [199, 323] width 101 height 18
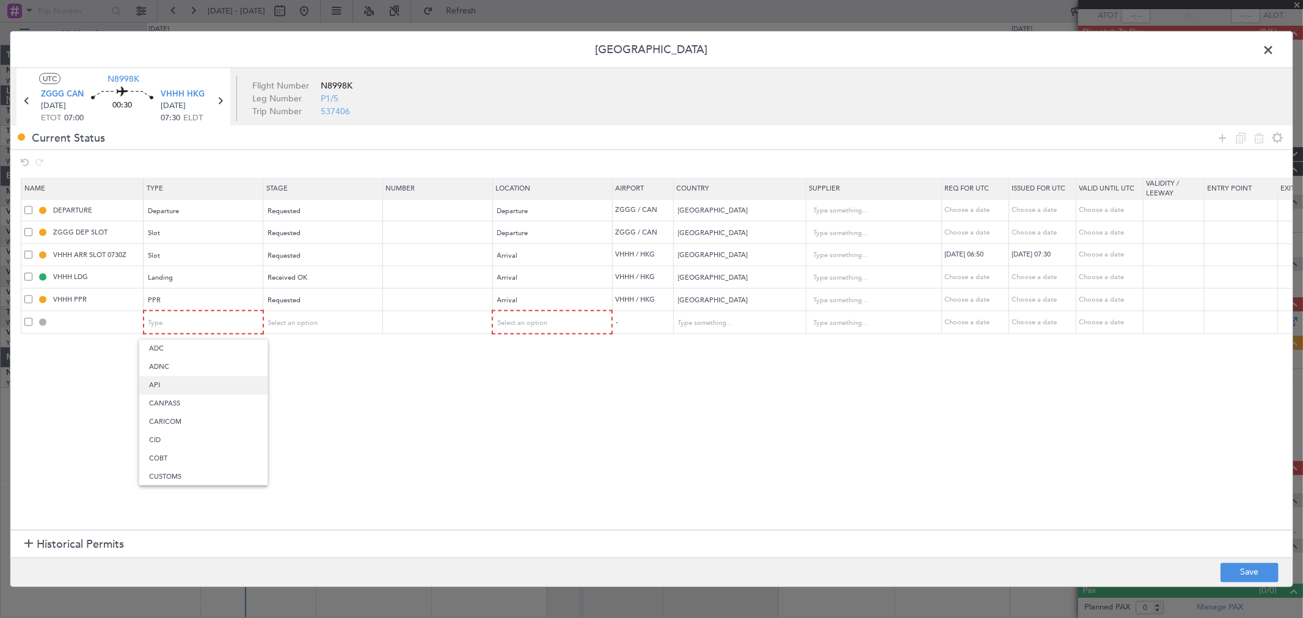
click at [186, 381] on span "API" at bounding box center [203, 385] width 109 height 18
click at [353, 318] on div "Select an option" at bounding box center [318, 323] width 101 height 18
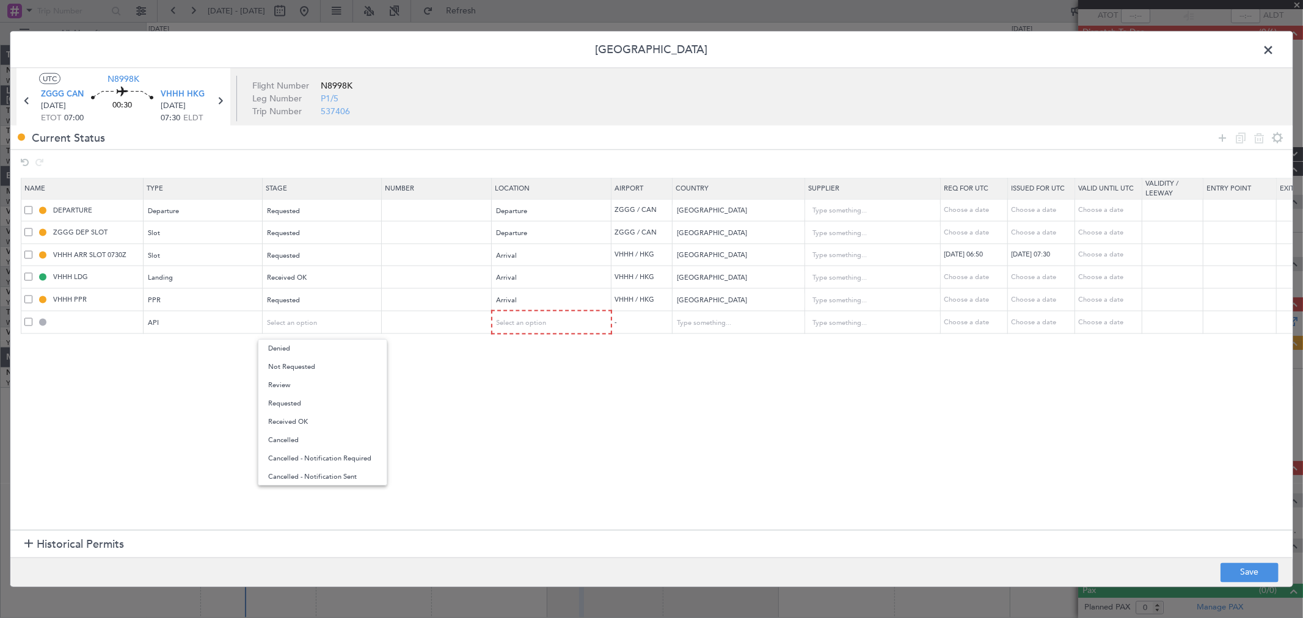
click at [306, 417] on span "Received OK" at bounding box center [322, 422] width 109 height 18
click at [523, 318] on div "Select an option" at bounding box center [547, 323] width 101 height 18
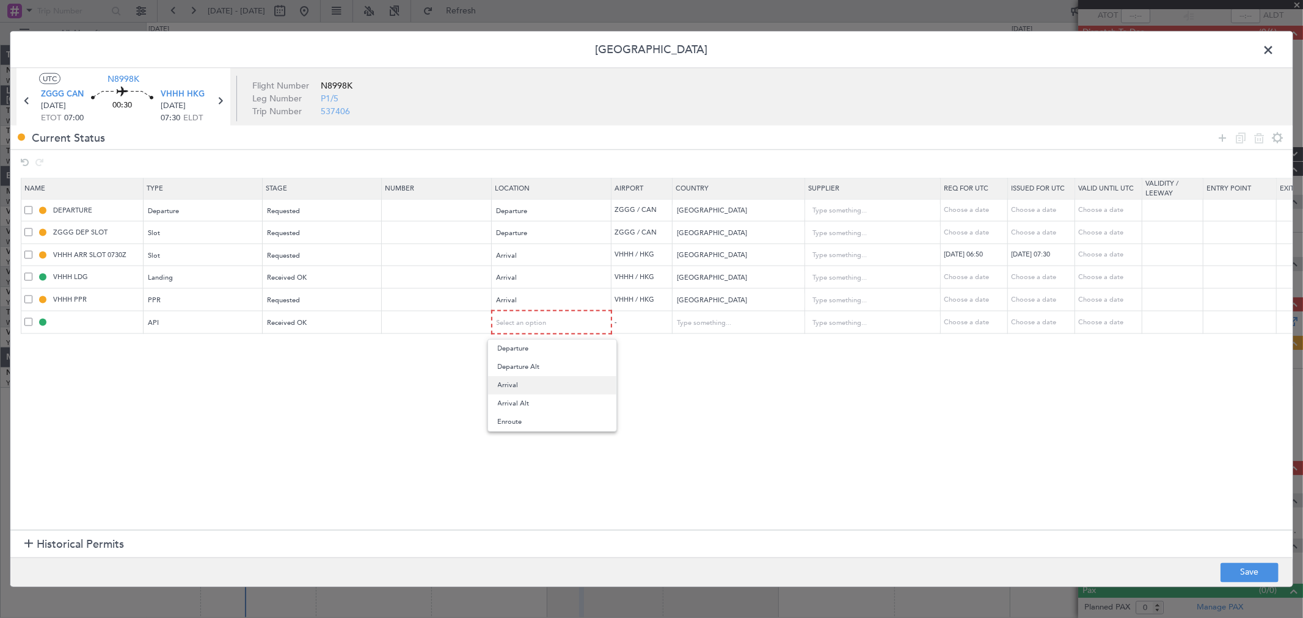
click at [534, 385] on span "Arrival" at bounding box center [552, 385] width 109 height 18
click at [1259, 563] on button "Save" at bounding box center [1249, 573] width 58 height 20
type input "VHHH ARR API"
type input "Hong Kong"
type input "NNN"
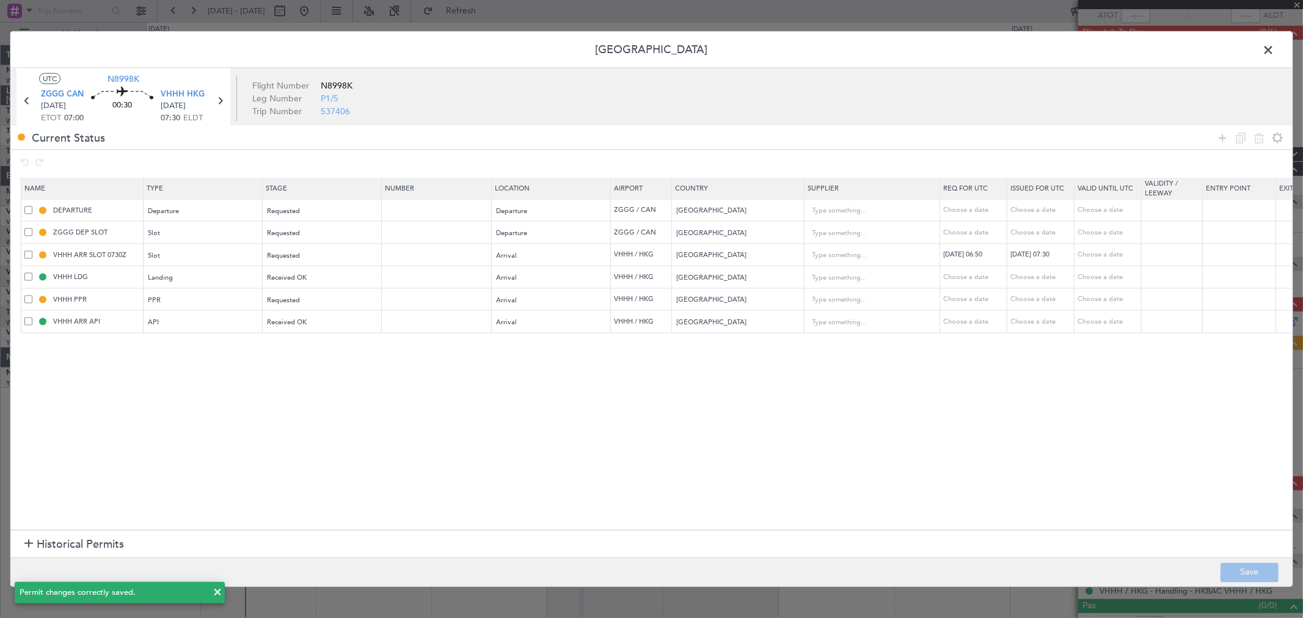
click at [1274, 48] on span at bounding box center [1274, 53] width 0 height 24
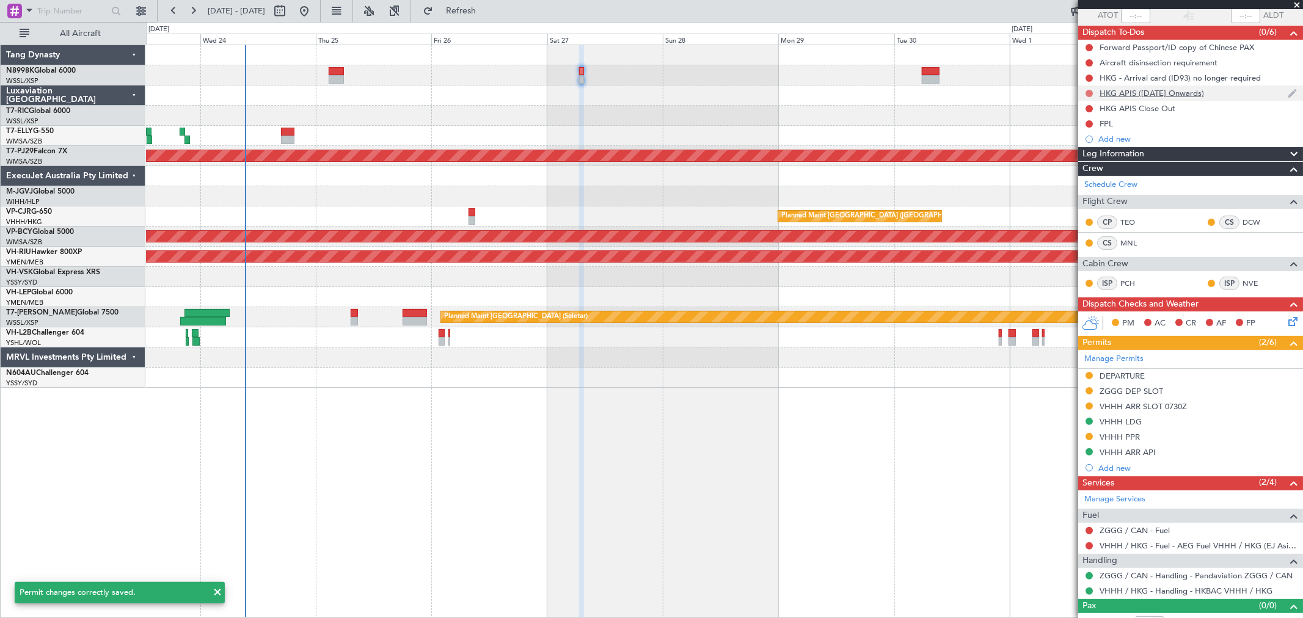
click at [1091, 90] on button at bounding box center [1088, 93] width 7 height 7
drag, startPoint x: 1066, startPoint y: 144, endPoint x: 1078, endPoint y: 139, distance: 12.6
click at [1067, 144] on span at bounding box center [1065, 147] width 7 height 7
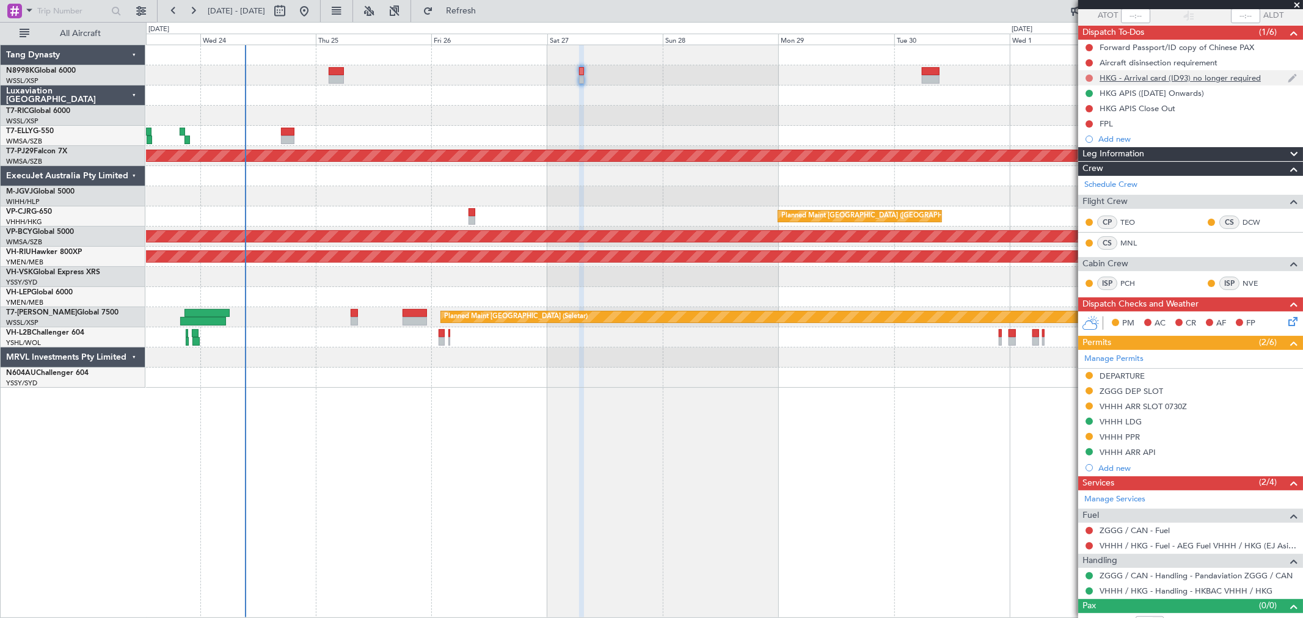
click at [1088, 76] on button at bounding box center [1088, 78] width 7 height 7
click at [1074, 145] on li "Cancelled" at bounding box center [1089, 150] width 65 height 18
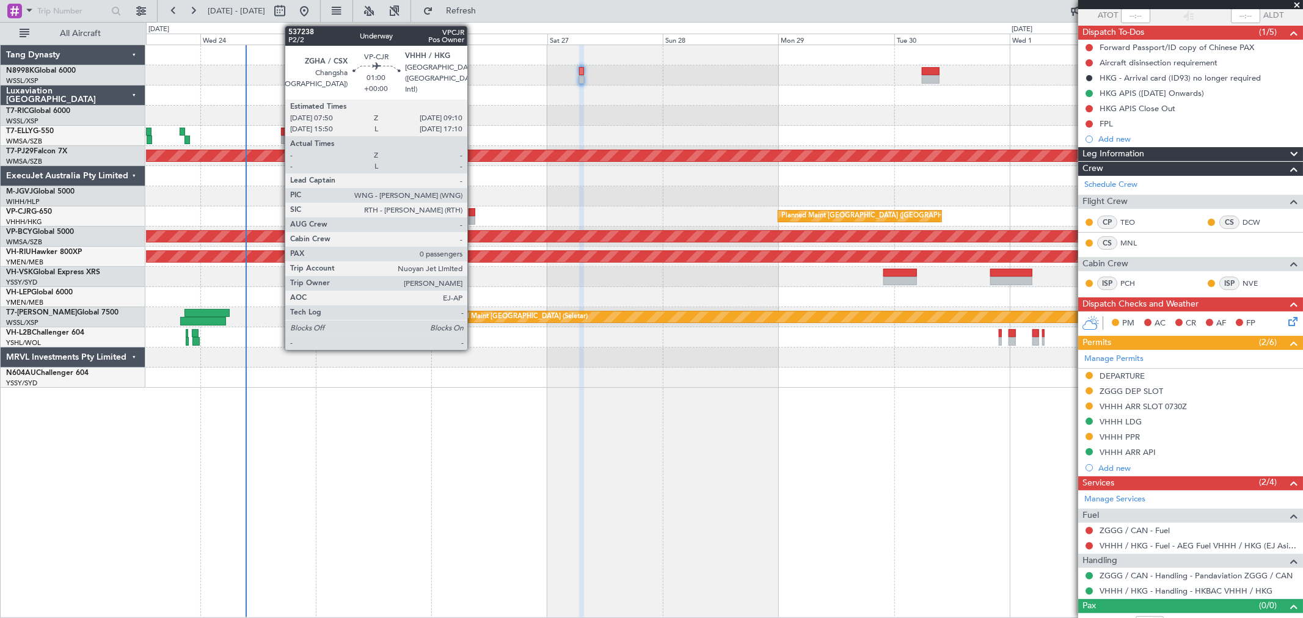
click at [473, 215] on div at bounding box center [471, 212] width 7 height 9
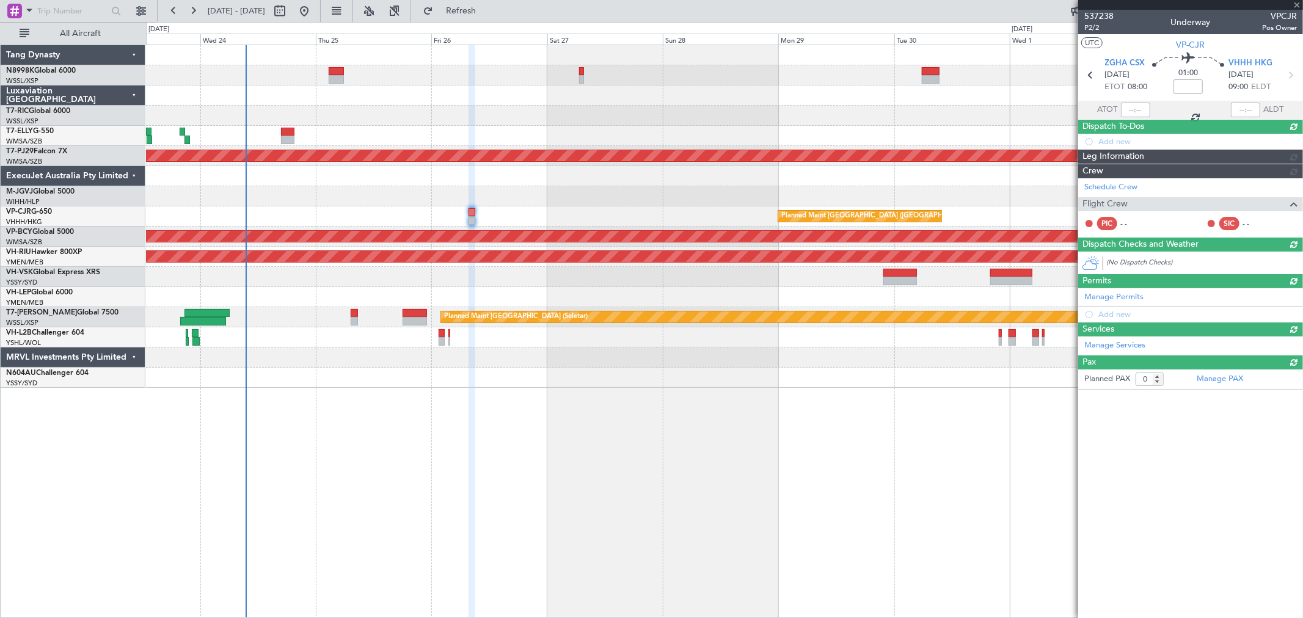
scroll to position [0, 0]
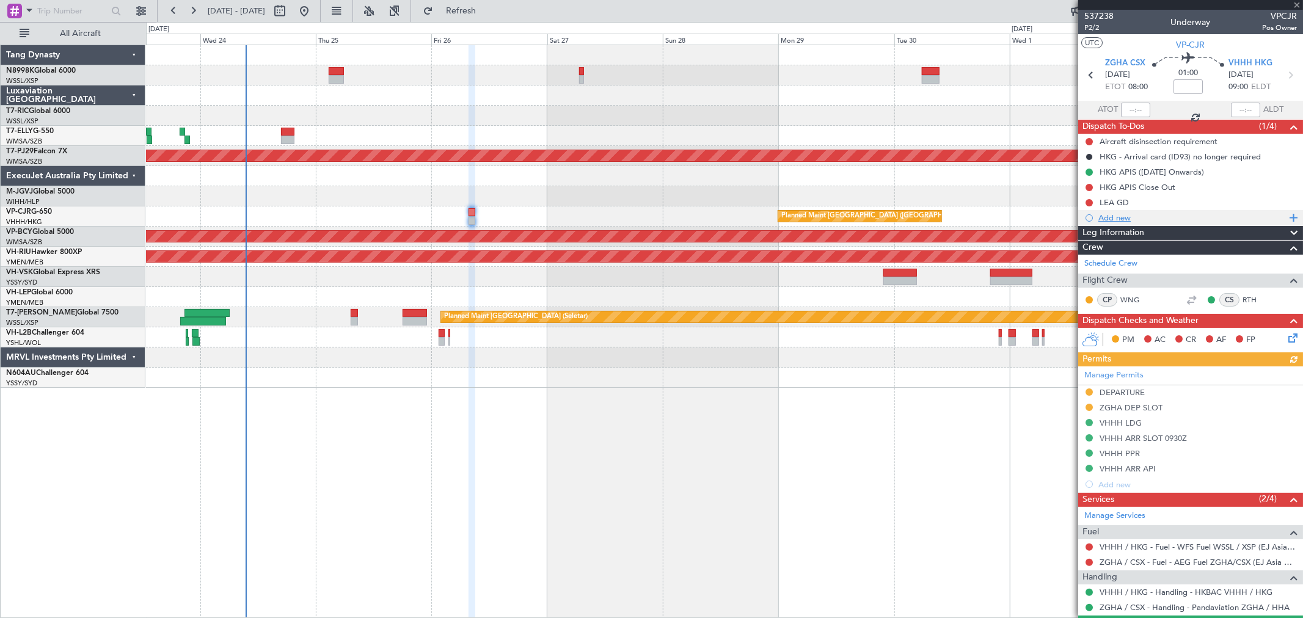
click at [1109, 218] on div "Add new" at bounding box center [1192, 218] width 188 height 10
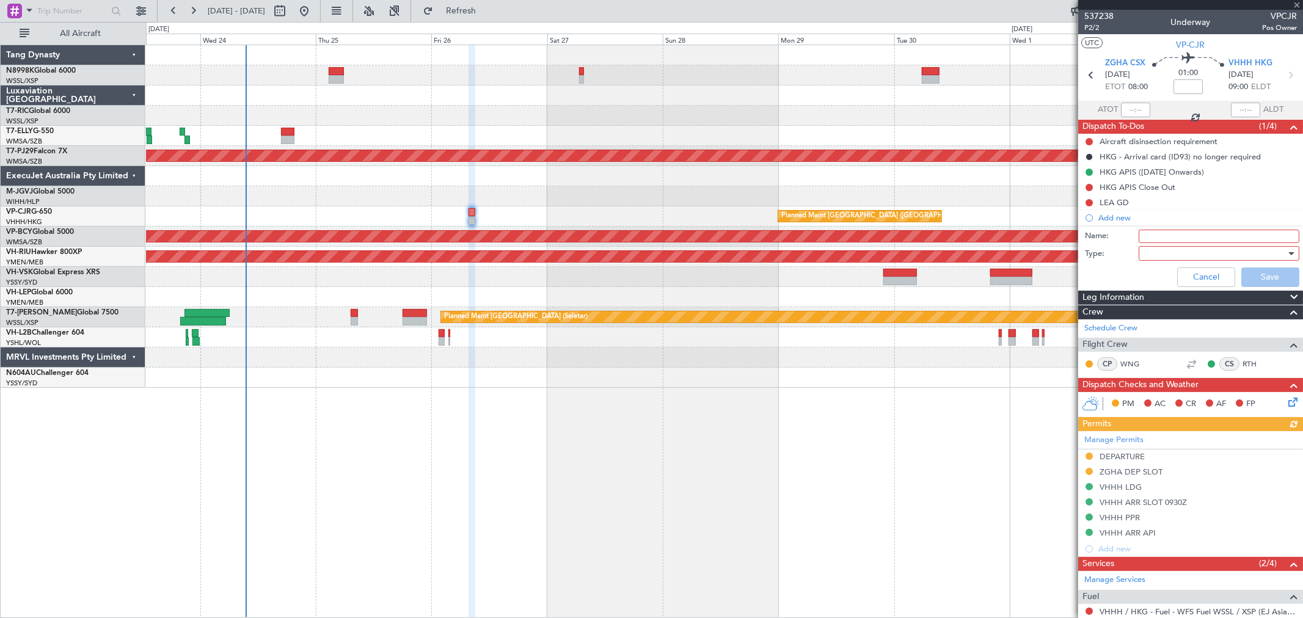
click at [1153, 236] on input "Name:" at bounding box center [1219, 236] width 161 height 13
type input "FPL"
click at [1170, 263] on div "Cancel Save" at bounding box center [1187, 277] width 230 height 29
click at [1170, 255] on div at bounding box center [1214, 253] width 142 height 18
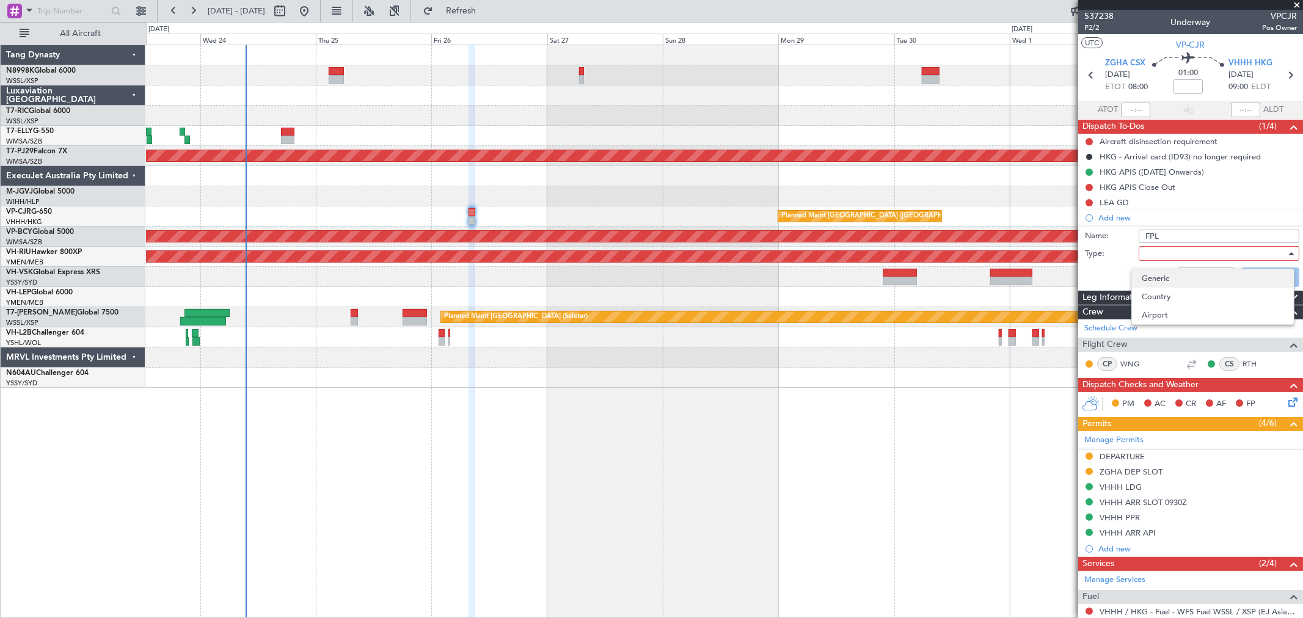
click at [1160, 275] on span "Generic" at bounding box center [1213, 278] width 142 height 18
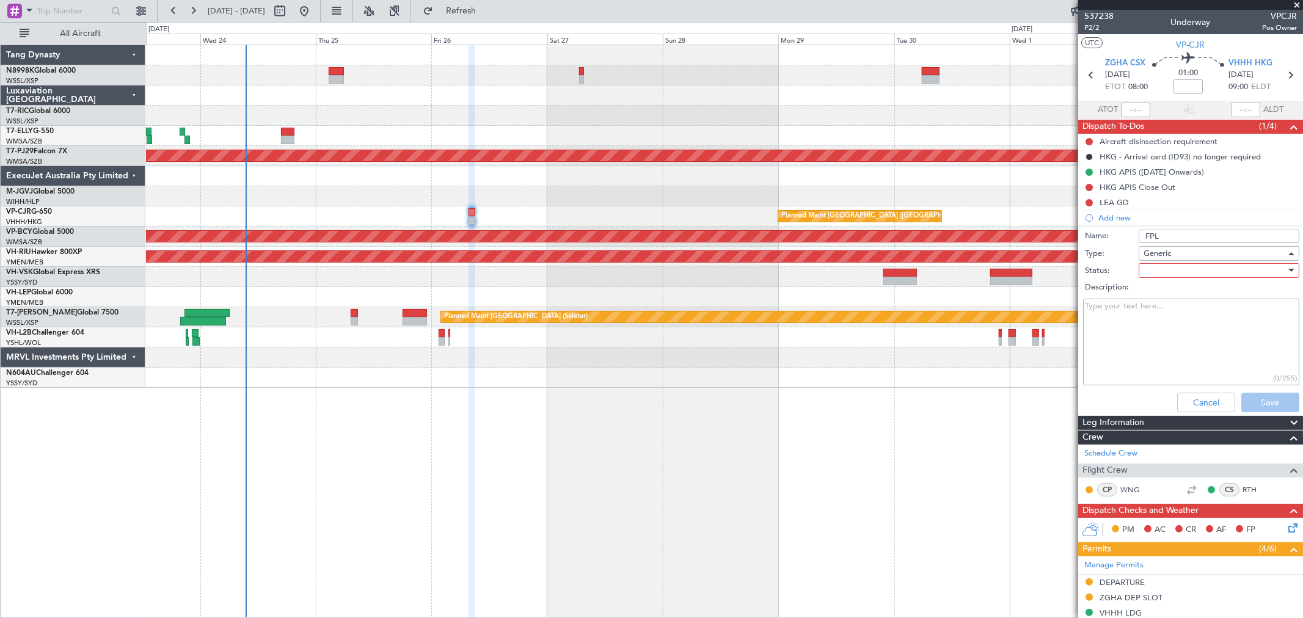
click at [1162, 276] on div at bounding box center [1214, 270] width 142 height 18
click at [1152, 291] on span "Not Started" at bounding box center [1213, 295] width 142 height 18
drag, startPoint x: 1132, startPoint y: 321, endPoint x: 1130, endPoint y: 329, distance: 7.7
click at [1132, 322] on textarea "Description:" at bounding box center [1191, 342] width 216 height 87
paste textarea "CRUISE FL276 BLOCK FUEL 30.000 LBS PAYLOAD 2 PILOT PROFILE ( per previous secto…"
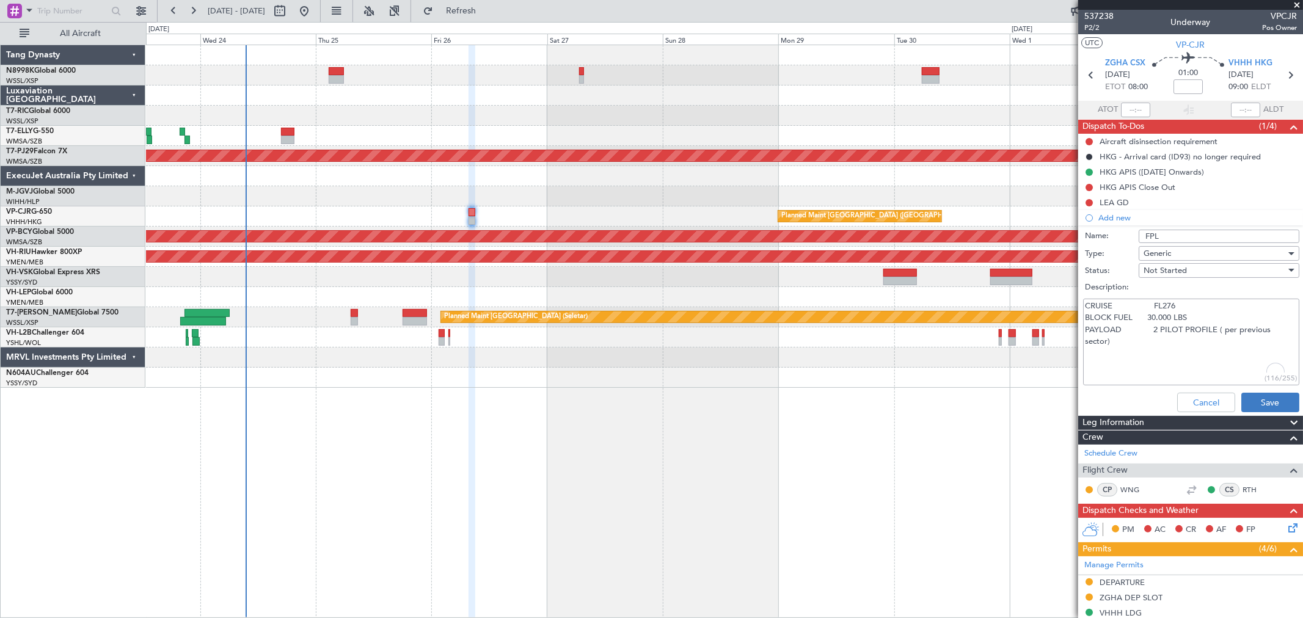
type textarea "CRUISE FL276 BLOCK FUEL 30.000 LBS PAYLOAD 2 PILOT PROFILE ( per previous secto…"
click at [1256, 401] on button "Save" at bounding box center [1270, 403] width 58 height 20
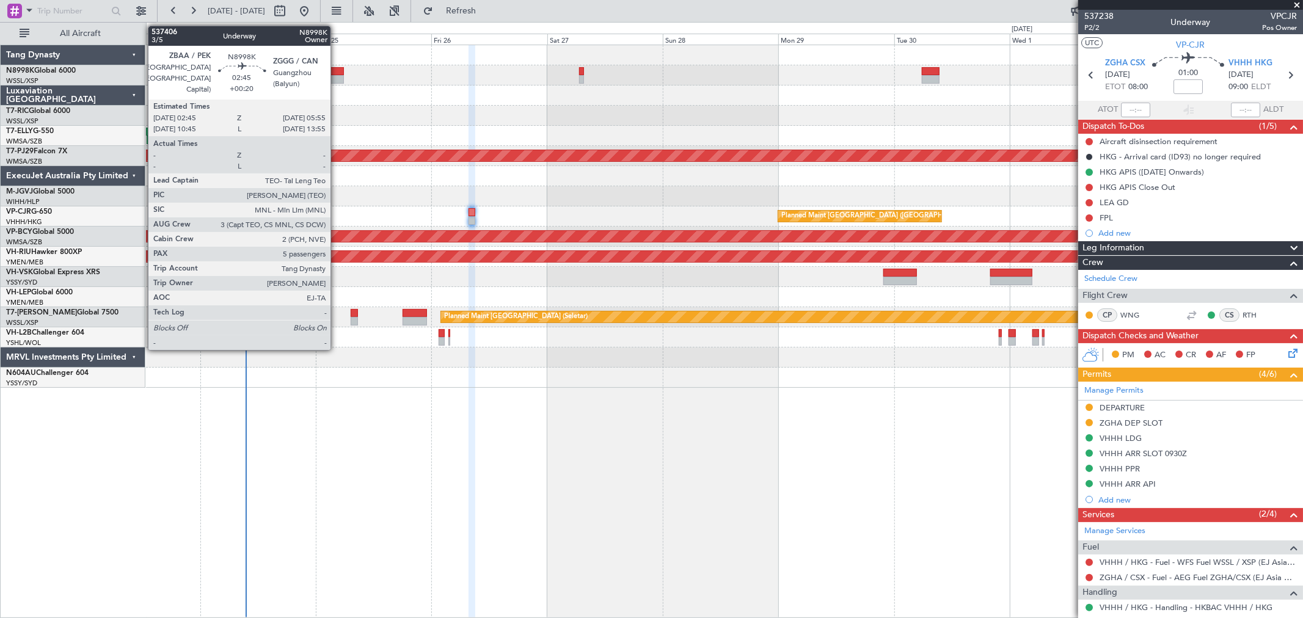
click at [338, 72] on div at bounding box center [336, 71] width 15 height 9
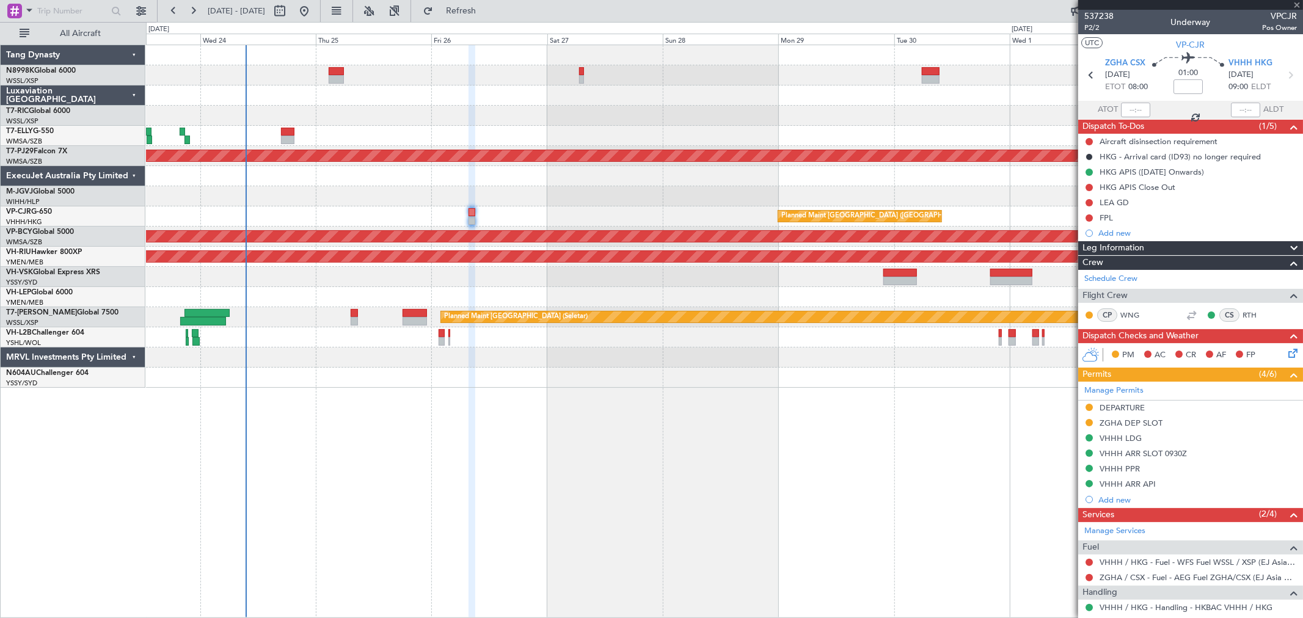
click at [338, 72] on div at bounding box center [336, 71] width 15 height 9
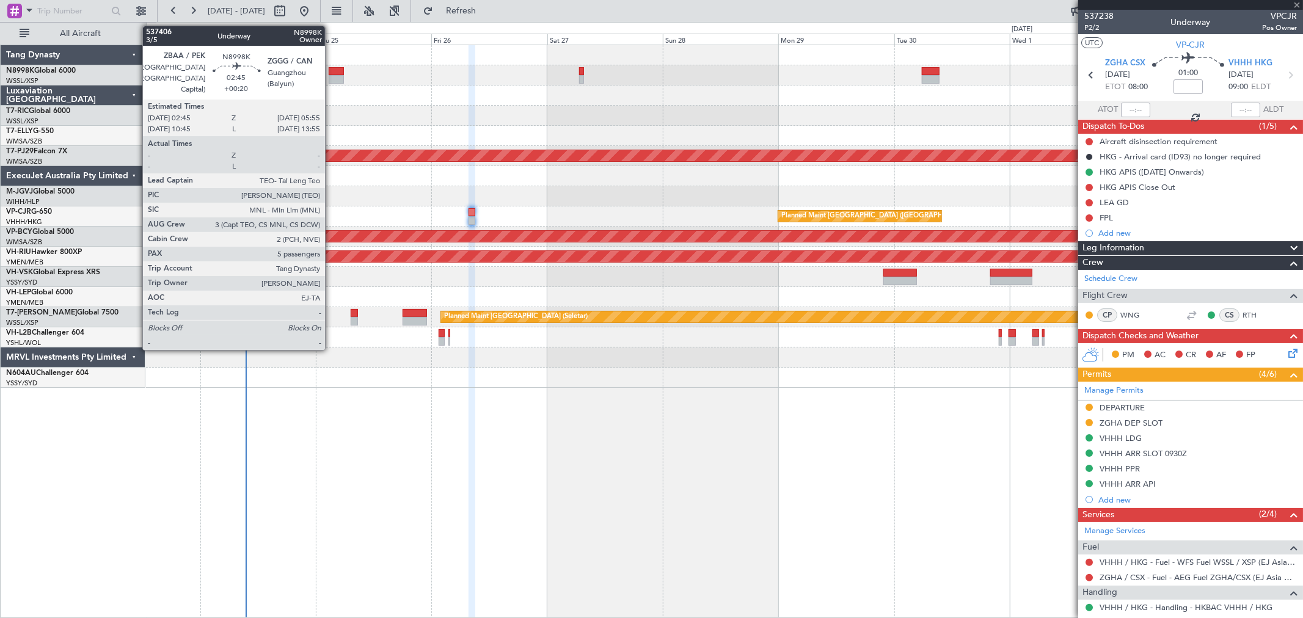
click at [331, 70] on div at bounding box center [336, 71] width 15 height 9
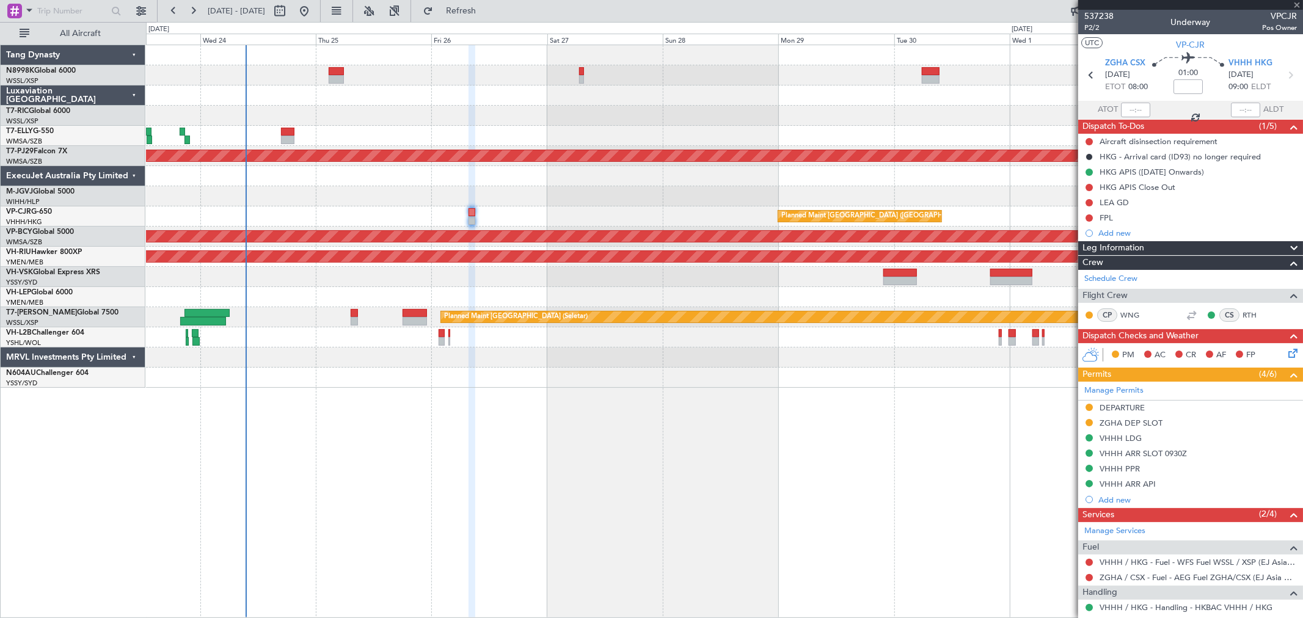
click at [327, 72] on div at bounding box center [724, 75] width 1156 height 20
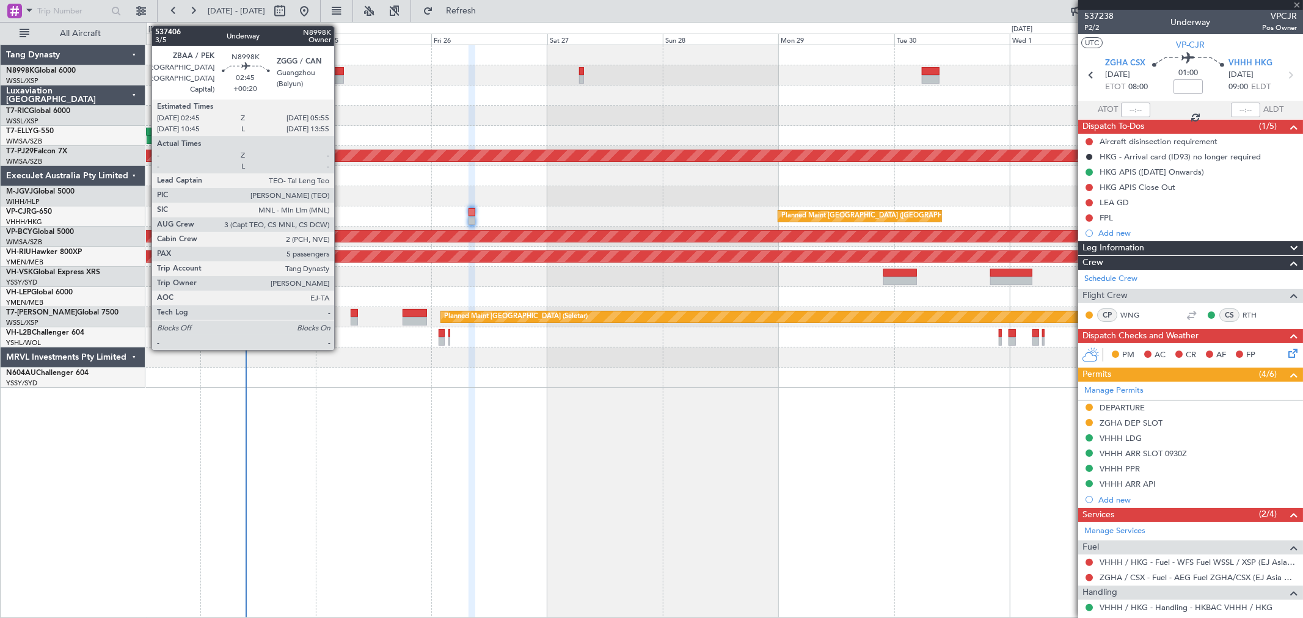
click at [340, 76] on div at bounding box center [336, 79] width 15 height 9
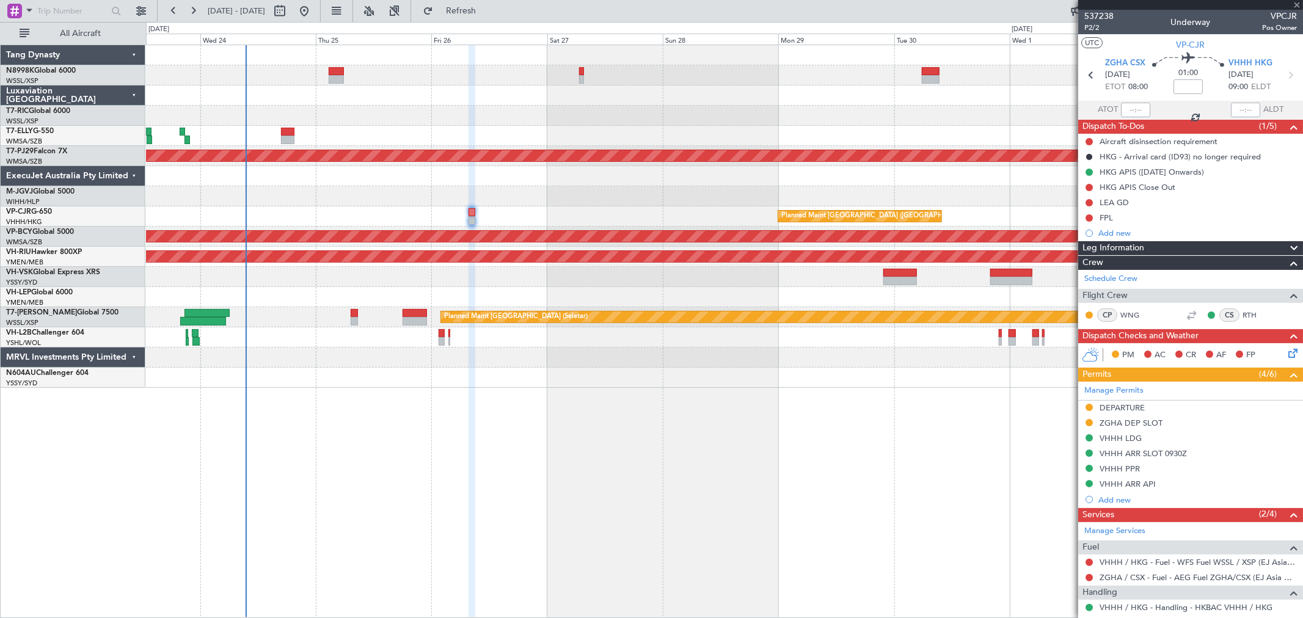
click at [339, 76] on div at bounding box center [336, 79] width 15 height 9
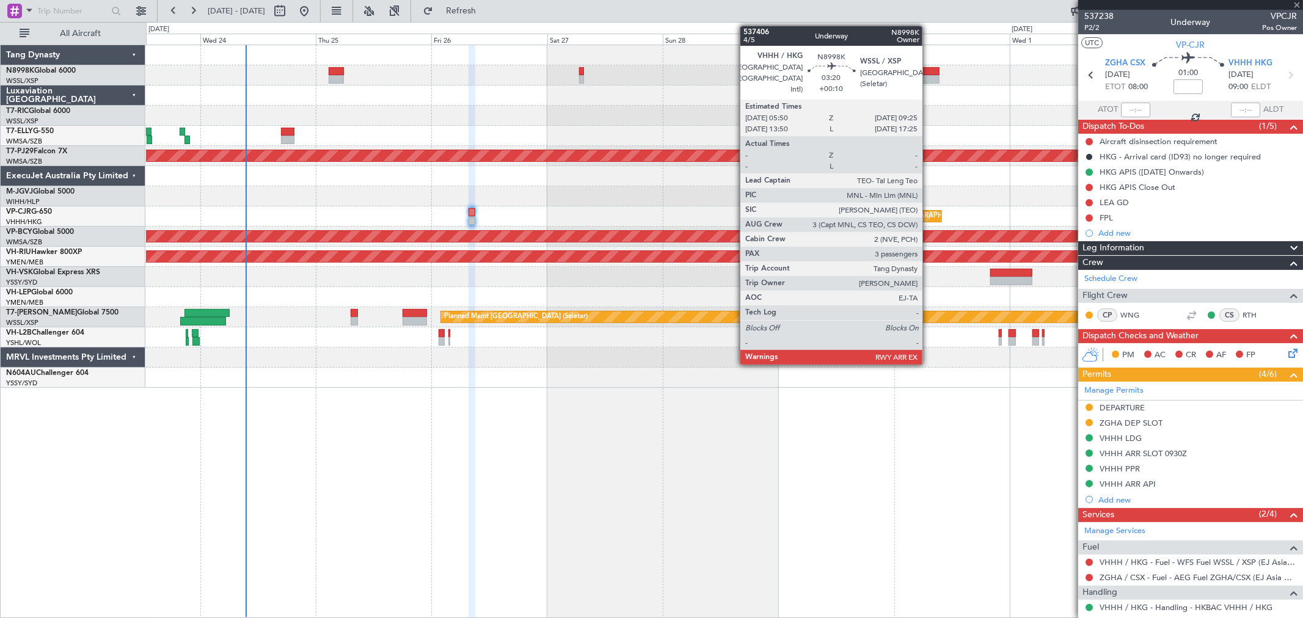
click at [928, 71] on div at bounding box center [931, 71] width 18 height 9
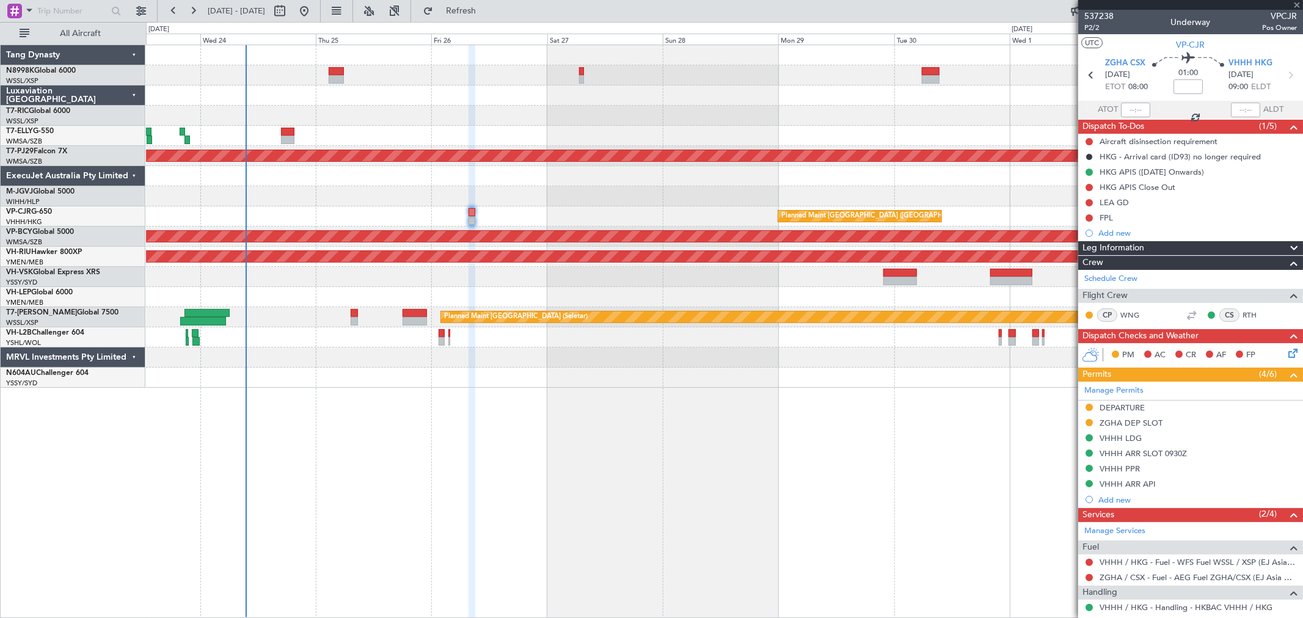
type input "+00:10"
type input "3"
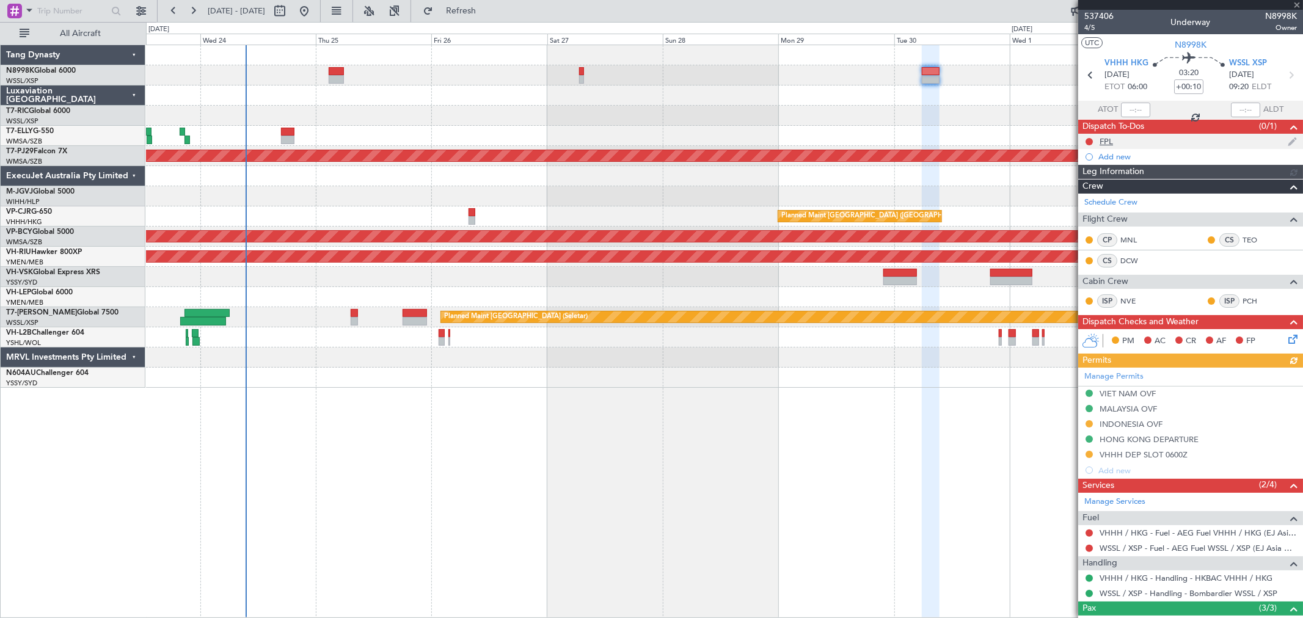
click at [1107, 142] on div "FPL" at bounding box center [1105, 141] width 13 height 10
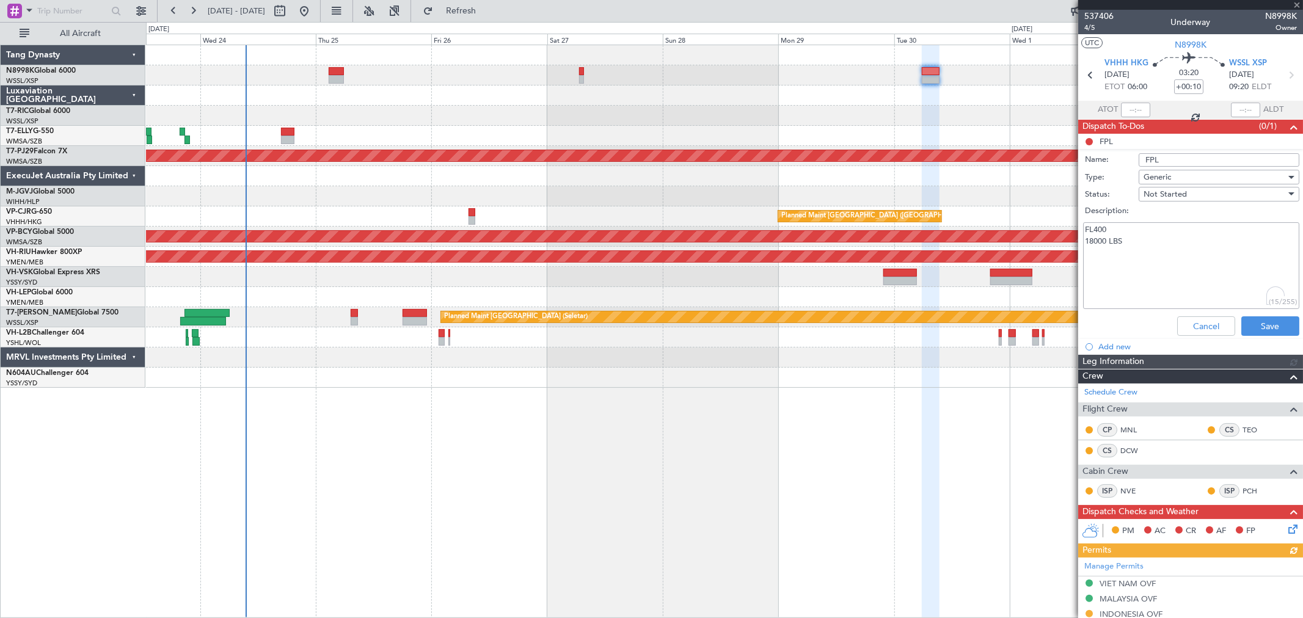
drag, startPoint x: 1101, startPoint y: 234, endPoint x: 1058, endPoint y: 225, distance: 43.1
click at [1063, 225] on fb-app "23 Sep 2025 - 03 Oct 2025 Refresh Quick Links All Aircraft Planned Maint Kuala …" at bounding box center [651, 313] width 1303 height 609
type textarea "fl400 m85 20000lbs"
click at [1255, 325] on button "Save" at bounding box center [1270, 326] width 58 height 20
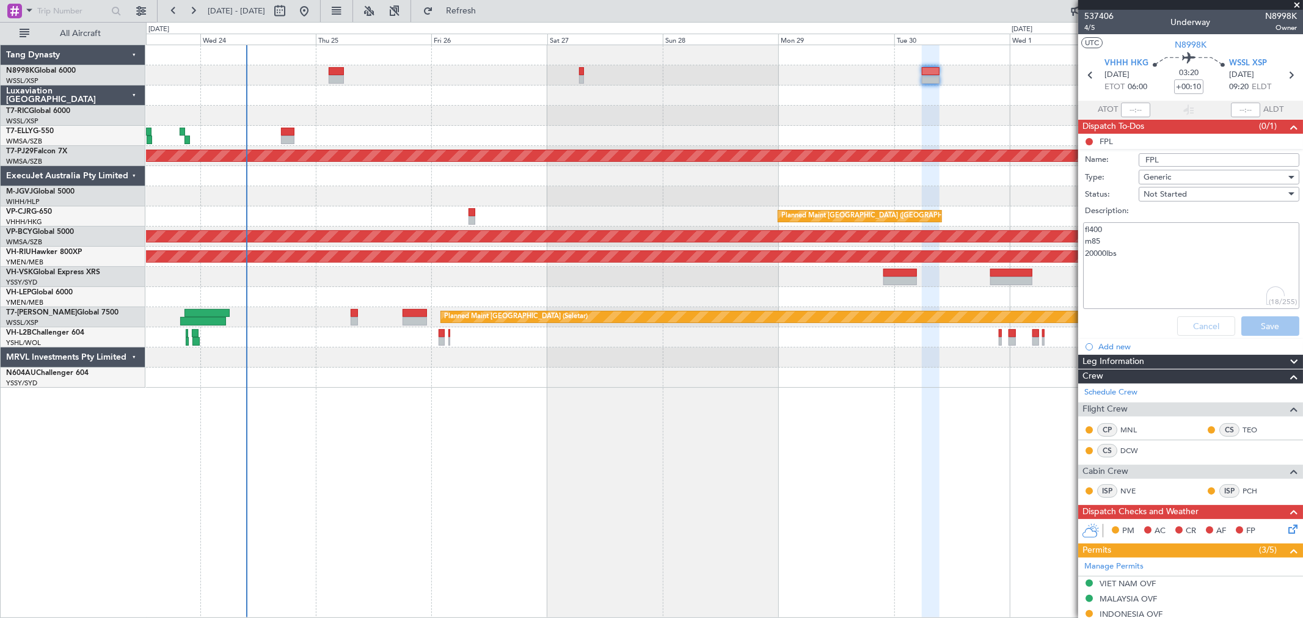
click at [579, 64] on div at bounding box center [724, 55] width 1156 height 20
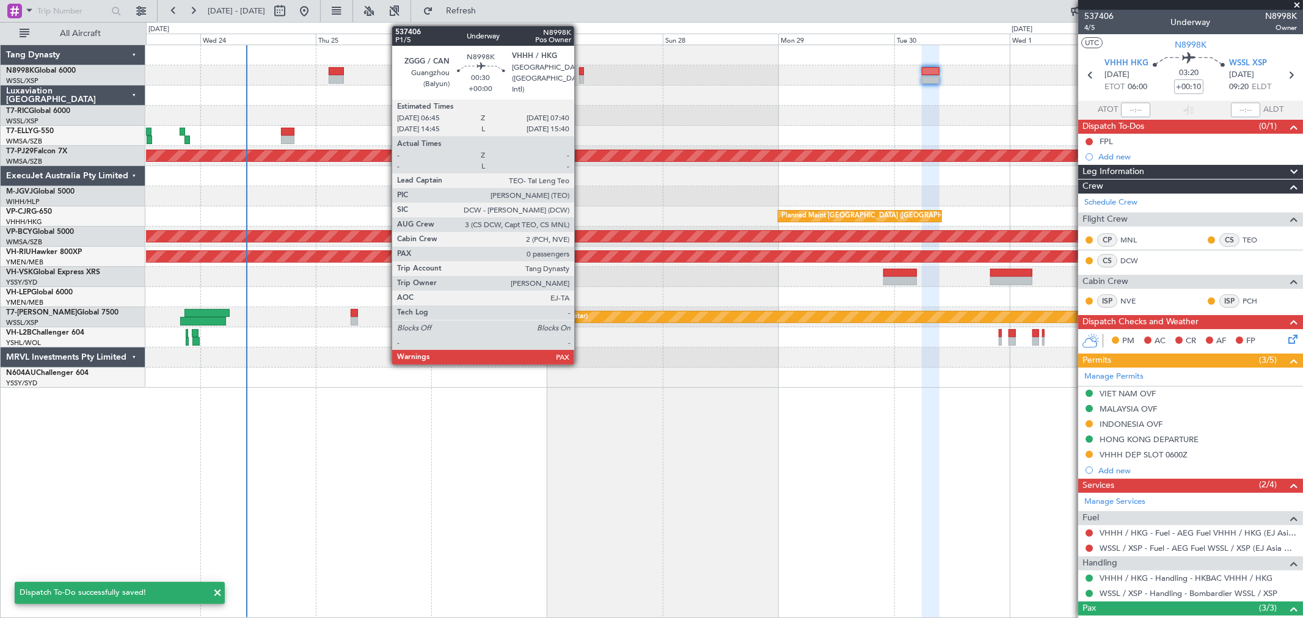
click at [580, 69] on div at bounding box center [581, 71] width 5 height 9
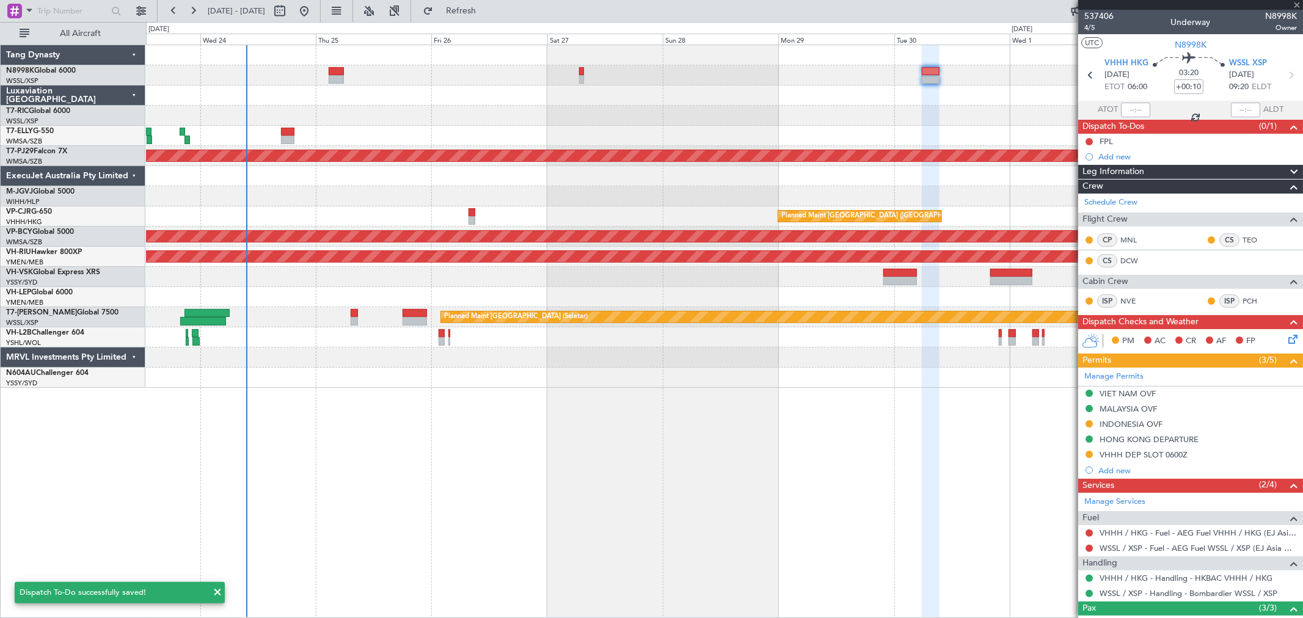
type input "0"
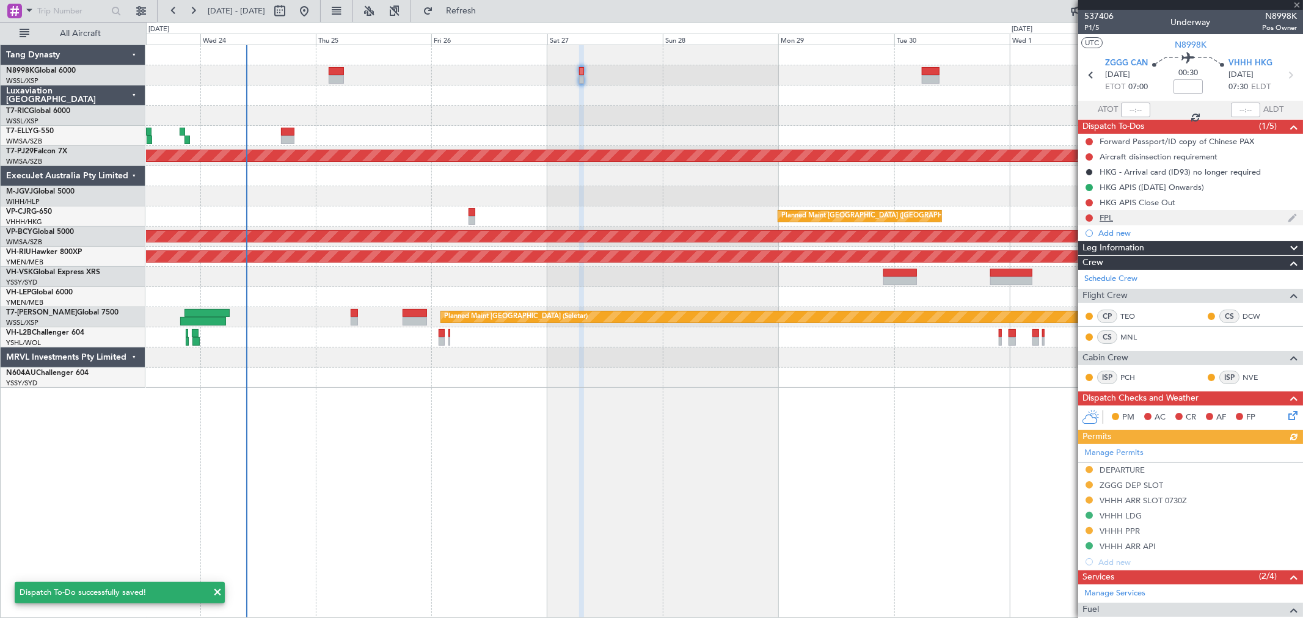
click at [1104, 216] on div "FPL" at bounding box center [1105, 218] width 13 height 10
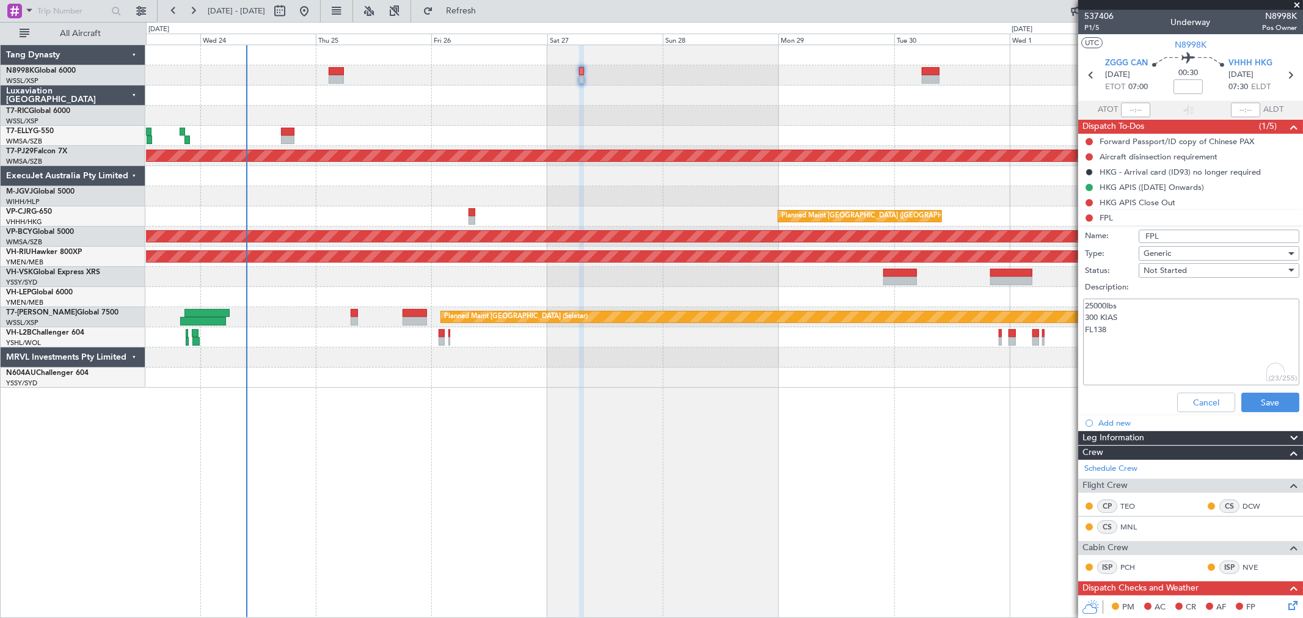
drag, startPoint x: 1125, startPoint y: 306, endPoint x: 1054, endPoint y: 305, distance: 70.9
click at [1054, 305] on fb-app "23 Sep 2025 - 03 Oct 2025 Refresh Quick Links All Aircraft Planned Maint Kuala …" at bounding box center [651, 313] width 1303 height 609
drag, startPoint x: 1118, startPoint y: 332, endPoint x: 1063, endPoint y: 325, distance: 54.8
click at [1064, 325] on fb-app "23 Sep 2025 - 03 Oct 2025 Refresh Quick Links All Aircraft Planned Maint Kuala …" at bounding box center [651, 313] width 1303 height 609
click at [1128, 302] on textarea "12000lsb 300 KIAS" at bounding box center [1191, 342] width 216 height 87
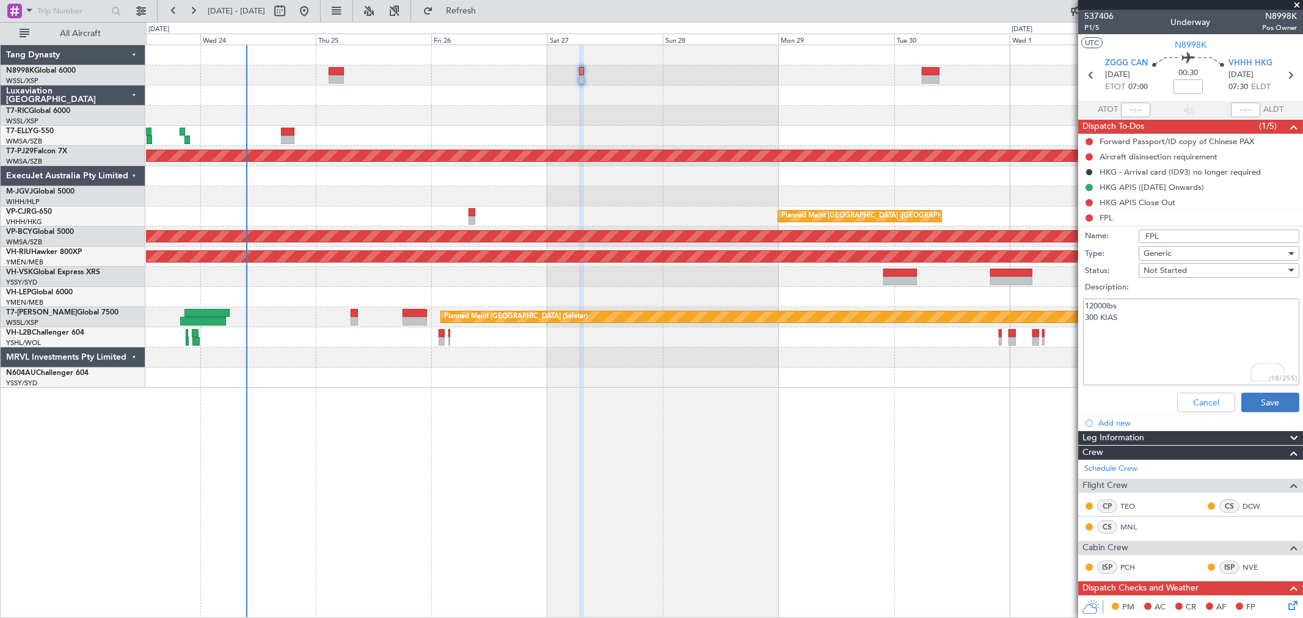
type textarea "12000lbs 300 KIAS"
click at [1272, 399] on button "Save" at bounding box center [1270, 403] width 58 height 20
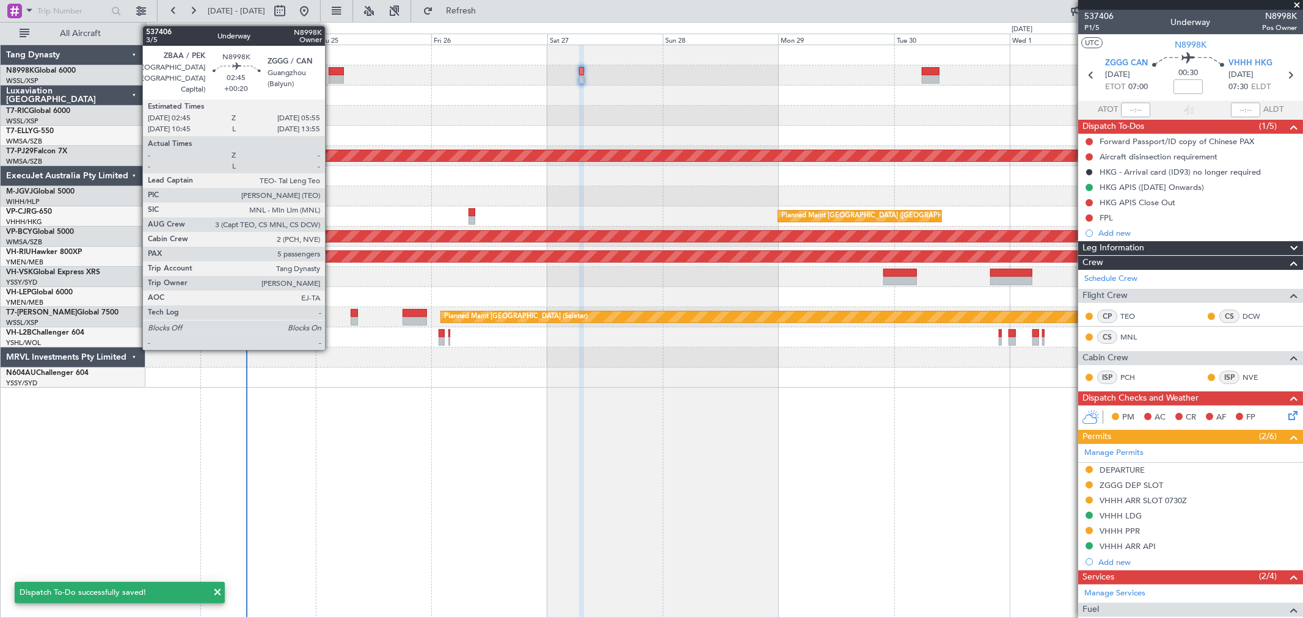
click at [331, 71] on div at bounding box center [336, 71] width 15 height 9
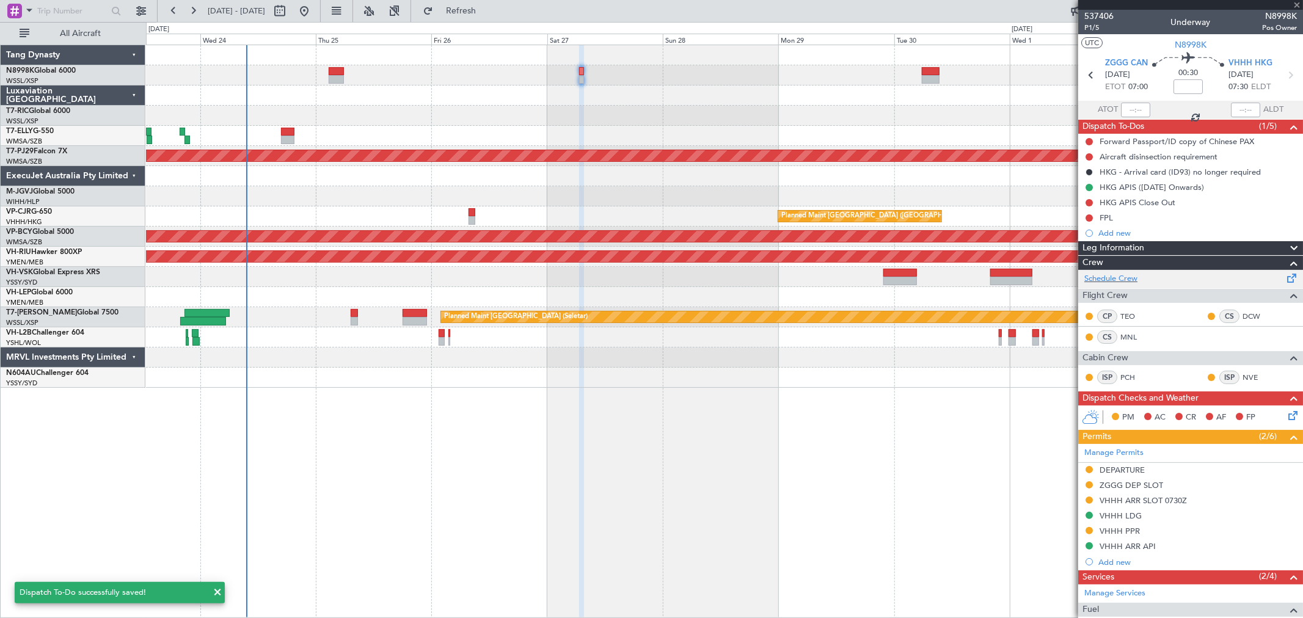
type input "+00:20"
type input "5"
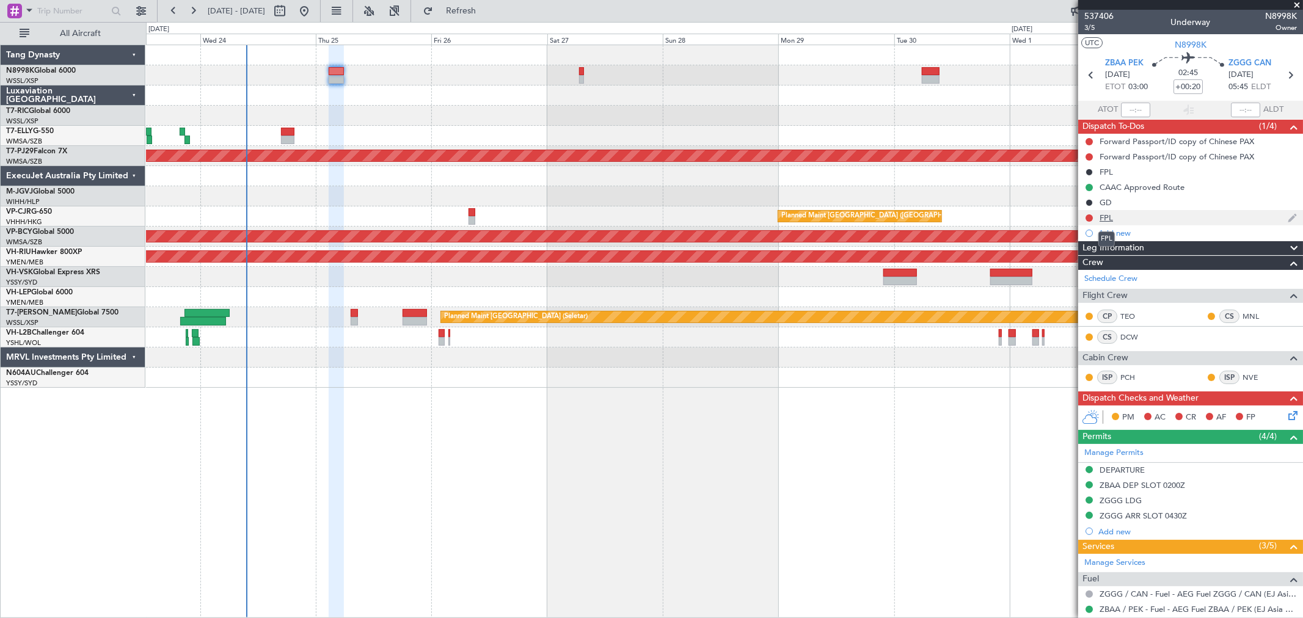
click at [1110, 215] on div "FPL" at bounding box center [1105, 218] width 13 height 10
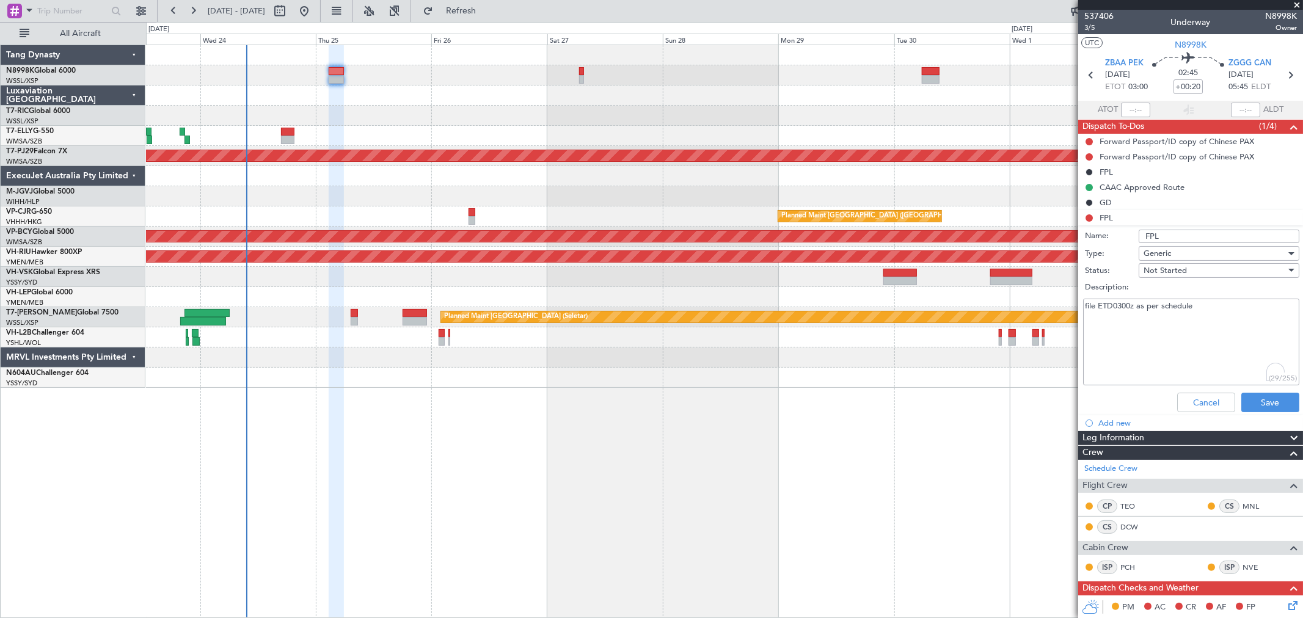
click at [1200, 304] on textarea "file ETD0300z as per schedule" at bounding box center [1191, 342] width 216 height 87
drag, startPoint x: 1169, startPoint y: 231, endPoint x: 1124, endPoint y: 233, distance: 44.7
click at [1124, 233] on div "Name: FPL" at bounding box center [1190, 236] width 237 height 18
type input "a"
type input "A"
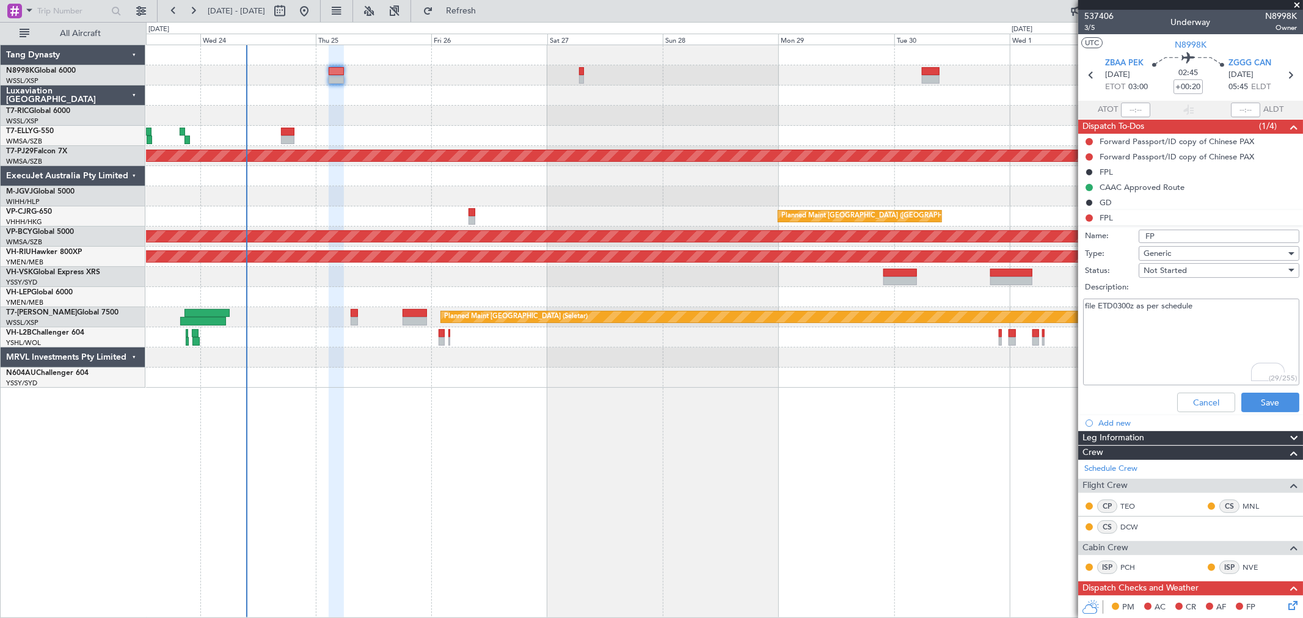
type input "FPL"
click at [1104, 339] on textarea "file ETD0300z as per schedule" at bounding box center [1191, 342] width 216 height 87
click at [1208, 308] on textarea "file ETD0300z as per schedule" at bounding box center [1191, 342] width 216 height 87
type textarea "file ETD0300z as per schedule FL410 M85 22000LBS"
click at [1241, 396] on button "Save" at bounding box center [1270, 403] width 58 height 20
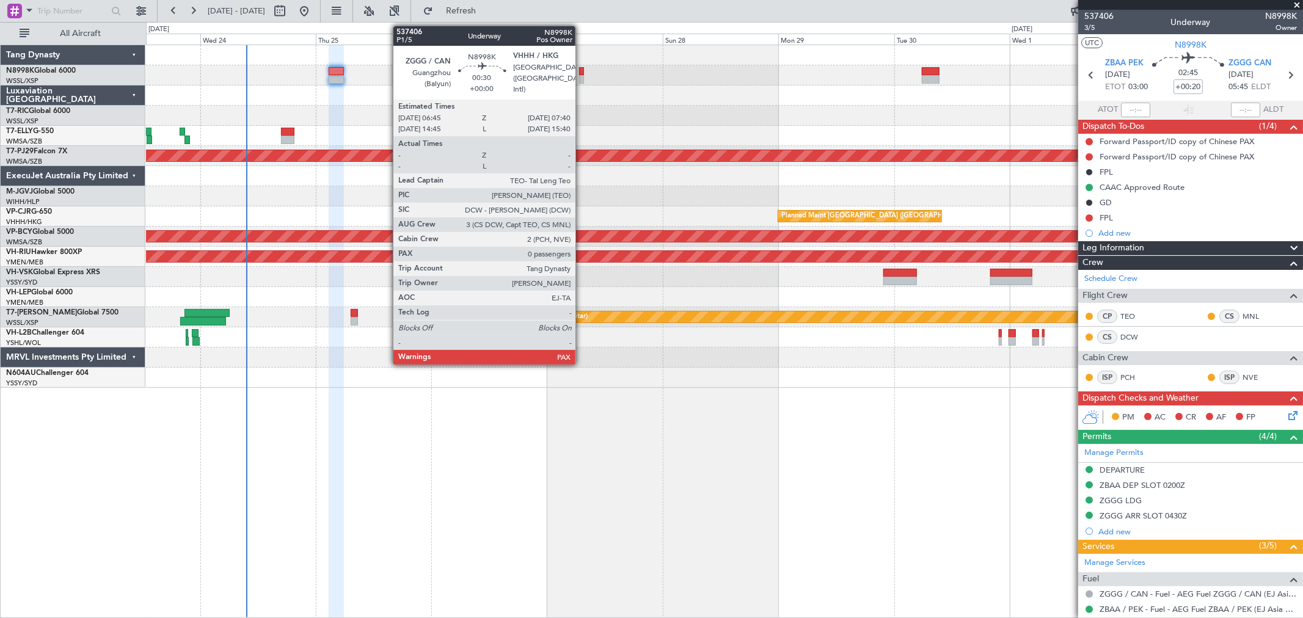
click at [581, 75] on div at bounding box center [581, 79] width 5 height 9
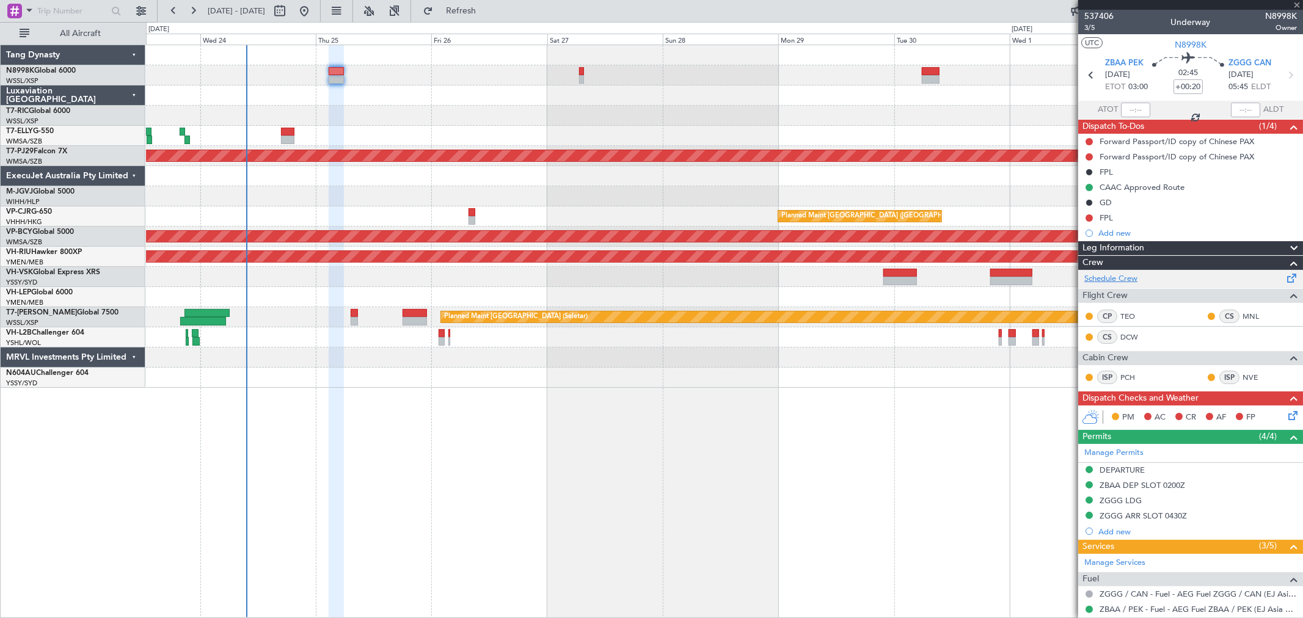
type input "0"
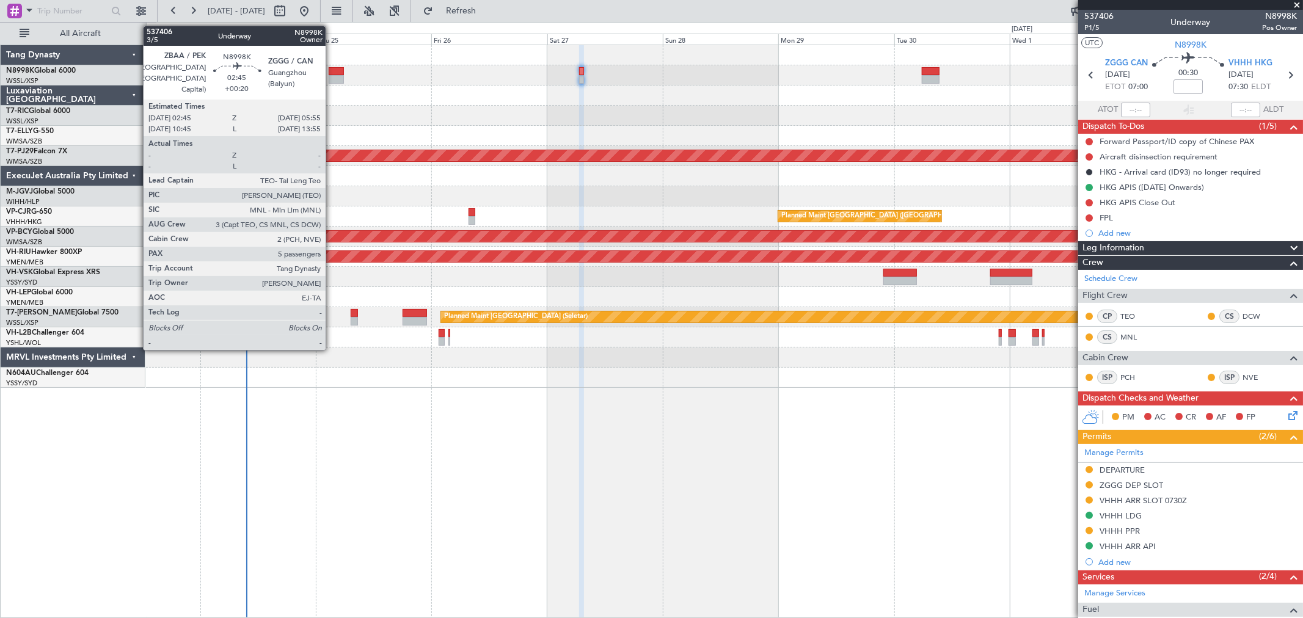
click at [332, 78] on div at bounding box center [336, 79] width 15 height 9
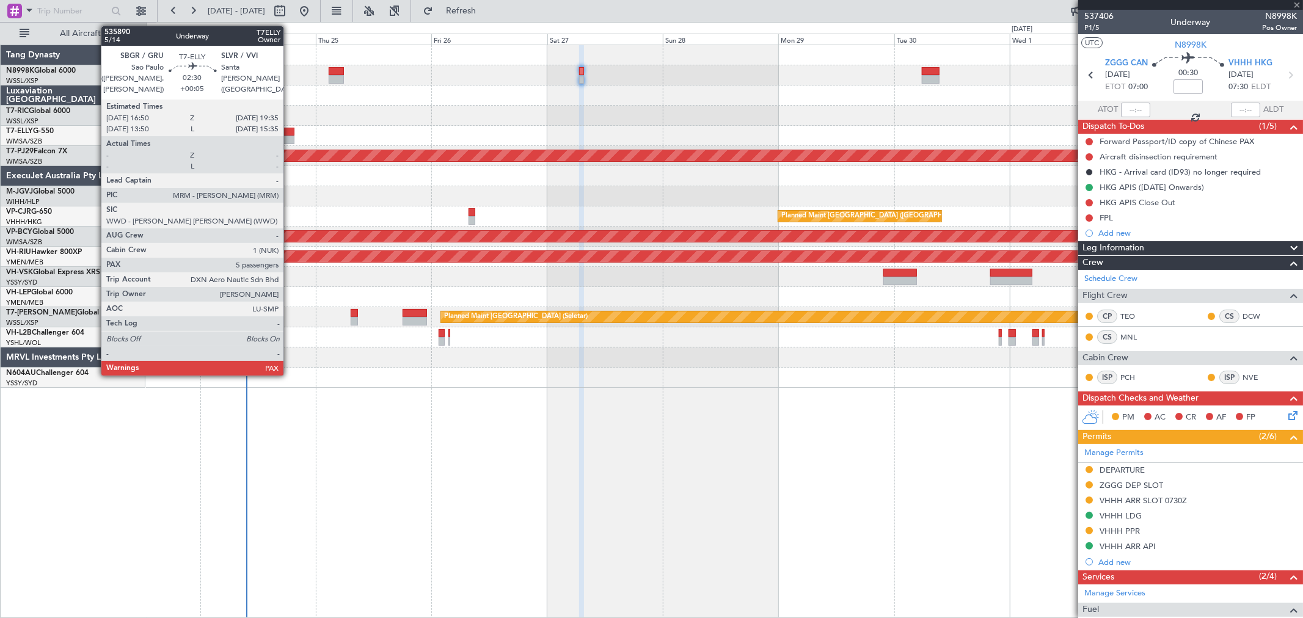
click at [290, 136] on div at bounding box center [287, 140] width 13 height 9
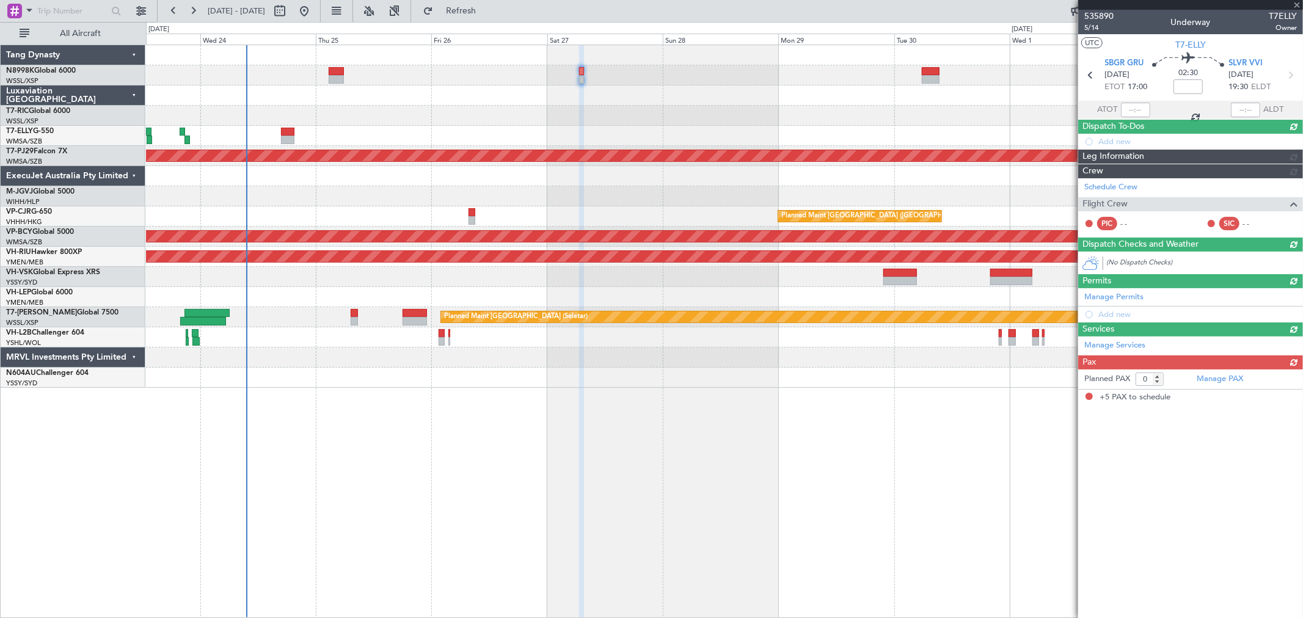
type input "+00:05"
type input "5"
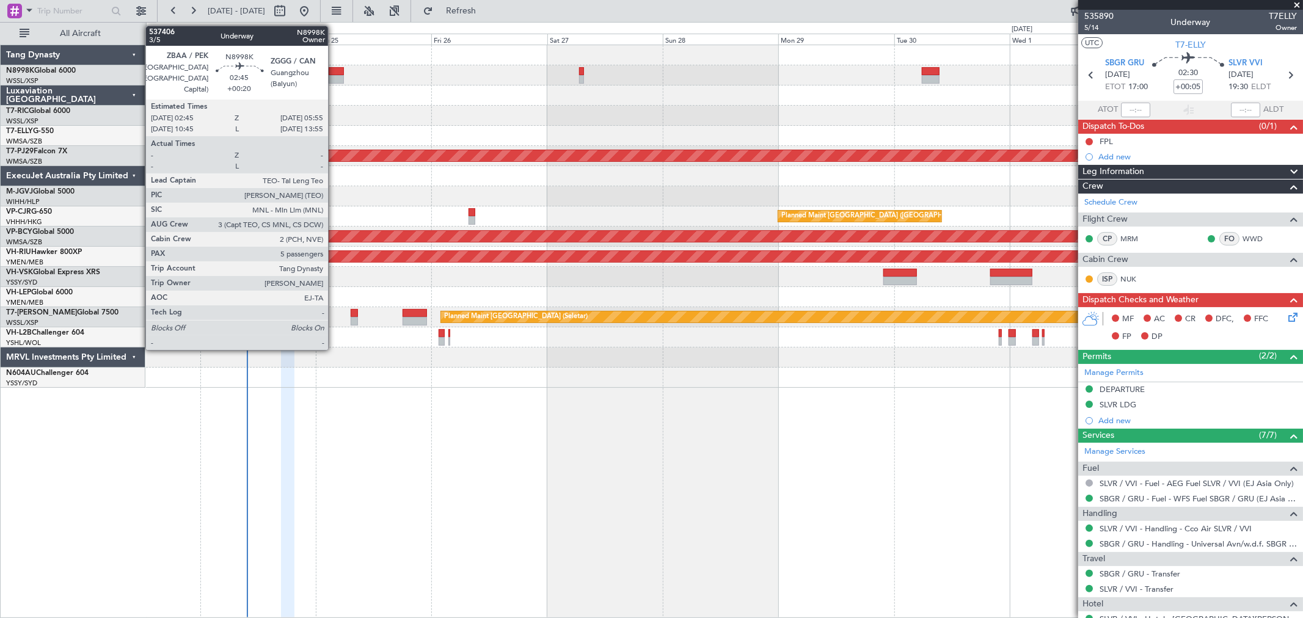
click at [334, 71] on div at bounding box center [336, 71] width 15 height 9
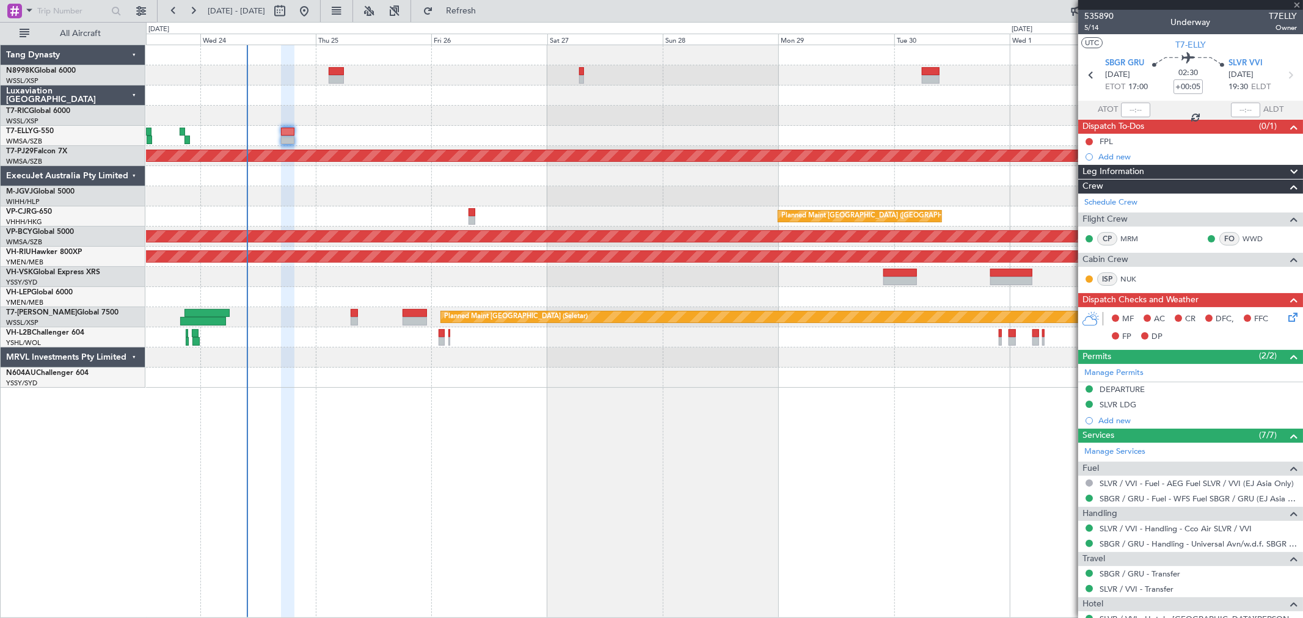
type input "+00:20"
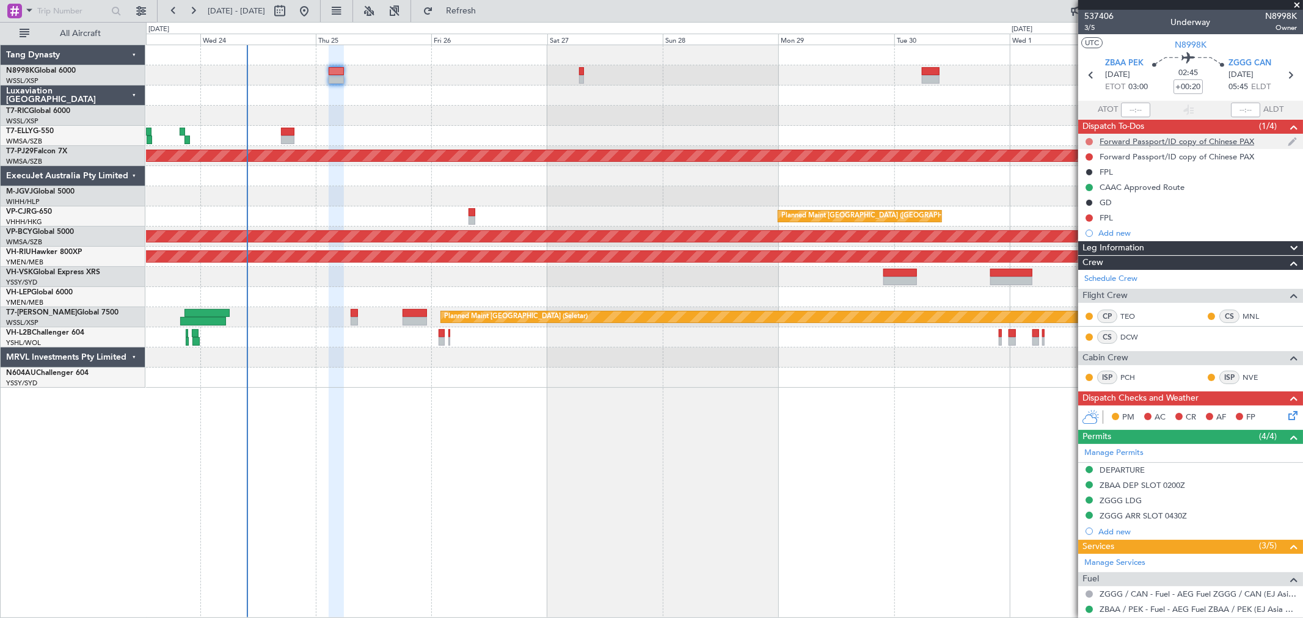
click at [1089, 139] on button at bounding box center [1088, 141] width 7 height 7
drag, startPoint x: 1080, startPoint y: 218, endPoint x: 1086, endPoint y: 209, distance: 10.5
click at [1081, 217] on span "Cancelled" at bounding box center [1091, 214] width 35 height 12
click at [1089, 159] on button at bounding box center [1088, 156] width 7 height 7
click at [1085, 224] on span "Cancelled" at bounding box center [1091, 229] width 35 height 12
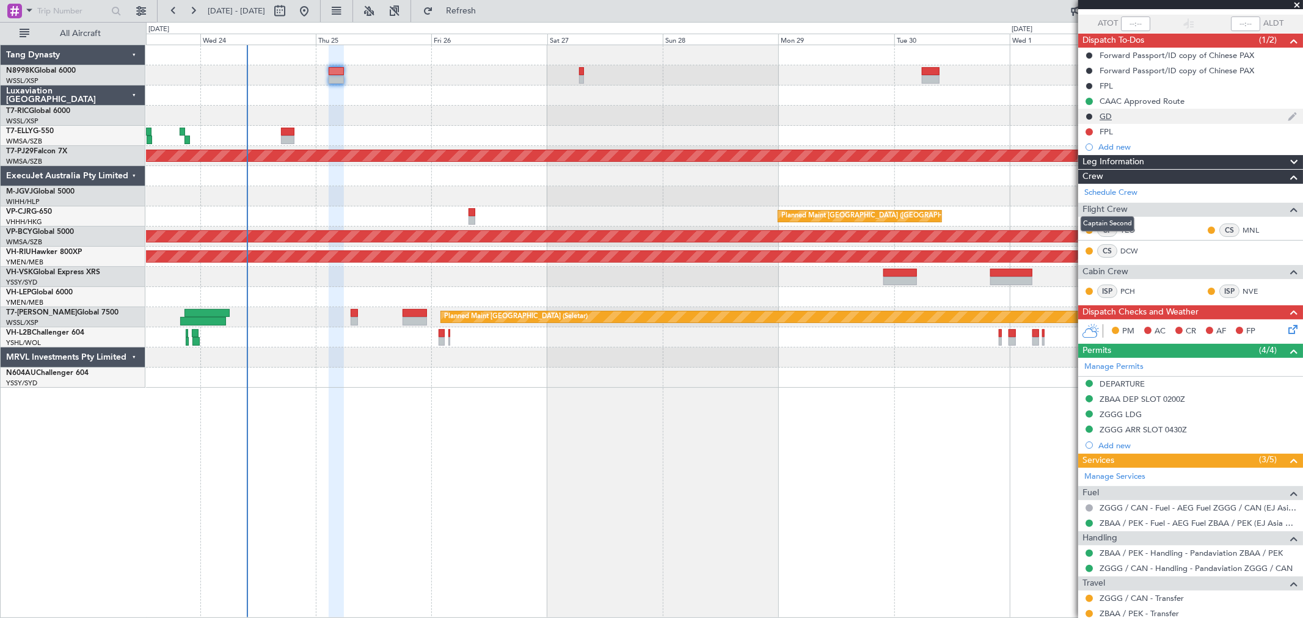
scroll to position [68, 0]
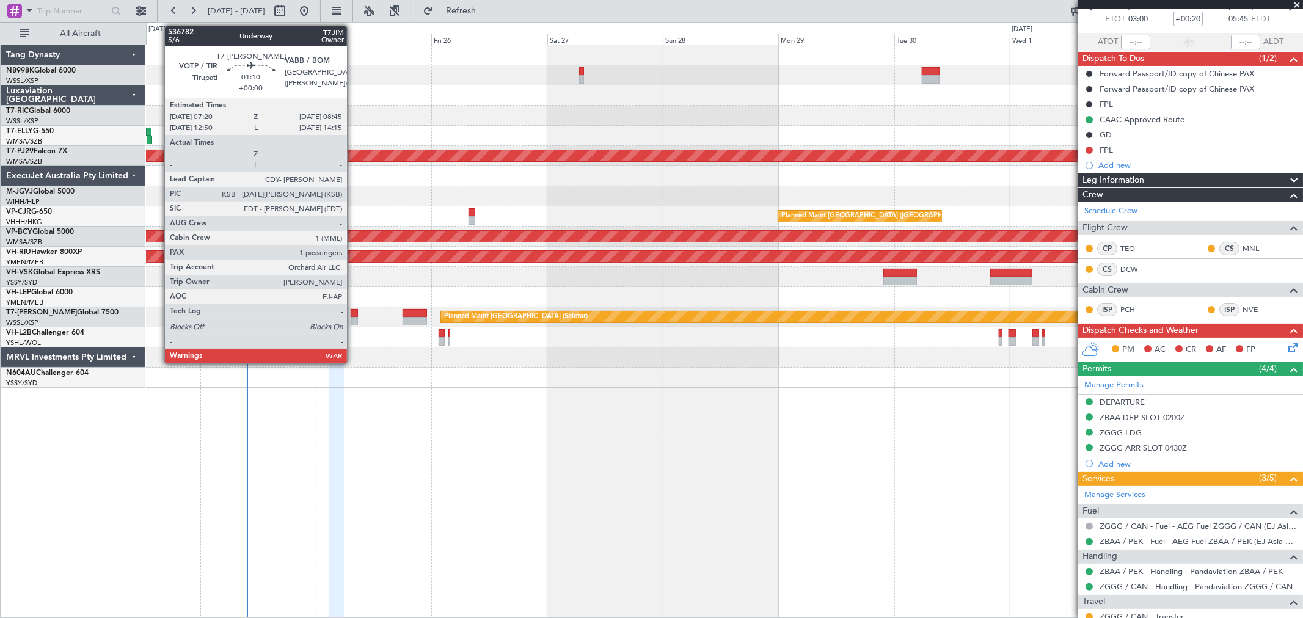
click at [352, 318] on div at bounding box center [354, 321] width 7 height 9
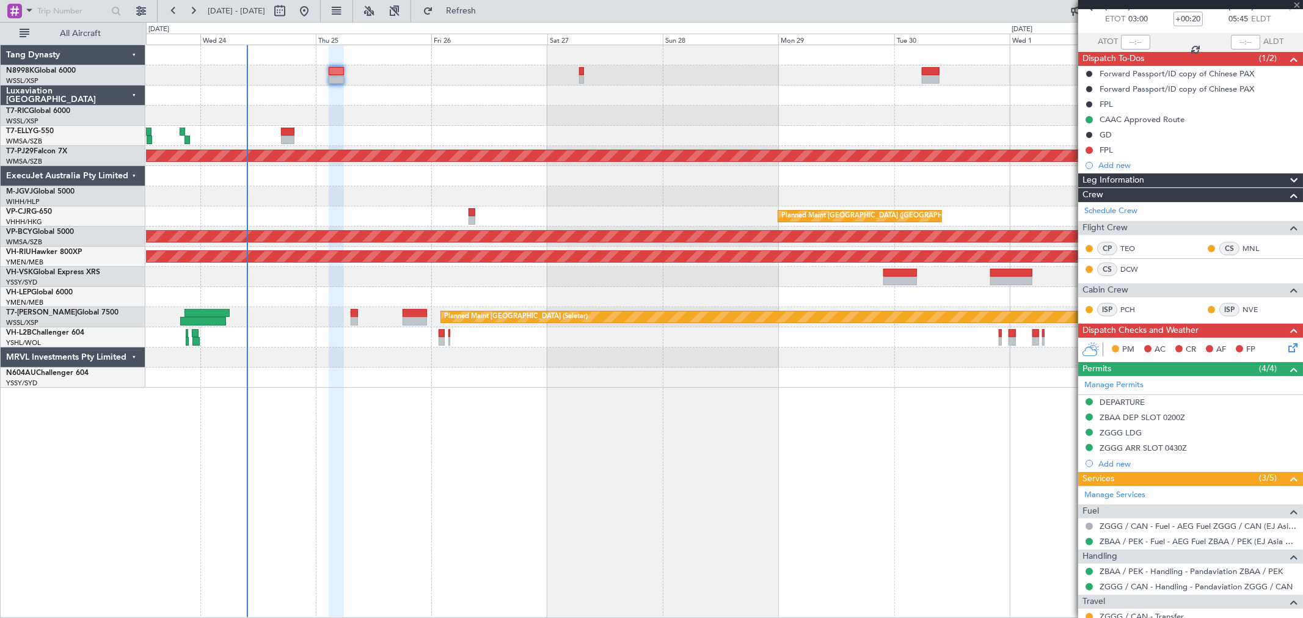
type input "1"
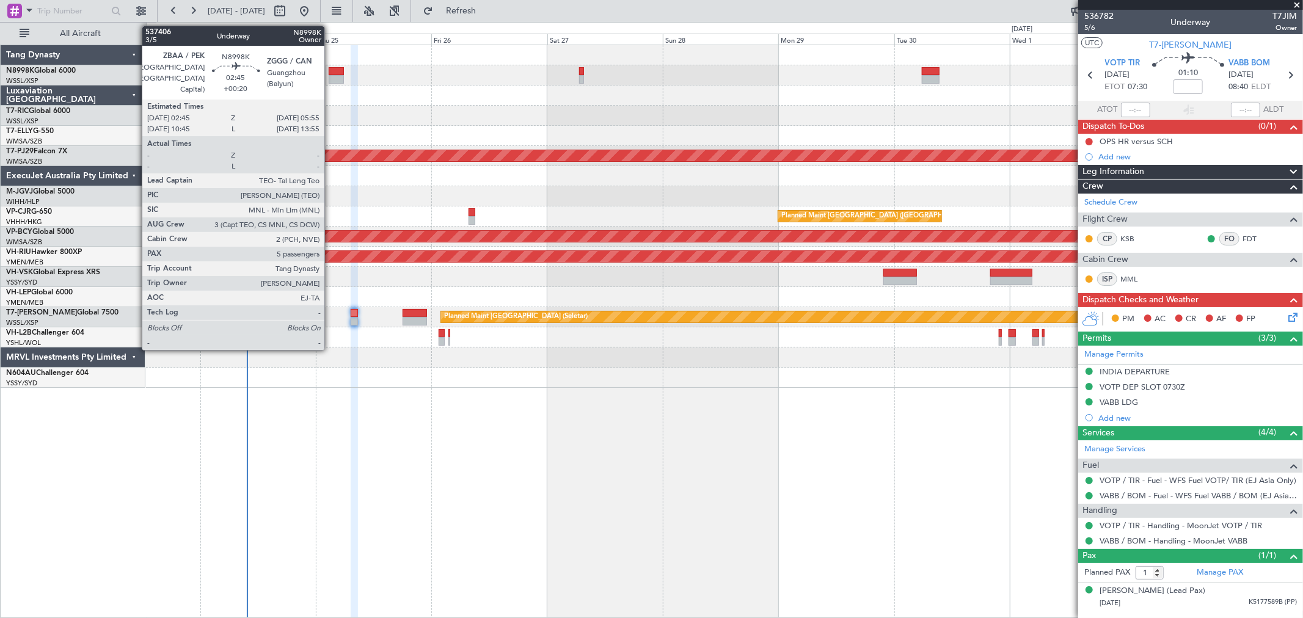
click at [330, 71] on div at bounding box center [336, 71] width 15 height 9
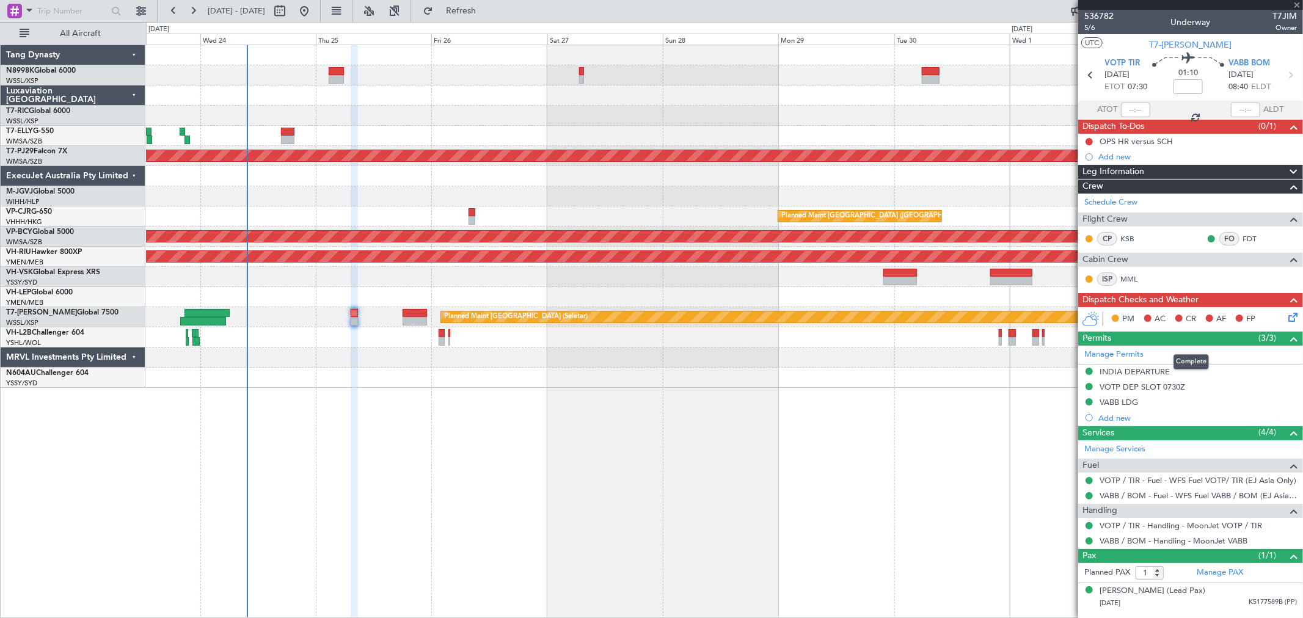
type input "+00:20"
type input "5"
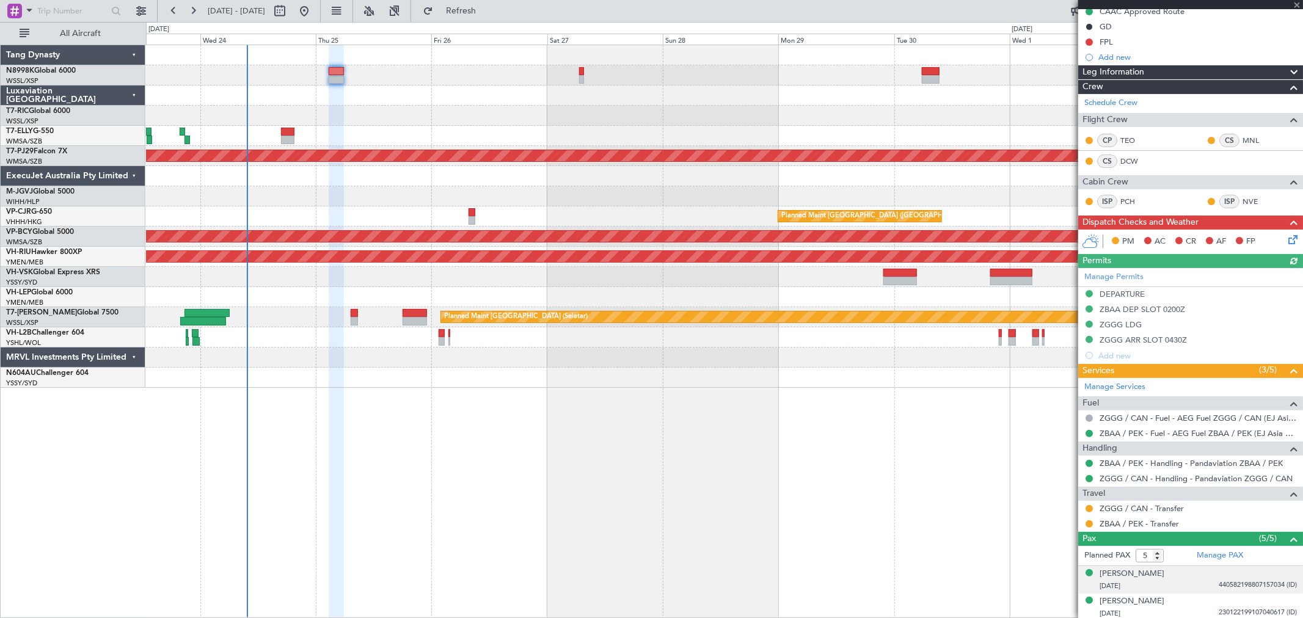
scroll to position [203, 0]
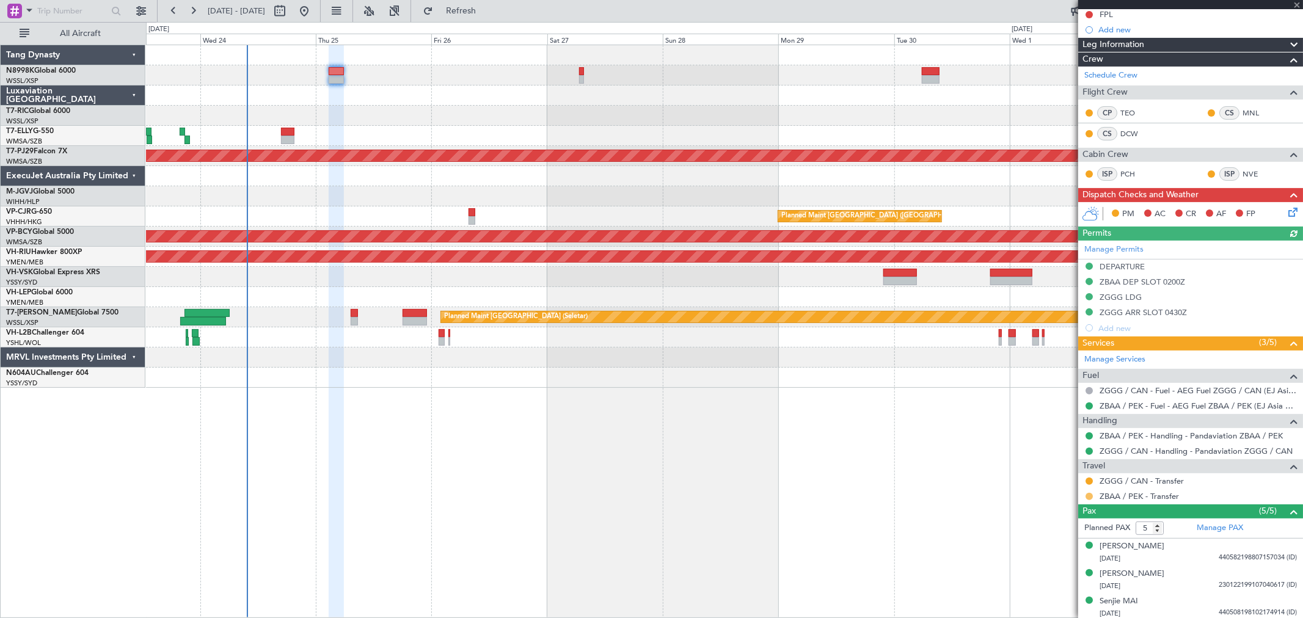
click at [1088, 498] on button at bounding box center [1088, 496] width 7 height 7
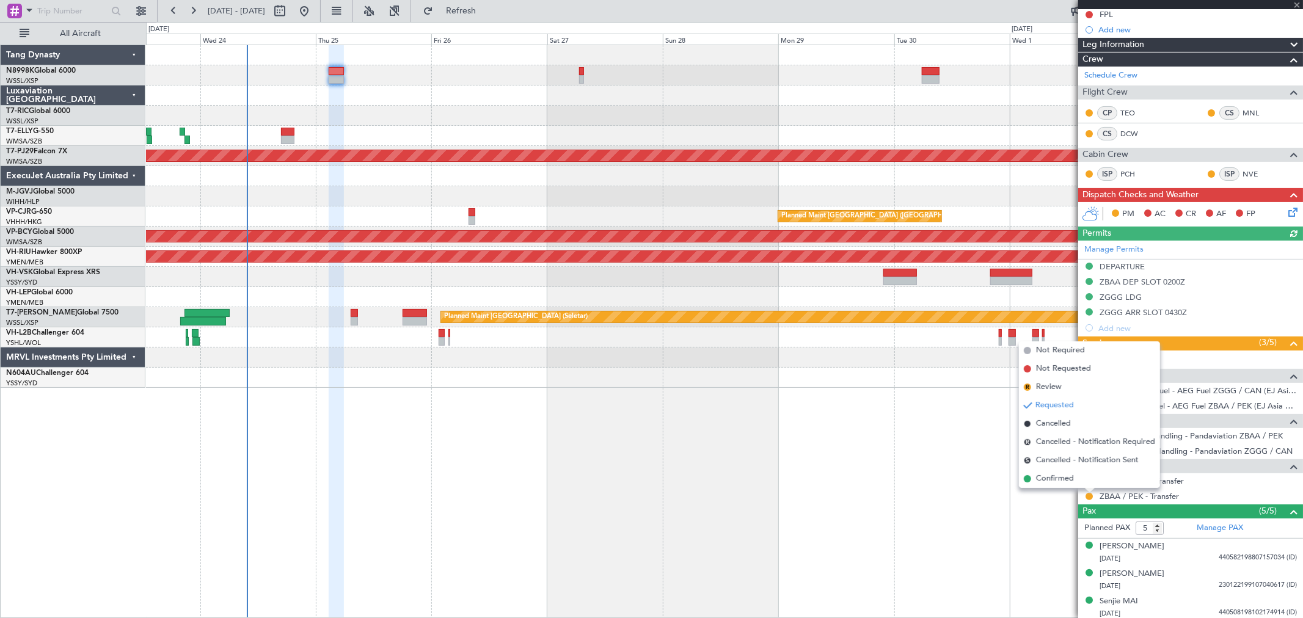
click at [967, 517] on div "Planned Maint Kuala Lumpur (Sultan Abdul Aziz Shah - Subang) Planned Maint Hong…" at bounding box center [724, 332] width 1157 height 574
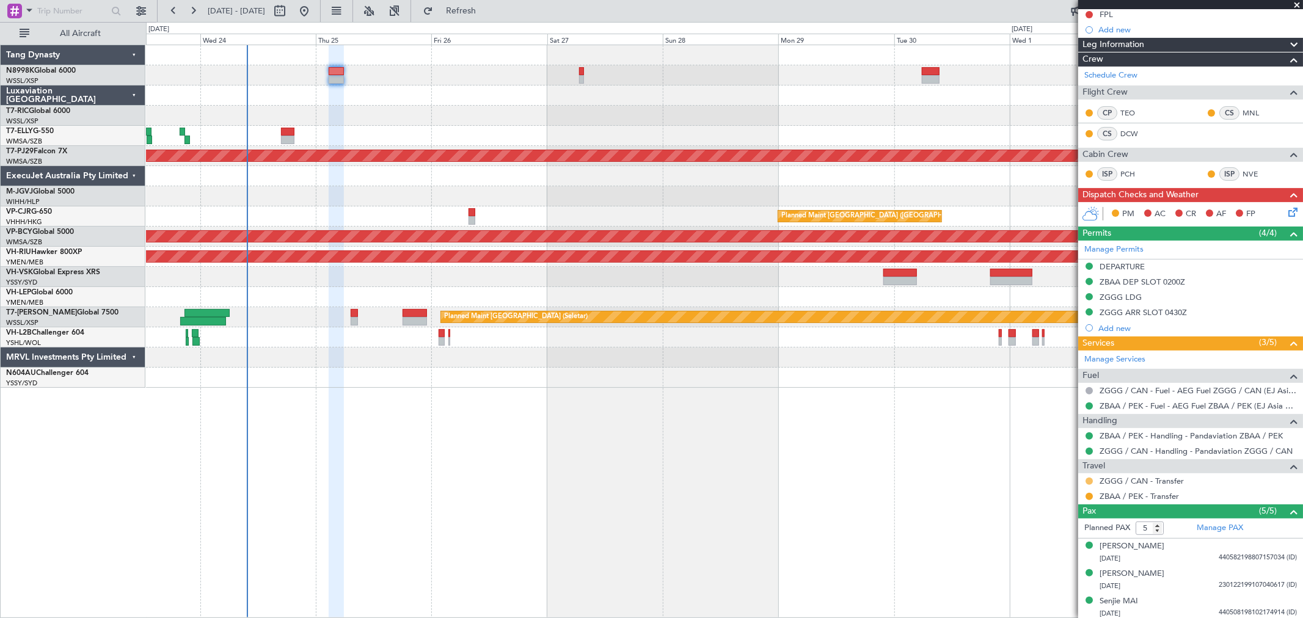
click at [1088, 478] on button at bounding box center [1088, 481] width 7 height 7
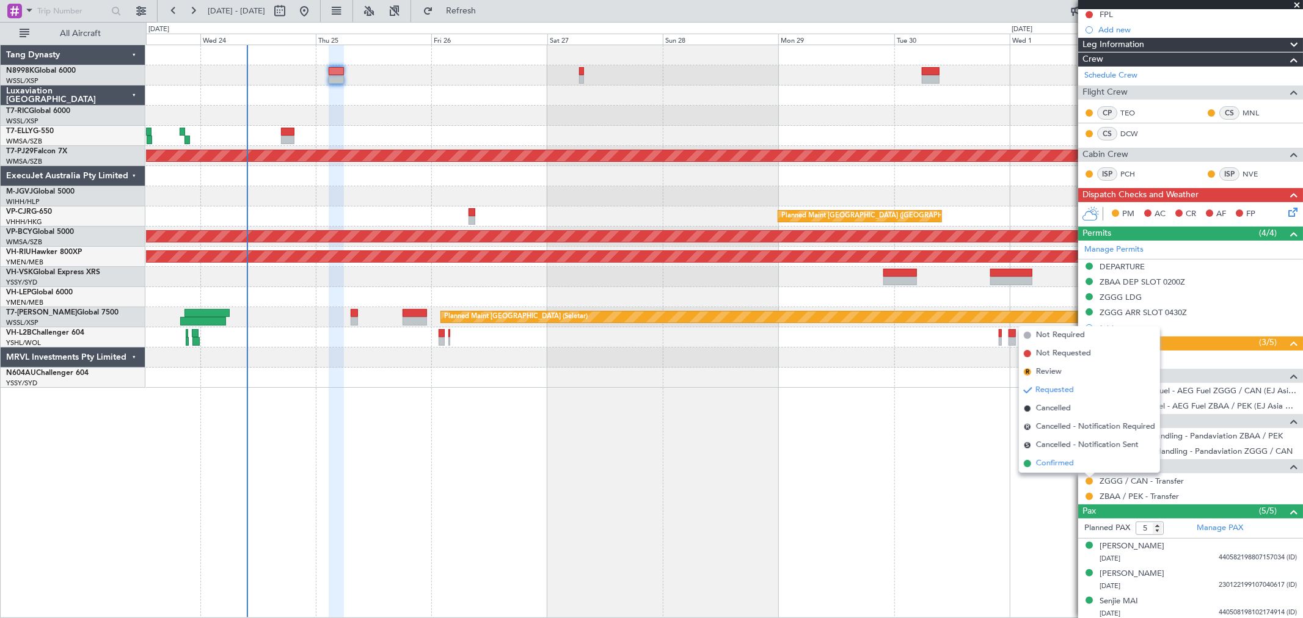
click at [1051, 460] on span "Confirmed" at bounding box center [1055, 463] width 38 height 12
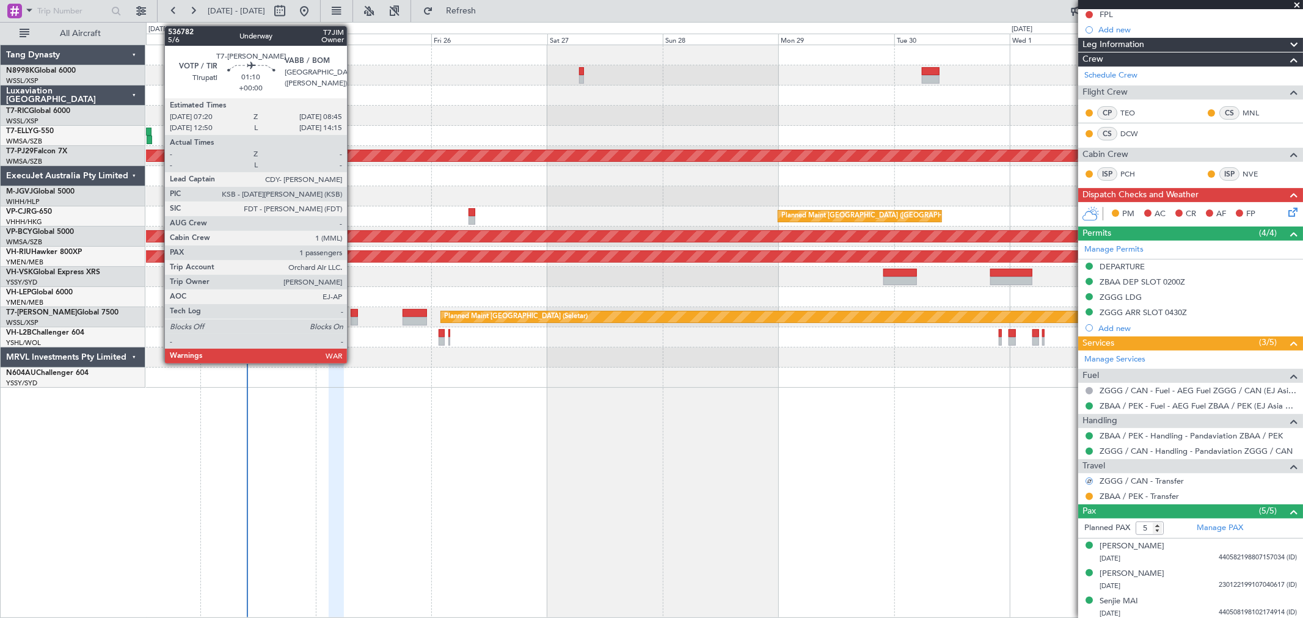
click at [352, 315] on div at bounding box center [354, 313] width 7 height 9
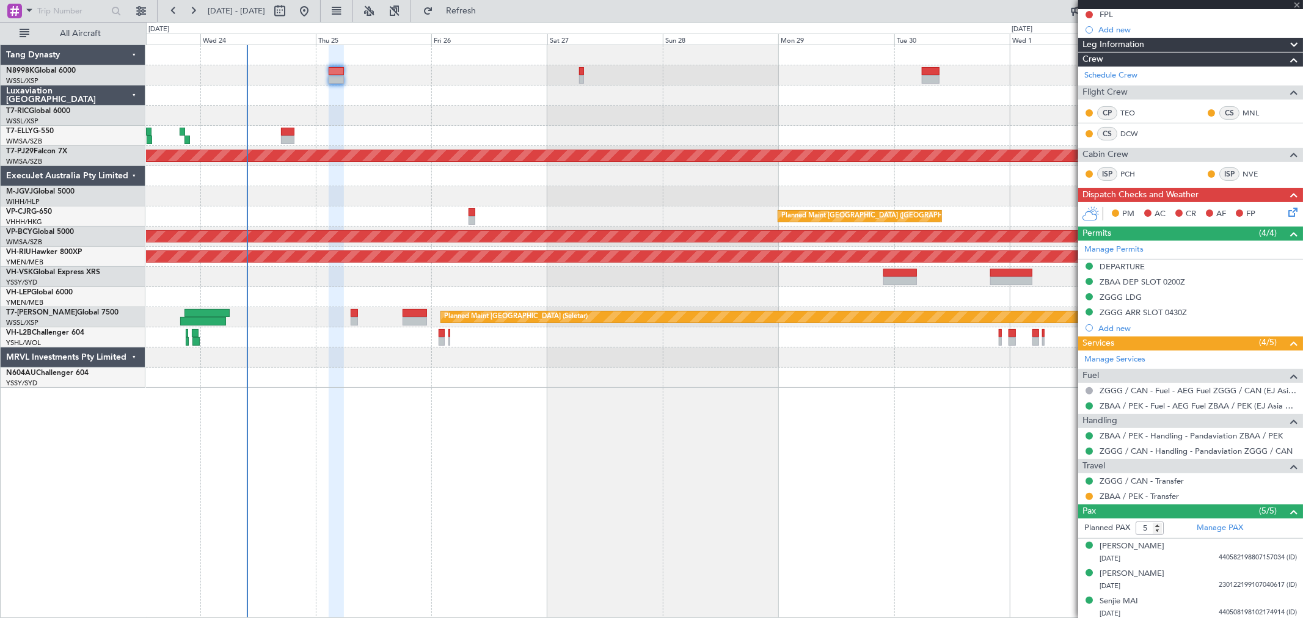
type input "1"
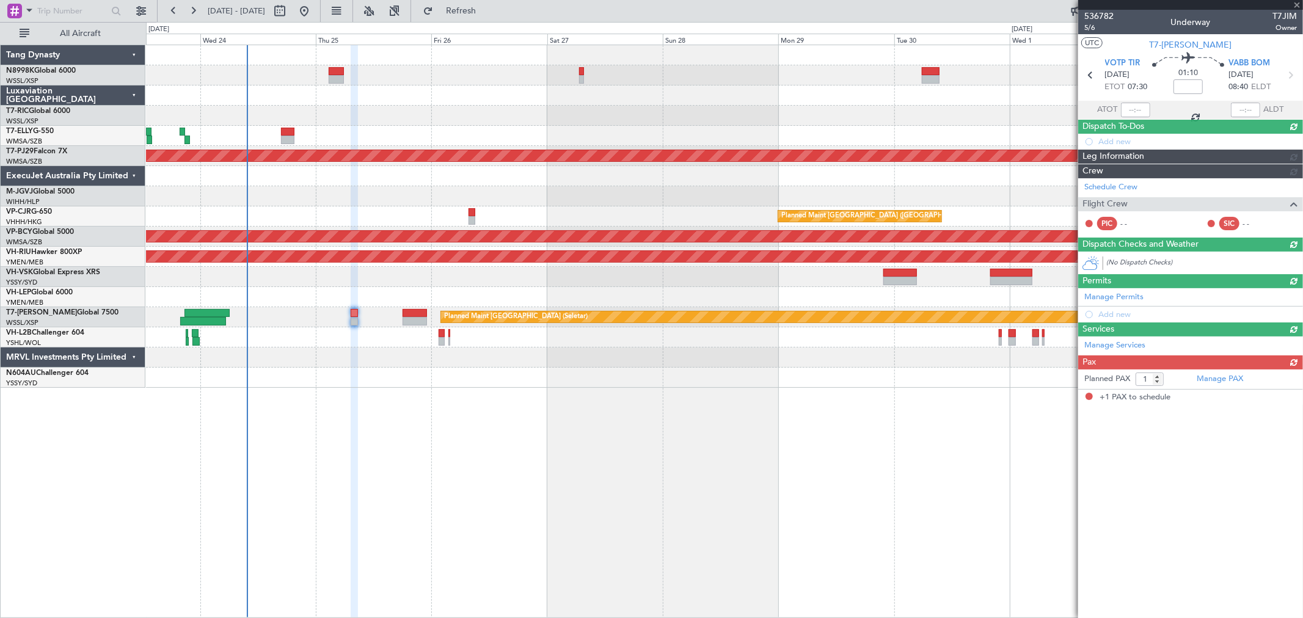
scroll to position [0, 0]
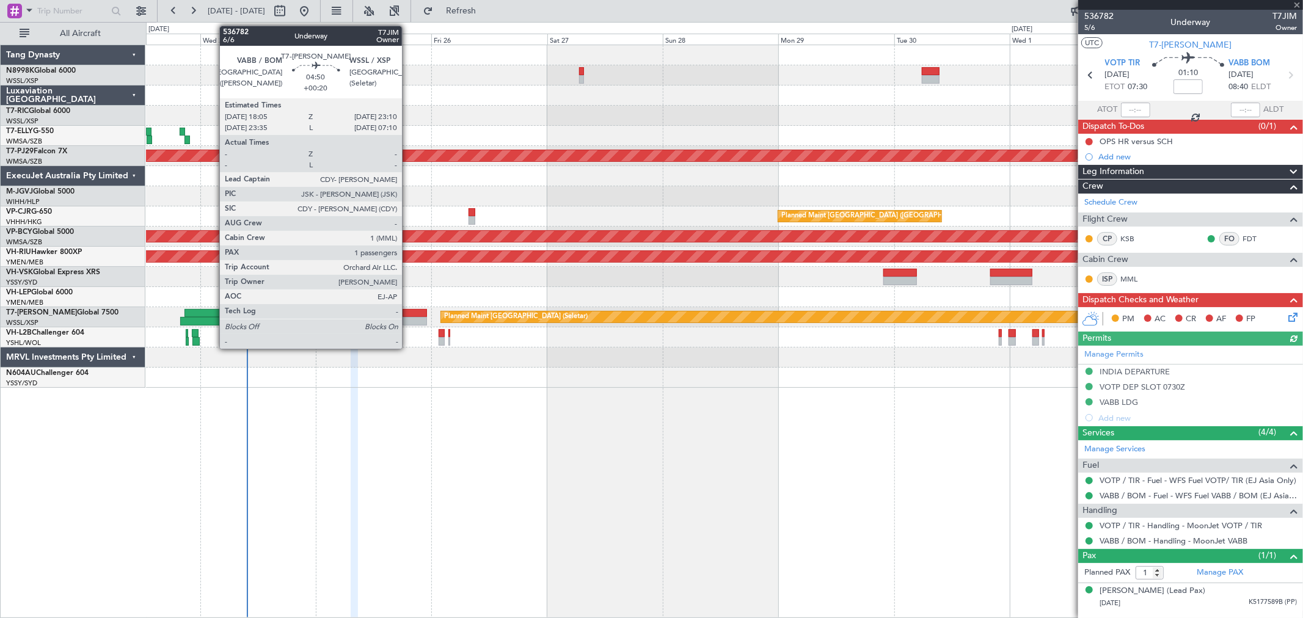
click at [408, 319] on div at bounding box center [415, 321] width 25 height 9
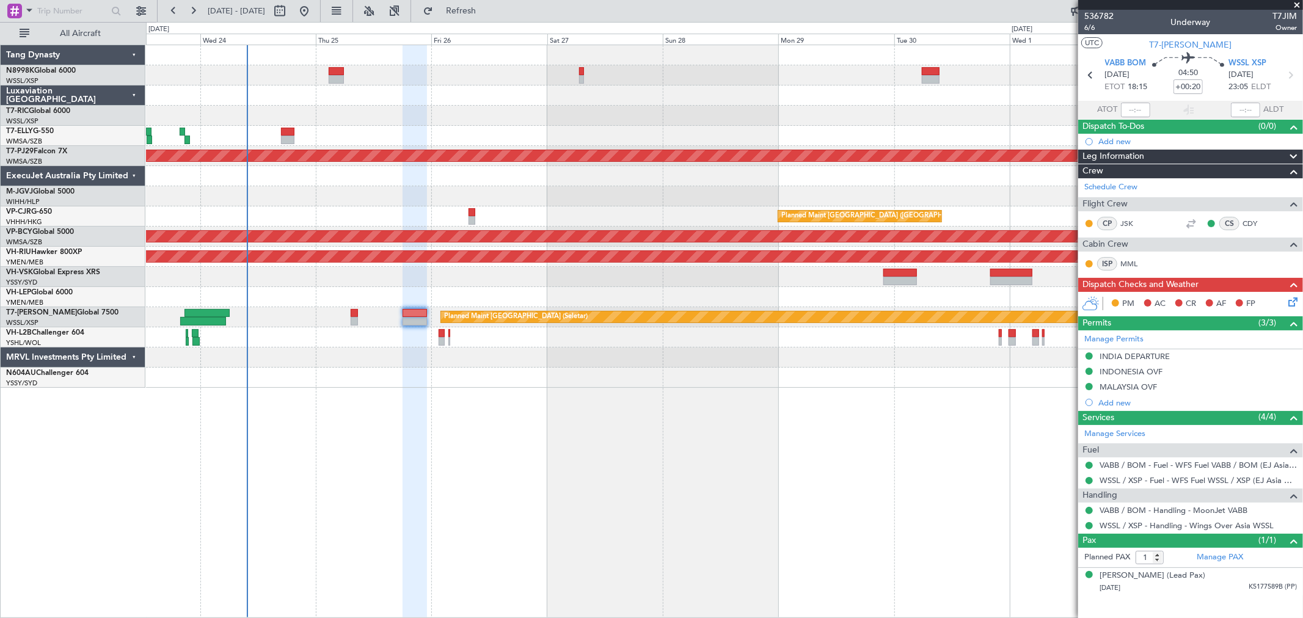
click at [905, 264] on div "Planned Maint [GEOGRAPHIC_DATA] ([GEOGRAPHIC_DATA])" at bounding box center [724, 257] width 1156 height 20
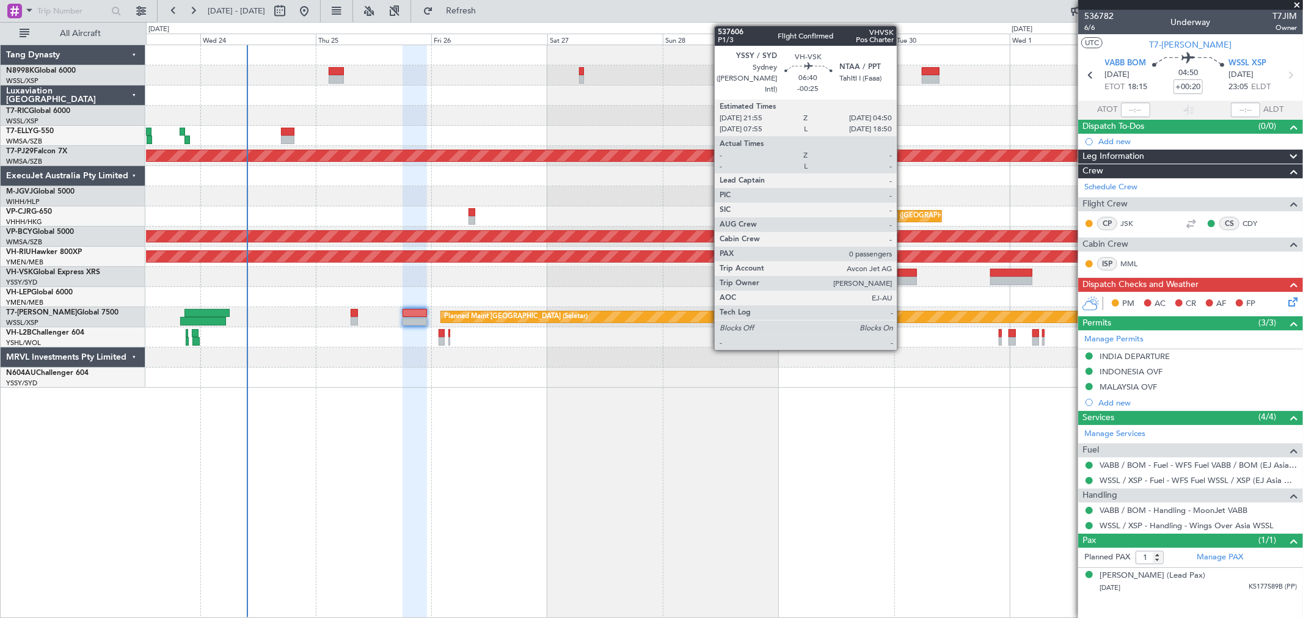
click at [900, 275] on div at bounding box center [900, 273] width 34 height 9
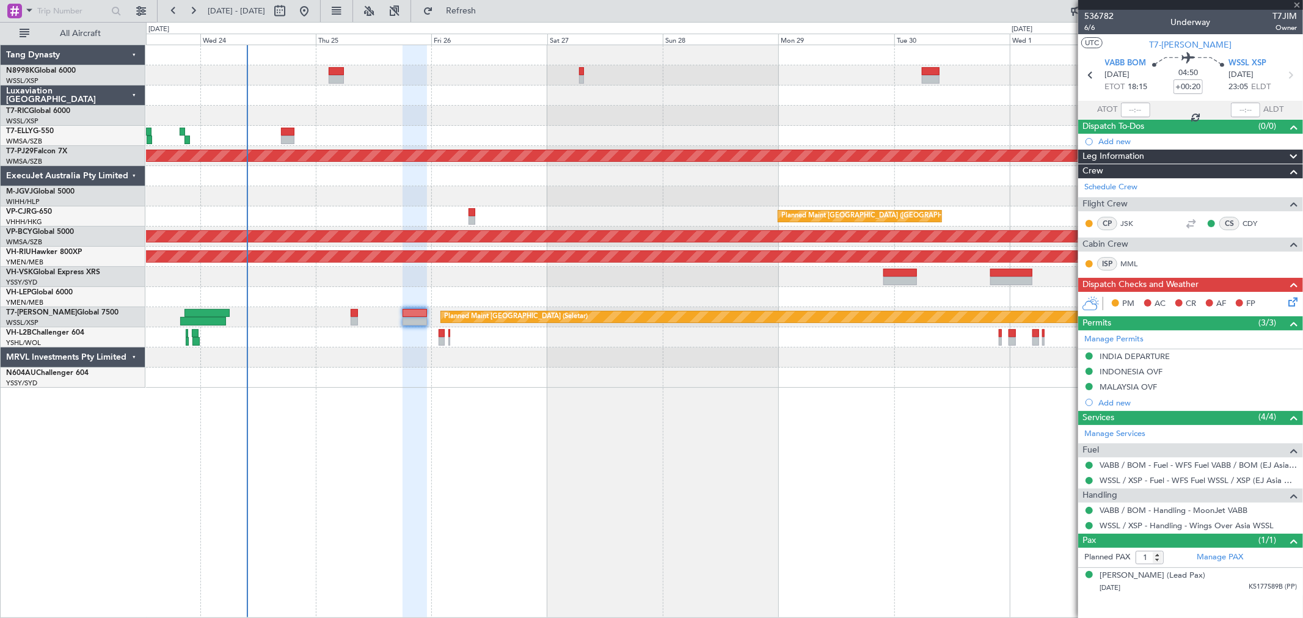
type input "-00:25"
type input "0"
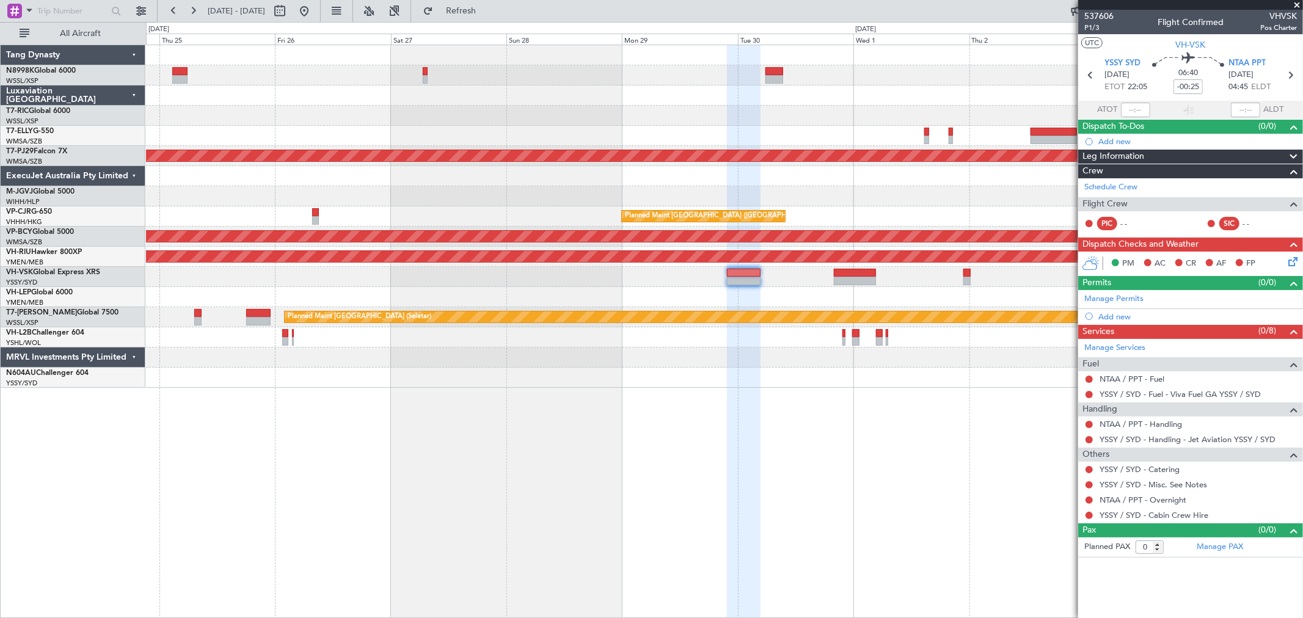
click at [578, 329] on div "Planned Maint Kuala Lumpur (Sultan Abdul Aziz Shah - Subang) Planned Maint Hong…" at bounding box center [724, 216] width 1156 height 343
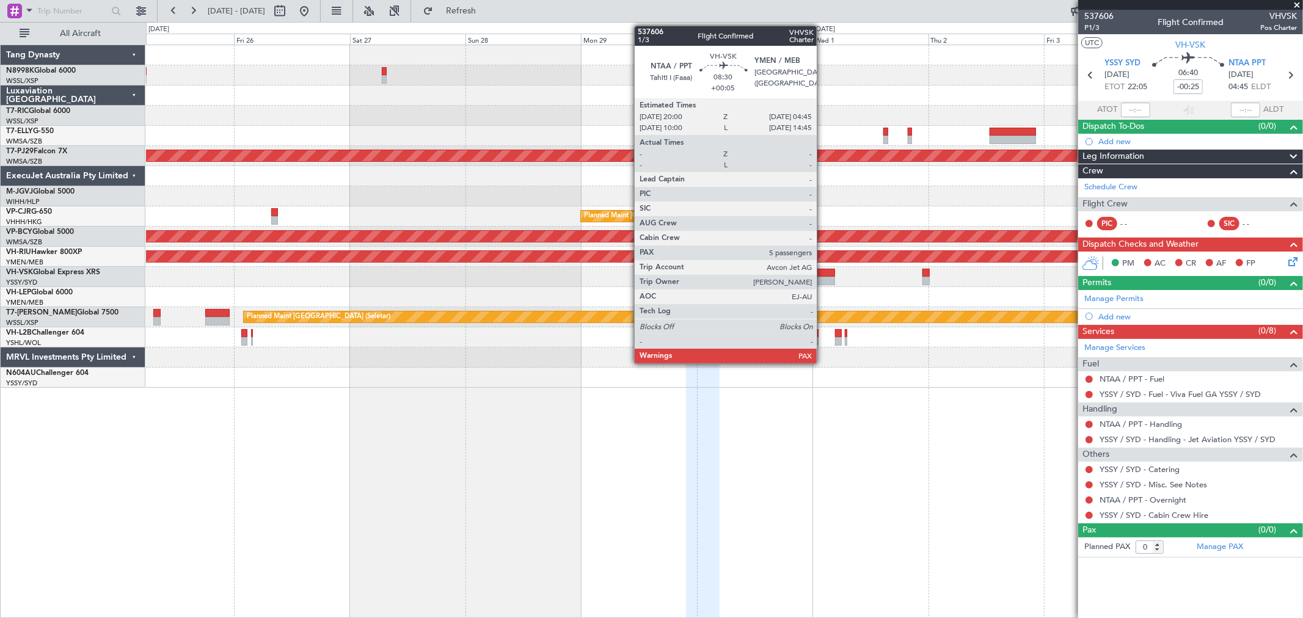
click at [823, 277] on div at bounding box center [814, 281] width 43 height 9
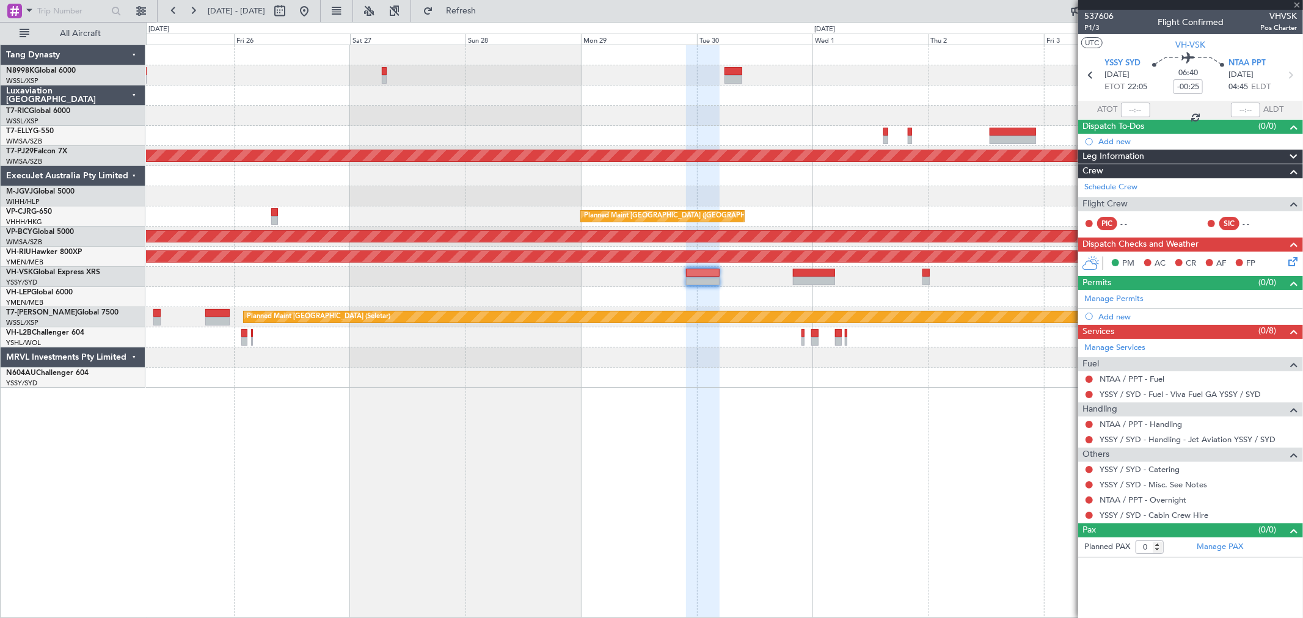
type input "+00:05"
type input "5"
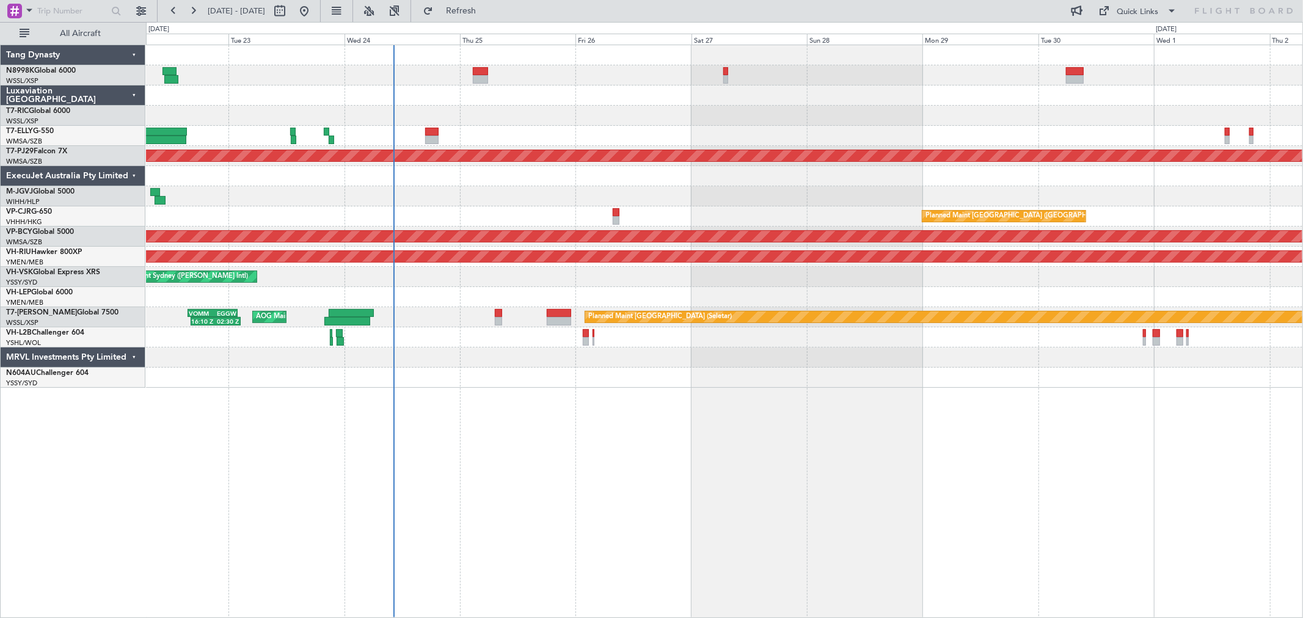
click at [655, 106] on div at bounding box center [724, 116] width 1156 height 20
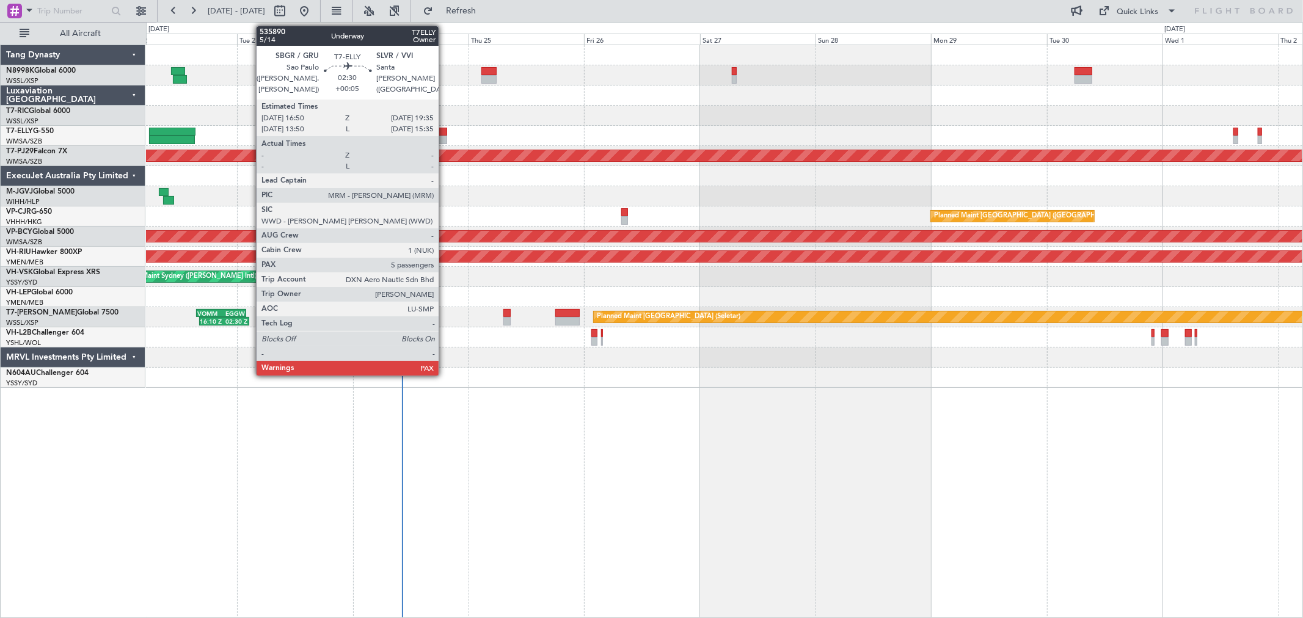
click at [445, 132] on div at bounding box center [440, 132] width 13 height 9
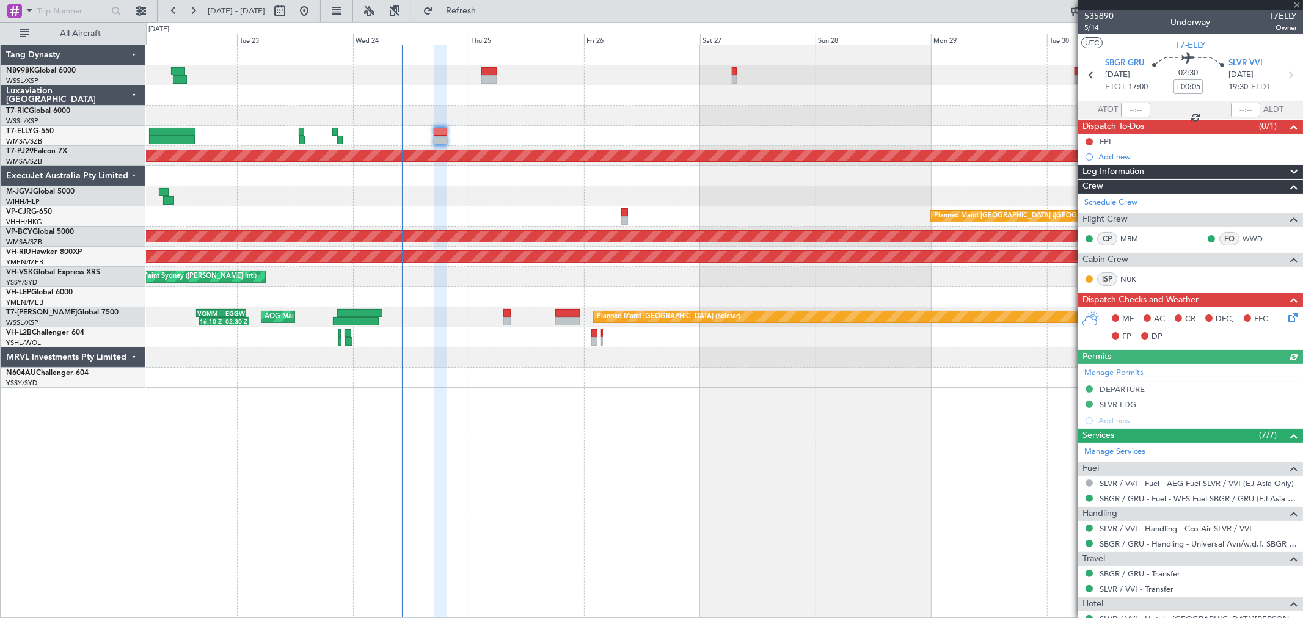
click at [1092, 31] on span "5/14" at bounding box center [1098, 28] width 29 height 10
click at [1107, 141] on div "FPL" at bounding box center [1105, 141] width 13 height 10
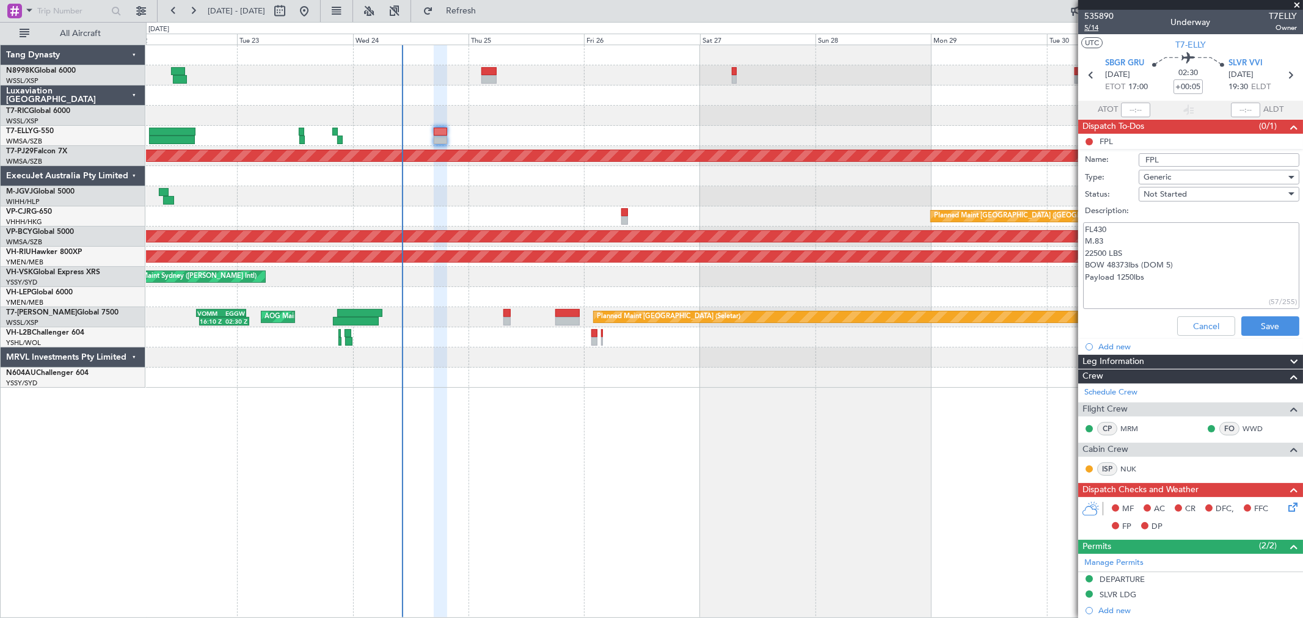
click at [1096, 26] on span "5/14" at bounding box center [1098, 28] width 29 height 10
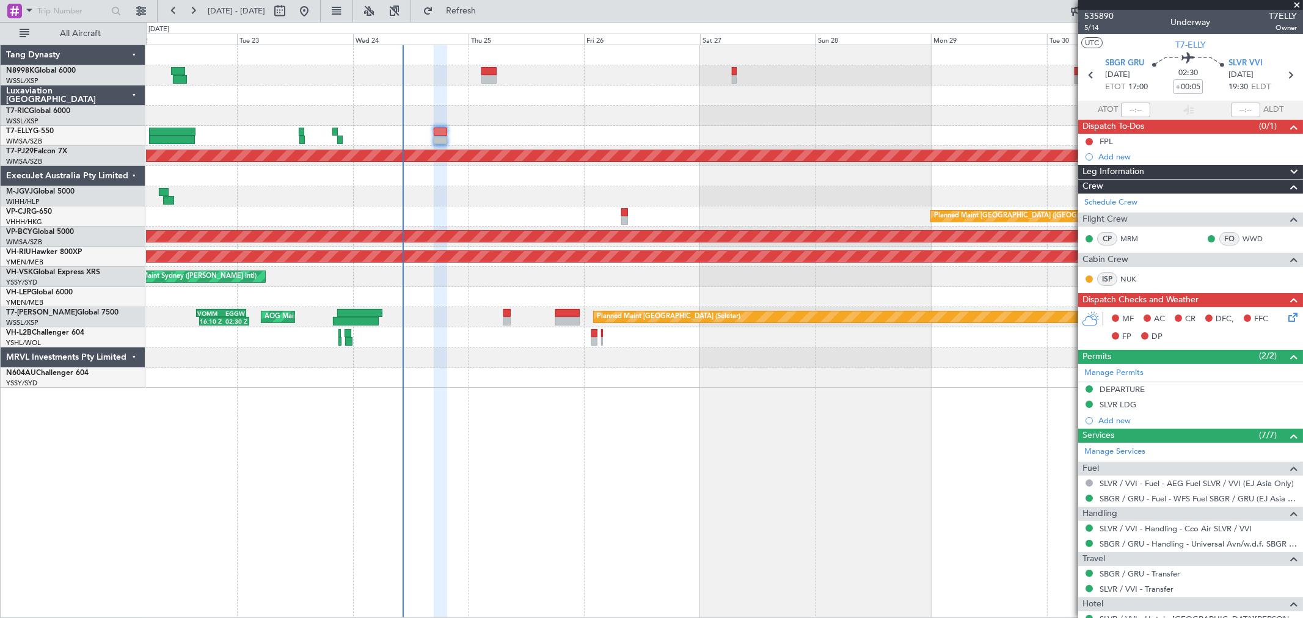
drag, startPoint x: 1089, startPoint y: 139, endPoint x: 1070, endPoint y: 145, distance: 20.1
click at [1089, 139] on button at bounding box center [1088, 141] width 7 height 7
click at [1082, 192] on span "Completed" at bounding box center [1094, 195] width 40 height 12
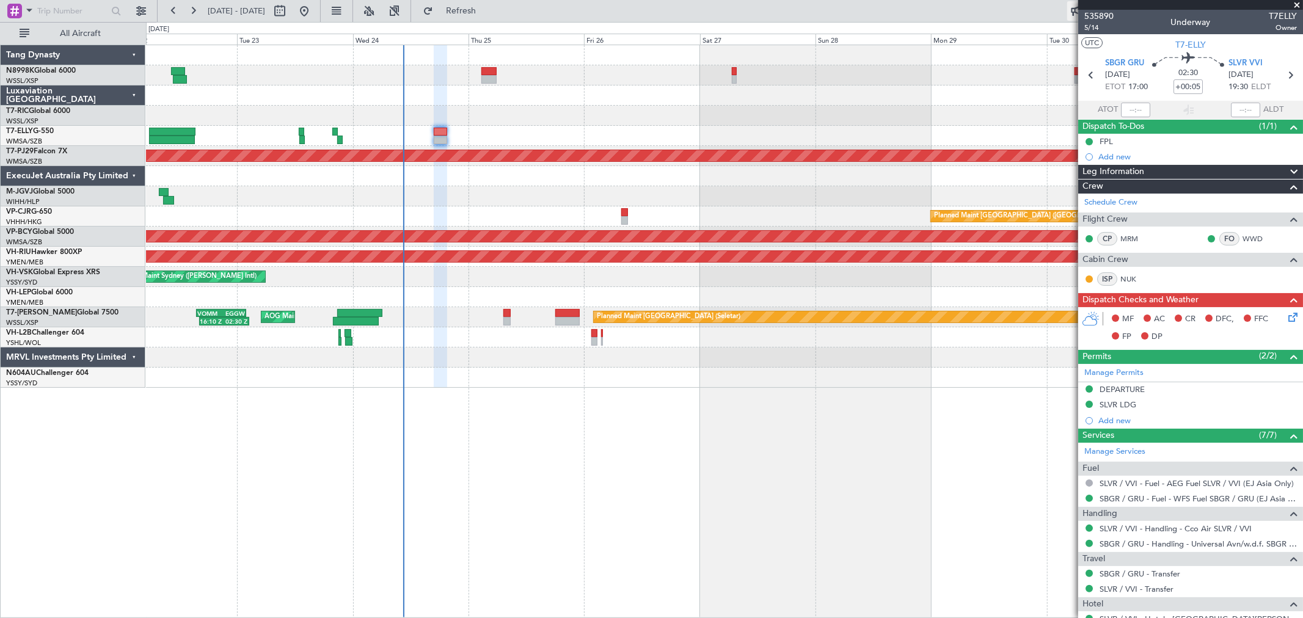
type input "[PERSON_NAME] (KYA)"
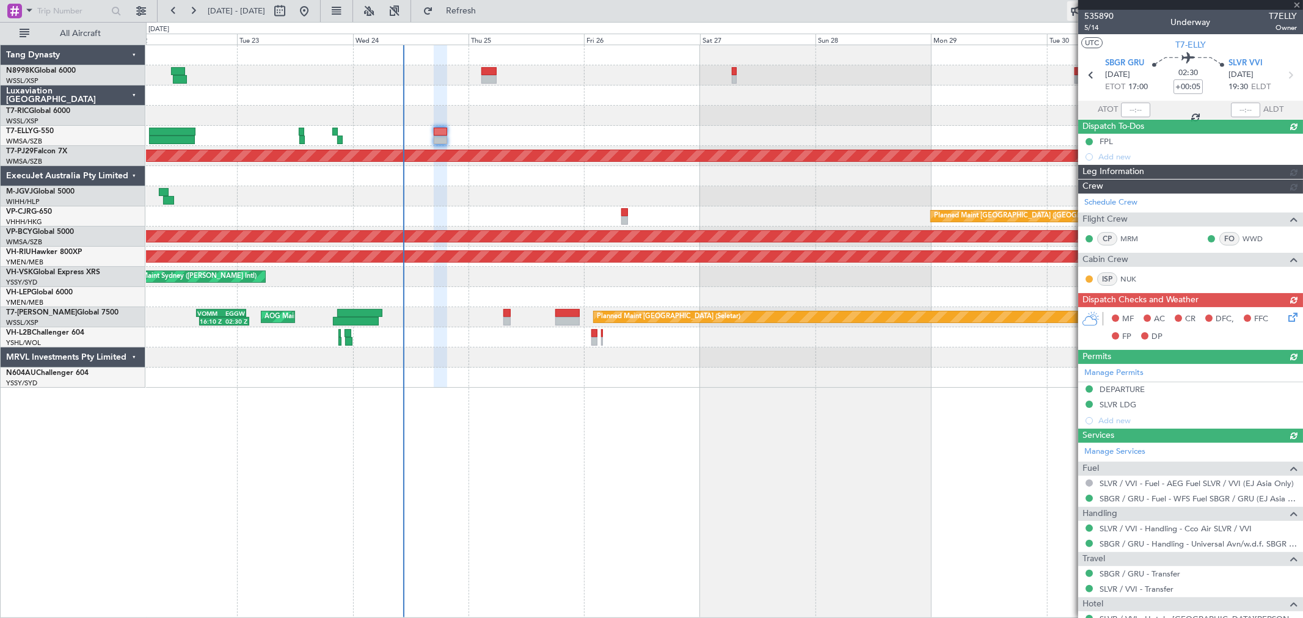
type input "[PERSON_NAME] (KYA)"
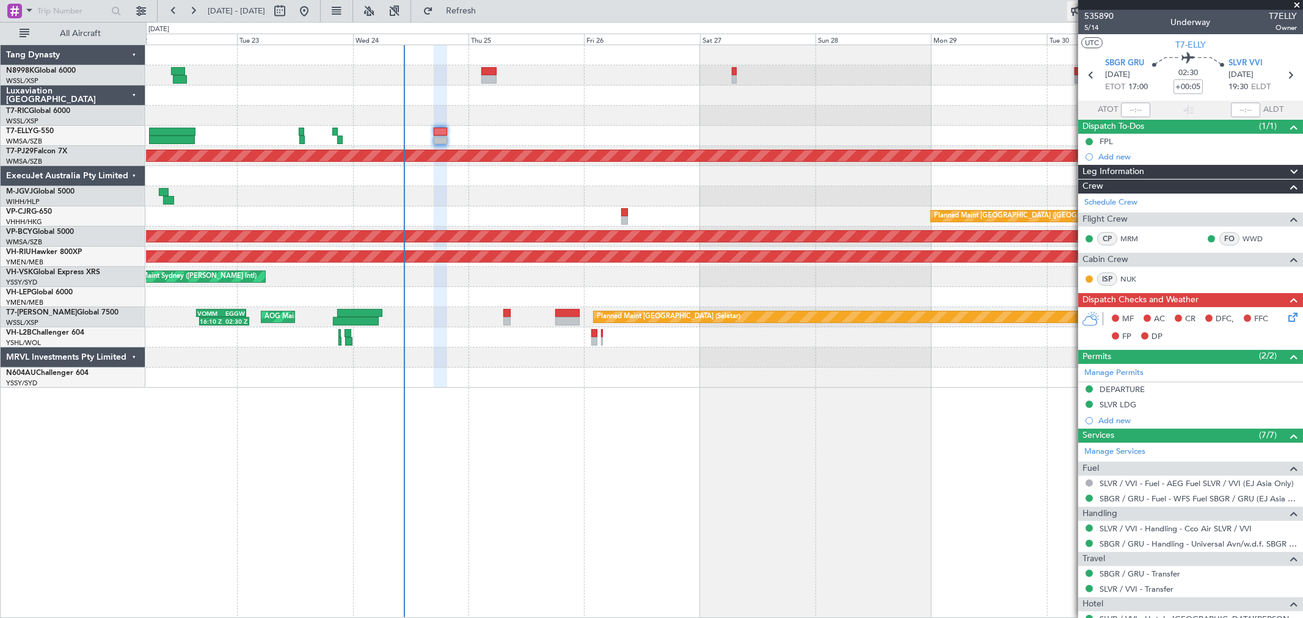
type input "[PERSON_NAME] (KYA)"
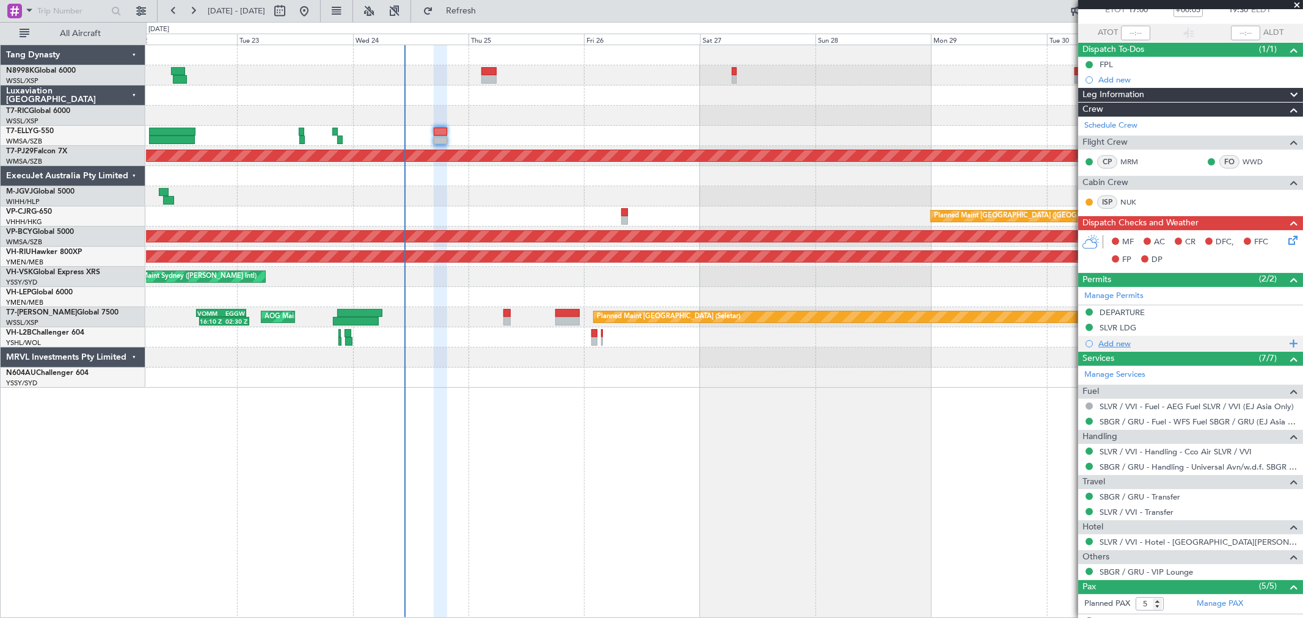
scroll to position [203, 0]
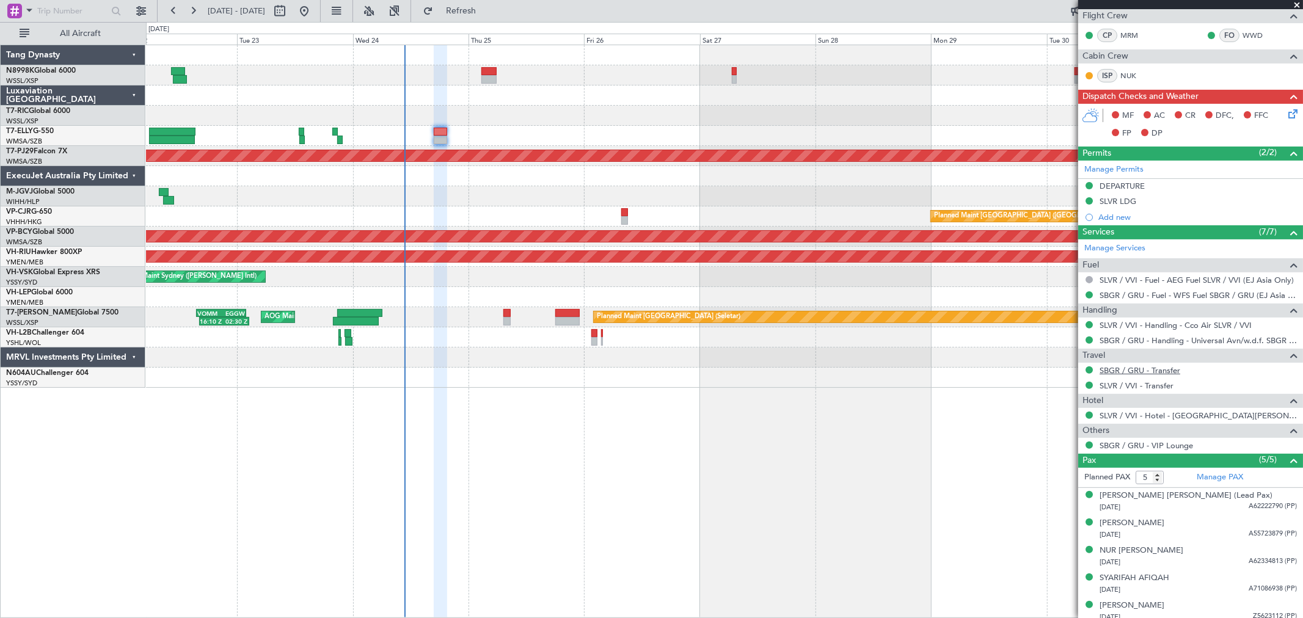
click at [1150, 367] on link "SBGR / GRU - Transfer" at bounding box center [1139, 370] width 81 height 10
type input "[PERSON_NAME] (KYA)"
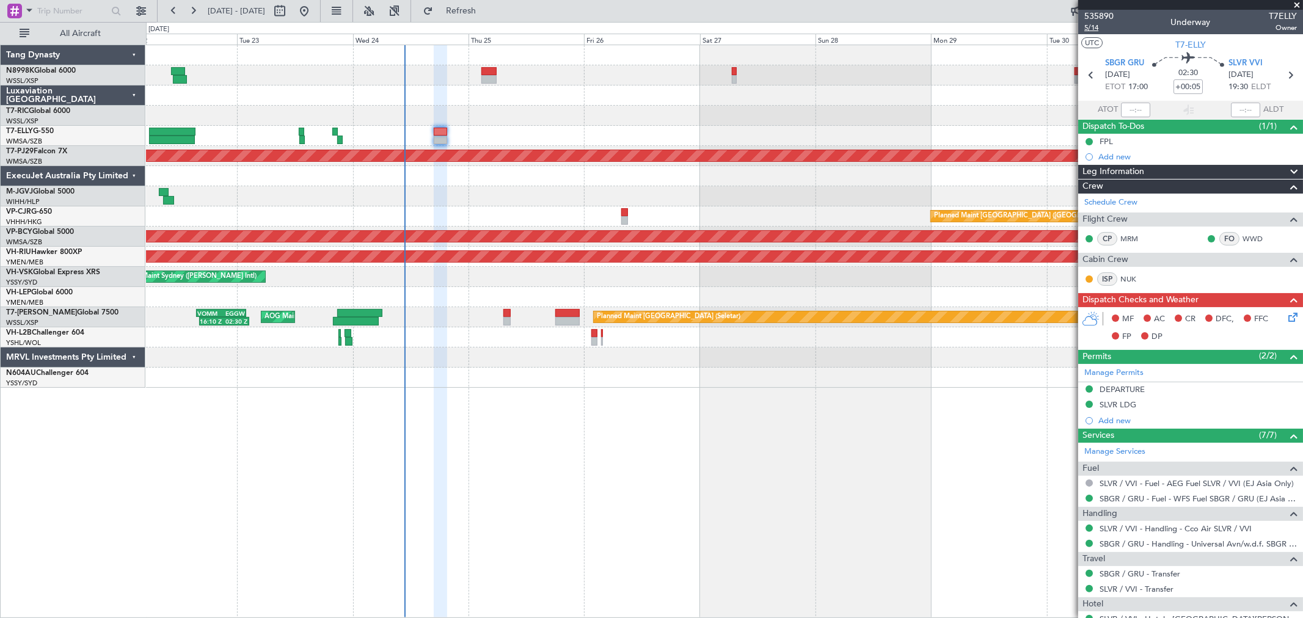
click at [1096, 26] on span "5/14" at bounding box center [1098, 28] width 29 height 10
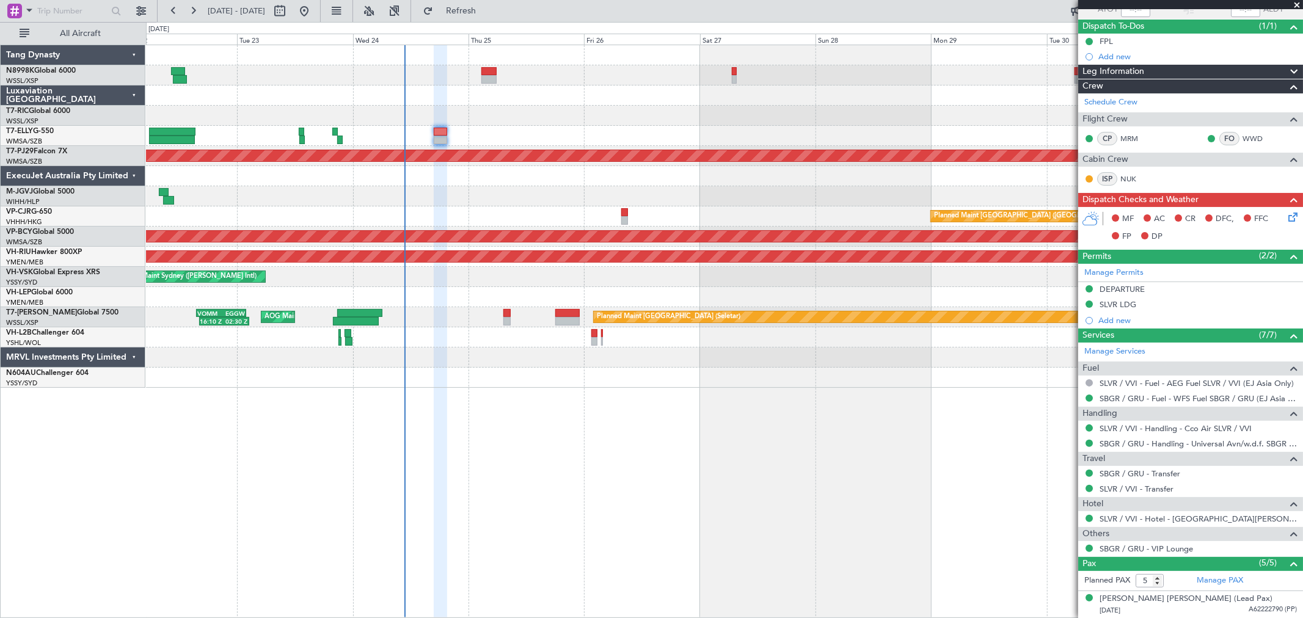
scroll to position [136, 0]
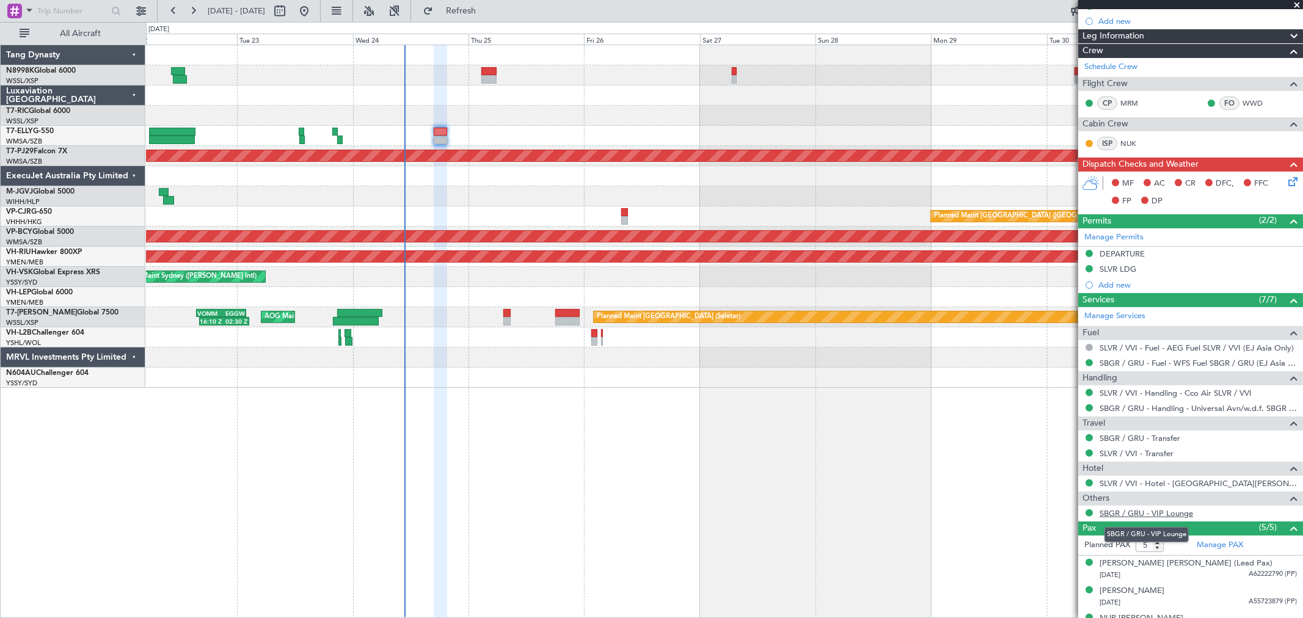
click at [1134, 511] on link "SBGR / GRU - VIP Lounge" at bounding box center [1145, 513] width 93 height 10
click at [1286, 180] on icon at bounding box center [1291, 180] width 10 height 10
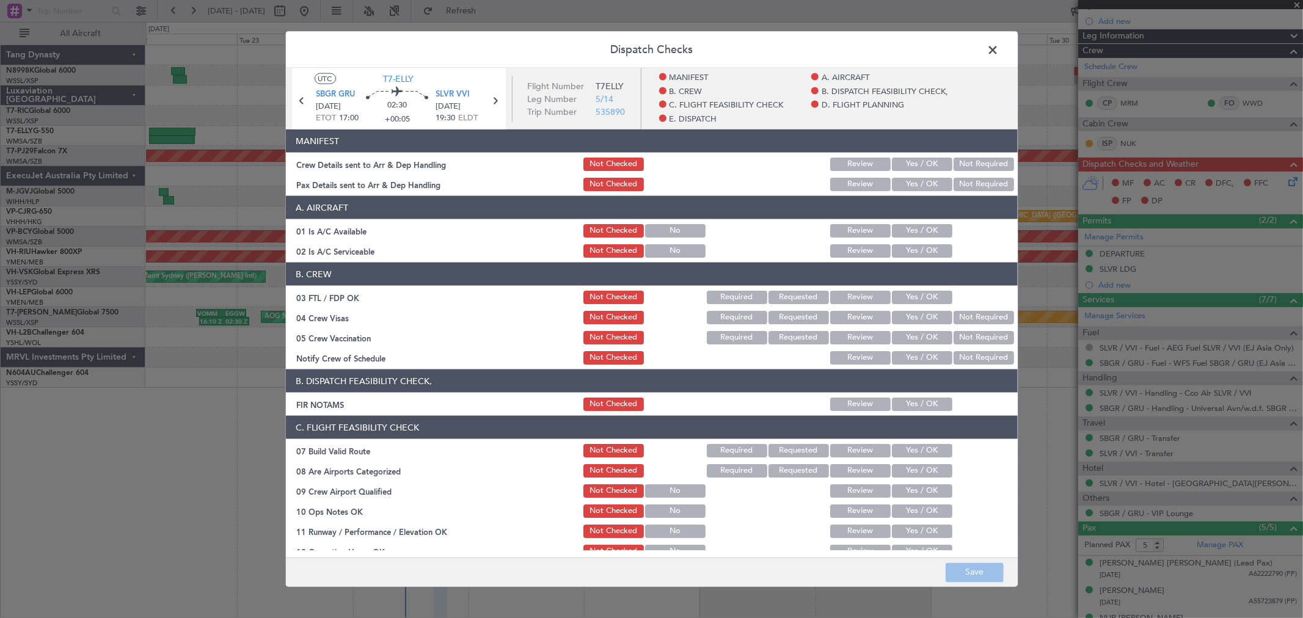
click at [932, 159] on button "Yes / OK" at bounding box center [922, 164] width 60 height 13
click at [903, 180] on button "Yes / OK" at bounding box center [922, 184] width 60 height 13
click at [924, 222] on section "A. AIRCRAFT 01 Is A/C Available Not Checked No Review Yes / OK 02 Is A/C Servic…" at bounding box center [652, 228] width 732 height 64
click at [921, 228] on button "Yes / OK" at bounding box center [922, 230] width 60 height 13
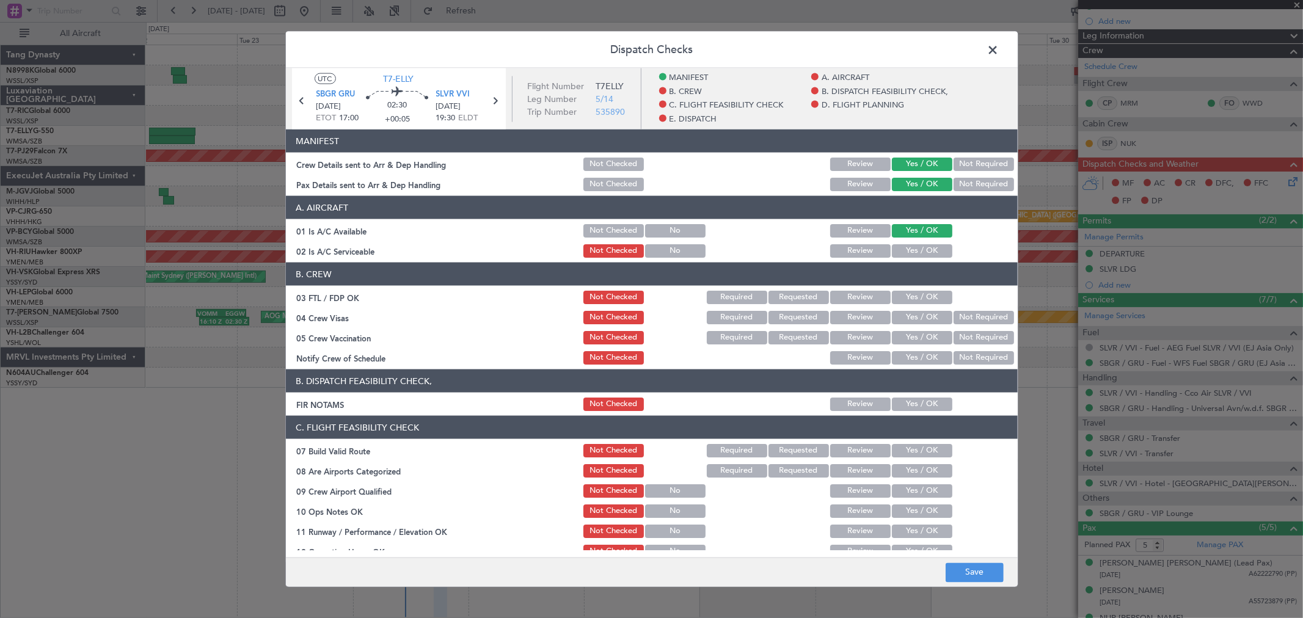
click at [921, 247] on button "Yes / OK" at bounding box center [922, 250] width 60 height 13
click at [924, 296] on button "Yes / OK" at bounding box center [922, 297] width 60 height 13
click at [926, 313] on button "Yes / OK" at bounding box center [922, 317] width 60 height 13
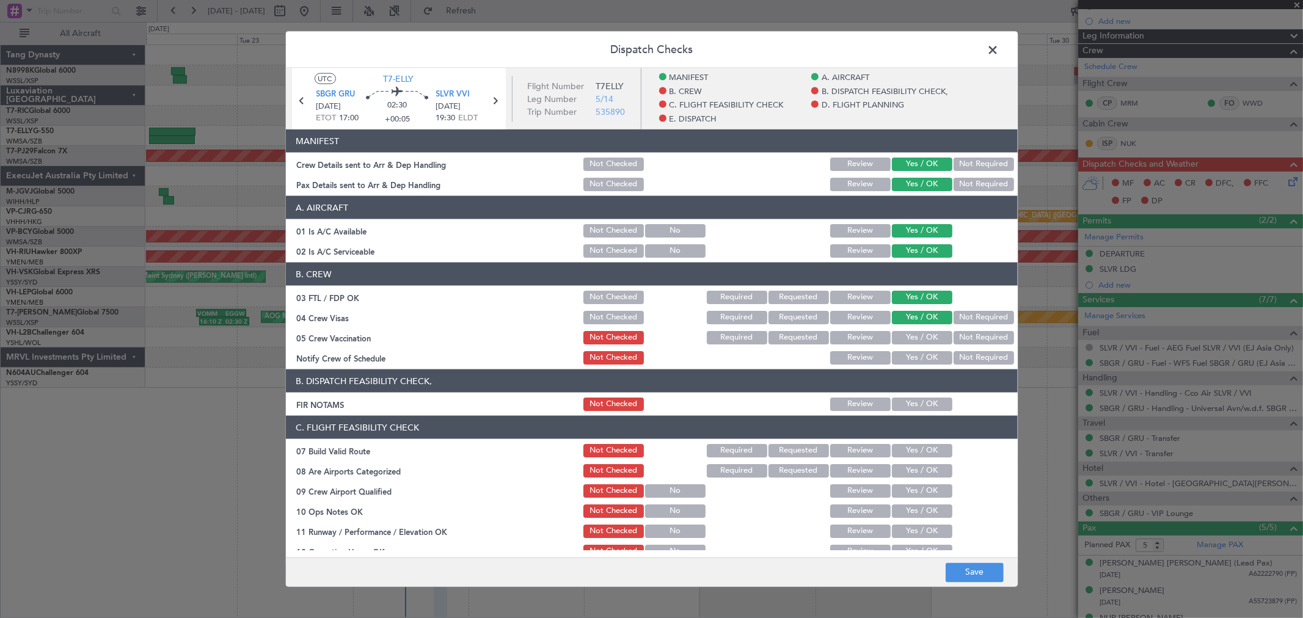
click at [924, 322] on button "Yes / OK" at bounding box center [922, 317] width 60 height 13
click at [920, 333] on button "Yes / OK" at bounding box center [922, 337] width 60 height 13
click at [920, 340] on button "Yes / OK" at bounding box center [922, 337] width 60 height 13
drag, startPoint x: 920, startPoint y: 346, endPoint x: 920, endPoint y: 353, distance: 6.7
click at [920, 350] on section "B. CREW 03 FTL / FDP OK Not Checked Required Requested Review Yes / OK 04 Crew …" at bounding box center [652, 315] width 732 height 104
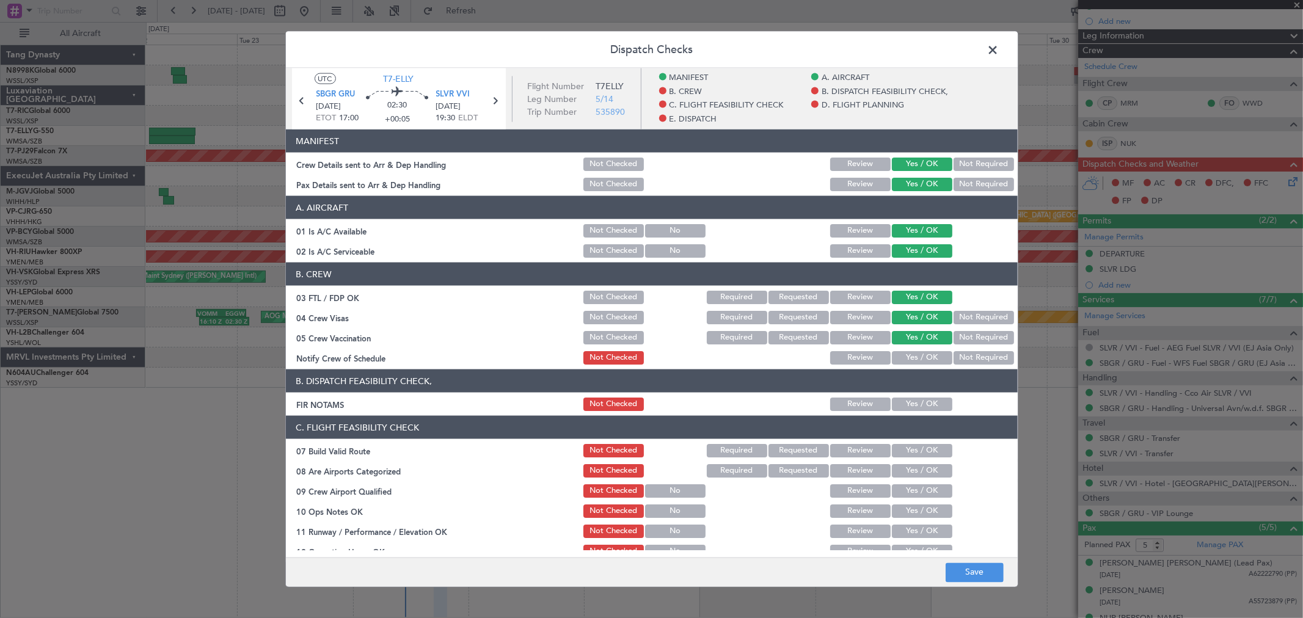
click at [920, 353] on button "Yes / OK" at bounding box center [922, 357] width 60 height 13
drag, startPoint x: 922, startPoint y: 391, endPoint x: 921, endPoint y: 398, distance: 7.4
click at [922, 393] on section "B. DISPATCH FEASIBILITY CHECK, FIR NOTAMS Not Checked Review Yes / OK" at bounding box center [652, 391] width 732 height 43
click at [920, 403] on button "Yes / OK" at bounding box center [922, 404] width 60 height 13
click at [925, 448] on button "Yes / OK" at bounding box center [922, 450] width 60 height 13
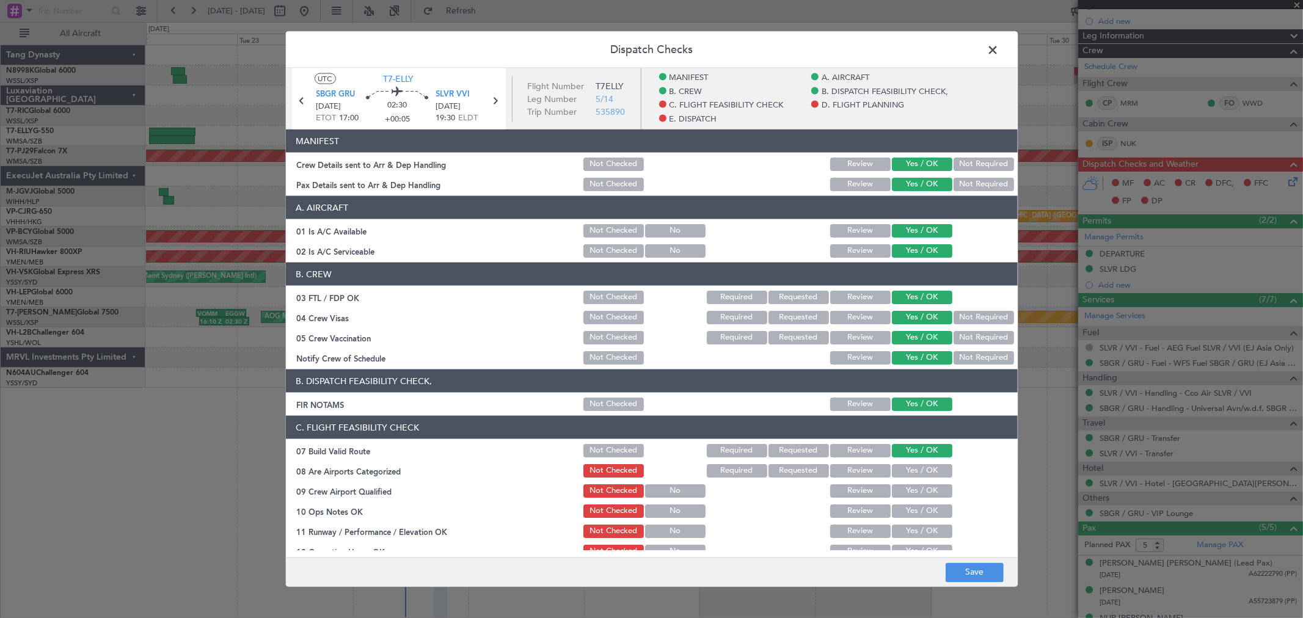
drag, startPoint x: 926, startPoint y: 456, endPoint x: 922, endPoint y: 480, distance: 24.1
click at [926, 458] on div "Yes / OK" at bounding box center [921, 450] width 62 height 17
click at [922, 480] on section "C. FLIGHT FEASIBILITY CHECK 07 Build Valid Route Not Checked Required Requested…" at bounding box center [652, 579] width 732 height 326
click at [918, 501] on section "C. FLIGHT FEASIBILITY CHECK 07 Build Valid Route Not Checked Required Requested…" at bounding box center [652, 579] width 732 height 326
click at [914, 520] on section "C. FLIGHT FEASIBILITY CHECK 07 Build Valid Route Not Checked Required Requested…" at bounding box center [652, 579] width 732 height 326
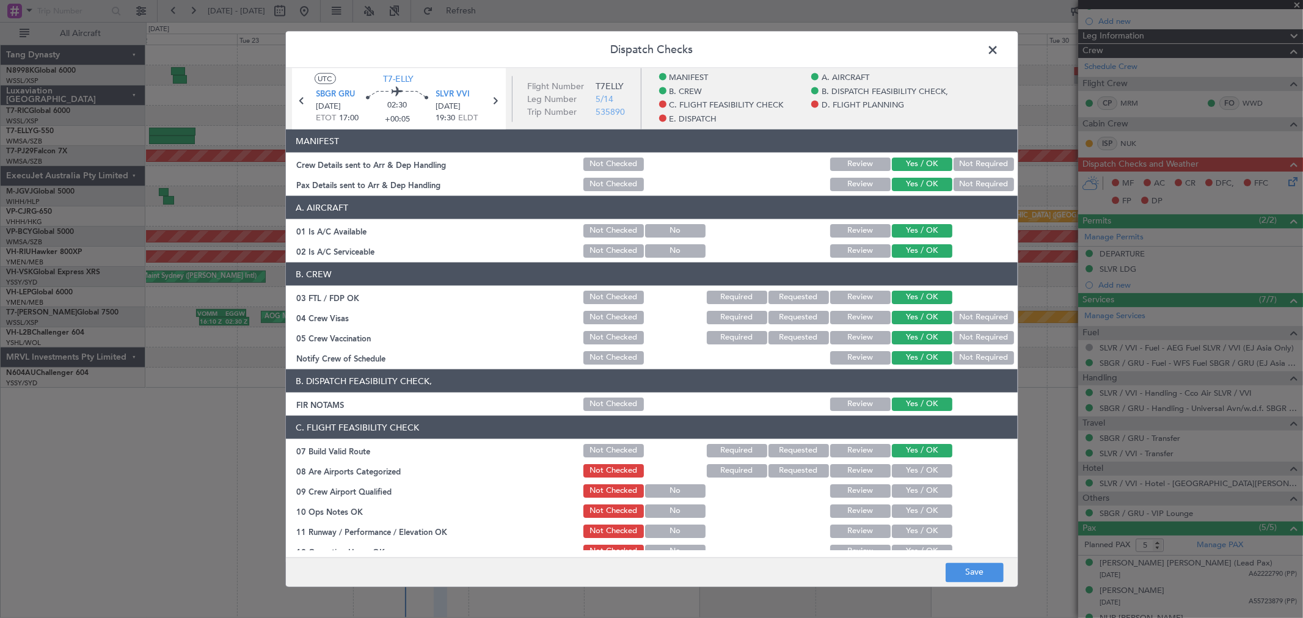
drag, startPoint x: 917, startPoint y: 510, endPoint x: 919, endPoint y: 491, distance: 19.1
click at [917, 508] on button "Yes / OK" at bounding box center [922, 511] width 60 height 13
drag, startPoint x: 919, startPoint y: 486, endPoint x: 926, endPoint y: 459, distance: 27.7
click at [920, 486] on button "Yes / OK" at bounding box center [922, 490] width 60 height 13
click at [926, 459] on section "C. FLIGHT FEASIBILITY CHECK 07 Build Valid Route Not Checked Required Requested…" at bounding box center [652, 579] width 732 height 326
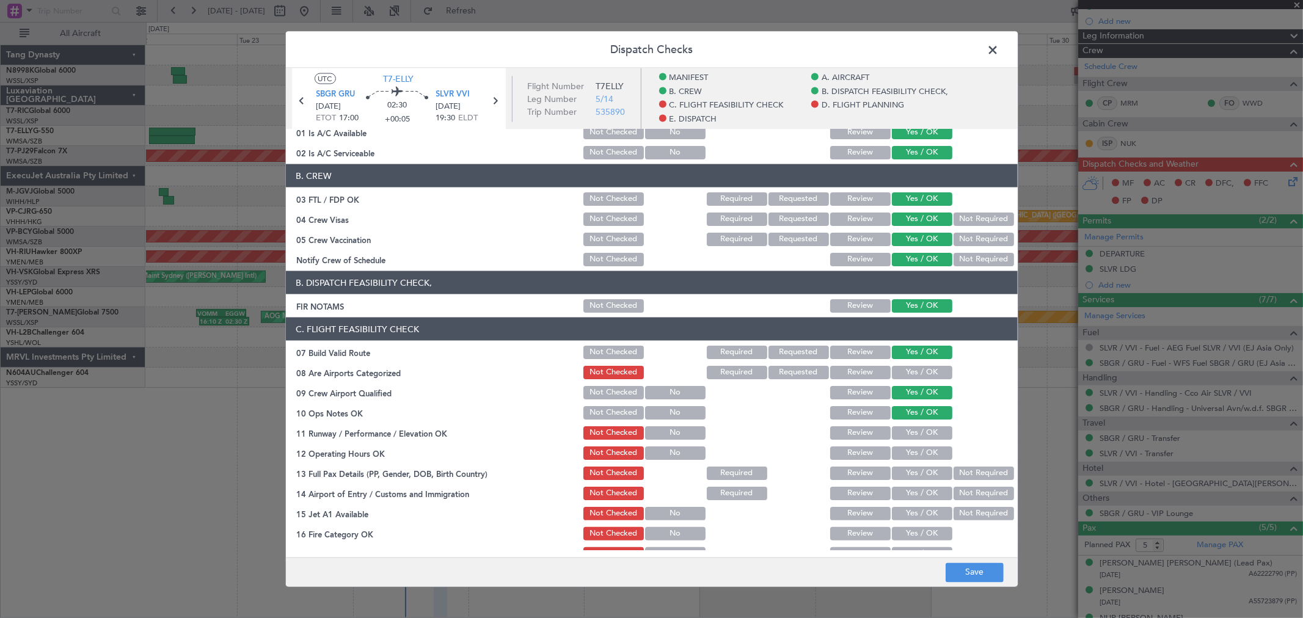
scroll to position [203, 0]
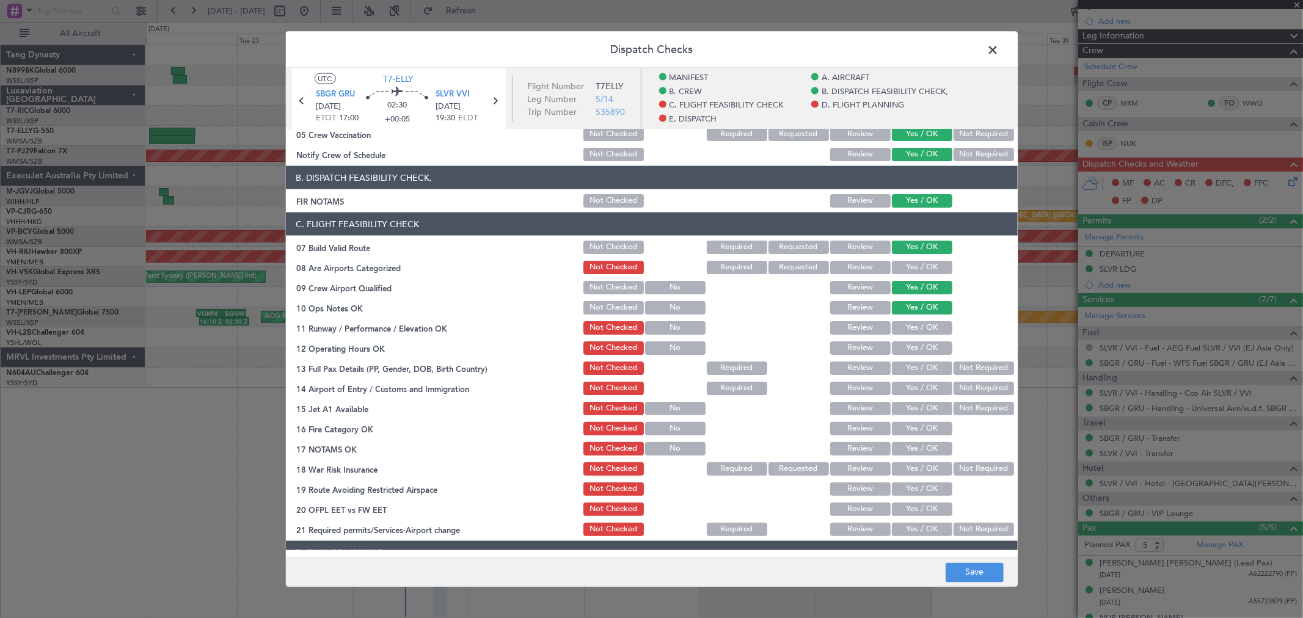
click at [929, 269] on button "Yes / OK" at bounding box center [922, 267] width 60 height 13
click at [907, 326] on button "Yes / OK" at bounding box center [922, 327] width 60 height 13
click at [908, 352] on button "Yes / OK" at bounding box center [922, 347] width 60 height 13
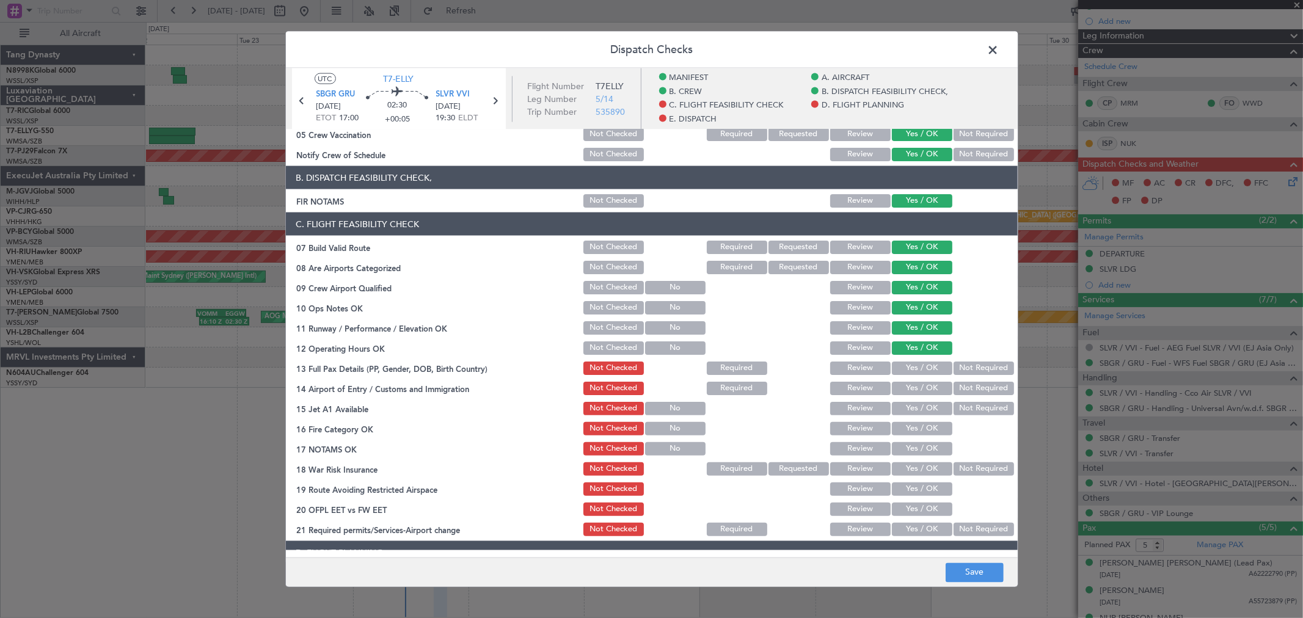
drag, startPoint x: 912, startPoint y: 365, endPoint x: 914, endPoint y: 381, distance: 16.6
click at [913, 366] on button "Yes / OK" at bounding box center [922, 368] width 60 height 13
click at [914, 382] on button "Yes / OK" at bounding box center [922, 388] width 60 height 13
drag, startPoint x: 914, startPoint y: 410, endPoint x: 911, endPoint y: 446, distance: 35.5
click at [914, 411] on button "Yes / OK" at bounding box center [922, 408] width 60 height 13
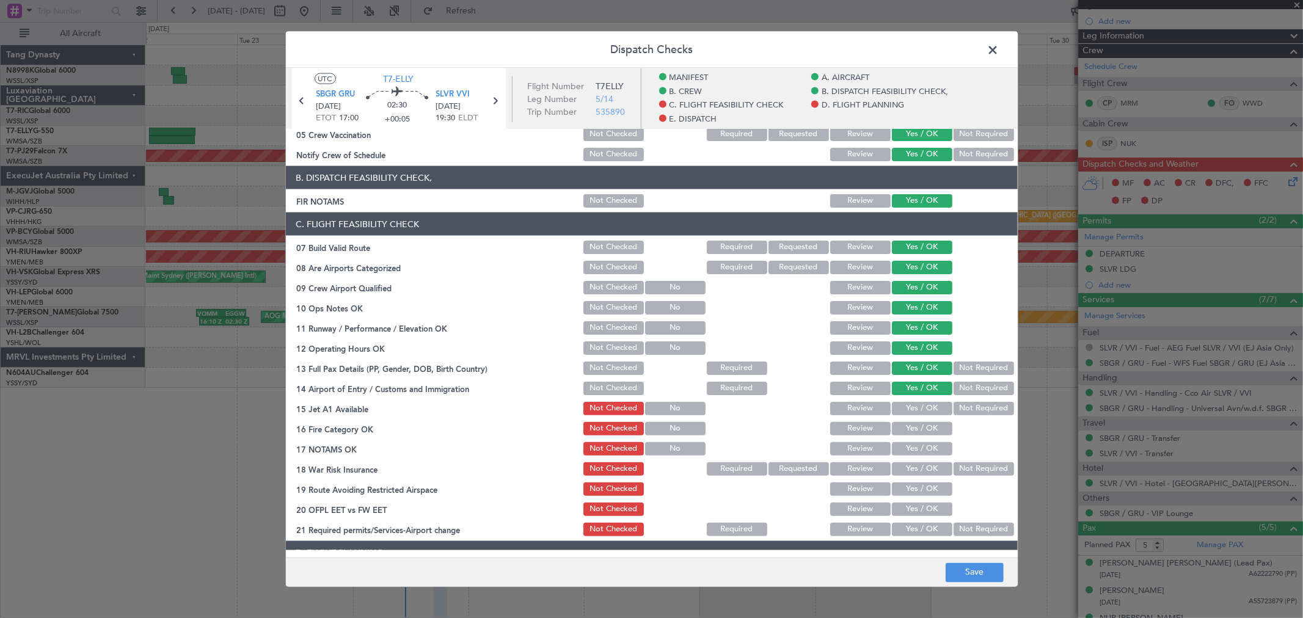
click at [911, 446] on button "Yes / OK" at bounding box center [922, 448] width 60 height 13
click at [911, 479] on section "C. FLIGHT FEASIBILITY CHECK 07 Build Valid Route Not Checked Required Requested…" at bounding box center [652, 376] width 732 height 326
click at [911, 505] on button "Yes / OK" at bounding box center [922, 509] width 60 height 13
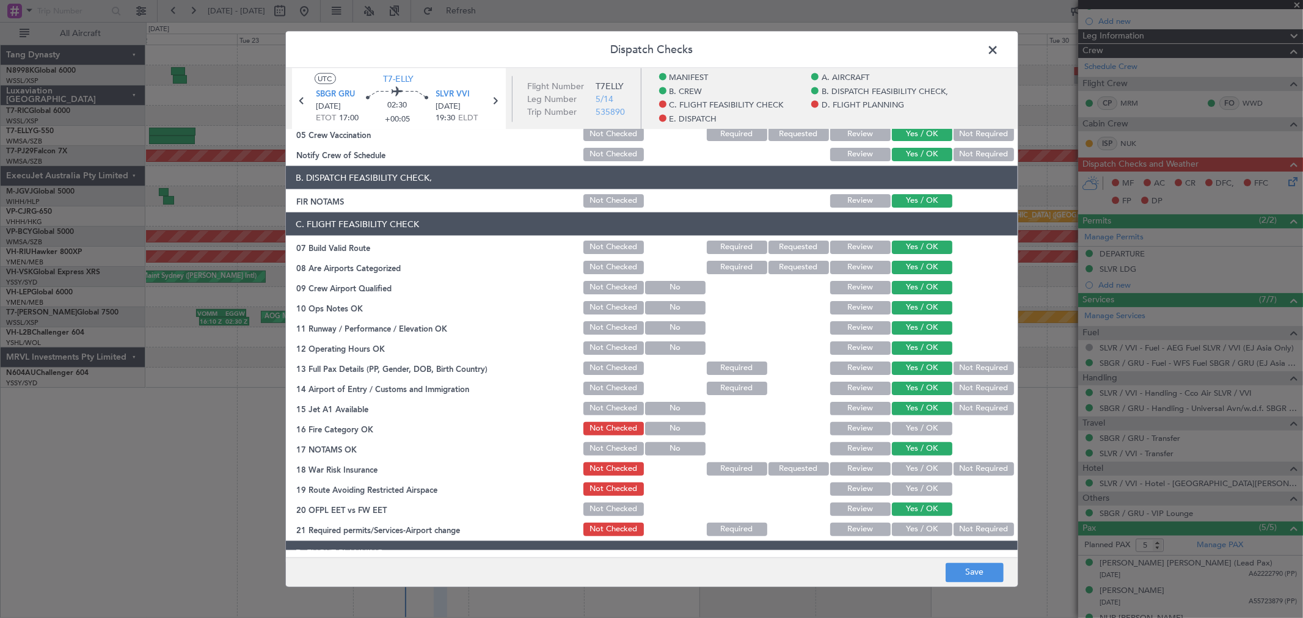
click at [920, 524] on button "Yes / OK" at bounding box center [922, 529] width 60 height 13
drag, startPoint x: 925, startPoint y: 503, endPoint x: 923, endPoint y: 492, distance: 10.5
click at [925, 503] on button "Yes / OK" at bounding box center [922, 509] width 60 height 13
click at [923, 486] on button "Yes / OK" at bounding box center [922, 489] width 60 height 13
click at [917, 464] on button "Yes / OK" at bounding box center [922, 468] width 60 height 13
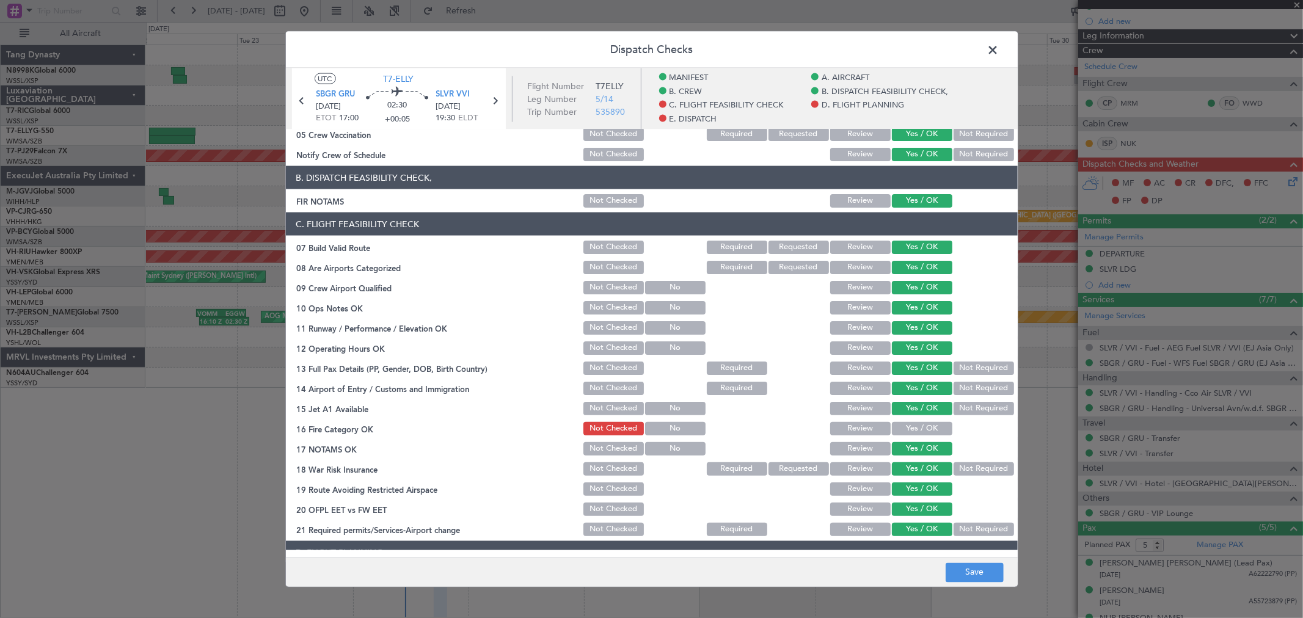
drag, startPoint x: 914, startPoint y: 454, endPoint x: 911, endPoint y: 439, distance: 15.7
click at [914, 453] on button "Yes / OK" at bounding box center [922, 448] width 60 height 13
drag, startPoint x: 911, startPoint y: 439, endPoint x: 910, endPoint y: 428, distance: 11.0
click at [911, 438] on section "C. FLIGHT FEASIBILITY CHECK 07 Build Valid Route Not Checked Required Requested…" at bounding box center [652, 376] width 732 height 326
click at [910, 426] on button "Yes / OK" at bounding box center [922, 428] width 60 height 13
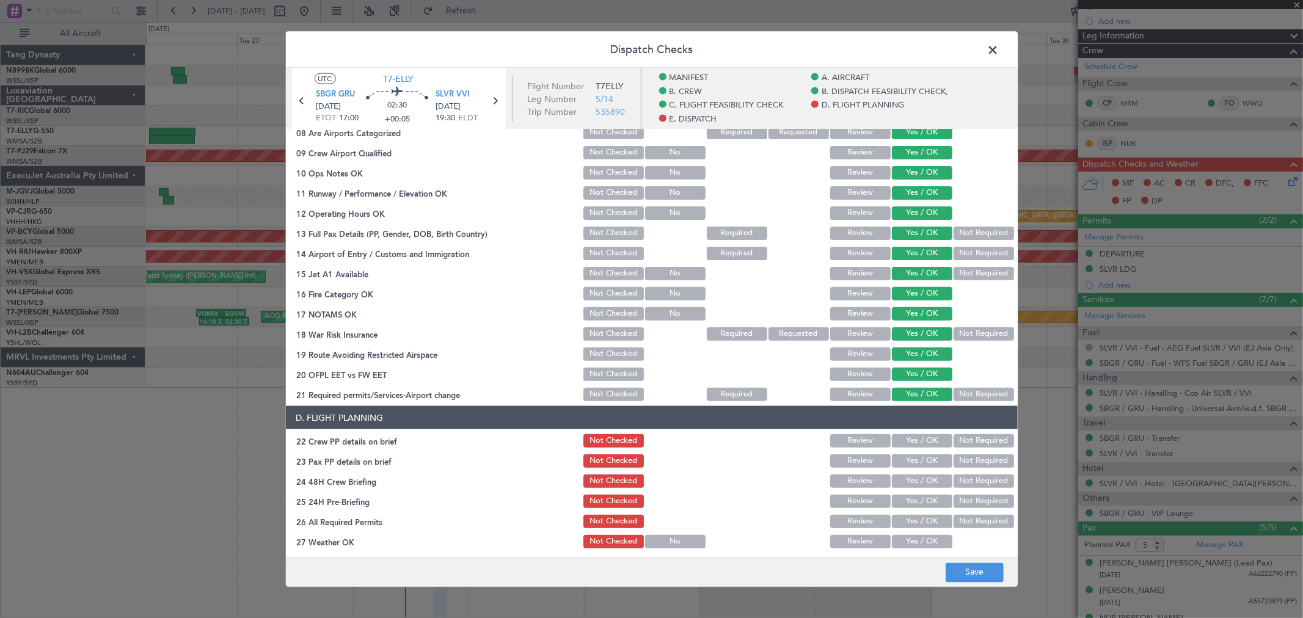
scroll to position [339, 0]
click at [911, 440] on button "Yes / OK" at bounding box center [922, 440] width 60 height 13
click at [911, 456] on button "Yes / OK" at bounding box center [922, 460] width 60 height 13
click at [967, 331] on button "Not Required" at bounding box center [983, 333] width 60 height 13
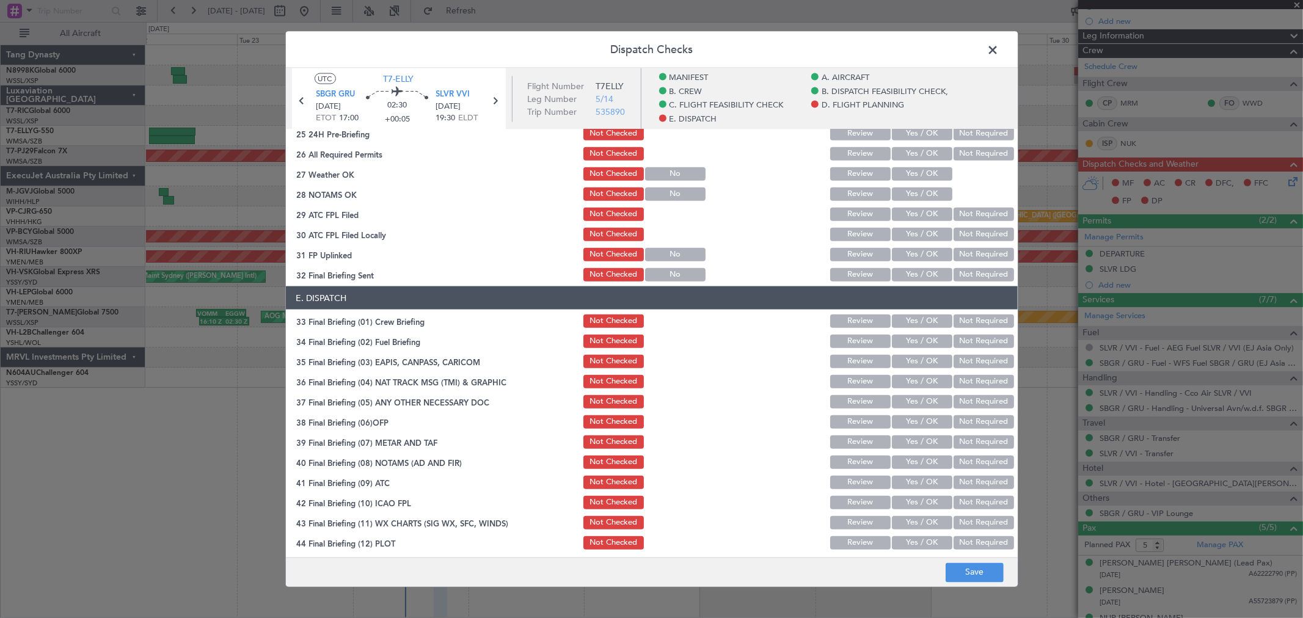
scroll to position [503, 0]
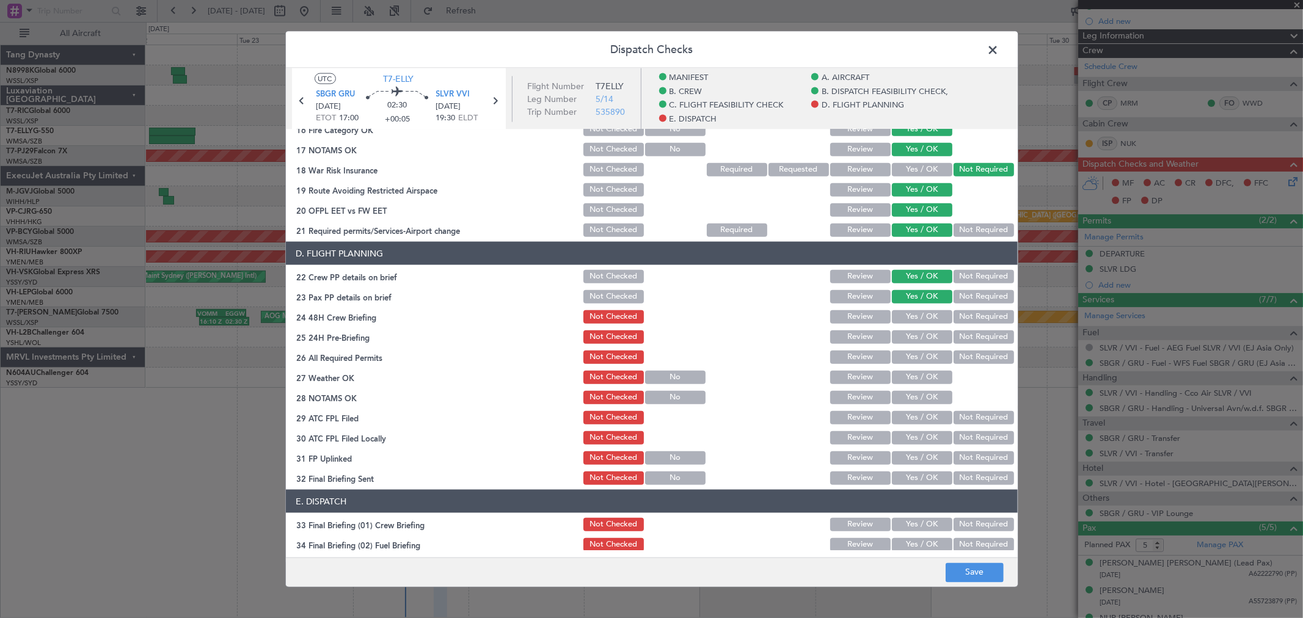
click at [961, 312] on button "Not Required" at bounding box center [983, 316] width 60 height 13
click at [905, 333] on button "Yes / OK" at bounding box center [922, 336] width 60 height 13
click at [906, 355] on button "Yes / OK" at bounding box center [922, 357] width 60 height 13
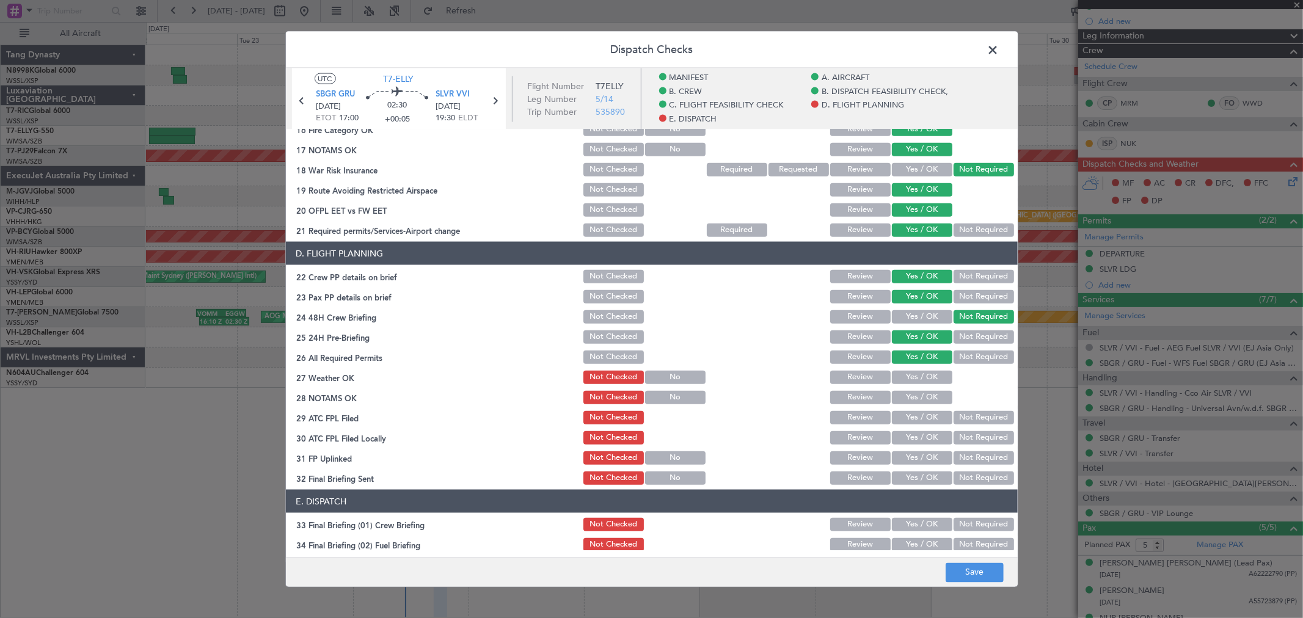
click at [907, 376] on button "Yes / OK" at bounding box center [922, 377] width 60 height 13
click at [907, 397] on button "Yes / OK" at bounding box center [922, 397] width 60 height 13
click at [909, 413] on button "Yes / OK" at bounding box center [922, 417] width 60 height 13
click at [965, 413] on button "Not Required" at bounding box center [983, 417] width 60 height 13
click at [921, 436] on button "Yes / OK" at bounding box center [922, 437] width 60 height 13
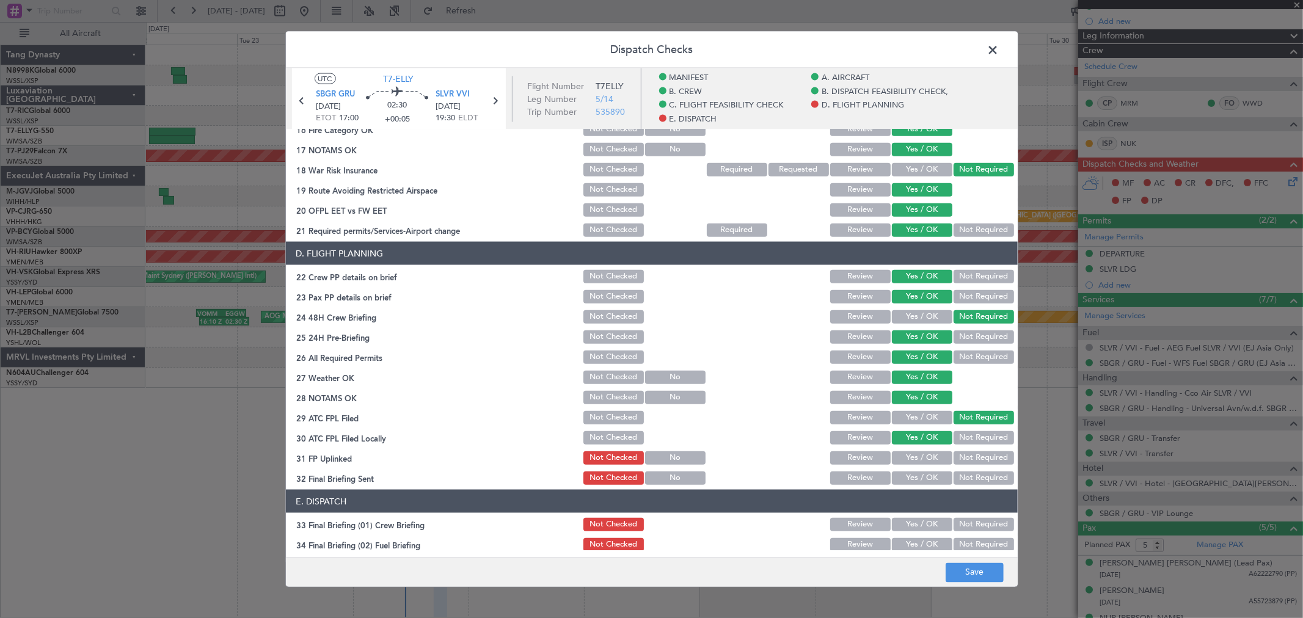
click at [835, 440] on button "Review" at bounding box center [860, 437] width 60 height 13
click at [922, 453] on button "Yes / OK" at bounding box center [922, 457] width 60 height 13
click at [921, 473] on button "Yes / OK" at bounding box center [922, 478] width 60 height 13
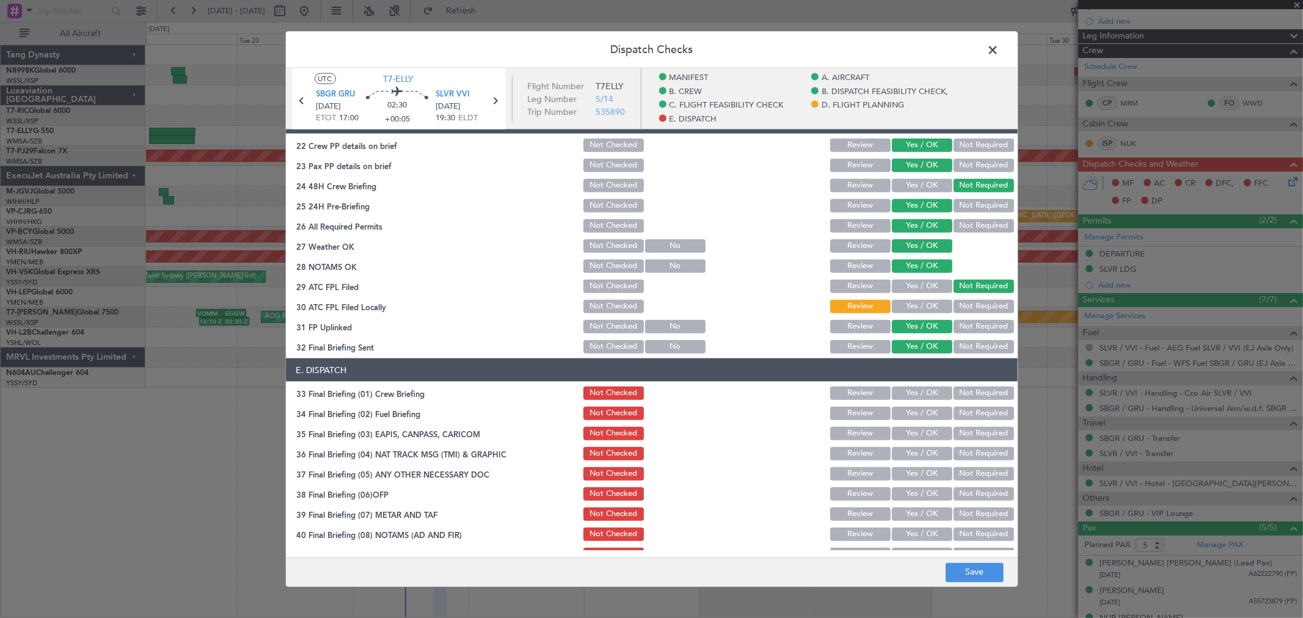
scroll to position [638, 0]
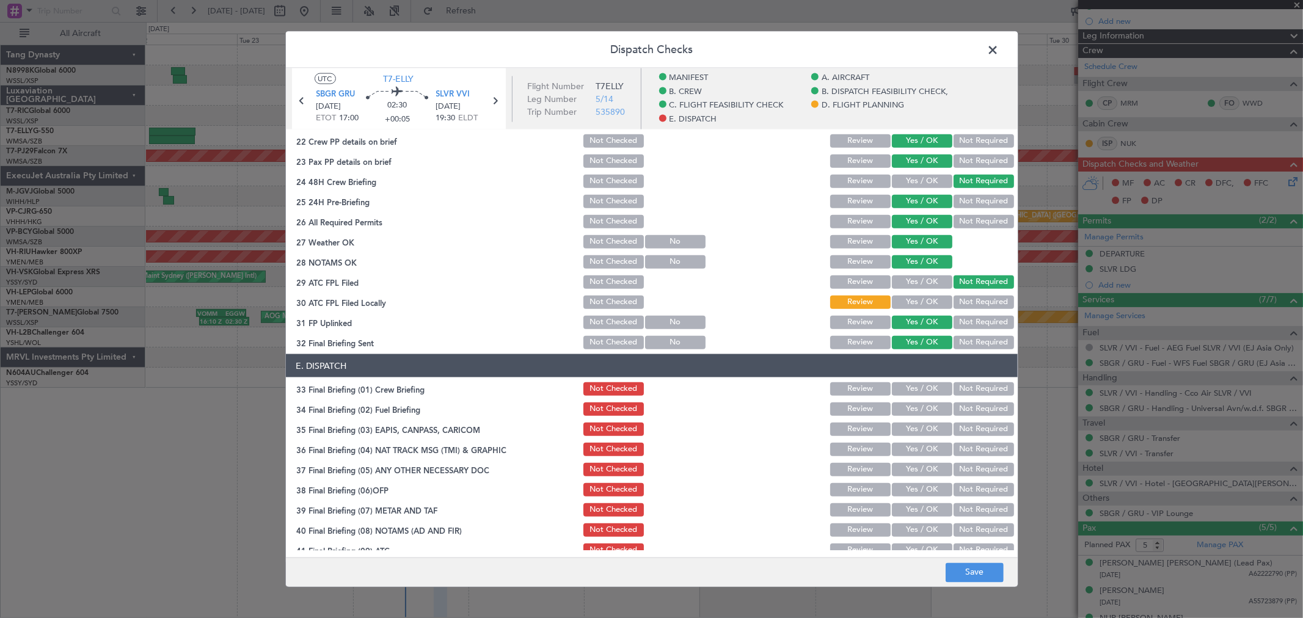
click at [930, 401] on div "Yes / OK" at bounding box center [921, 409] width 62 height 17
click at [923, 392] on button "Yes / OK" at bounding box center [922, 388] width 60 height 13
click at [921, 410] on button "Yes / OK" at bounding box center [922, 409] width 60 height 13
click at [956, 421] on div "Not Required" at bounding box center [983, 429] width 62 height 17
click at [957, 432] on button "Not Required" at bounding box center [983, 429] width 60 height 13
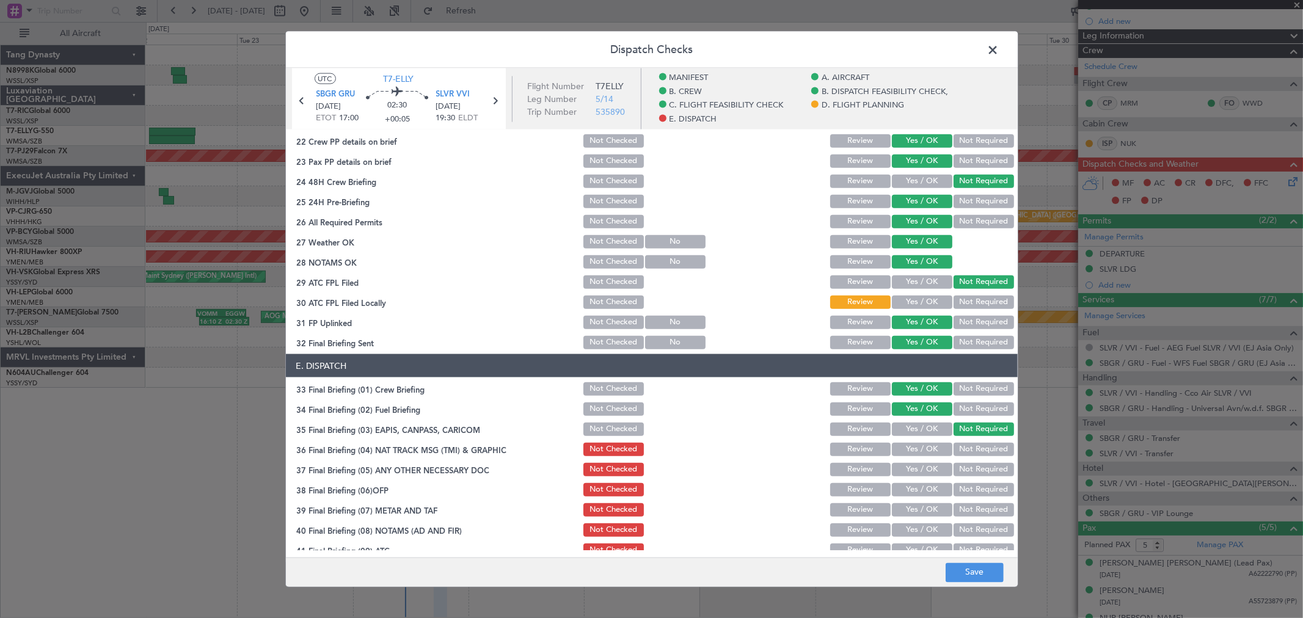
click at [916, 448] on button "Yes / OK" at bounding box center [922, 449] width 60 height 13
click at [913, 472] on button "Yes / OK" at bounding box center [922, 469] width 60 height 13
click at [915, 492] on button "Yes / OK" at bounding box center [922, 489] width 60 height 13
click at [908, 507] on button "Yes / OK" at bounding box center [922, 509] width 60 height 13
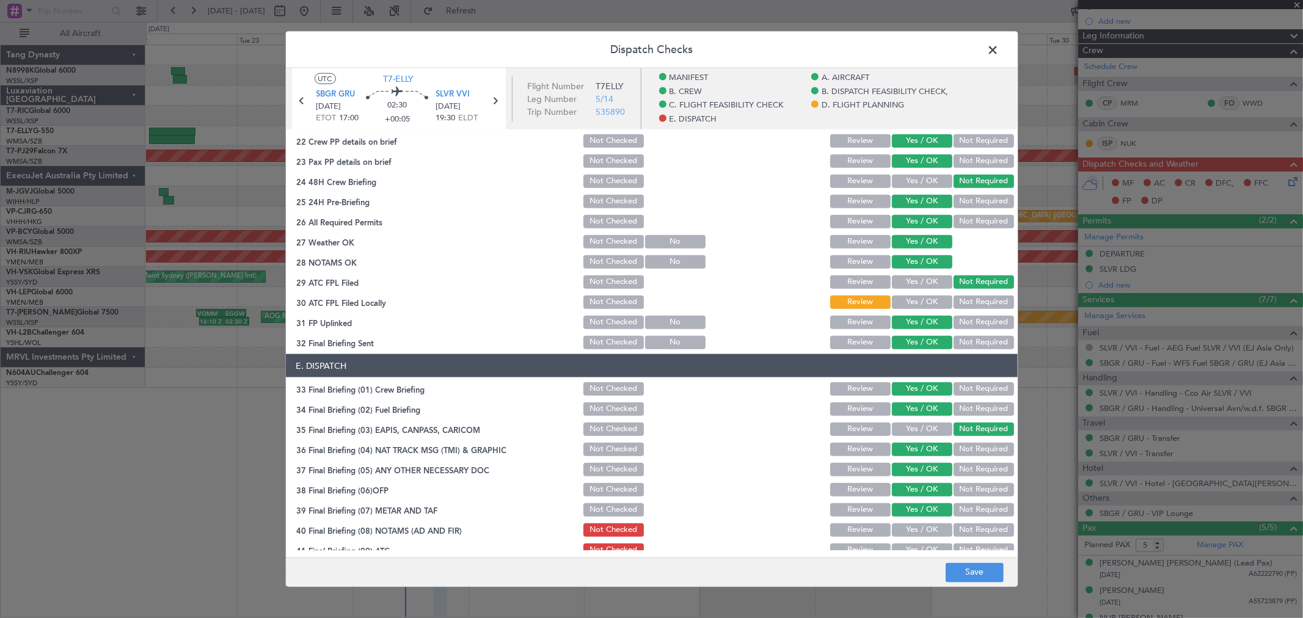
click at [956, 446] on button "Not Required" at bounding box center [983, 449] width 60 height 13
click at [911, 519] on section "E. DISPATCH 33 Final Briefing (01) Crew Briefing Not Checked Review Yes / OK No…" at bounding box center [652, 486] width 732 height 265
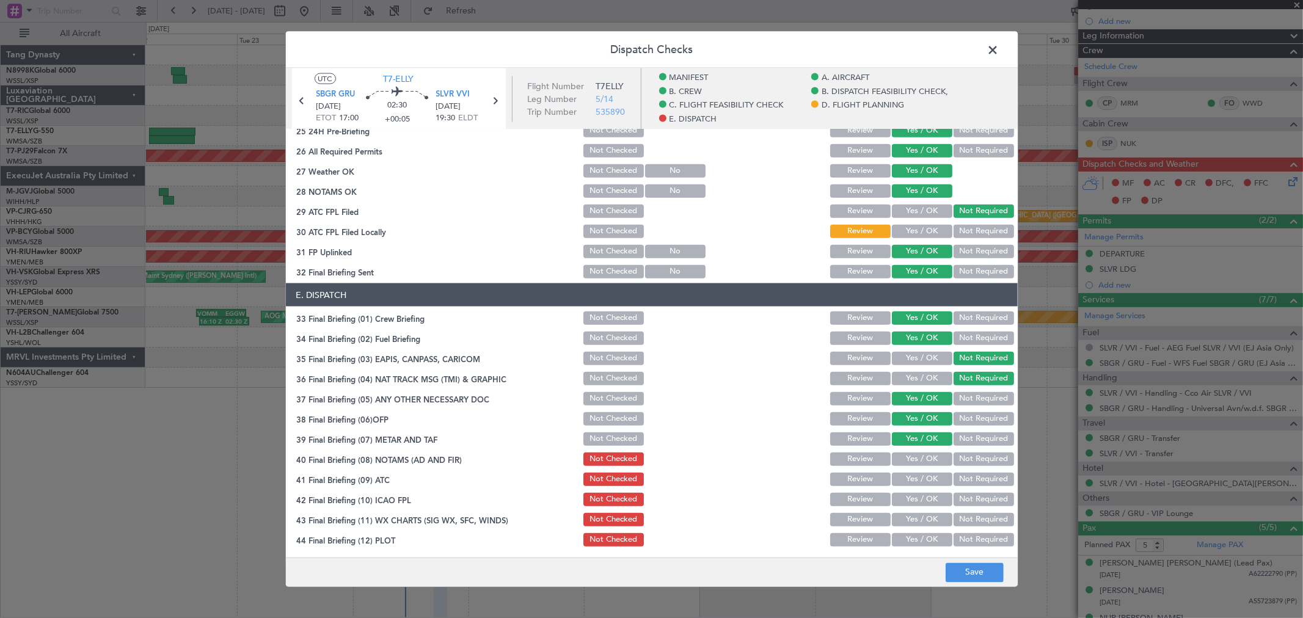
click at [923, 454] on button "Yes / OK" at bounding box center [922, 459] width 60 height 13
click at [919, 479] on button "Yes / OK" at bounding box center [922, 479] width 60 height 13
click at [914, 498] on button "Yes / OK" at bounding box center [922, 499] width 60 height 13
click at [918, 522] on button "Yes / OK" at bounding box center [922, 519] width 60 height 13
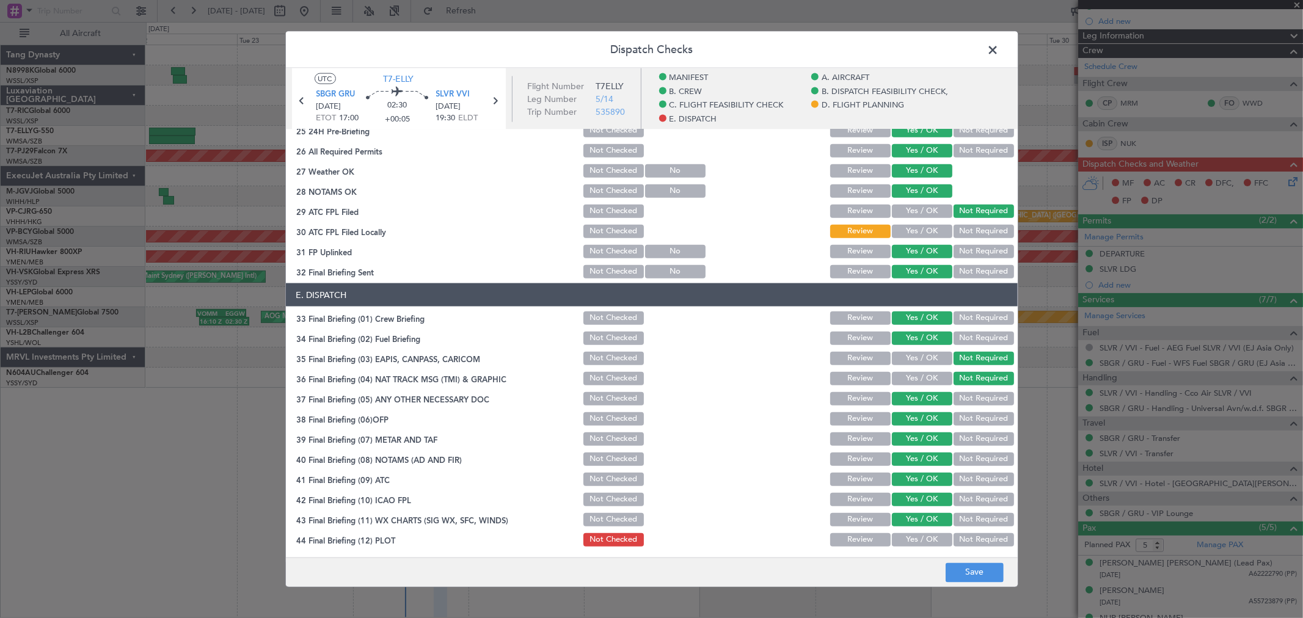
click at [973, 536] on button "Not Required" at bounding box center [983, 539] width 60 height 13
click at [980, 575] on button "Save" at bounding box center [974, 573] width 58 height 20
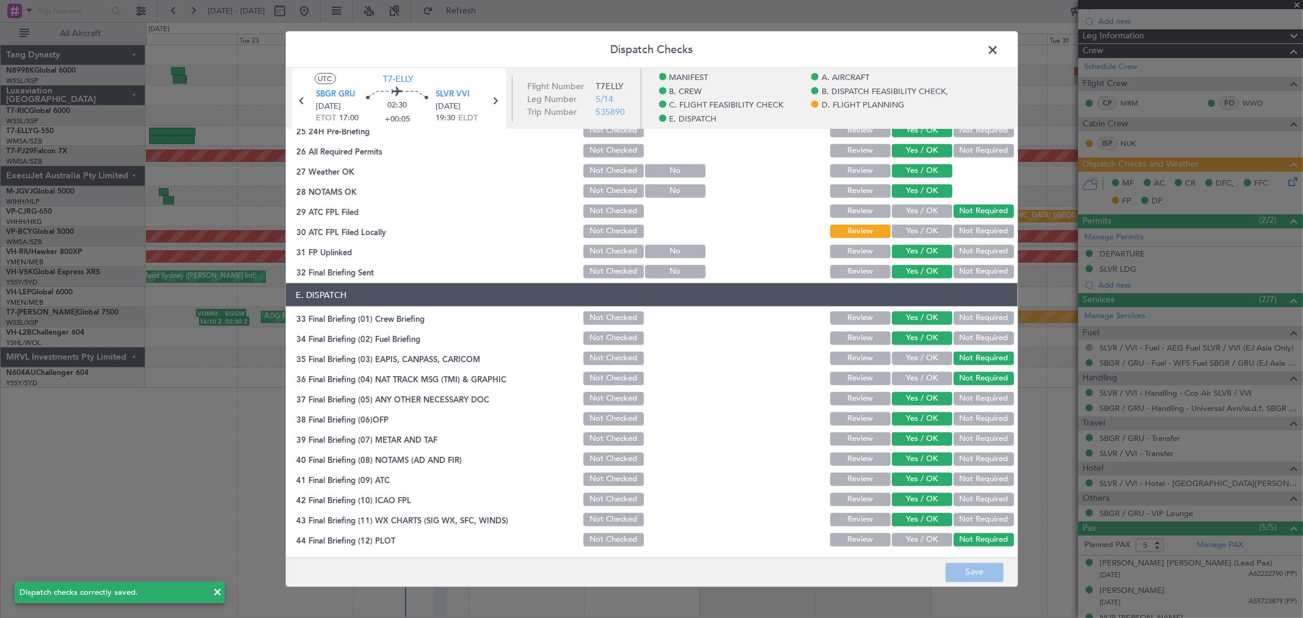
click at [999, 51] on span at bounding box center [999, 53] width 0 height 24
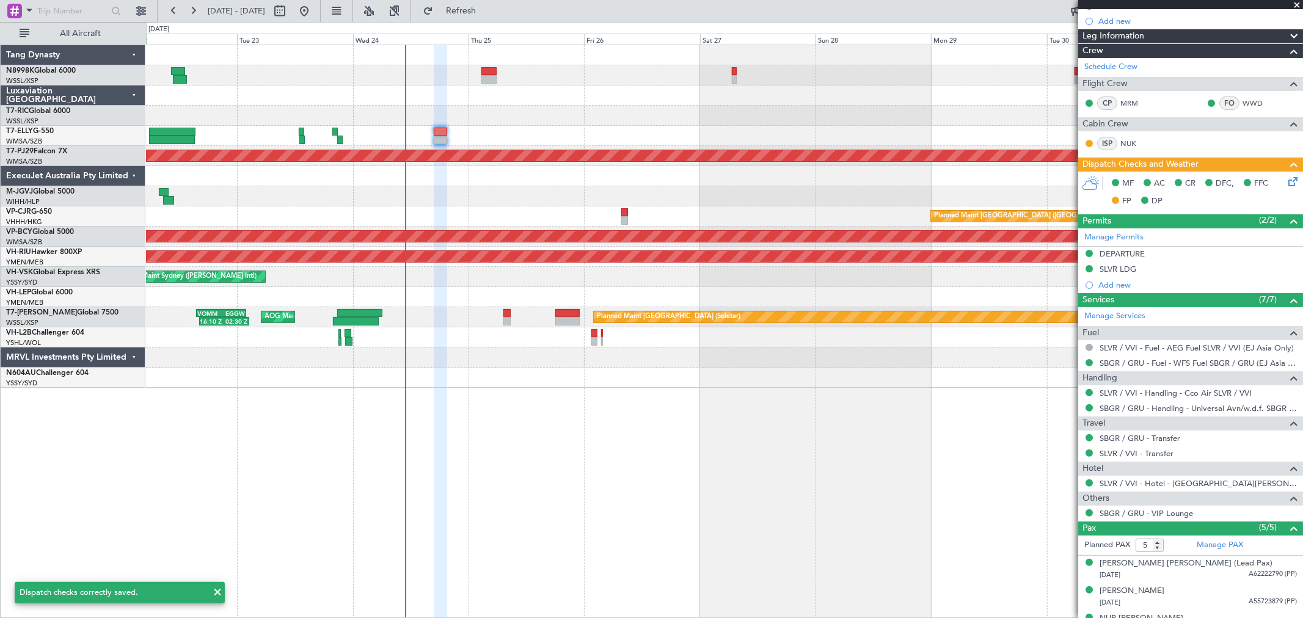
click at [724, 212] on div "Planned Maint Hong Kong (Hong Kong Intl) - - VHHH 12:50 Z NZAA 23:05 Z" at bounding box center [724, 216] width 1156 height 20
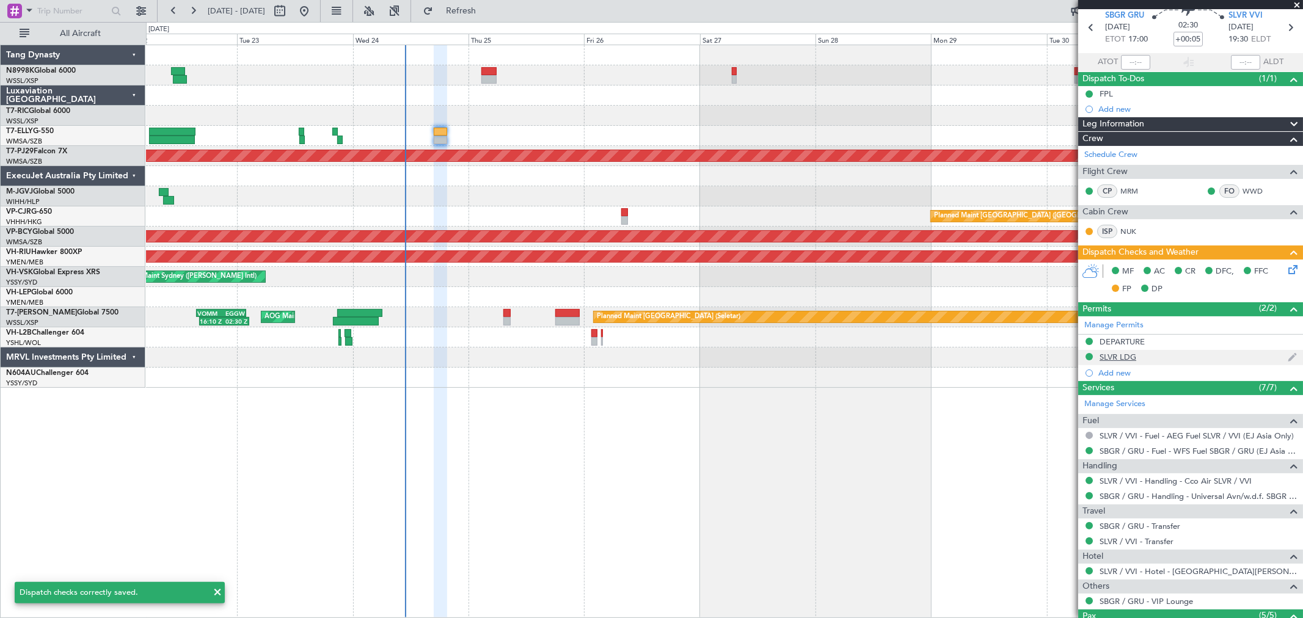
scroll to position [0, 0]
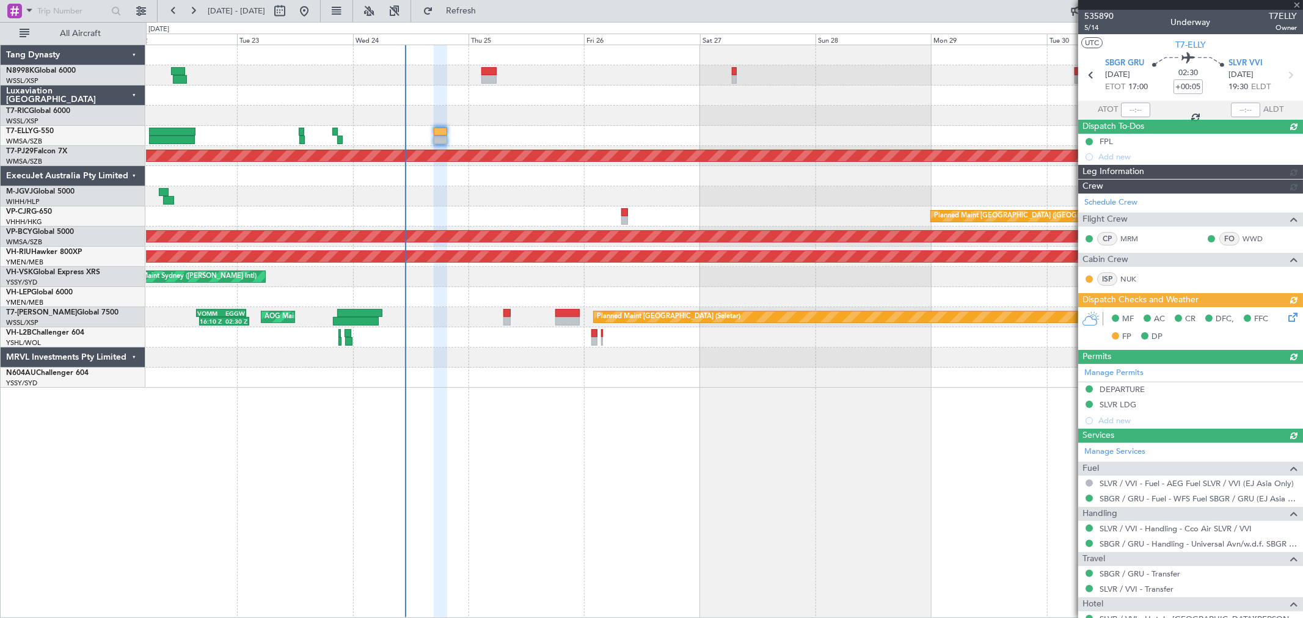
type input "[PERSON_NAME] (KYA)"
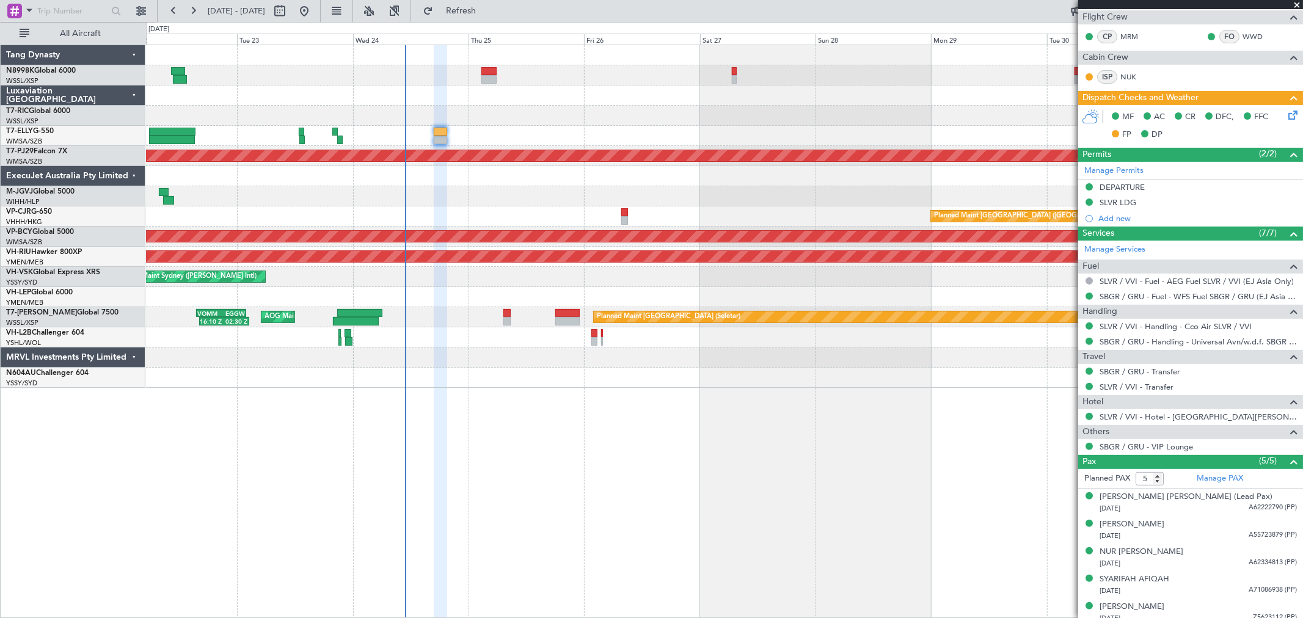
scroll to position [203, 0]
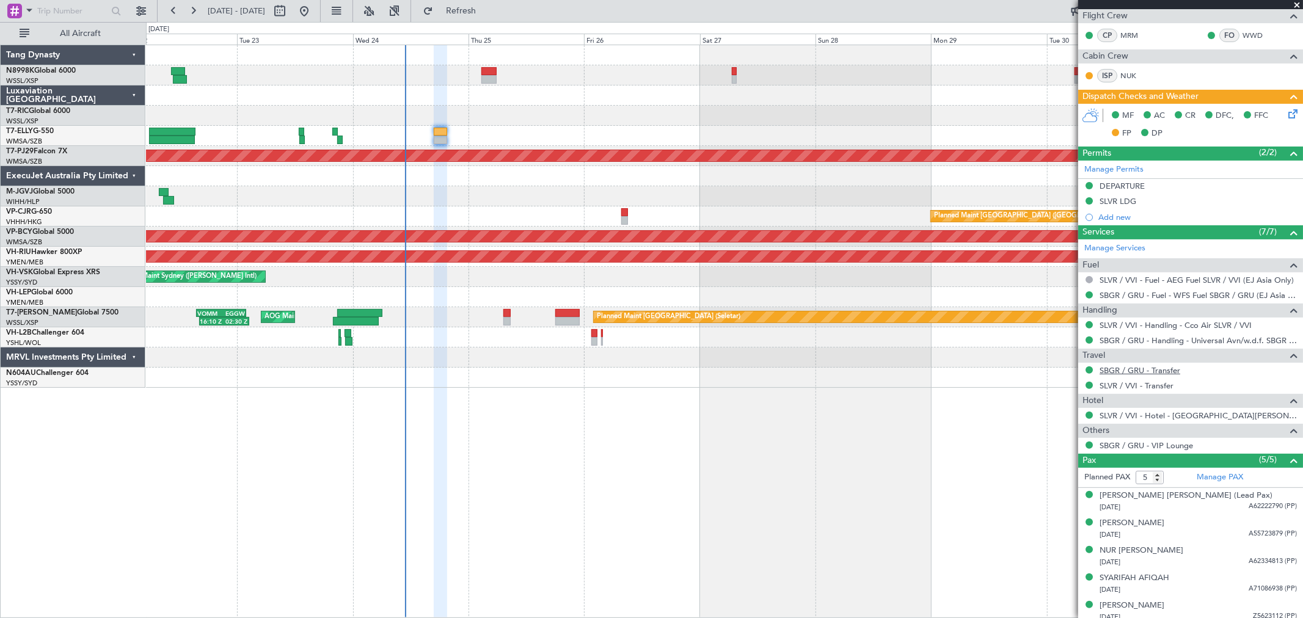
click at [1152, 371] on link "SBGR / GRU - Transfer" at bounding box center [1139, 370] width 81 height 10
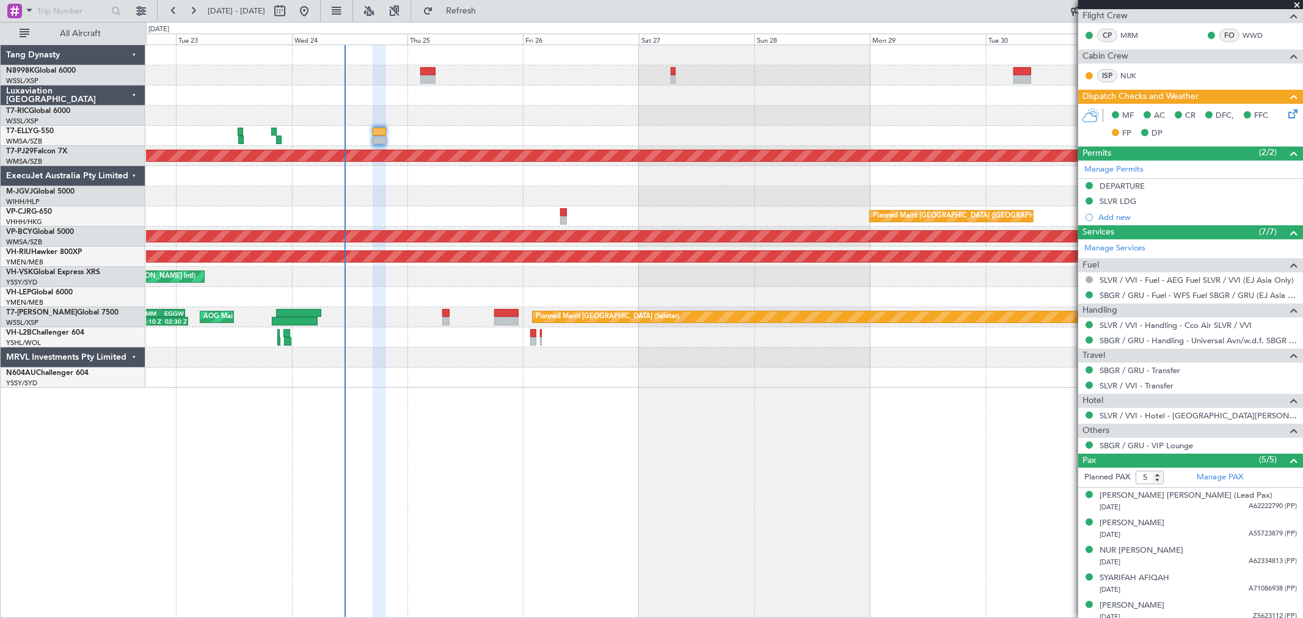
click at [713, 141] on div "Planned Maint Dubai (Dubai Intl) MEL Dubai (Dubai Intl) Planned Maint Kuala Lum…" at bounding box center [724, 216] width 1156 height 343
type input "[PERSON_NAME] (KYA)"
click at [375, 126] on div "MEL Dubai (Dubai Intl) Planned Maint Dubai (Dubai Intl)" at bounding box center [724, 136] width 1156 height 20
type input "[PERSON_NAME] (KYA)"
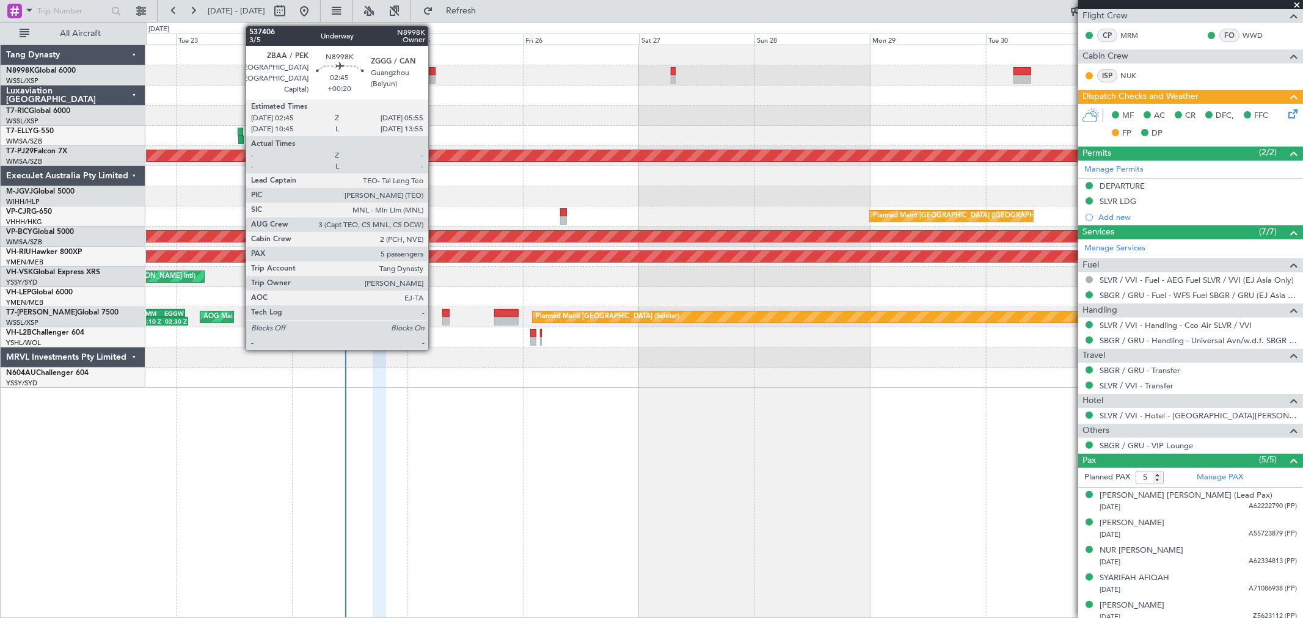
click at [432, 72] on div at bounding box center [427, 71] width 15 height 9
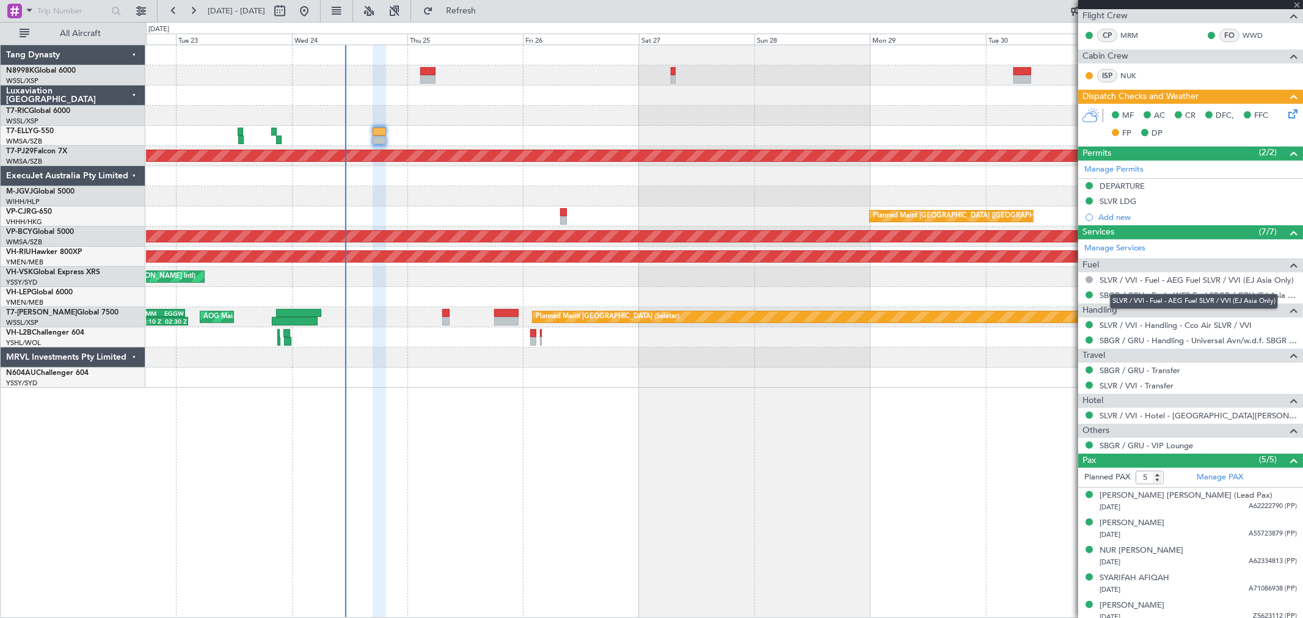
type input "+00:20"
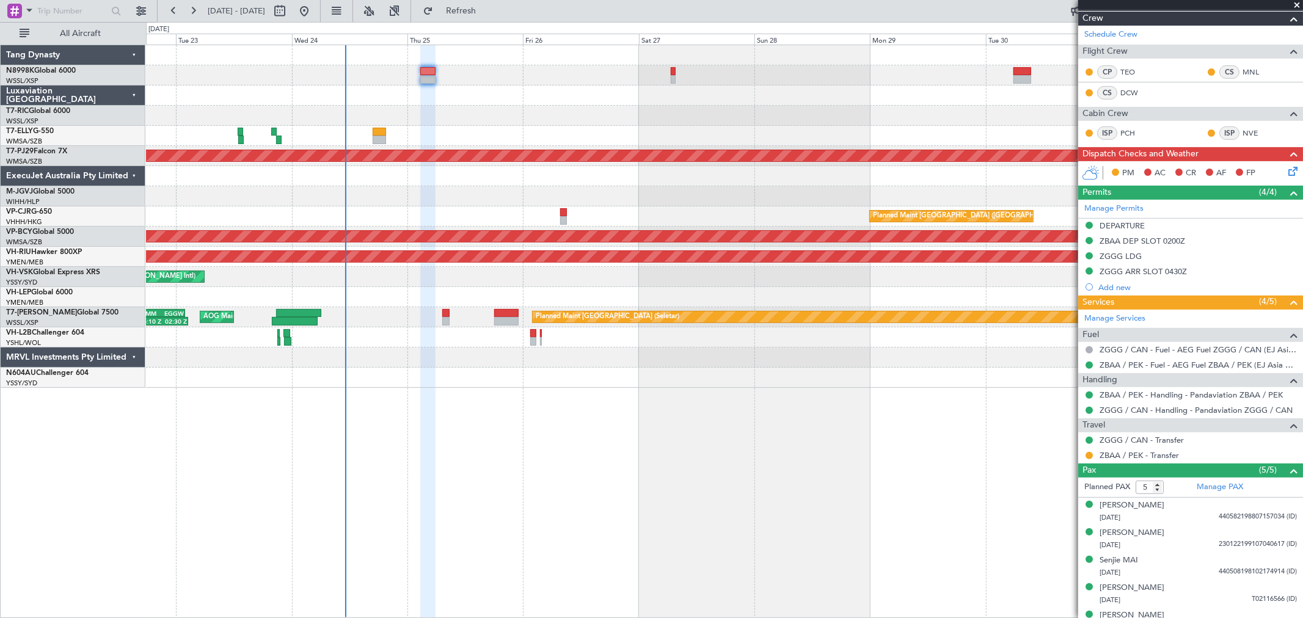
scroll to position [261, 0]
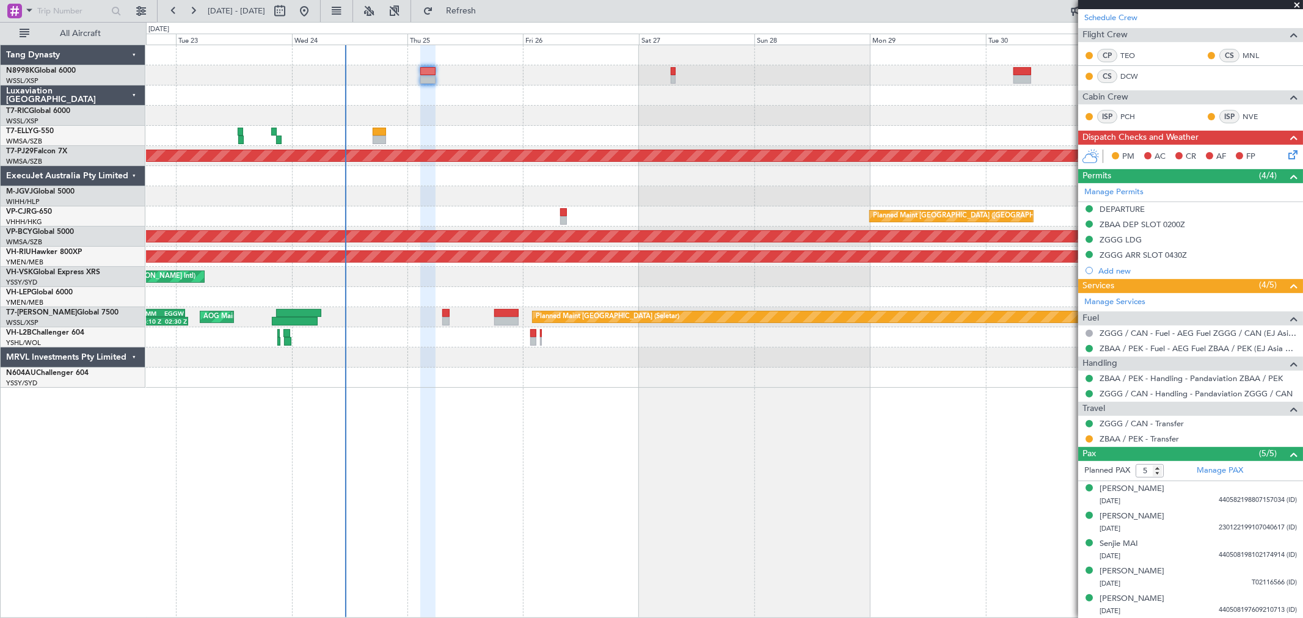
click at [671, 72] on div at bounding box center [673, 71] width 5 height 9
type input "0"
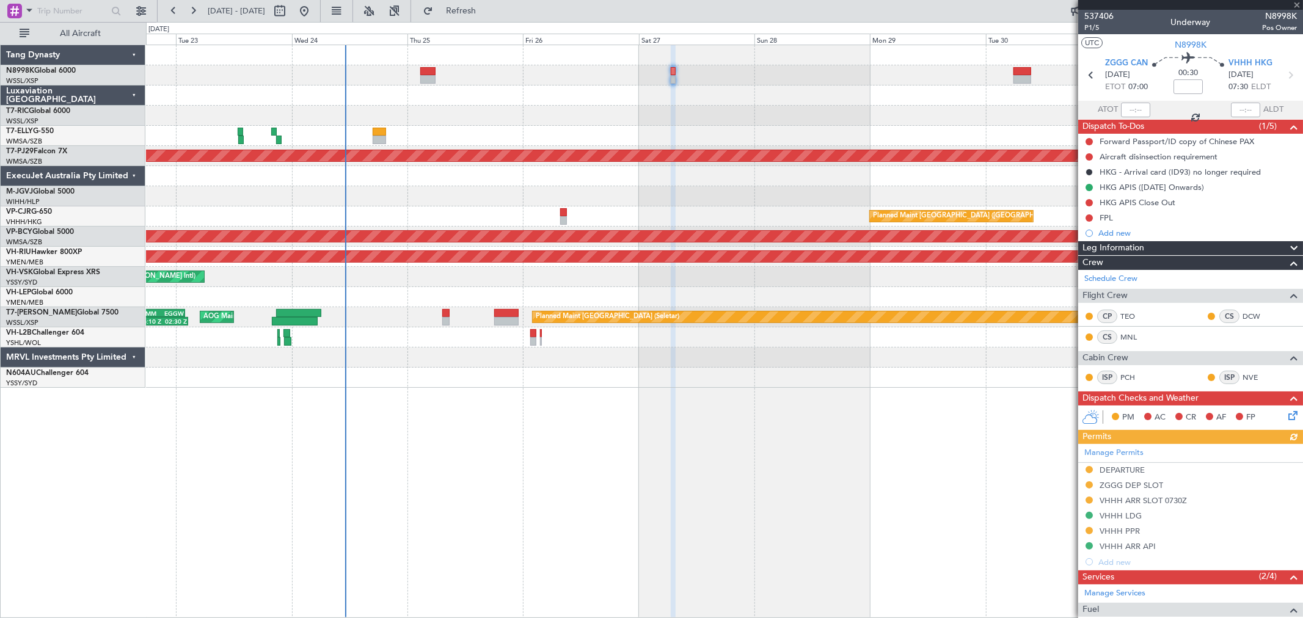
scroll to position [68, 0]
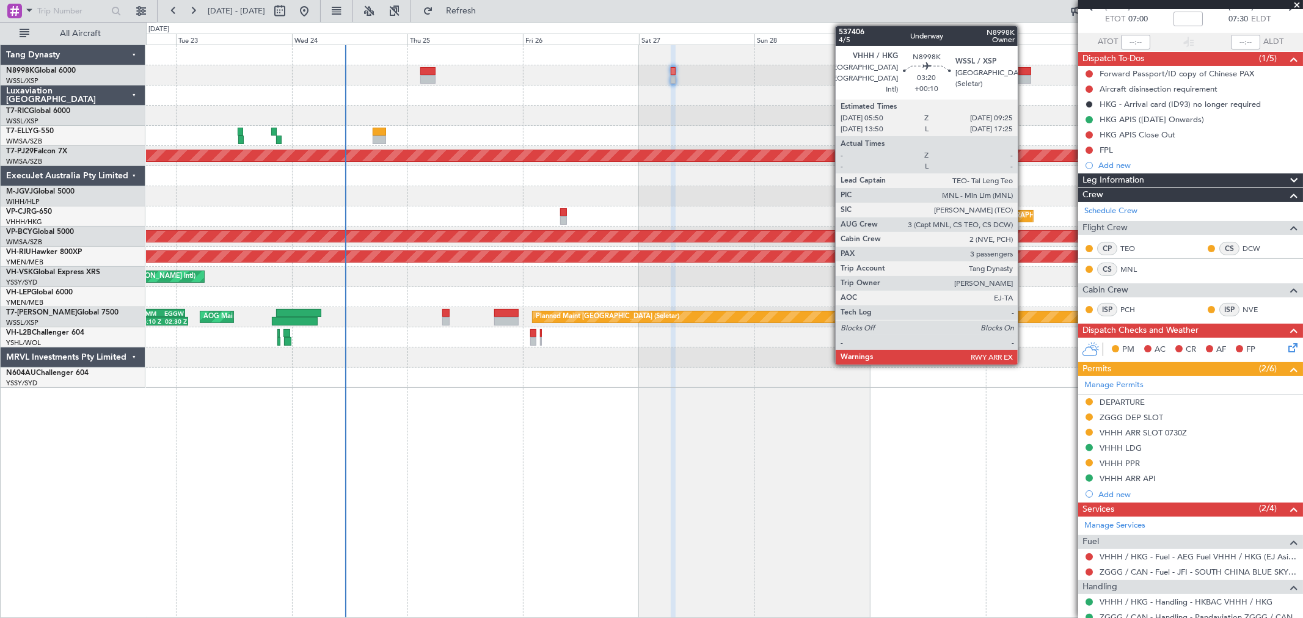
click at [1024, 74] on div at bounding box center [1022, 71] width 18 height 9
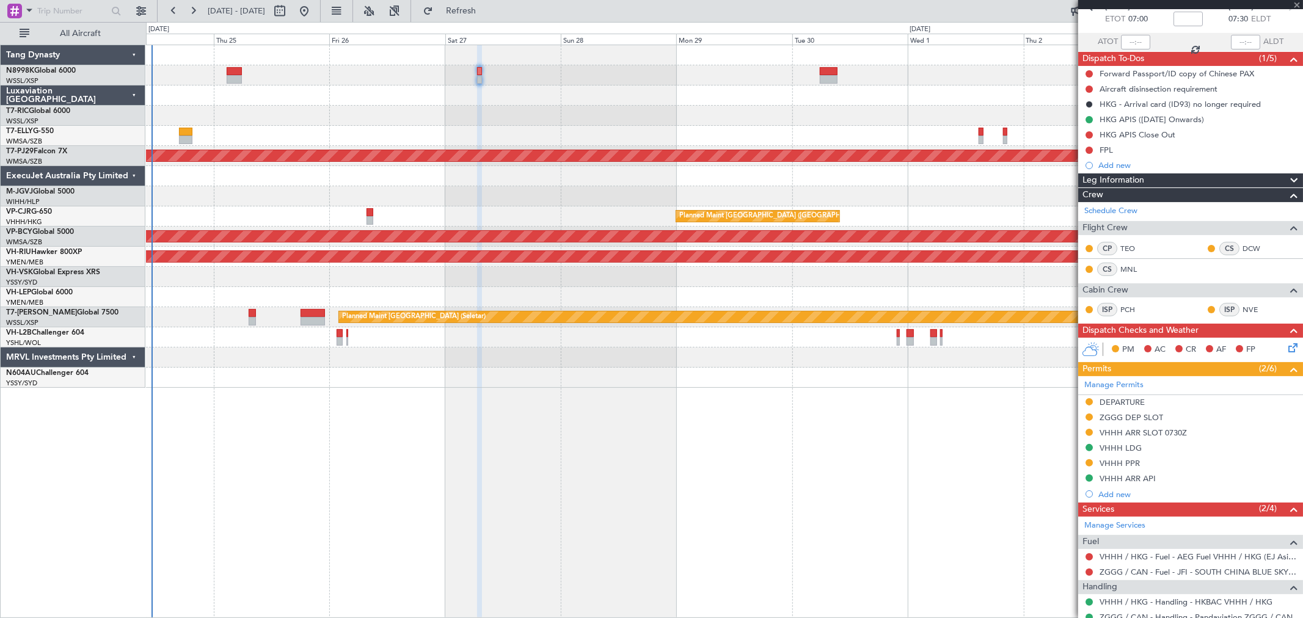
click at [833, 95] on div "Planned Maint Kuala Lumpur (Sultan Abdul Aziz Shah - Subang) Planned Maint Hong…" at bounding box center [724, 216] width 1156 height 343
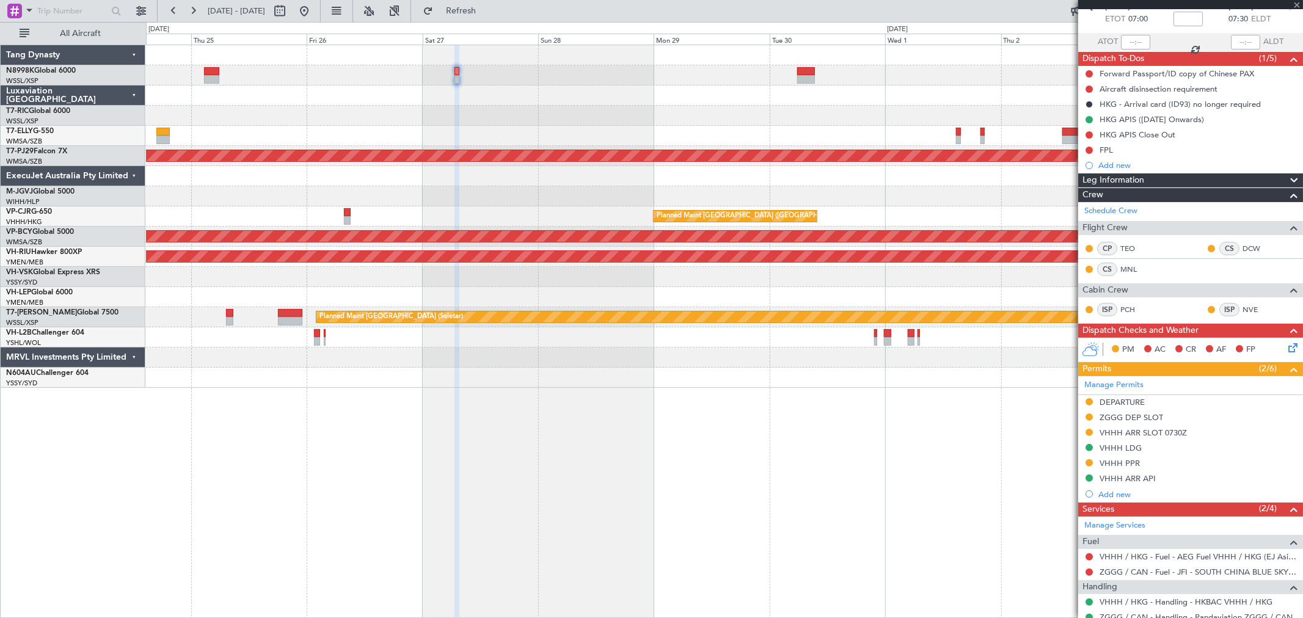
type input "+00:10"
type input "3"
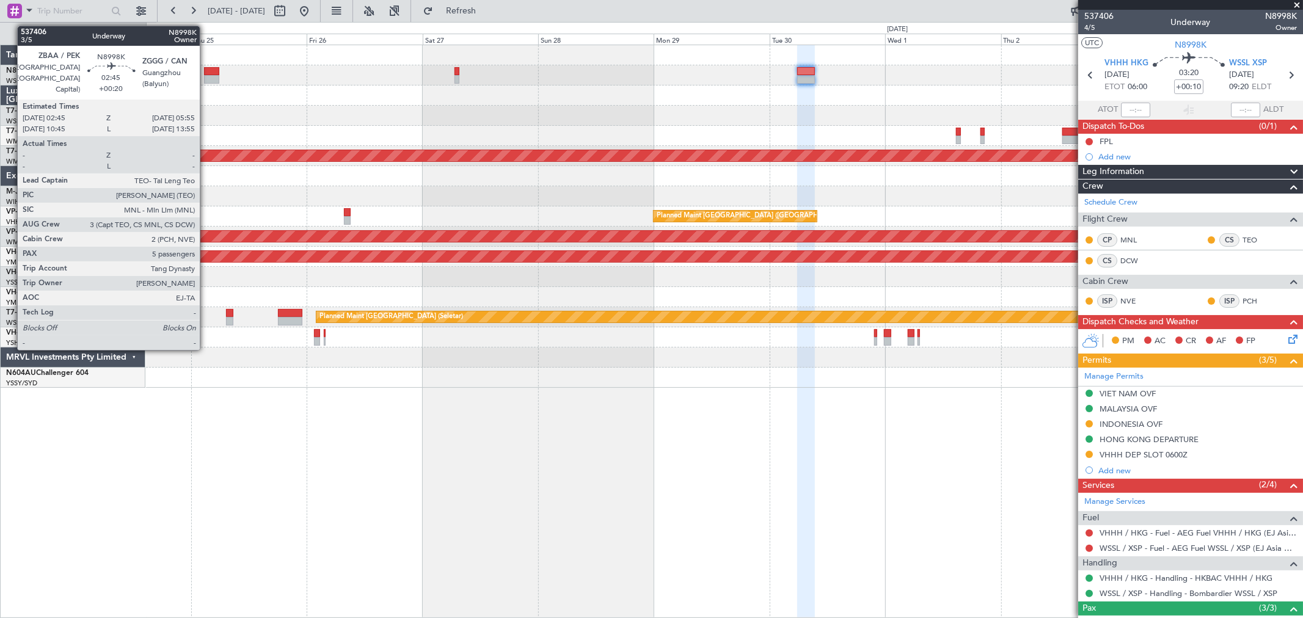
click at [206, 80] on div at bounding box center [211, 79] width 15 height 9
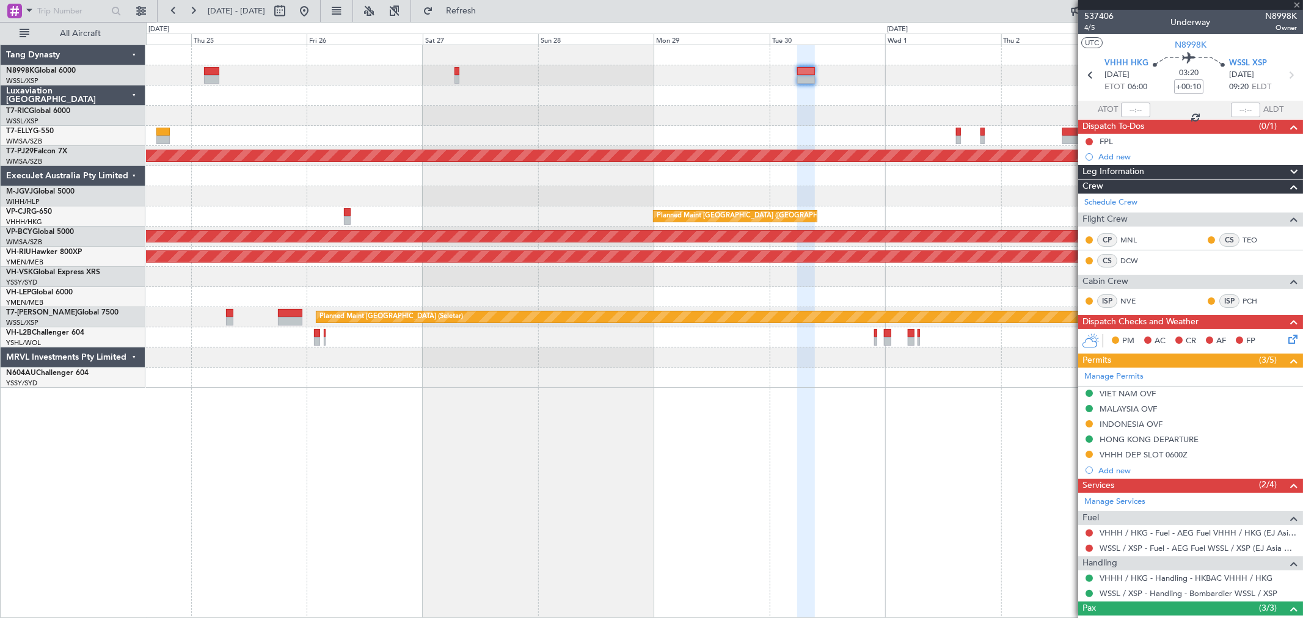
click at [211, 75] on div at bounding box center [211, 79] width 15 height 9
type input "+00:20"
type input "5"
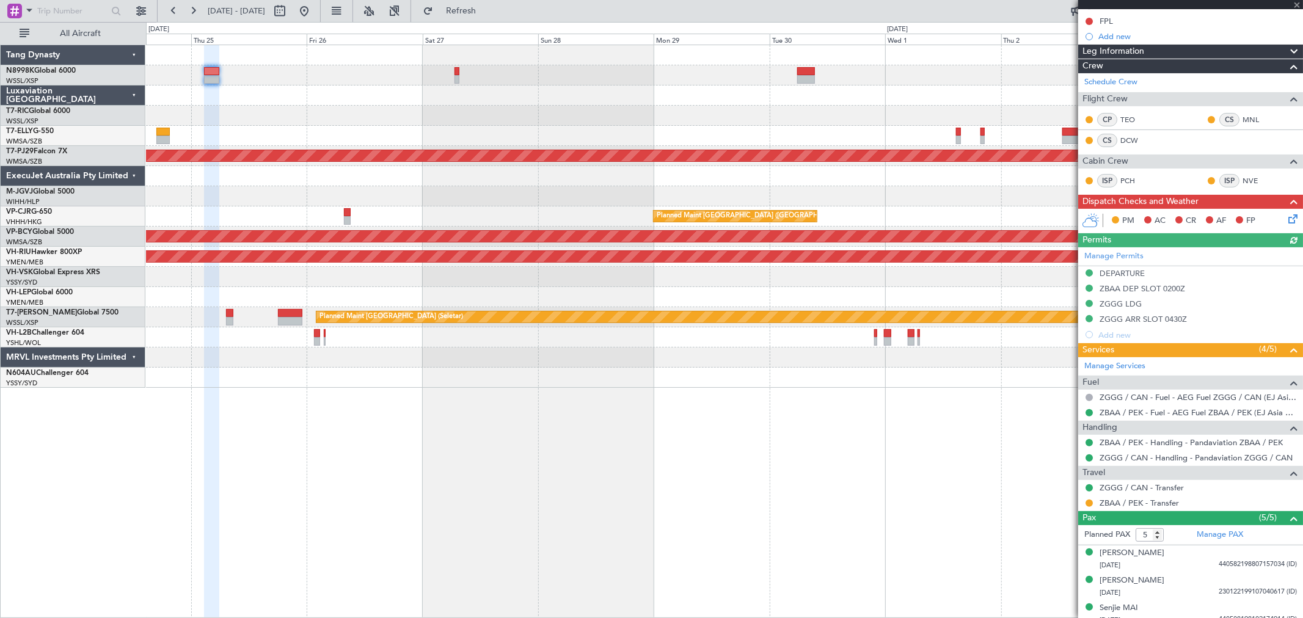
scroll to position [261, 0]
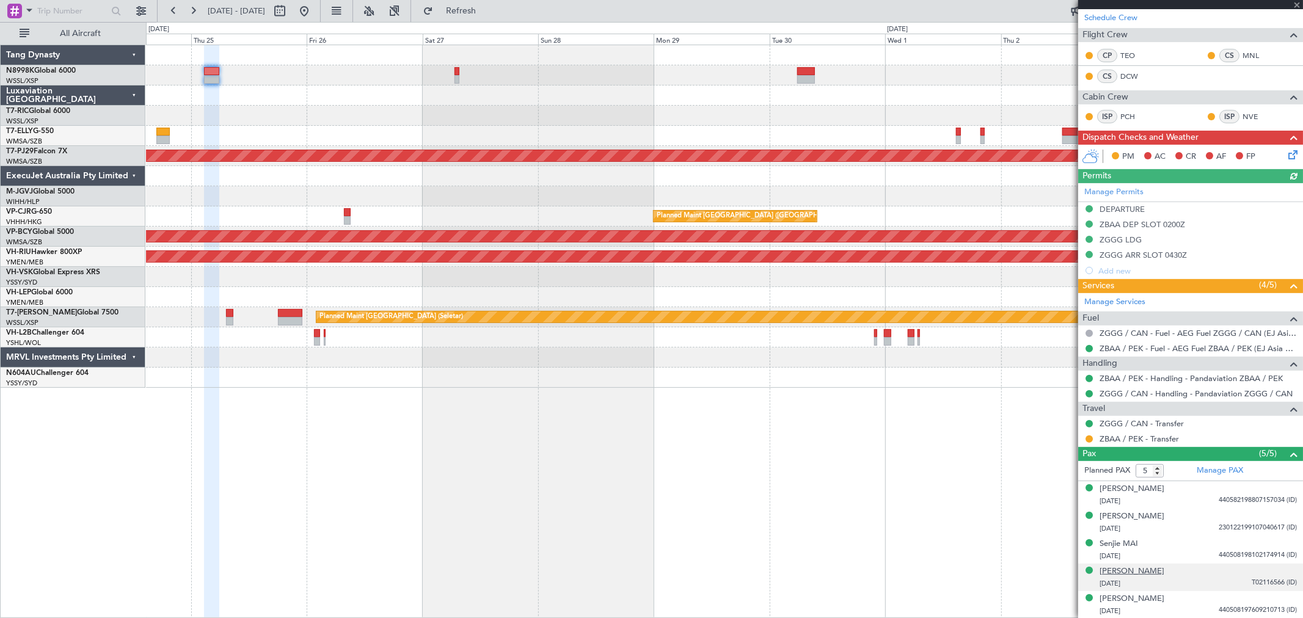
click at [1126, 569] on div "[PERSON_NAME]" at bounding box center [1131, 572] width 65 height 12
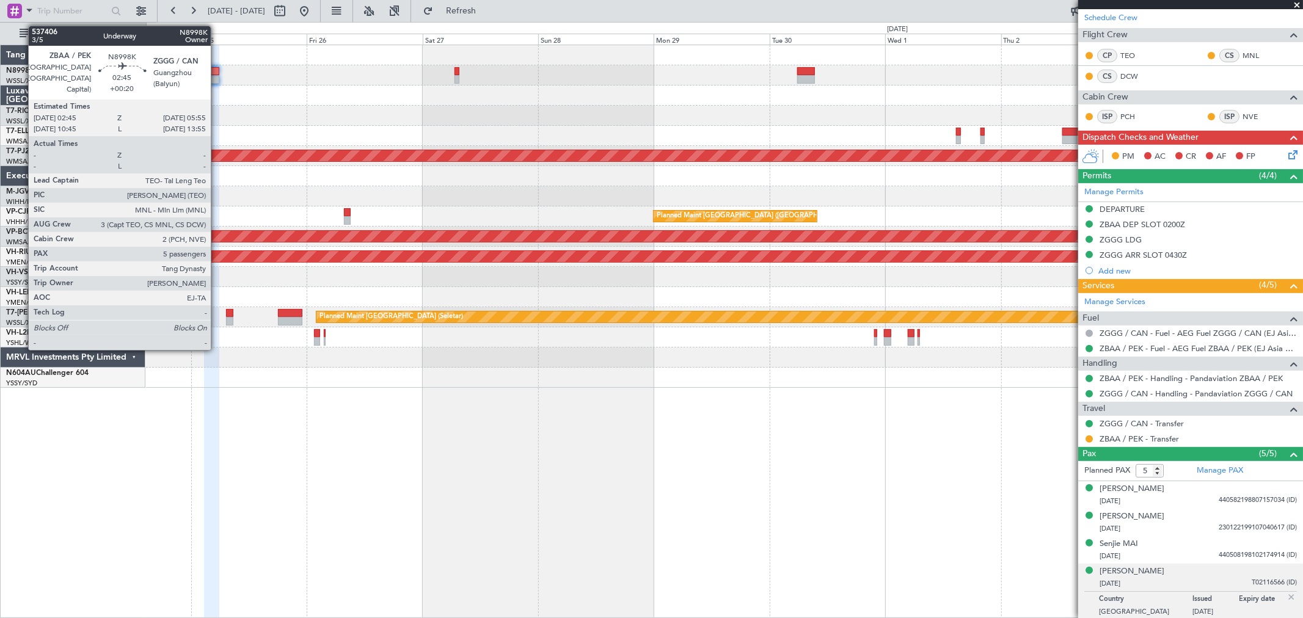
click at [213, 77] on div at bounding box center [211, 79] width 15 height 9
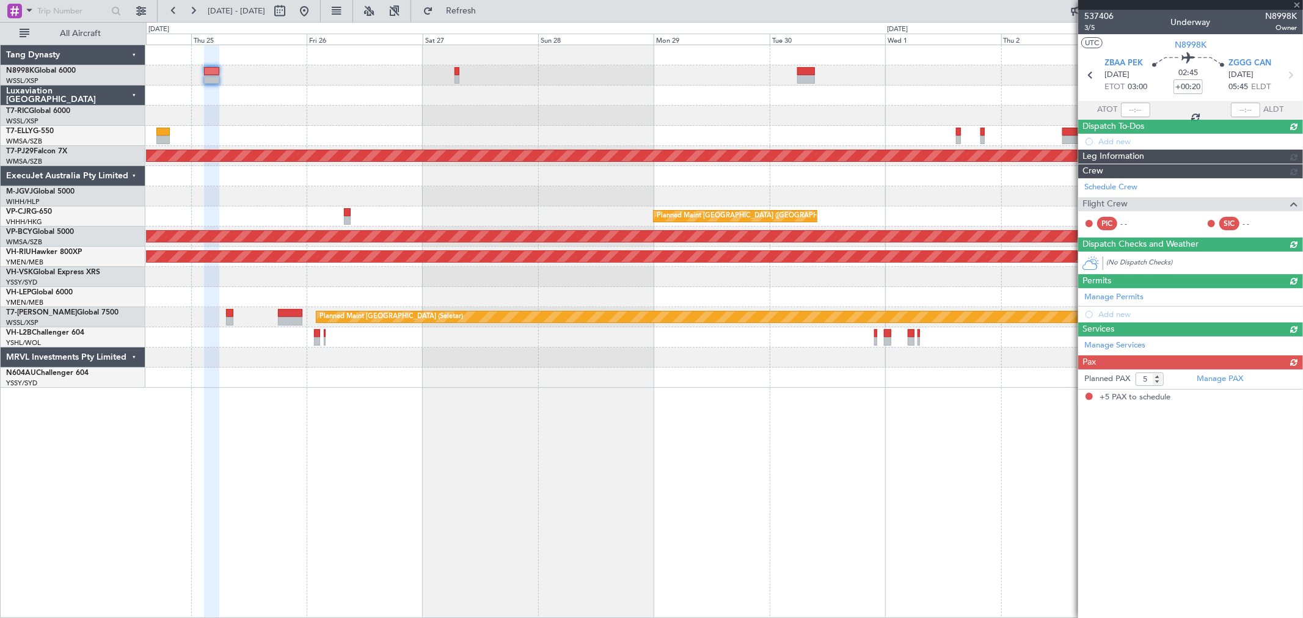
scroll to position [0, 0]
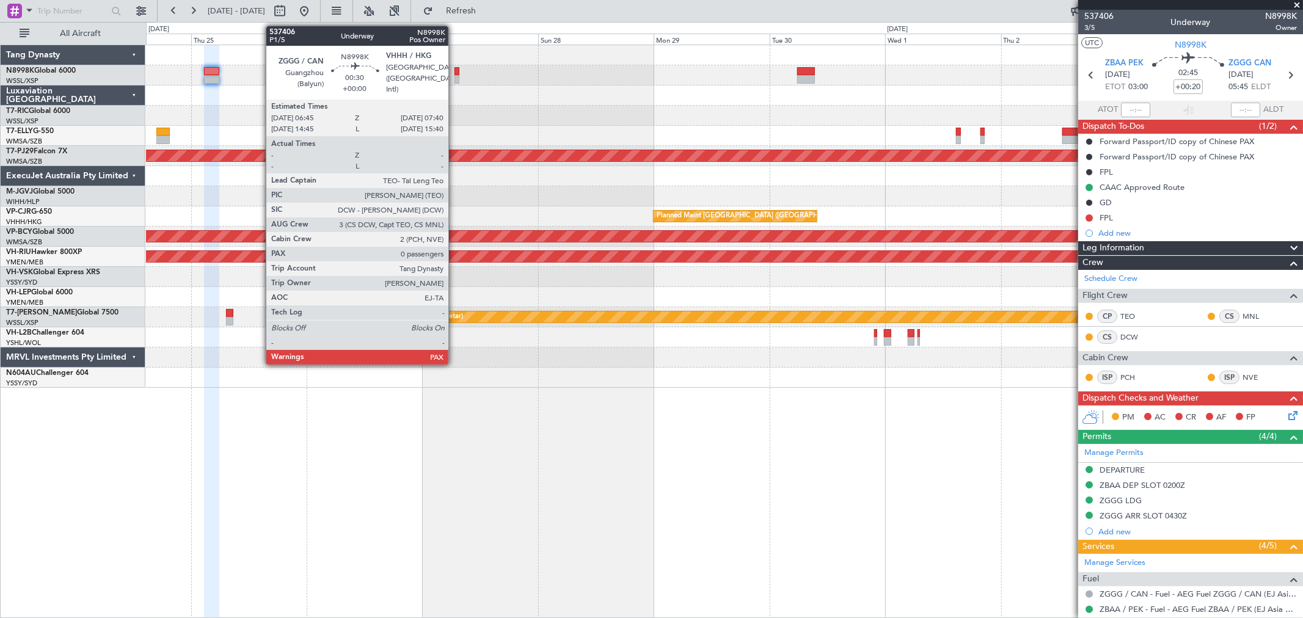
click at [454, 67] on div at bounding box center [456, 71] width 5 height 9
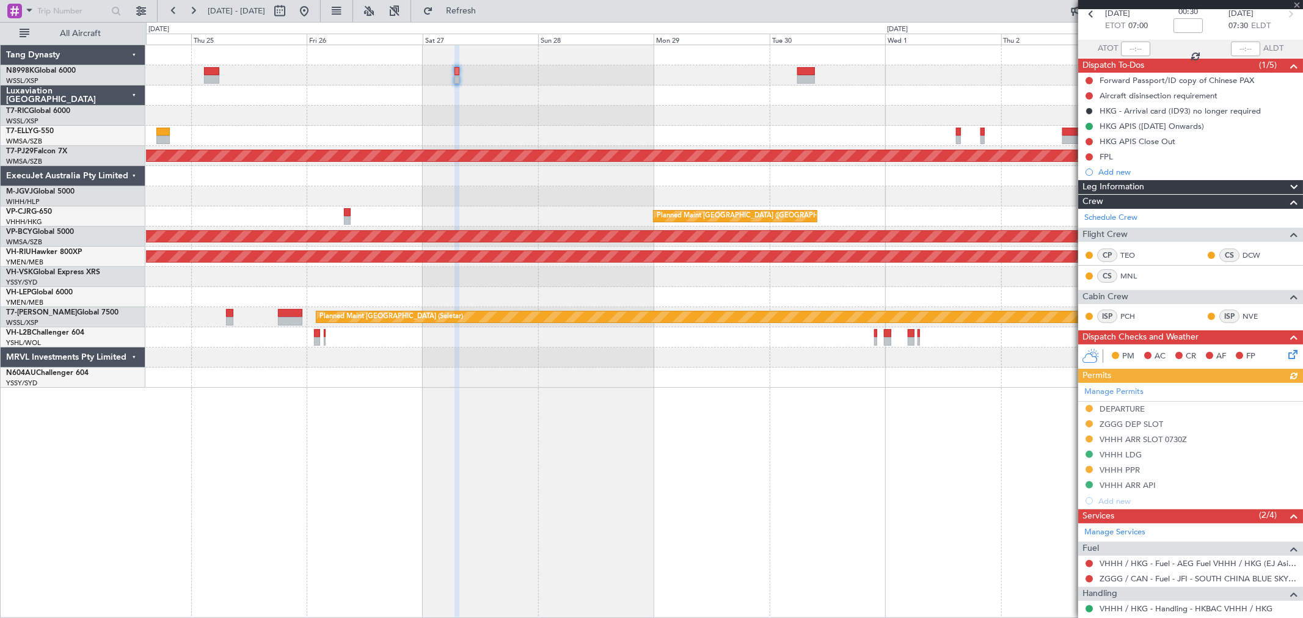
scroll to position [109, 0]
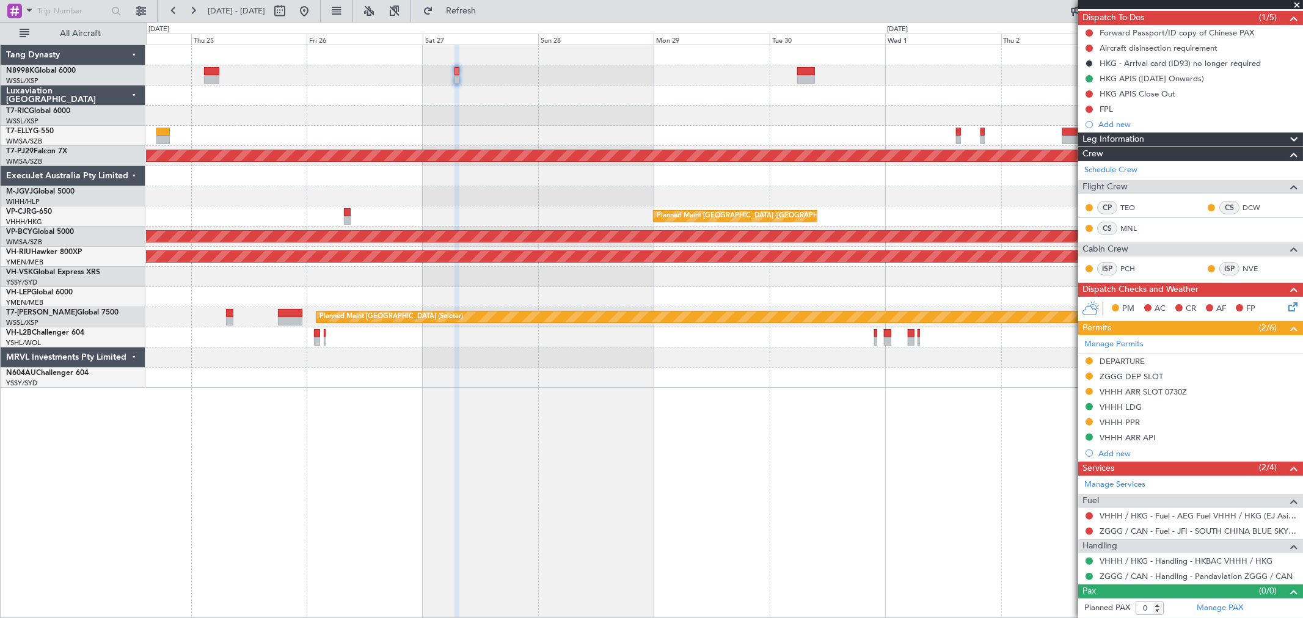
click at [630, 185] on div "Planned Maint Kuala Lumpur (Sultan Abdul Aziz Shah - Subang) Planned Maint Hong…" at bounding box center [724, 216] width 1156 height 343
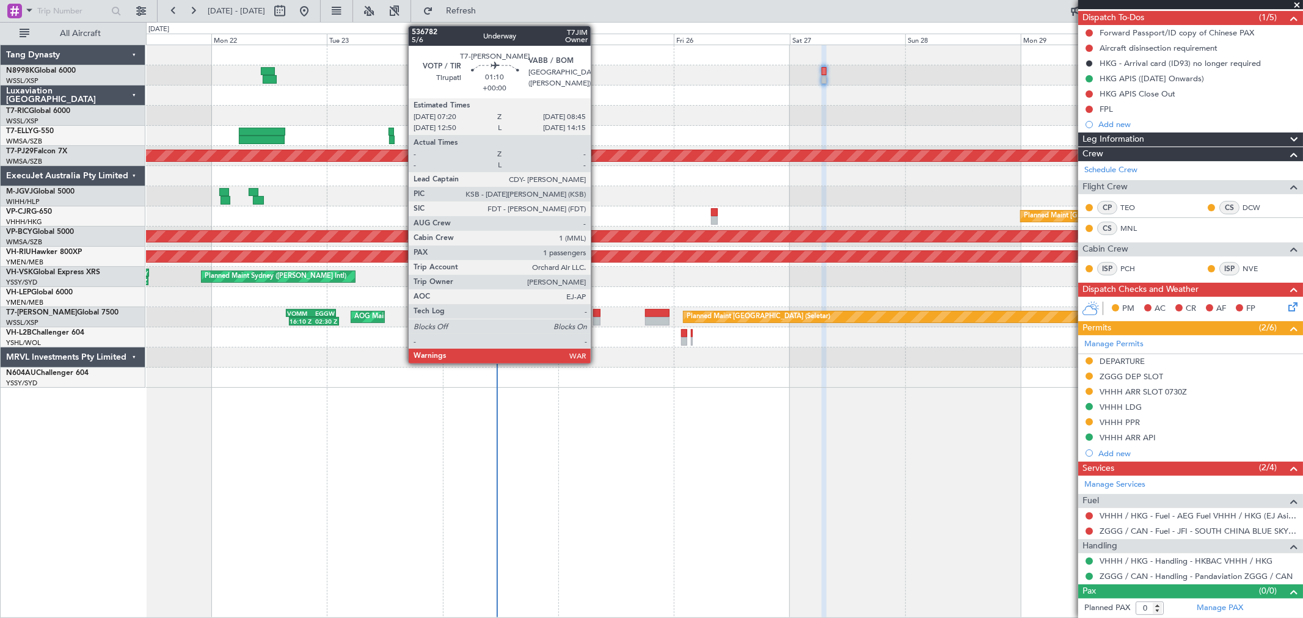
click at [597, 313] on div at bounding box center [596, 313] width 7 height 9
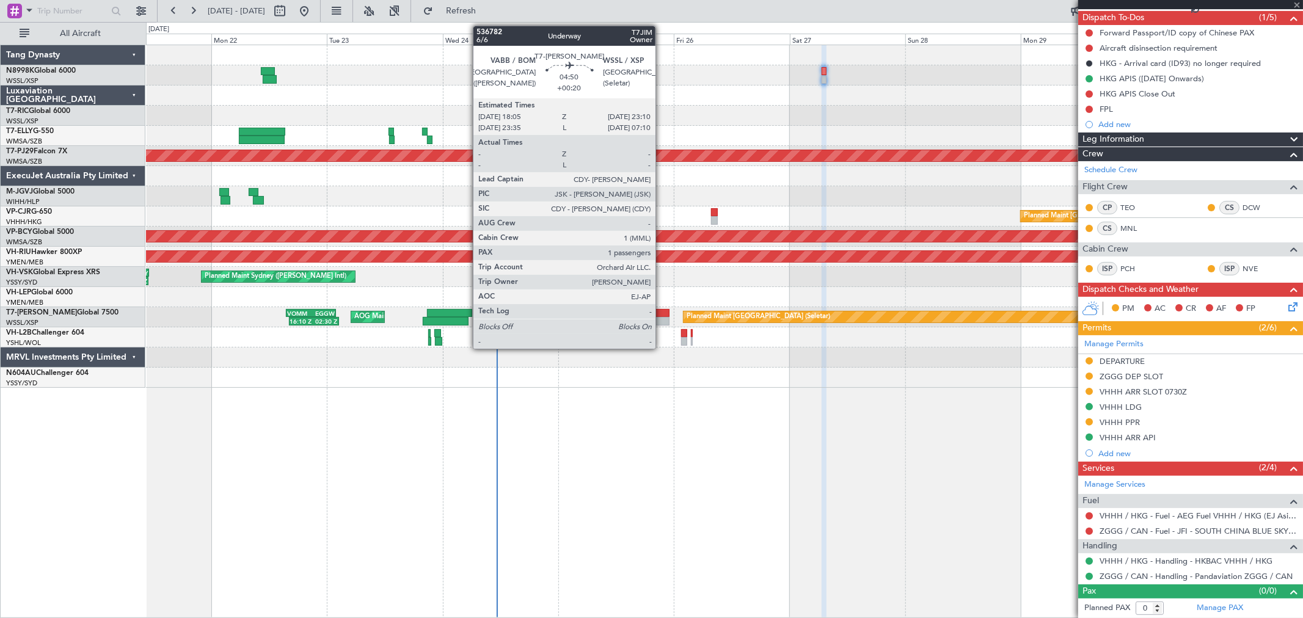
type input "1"
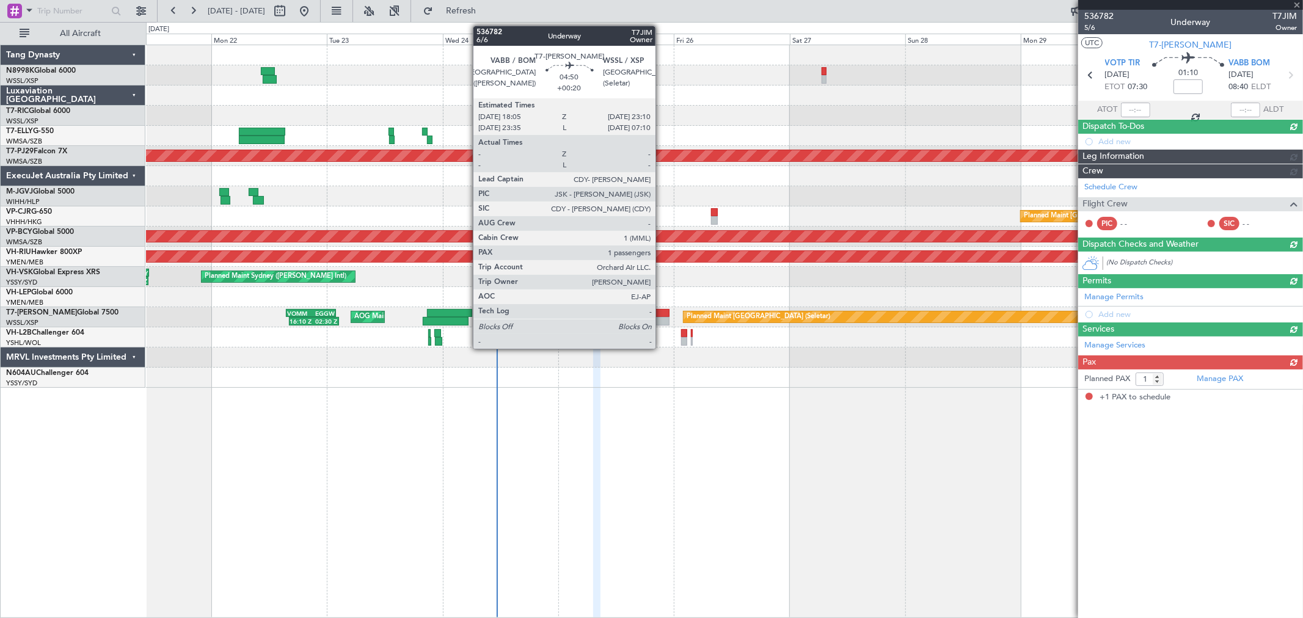
scroll to position [0, 0]
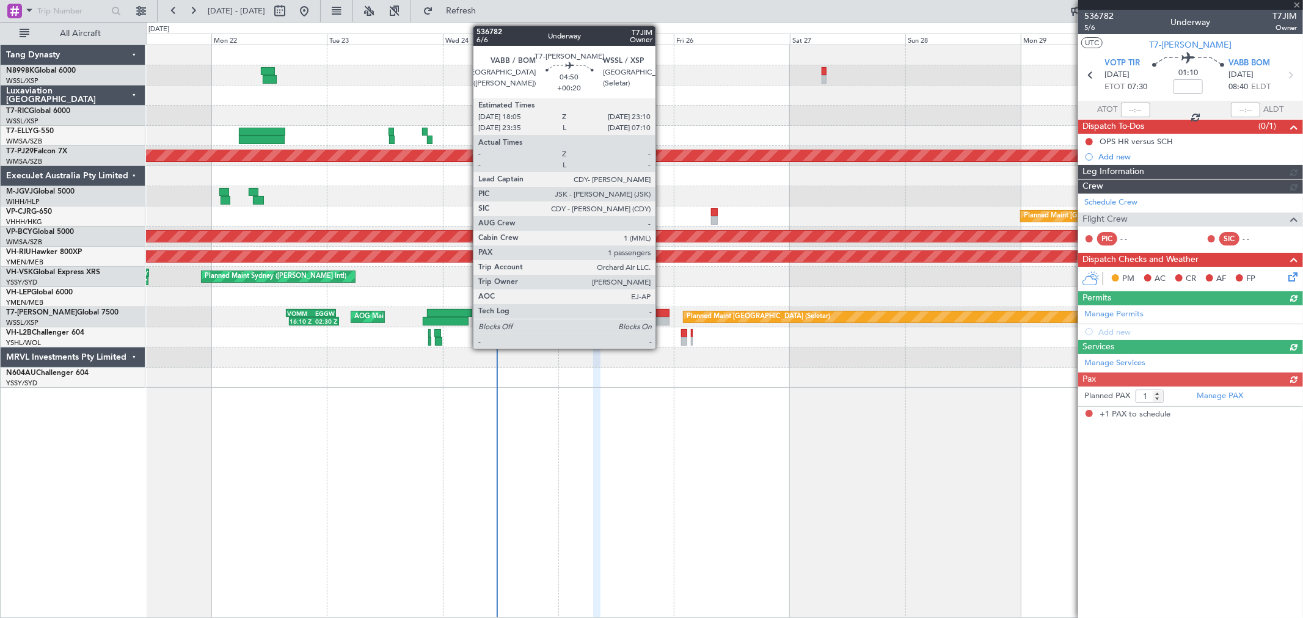
click at [661, 321] on div at bounding box center [657, 321] width 25 height 9
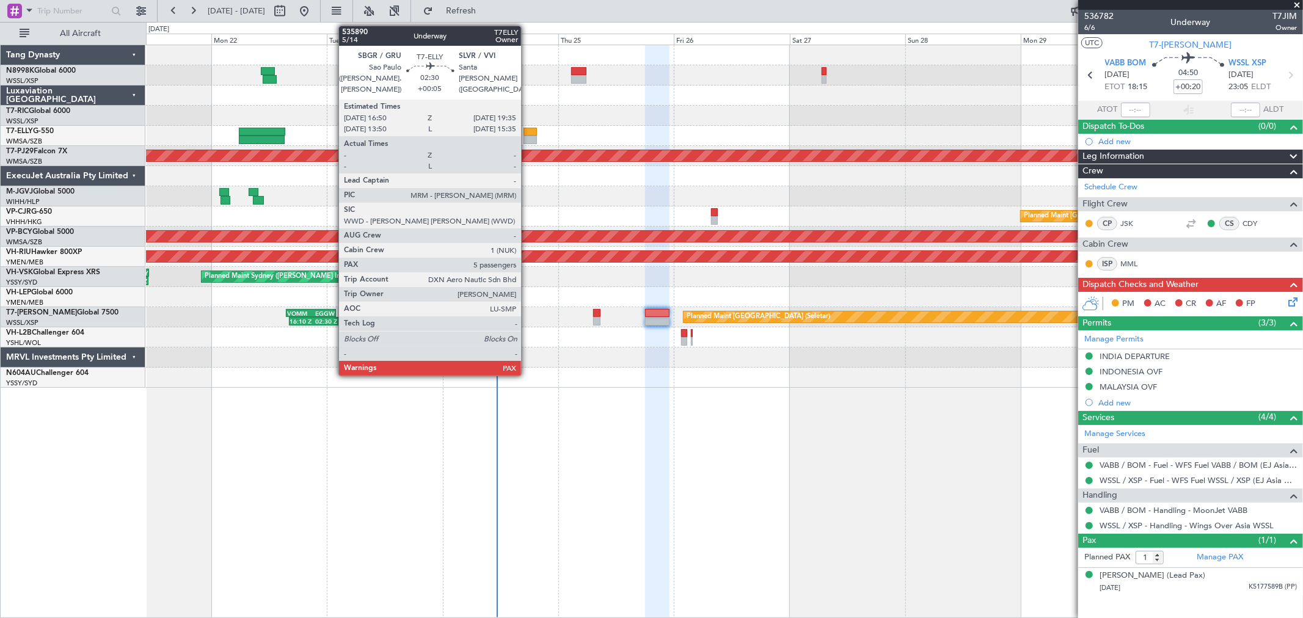
click at [527, 131] on div at bounding box center [529, 132] width 13 height 9
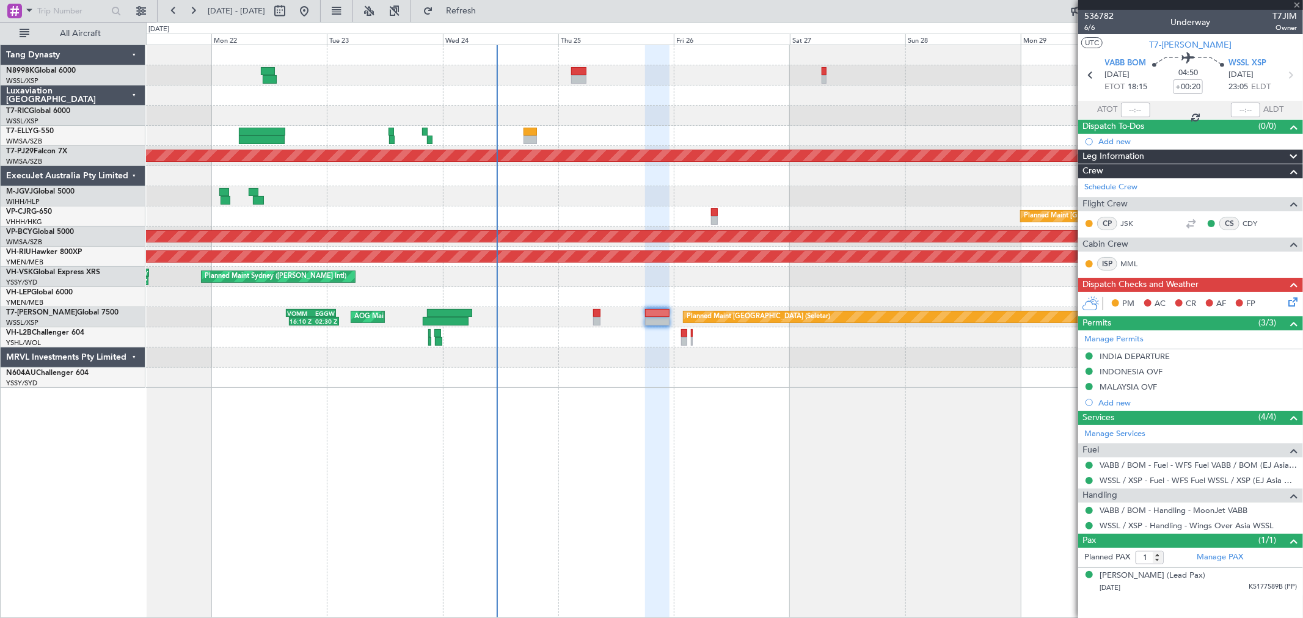
type input "+00:05"
type input "5"
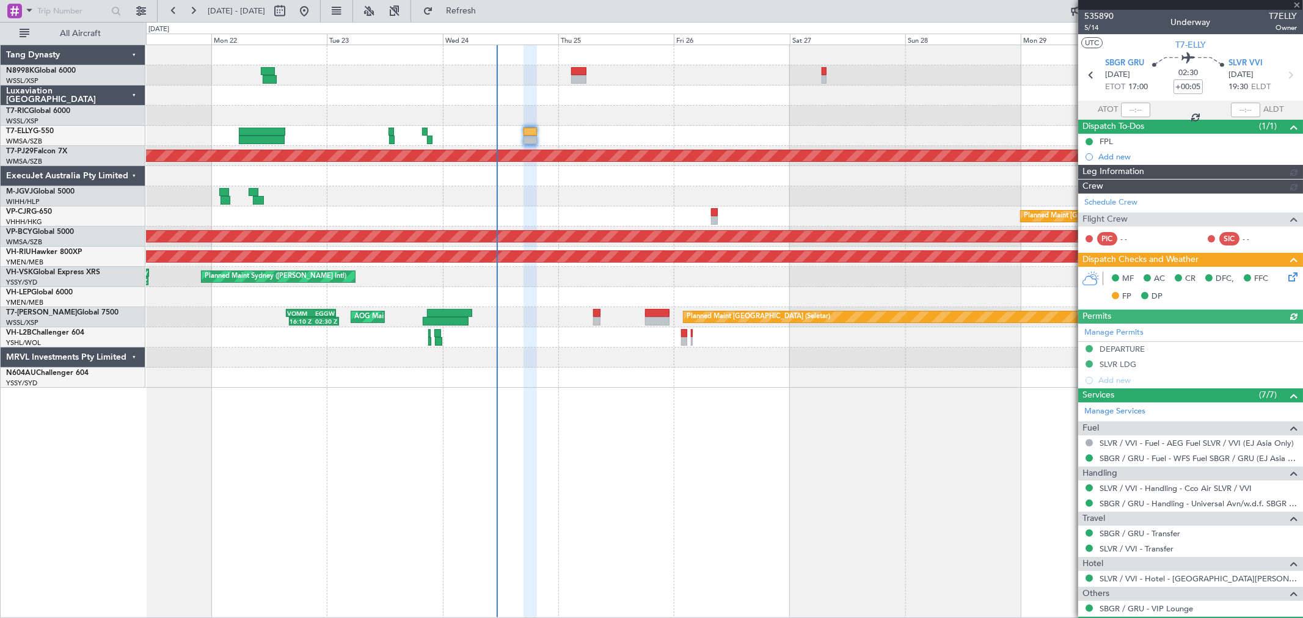
type input "[PERSON_NAME] (KYA)"
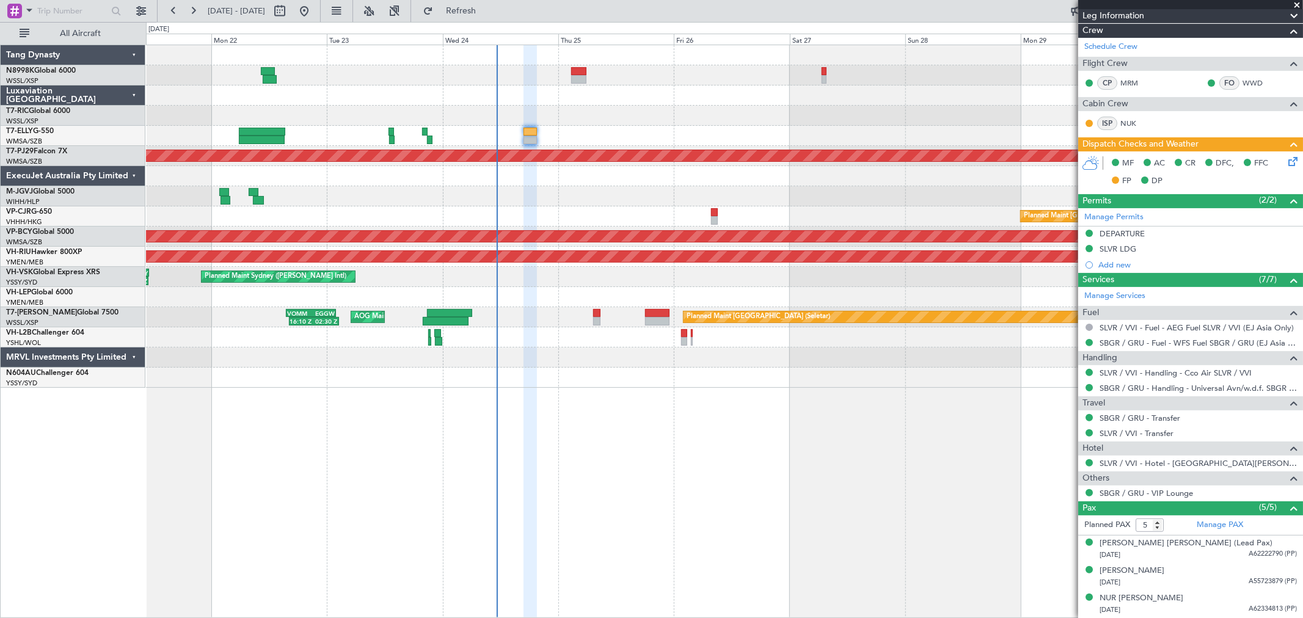
scroll to position [210, 0]
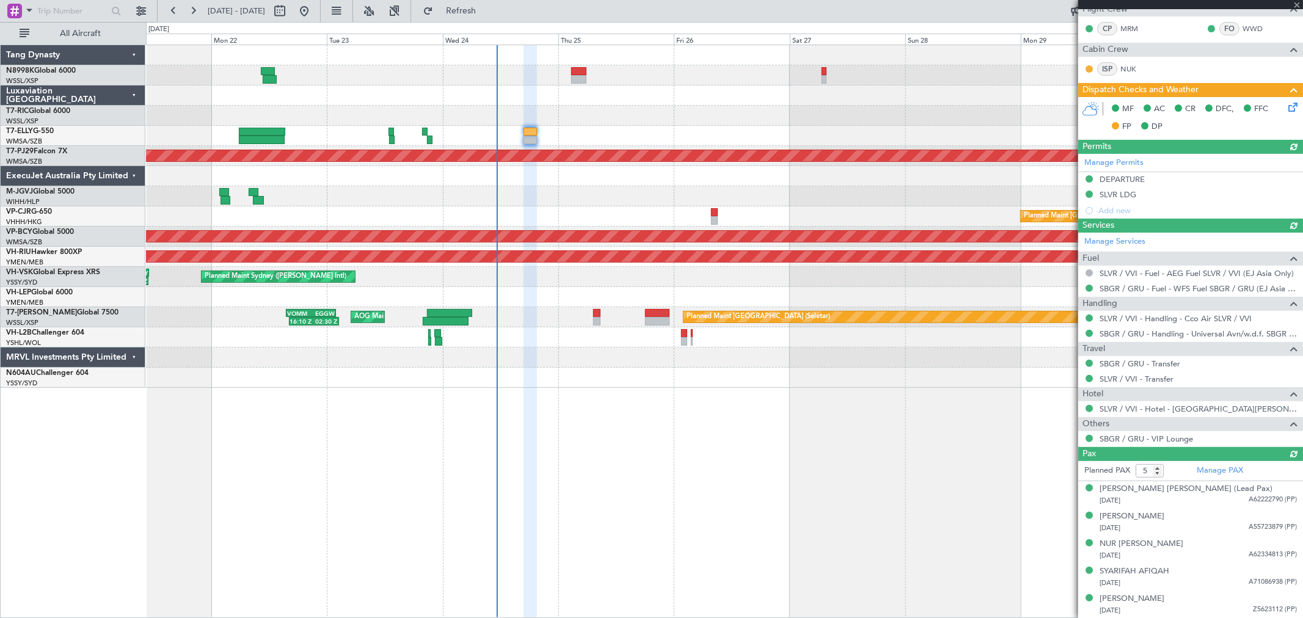
type input "[PERSON_NAME] (KYA)"
click at [646, 125] on div at bounding box center [724, 116] width 1156 height 20
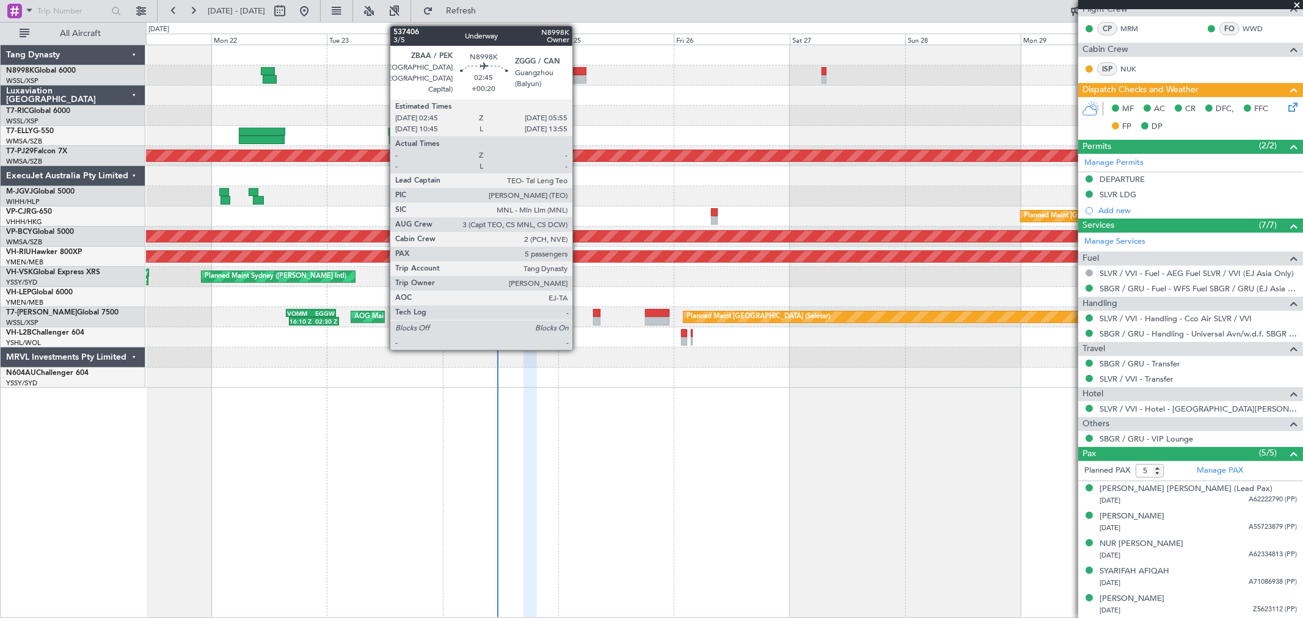
click at [578, 78] on div at bounding box center [578, 79] width 15 height 9
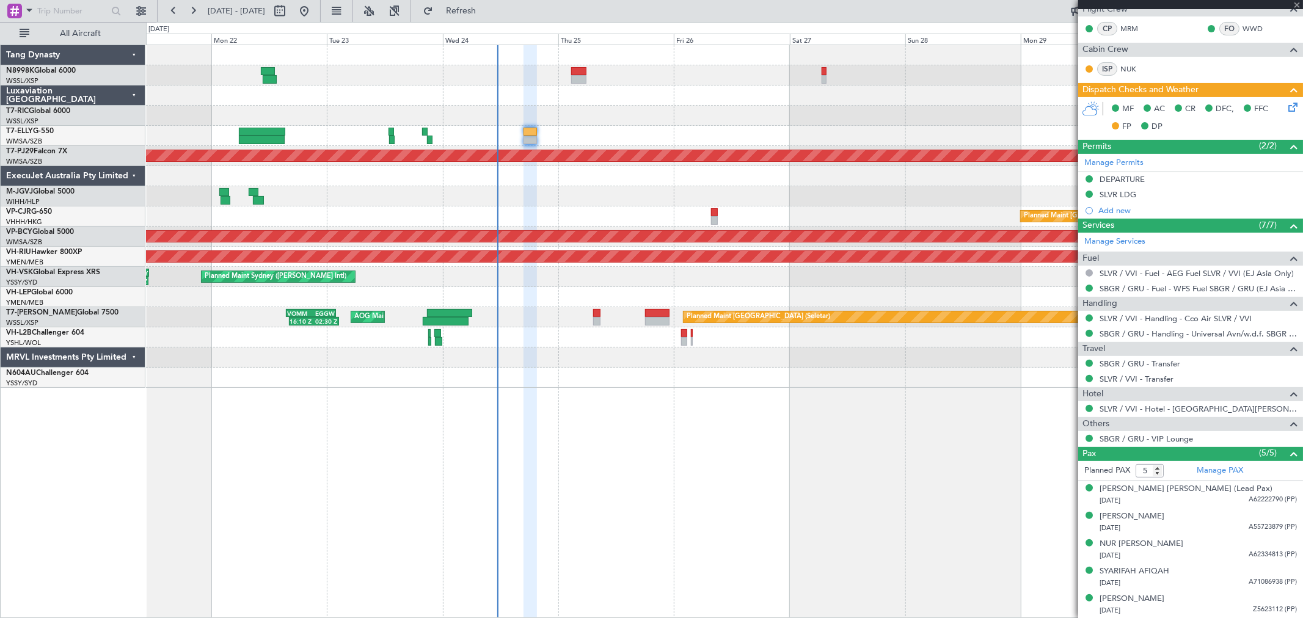
type input "+00:20"
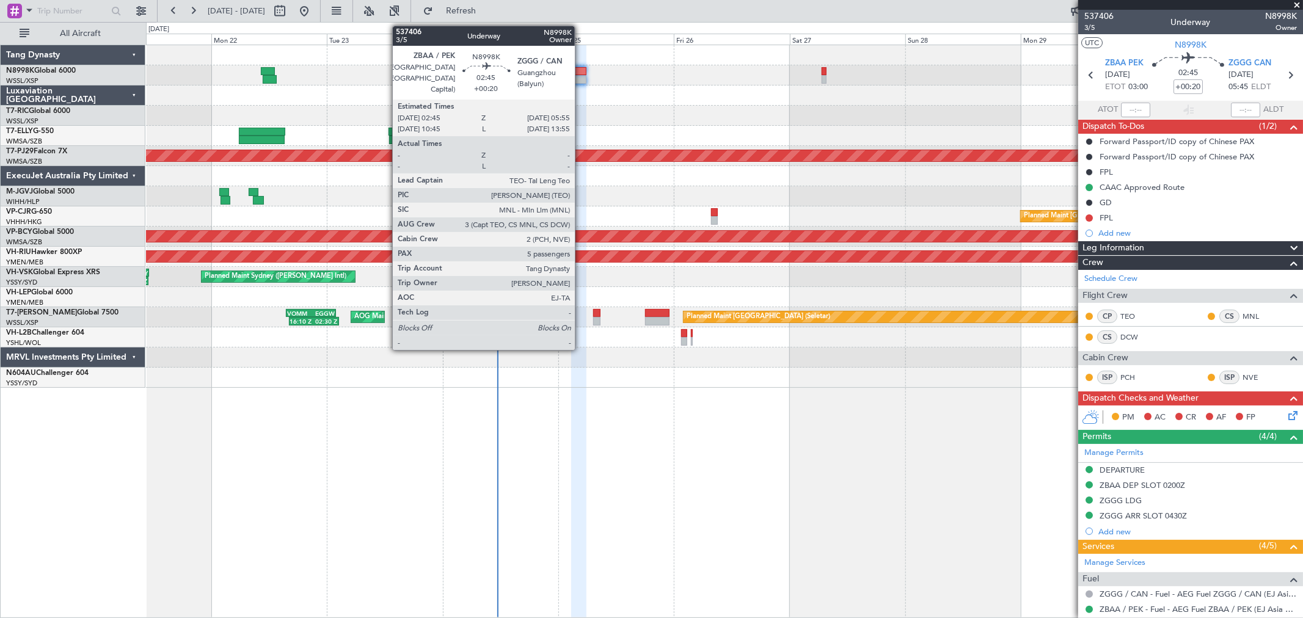
click at [579, 73] on div at bounding box center [578, 71] width 15 height 9
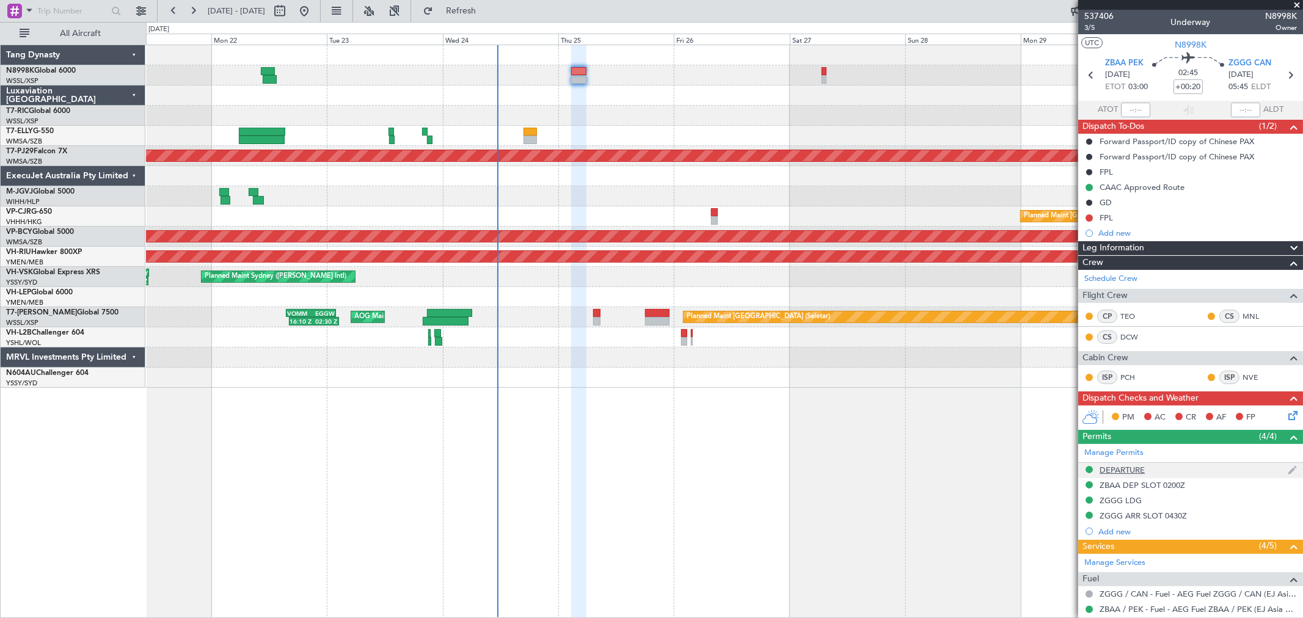
click at [1121, 463] on div "DEPARTURE" at bounding box center [1190, 470] width 225 height 15
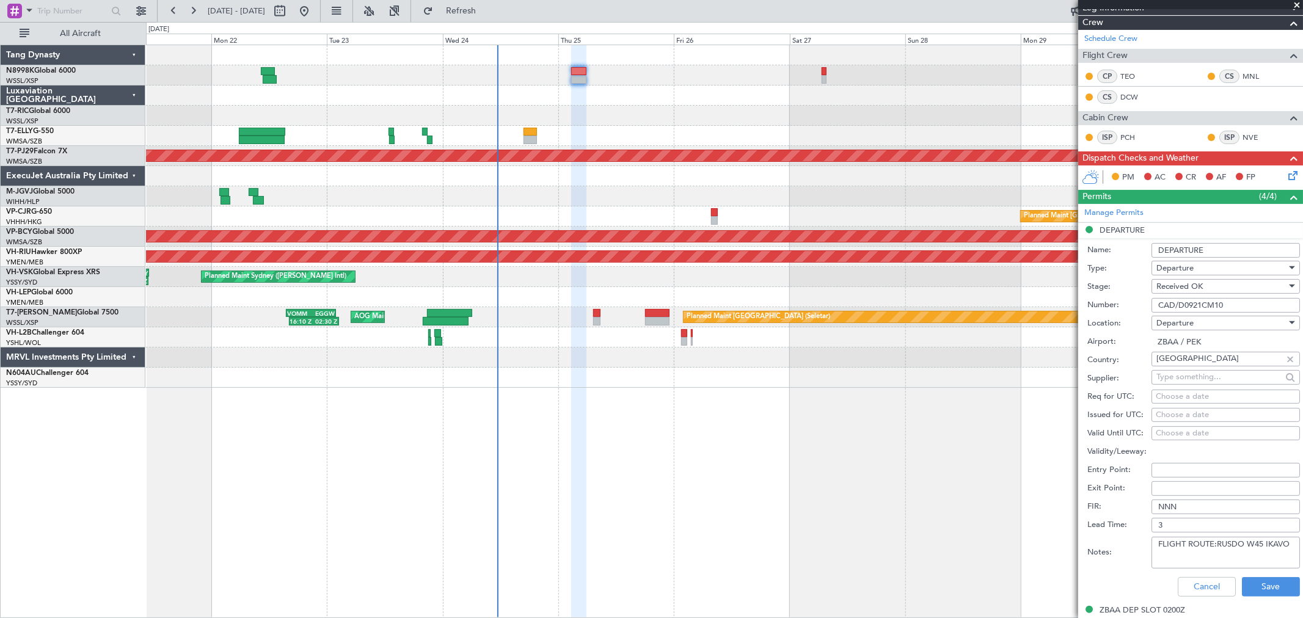
scroll to position [339, 0]
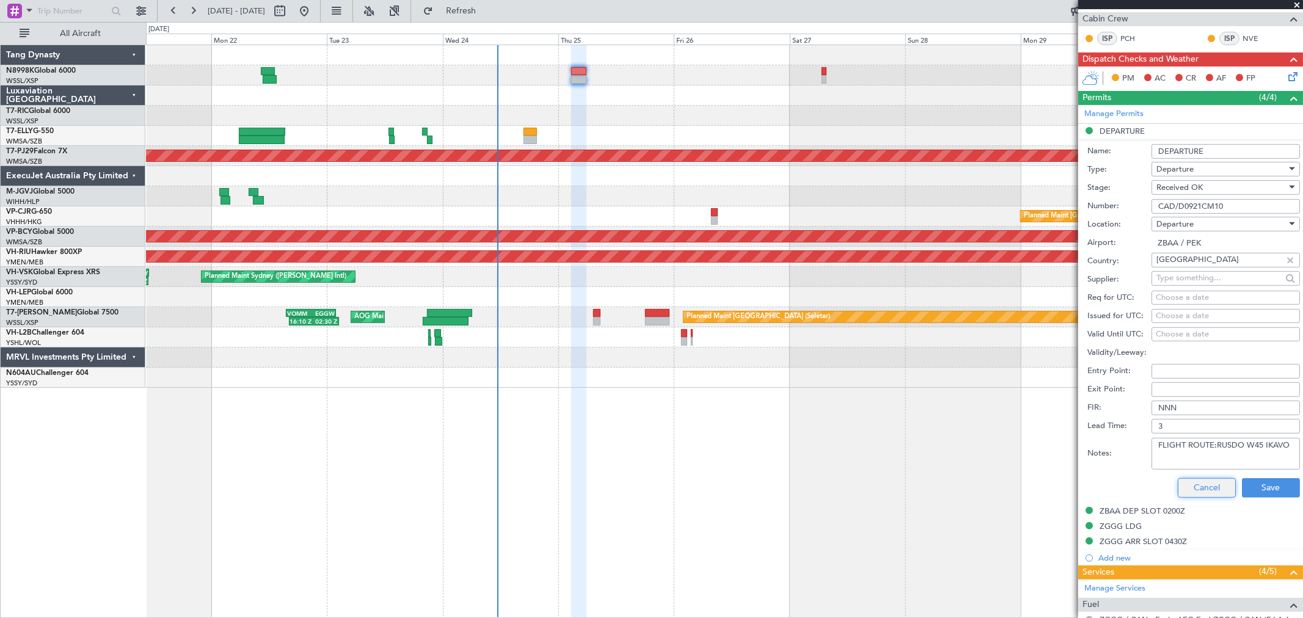
click at [1204, 485] on button "Cancel" at bounding box center [1207, 488] width 58 height 20
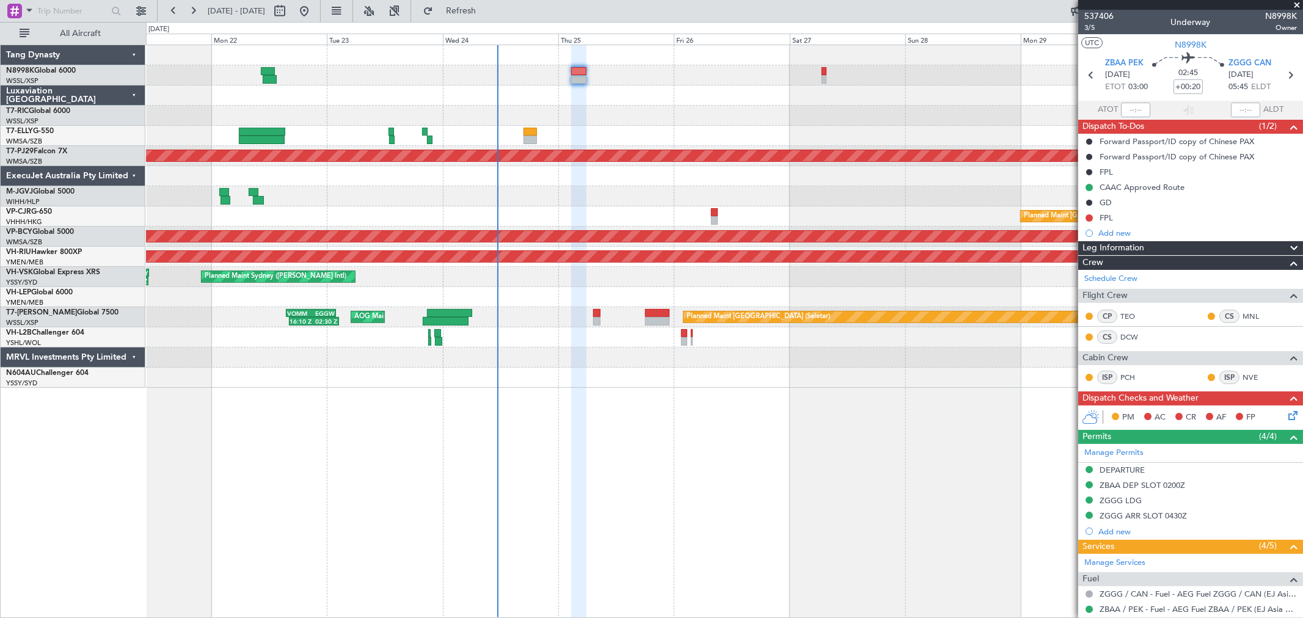
scroll to position [291, 0]
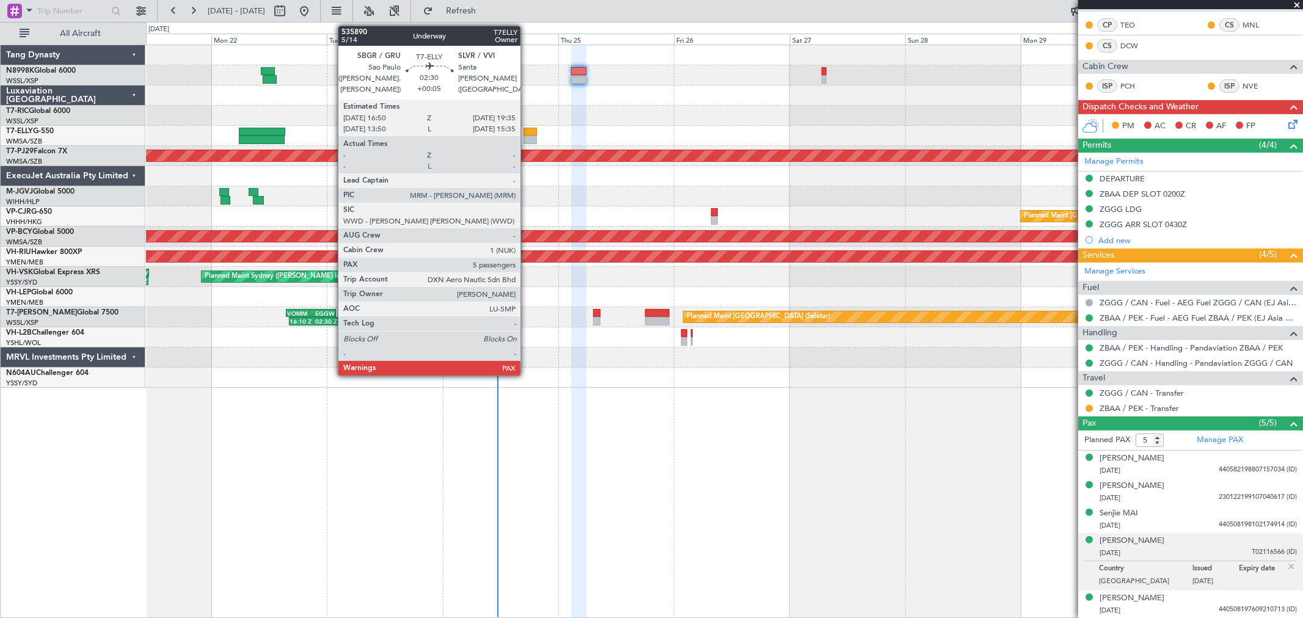
click at [526, 133] on div at bounding box center [529, 132] width 13 height 9
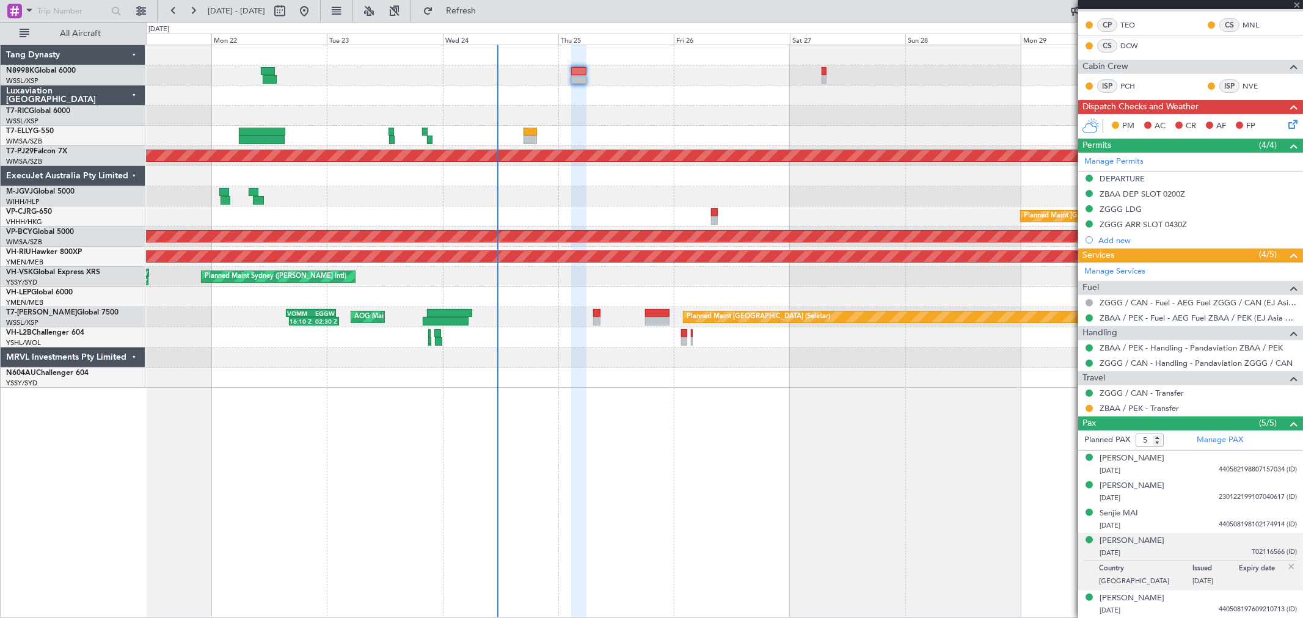
type input "+00:05"
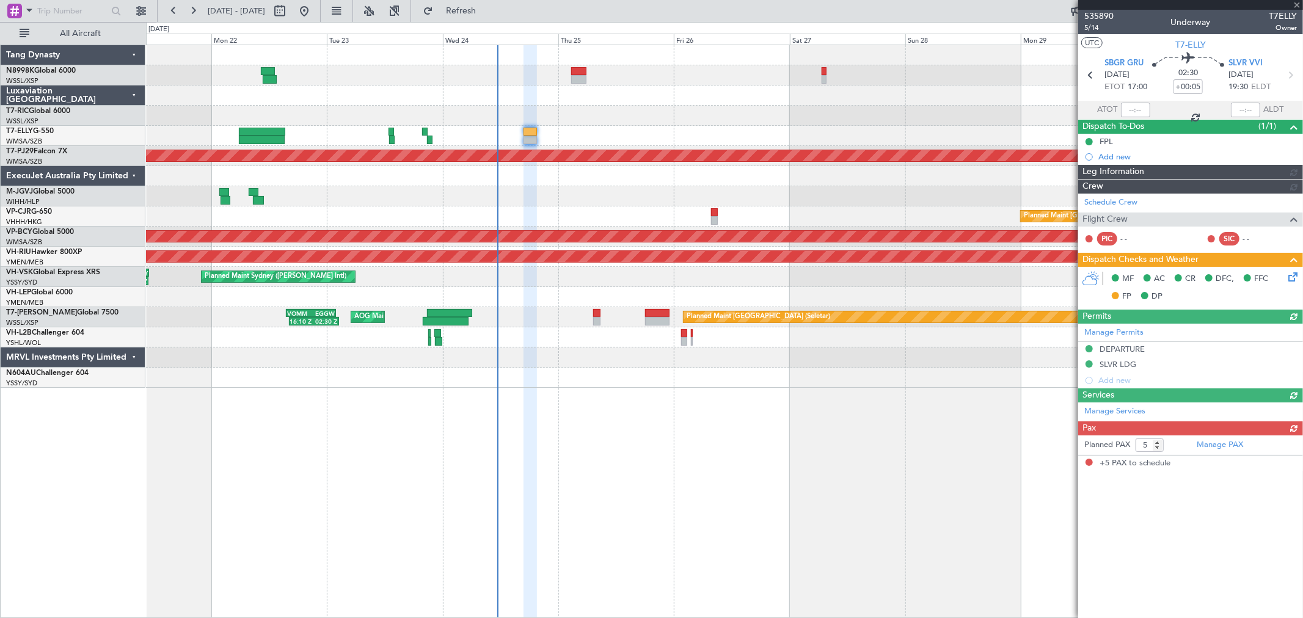
type input "[PERSON_NAME] (KYA)"
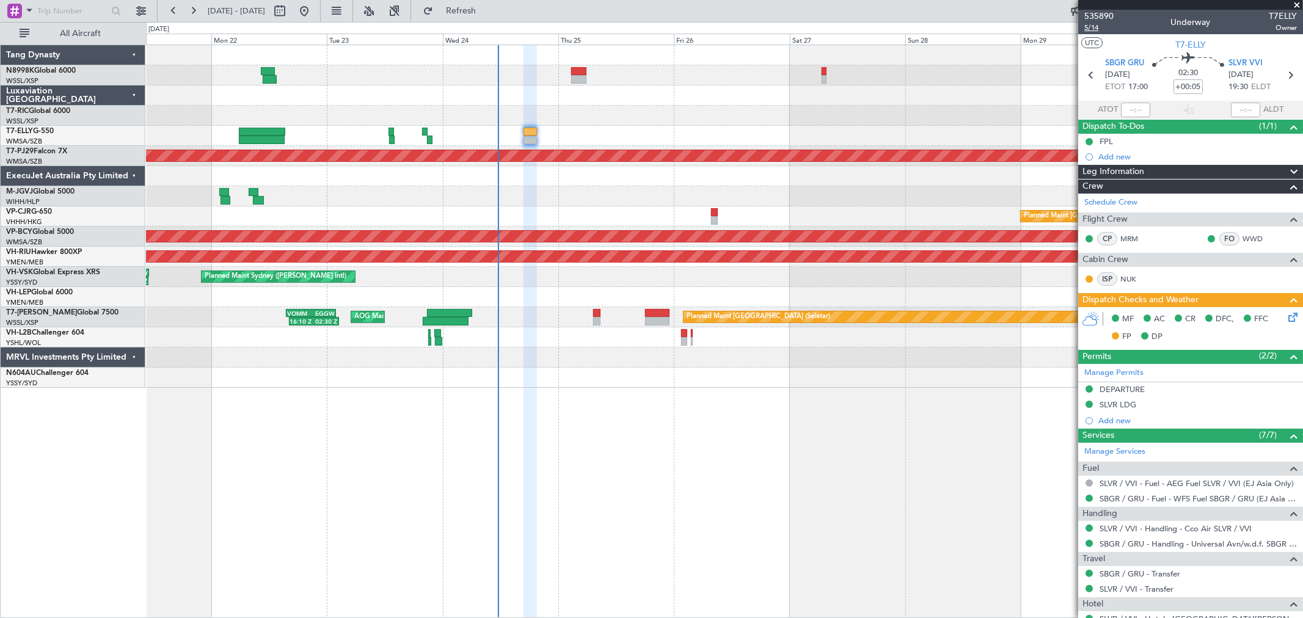
click at [1095, 28] on span "5/14" at bounding box center [1098, 28] width 29 height 10
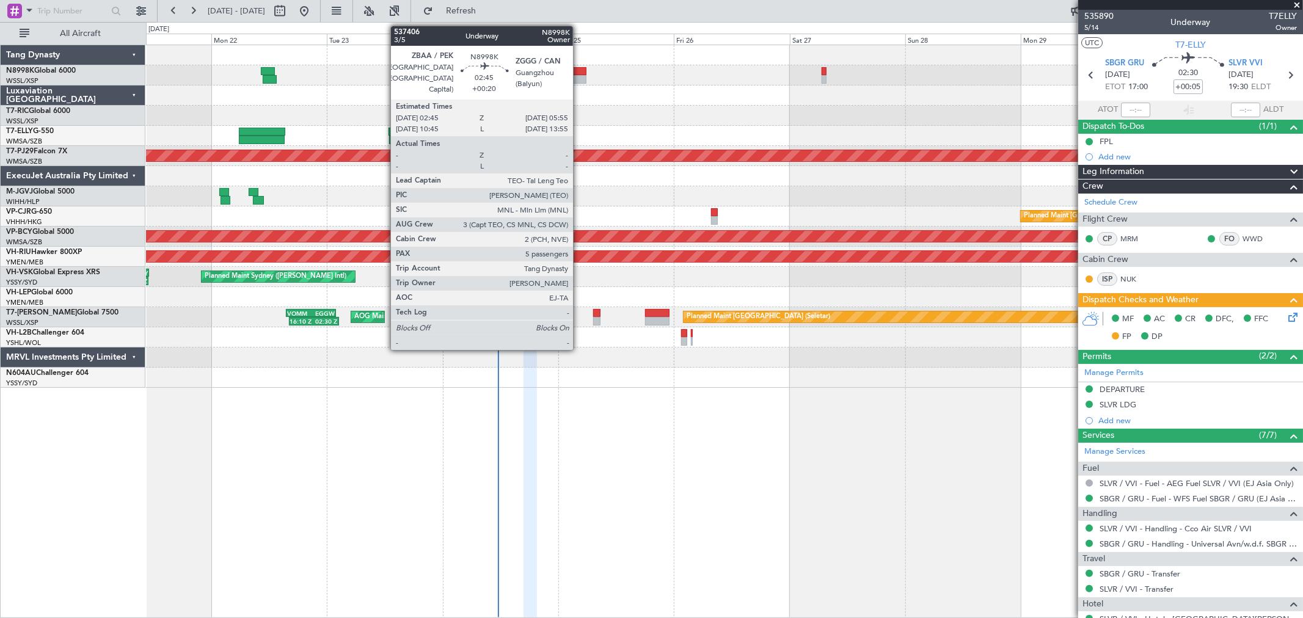
click at [578, 70] on div at bounding box center [578, 71] width 15 height 9
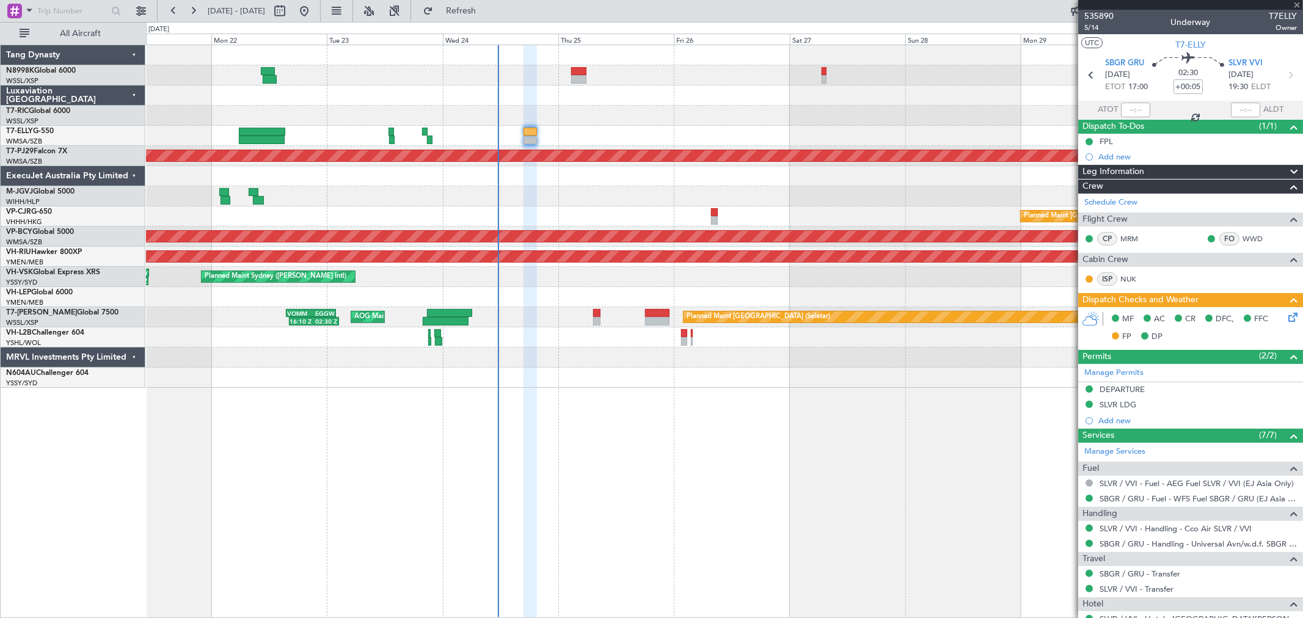
type input "+00:20"
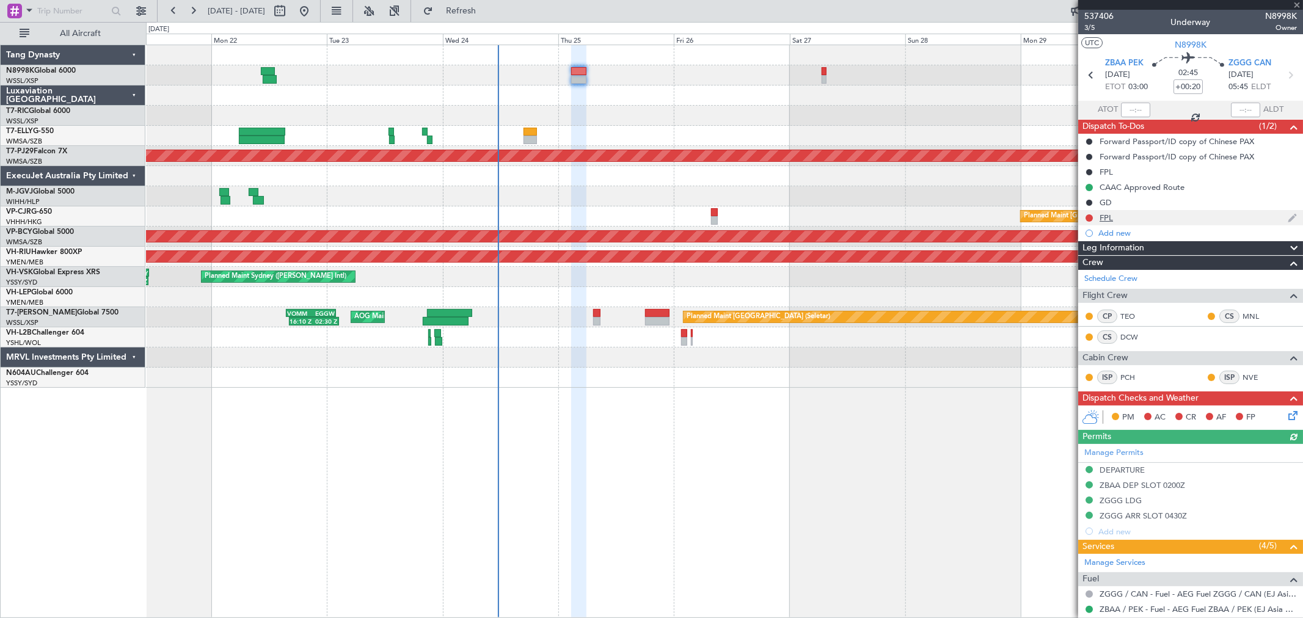
click at [1107, 217] on div "FPL" at bounding box center [1105, 218] width 13 height 10
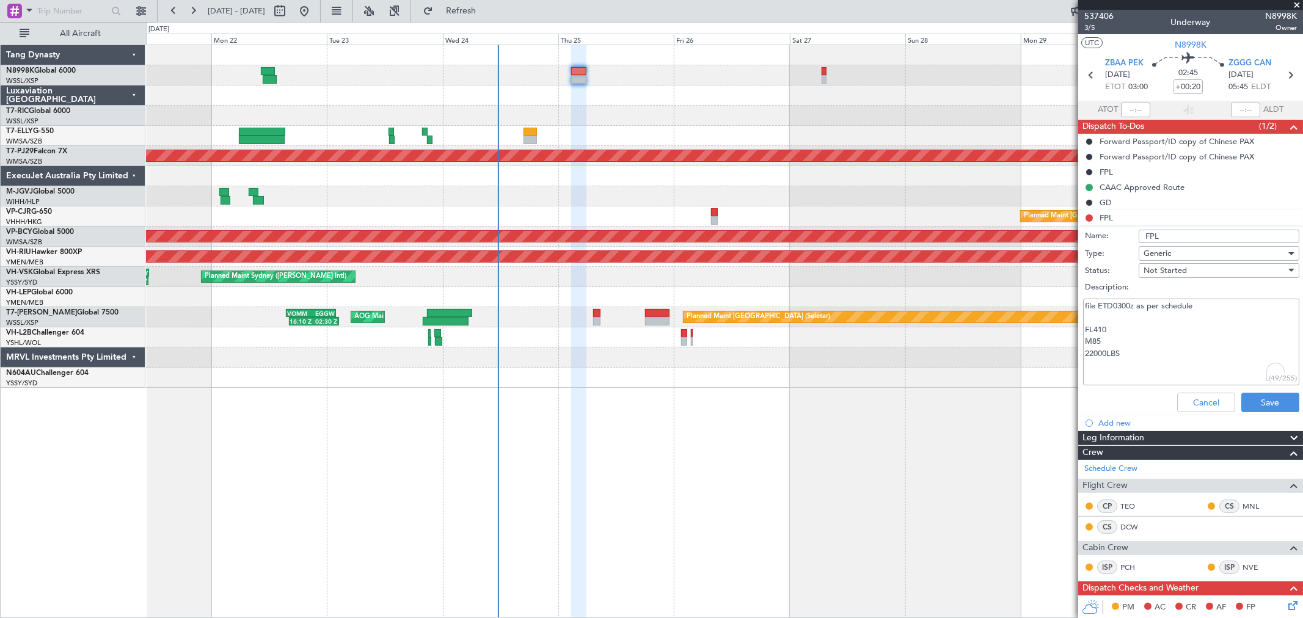
click at [1208, 306] on textarea "file ETD0300z as per schedule FL410 M85 22000LBS" at bounding box center [1191, 342] width 216 height 87
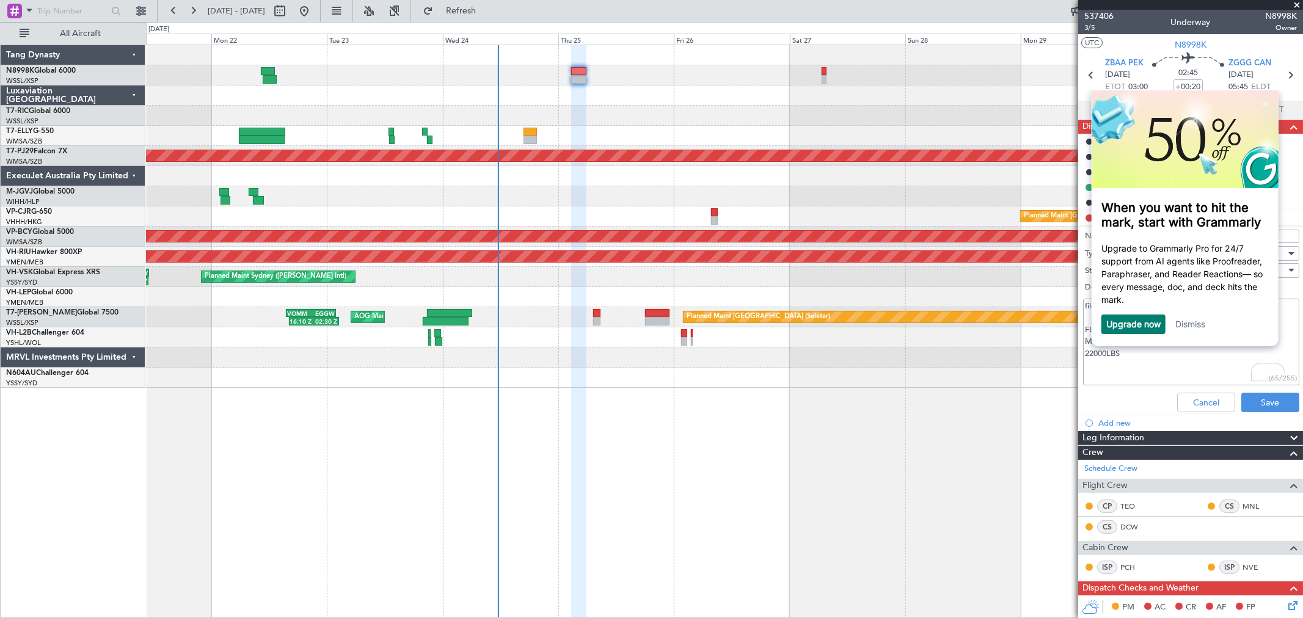
click at [1200, 329] on link "Dismiss" at bounding box center [1190, 323] width 30 height 10
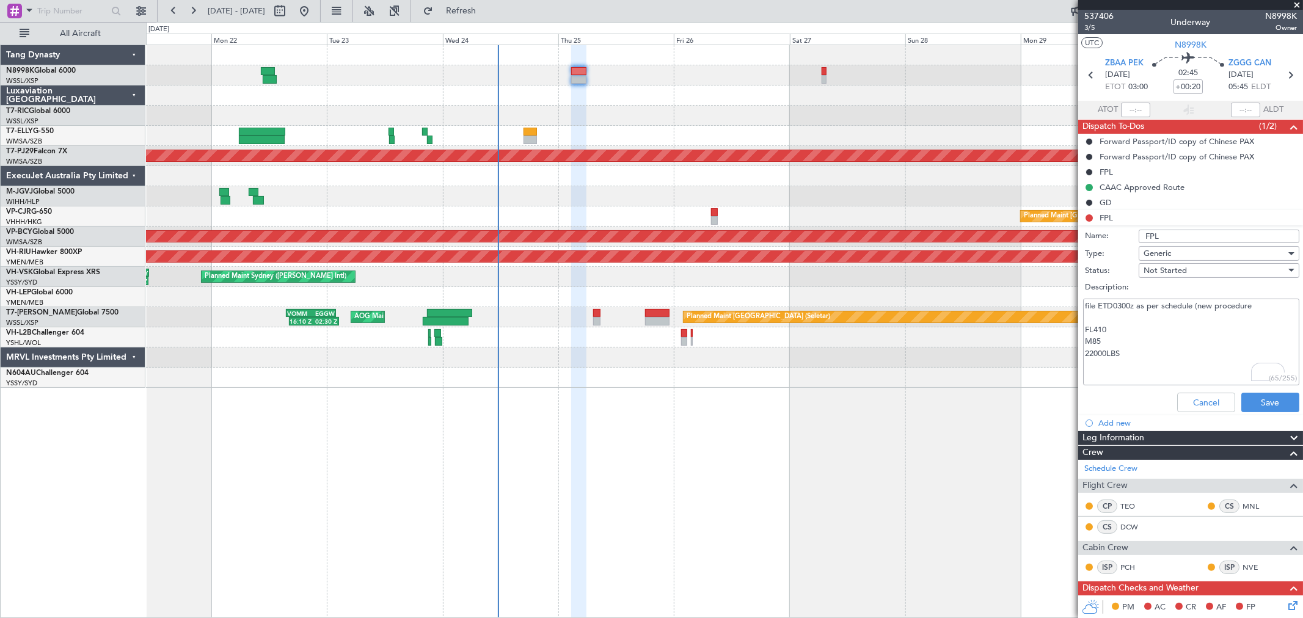
click at [1253, 306] on textarea "file ETD0300z as per schedule (new procedure FL410 M85 22000LBS" at bounding box center [1191, 342] width 216 height 87
type textarea "file ETD0300z as per schedule (new procedure, no need to file the approved slot…"
click at [1244, 407] on button "Save" at bounding box center [1270, 403] width 58 height 20
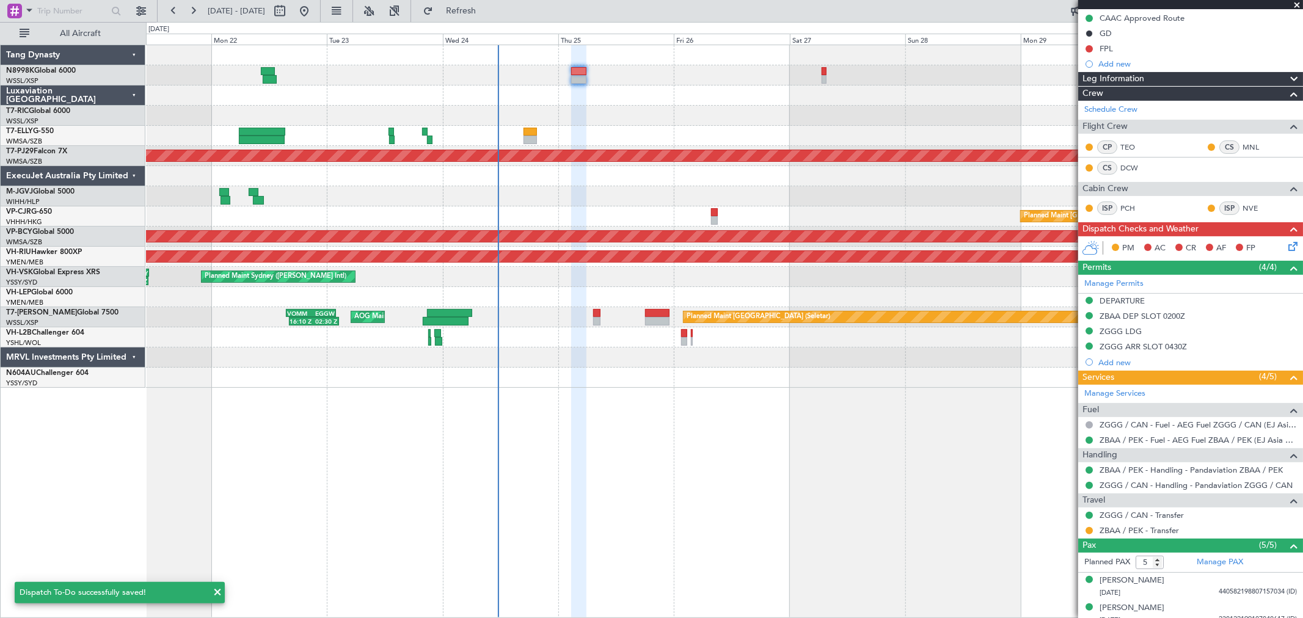
scroll to position [203, 0]
